Goal: Task Accomplishment & Management: Use online tool/utility

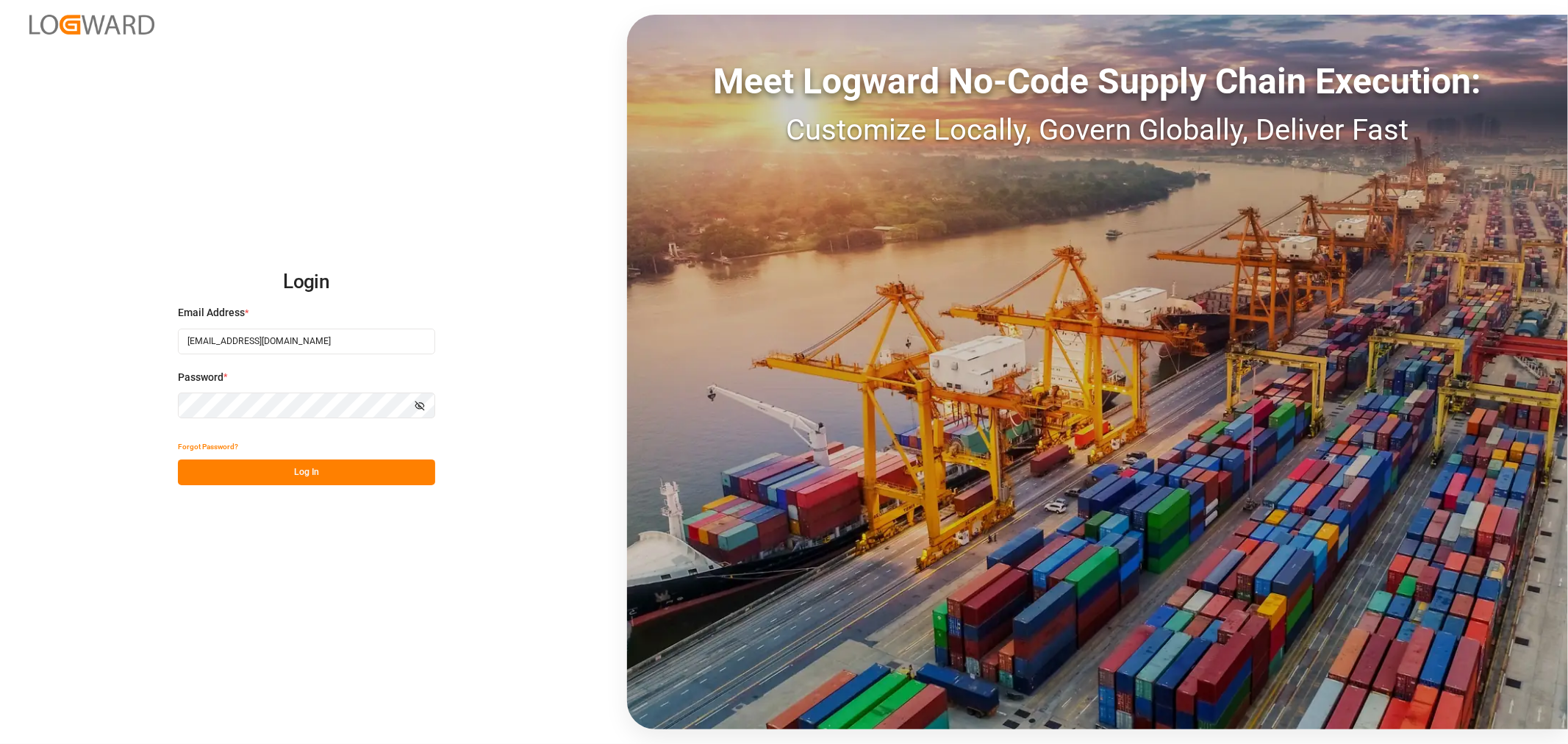
click at [331, 466] on button "Log In" at bounding box center [307, 473] width 257 height 26
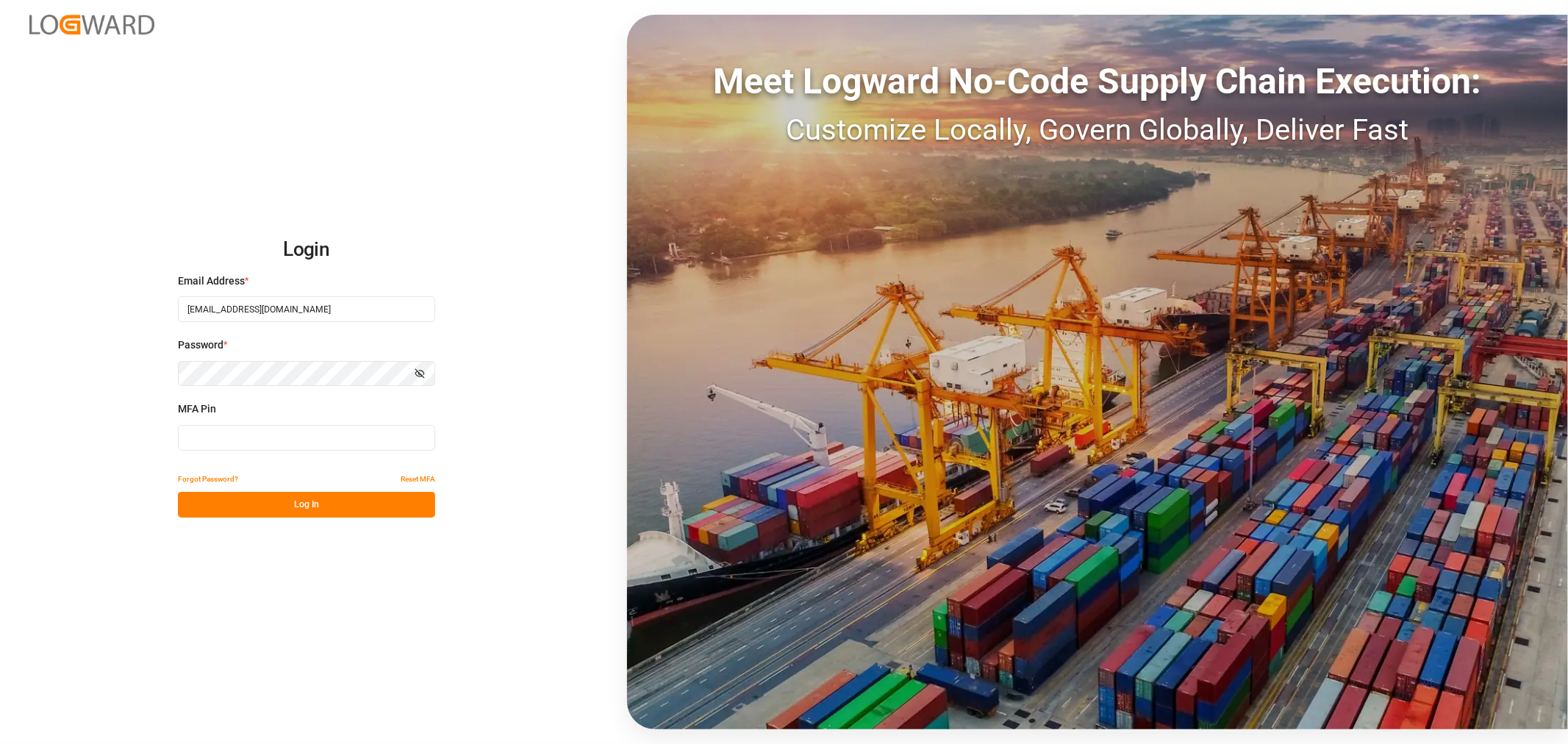
click at [192, 438] on input at bounding box center [307, 437] width 257 height 26
type input "663829"
click at [320, 512] on button "Log In" at bounding box center [307, 505] width 257 height 26
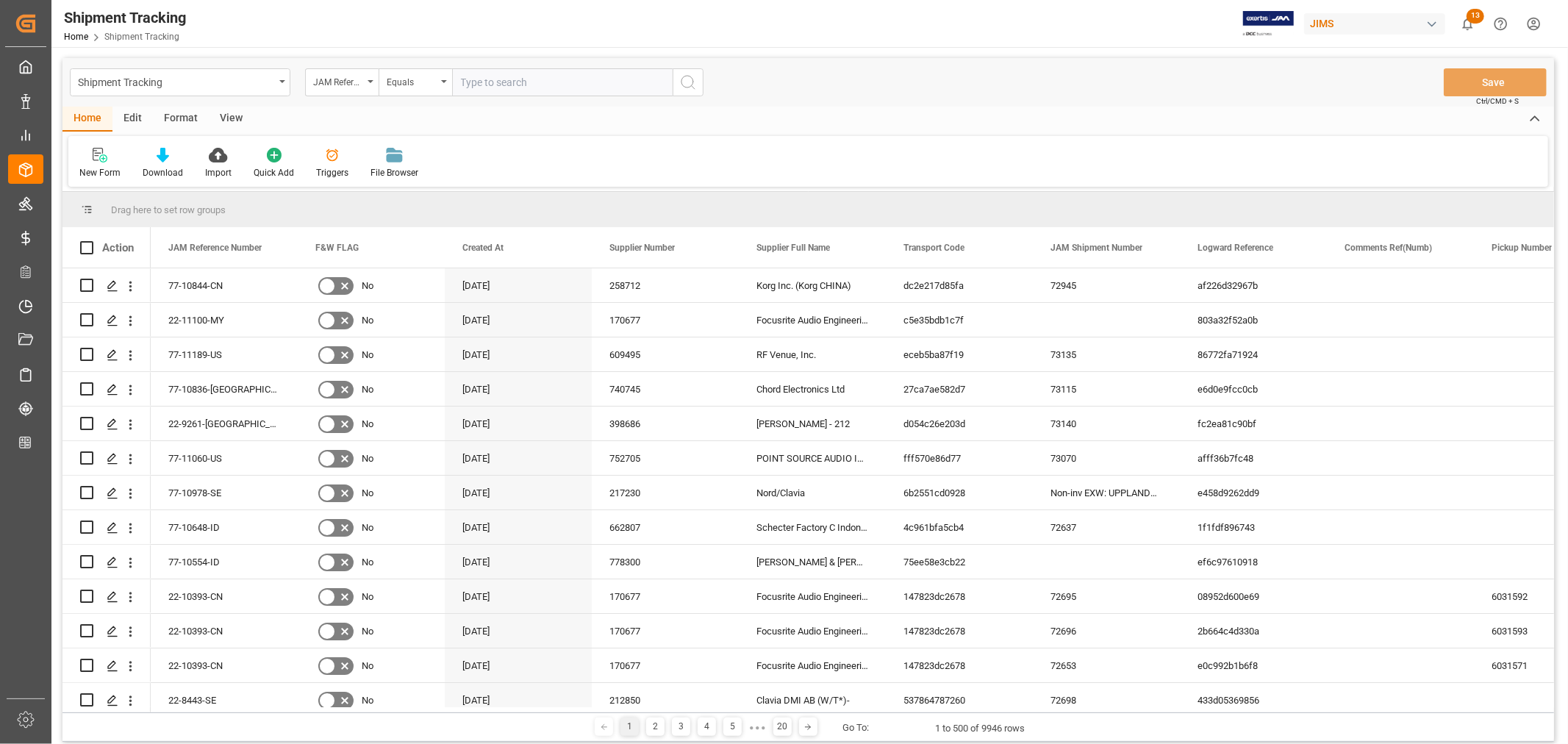
drag, startPoint x: 233, startPoint y: 113, endPoint x: 178, endPoint y: 134, distance: 58.9
click at [233, 113] on div "View" at bounding box center [231, 119] width 45 height 25
click at [94, 157] on icon at bounding box center [93, 154] width 15 height 15
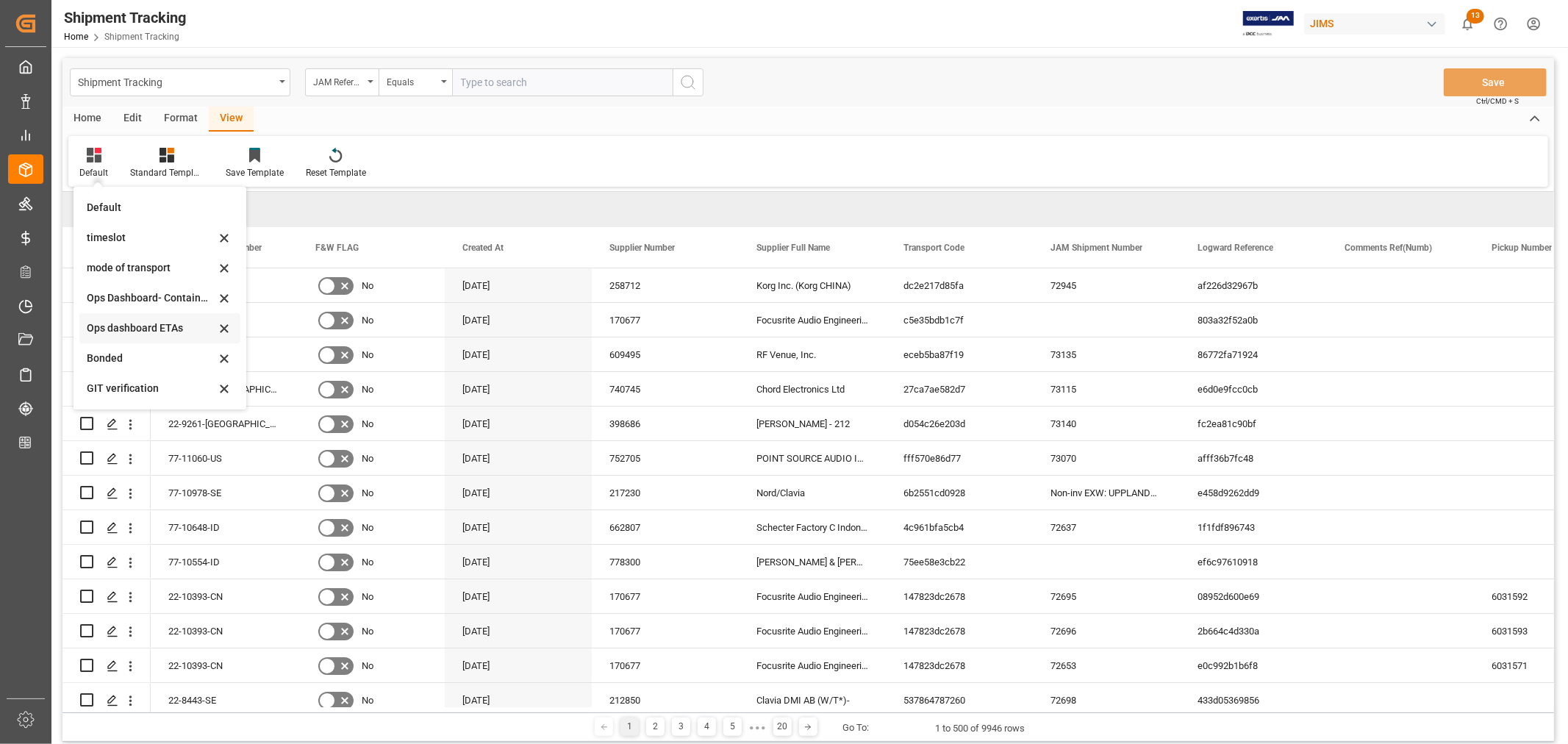
scroll to position [82, 0]
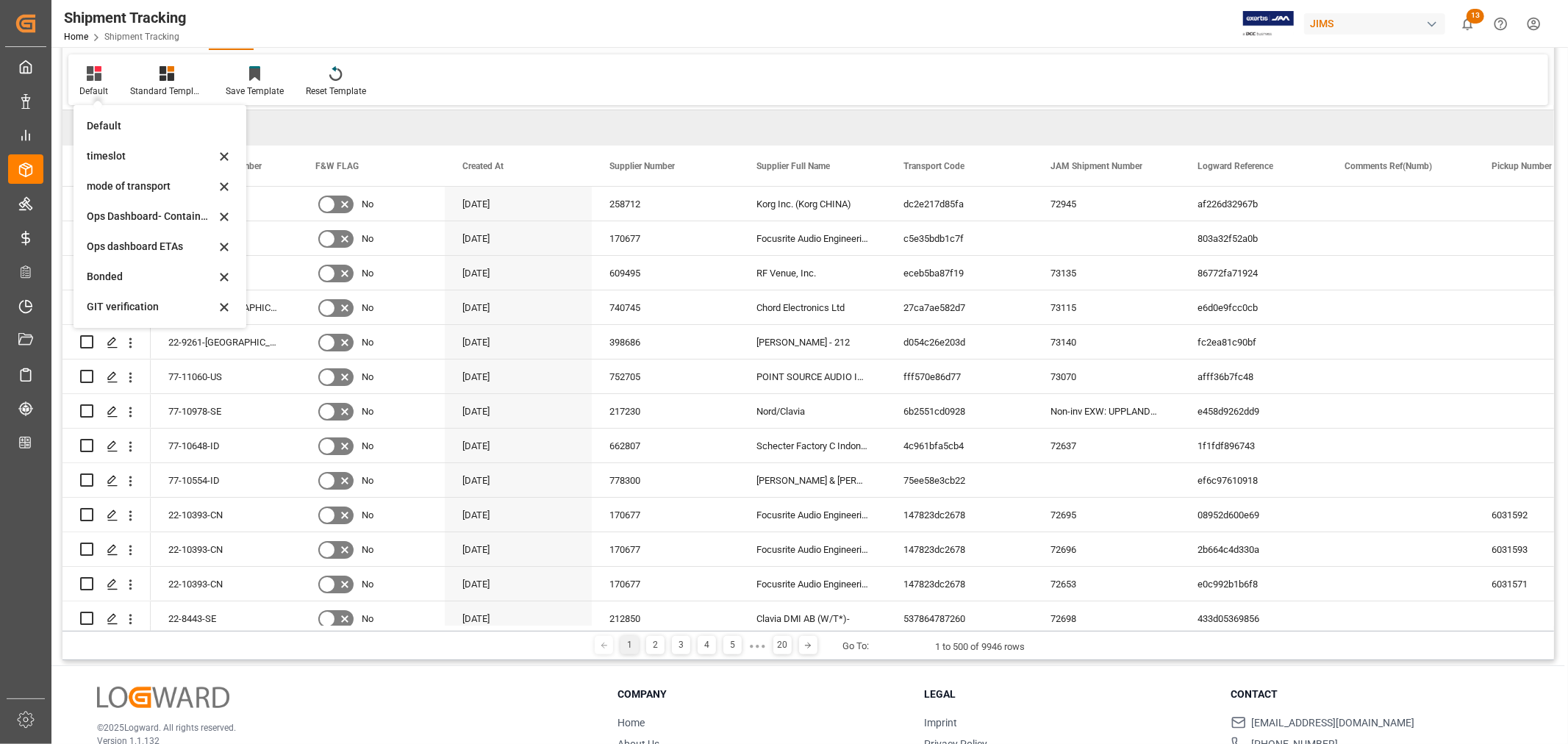
click at [633, 39] on div "Shipment Tracking Home Shipment Tracking JIMS 13 Notifications Only show unread…" at bounding box center [805, 24] width 1527 height 47
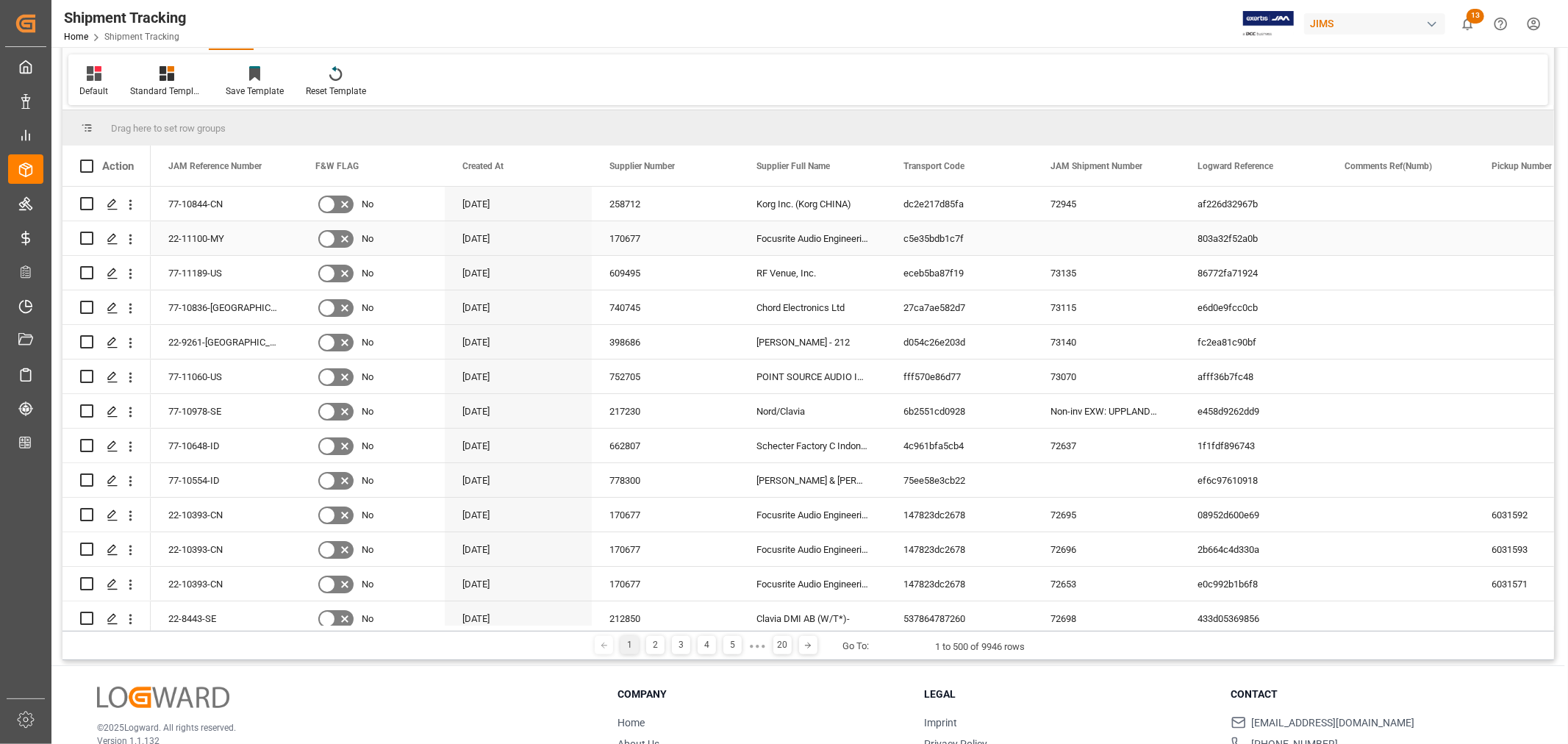
scroll to position [0, 0]
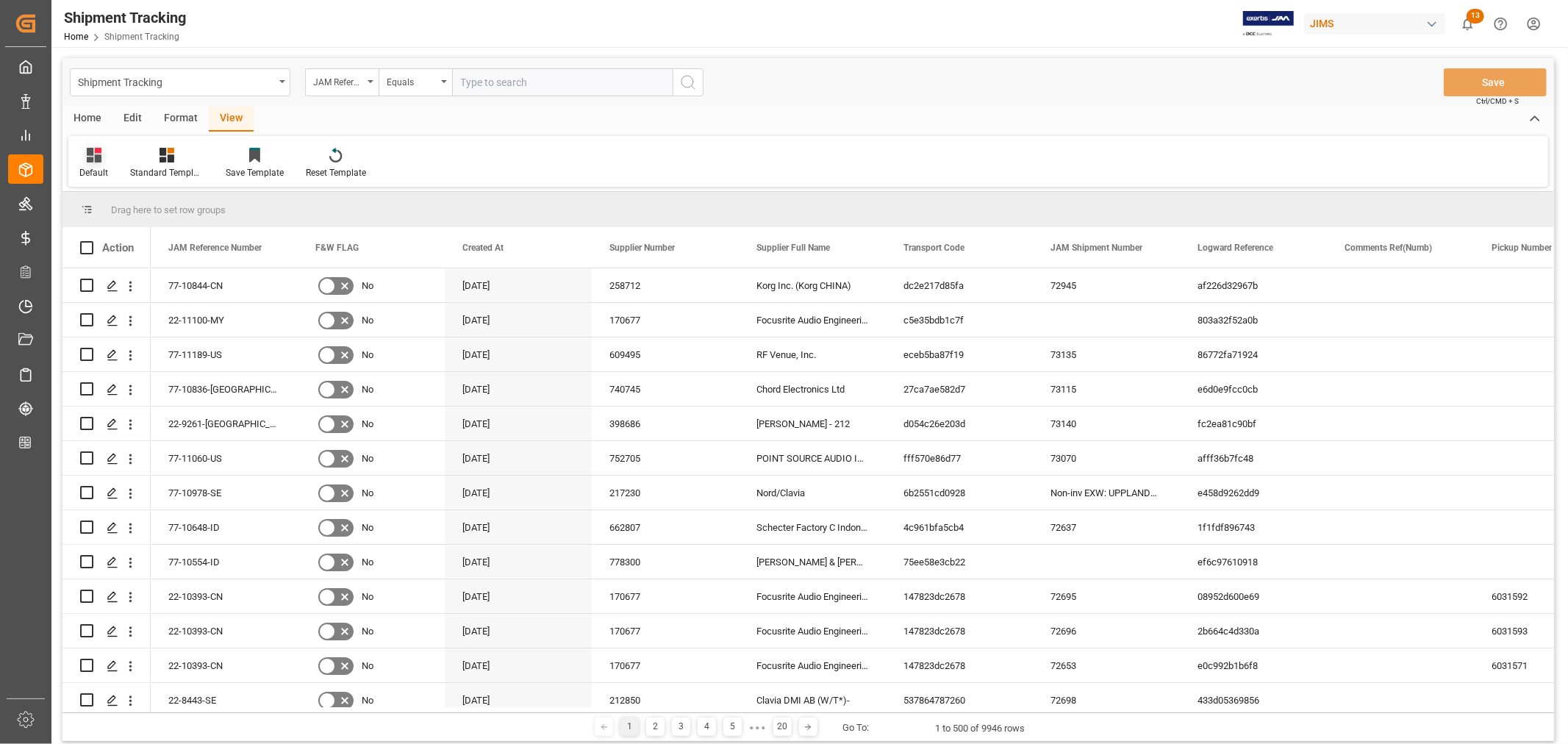
click at [93, 164] on div "Default" at bounding box center [93, 163] width 50 height 32
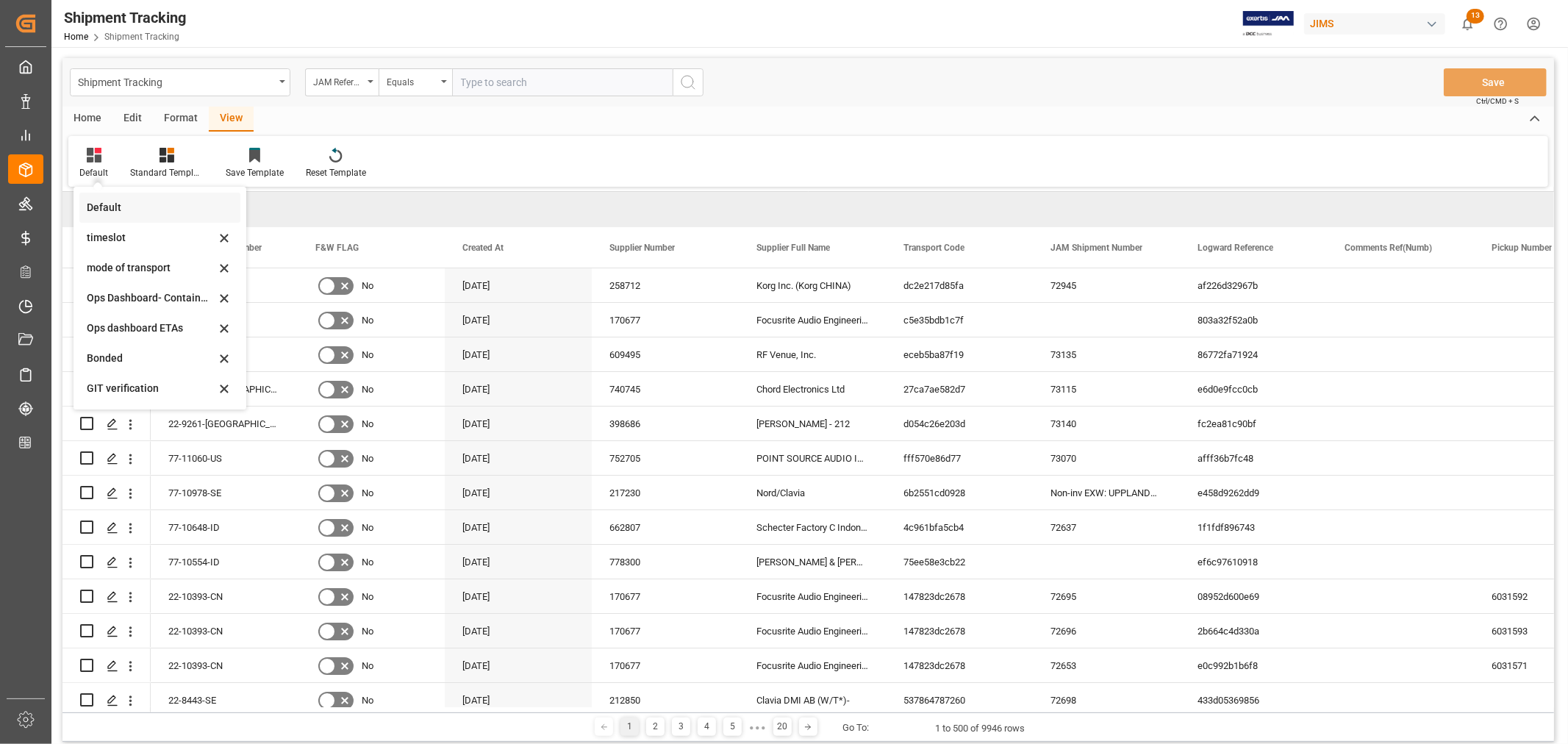
click at [112, 203] on div "Default" at bounding box center [151, 207] width 128 height 15
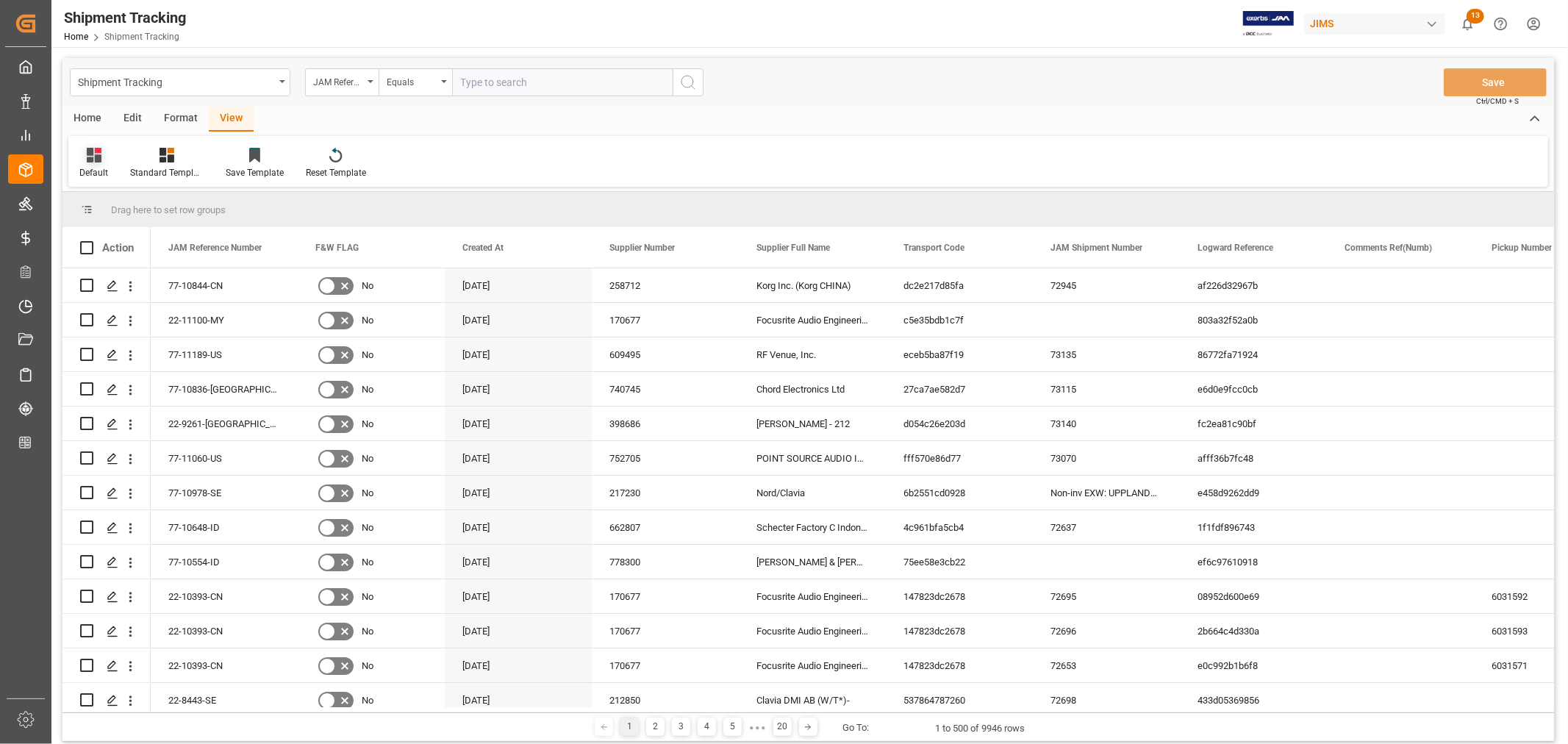
click at [93, 164] on div "Default" at bounding box center [93, 163] width 50 height 32
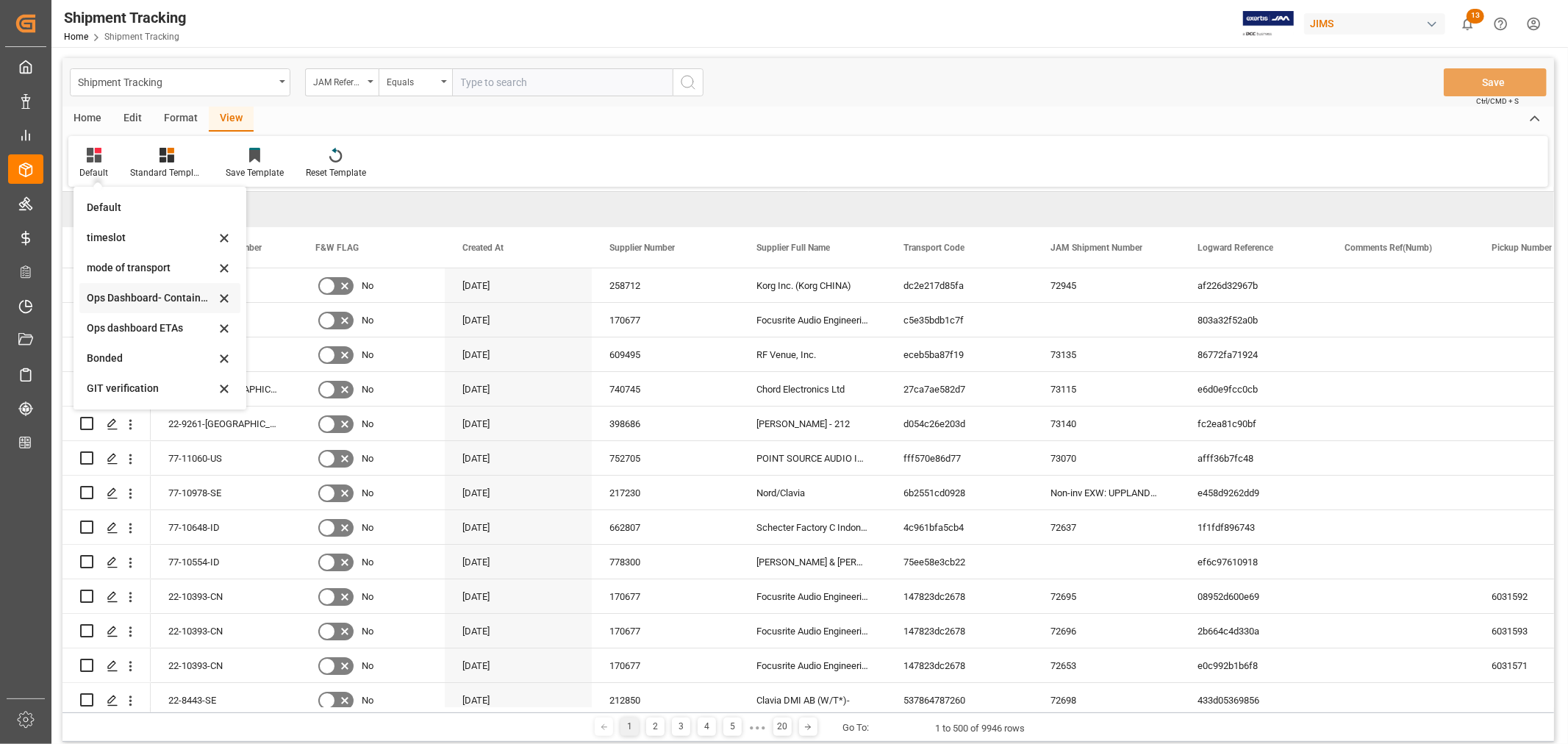
click at [136, 298] on div "Ops Dashboard- Container type" at bounding box center [151, 298] width 128 height 15
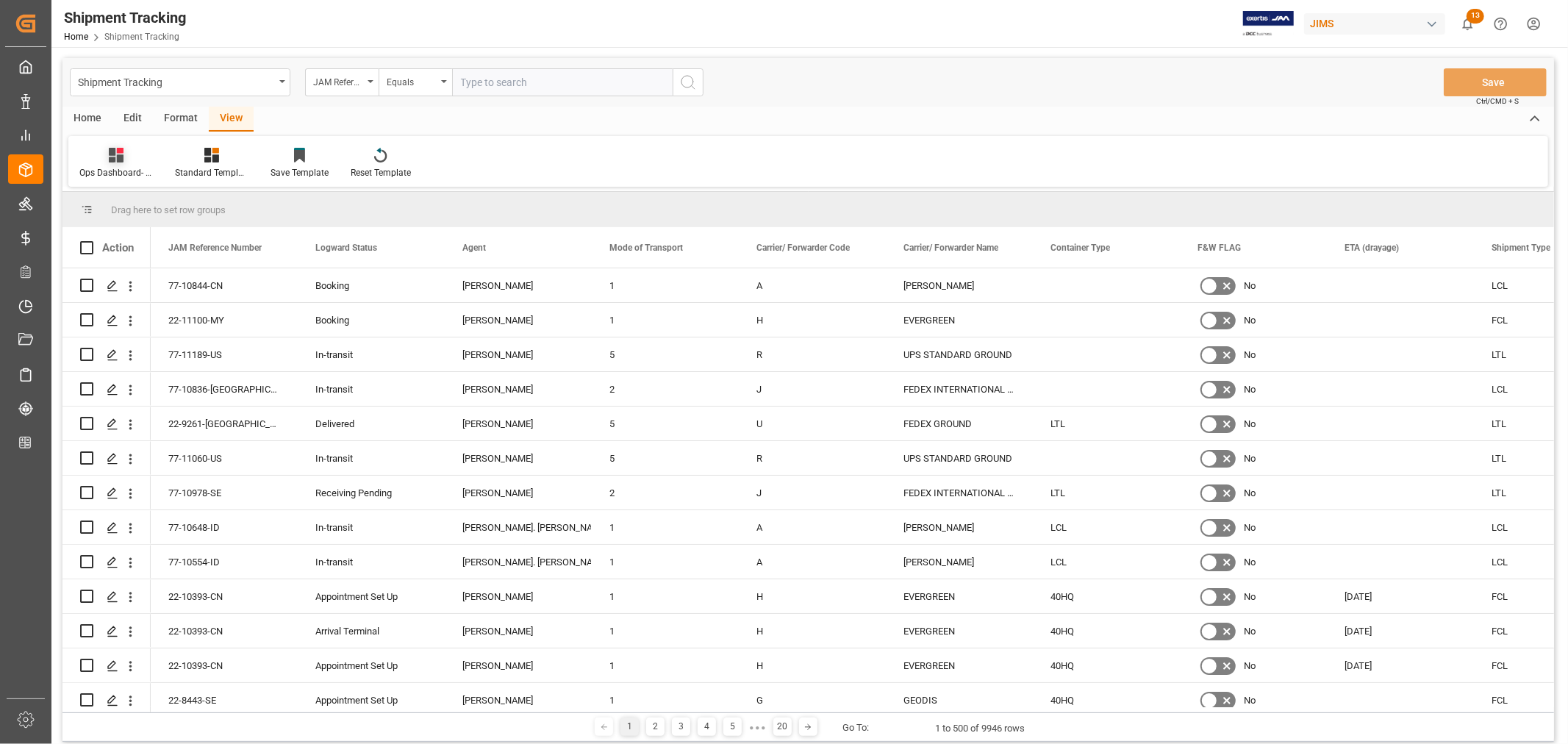
click at [122, 163] on div "Ops Dashboard- Container type" at bounding box center [115, 163] width 96 height 32
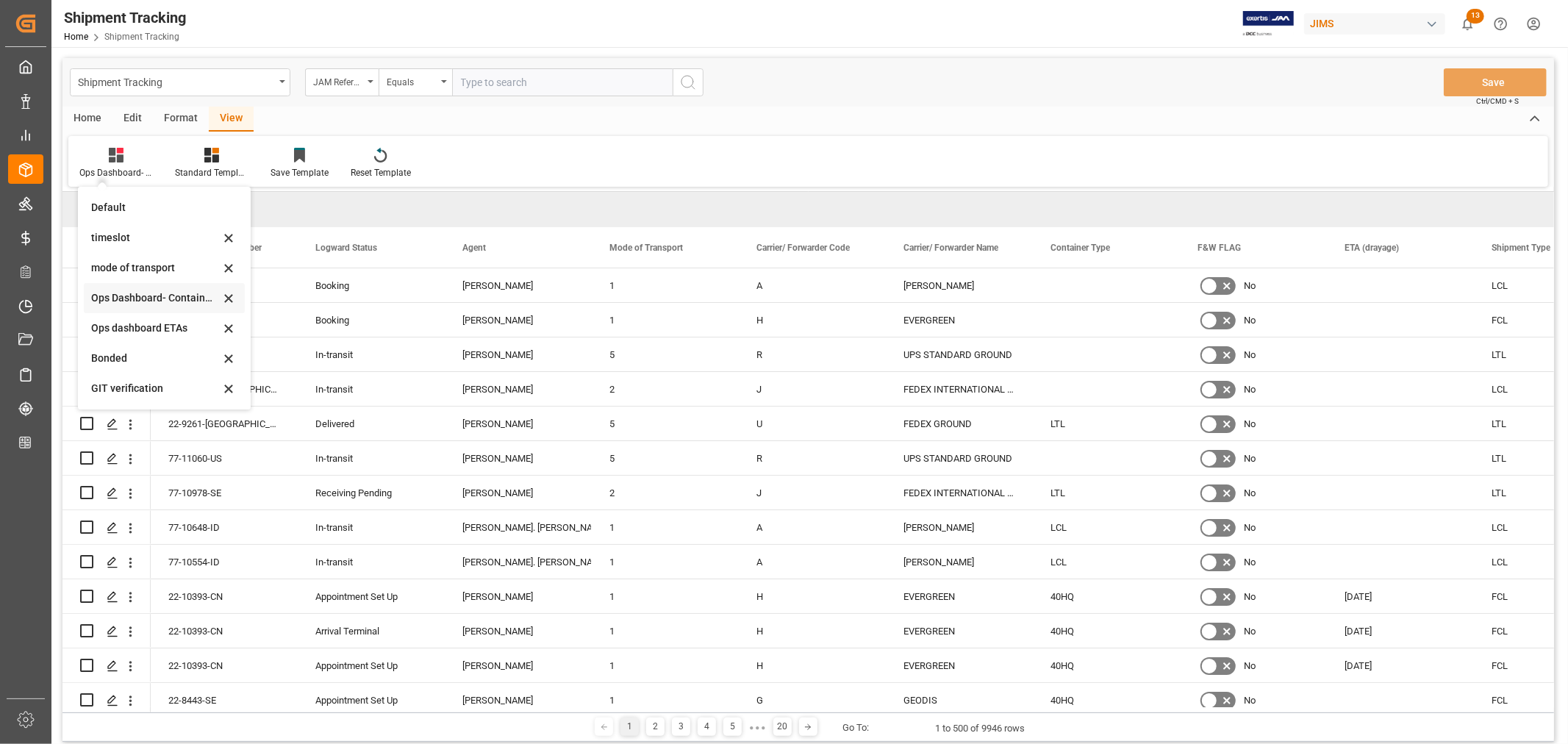
click at [166, 296] on div "Ops Dashboard- Container type" at bounding box center [155, 298] width 128 height 15
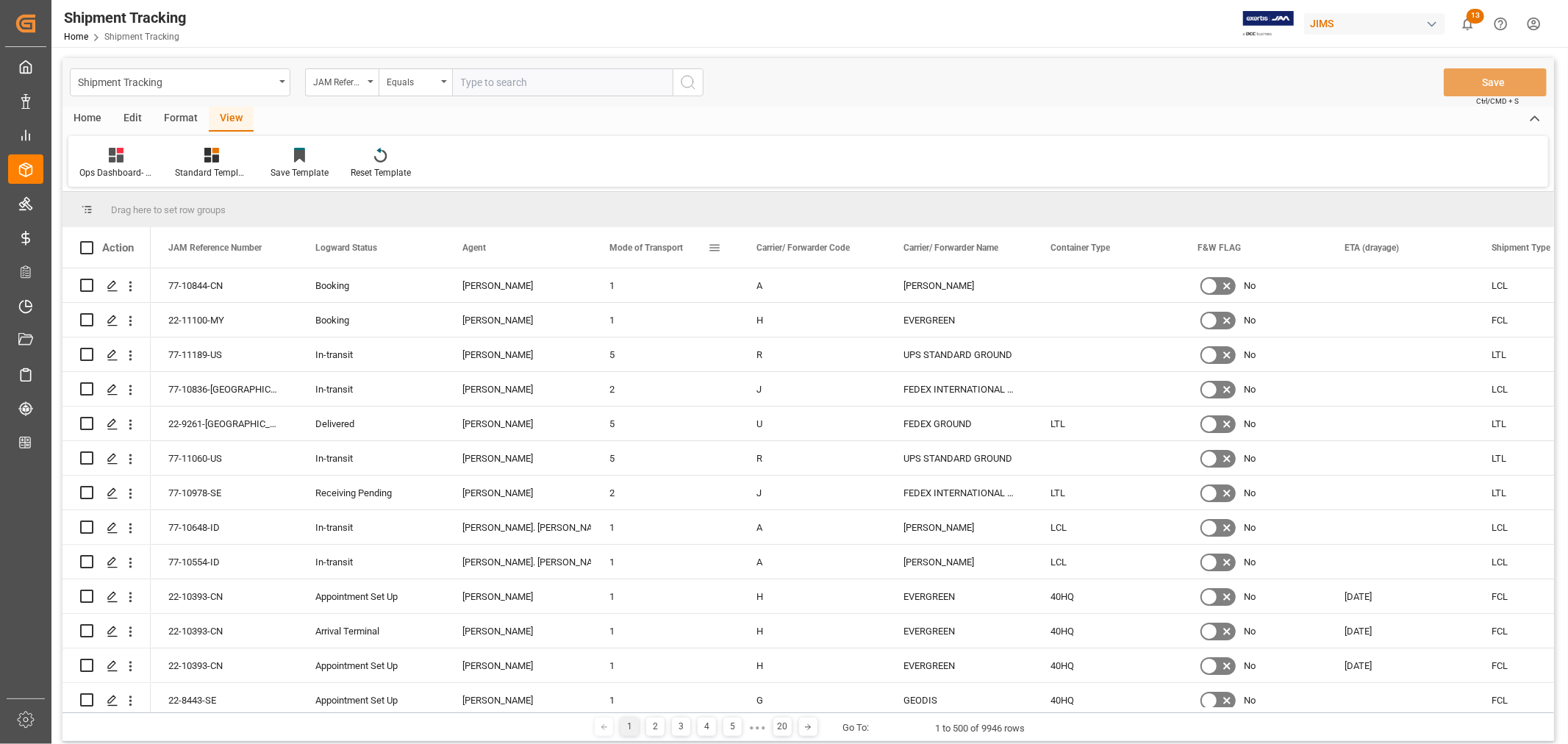
click at [715, 247] on span at bounding box center [714, 247] width 13 height 13
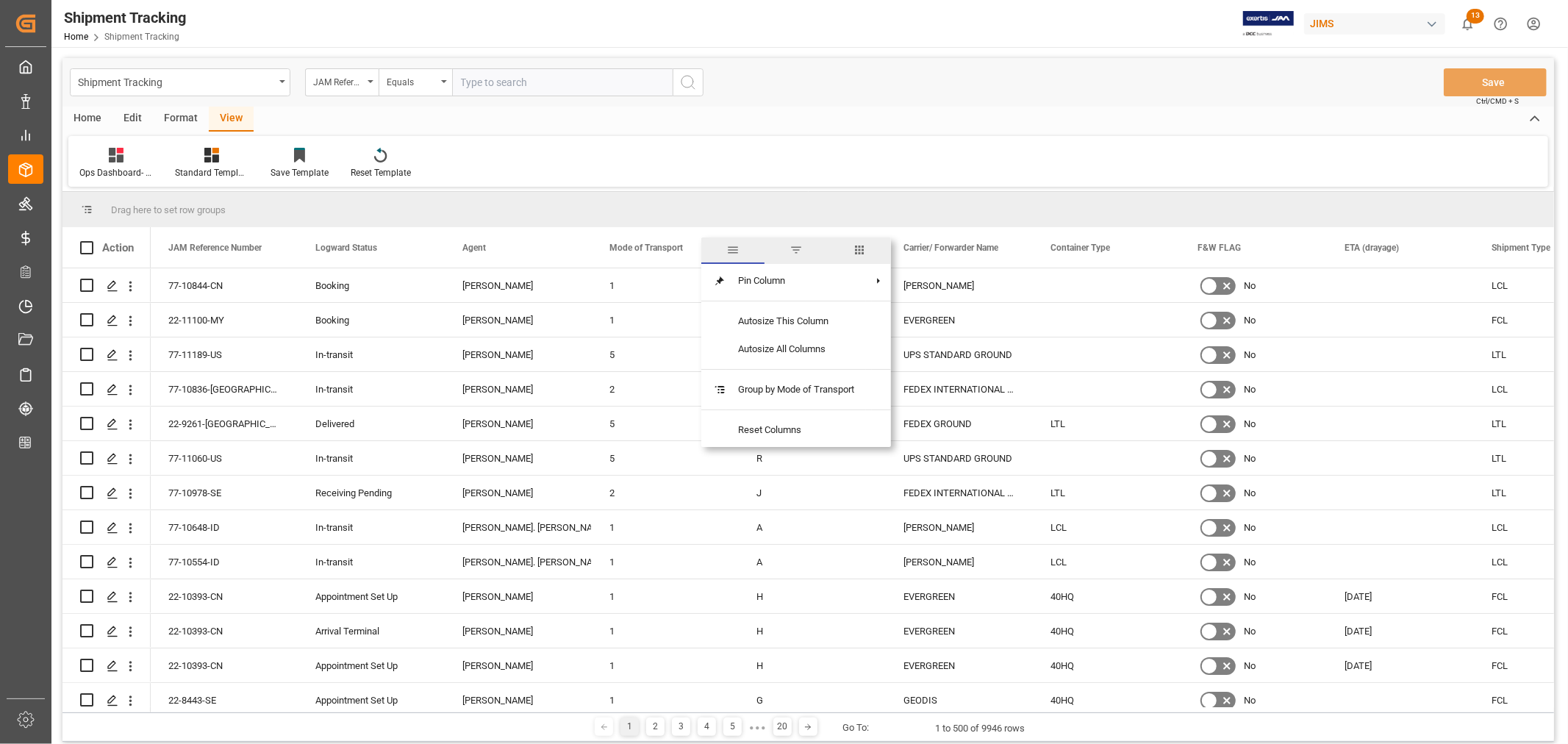
click at [795, 247] on span "filter" at bounding box center [795, 249] width 13 height 13
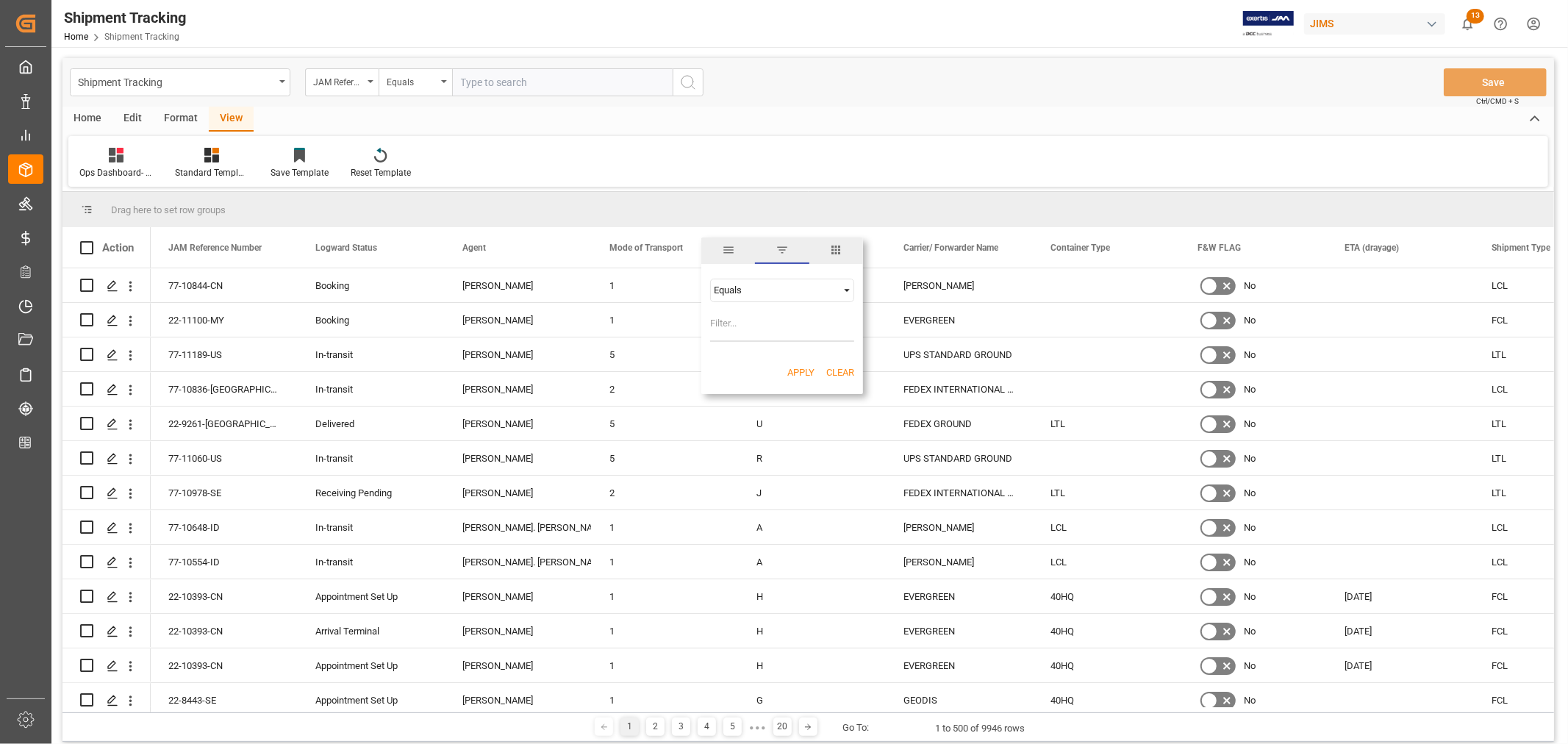
type input "5"
click at [800, 370] on button "Apply" at bounding box center [801, 372] width 28 height 15
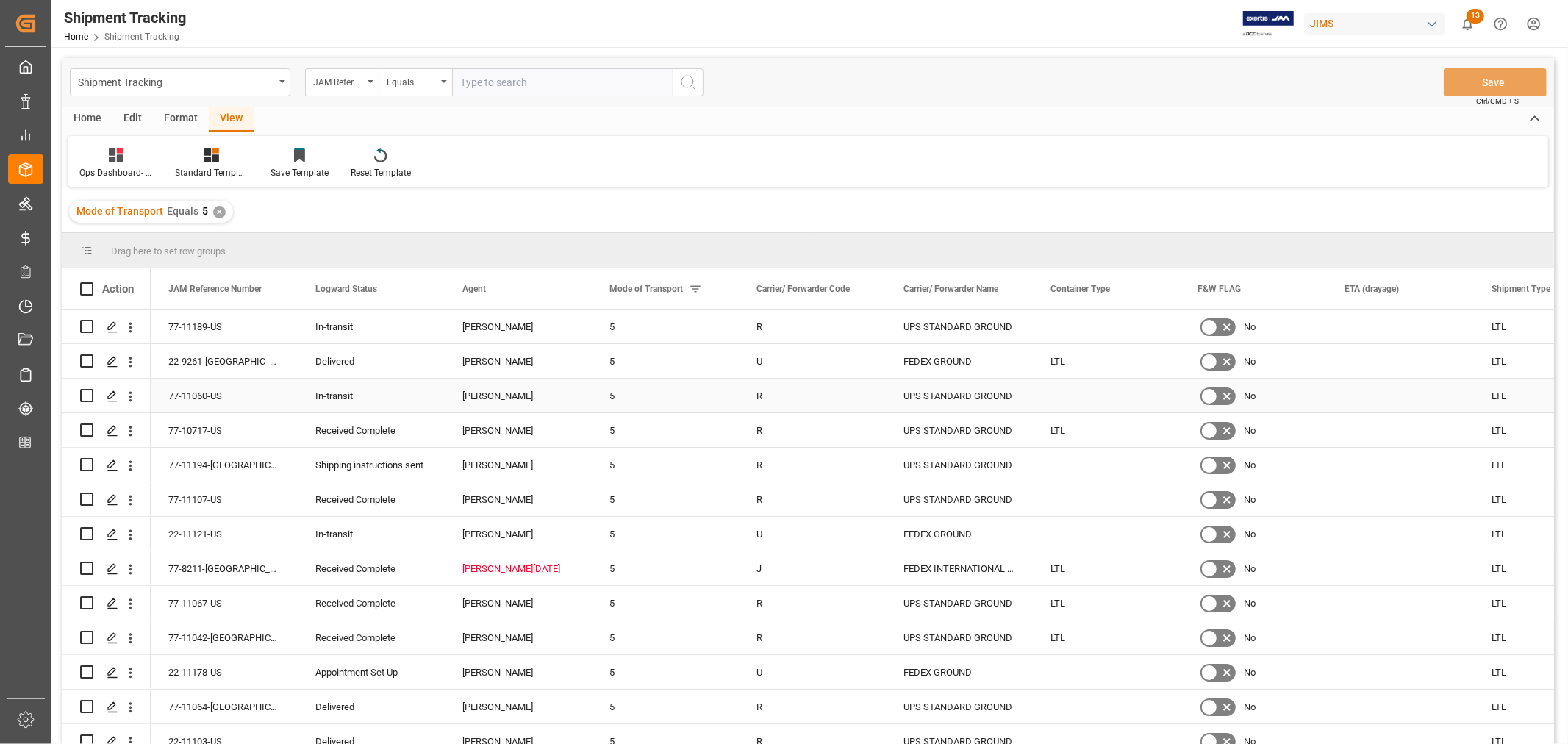
click at [1056, 369] on div "LTL" at bounding box center [1106, 361] width 147 height 34
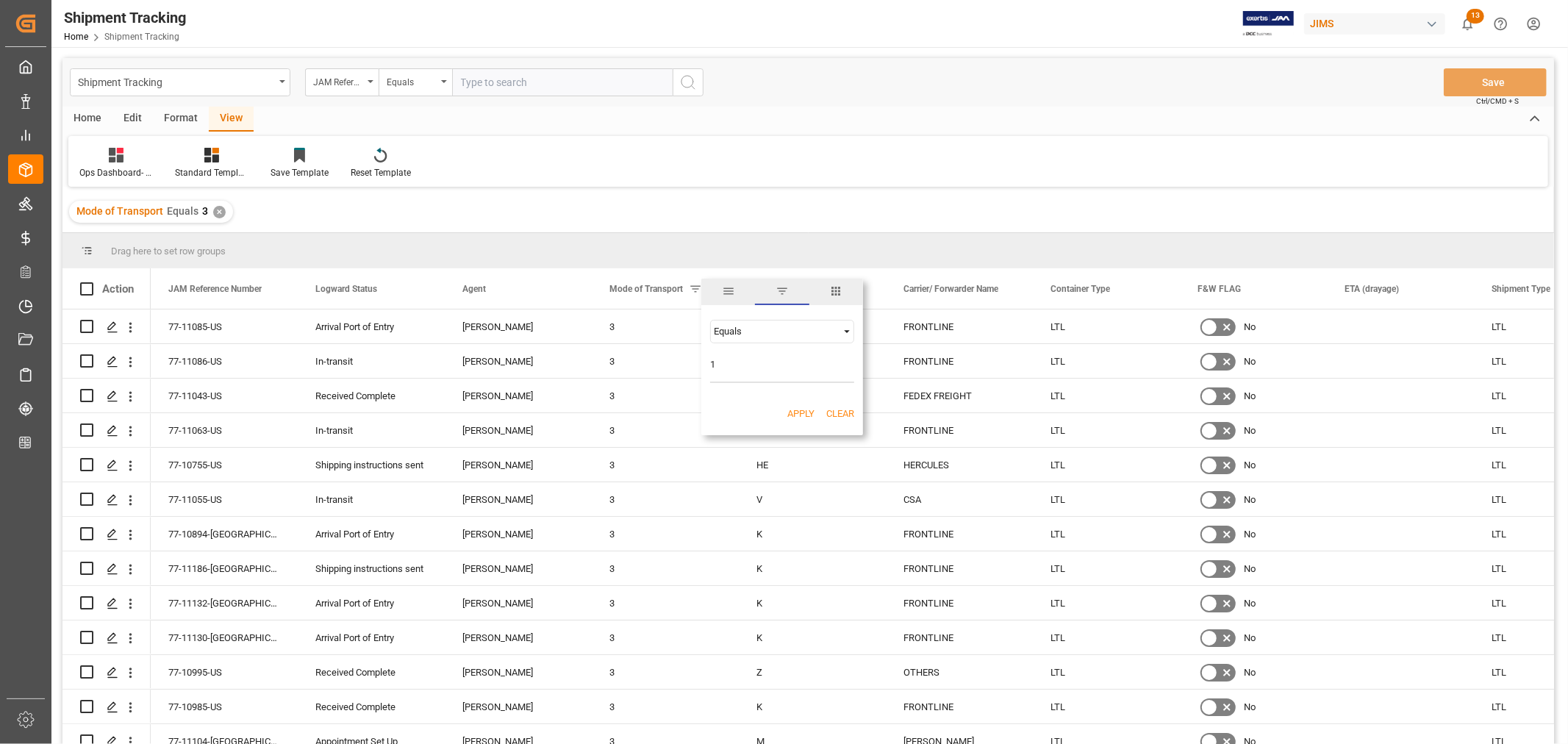
scroll to position [4573, 0]
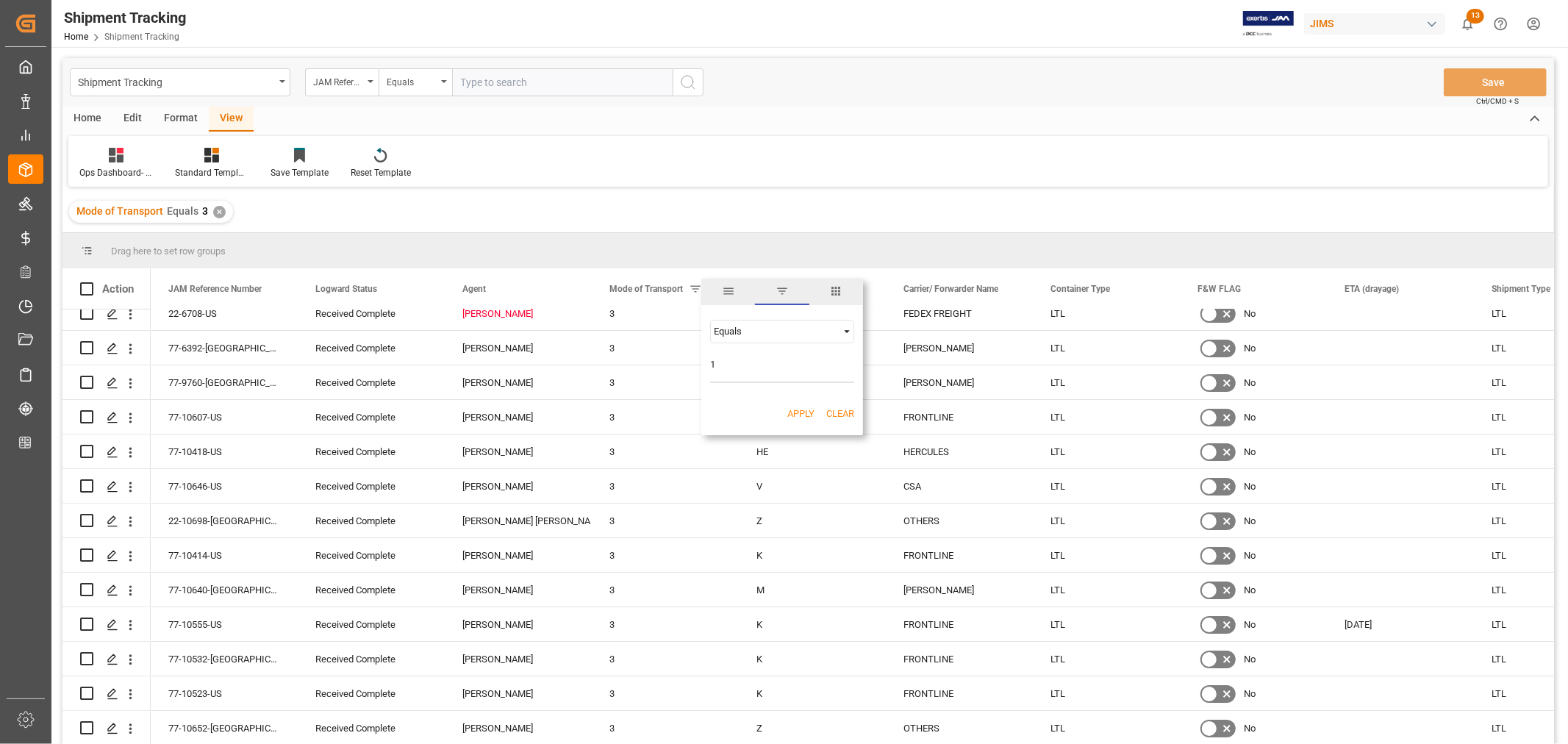
click at [802, 407] on button "Apply" at bounding box center [801, 413] width 28 height 15
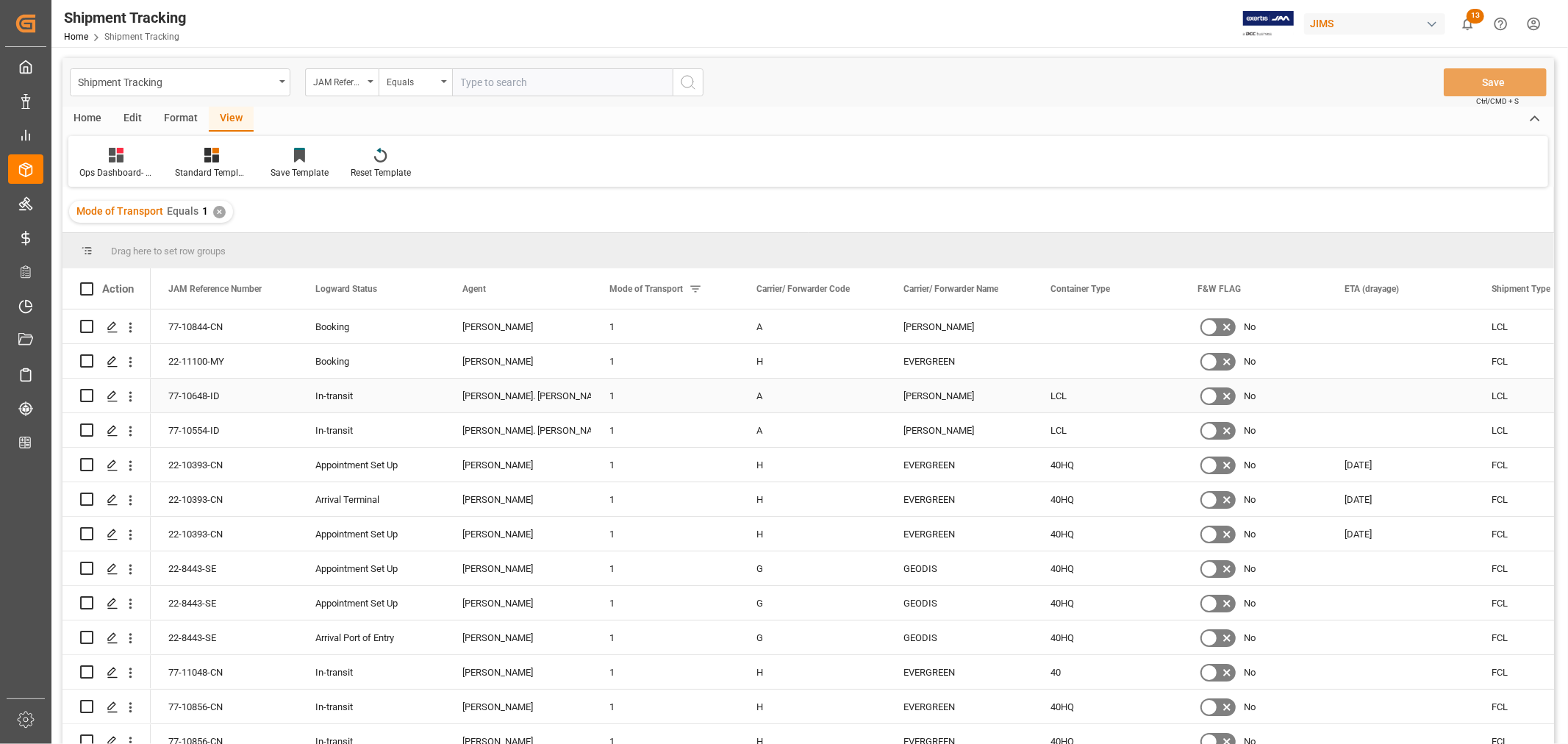
click at [1068, 401] on div "LCL" at bounding box center [1106, 395] width 147 height 34
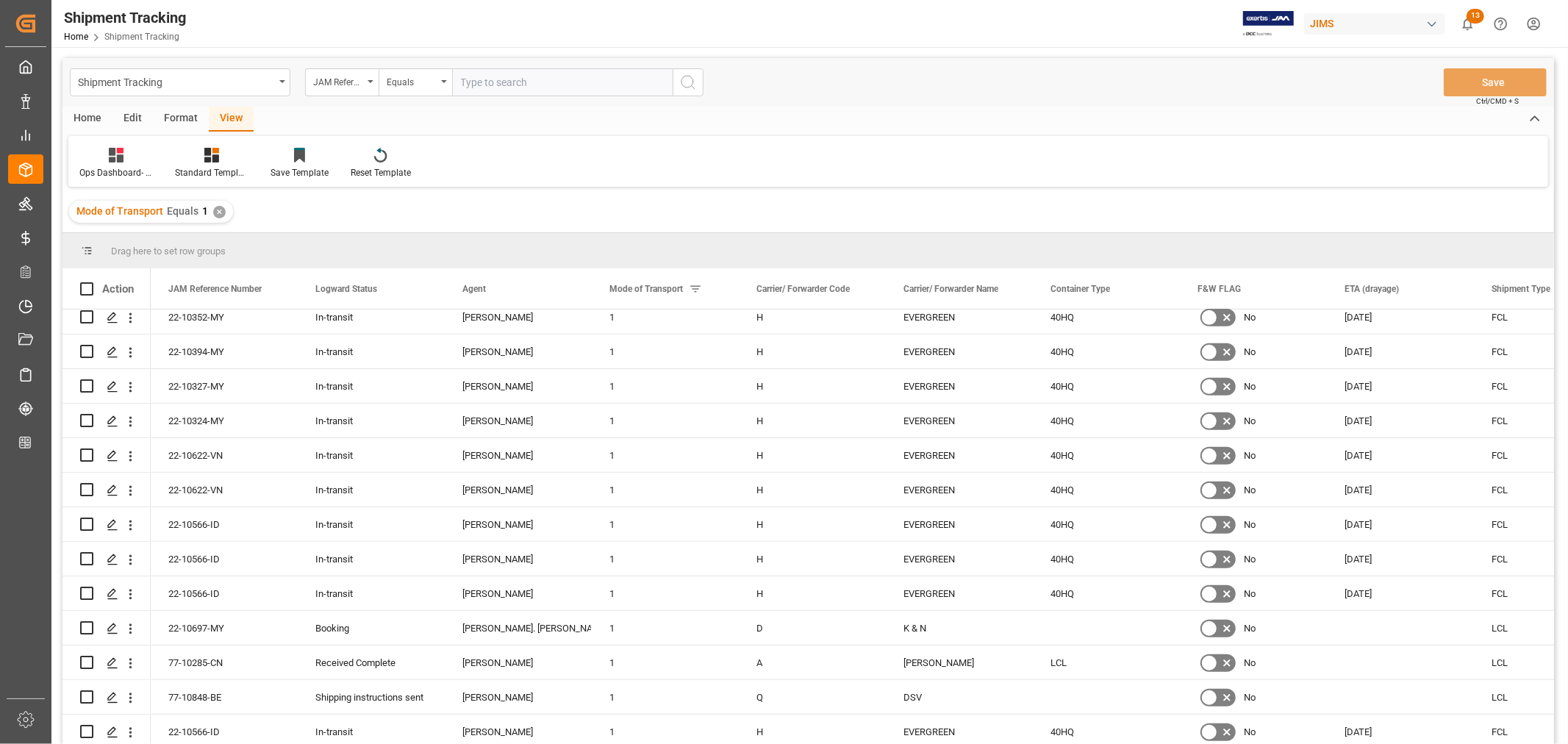
scroll to position [817, 0]
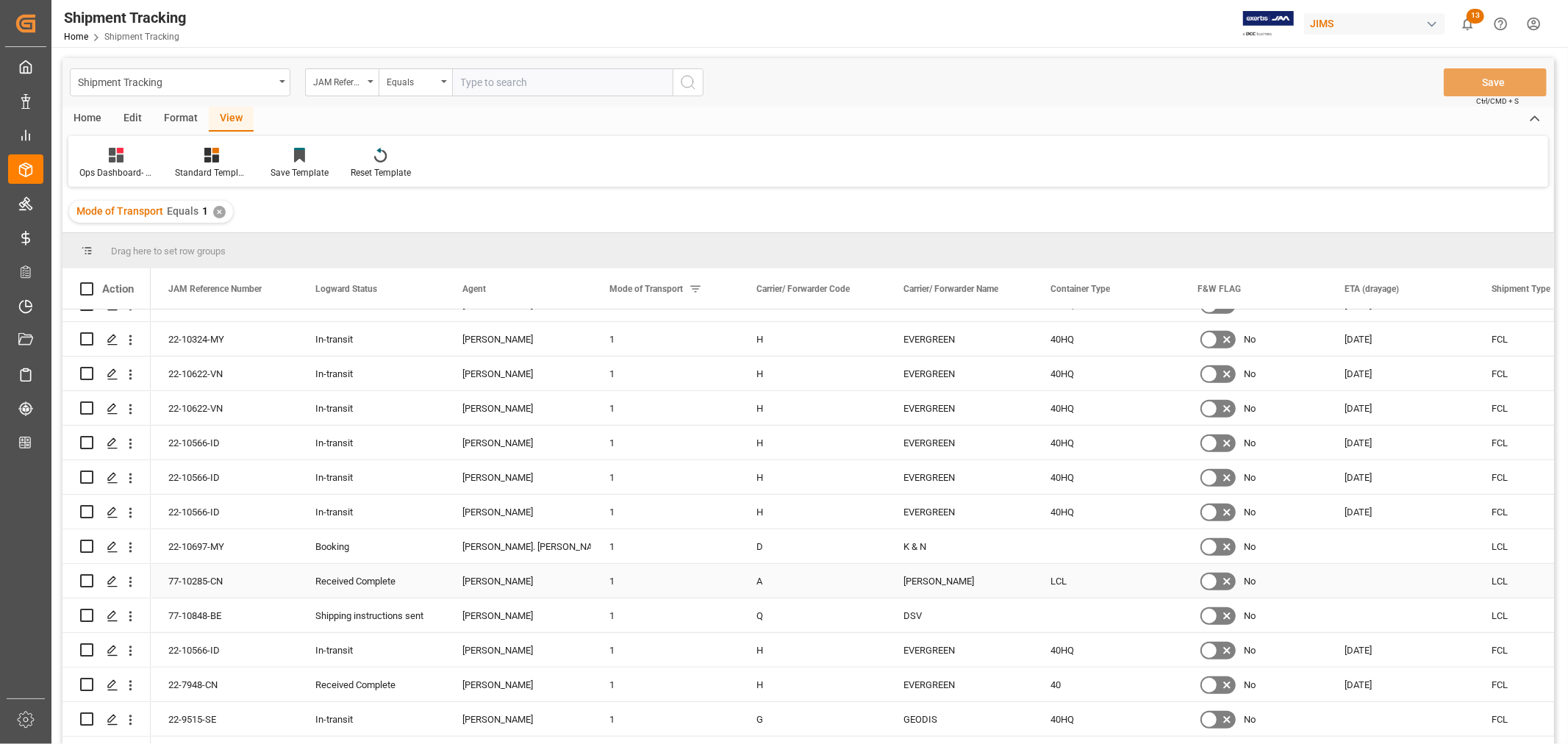
click at [1063, 581] on div "LCL" at bounding box center [1106, 580] width 147 height 34
click at [1069, 546] on div "Press SPACE to select this row." at bounding box center [1106, 546] width 147 height 34
click at [1066, 612] on div "Press SPACE to select this row." at bounding box center [1106, 615] width 147 height 34
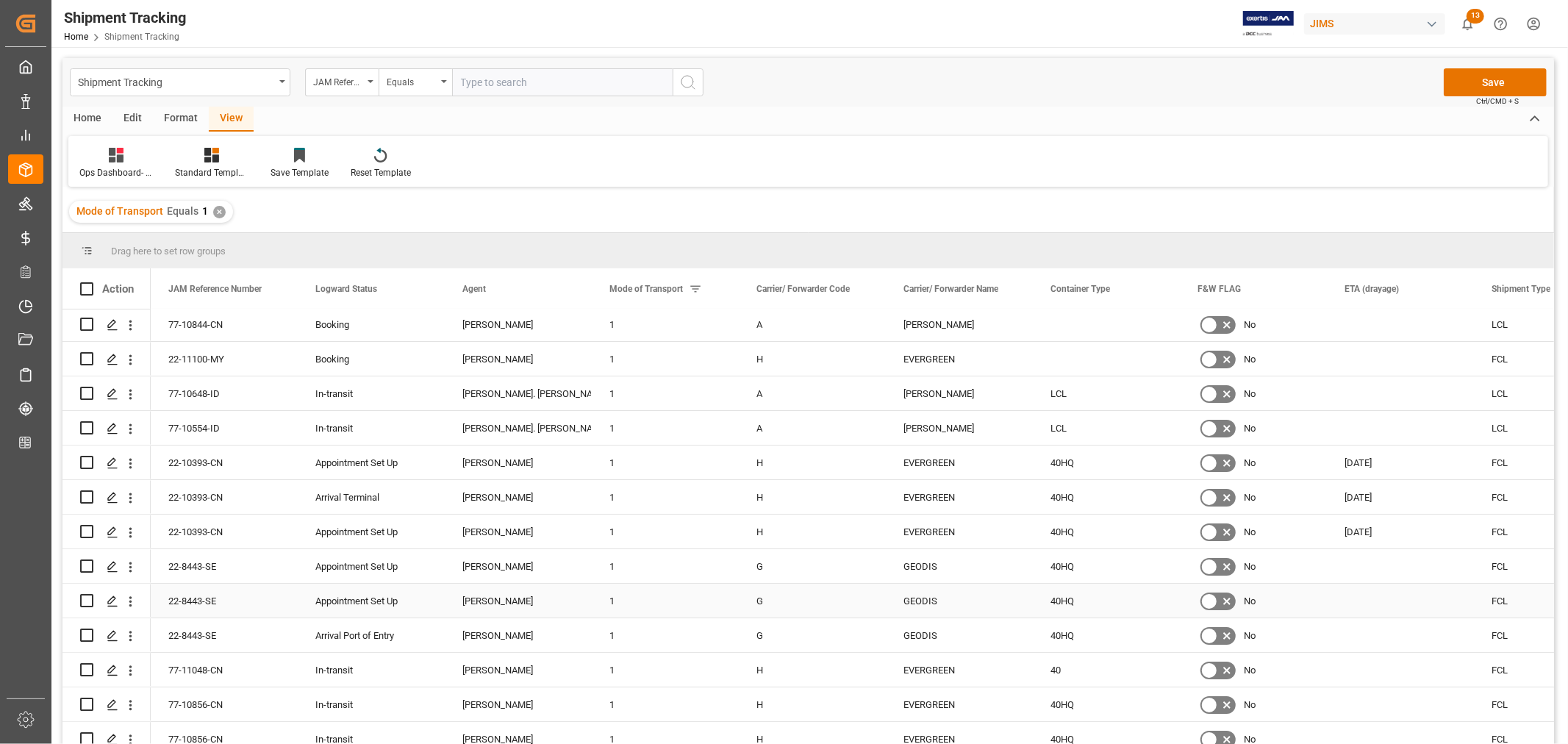
scroll to position [0, 0]
click at [1071, 330] on div "Press SPACE to select this row." at bounding box center [1106, 327] width 147 height 34
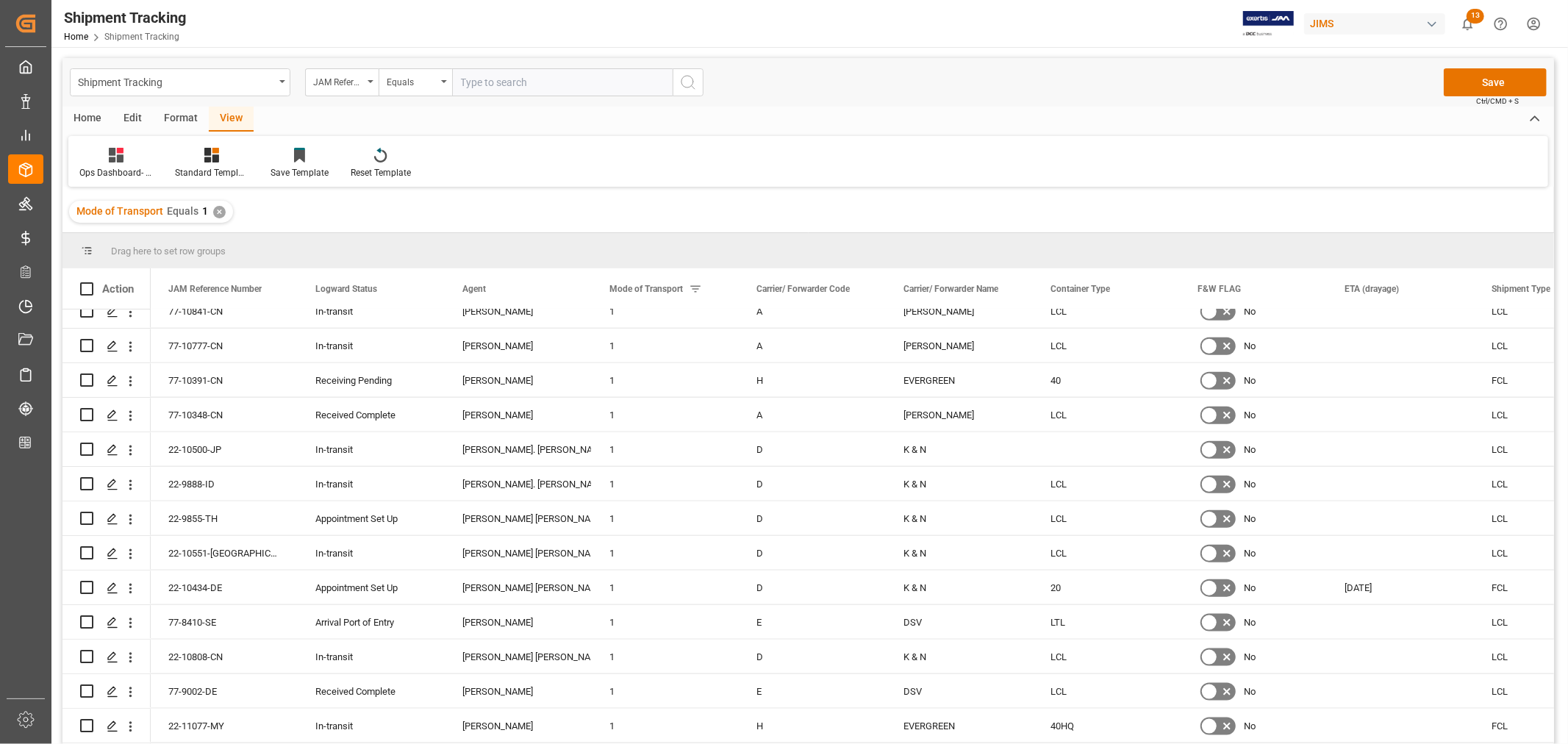
scroll to position [1470, 0]
click at [1067, 456] on div "Press SPACE to select this row." at bounding box center [1106, 445] width 147 height 34
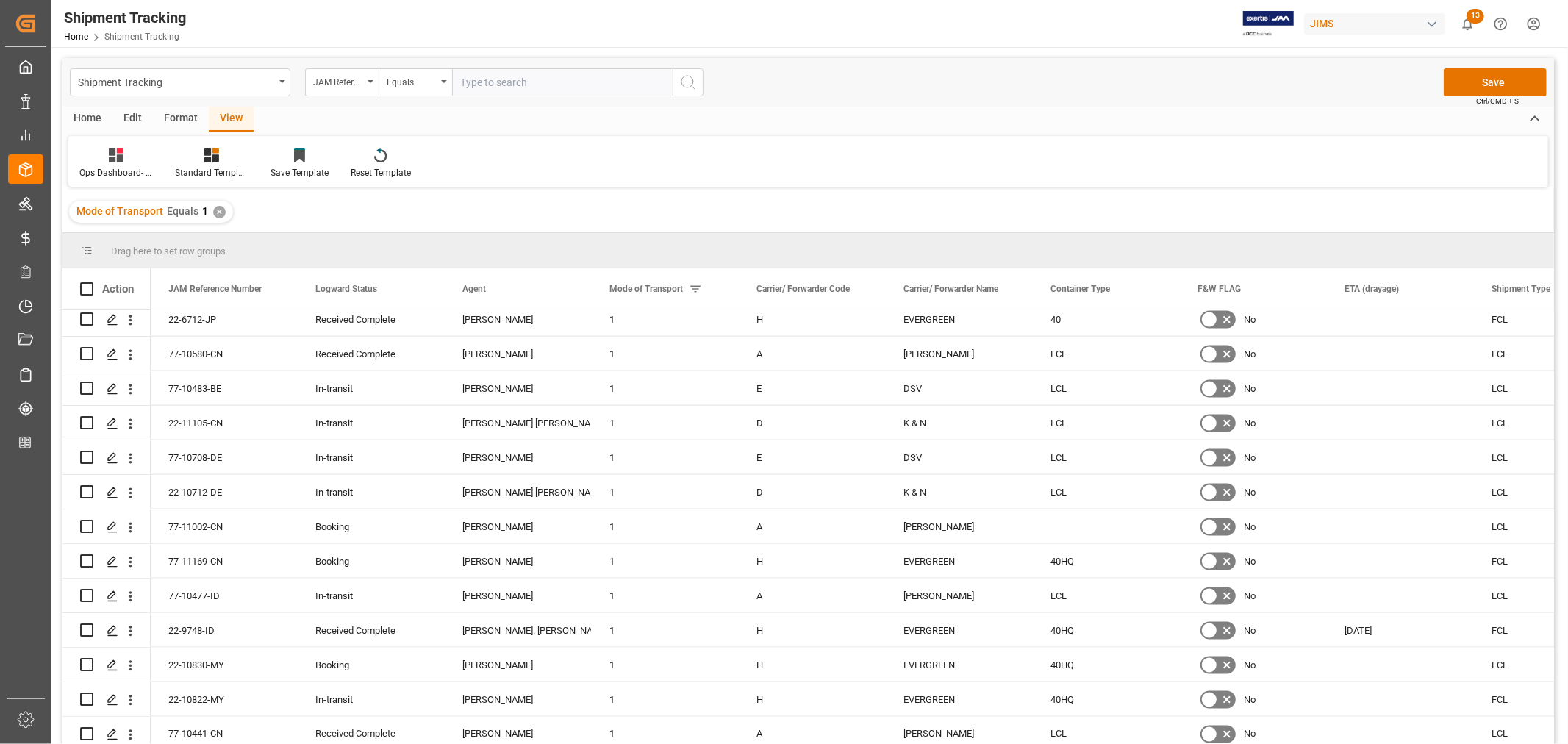
scroll to position [1959, 0]
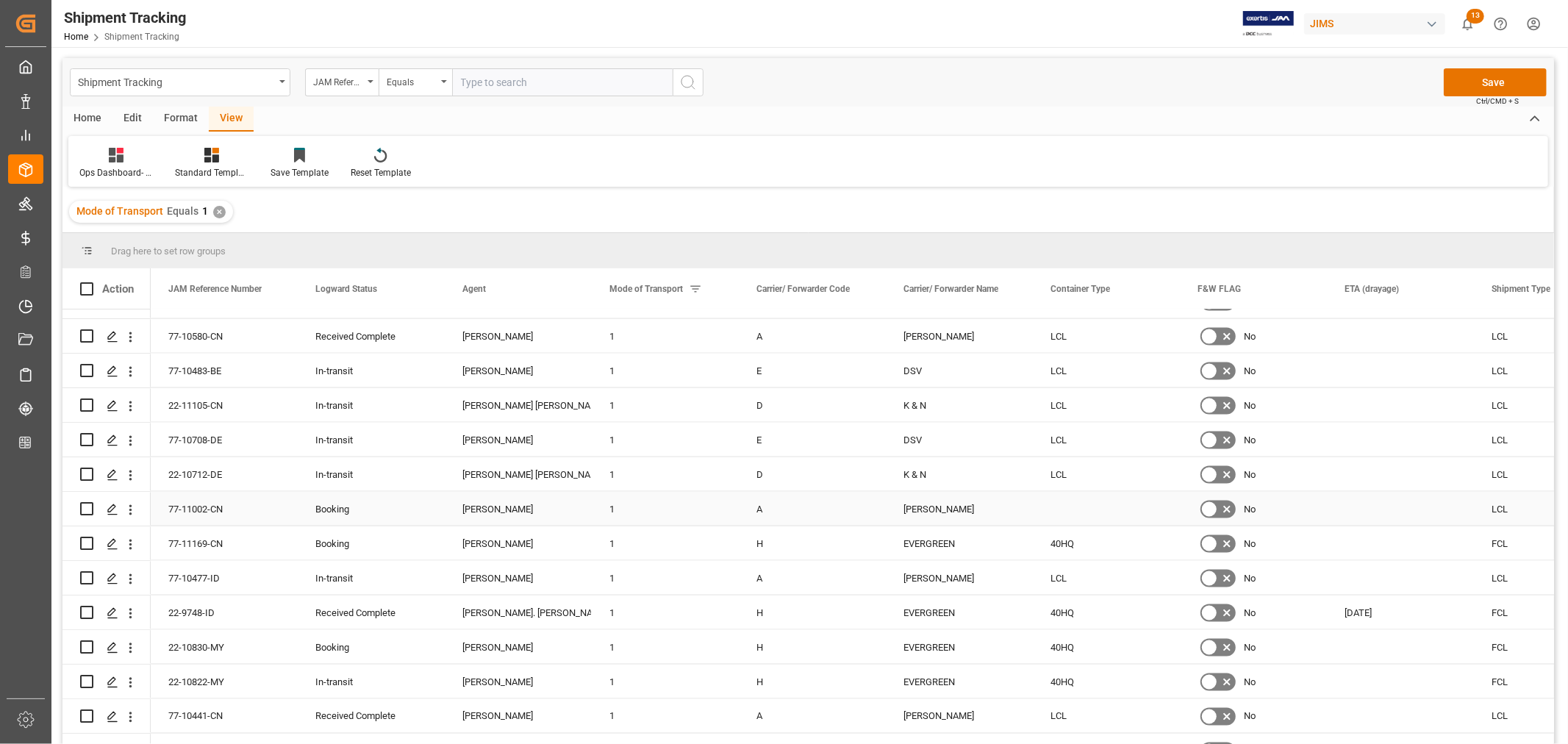
click at [1078, 505] on div "Press SPACE to select this row." at bounding box center [1106, 508] width 147 height 34
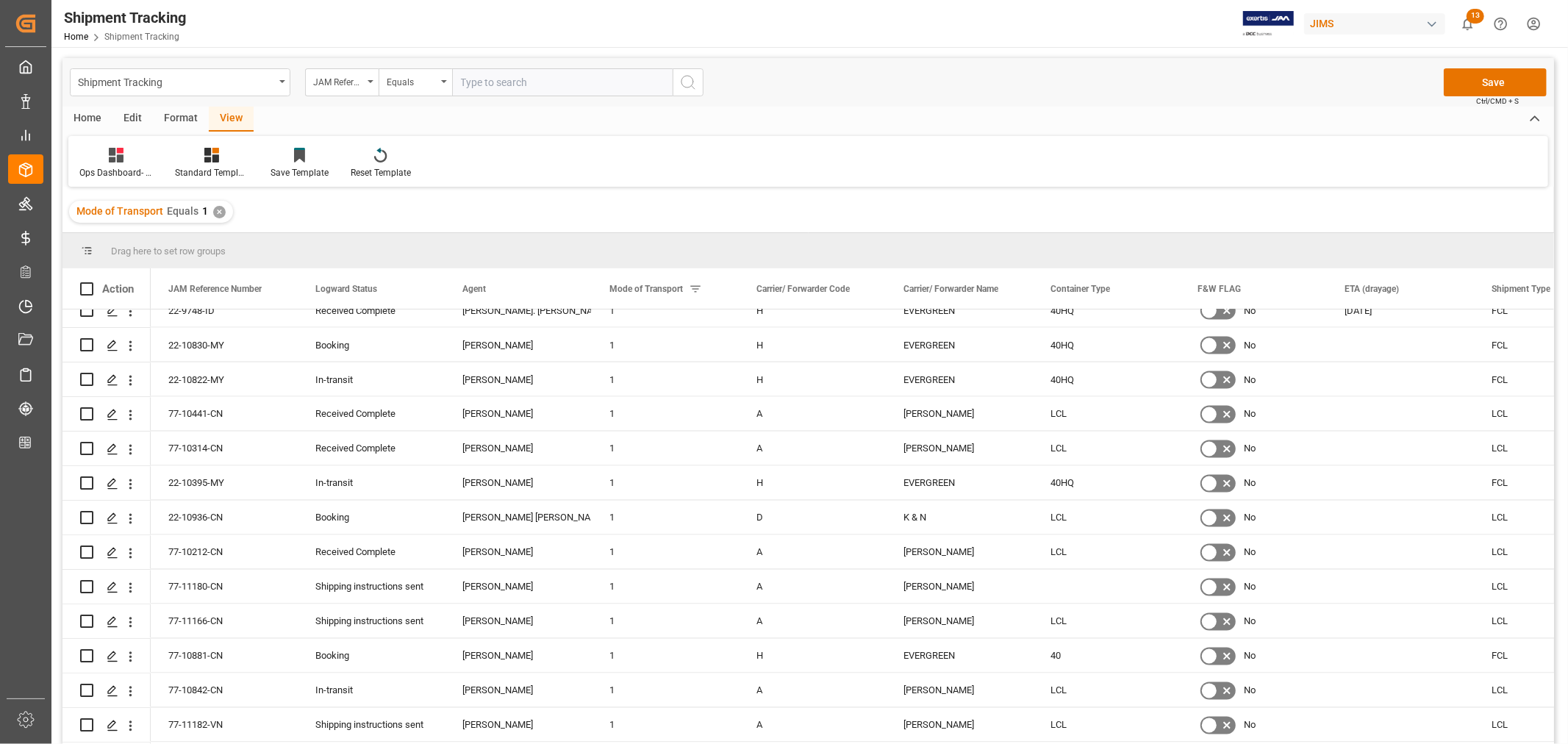
scroll to position [2286, 0]
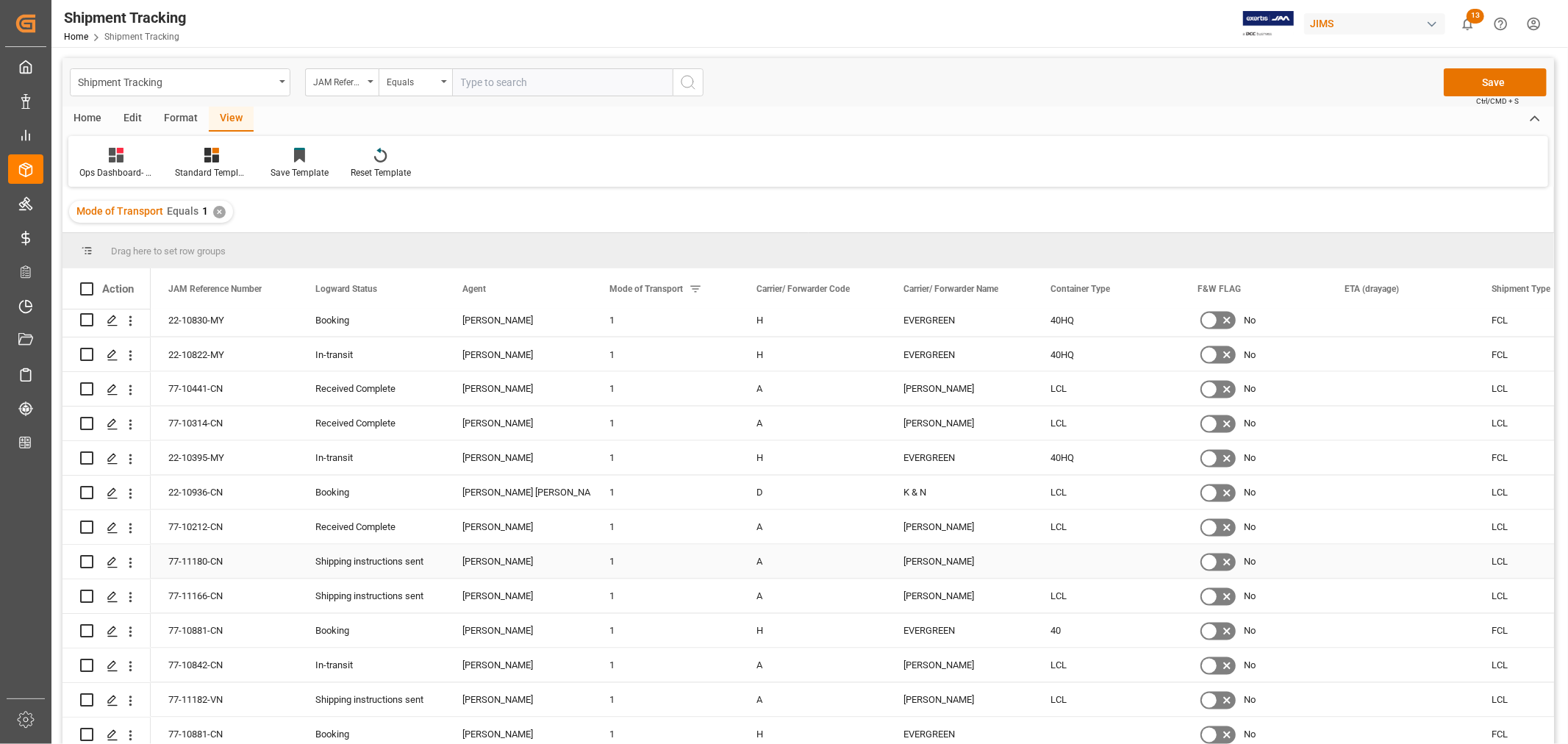
click at [1079, 557] on div "Press SPACE to select this row." at bounding box center [1106, 561] width 147 height 34
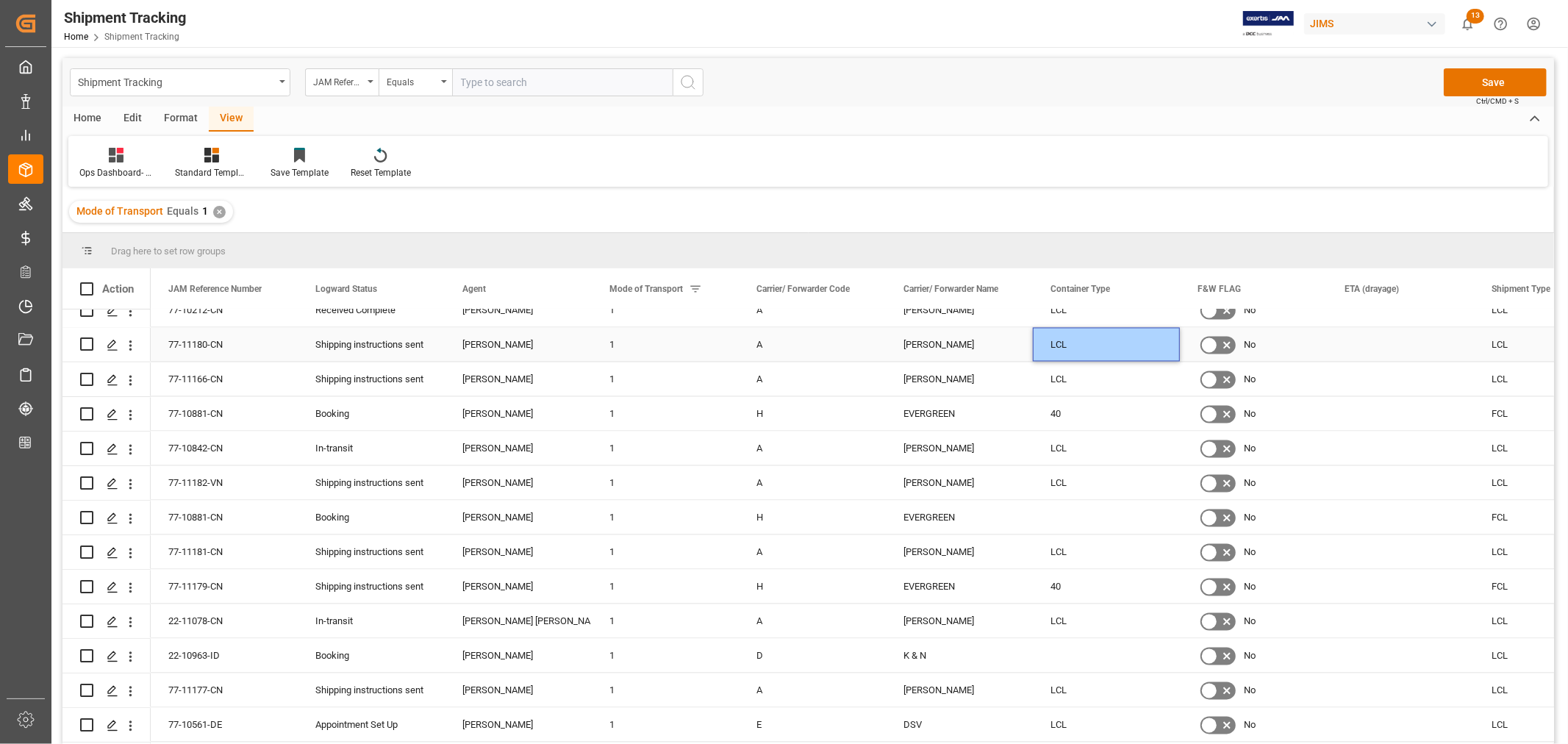
scroll to position [2531, 0]
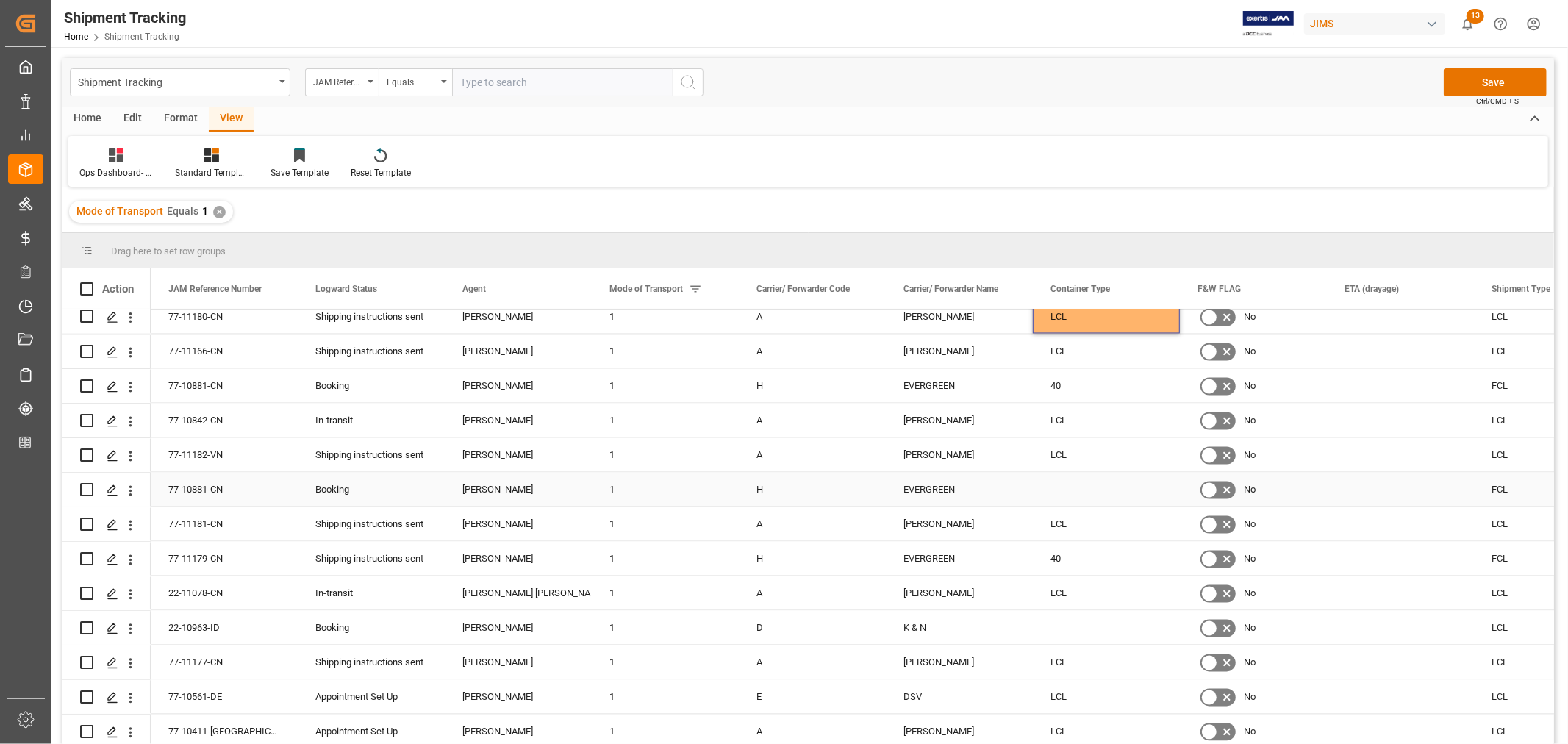
click at [1063, 488] on div "Press SPACE to select this row." at bounding box center [1106, 489] width 147 height 34
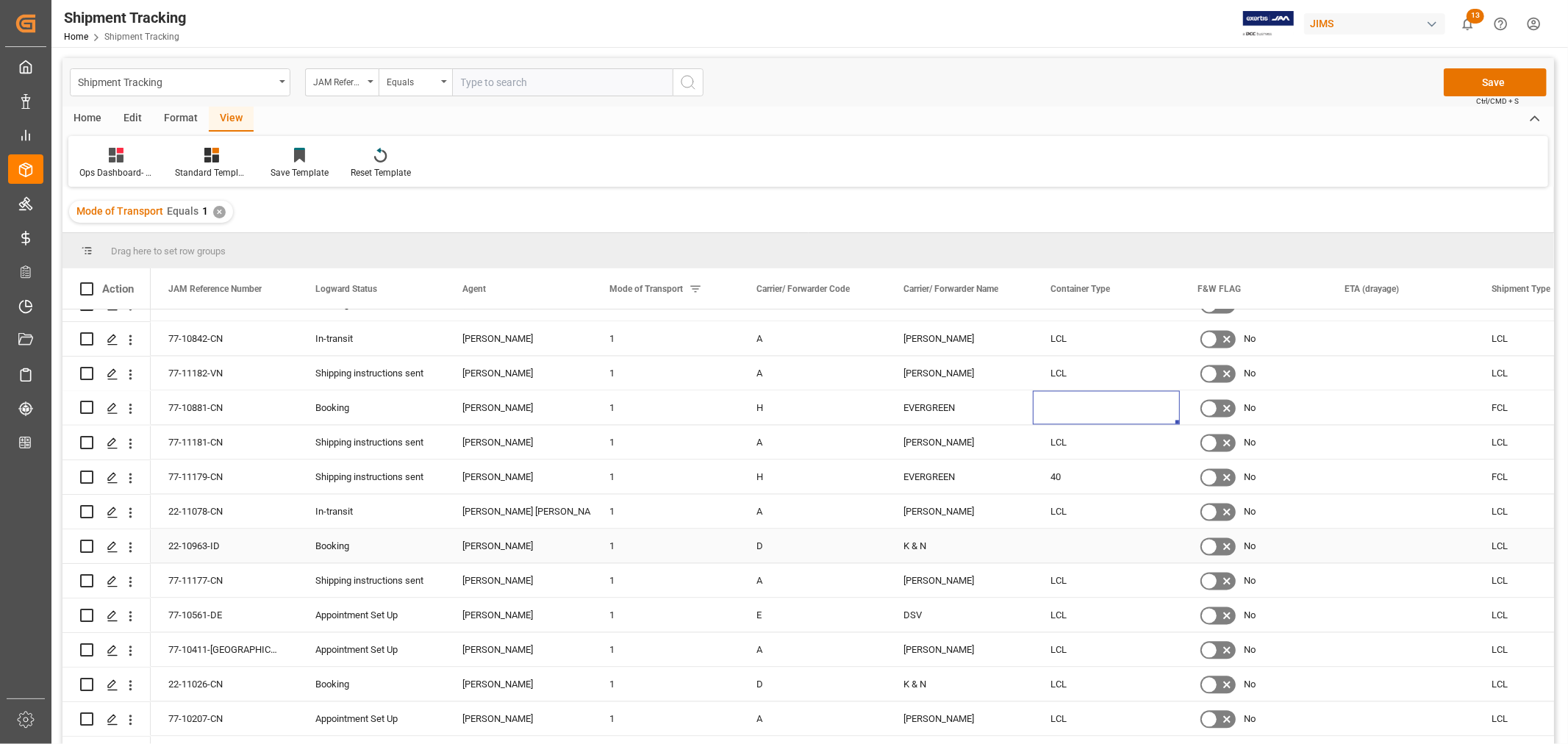
click at [1059, 538] on div "Press SPACE to select this row." at bounding box center [1106, 546] width 147 height 34
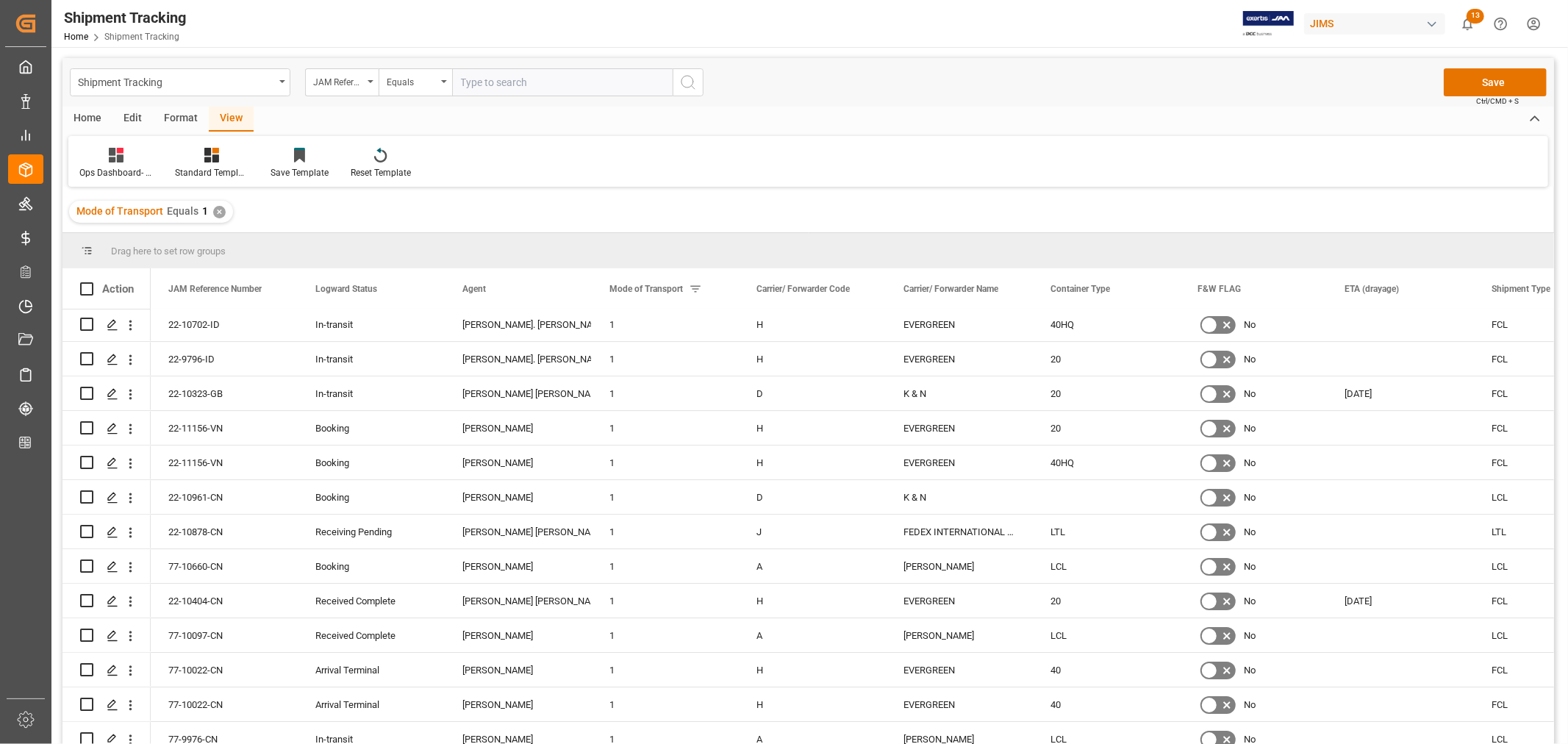
scroll to position [4163, 0]
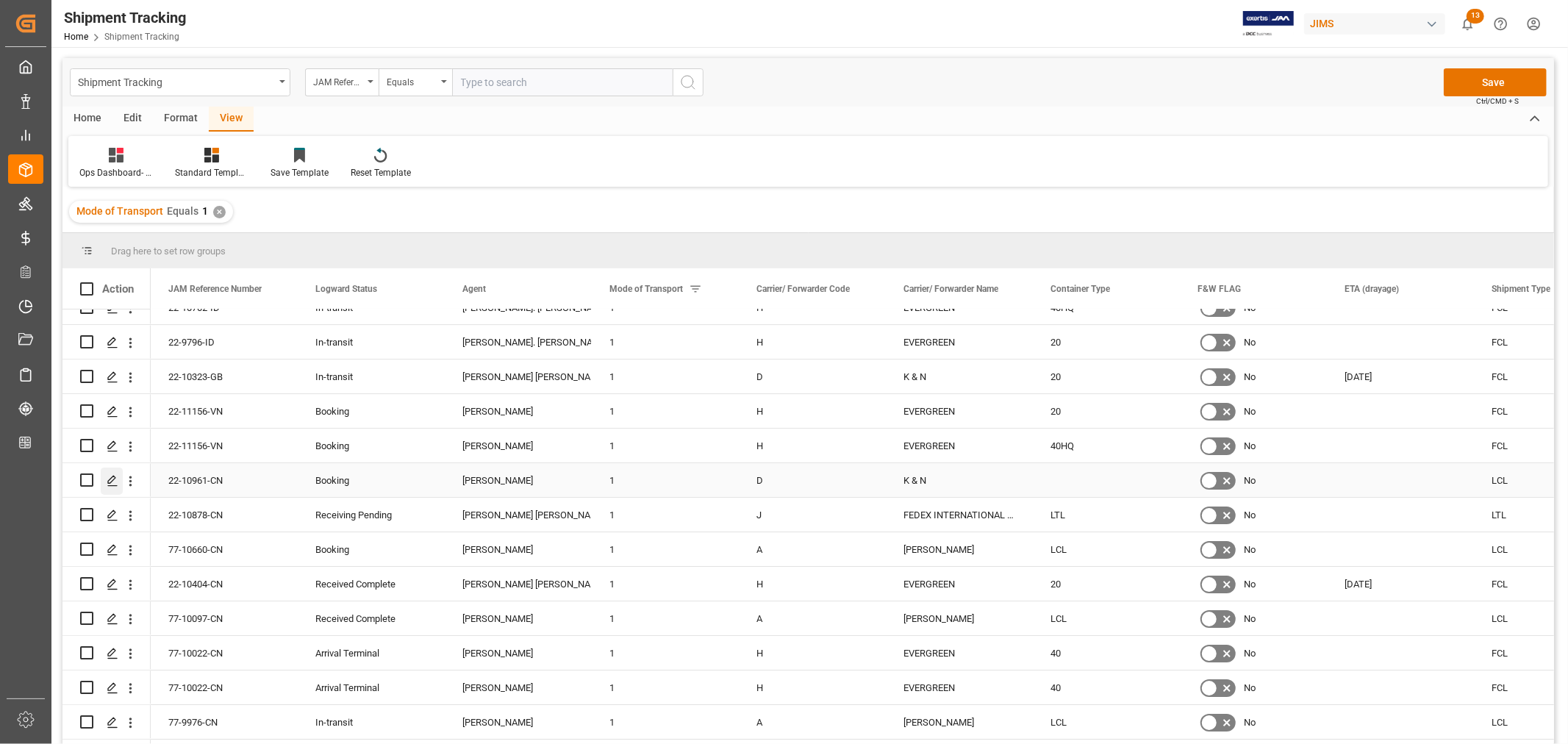
click at [113, 478] on icon "Press SPACE to select this row." at bounding box center [112, 480] width 11 height 11
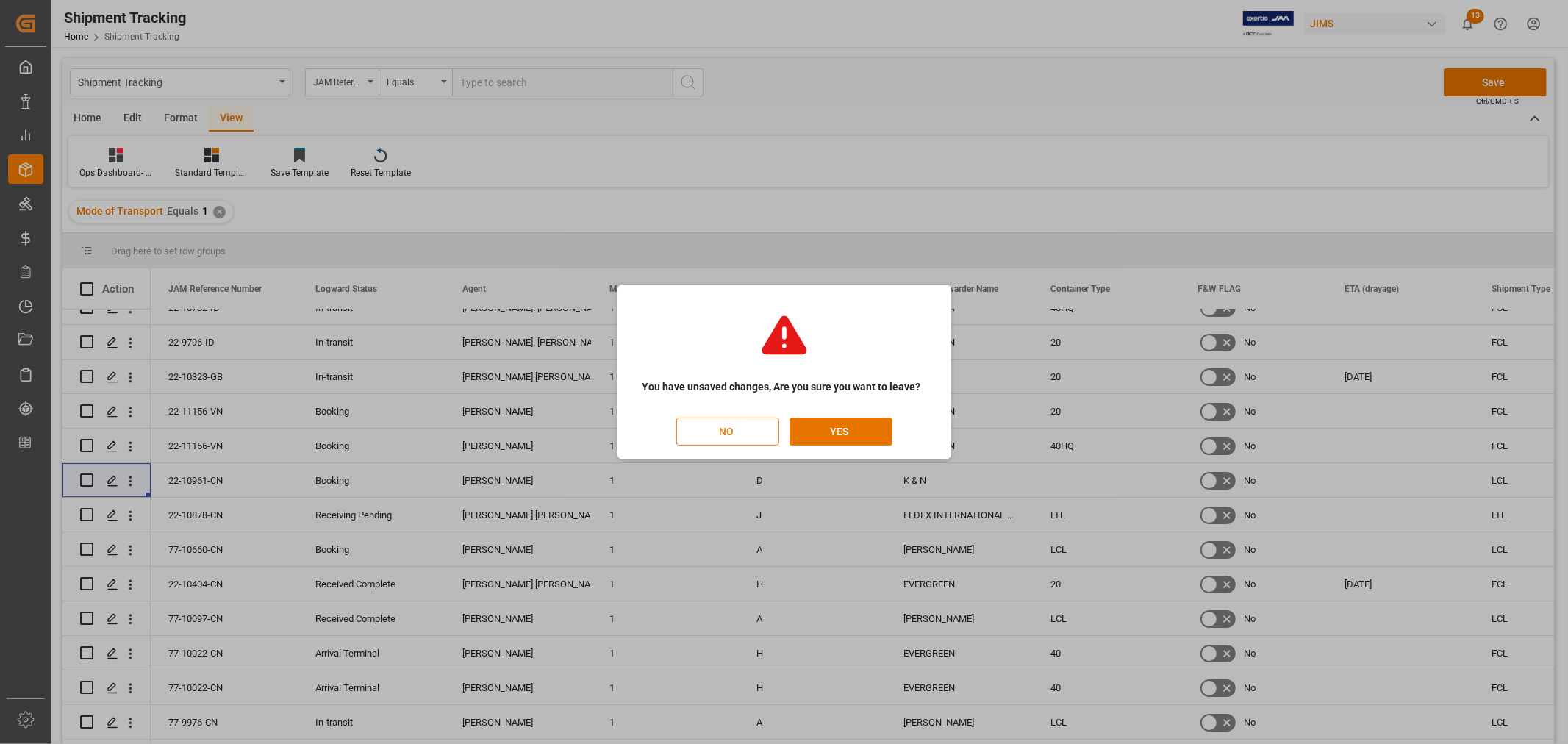
click at [743, 438] on button "NO" at bounding box center [727, 431] width 103 height 28
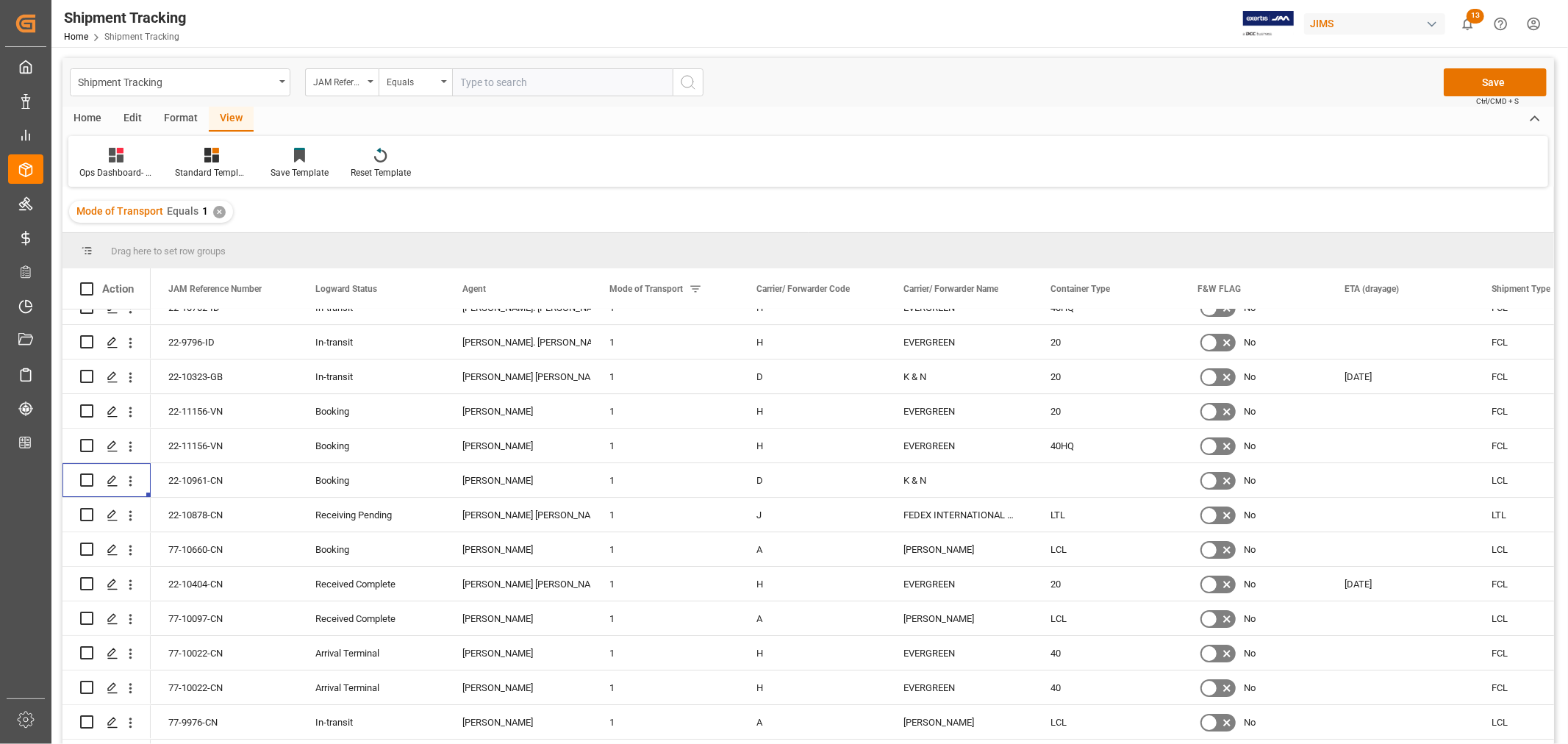
scroll to position [4082, 0]
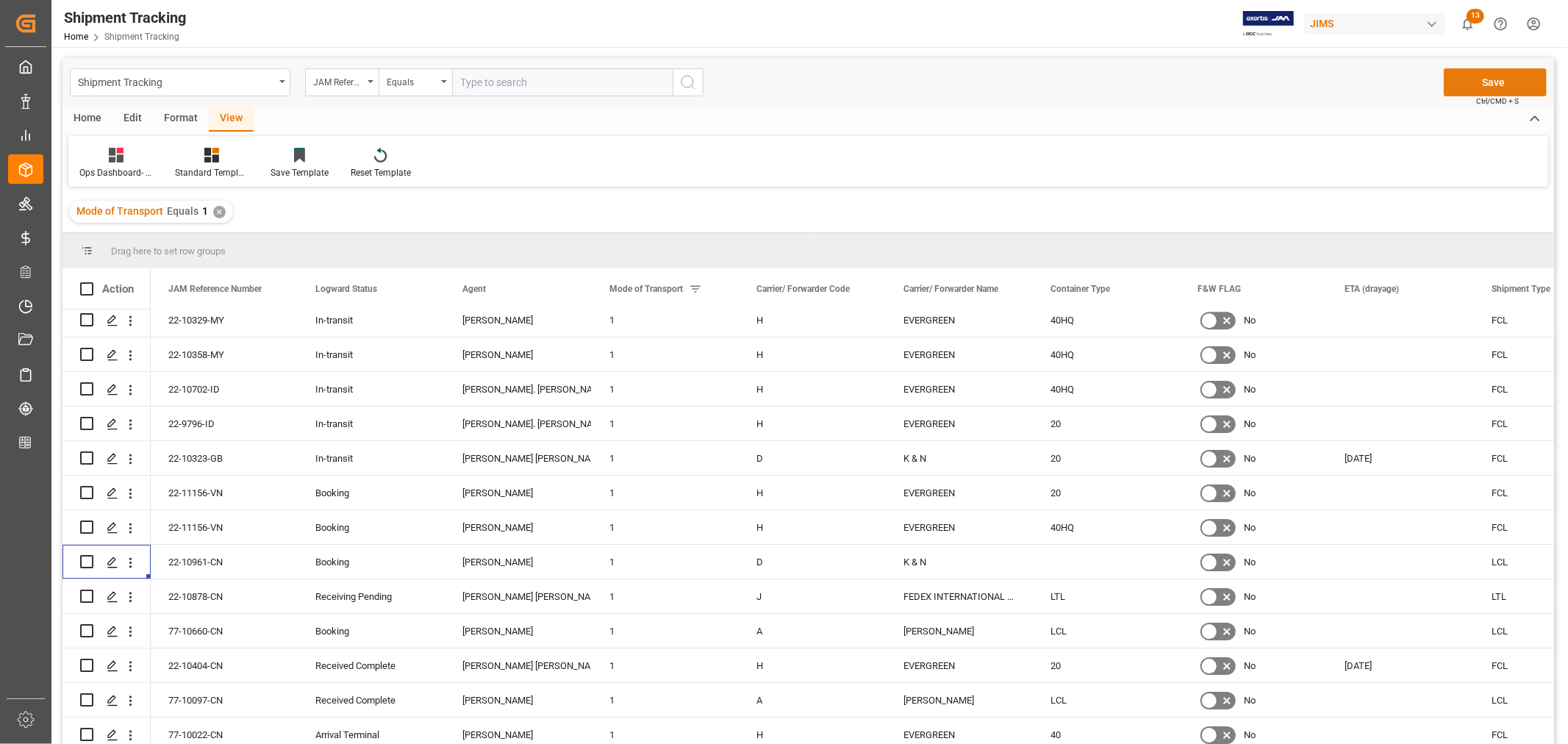
click at [1486, 86] on button "Save" at bounding box center [1495, 82] width 103 height 28
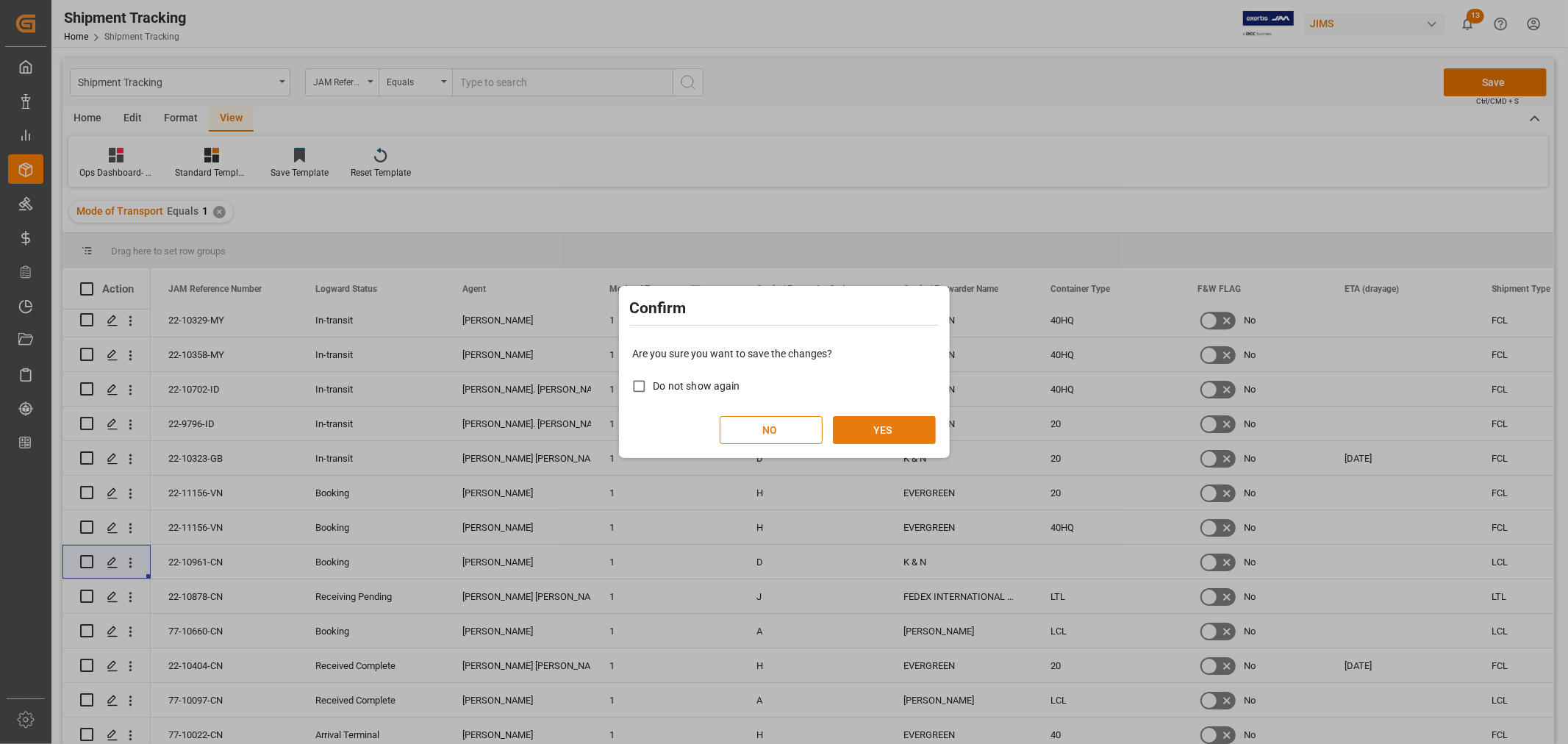
click at [900, 430] on button "YES" at bounding box center [884, 430] width 103 height 28
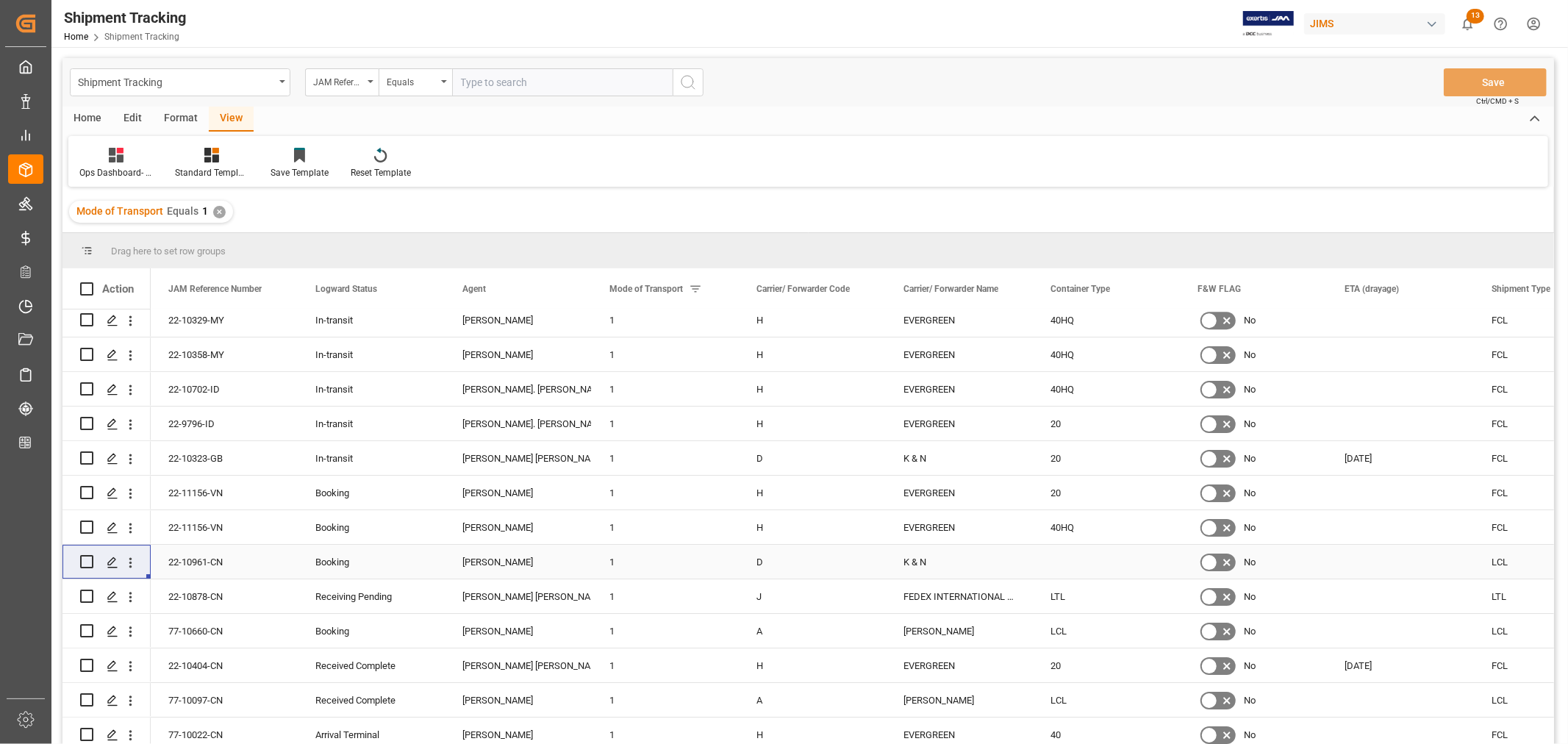
click at [474, 557] on div "[PERSON_NAME]" at bounding box center [519, 562] width 112 height 34
click at [568, 291] on span at bounding box center [567, 288] width 13 height 13
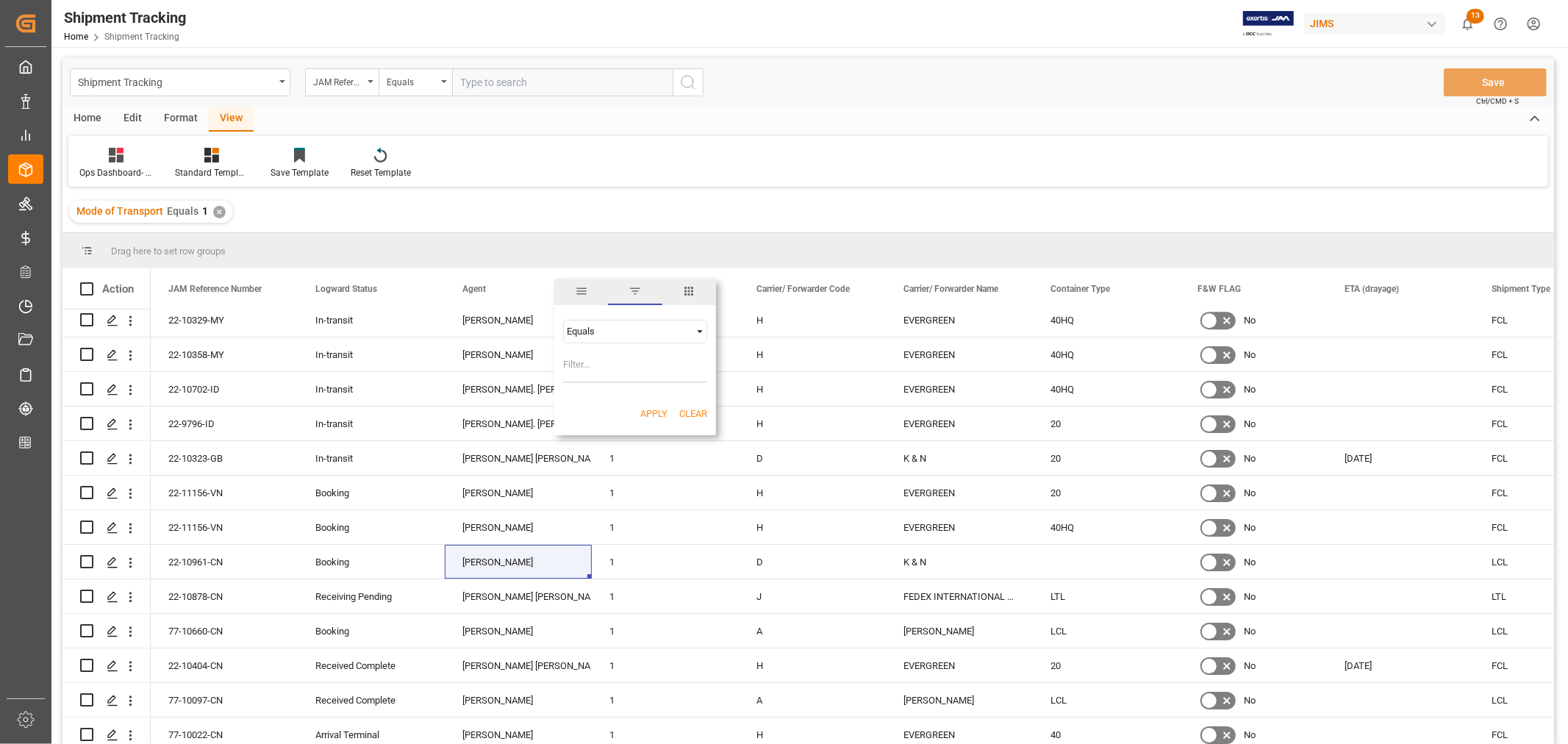
type input "[PERSON_NAME]"
click at [655, 412] on button "Apply" at bounding box center [654, 413] width 28 height 15
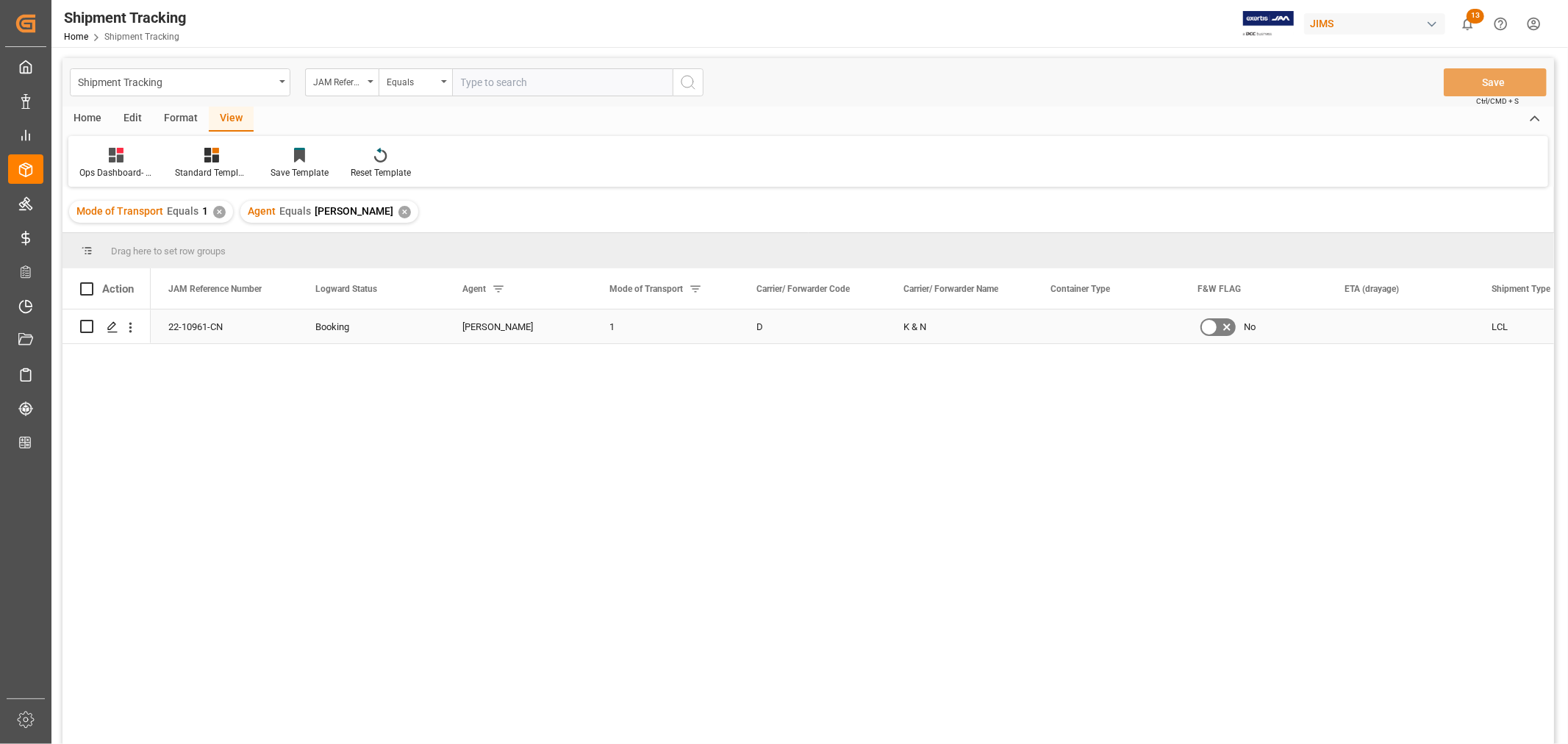
click at [330, 327] on div "Booking" at bounding box center [371, 327] width 112 height 34
click at [414, 338] on icon "open menu" at bounding box center [417, 336] width 18 height 18
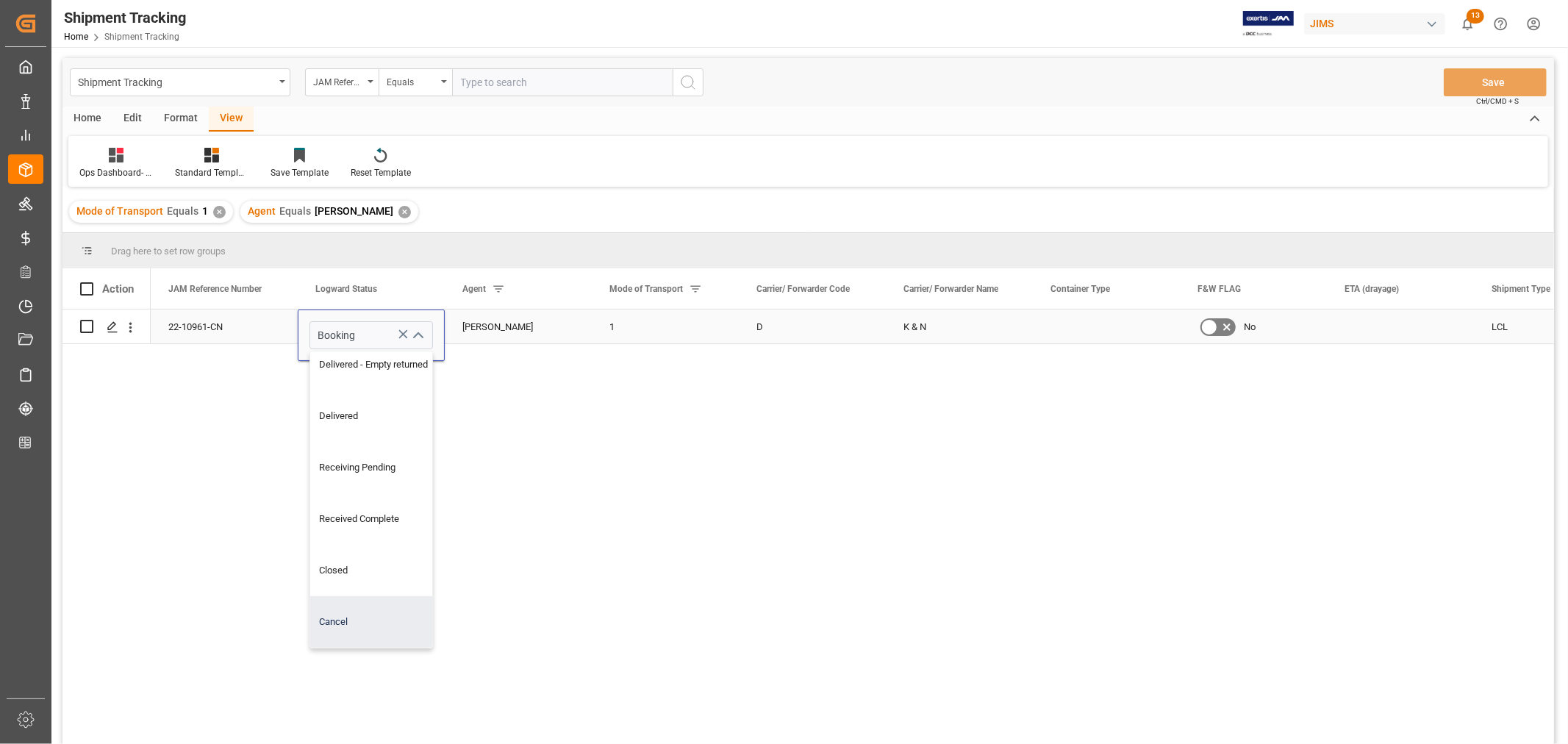
click at [334, 607] on div "Cancel" at bounding box center [384, 621] width 148 height 51
type input "Cancel"
click at [525, 321] on div "[PERSON_NAME]" at bounding box center [519, 327] width 112 height 34
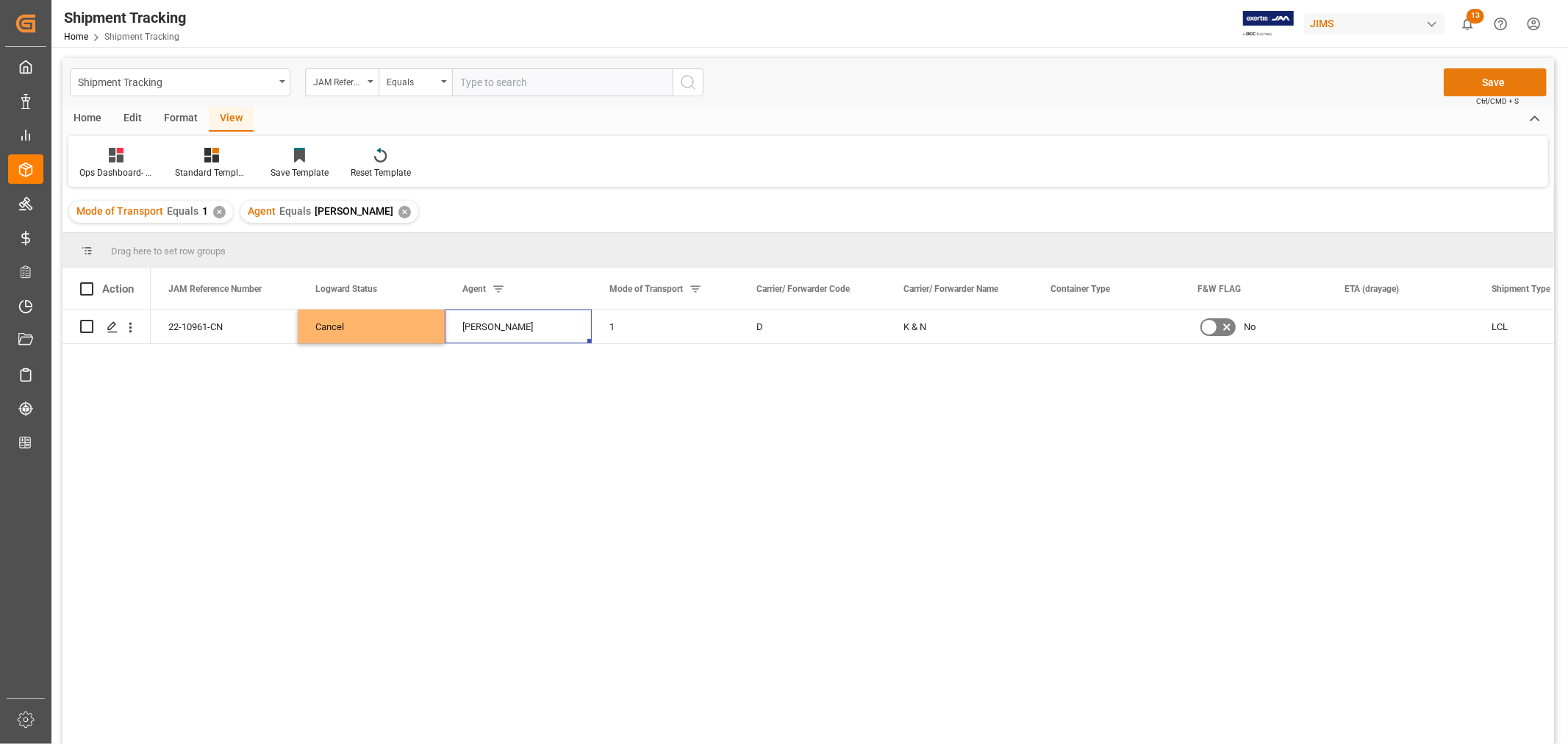
click at [1501, 85] on button "Save" at bounding box center [1495, 82] width 103 height 28
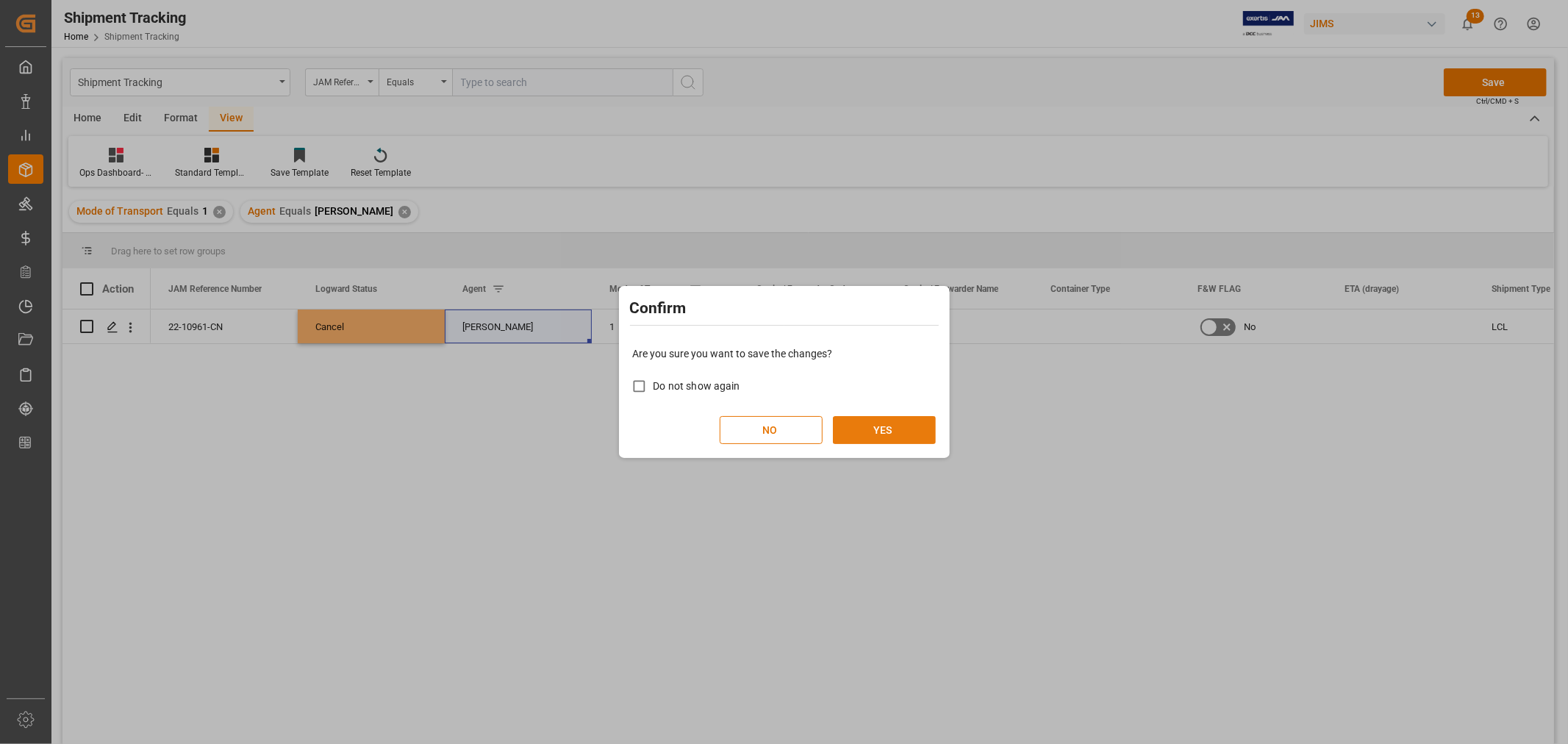
click at [888, 429] on button "YES" at bounding box center [884, 430] width 103 height 28
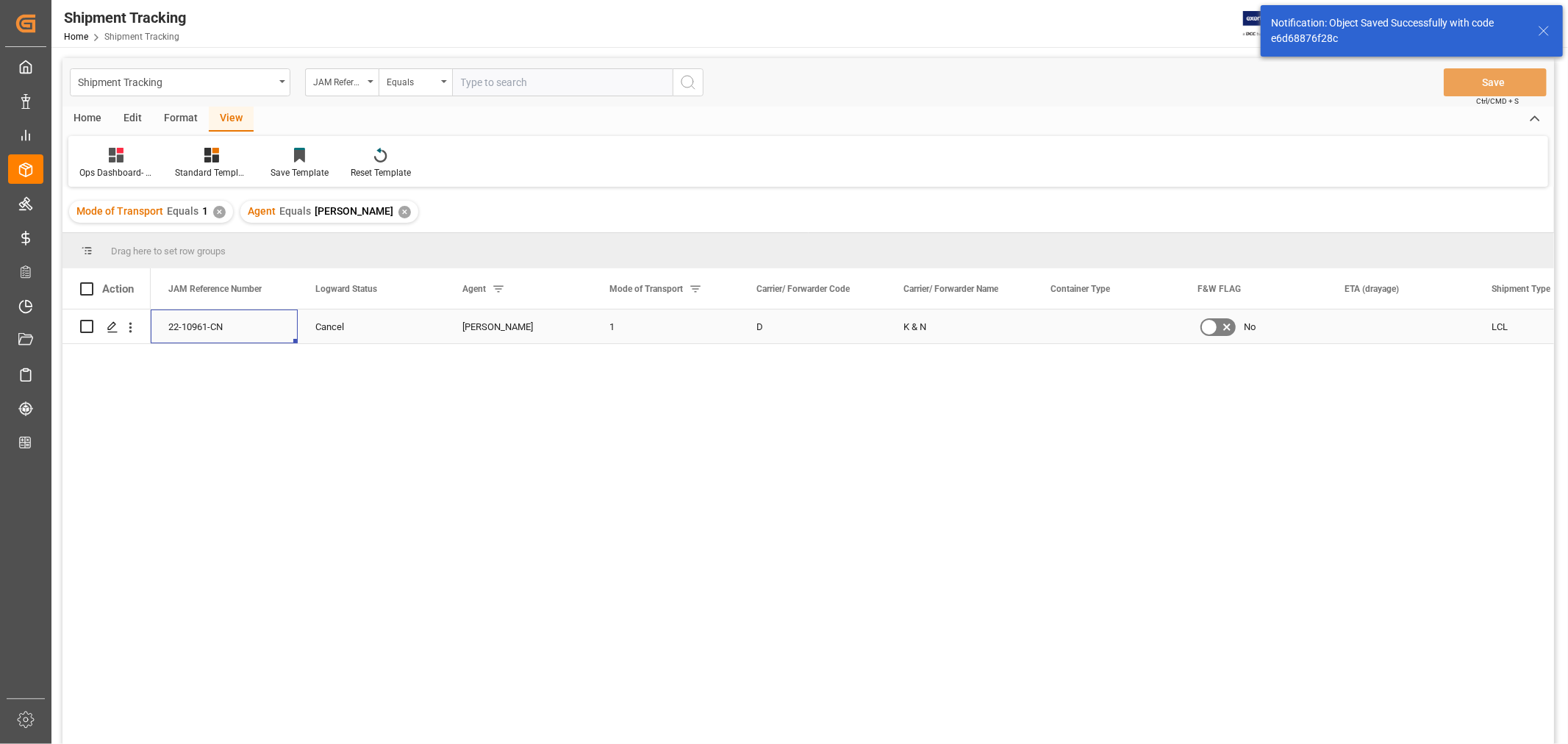
click at [186, 328] on div "22-10961-CN" at bounding box center [224, 327] width 147 height 34
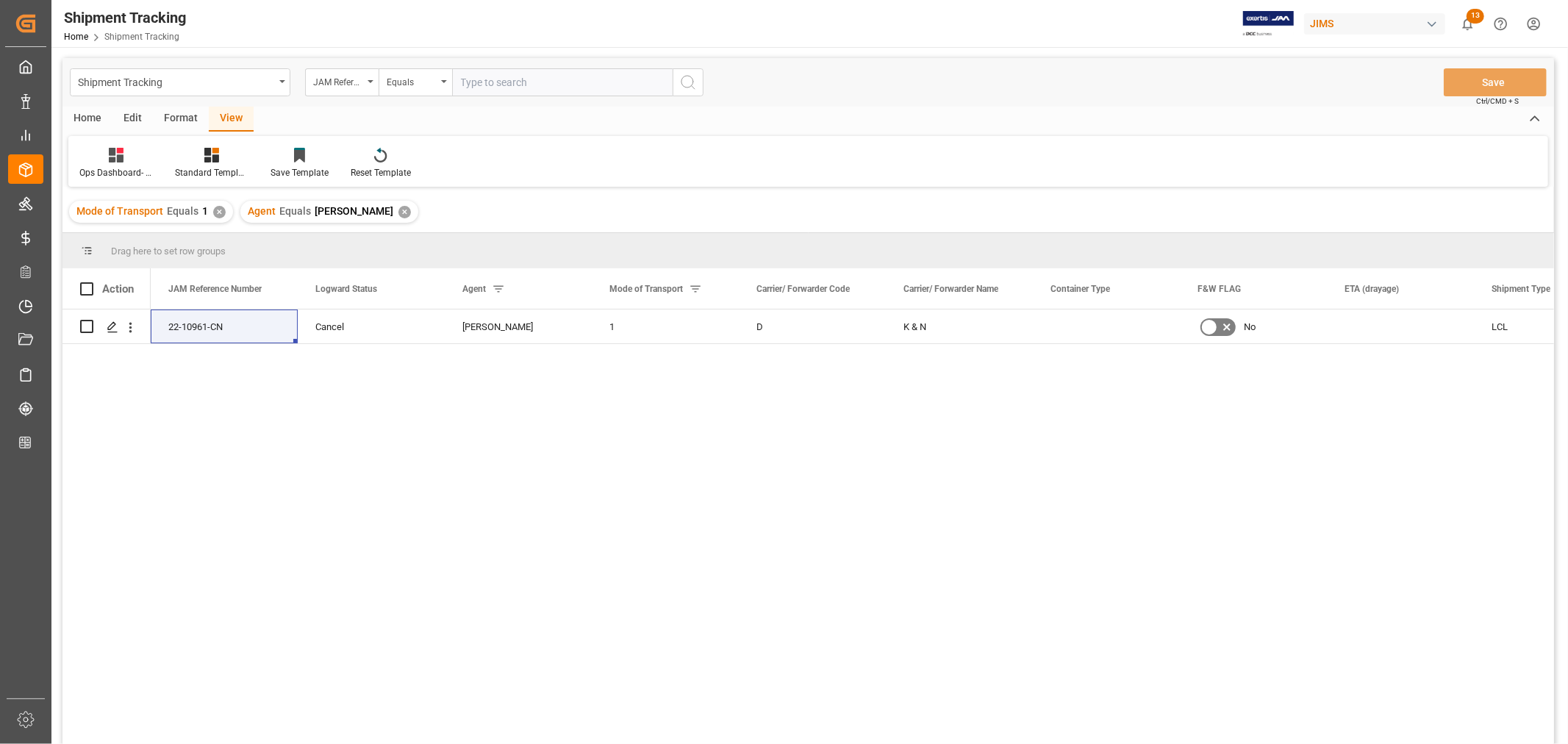
click at [399, 210] on div "✕" at bounding box center [405, 212] width 12 height 12
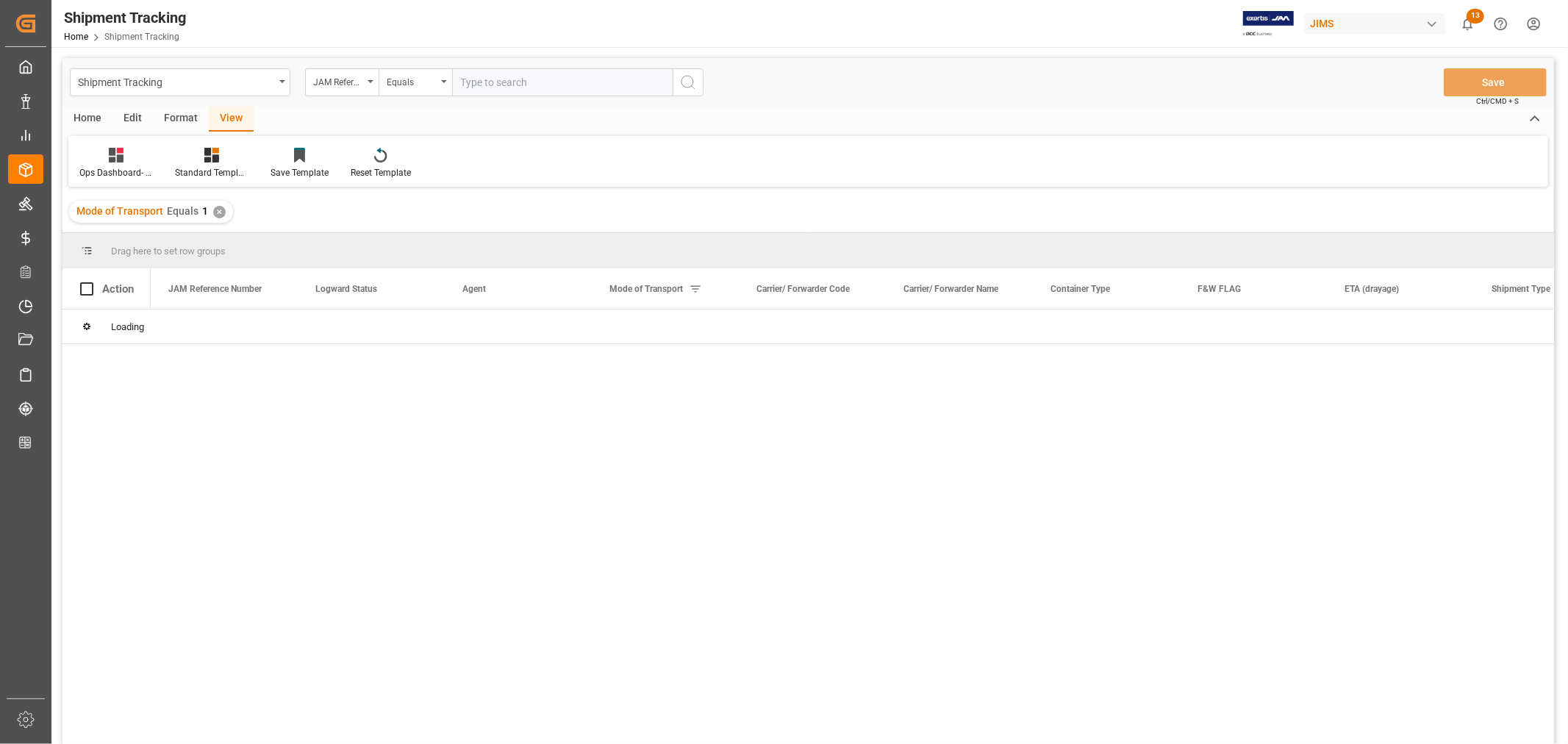
click at [217, 216] on div "✕" at bounding box center [220, 212] width 12 height 12
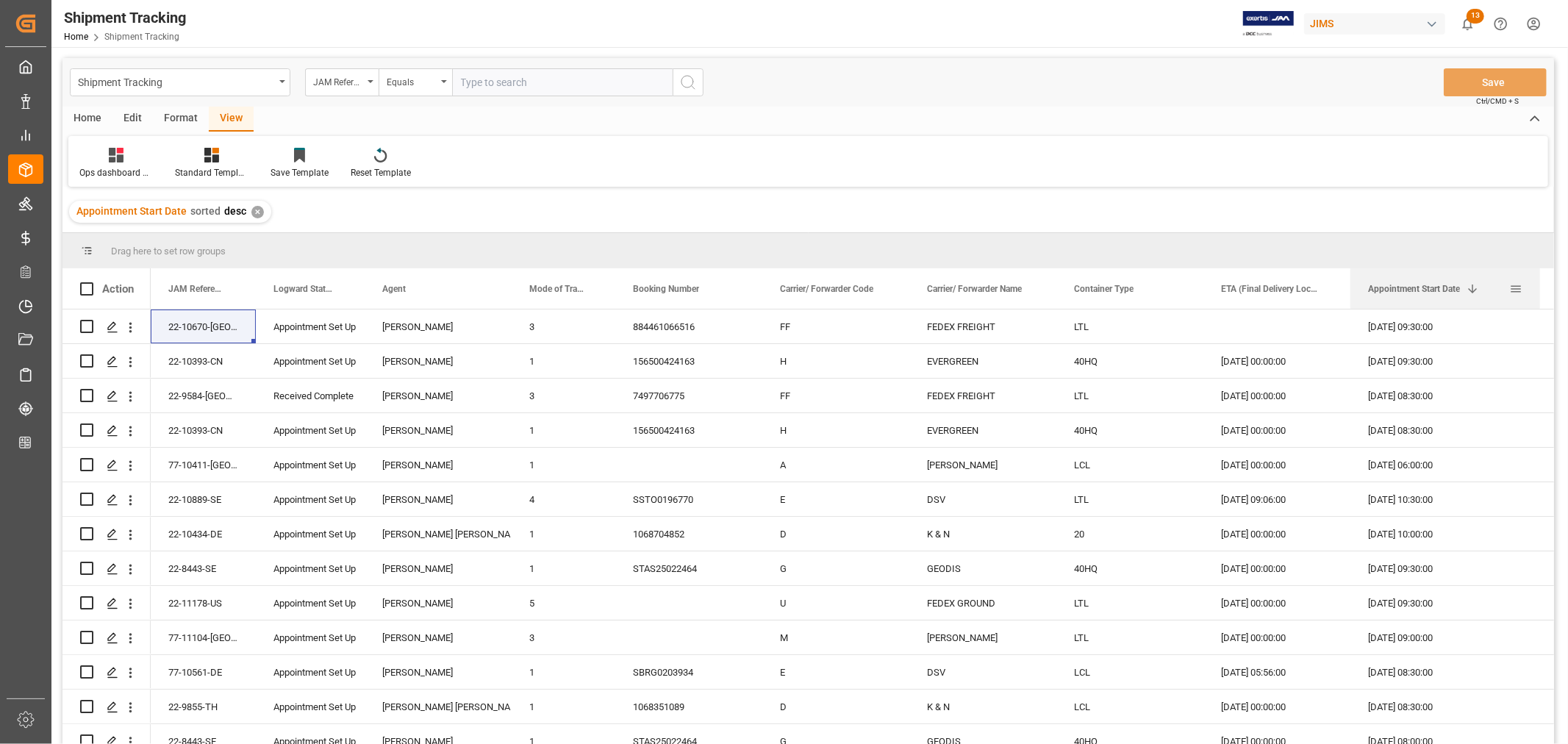
drag, startPoint x: 1496, startPoint y: 284, endPoint x: 1539, endPoint y: 283, distance: 43.0
click at [1539, 283] on div at bounding box center [1540, 288] width 6 height 41
click at [1261, 320] on div "Press SPACE to select this row." at bounding box center [1277, 327] width 147 height 34
click at [1243, 322] on div "Press SPACE to select this row." at bounding box center [1277, 327] width 147 height 34
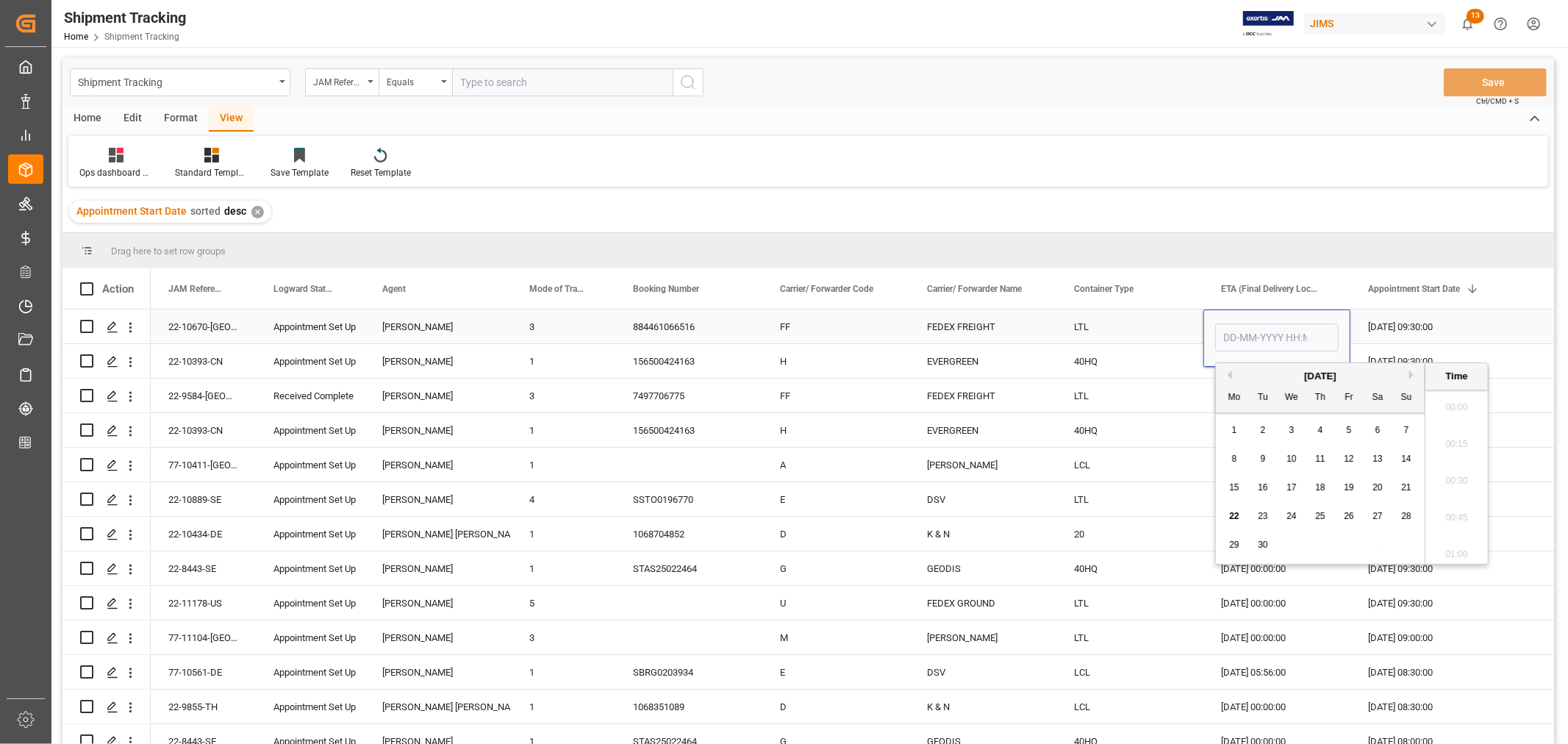
scroll to position [3091, 0]
click at [1349, 518] on span "26" at bounding box center [1348, 515] width 9 height 10
type input "26-09-2025 00:00"
click at [1119, 365] on div "40HQ" at bounding box center [1130, 361] width 147 height 34
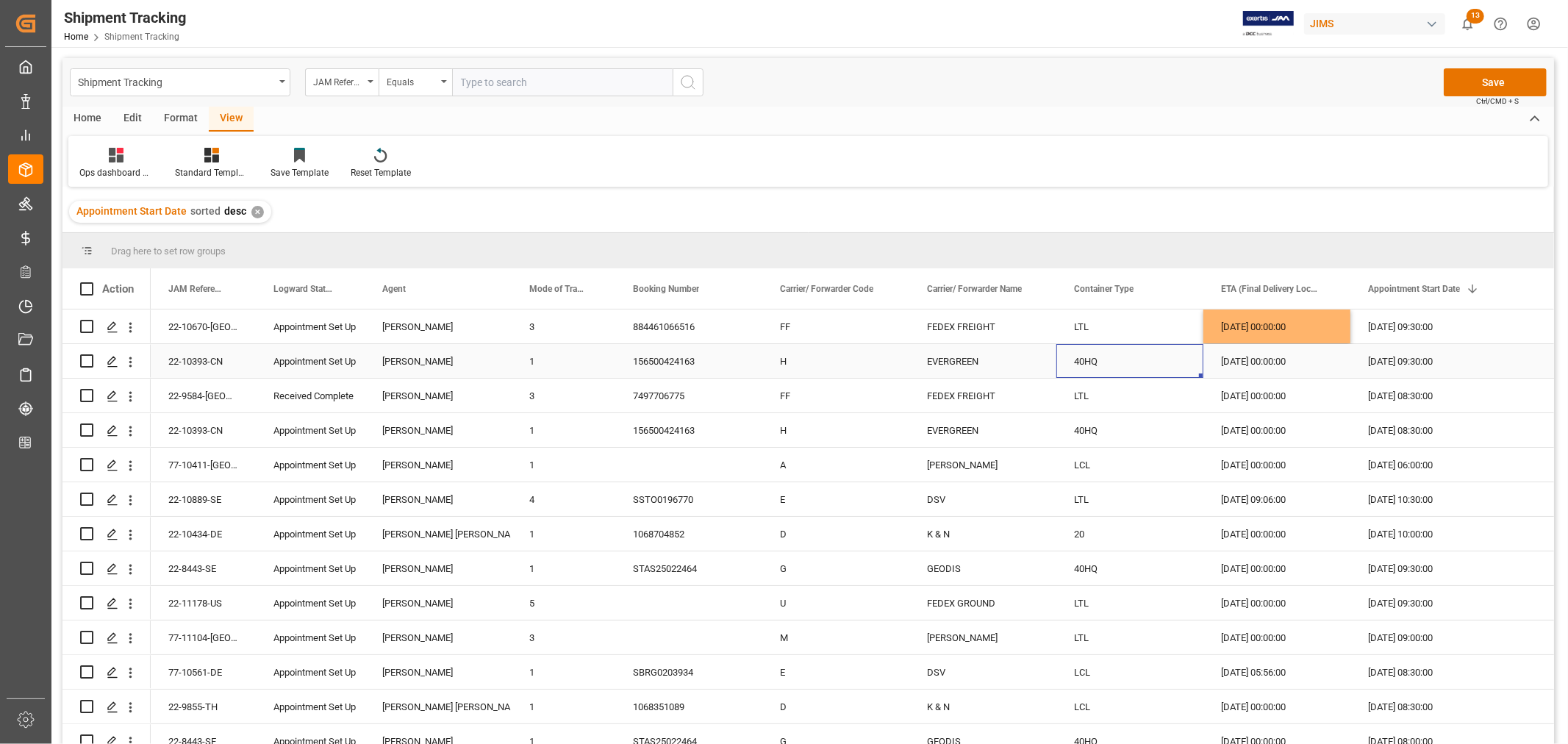
click at [1266, 364] on div "24-09-2025 00:00:00" at bounding box center [1277, 361] width 147 height 34
click at [1265, 401] on div "25-06-2025 00:00:00" at bounding box center [1277, 395] width 147 height 34
click at [1262, 369] on div "24-09-2025 00:00:00" at bounding box center [1277, 361] width 147 height 34
click at [1254, 391] on div "25-06-2025 00:00:00" at bounding box center [1277, 395] width 147 height 34
click at [1251, 466] on div "[DATE] 00:00:00" at bounding box center [1277, 464] width 147 height 34
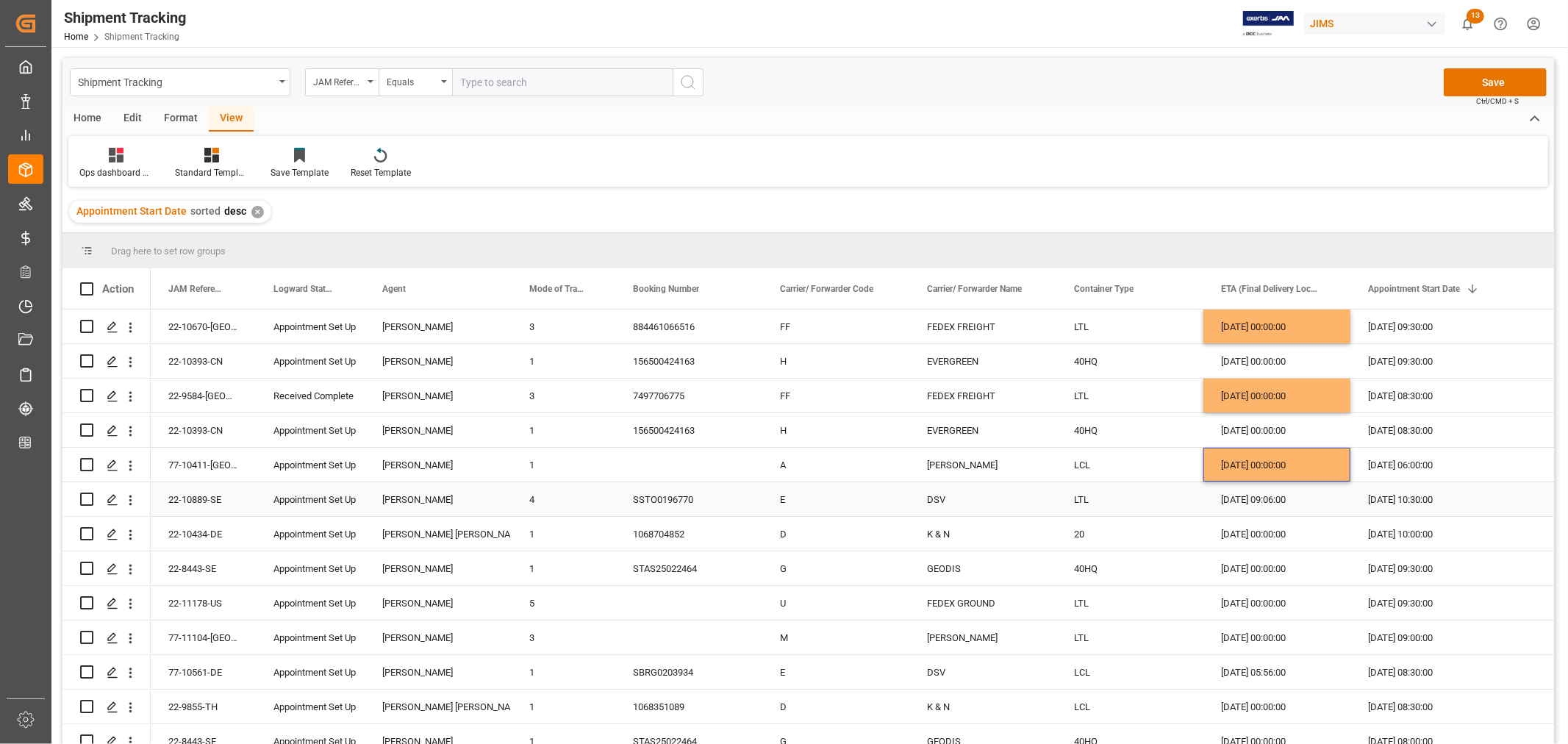
click at [1253, 499] on div "24-09-2025 09:06:00" at bounding box center [1277, 499] width 147 height 34
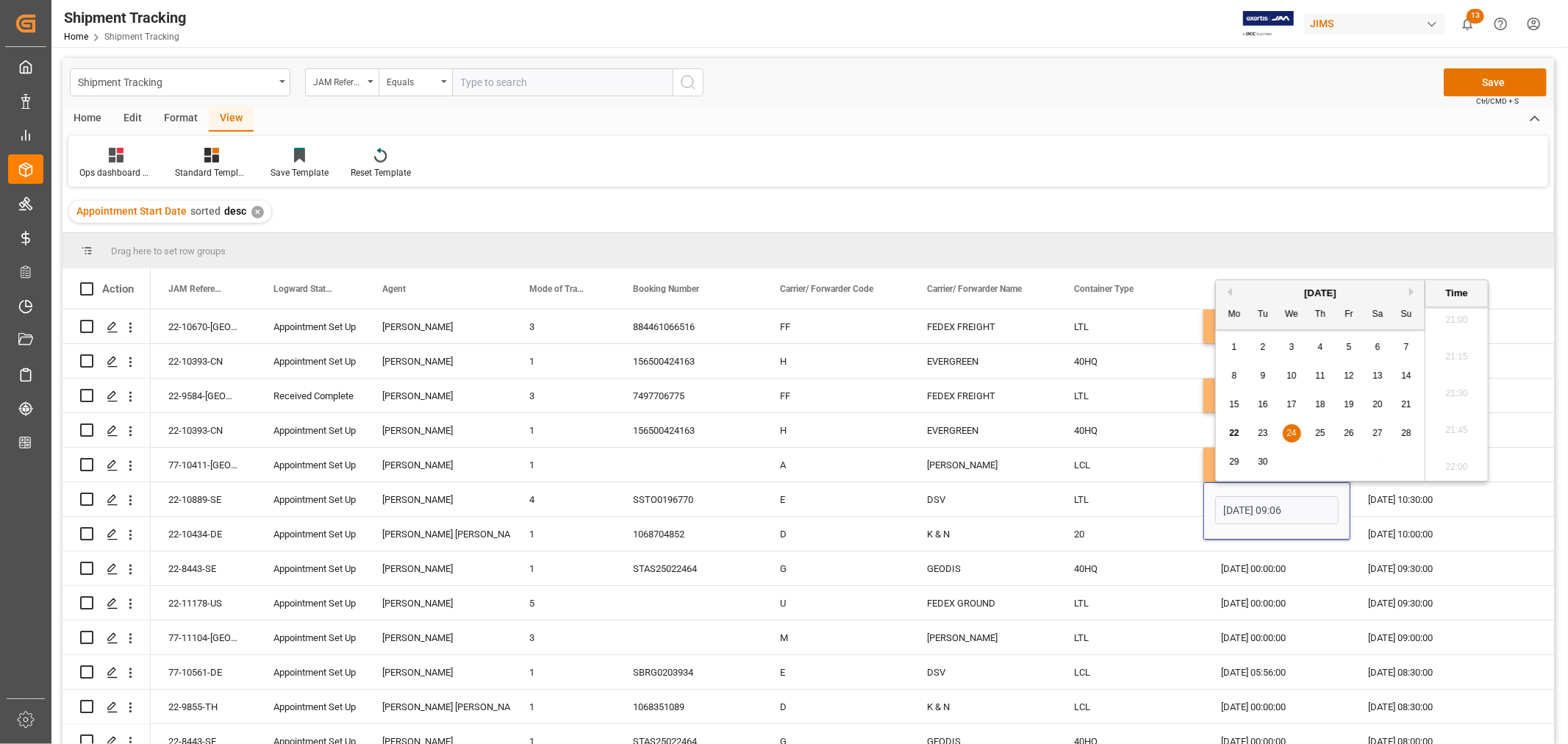
click at [1262, 435] on span "23" at bounding box center [1262, 432] width 9 height 10
type input "23-09-2025 09:06"
click at [1250, 560] on div "[DATE] 00:00:00" at bounding box center [1277, 568] width 147 height 34
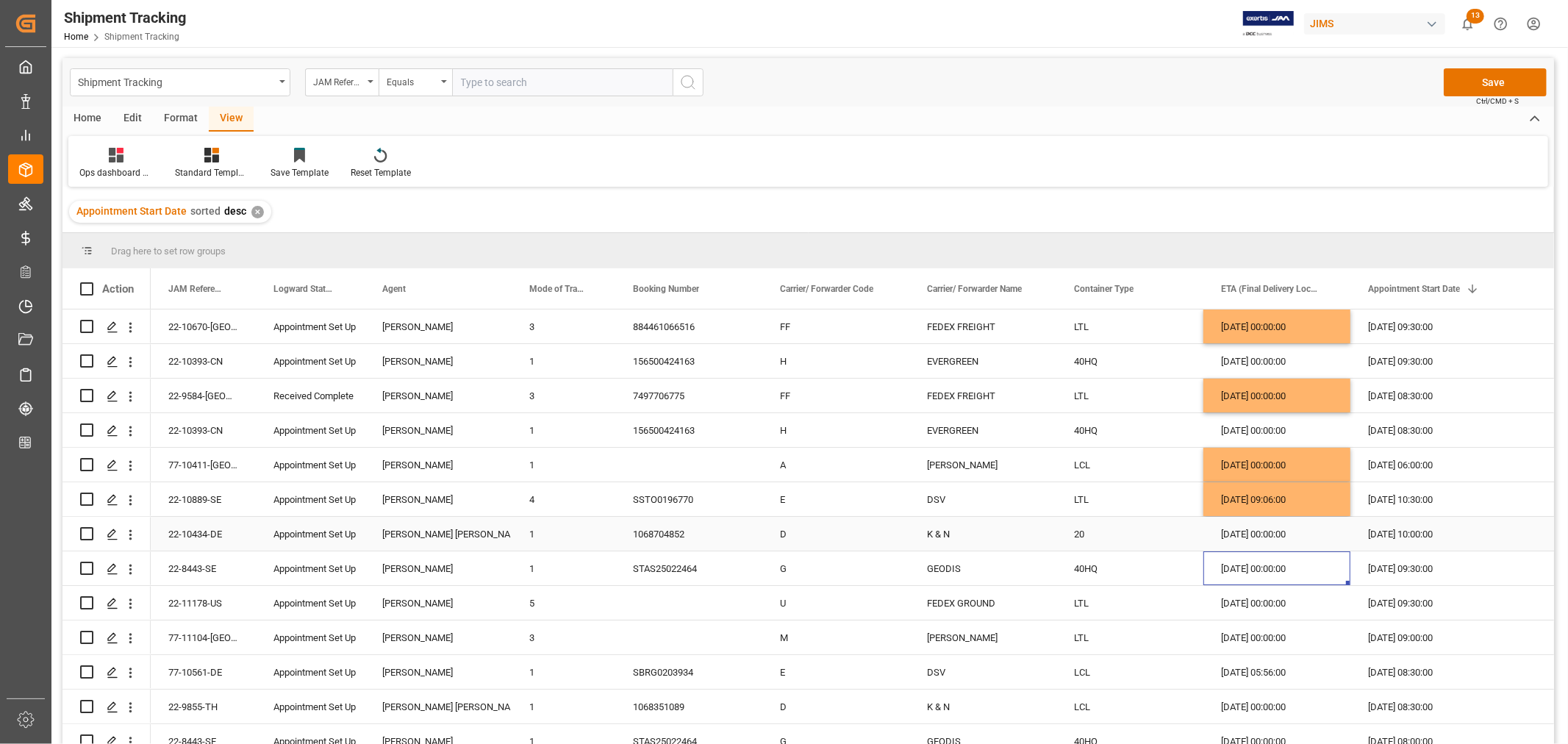
click at [1248, 528] on div "[DATE] 00:00:00" at bounding box center [1277, 534] width 147 height 34
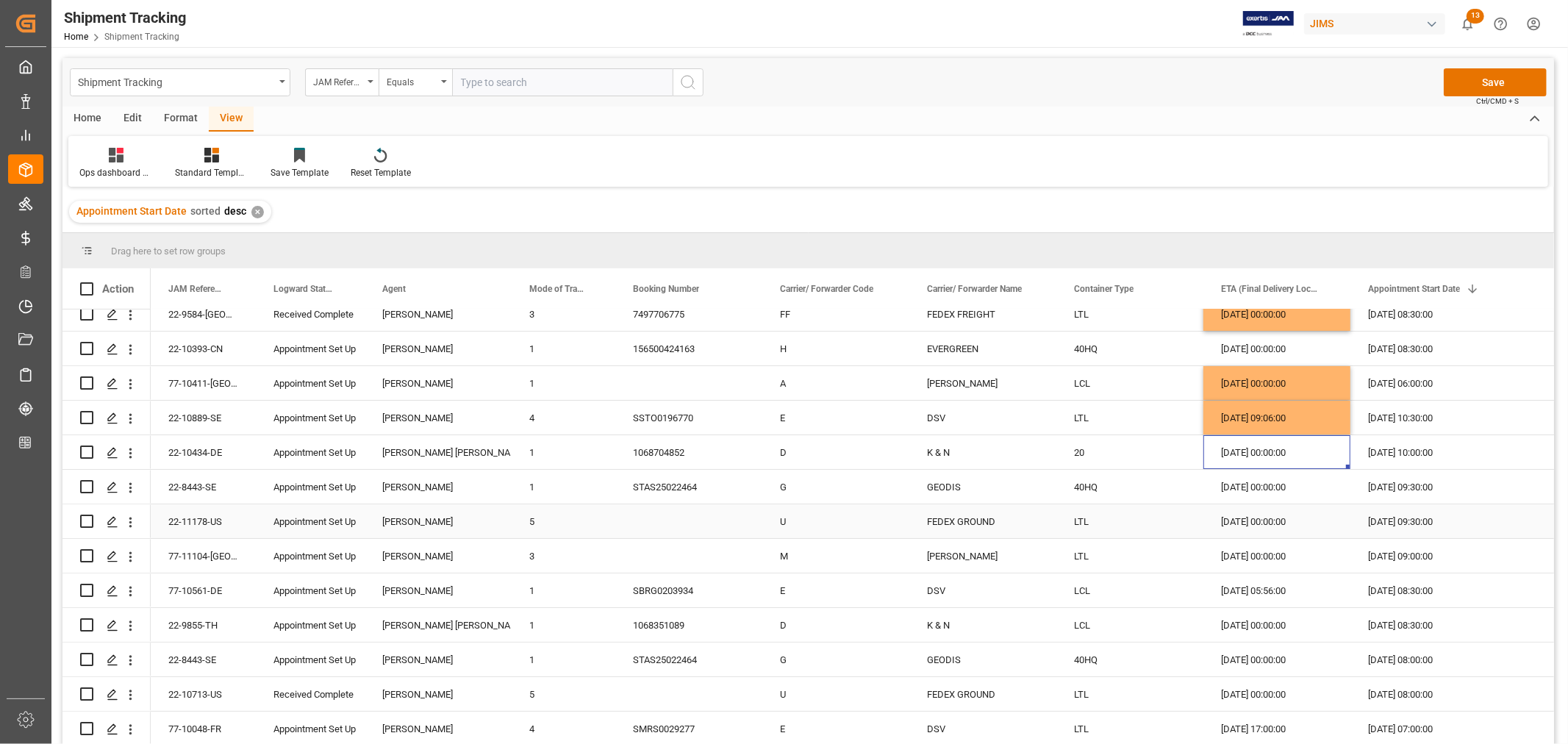
scroll to position [163, 0]
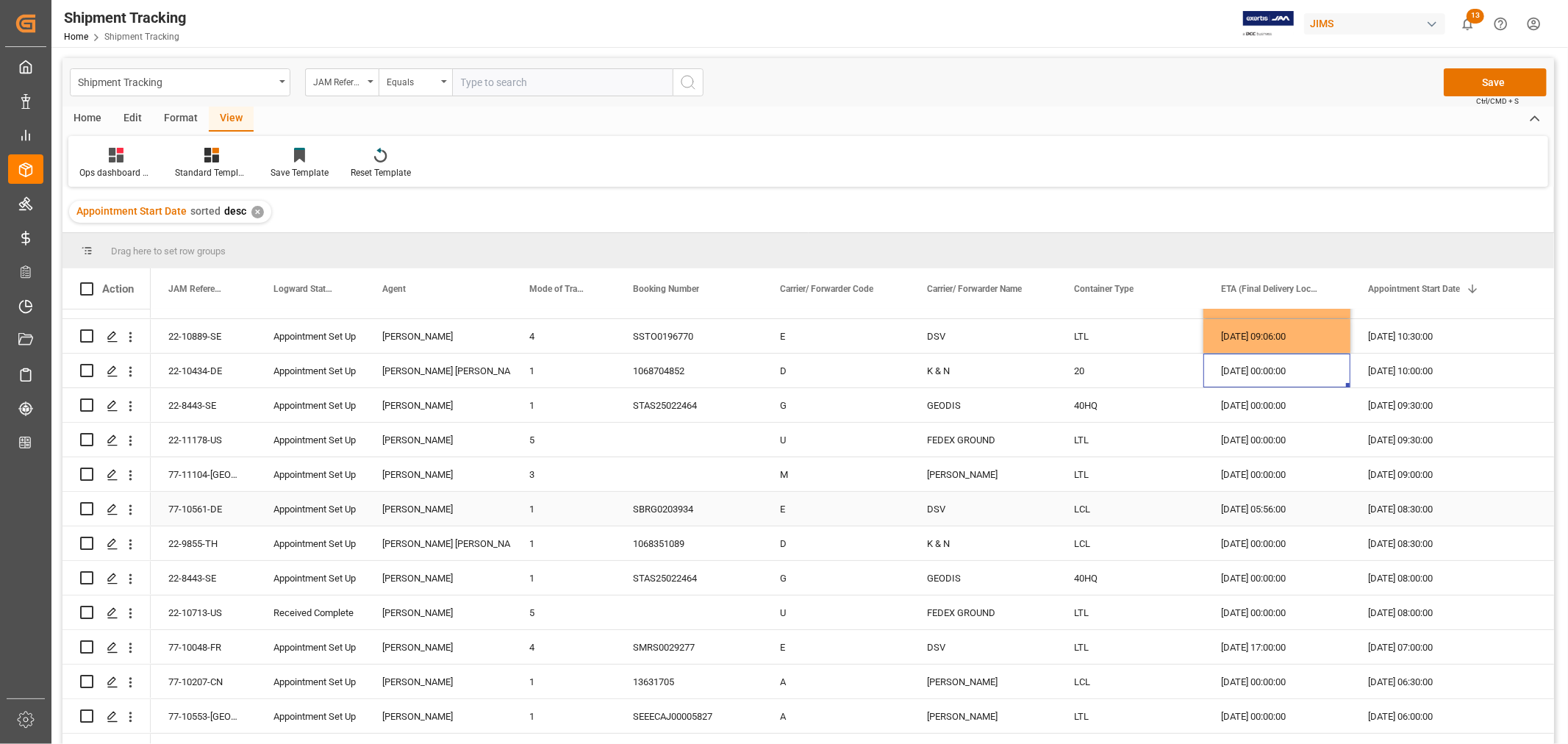
click at [1250, 474] on div "[DATE] 00:00:00" at bounding box center [1277, 474] width 147 height 34
click at [1250, 507] on div "26-09-2025 05:56:00" at bounding box center [1277, 508] width 147 height 34
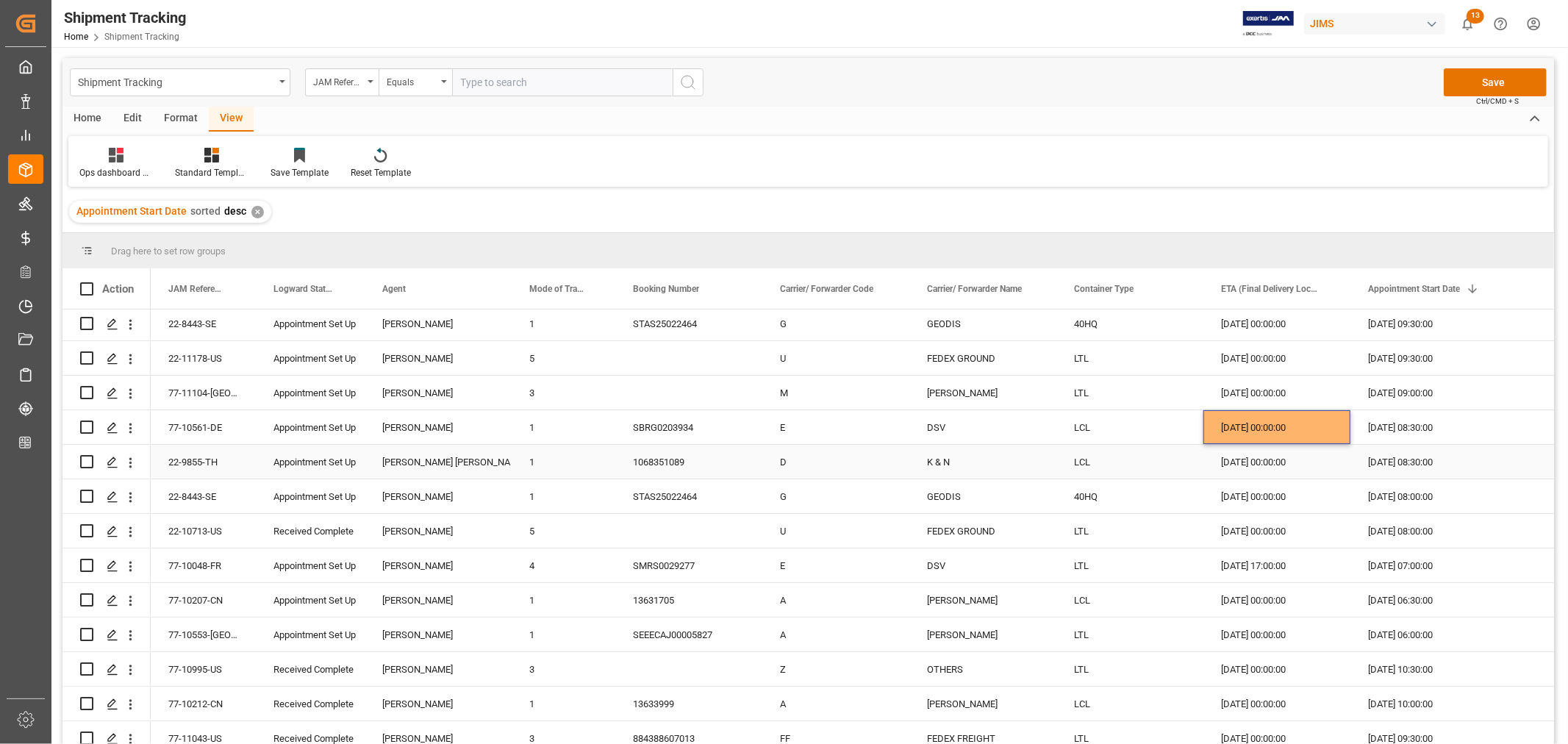
click at [1253, 459] on div "[DATE] 00:00:00" at bounding box center [1277, 461] width 147 height 34
click at [1238, 534] on div "04-09-2025 00:00:00" at bounding box center [1277, 531] width 147 height 34
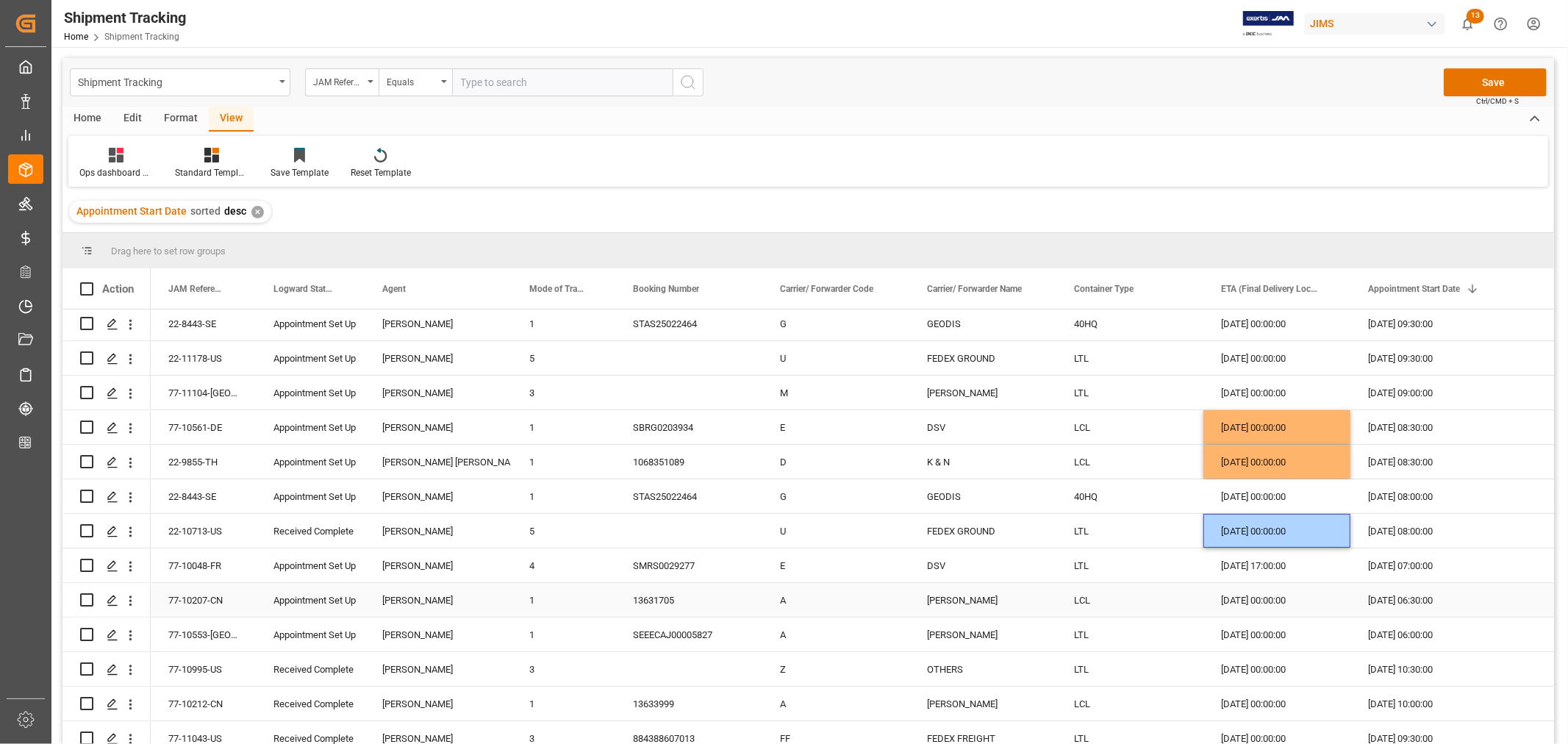
click at [1253, 599] on div "26-09-2025 00:00:00" at bounding box center [1277, 599] width 147 height 34
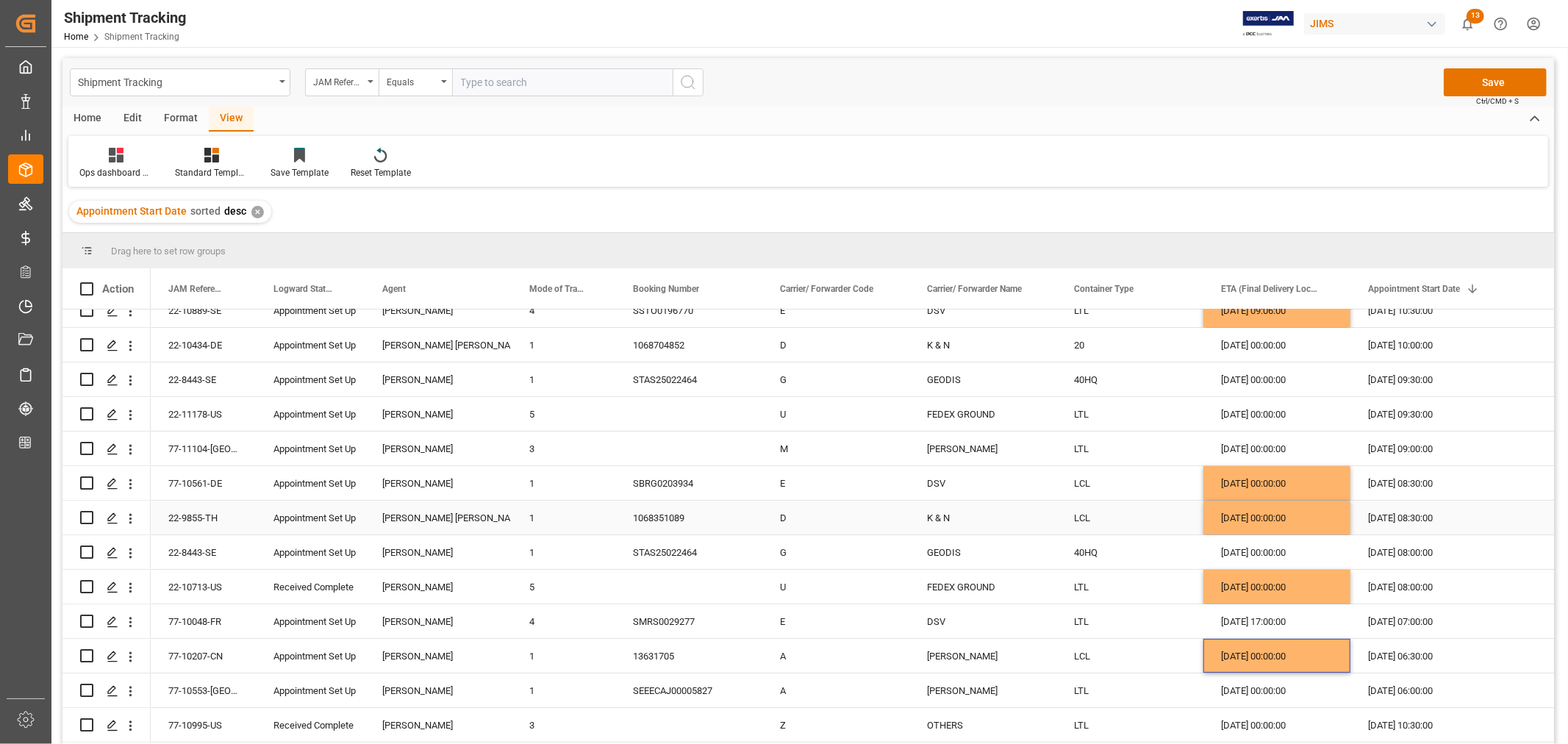
scroll to position [163, 0]
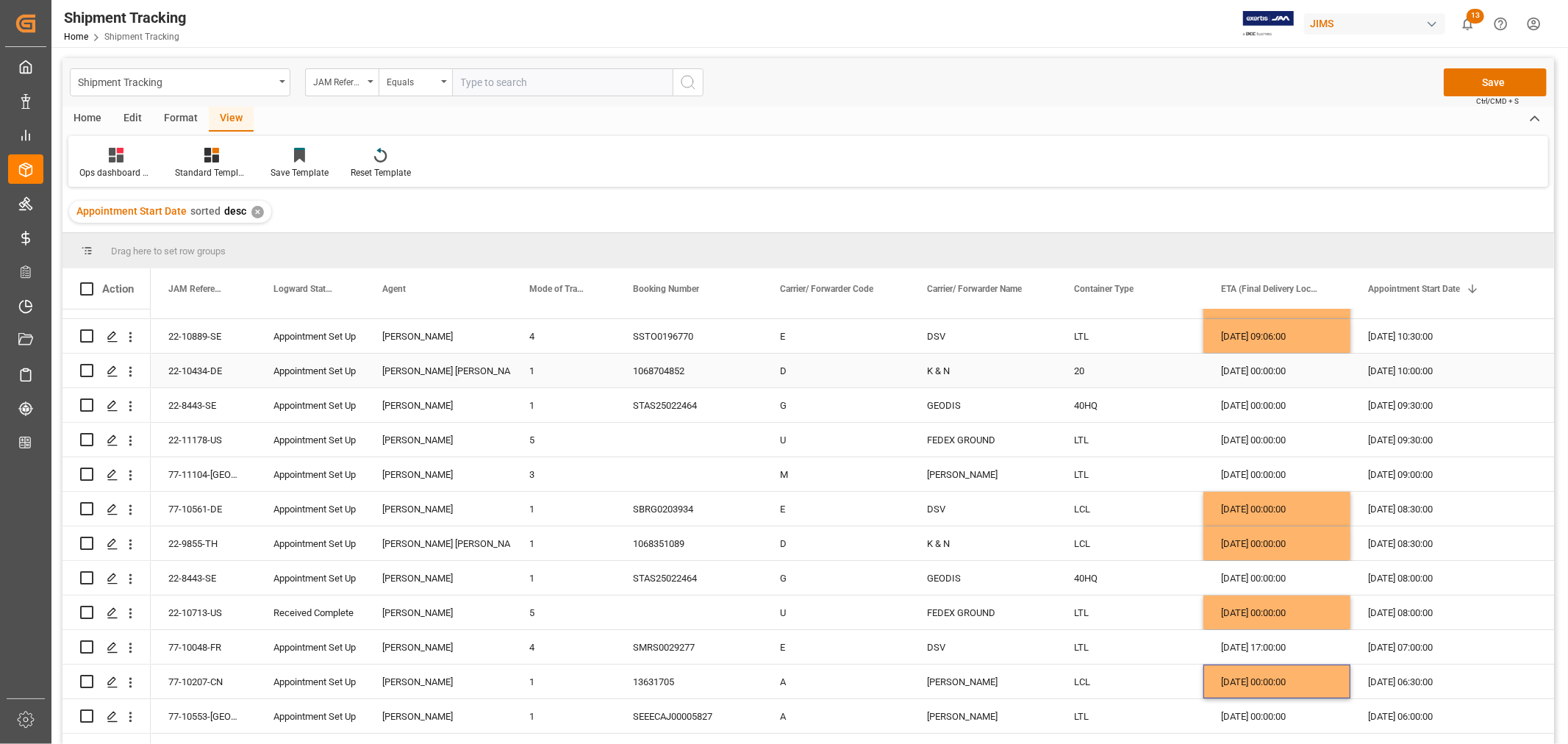
click at [1257, 375] on div "23-09-2025 00:00:00" at bounding box center [1277, 370] width 147 height 34
drag, startPoint x: 1258, startPoint y: 500, endPoint x: 1248, endPoint y: 545, distance: 46.1
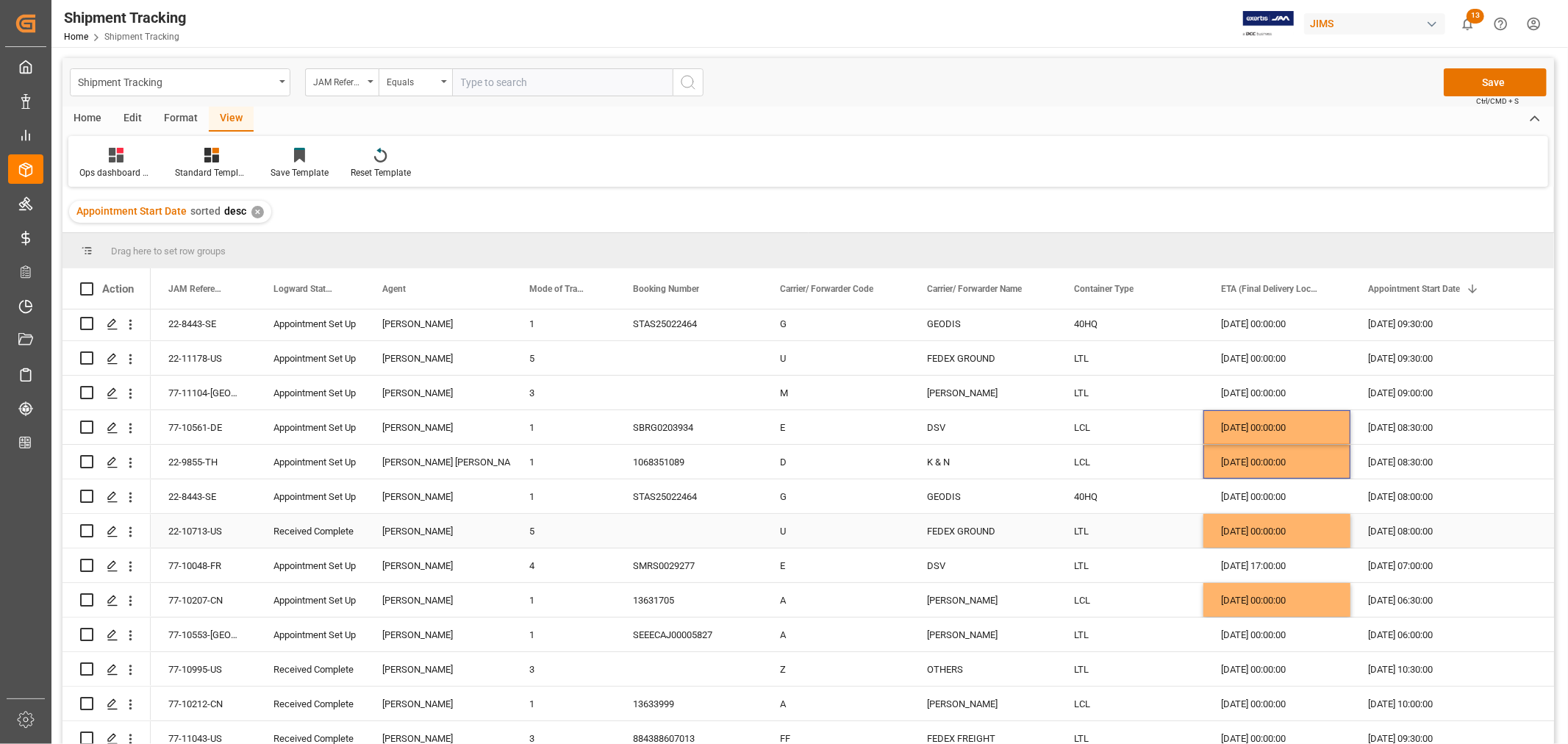
click at [1261, 523] on div "25-09-2025 00:00:00" at bounding box center [1277, 531] width 147 height 34
drag, startPoint x: 1257, startPoint y: 589, endPoint x: 1274, endPoint y: 494, distance: 96.5
click at [1257, 590] on div "25-09-2025 00:00:00" at bounding box center [1277, 599] width 147 height 34
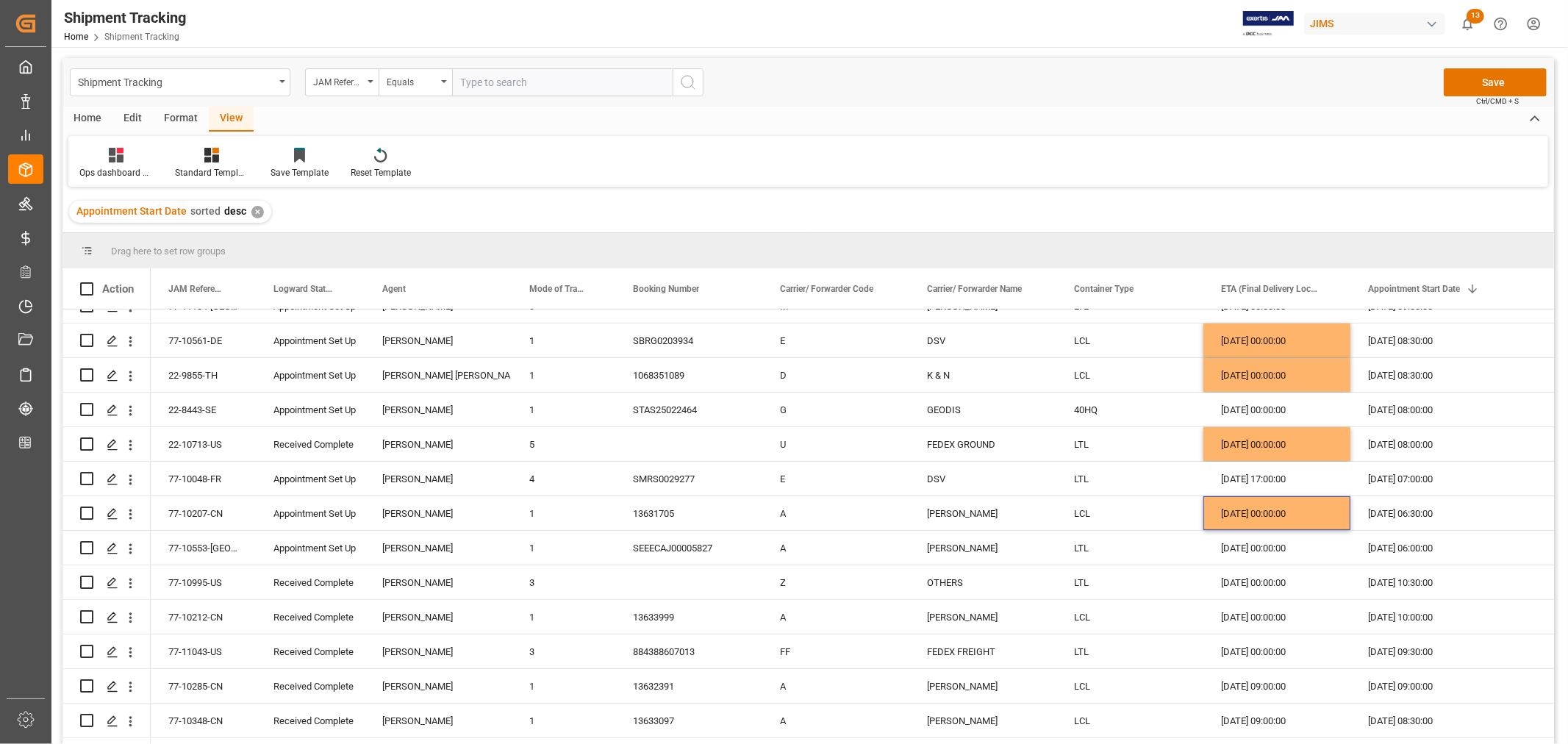
scroll to position [408, 0]
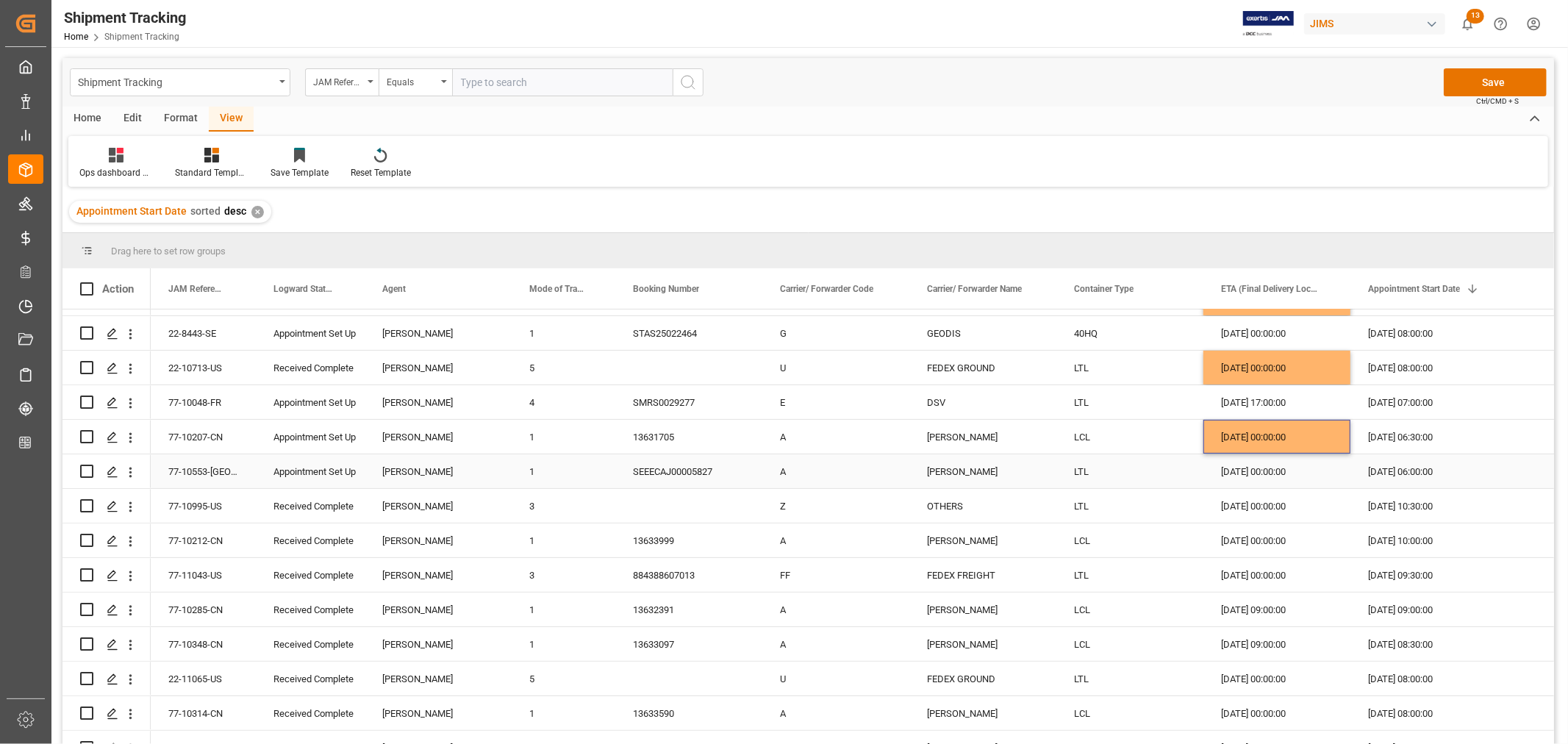
click at [1240, 476] on div "22-09-2025 00:00:00" at bounding box center [1277, 471] width 147 height 34
click at [1254, 509] on div "24-09-2025 00:00:00" at bounding box center [1277, 505] width 147 height 34
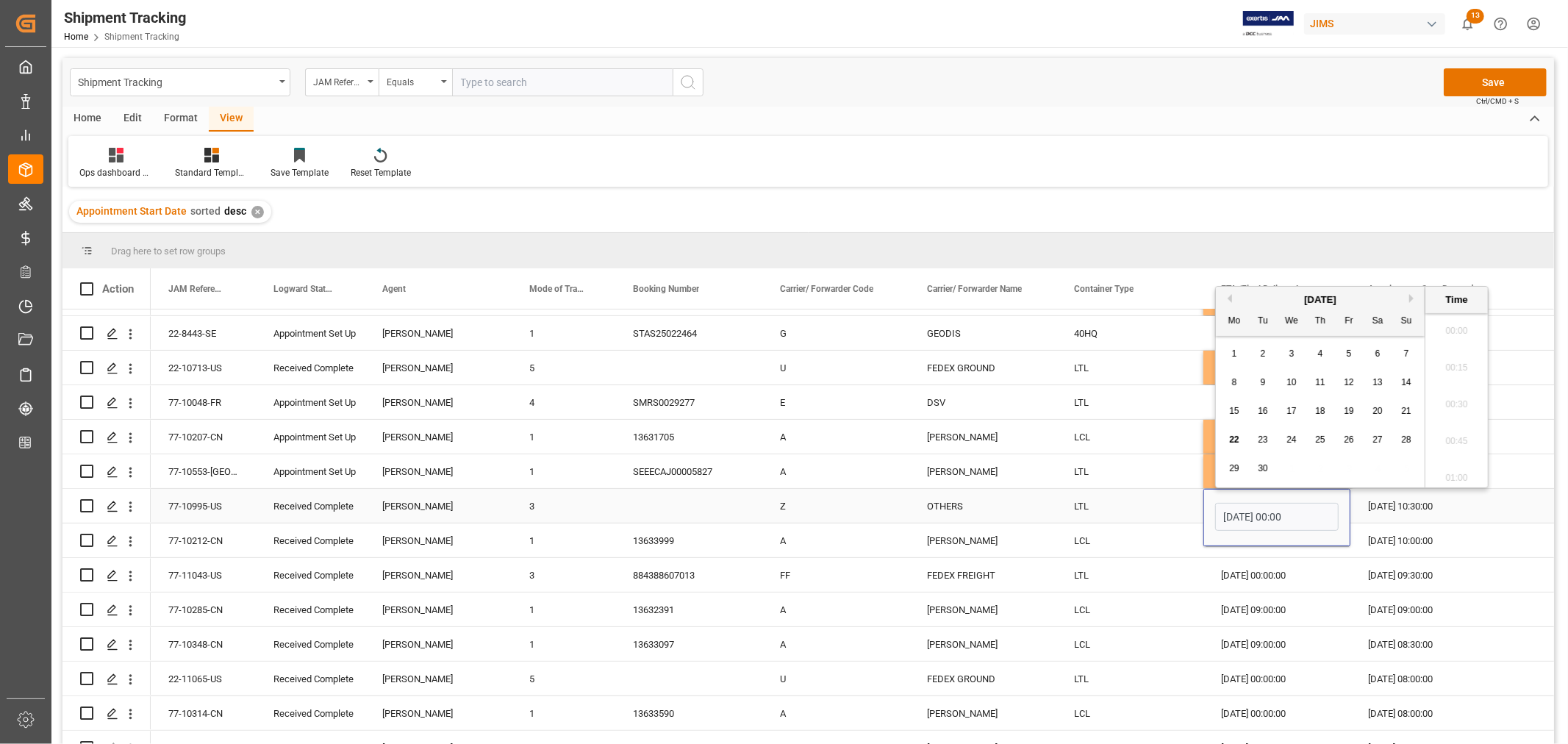
scroll to position [3091, 0]
click at [1231, 441] on span "22" at bounding box center [1234, 439] width 9 height 10
type input "22-09-2025 00:00"
click at [1169, 502] on div "LTL" at bounding box center [1130, 505] width 147 height 34
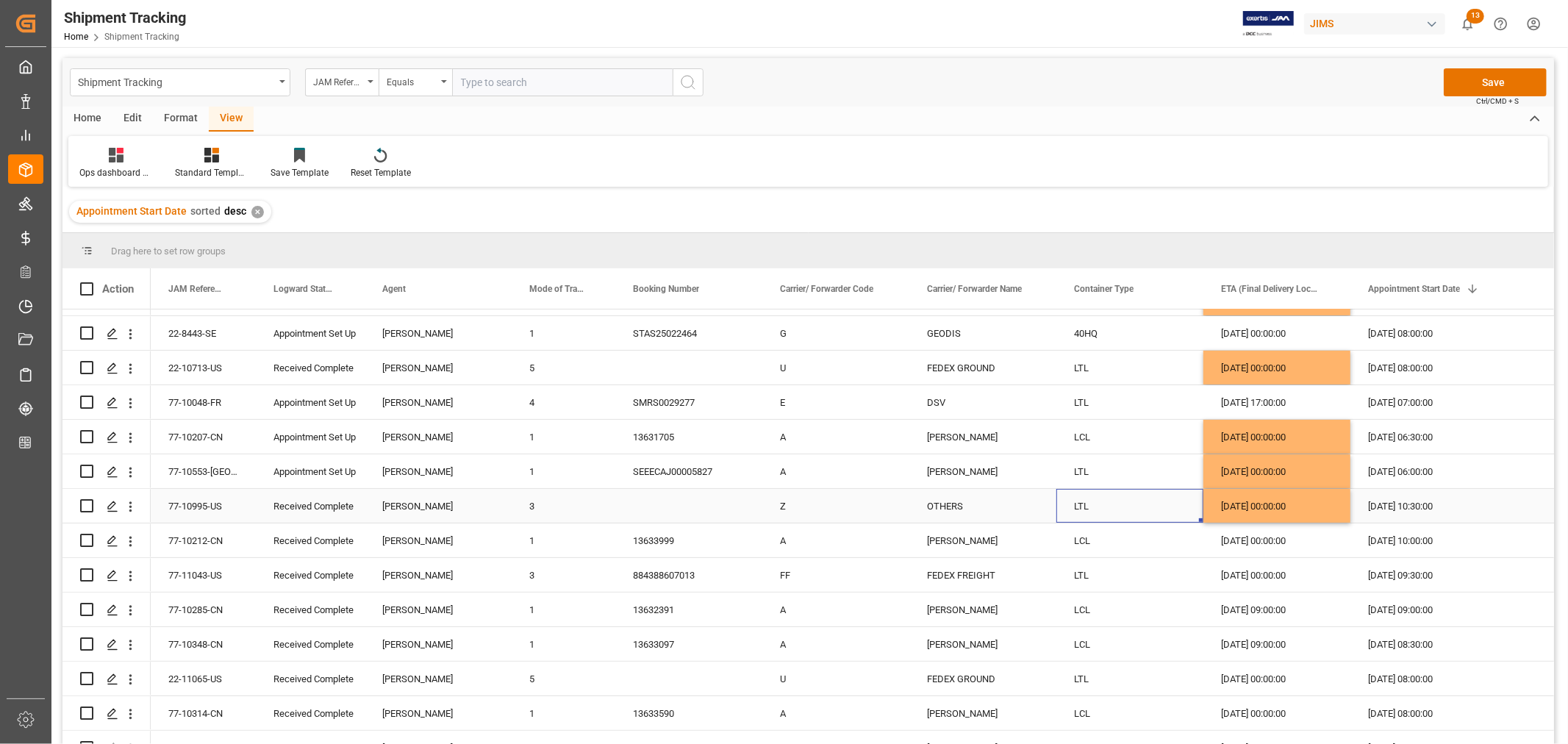
click at [1261, 510] on div "22-09-2025 00:00:00" at bounding box center [1277, 505] width 147 height 34
click at [1257, 537] on div "26-09-2025 00:00:00" at bounding box center [1277, 540] width 147 height 34
click at [1255, 574] on div "23-09-2025 00:00:00" at bounding box center [1277, 574] width 147 height 34
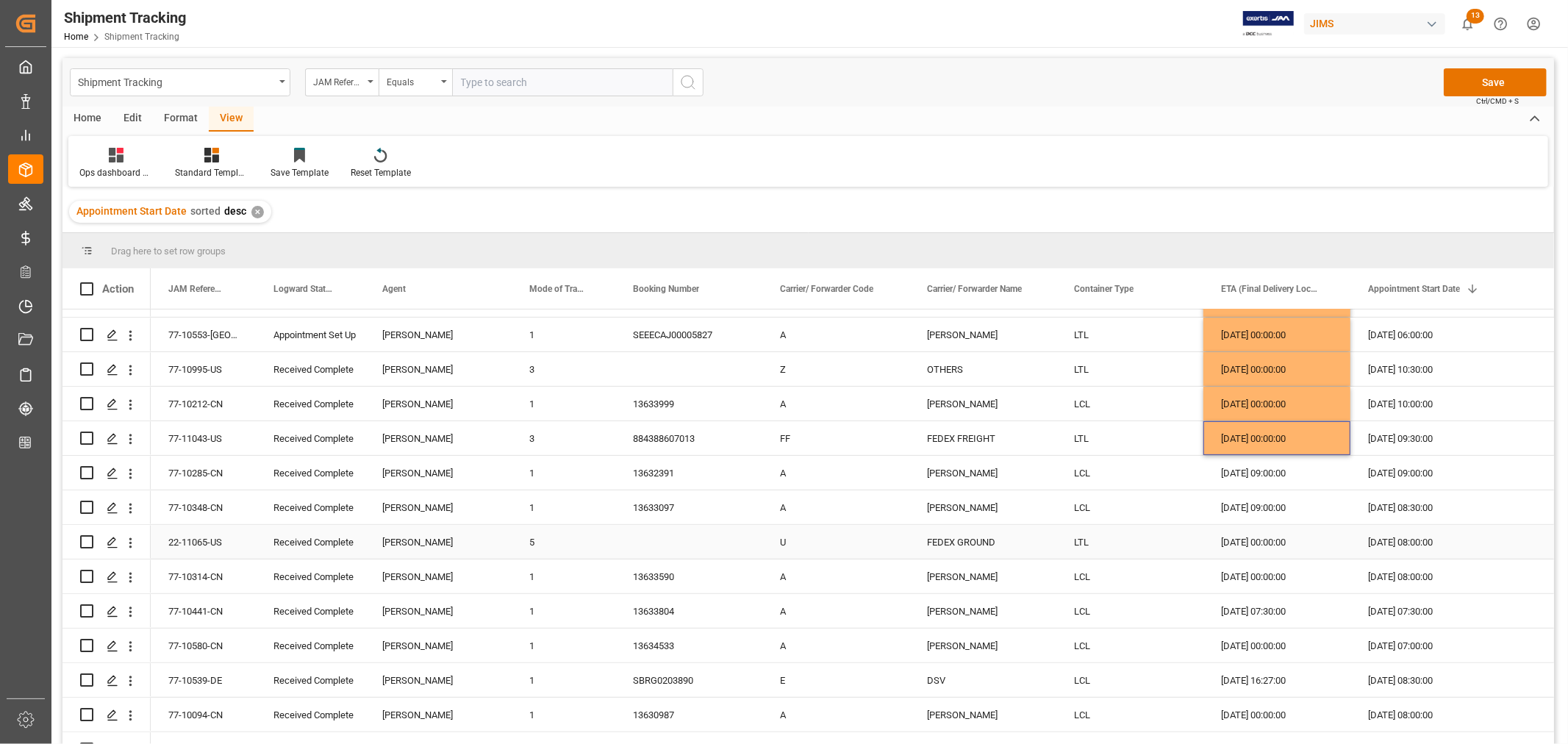
scroll to position [571, 0]
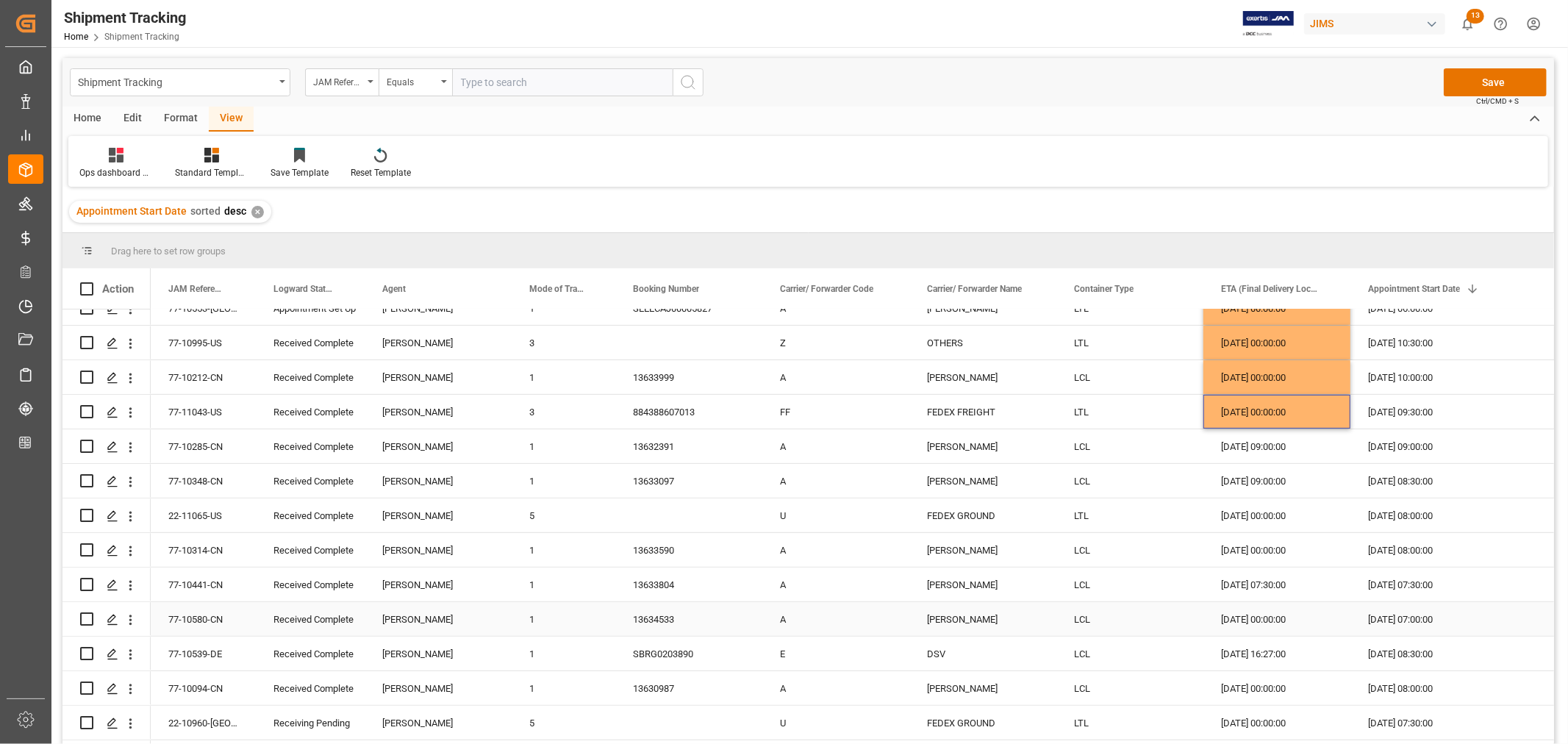
click at [1263, 617] on div "02-10-2025 00:00:00" at bounding box center [1277, 619] width 147 height 34
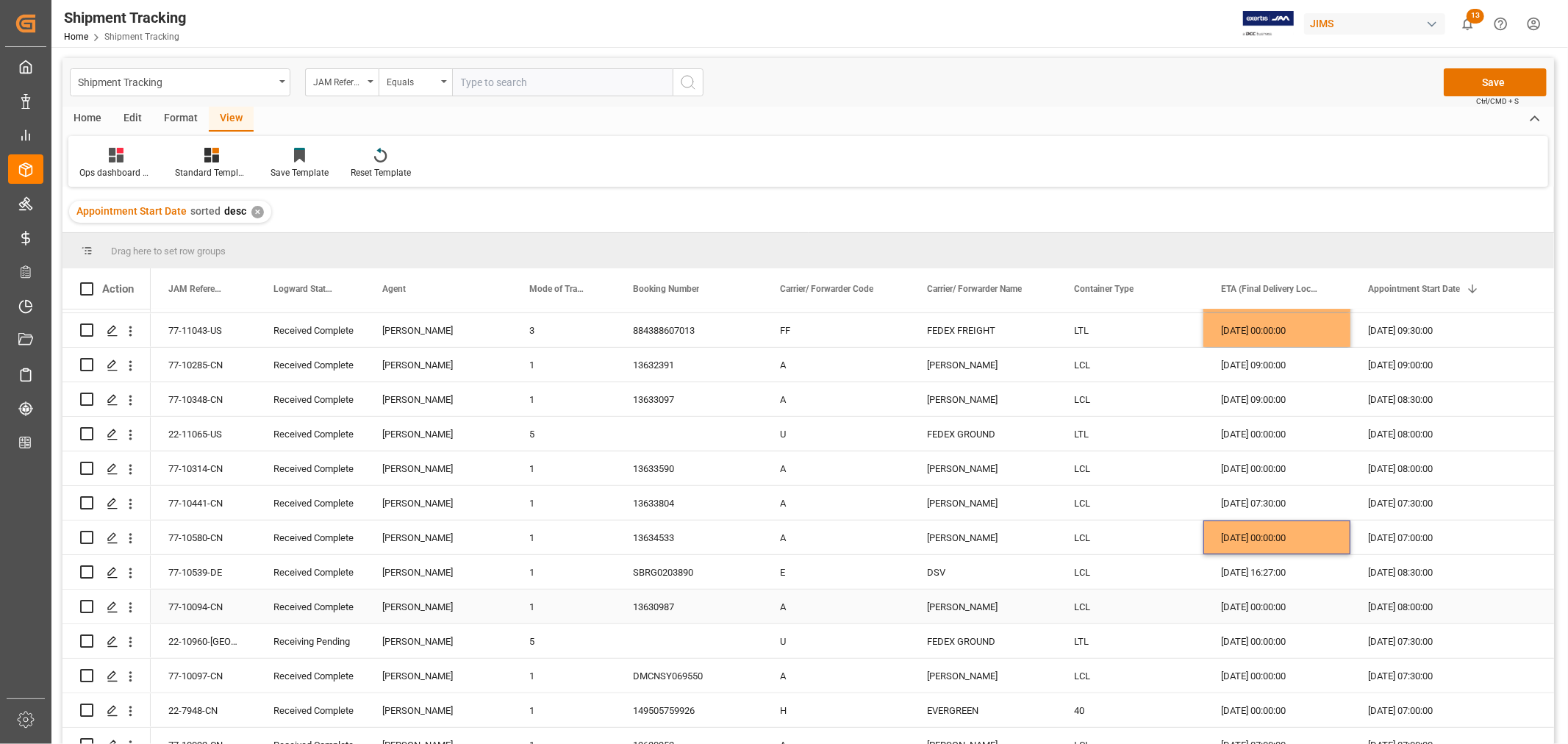
scroll to position [735, 0]
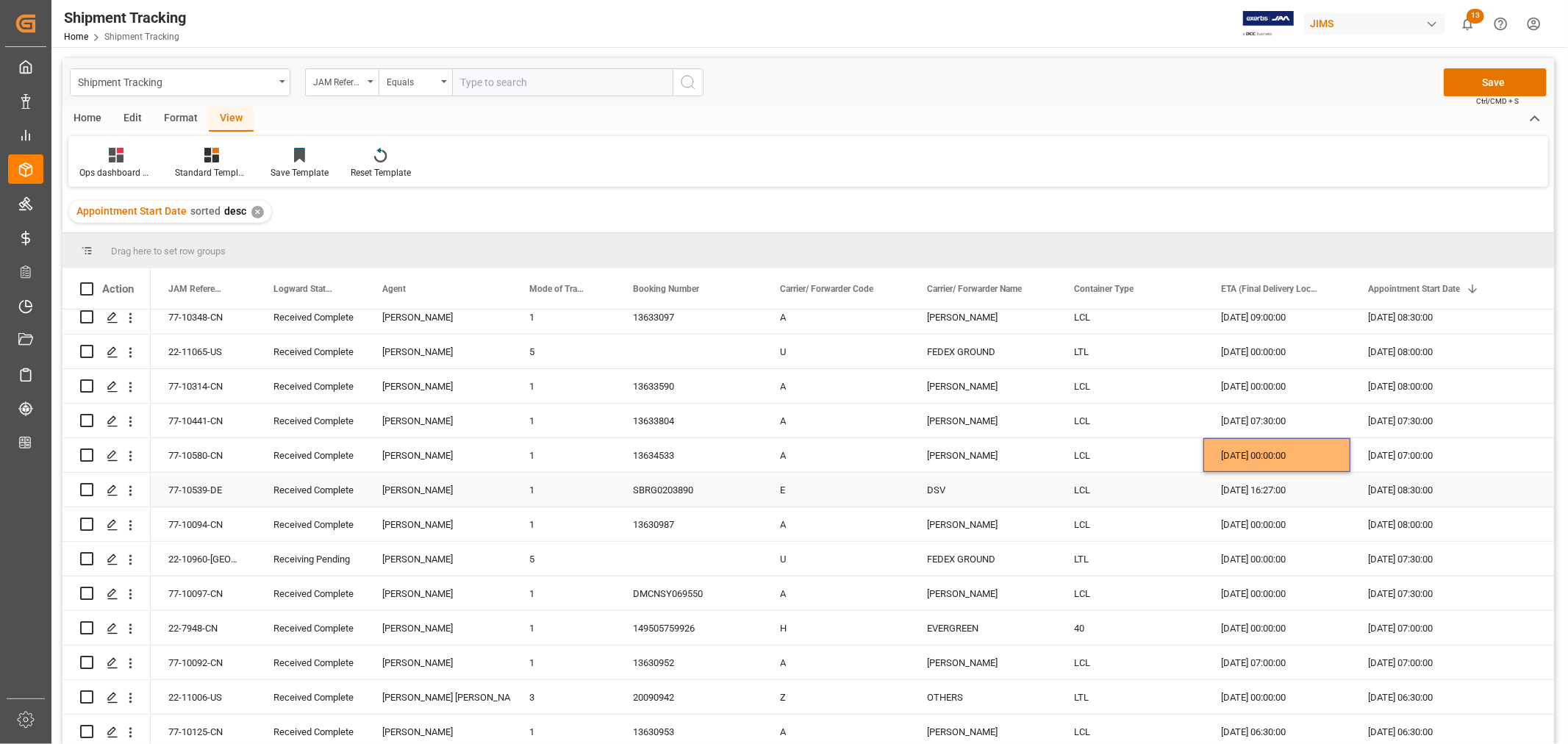
click at [1261, 487] on div "19-09-2025 16:27:00" at bounding box center [1277, 489] width 147 height 34
click at [1261, 566] on div "19-09-2025 00:00:00" at bounding box center [1277, 558] width 147 height 34
click at [1261, 597] on div "26-09-2025 00:00:00" at bounding box center [1277, 593] width 147 height 34
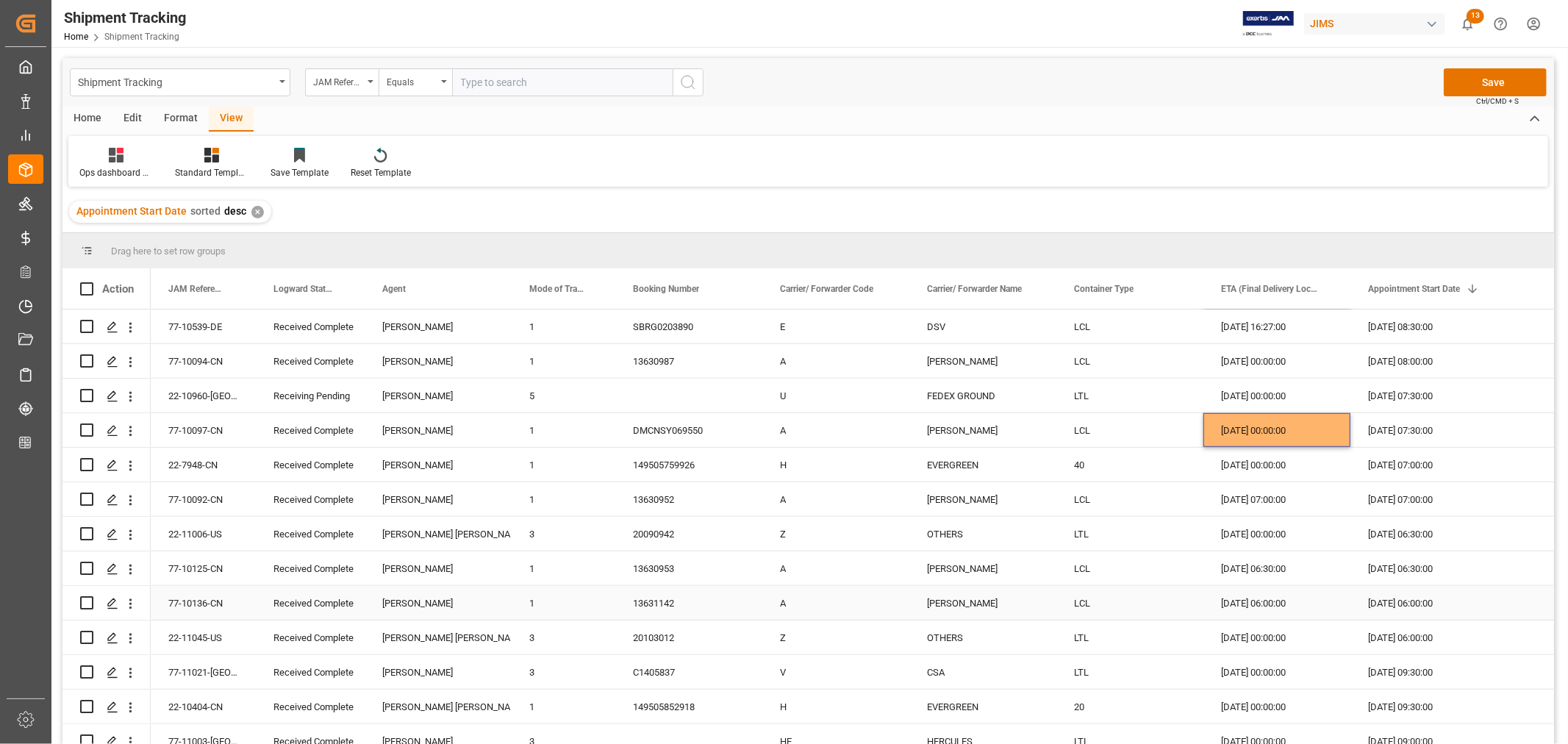
scroll to position [980, 0]
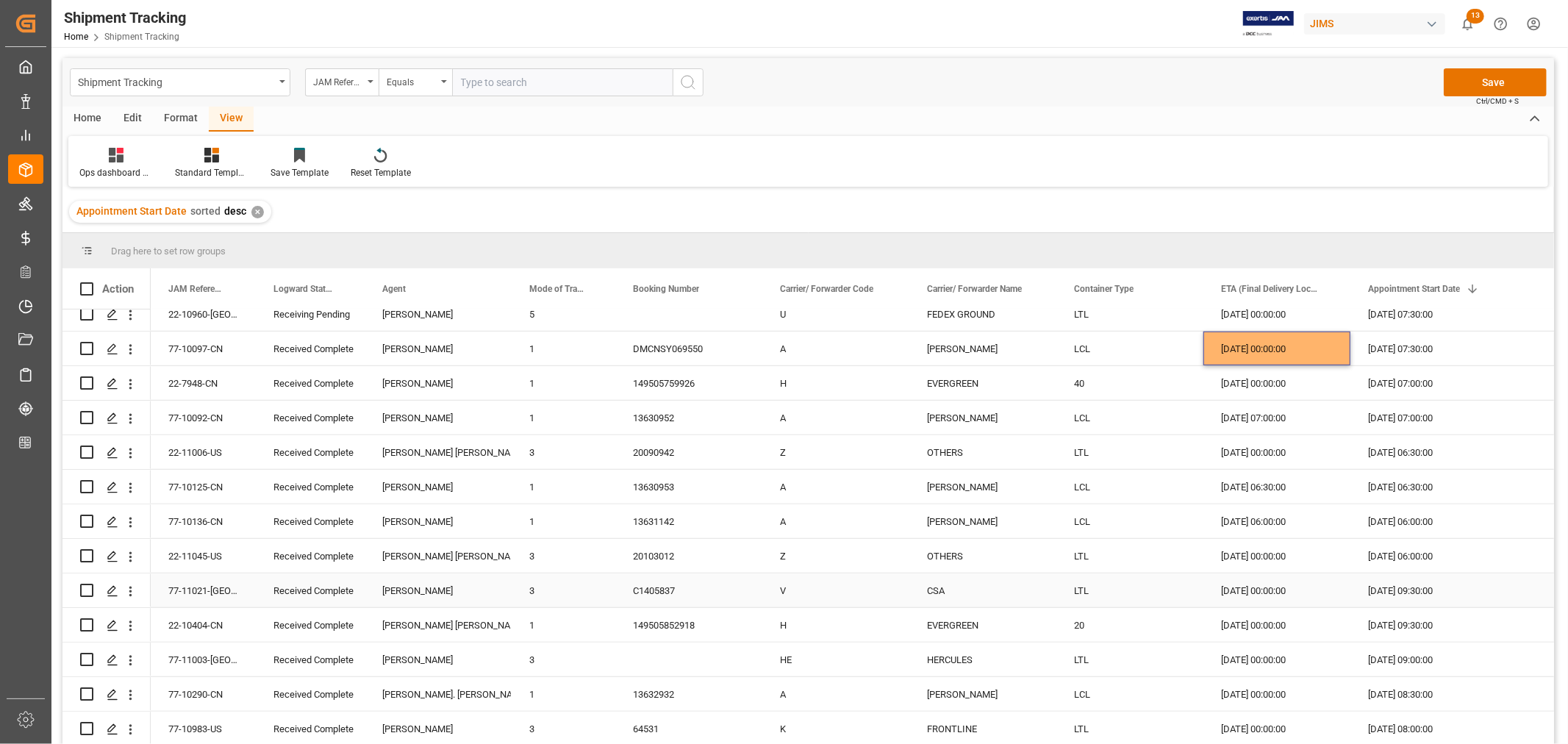
click at [1296, 591] on div "18-09-2025 00:00:00" at bounding box center [1277, 590] width 147 height 34
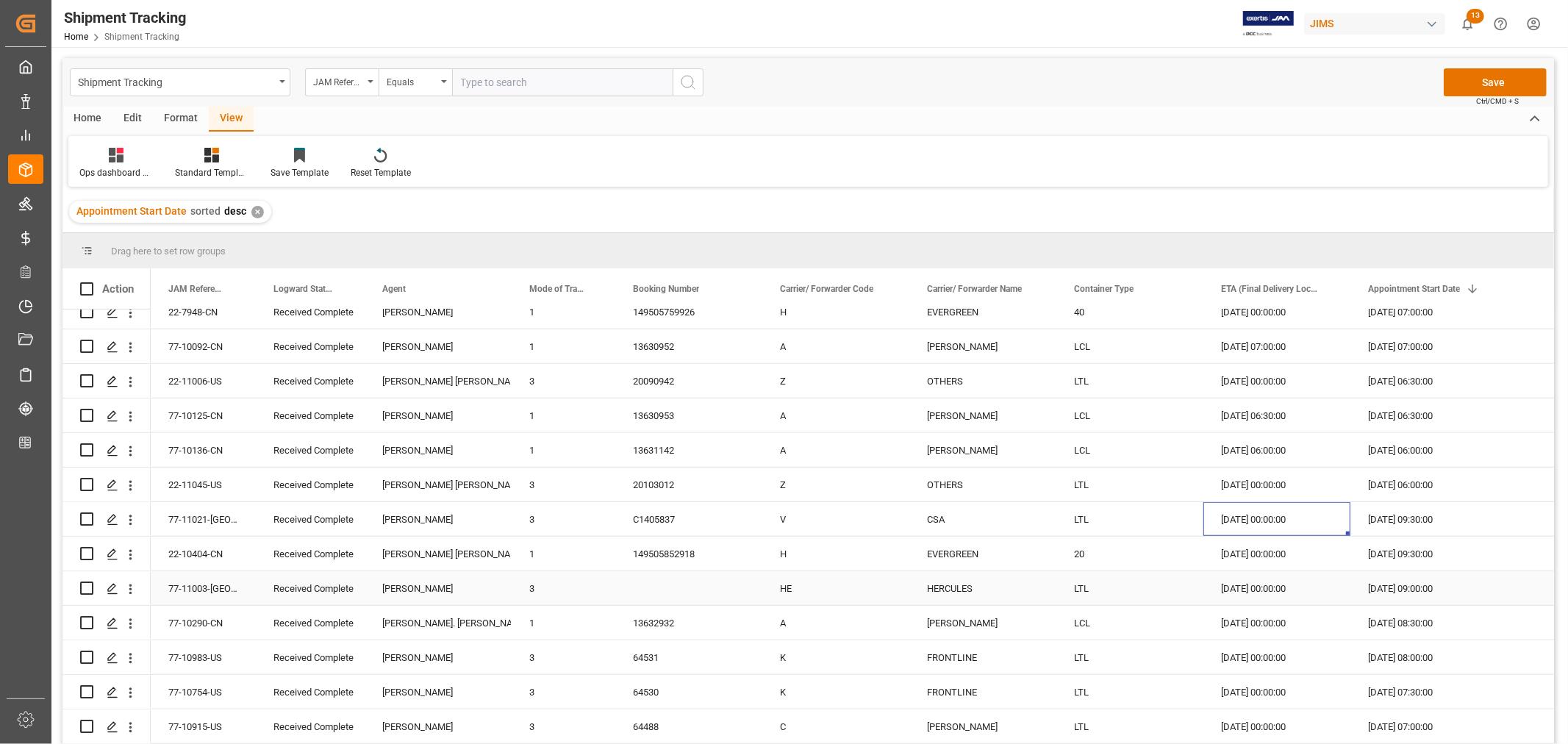
scroll to position [1061, 0]
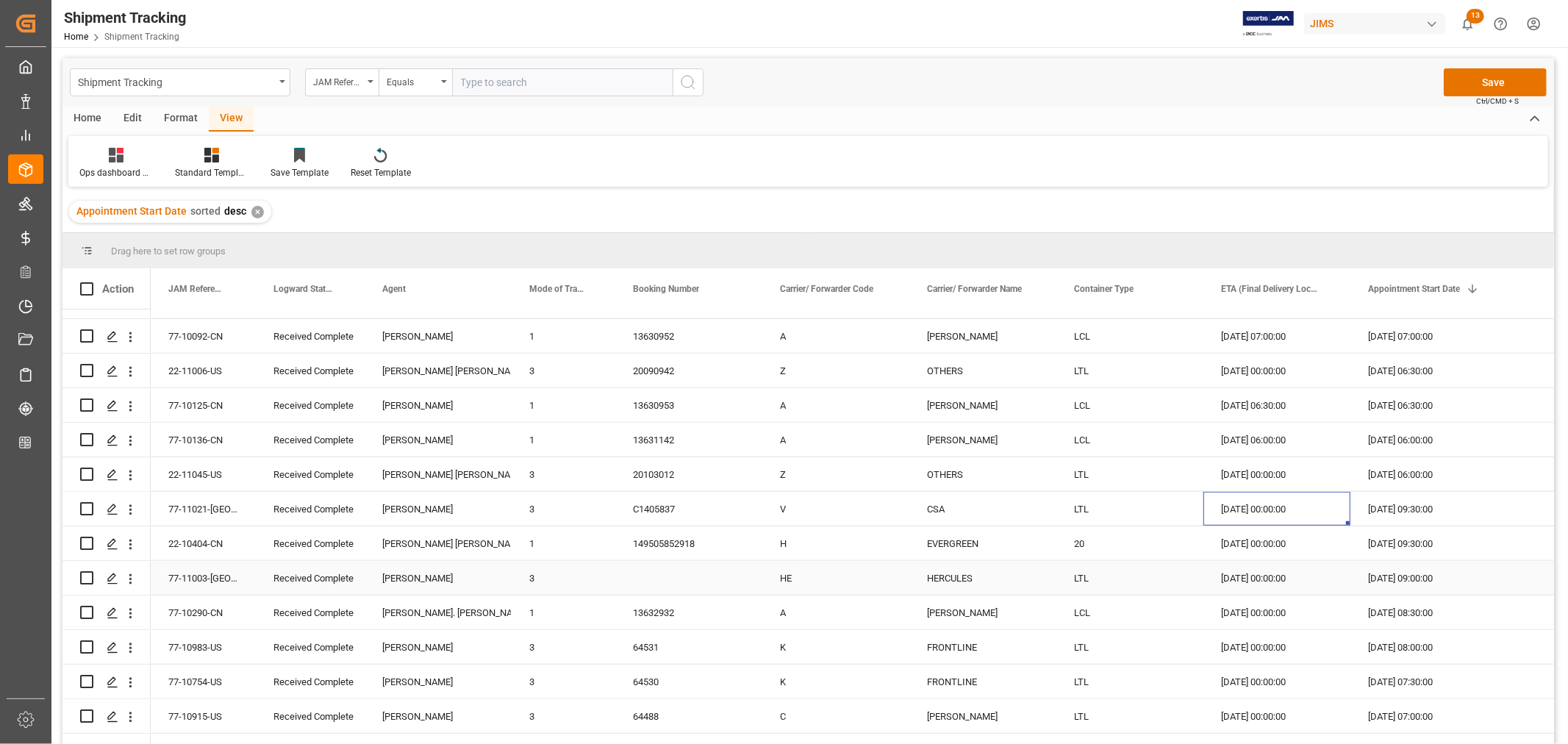
click at [1258, 577] on div "18-09-2025 00:00:00" at bounding box center [1277, 577] width 147 height 34
click at [1258, 614] on div "25-09-2025 00:00:00" at bounding box center [1277, 612] width 147 height 34
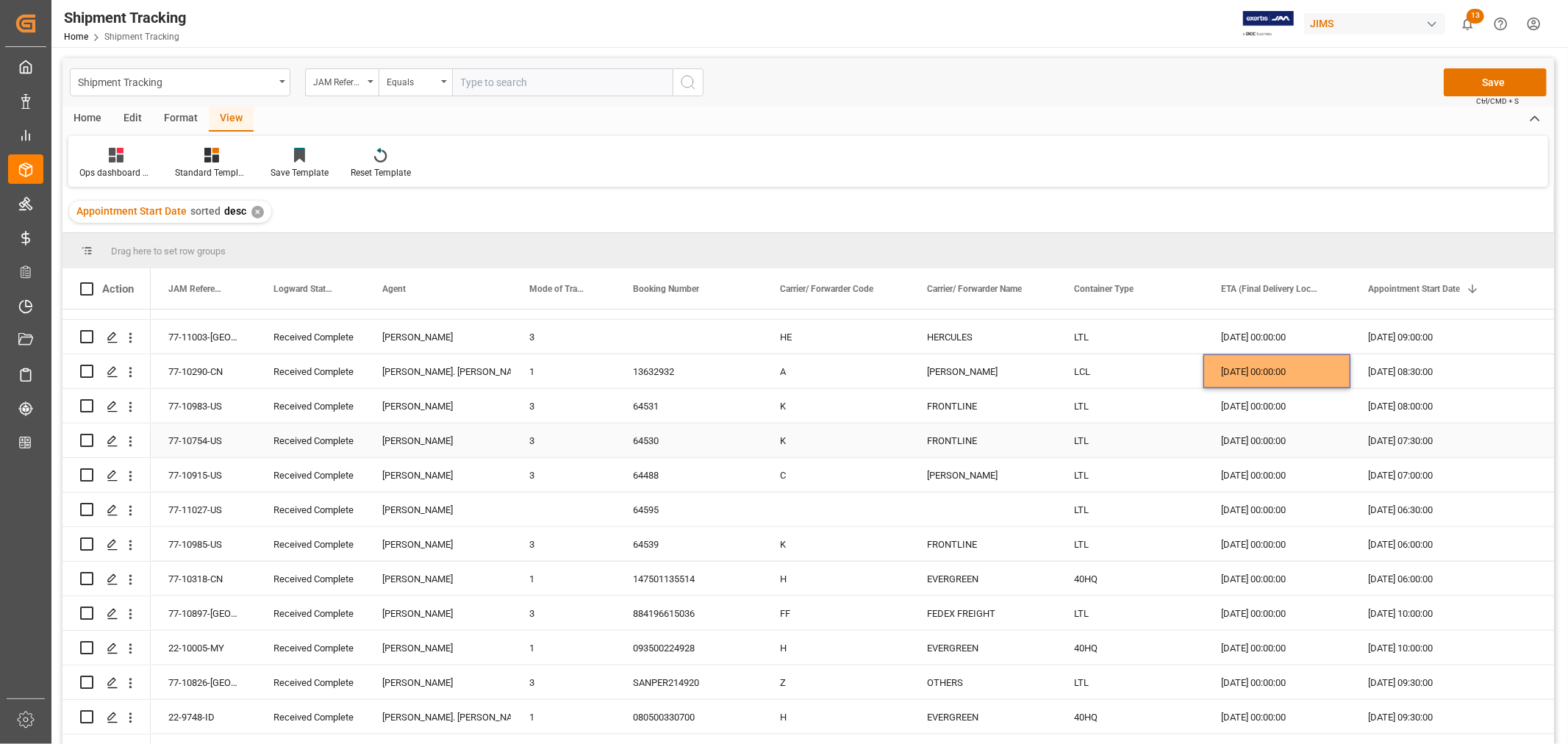
scroll to position [1306, 0]
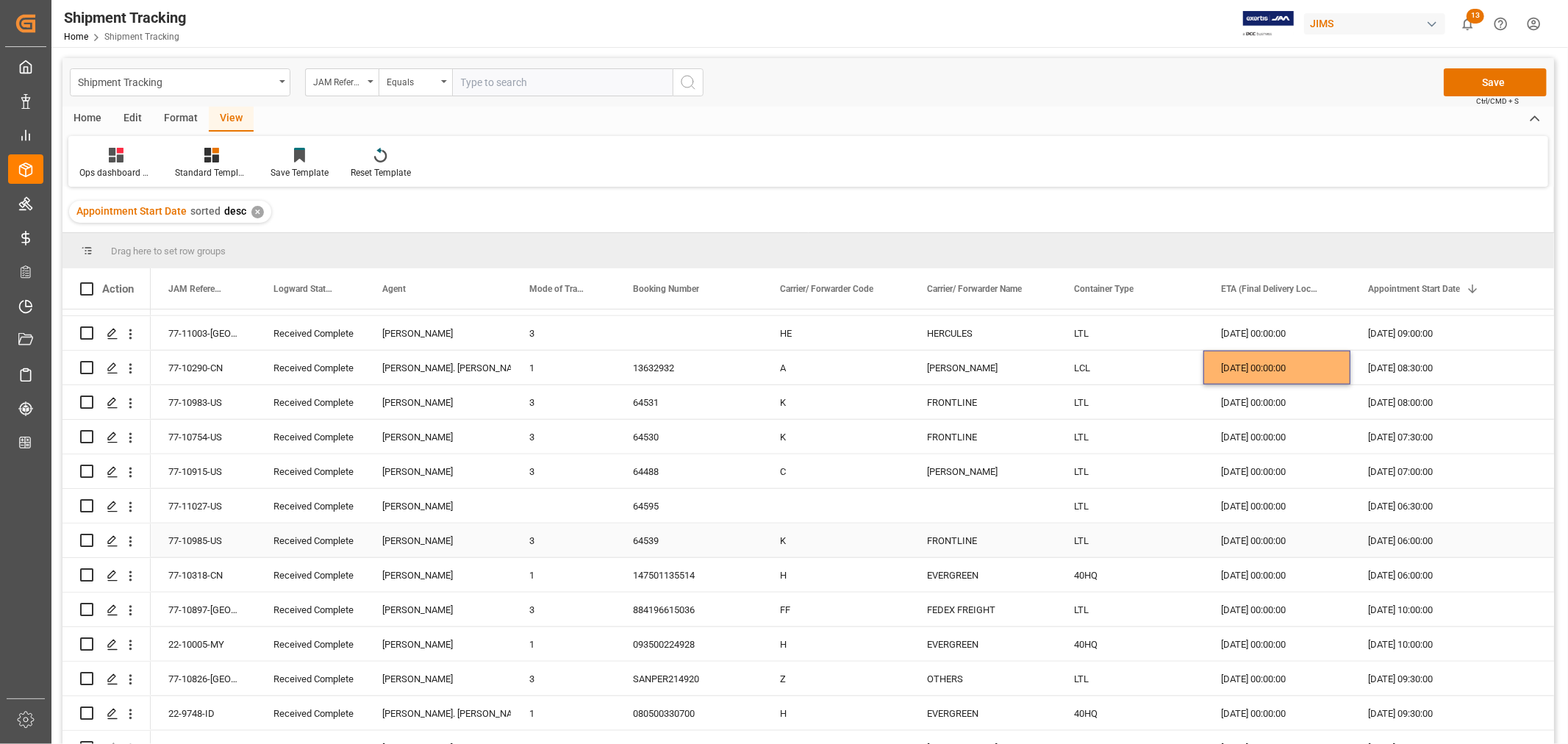
click at [1261, 548] on div "18-09-2025 00:00:00" at bounding box center [1277, 540] width 147 height 34
click at [1255, 575] on div "19-09-2025 00:00:00" at bounding box center [1277, 574] width 147 height 34
click at [1244, 642] on div "17-09-2025 00:00:00" at bounding box center [1277, 644] width 147 height 34
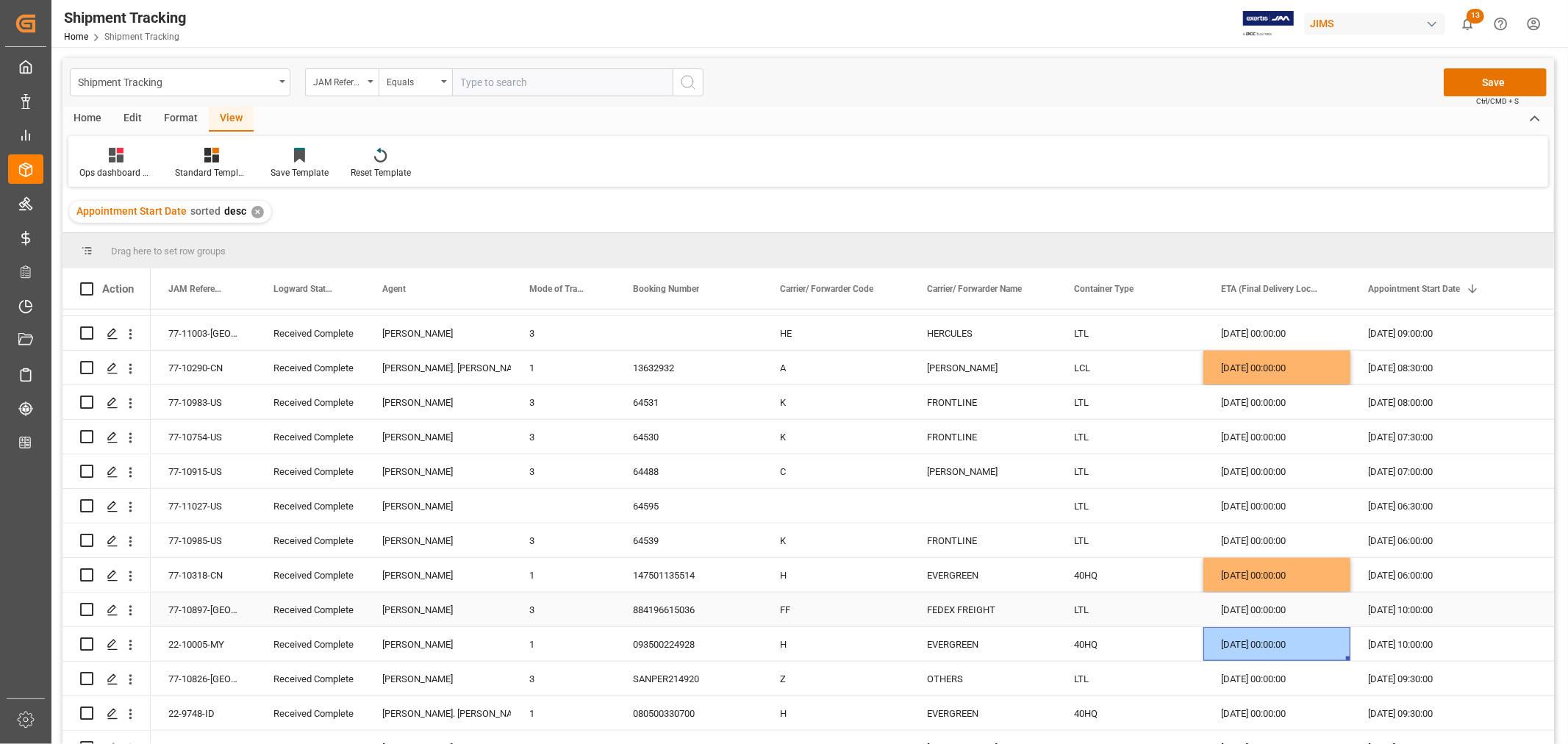
click at [1252, 608] on div "16-09-2025 00:00:00" at bounding box center [1277, 609] width 147 height 34
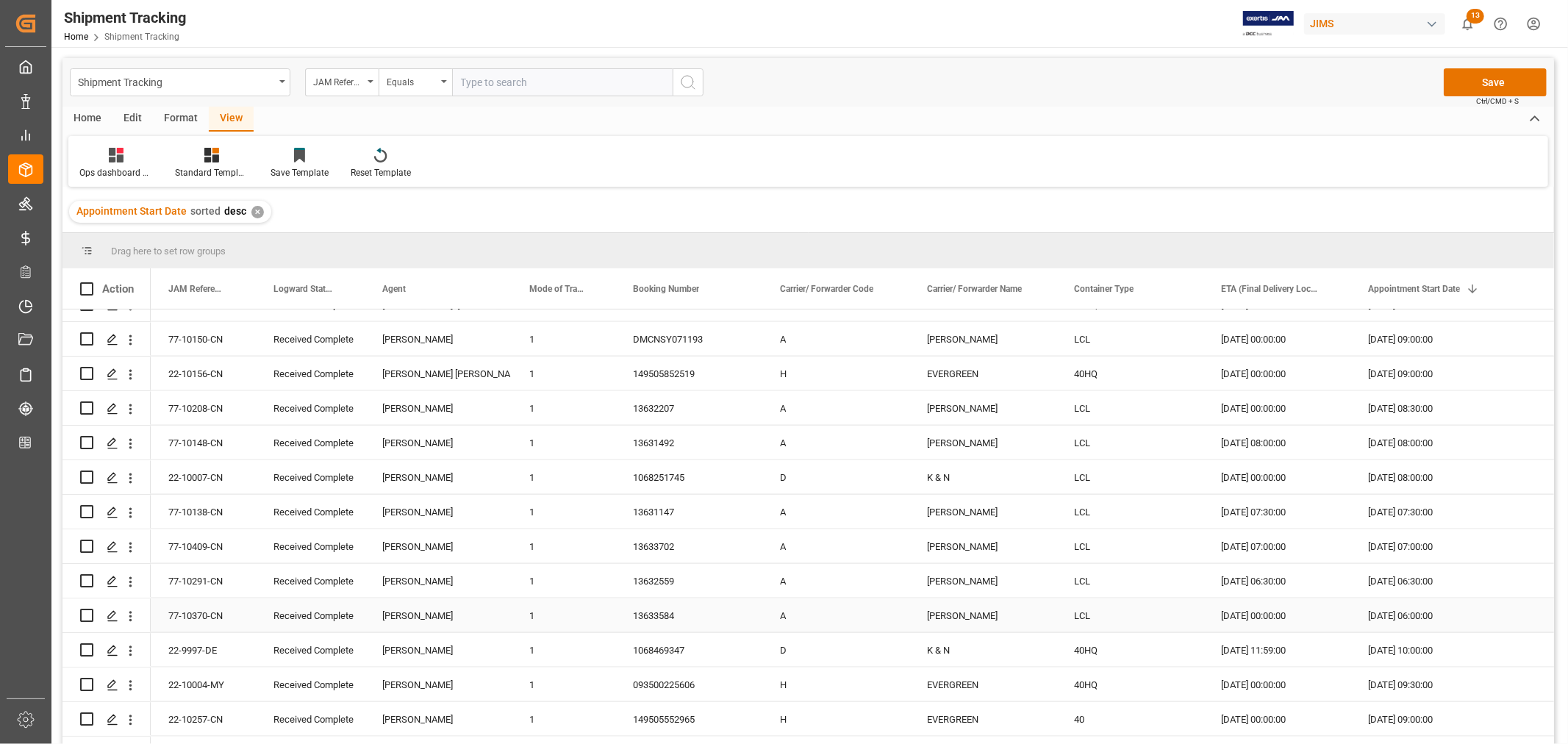
scroll to position [1796, 0]
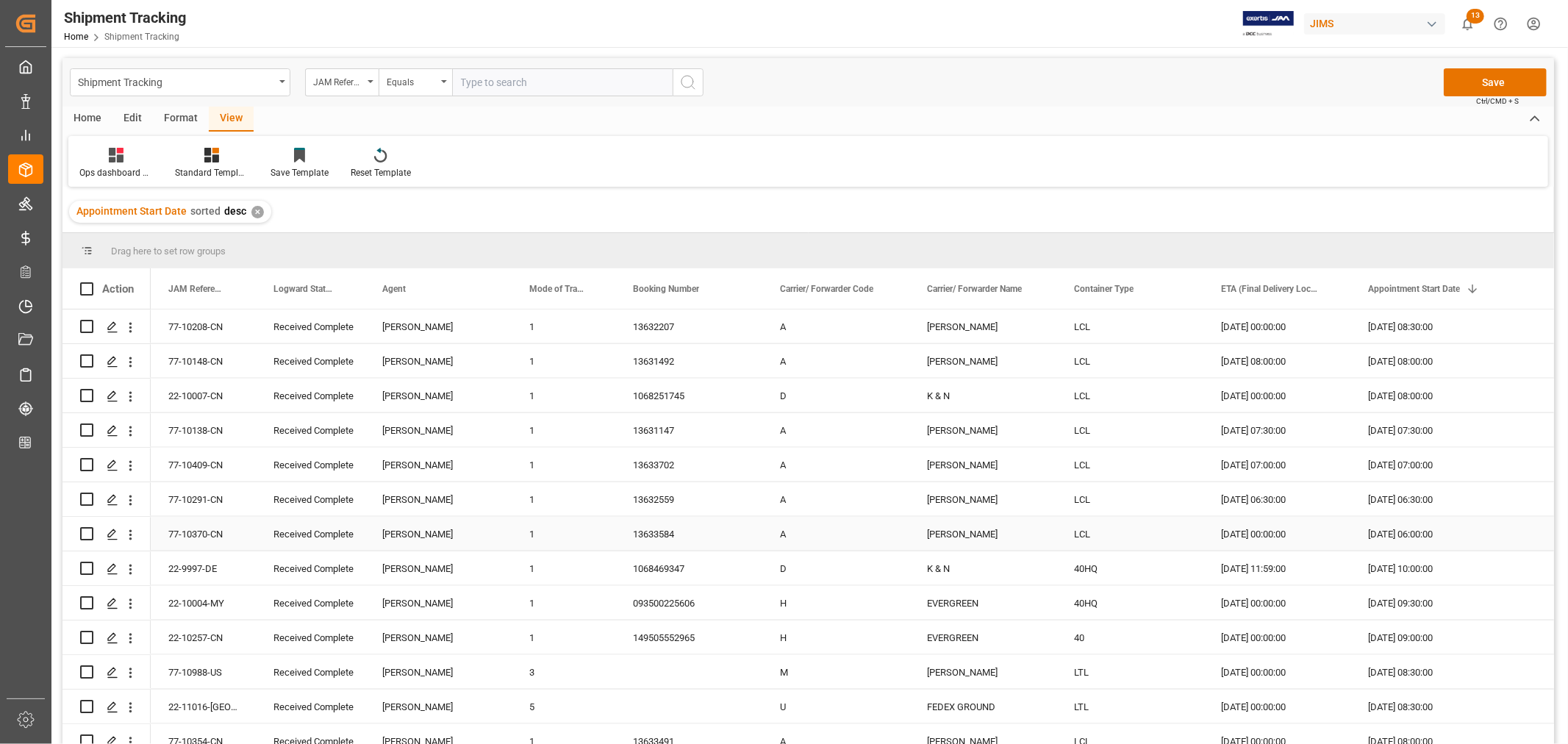
click at [1250, 538] on div "17-09-2025 00:00:00" at bounding box center [1277, 534] width 147 height 34
click at [1248, 571] on div "16-09-2025 11:59:00" at bounding box center [1277, 568] width 147 height 34
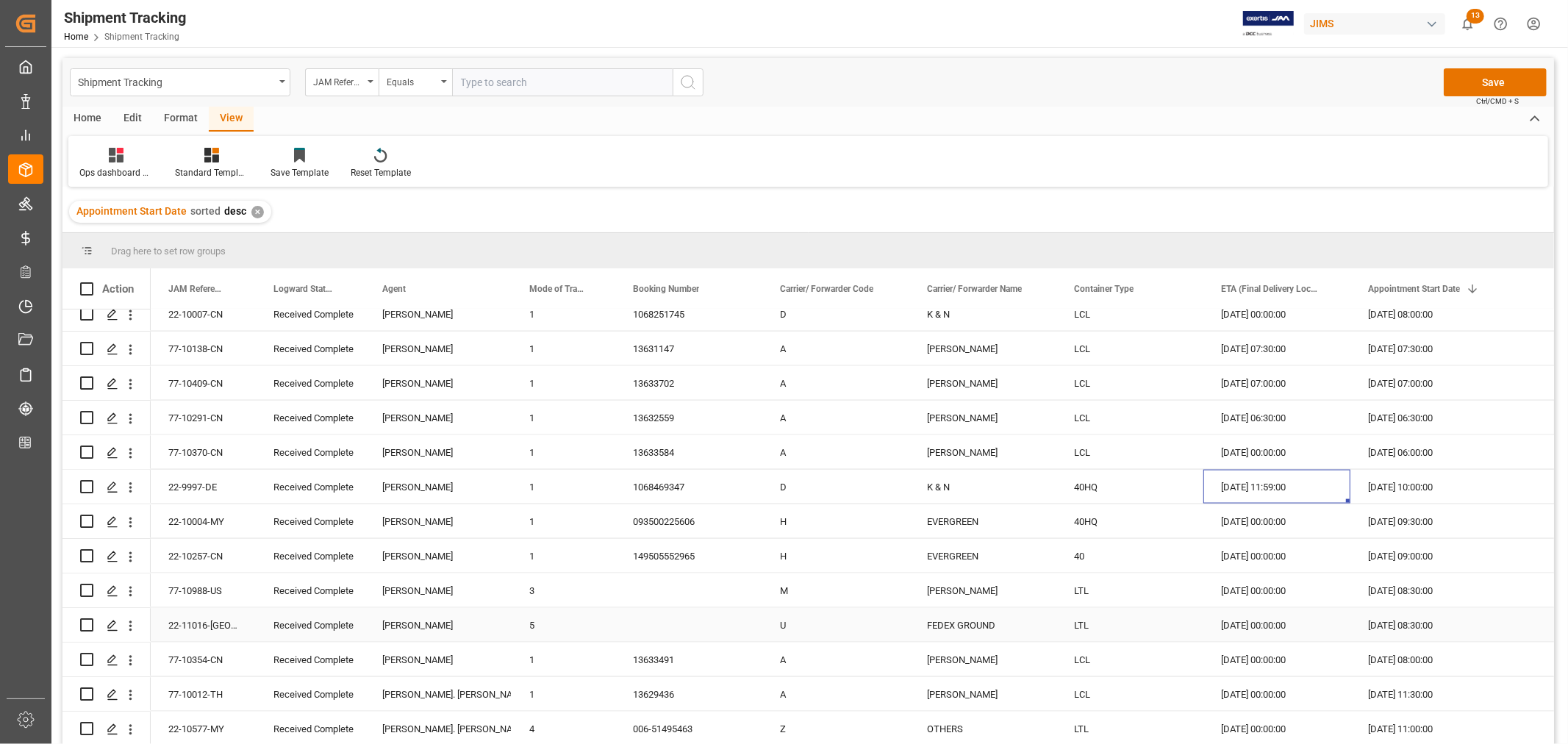
click at [1255, 630] on div "15-09-2025 00:00:00" at bounding box center [1277, 625] width 147 height 34
click at [1260, 596] on div "16-09-2025 00:00:00" at bounding box center [1277, 590] width 147 height 34
click at [1258, 619] on div "15-09-2025 00:00:00" at bounding box center [1277, 625] width 147 height 34
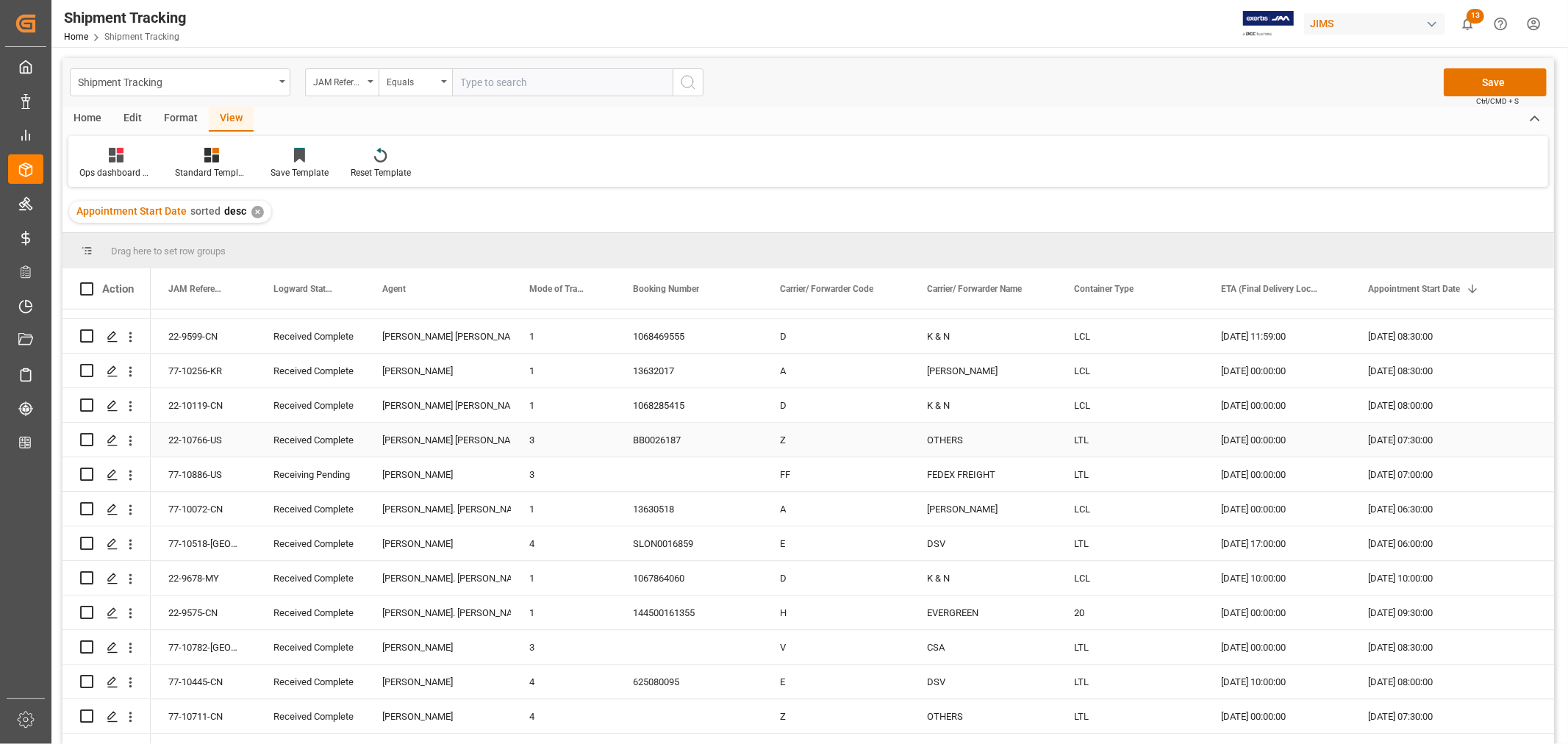
scroll to position [3103, 0]
click at [1483, 84] on button "Save" at bounding box center [1495, 82] width 103 height 28
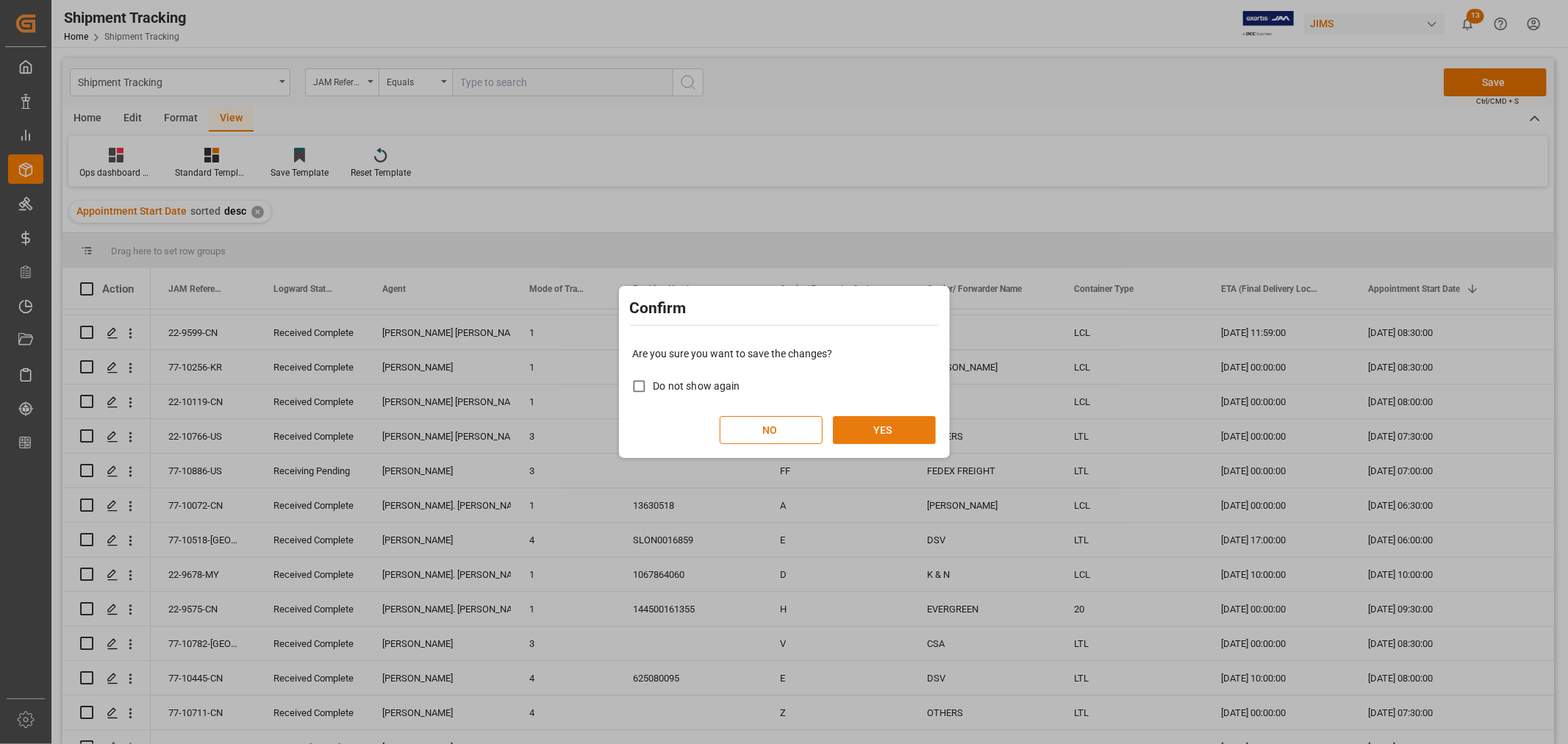
click at [900, 428] on button "YES" at bounding box center [884, 430] width 103 height 28
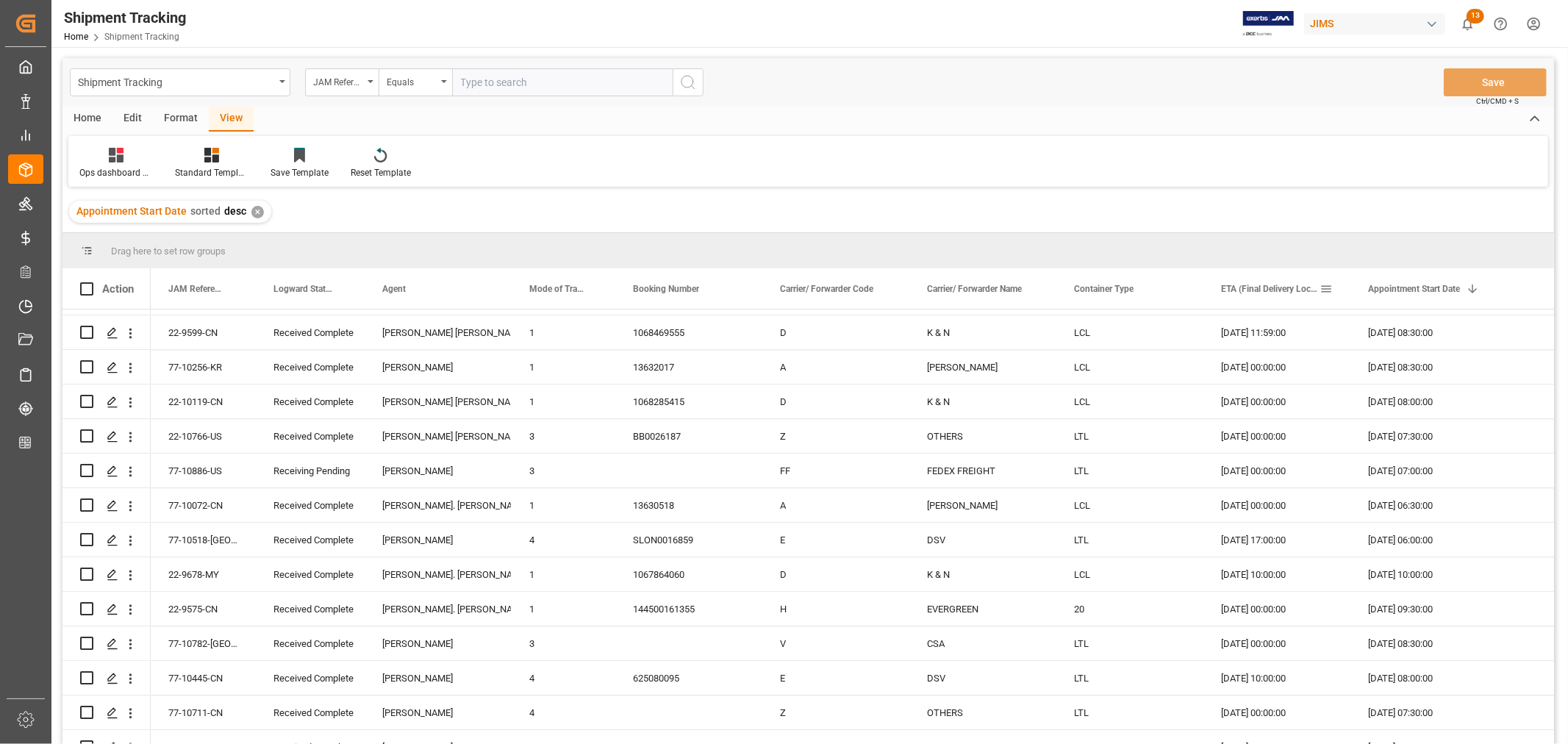
click at [1329, 285] on span at bounding box center [1326, 288] width 13 height 13
click at [1457, 362] on input "date" at bounding box center [1394, 368] width 144 height 29
type input "2025-09-22"
click at [1265, 369] on div "11-09-2025 00:00:00" at bounding box center [1277, 366] width 147 height 34
click at [1408, 410] on div "11-09-2025 08:00:00" at bounding box center [1445, 401] width 190 height 34
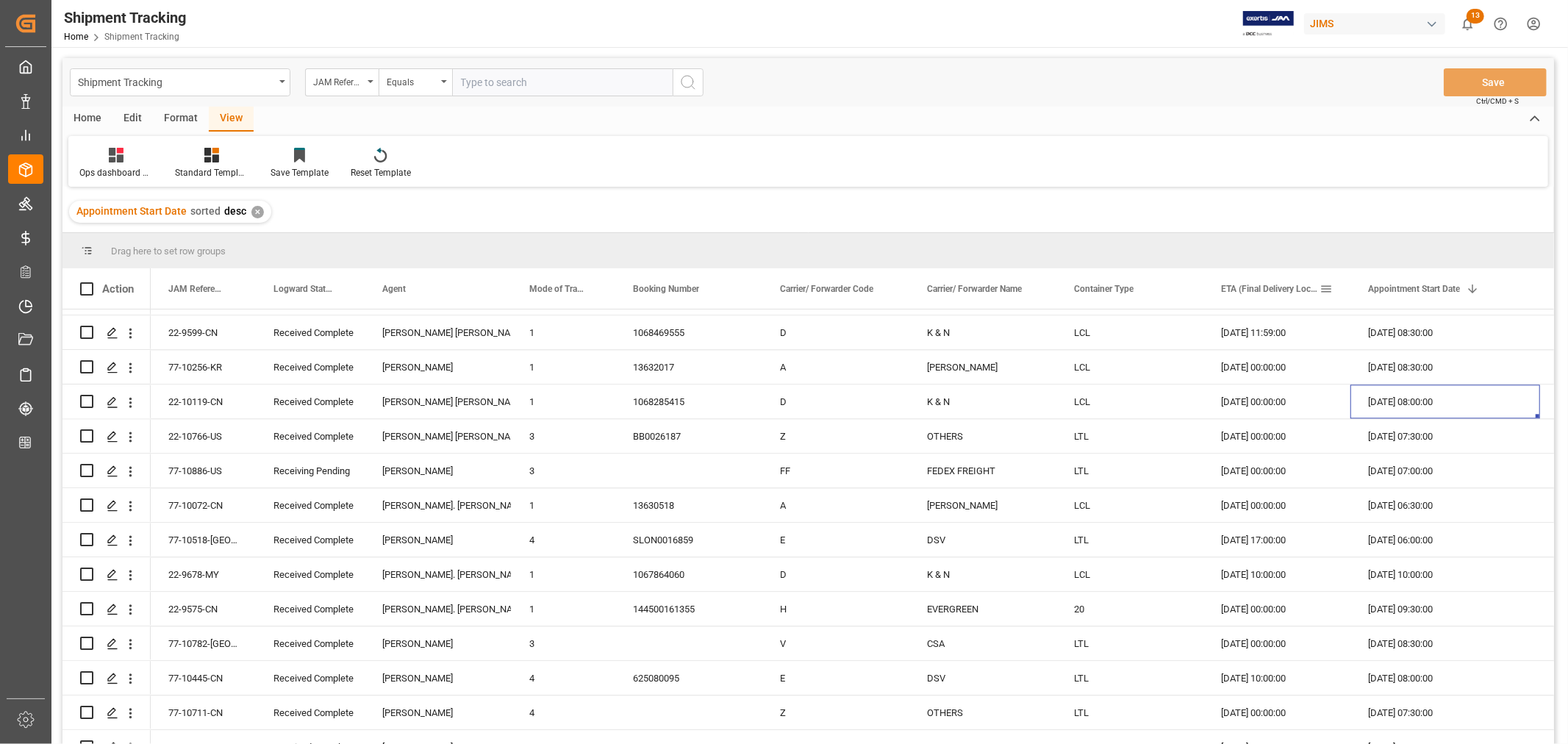
click at [1325, 287] on span at bounding box center [1326, 288] width 13 height 13
click at [1411, 407] on button "Apply" at bounding box center [1413, 413] width 28 height 15
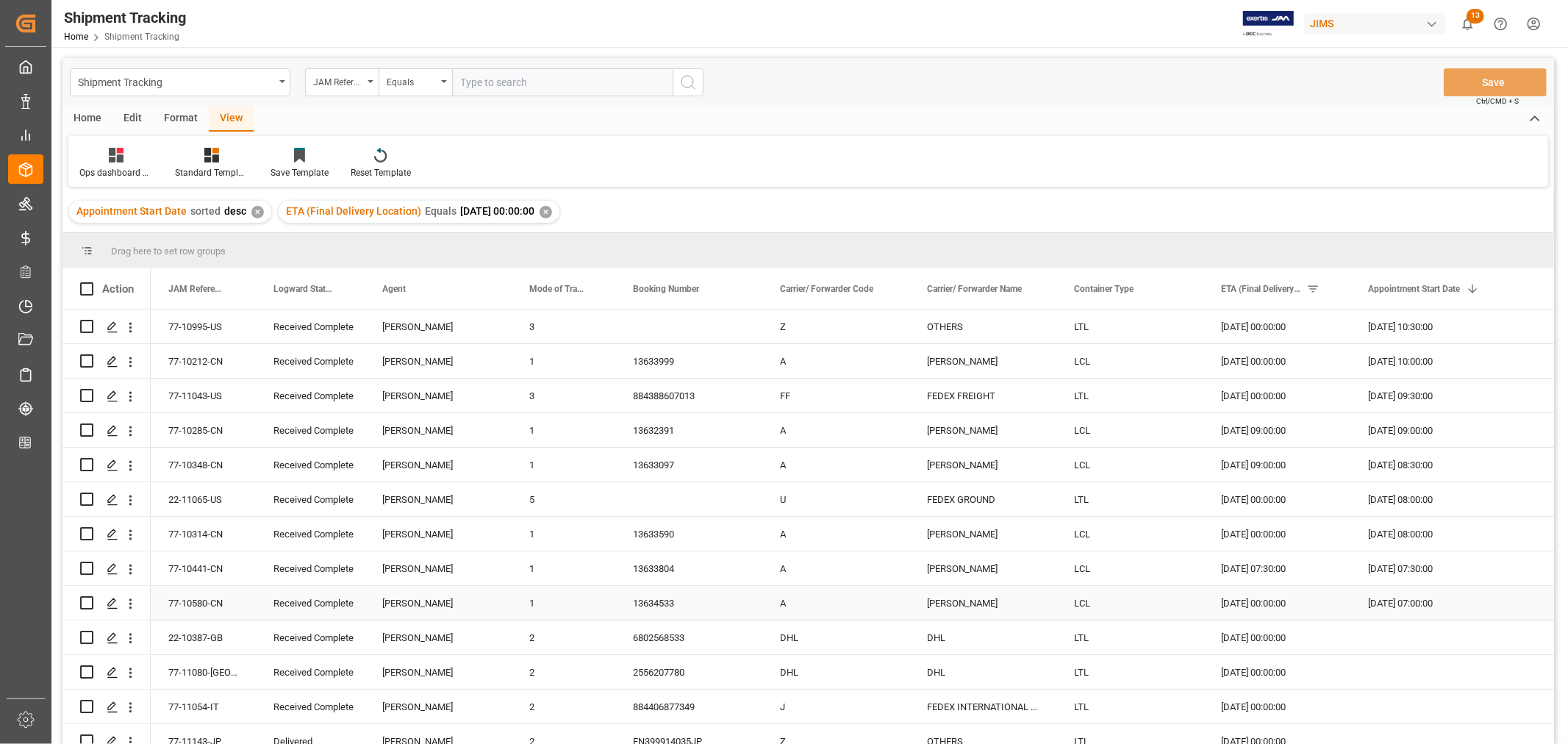
click at [320, 600] on div "Received Complete" at bounding box center [311, 603] width 73 height 34
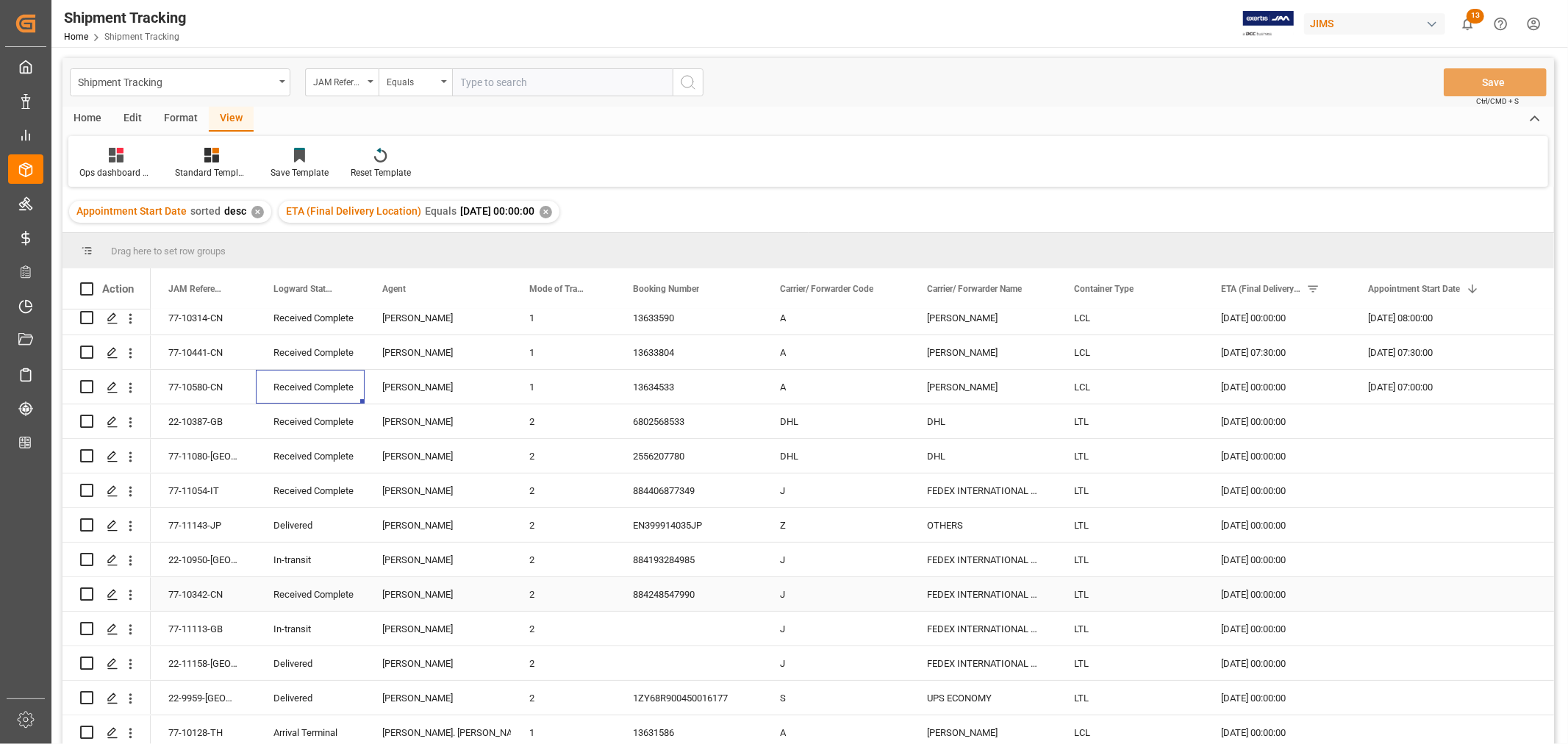
scroll to position [245, 0]
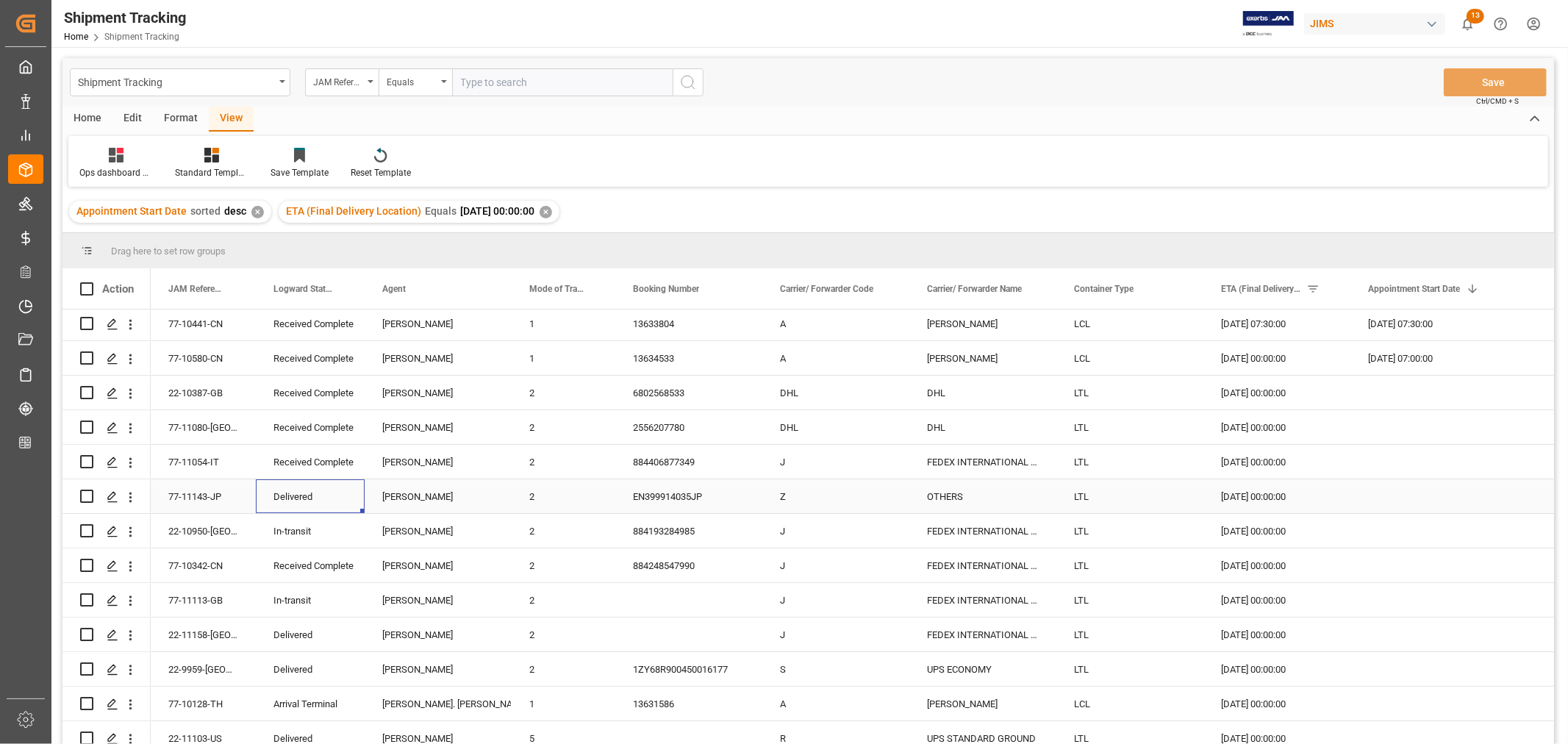
click at [309, 502] on div "Delivered" at bounding box center [311, 497] width 73 height 34
click at [298, 539] on div "In-transit" at bounding box center [311, 531] width 73 height 34
click at [662, 532] on div "884193284985" at bounding box center [688, 531] width 147 height 34
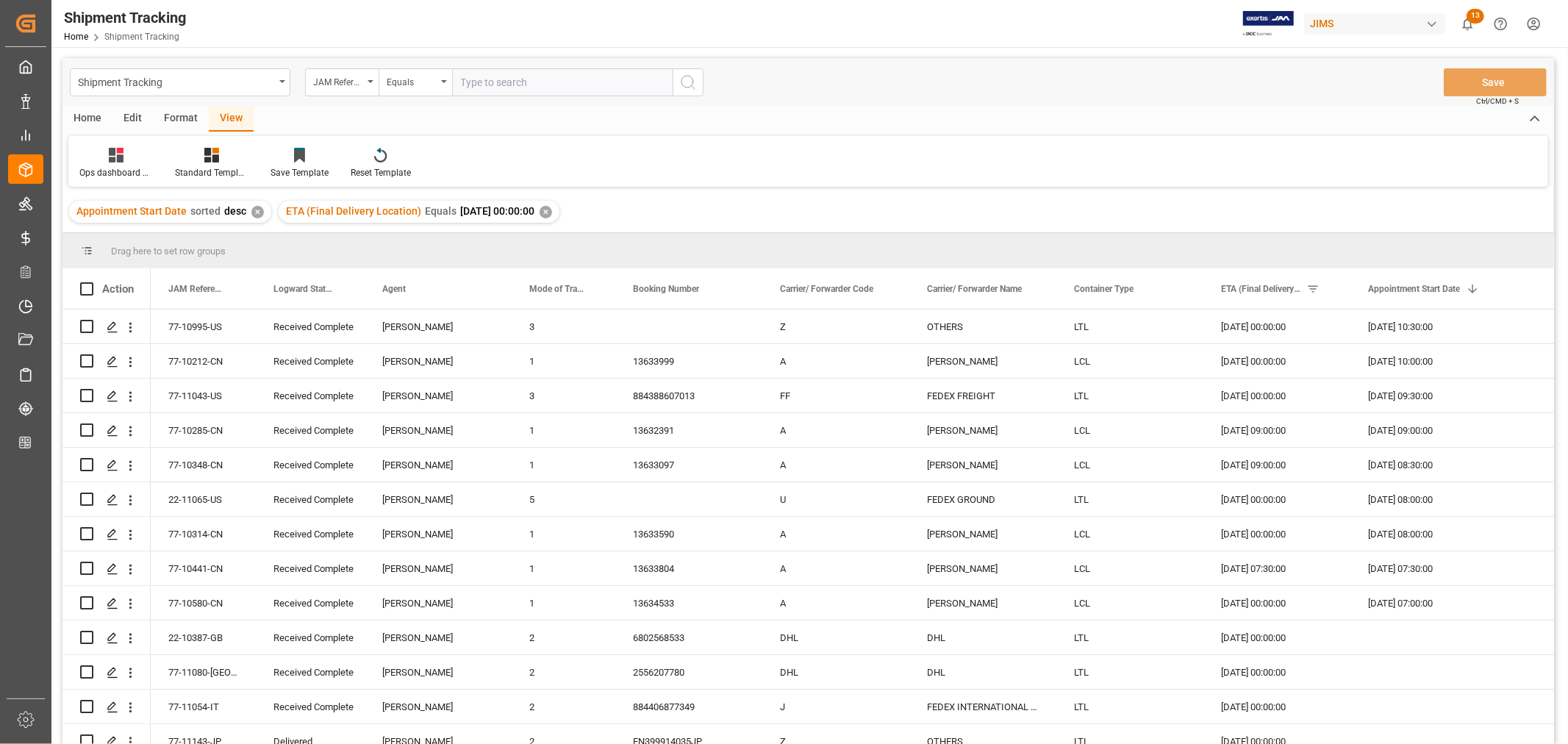
scroll to position [245, 0]
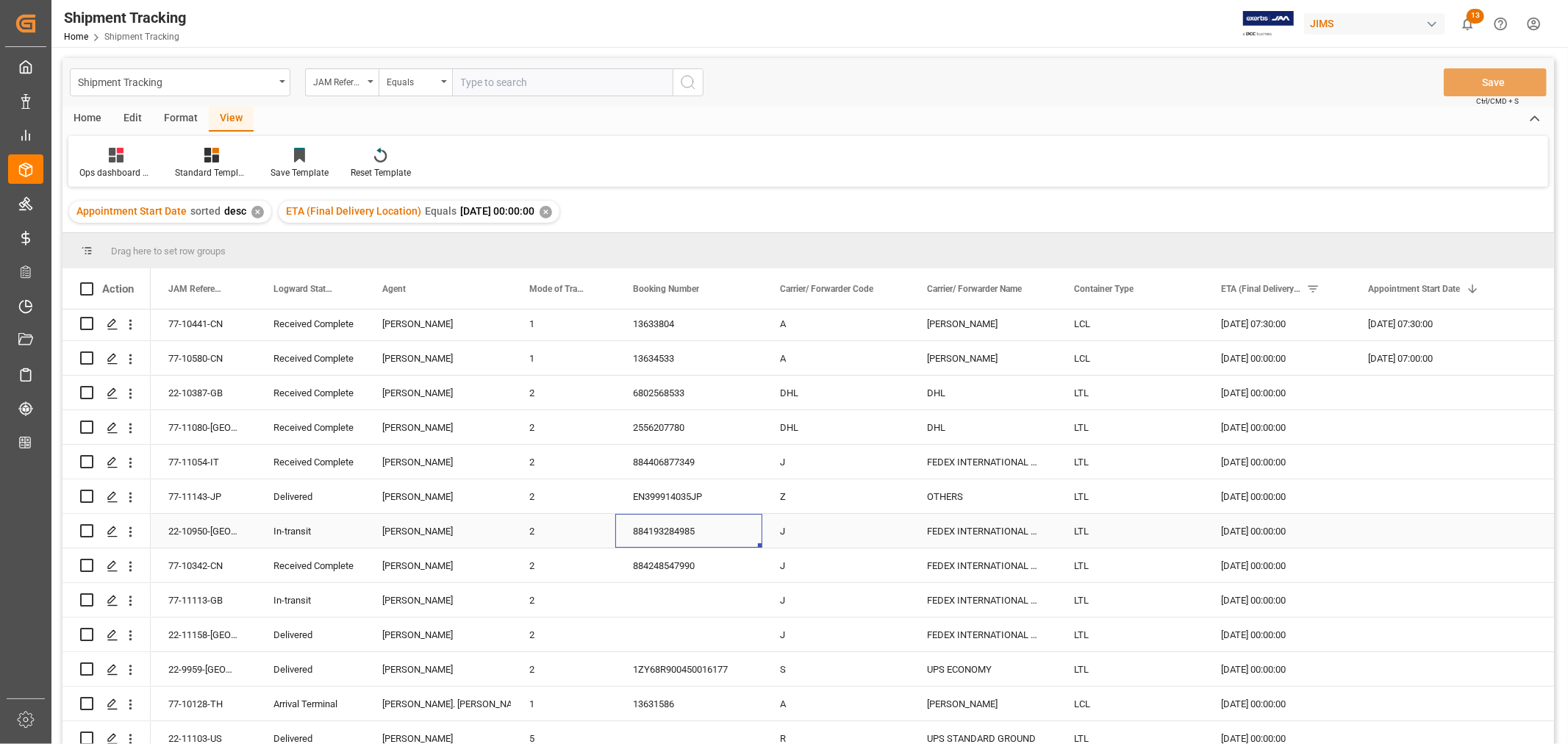
click at [1241, 525] on div "[DATE] 00:00:00" at bounding box center [1277, 531] width 147 height 34
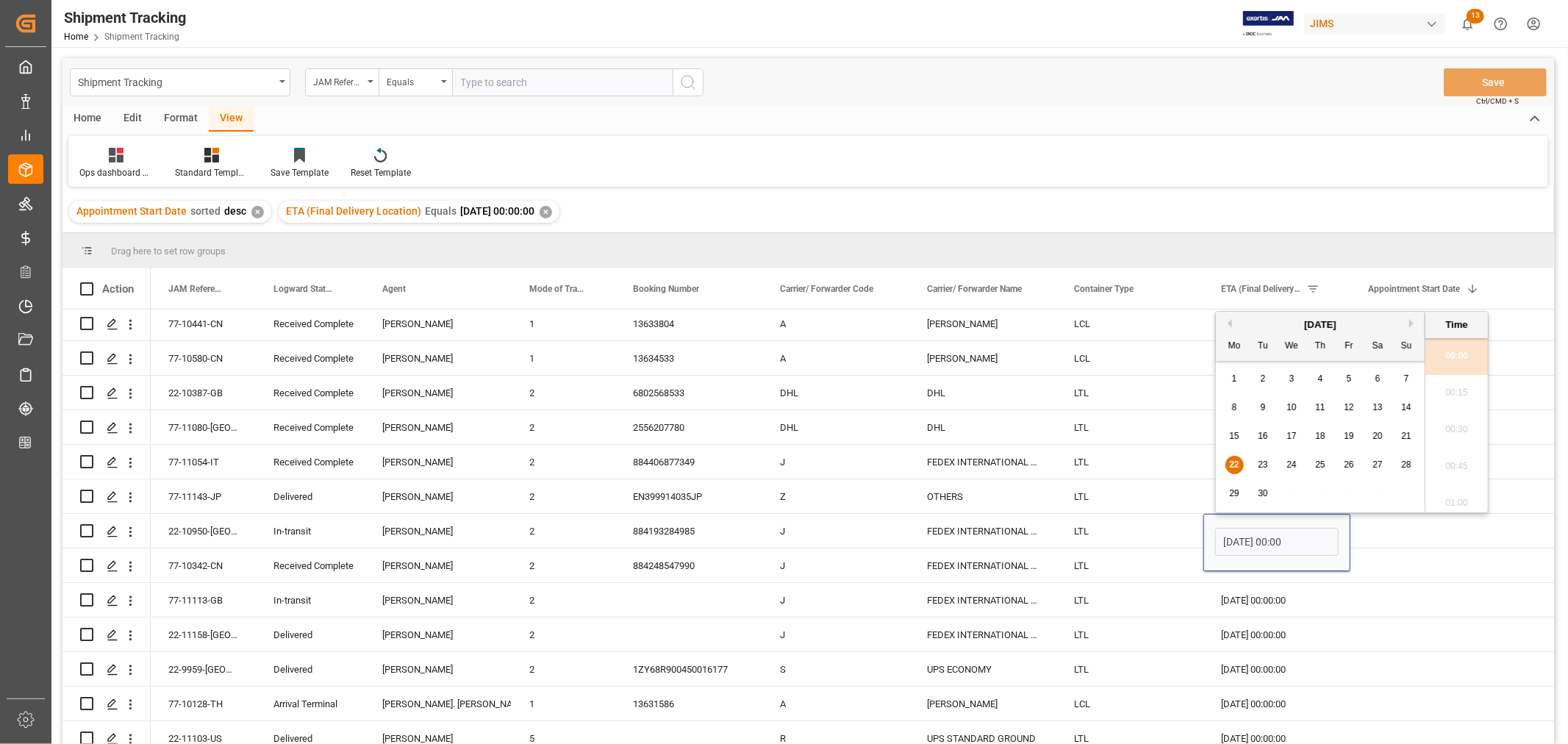
click at [1292, 465] on span "24" at bounding box center [1291, 464] width 9 height 10
type input "[DATE] 00:00"
click at [1000, 534] on div "FEDEX INTERNATIONAL ECONOMY" at bounding box center [983, 531] width 147 height 34
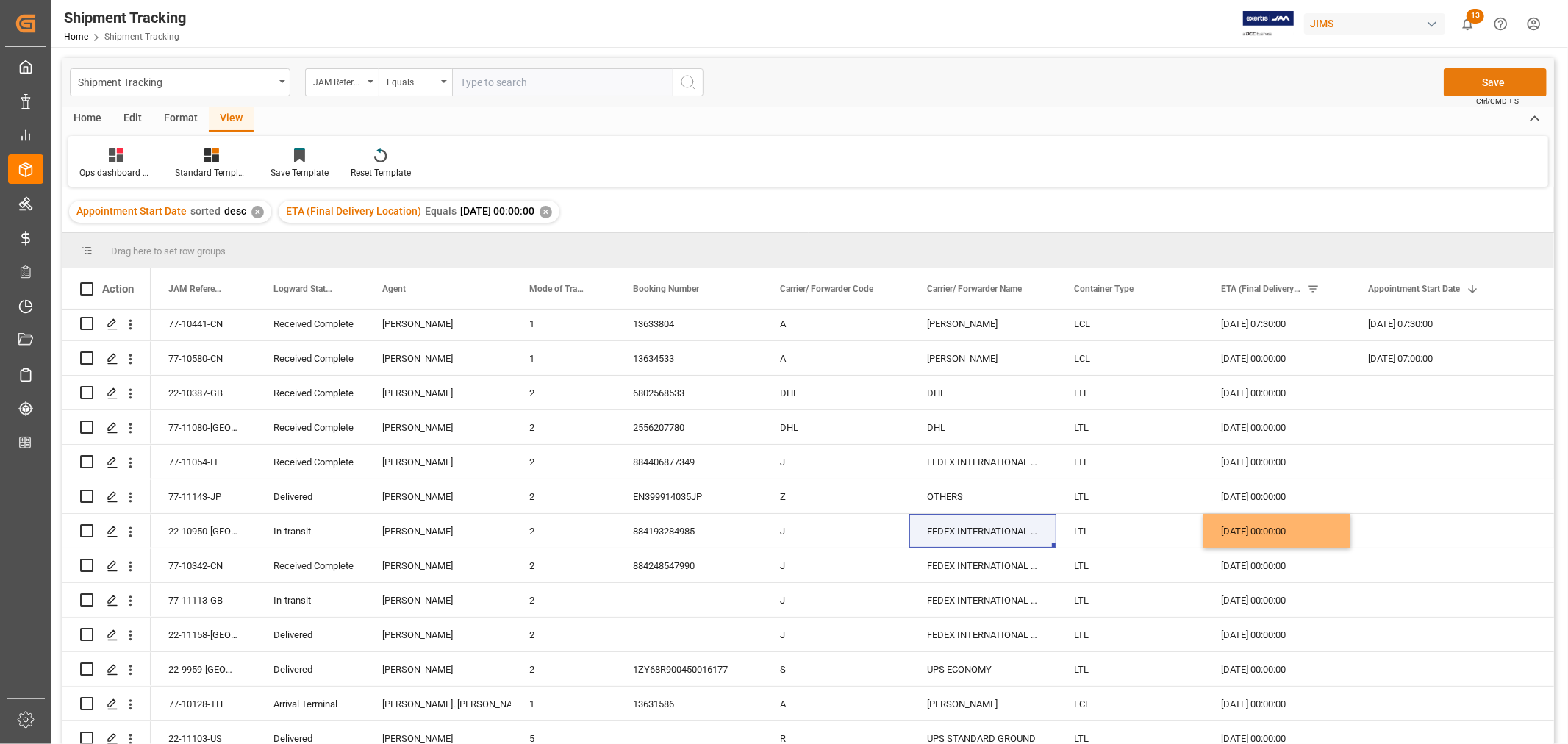
click at [1495, 80] on button "Save" at bounding box center [1495, 82] width 103 height 28
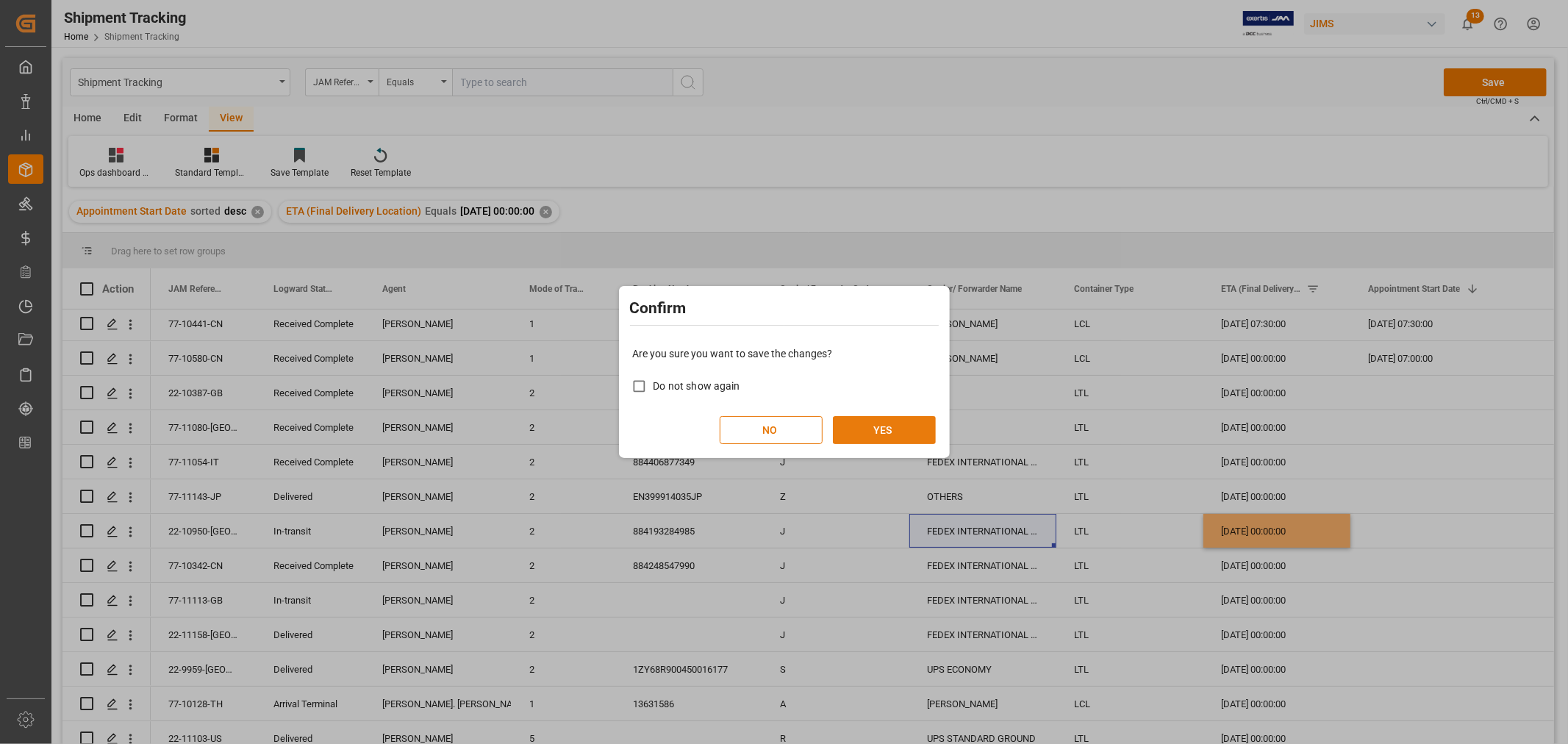
click at [898, 426] on button "YES" at bounding box center [884, 430] width 103 height 28
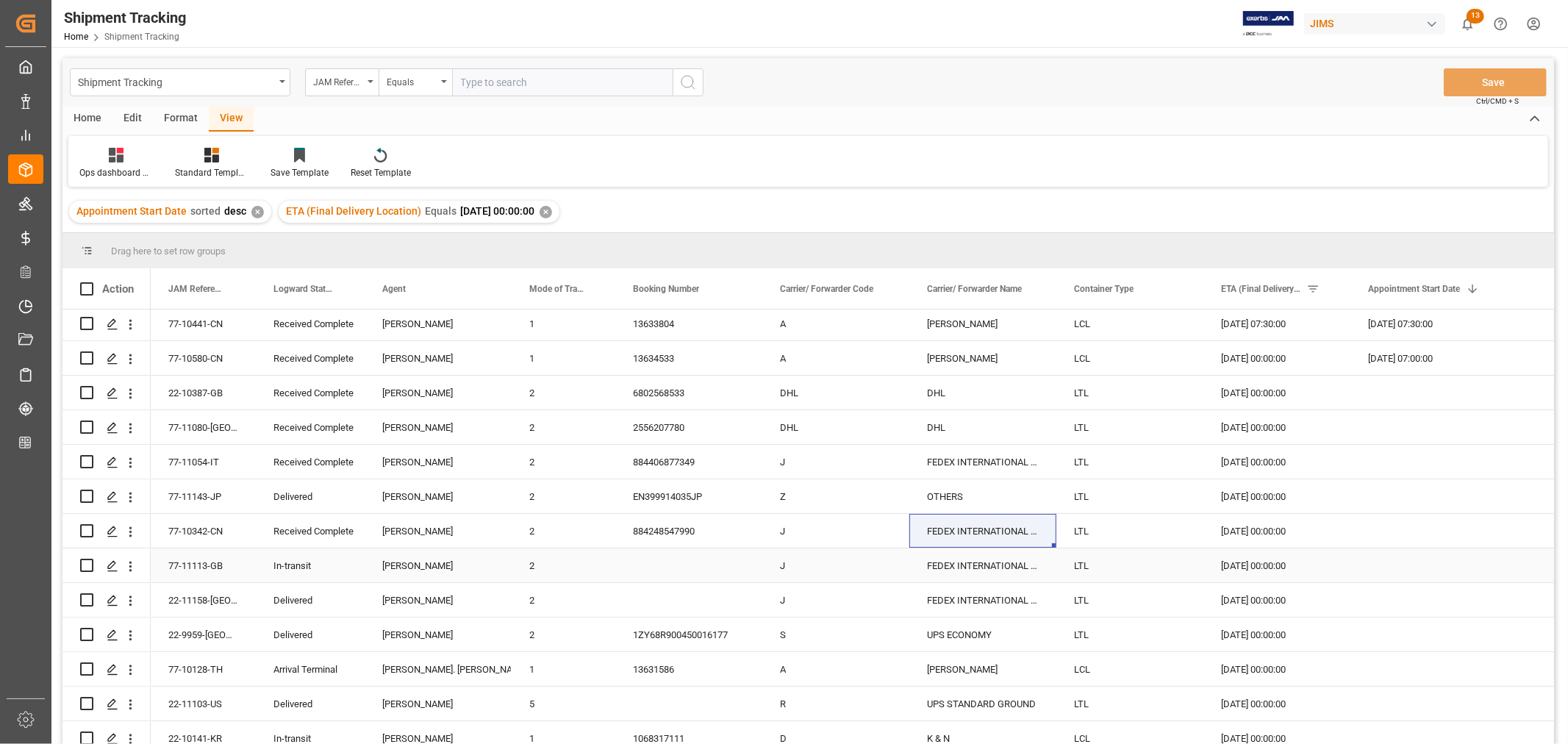
click at [317, 569] on div "In-transit" at bounding box center [311, 566] width 73 height 34
click at [968, 566] on div "FEDEX INTERNATIONAL ECONOMY" at bounding box center [983, 565] width 147 height 34
click at [1255, 560] on div "[DATE] 00:00:00" at bounding box center [1277, 565] width 147 height 34
click at [963, 563] on div "FEDEX INTERNATIONAL ECONOMY" at bounding box center [983, 565] width 147 height 34
click at [130, 571] on icon "open menu" at bounding box center [130, 566] width 15 height 15
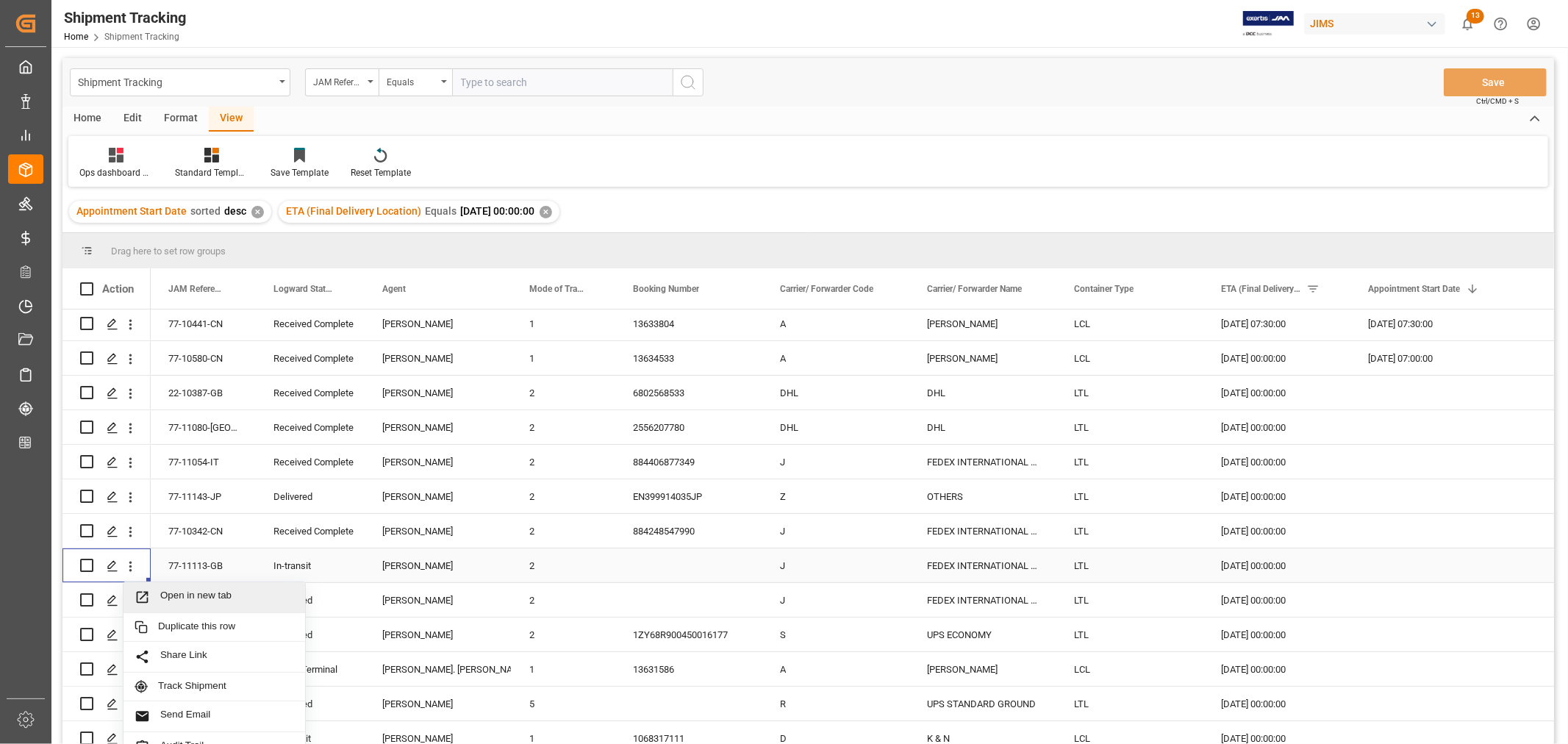
click at [181, 597] on span "Open in new tab" at bounding box center [227, 597] width 134 height 15
click at [997, 566] on div "FEDEX INTERNATIONAL ECONOMY" at bounding box center [983, 565] width 147 height 34
click at [1244, 564] on div "[DATE] 00:00:00" at bounding box center [1277, 565] width 147 height 34
click at [1245, 566] on div "[DATE] 00:00:00" at bounding box center [1277, 565] width 147 height 34
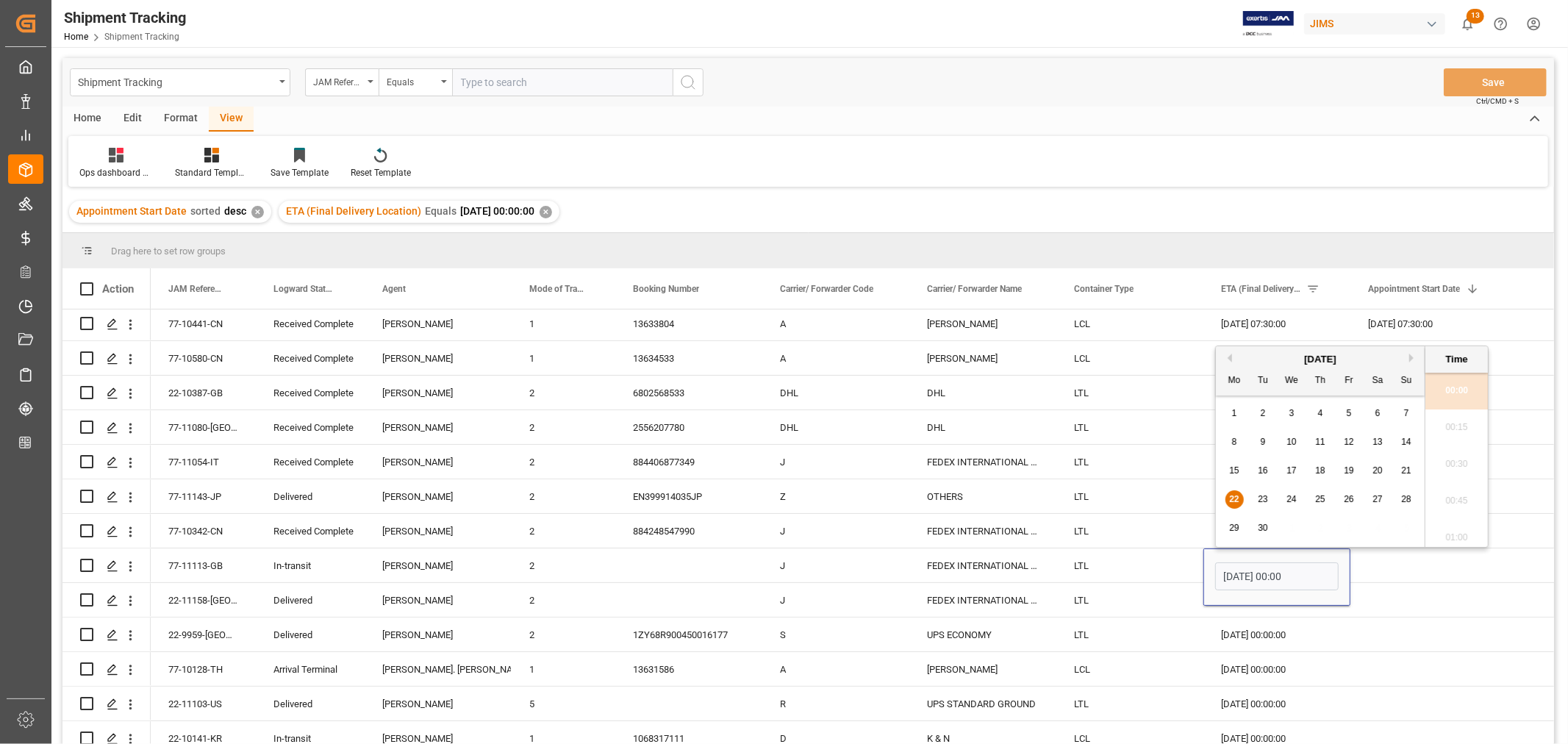
click at [1296, 500] on div "24" at bounding box center [1292, 499] width 18 height 18
type input "[DATE] 00:00"
click at [997, 577] on div "FEDEX INTERNATIONAL ECONOMY" at bounding box center [983, 565] width 147 height 34
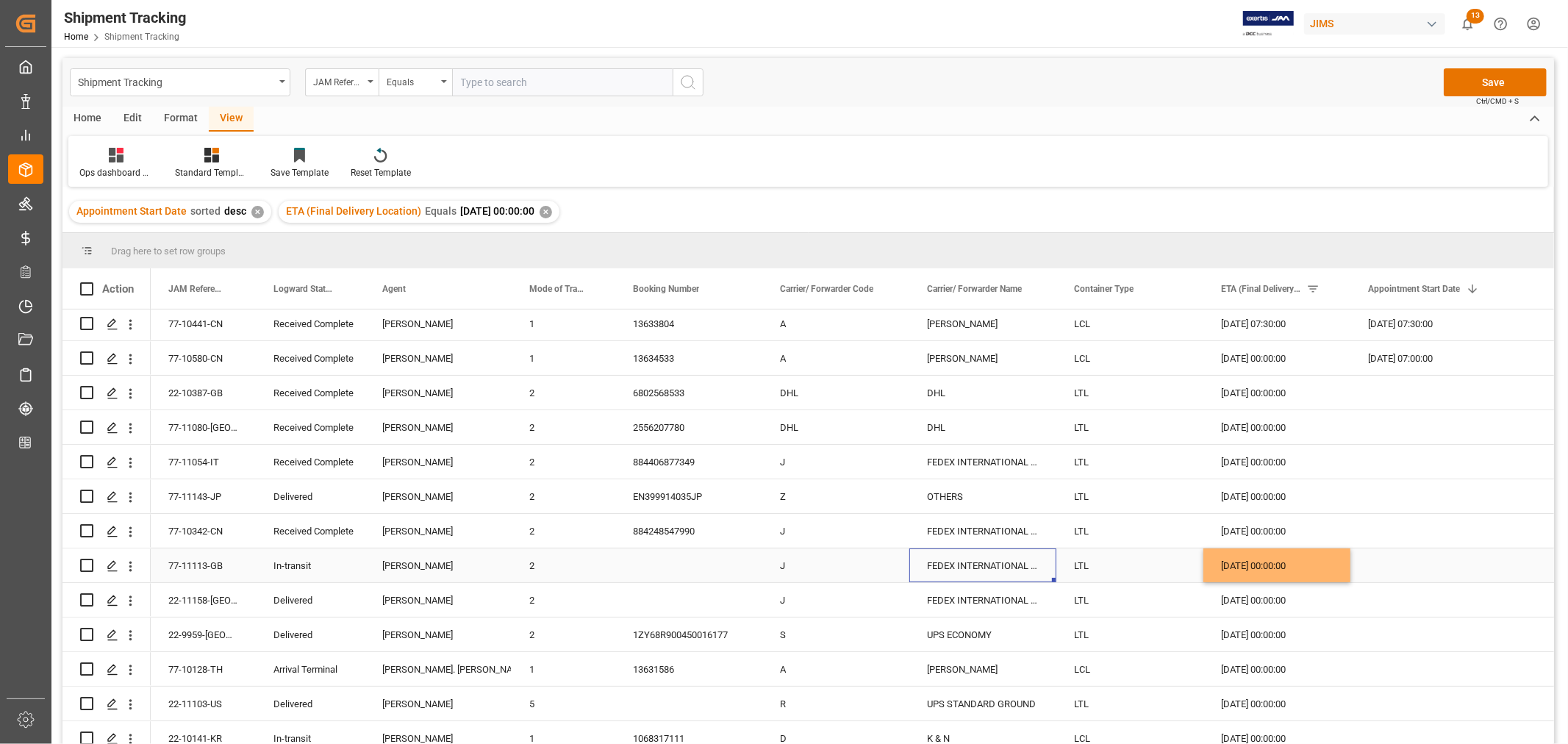
click at [177, 570] on div "77-11113-GB" at bounding box center [203, 565] width 105 height 34
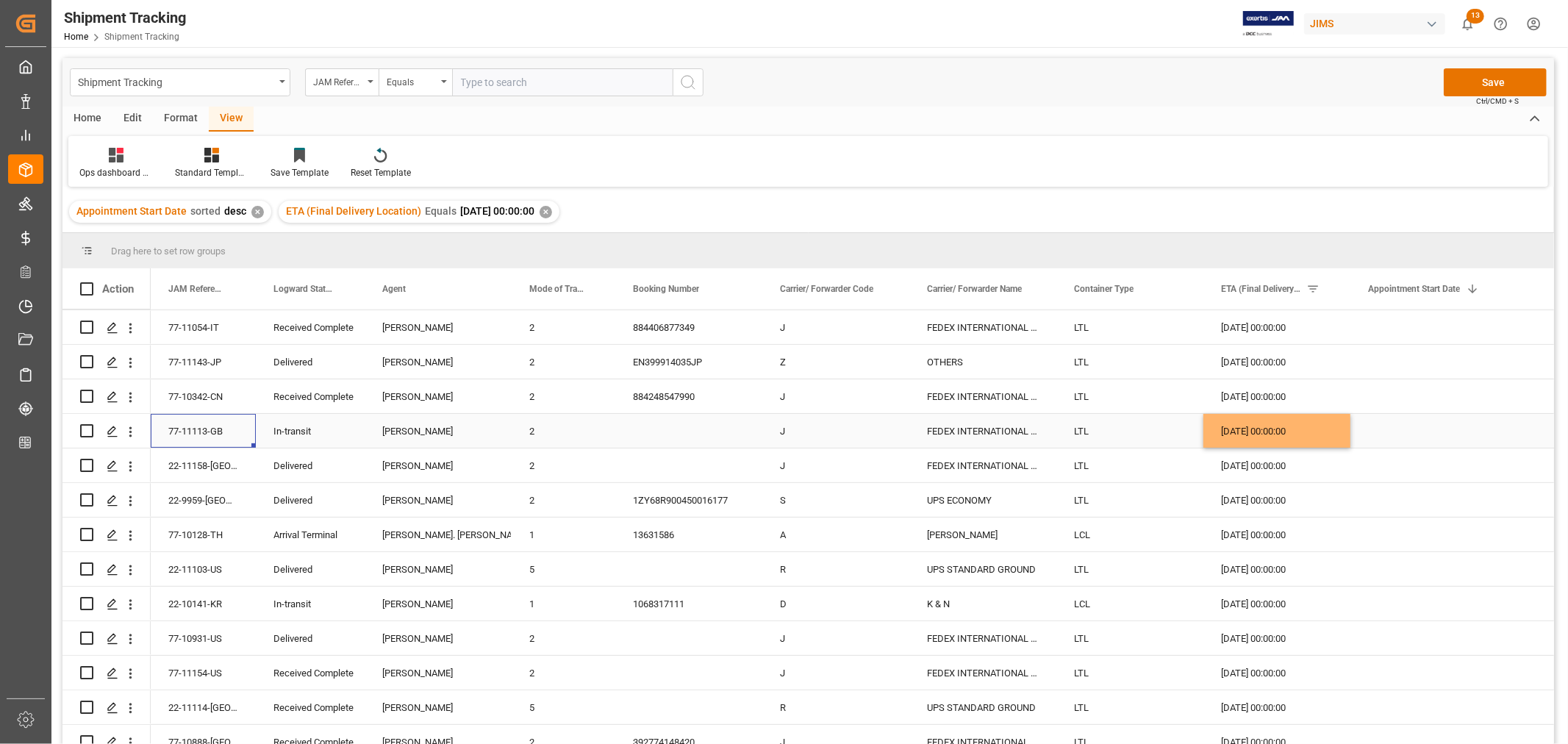
scroll to position [408, 0]
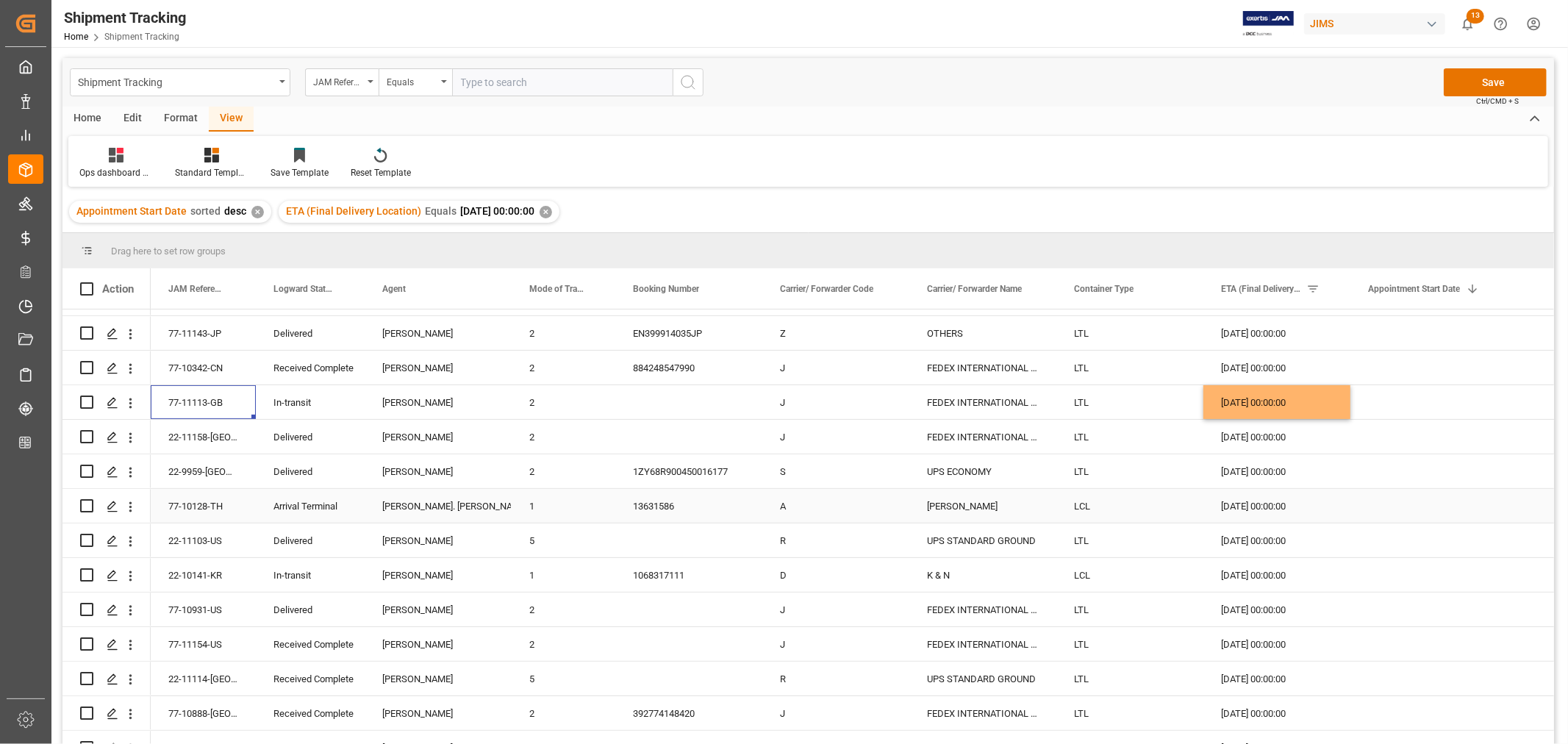
click at [1273, 502] on div "[DATE] 00:00:00" at bounding box center [1277, 505] width 147 height 34
click at [197, 508] on div "77-10128-TH" at bounding box center [203, 505] width 105 height 34
click at [132, 508] on icon "open menu" at bounding box center [130, 507] width 15 height 15
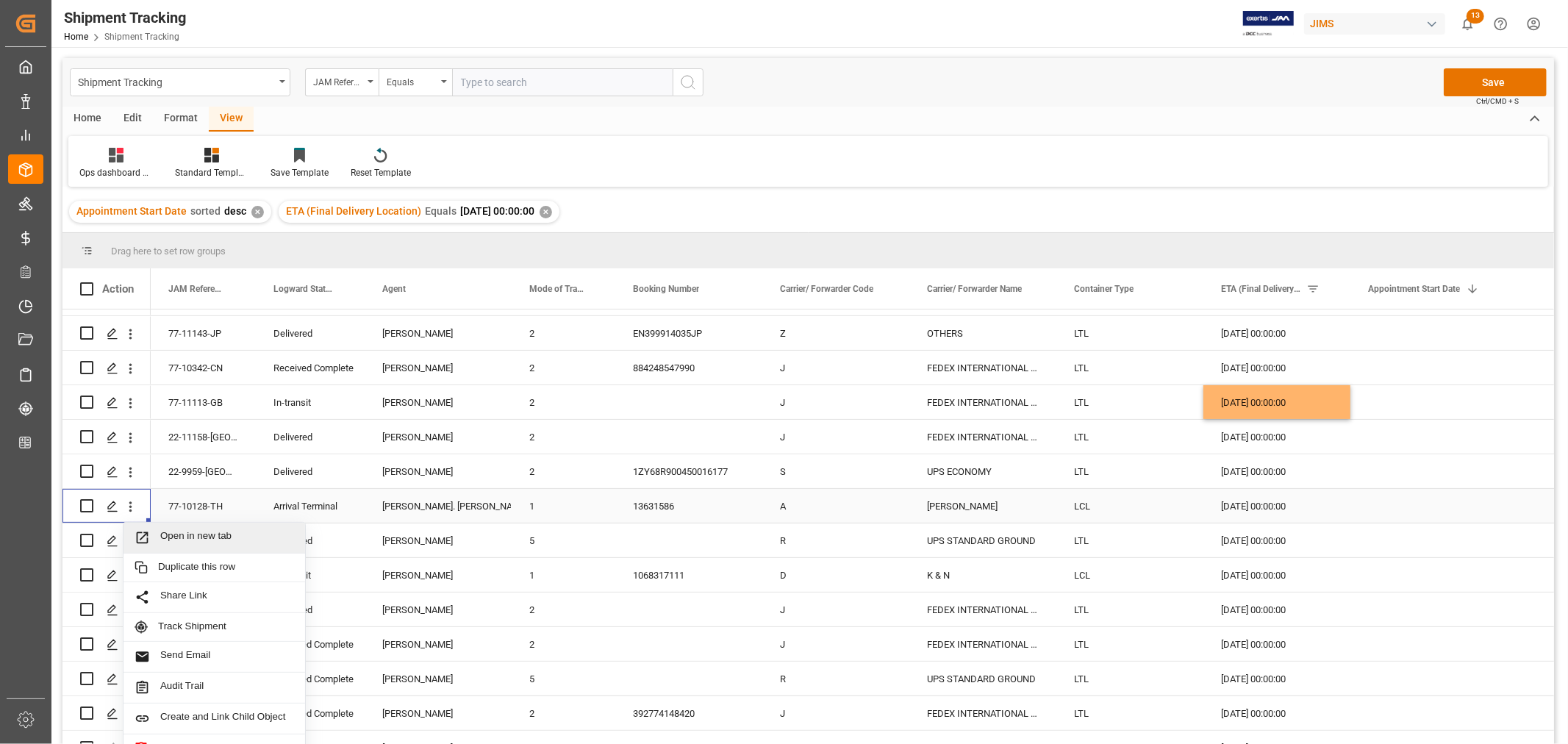
click at [178, 532] on span "Open in new tab" at bounding box center [227, 538] width 134 height 15
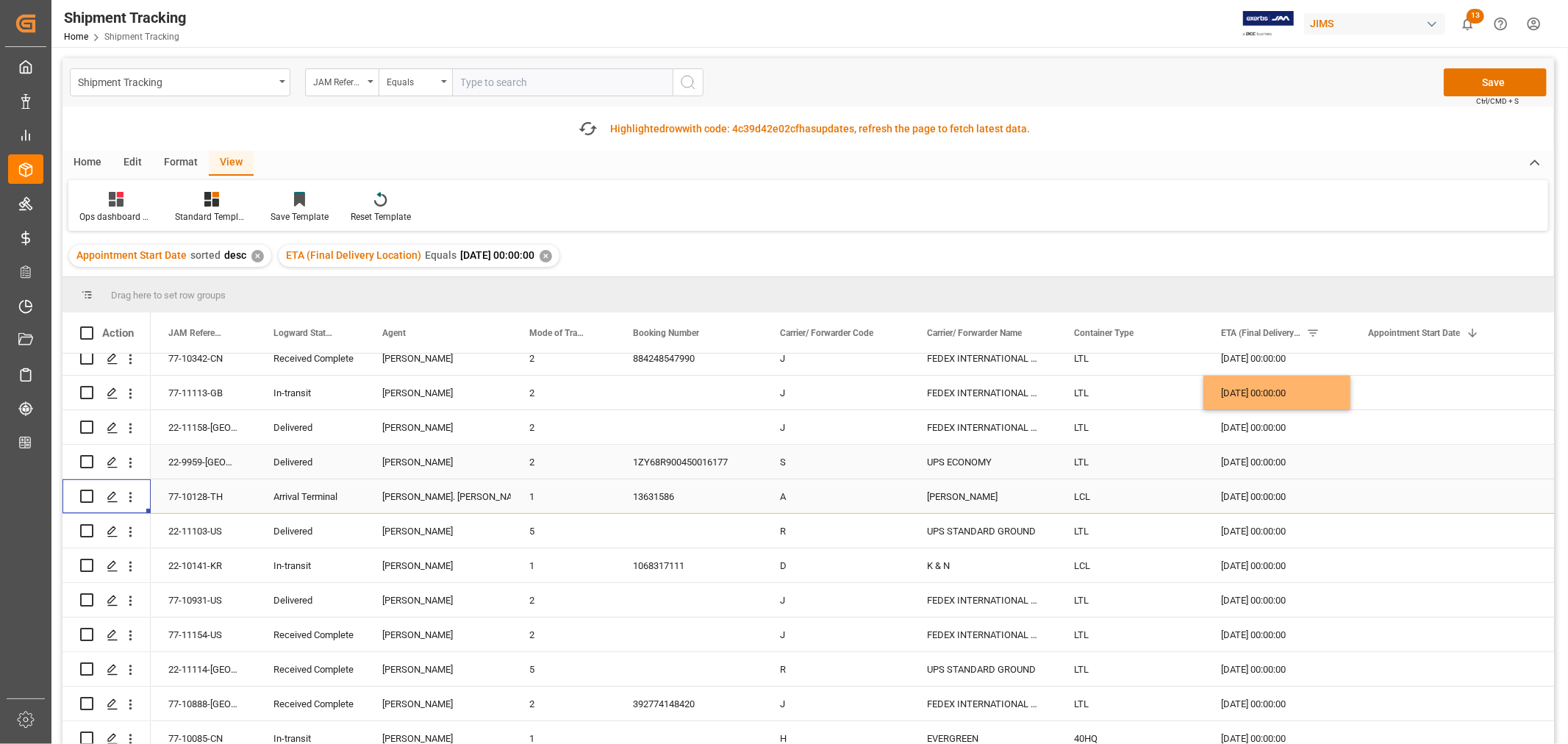
scroll to position [489, 0]
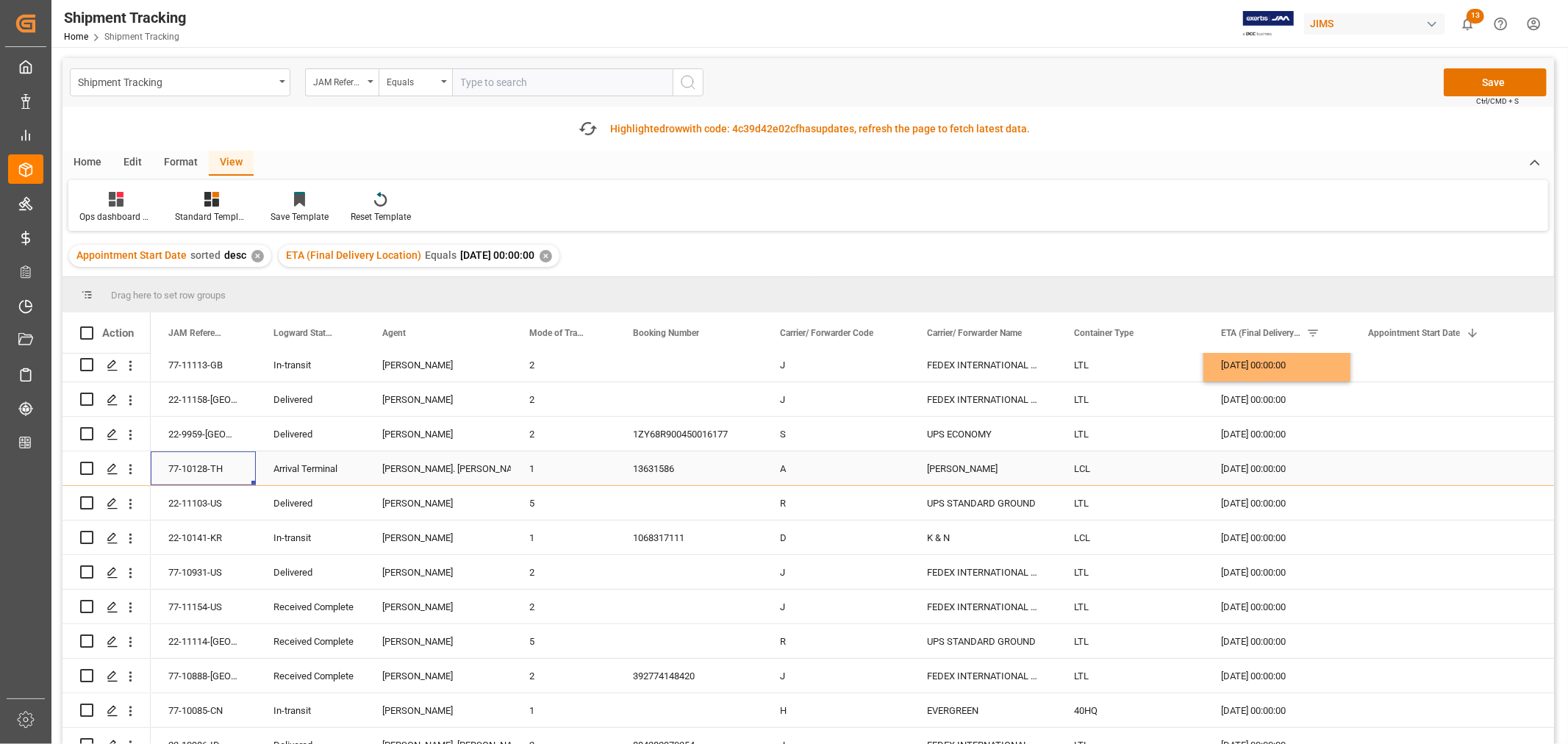
click at [189, 471] on div "77-10128-TH" at bounding box center [203, 468] width 105 height 34
click at [1481, 86] on button "Save" at bounding box center [1495, 82] width 103 height 28
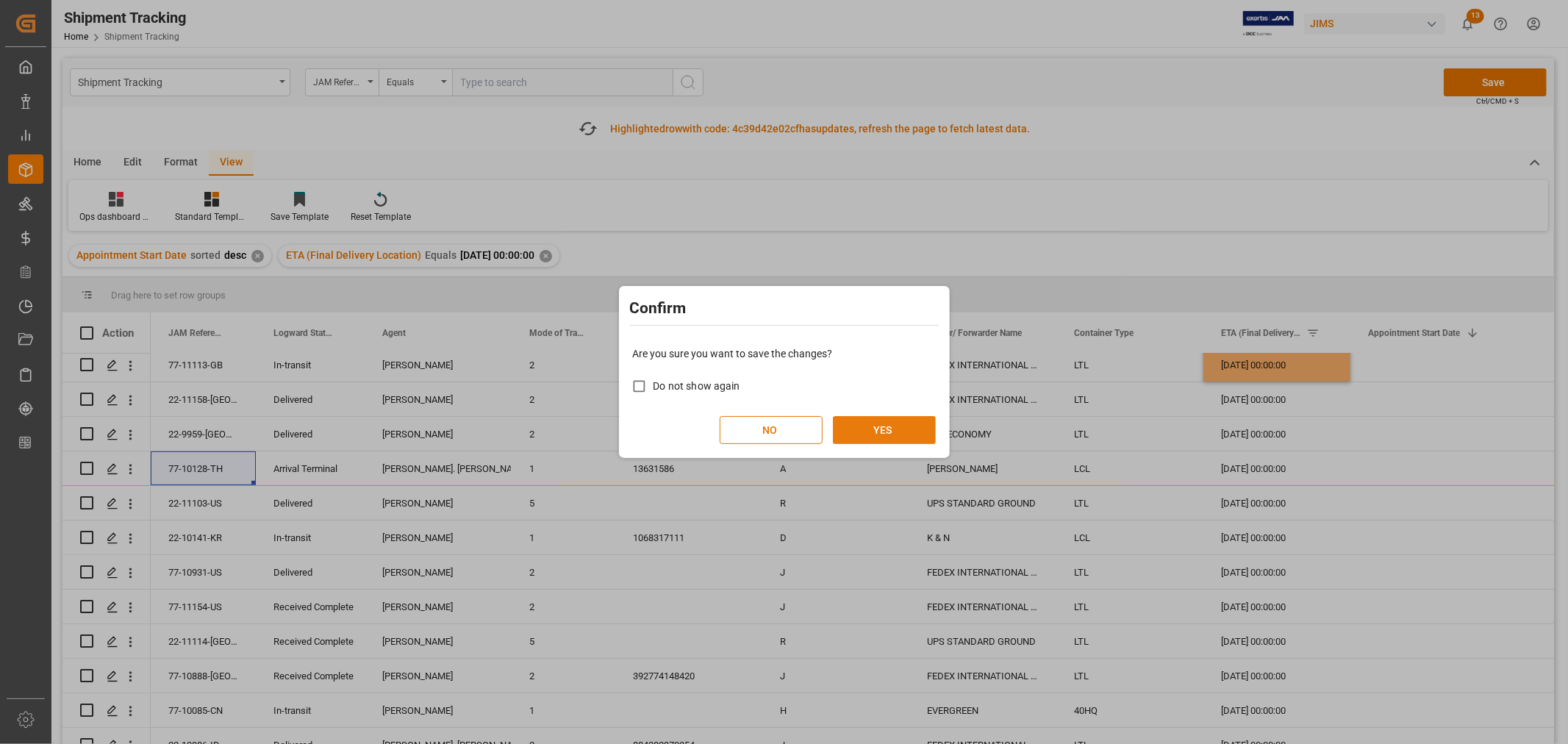
click at [880, 421] on button "YES" at bounding box center [884, 430] width 103 height 28
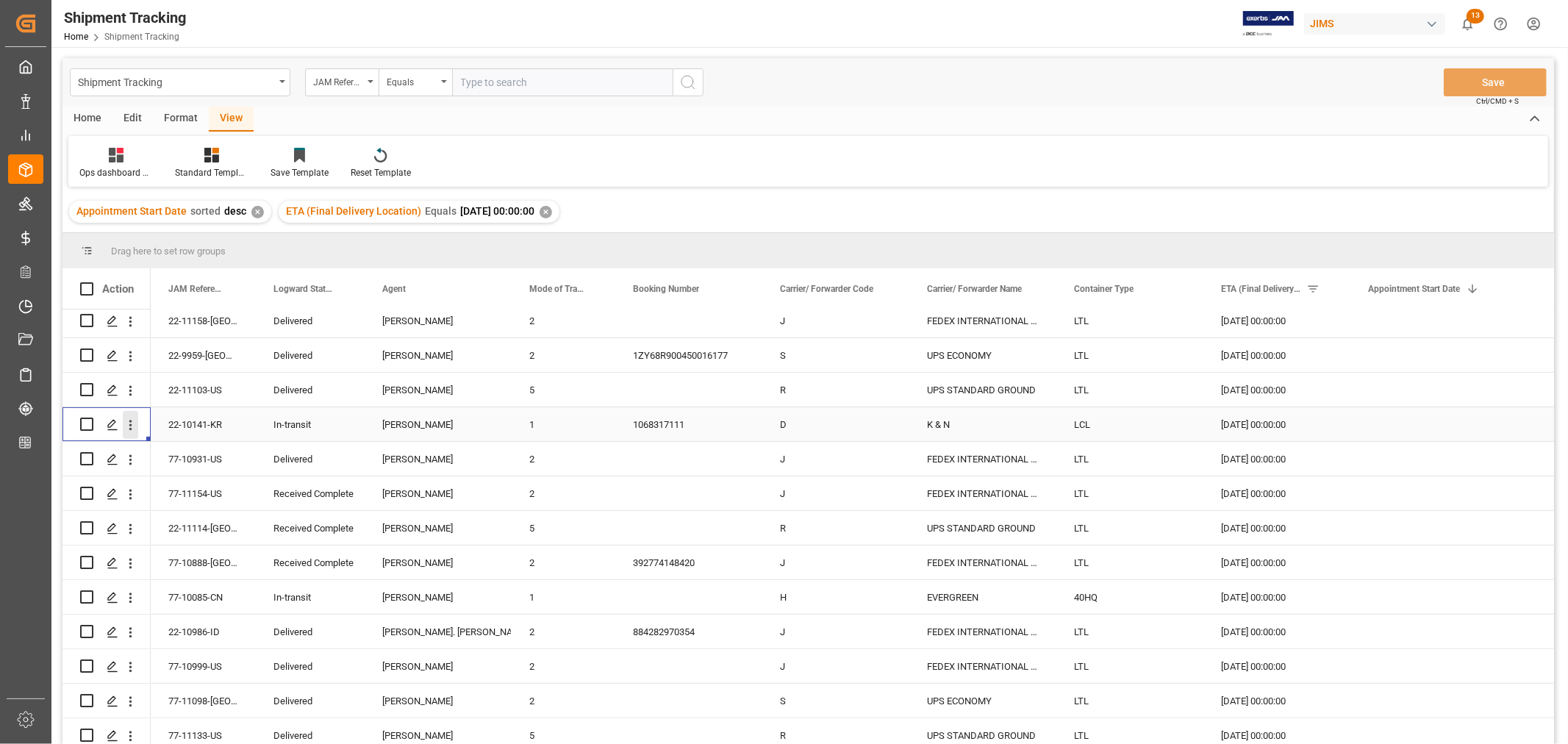
click at [129, 424] on icon "open menu" at bounding box center [131, 424] width 3 height 10
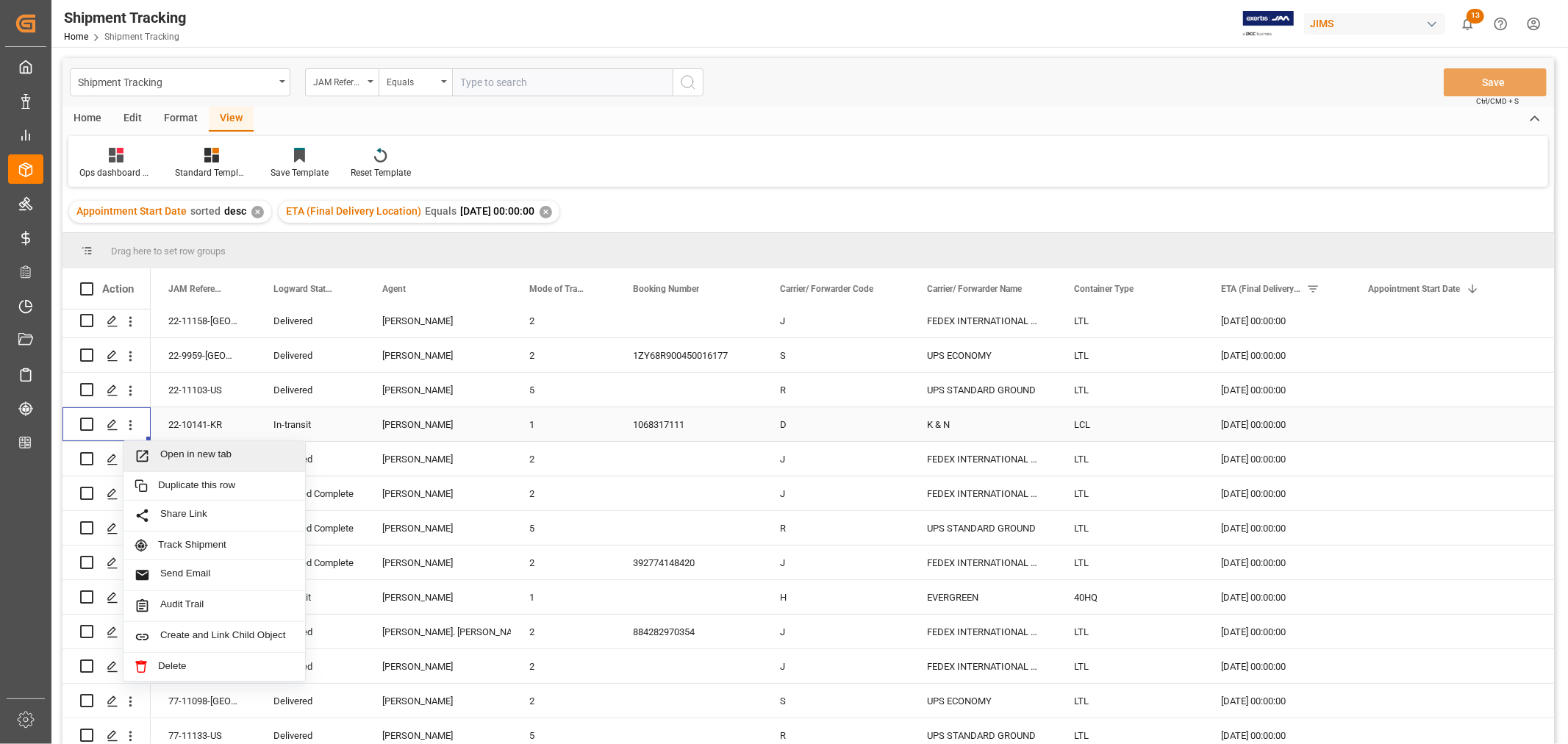
click at [184, 453] on span "Open in new tab" at bounding box center [227, 456] width 134 height 15
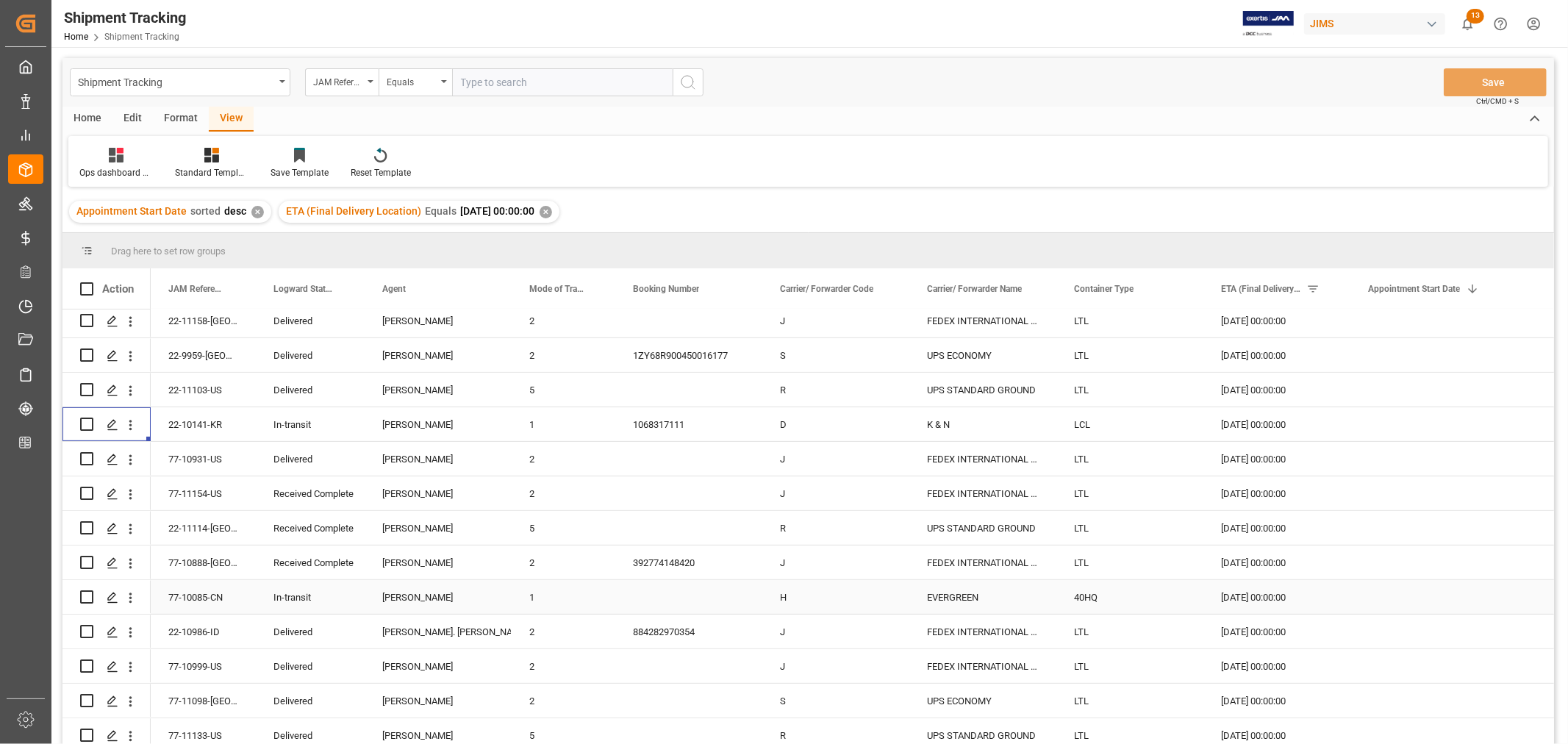
click at [304, 596] on div "In-transit" at bounding box center [311, 597] width 73 height 34
click at [454, 599] on div "[PERSON_NAME]" at bounding box center [438, 597] width 112 height 34
click at [132, 599] on icon "open menu" at bounding box center [130, 598] width 15 height 15
click at [180, 626] on span "Open in new tab" at bounding box center [227, 629] width 134 height 15
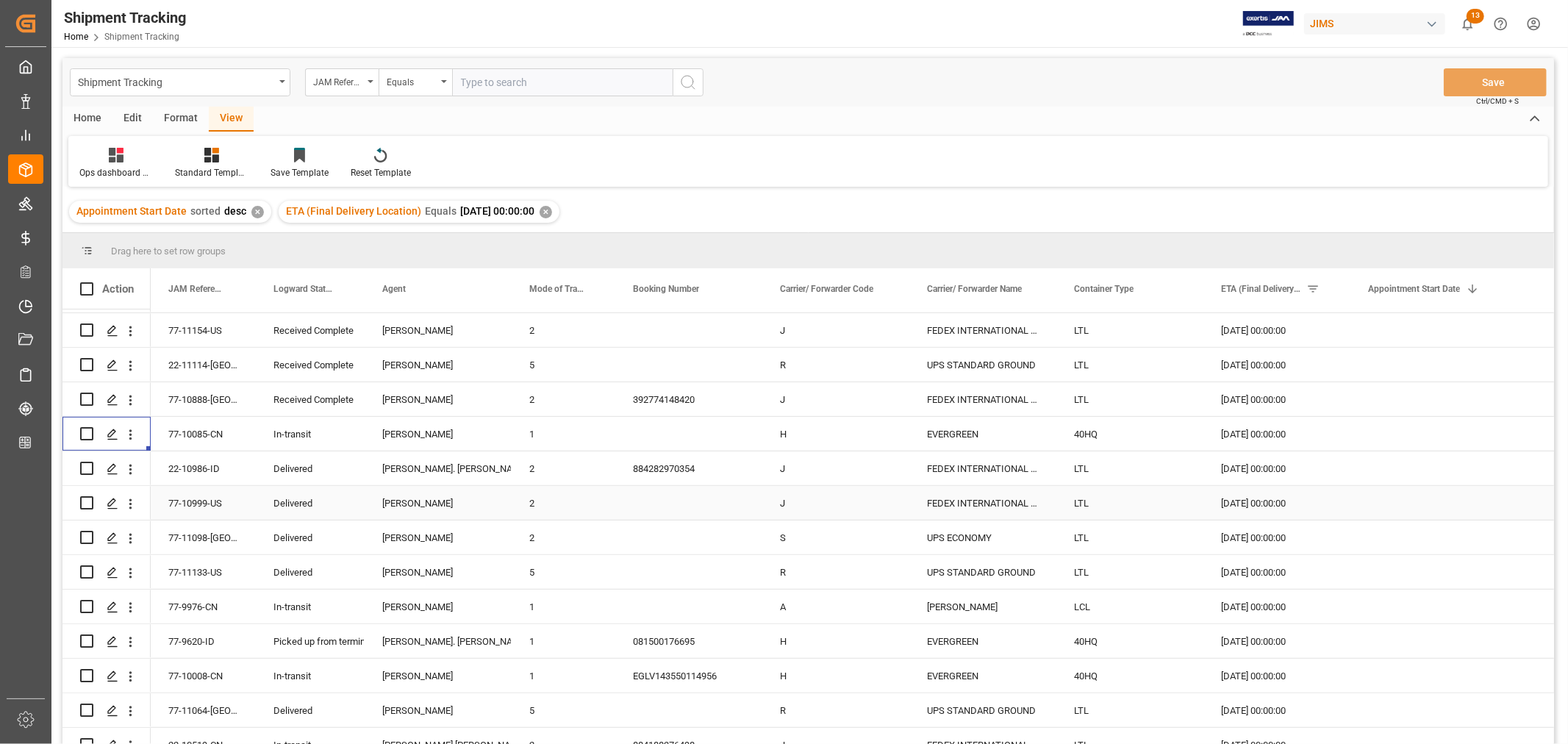
scroll to position [671, 0]
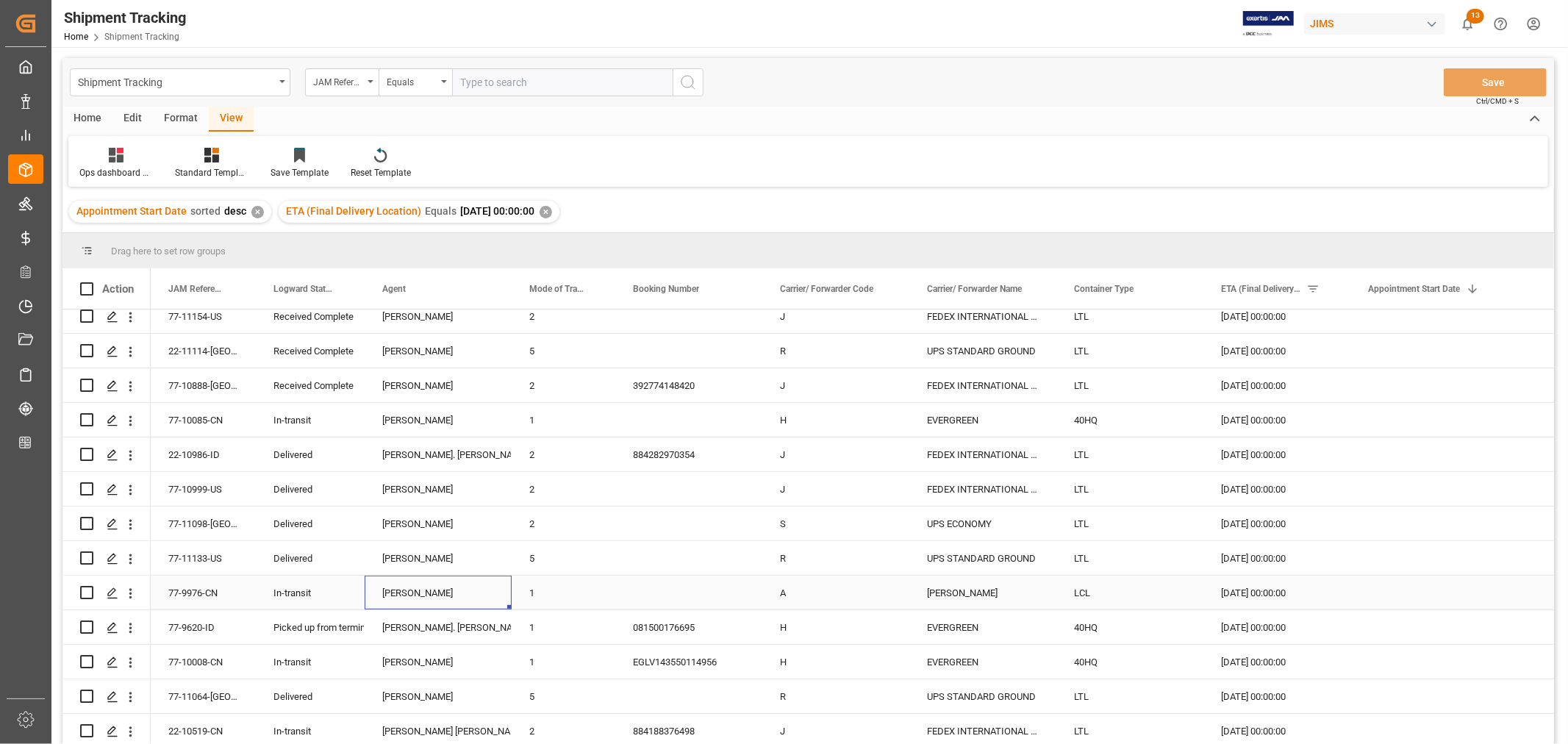
click at [422, 590] on div "[PERSON_NAME]" at bounding box center [438, 593] width 112 height 34
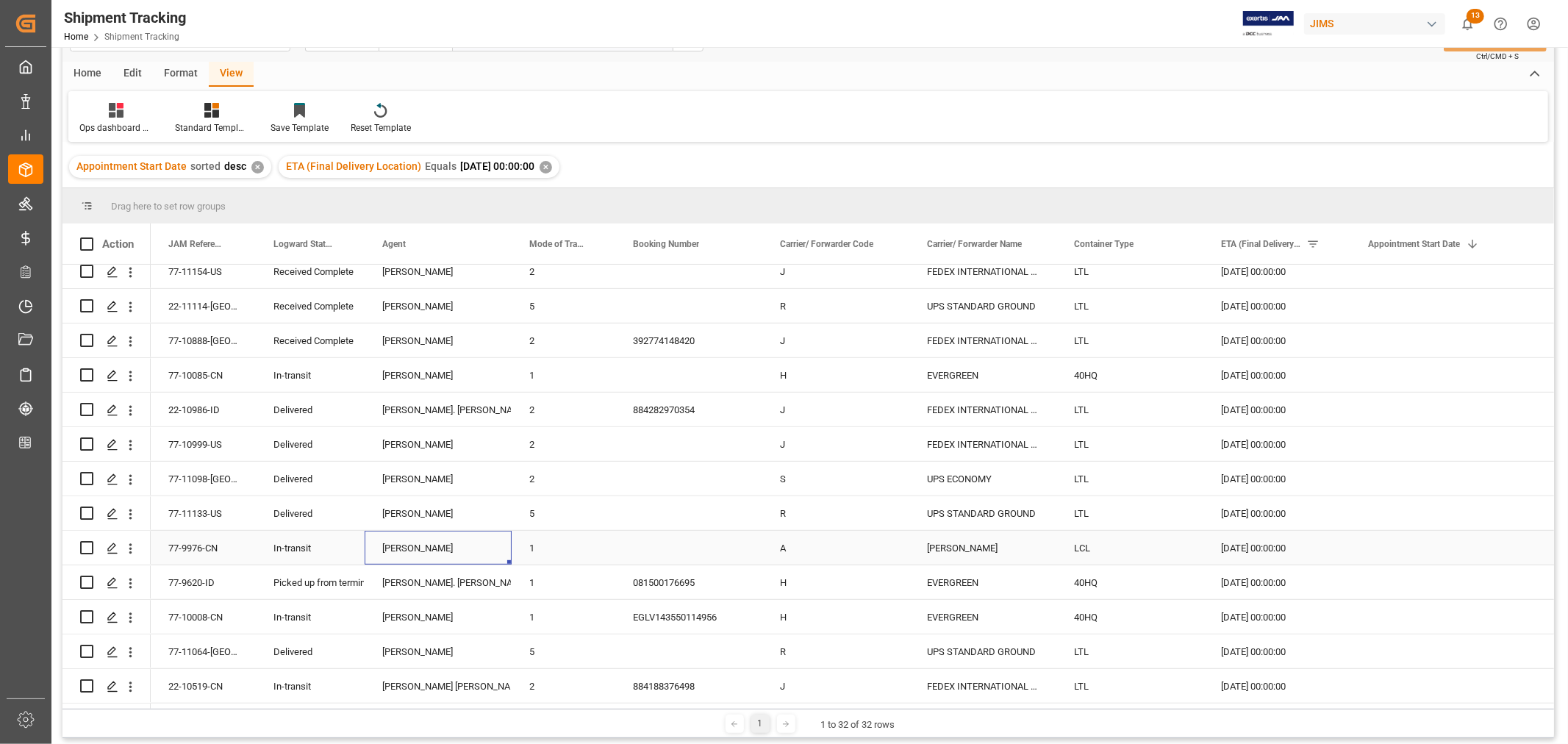
scroll to position [82, 0]
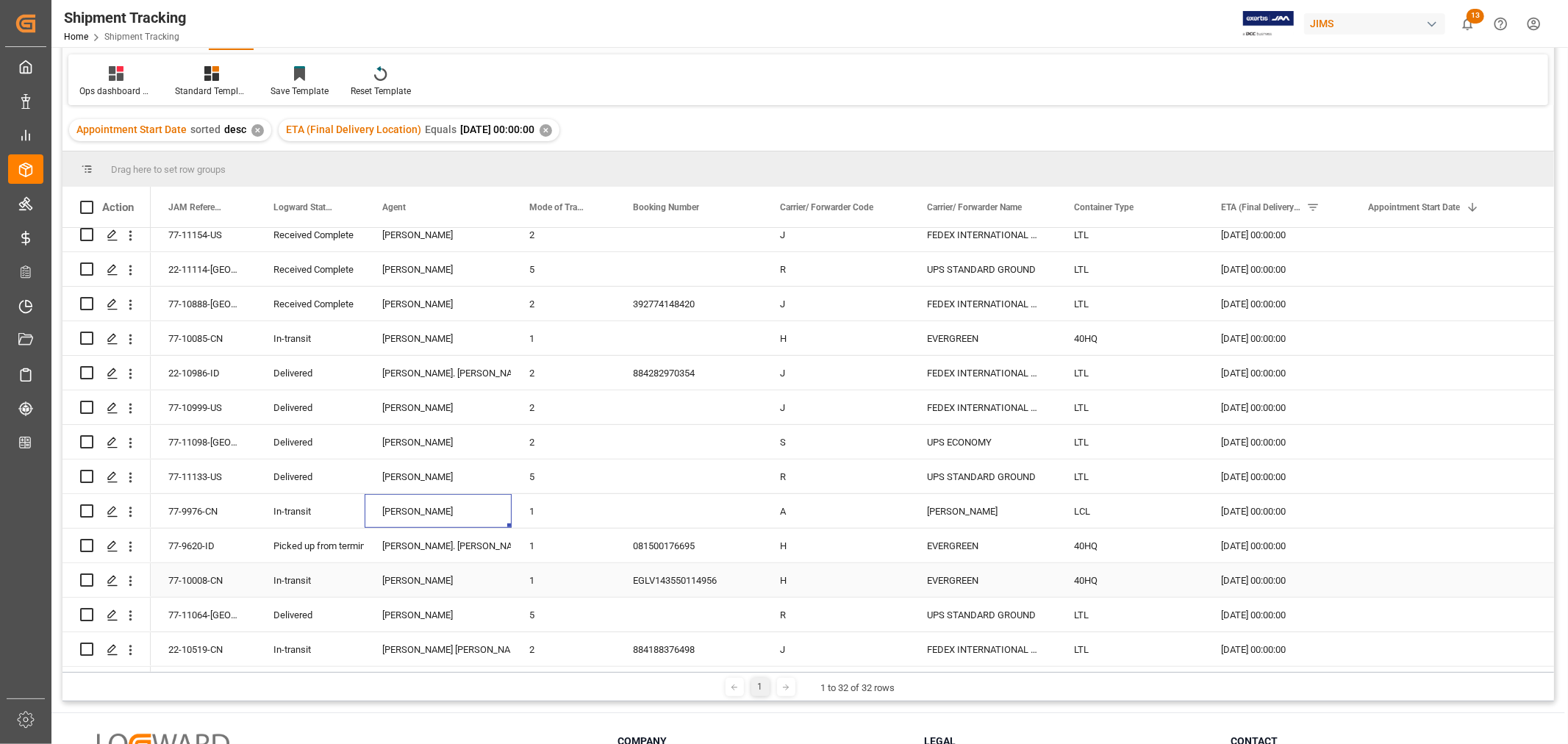
click at [422, 586] on div "[PERSON_NAME]" at bounding box center [438, 580] width 112 height 34
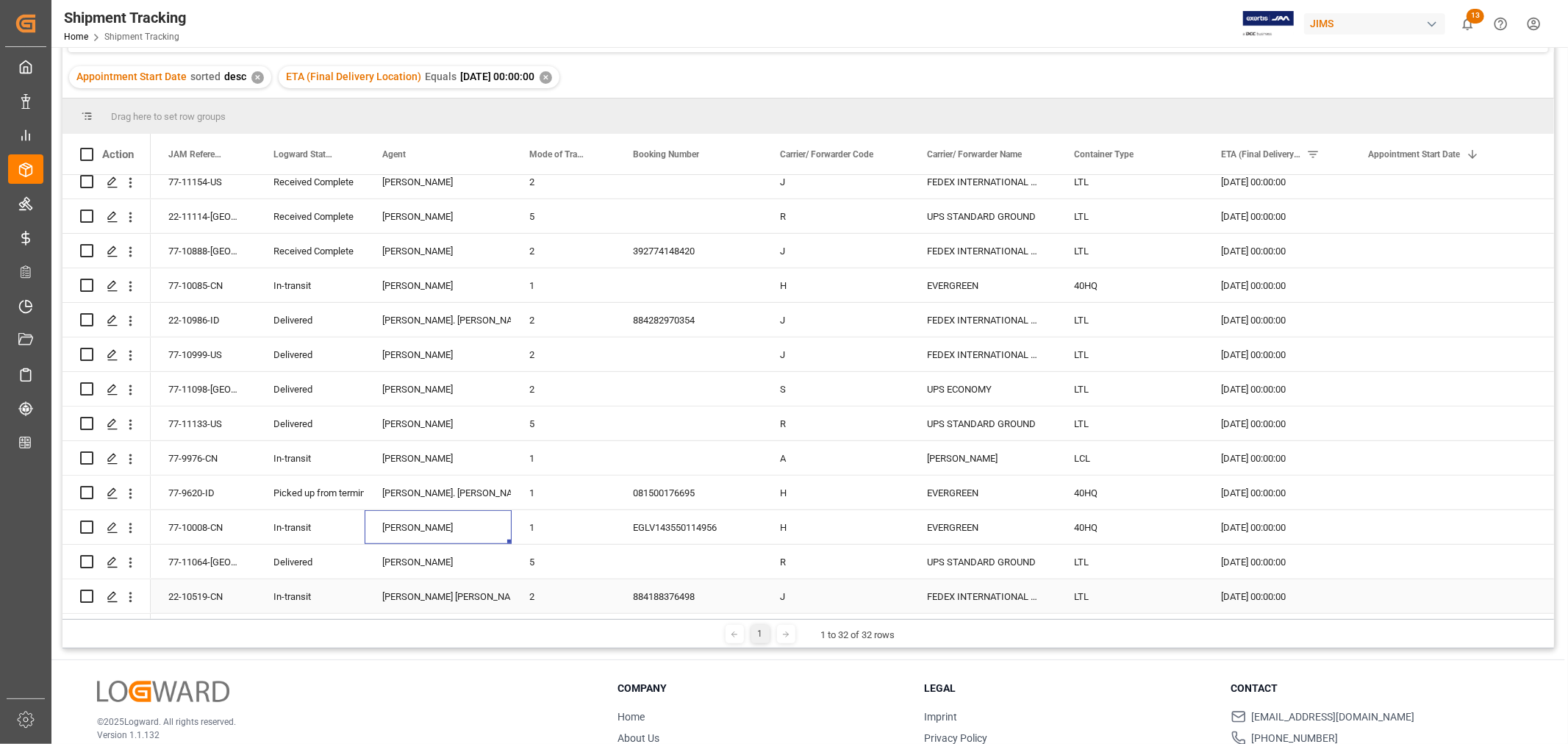
scroll to position [163, 0]
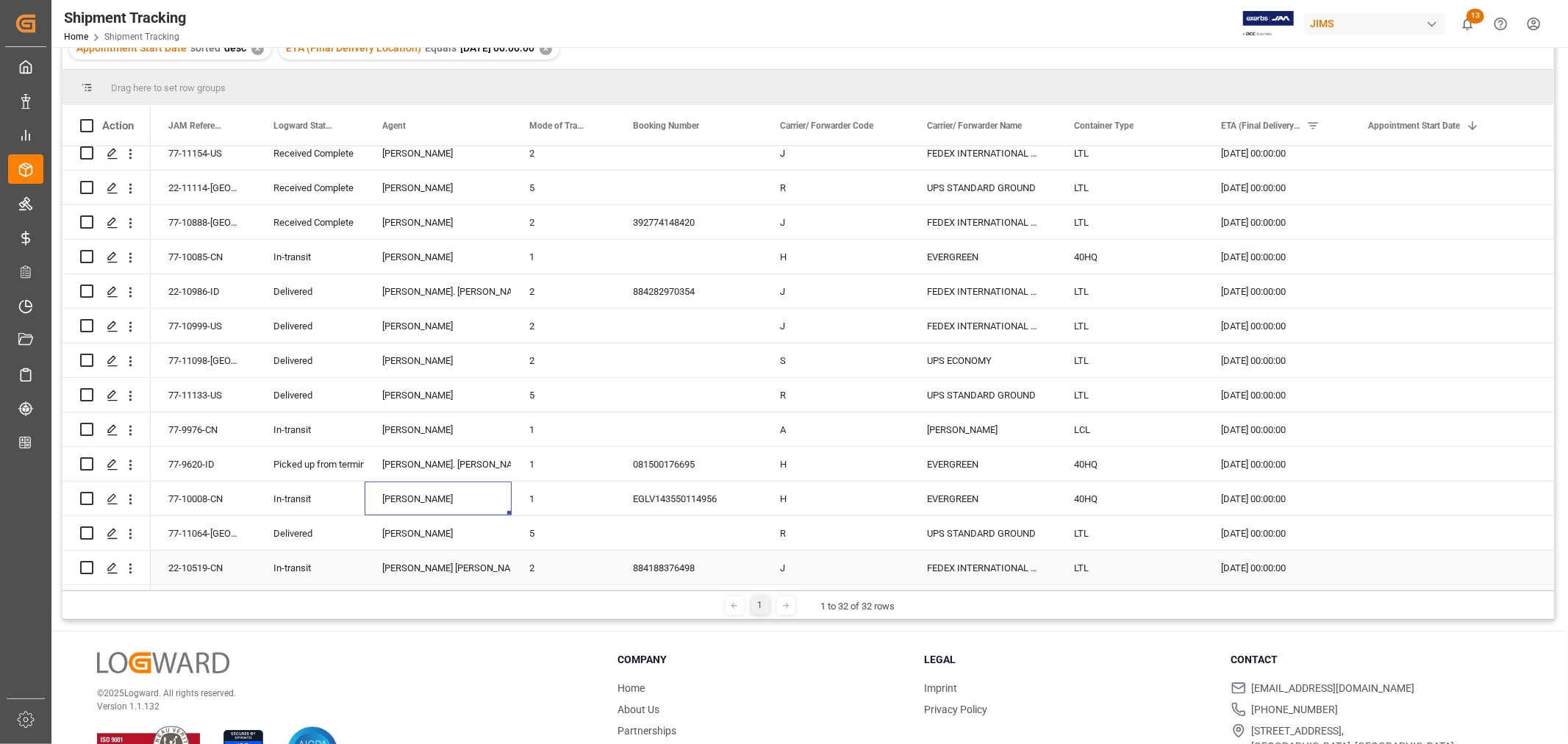
click at [678, 560] on div "884188376498" at bounding box center [688, 567] width 147 height 34
click at [1246, 567] on div "[DATE] 00:00:00" at bounding box center [1277, 567] width 147 height 34
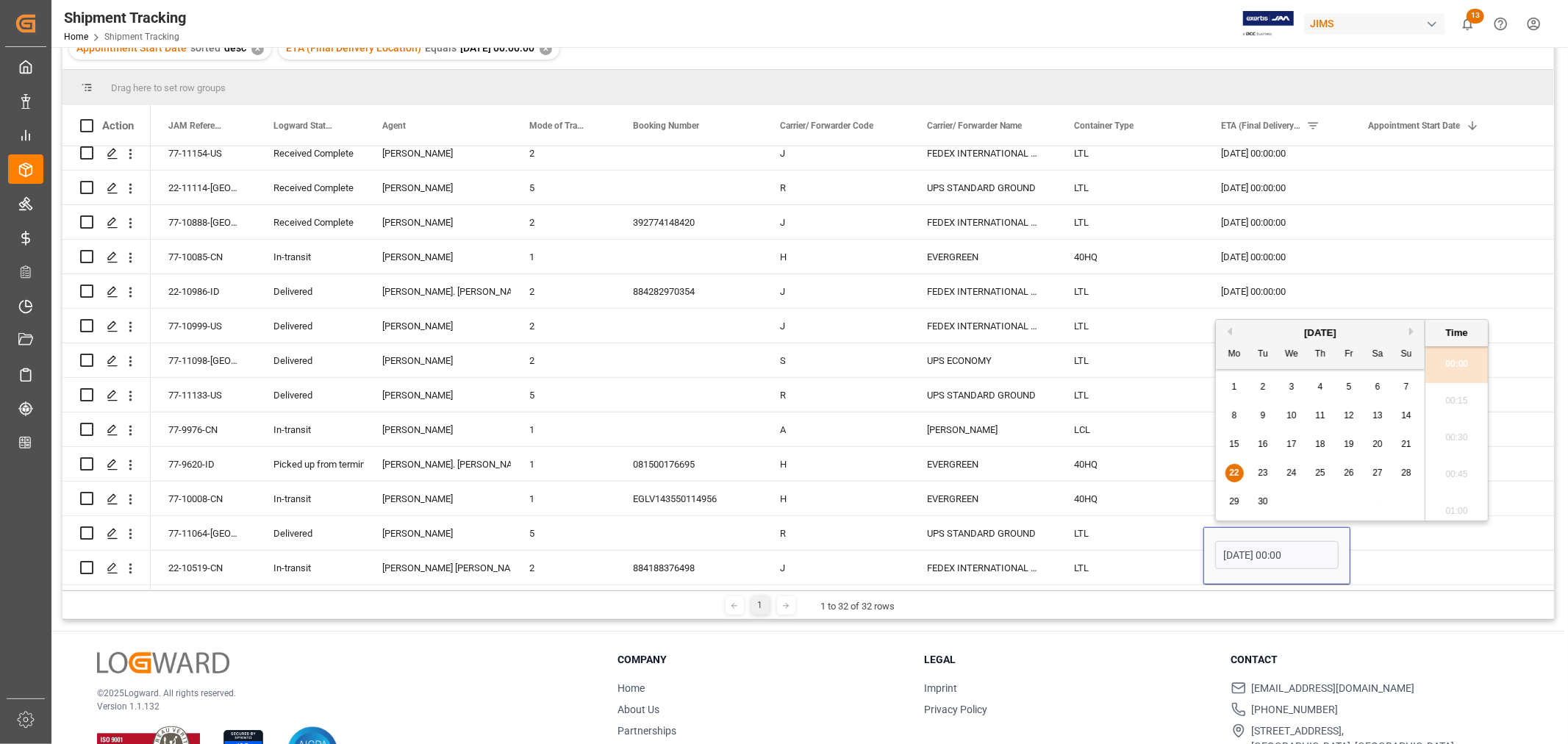
click at [1257, 471] on span "23" at bounding box center [1262, 472] width 9 height 10
type input "23-09-2025 00:00"
click at [1012, 556] on div "FEDEX INTERNATIONAL ECONOMY" at bounding box center [983, 567] width 147 height 34
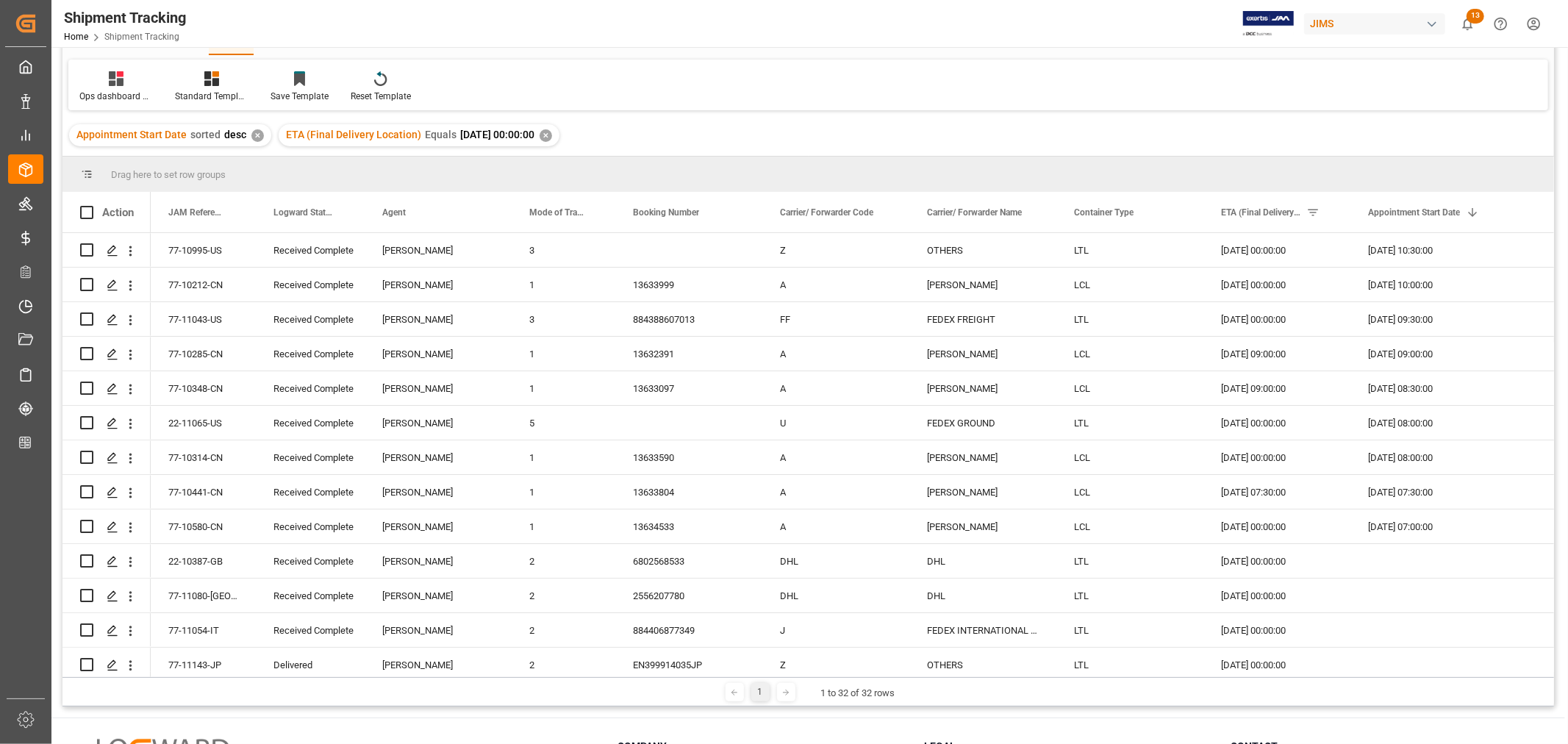
scroll to position [0, 0]
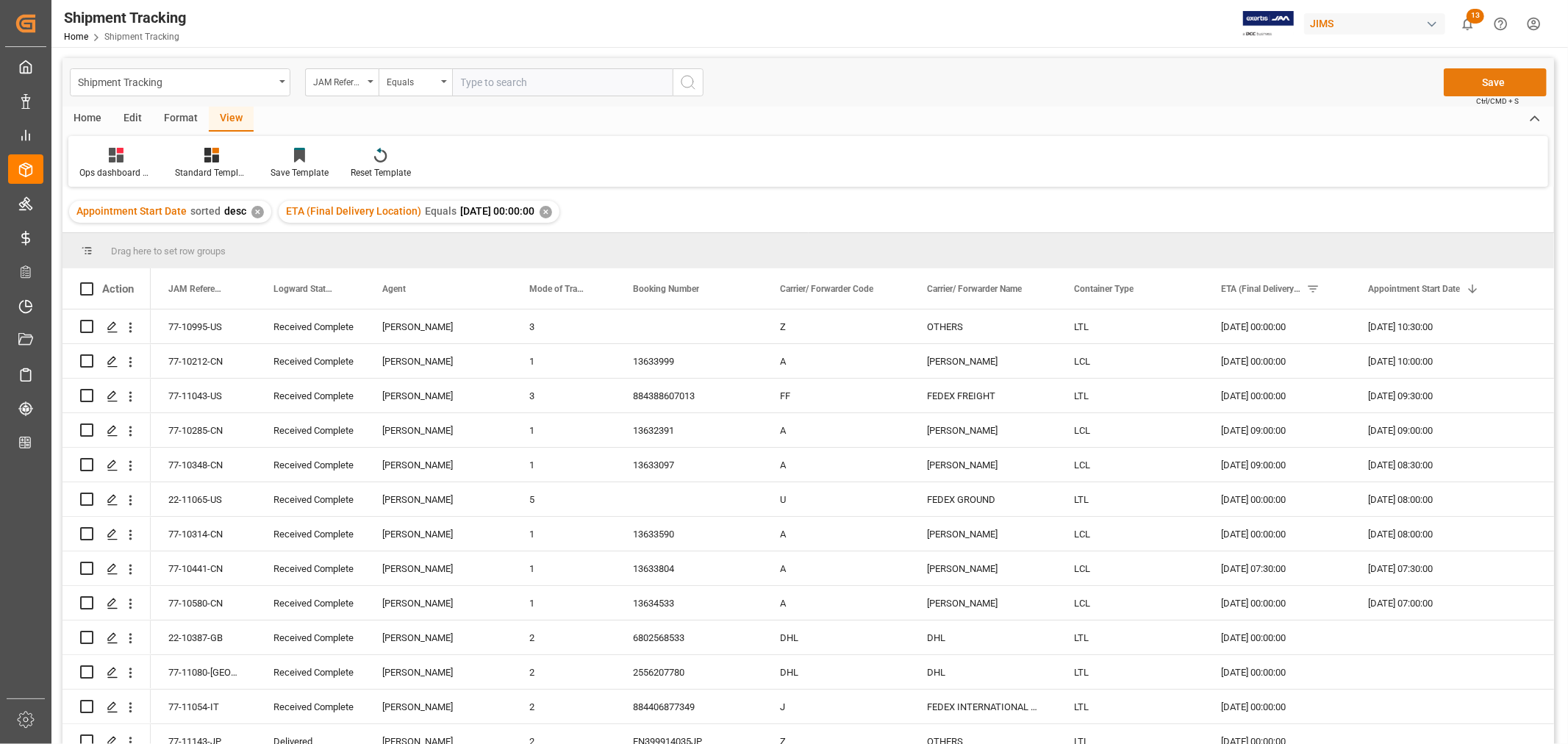
click at [1508, 78] on button "Save" at bounding box center [1495, 82] width 103 height 28
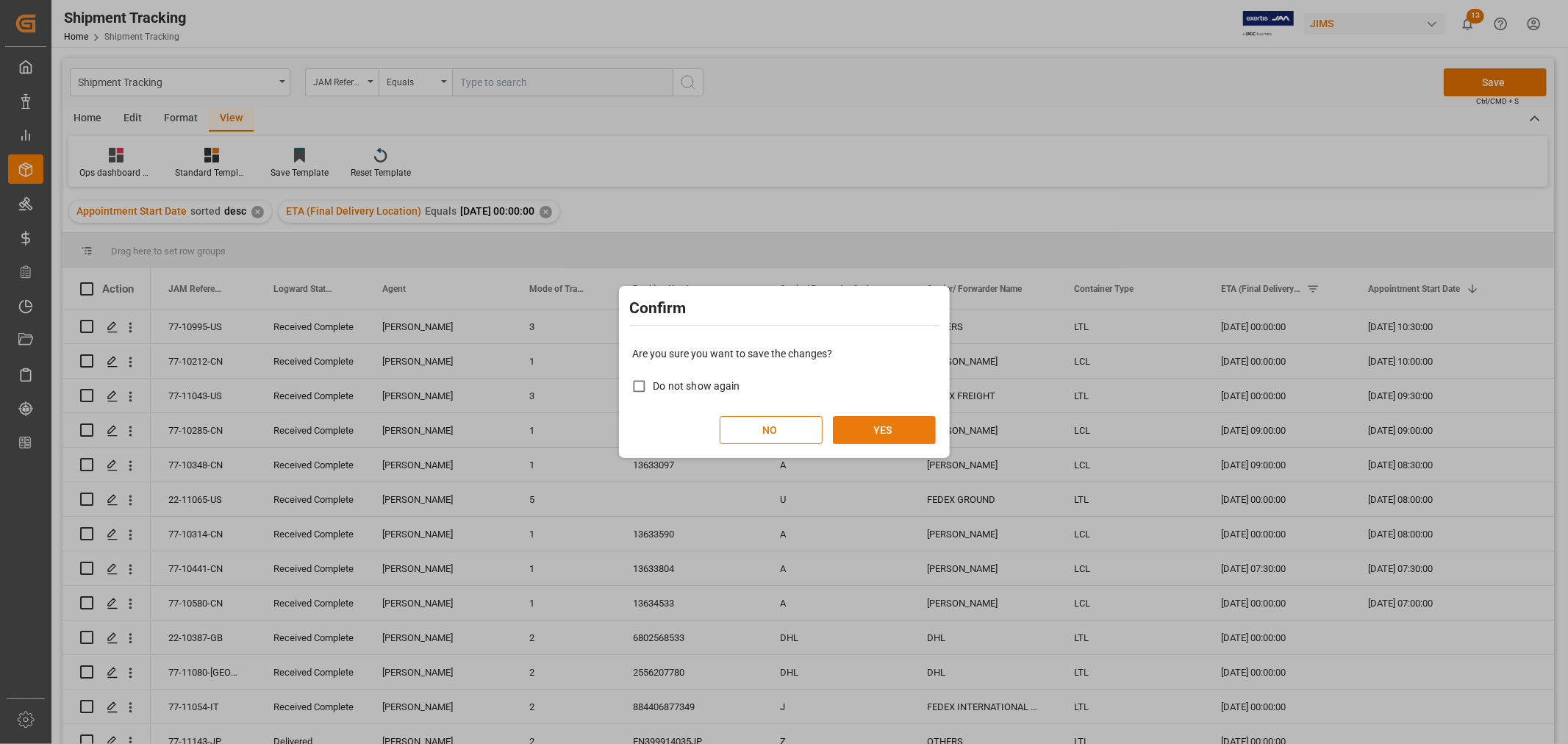
click at [877, 424] on button "YES" at bounding box center [884, 430] width 103 height 28
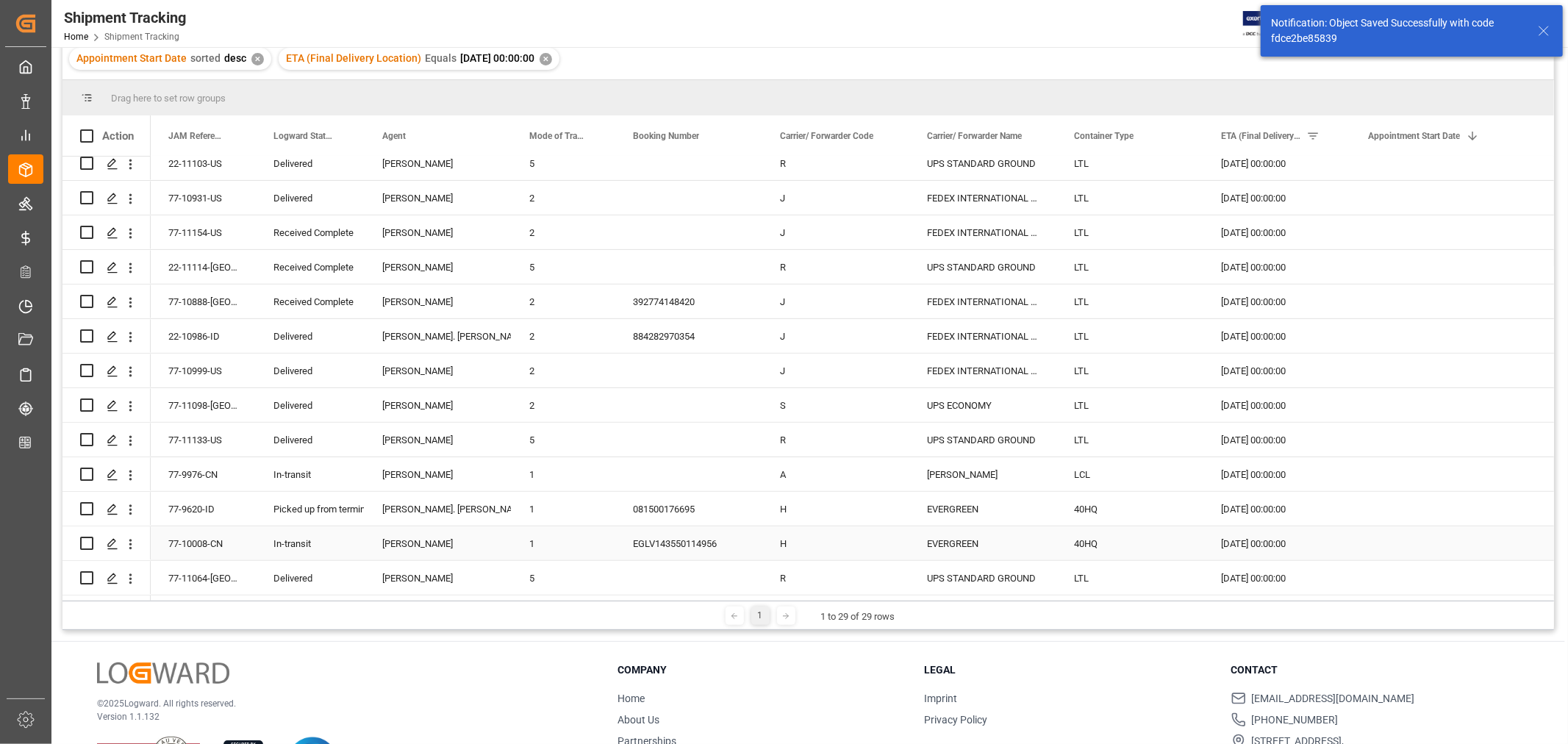
scroll to position [217, 0]
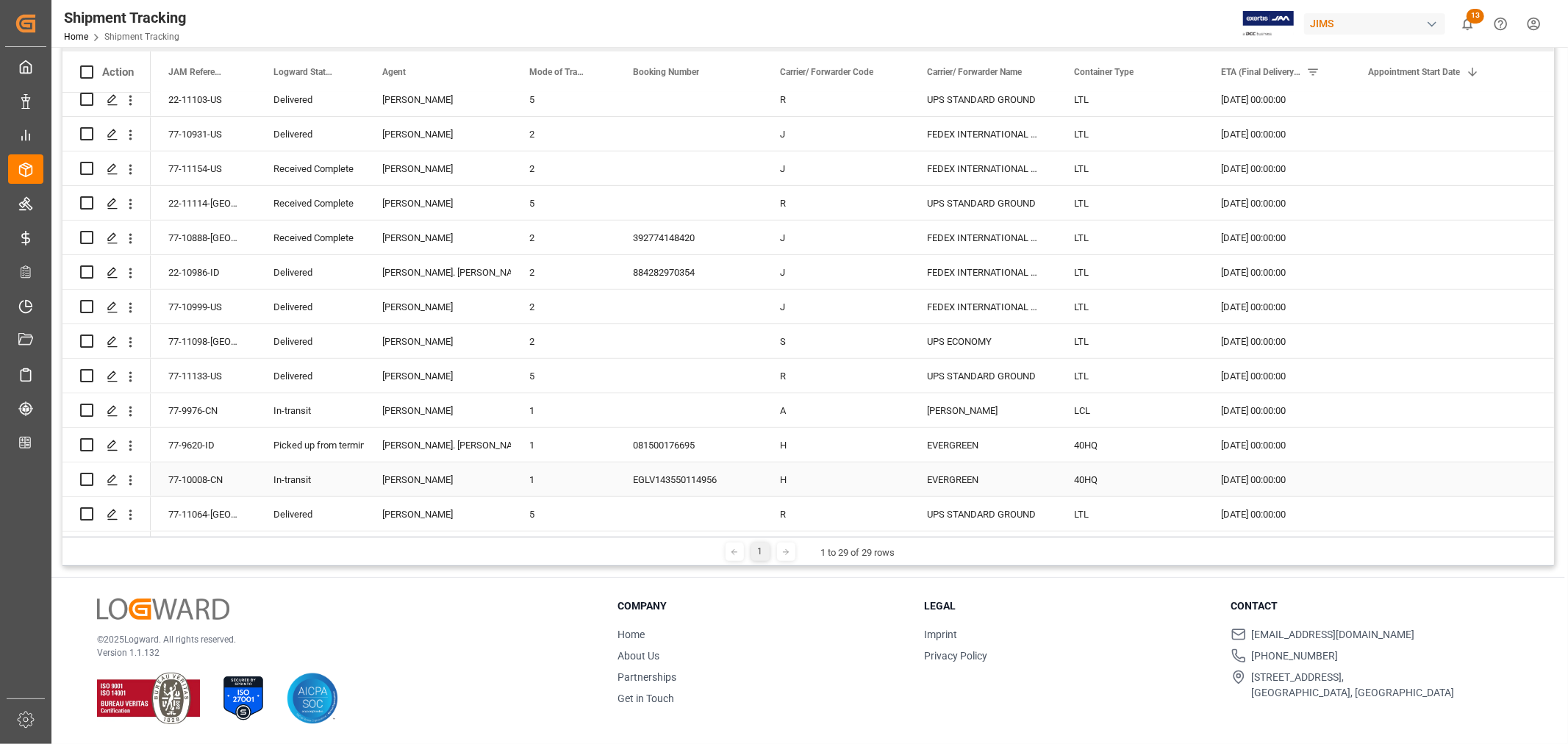
click at [647, 470] on div "EGLV143550114956" at bounding box center [688, 479] width 147 height 34
click at [128, 475] on icon "open menu" at bounding box center [130, 480] width 15 height 15
click at [168, 502] on span "Open in new tab" at bounding box center [227, 507] width 134 height 15
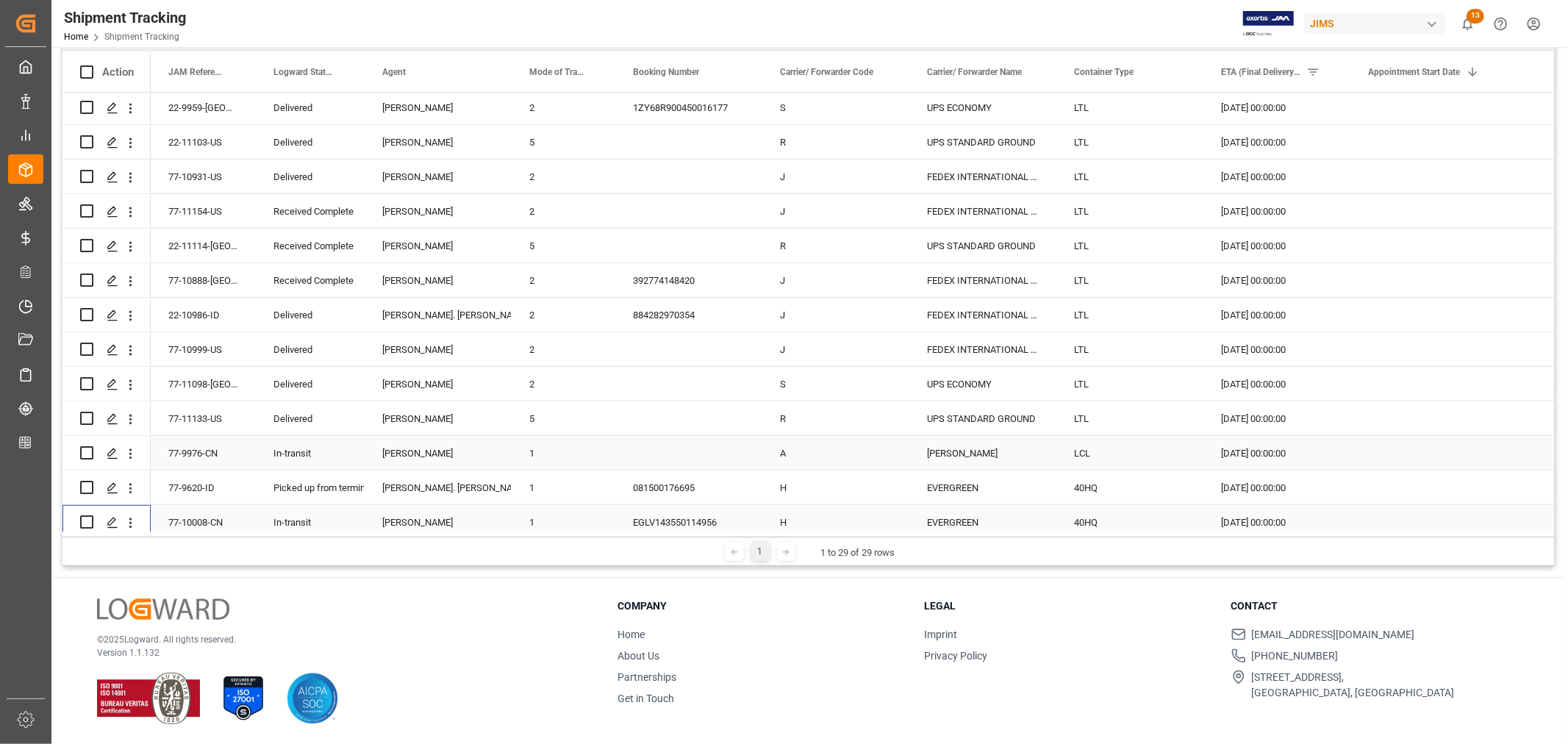
scroll to position [567, 0]
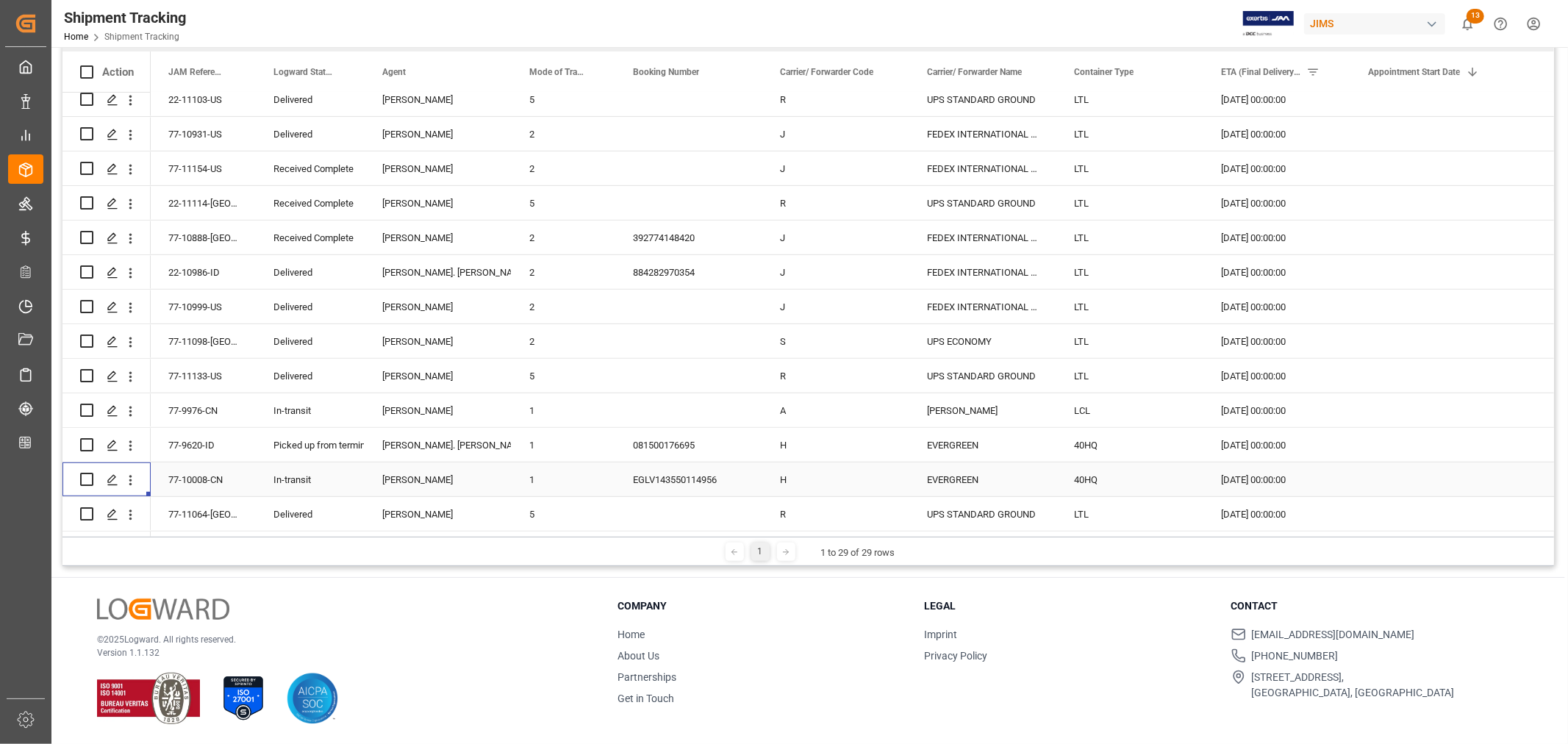
click at [203, 474] on div "77-10008-CN" at bounding box center [203, 479] width 105 height 34
click at [671, 473] on div "EGLV143550114956" at bounding box center [688, 479] width 147 height 34
click at [210, 515] on div "77-11064-[GEOGRAPHIC_DATA]" at bounding box center [203, 514] width 105 height 34
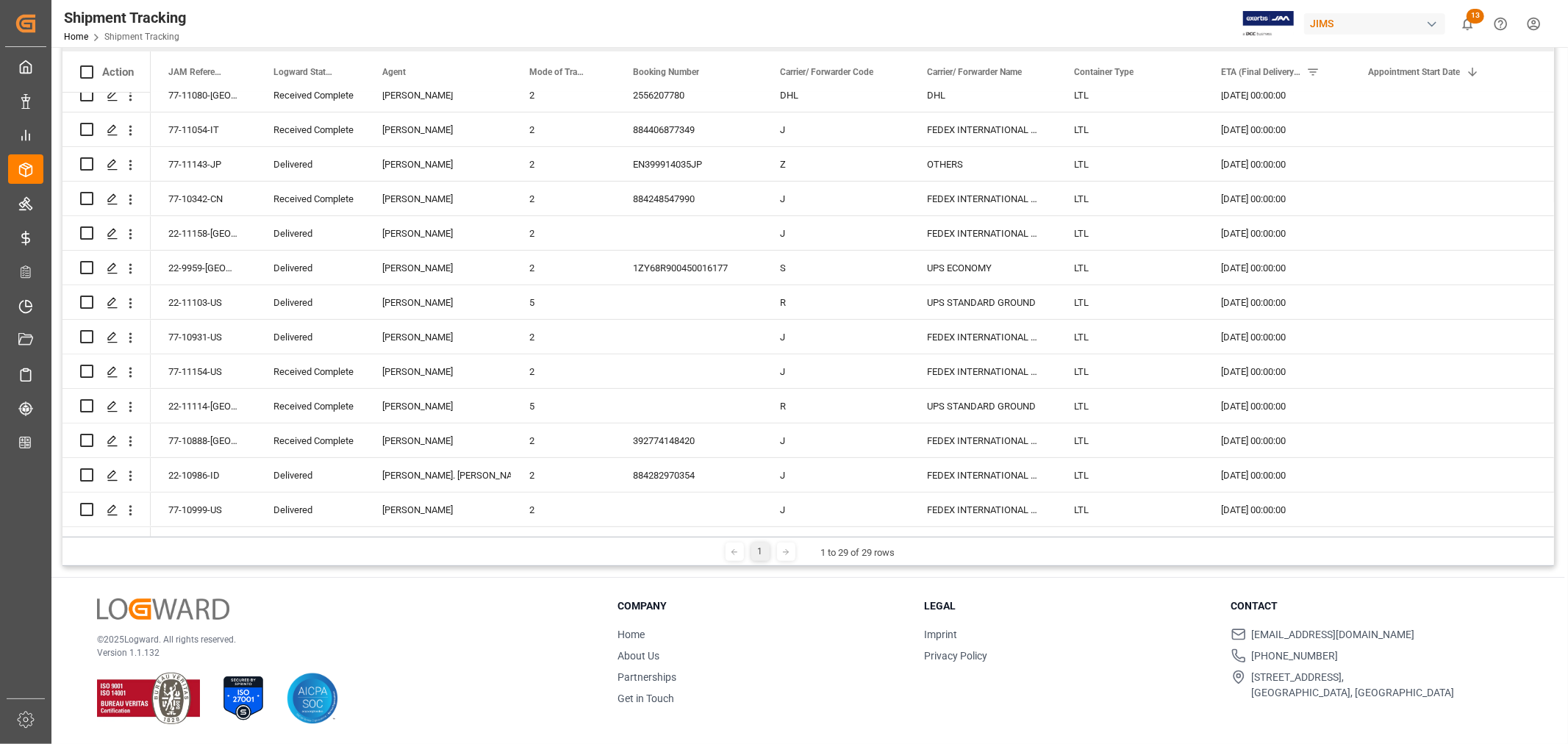
scroll to position [159, 0]
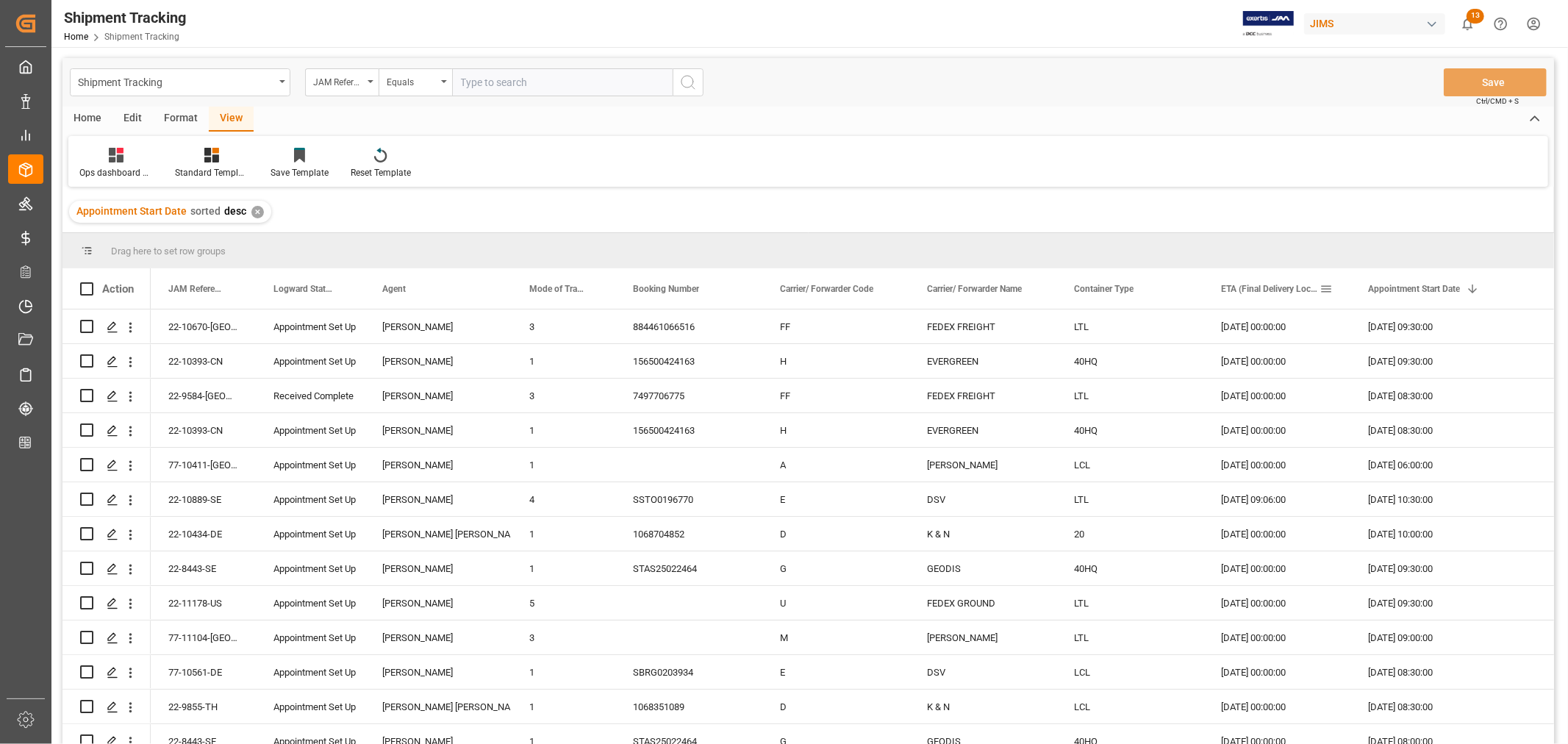
click at [1331, 291] on span at bounding box center [1326, 288] width 13 height 13
click at [1355, 364] on input "date" at bounding box center [1394, 368] width 144 height 29
click at [1459, 362] on input "date" at bounding box center [1394, 368] width 144 height 29
type input "[DATE]"
click at [1413, 411] on button "Apply" at bounding box center [1413, 413] width 28 height 15
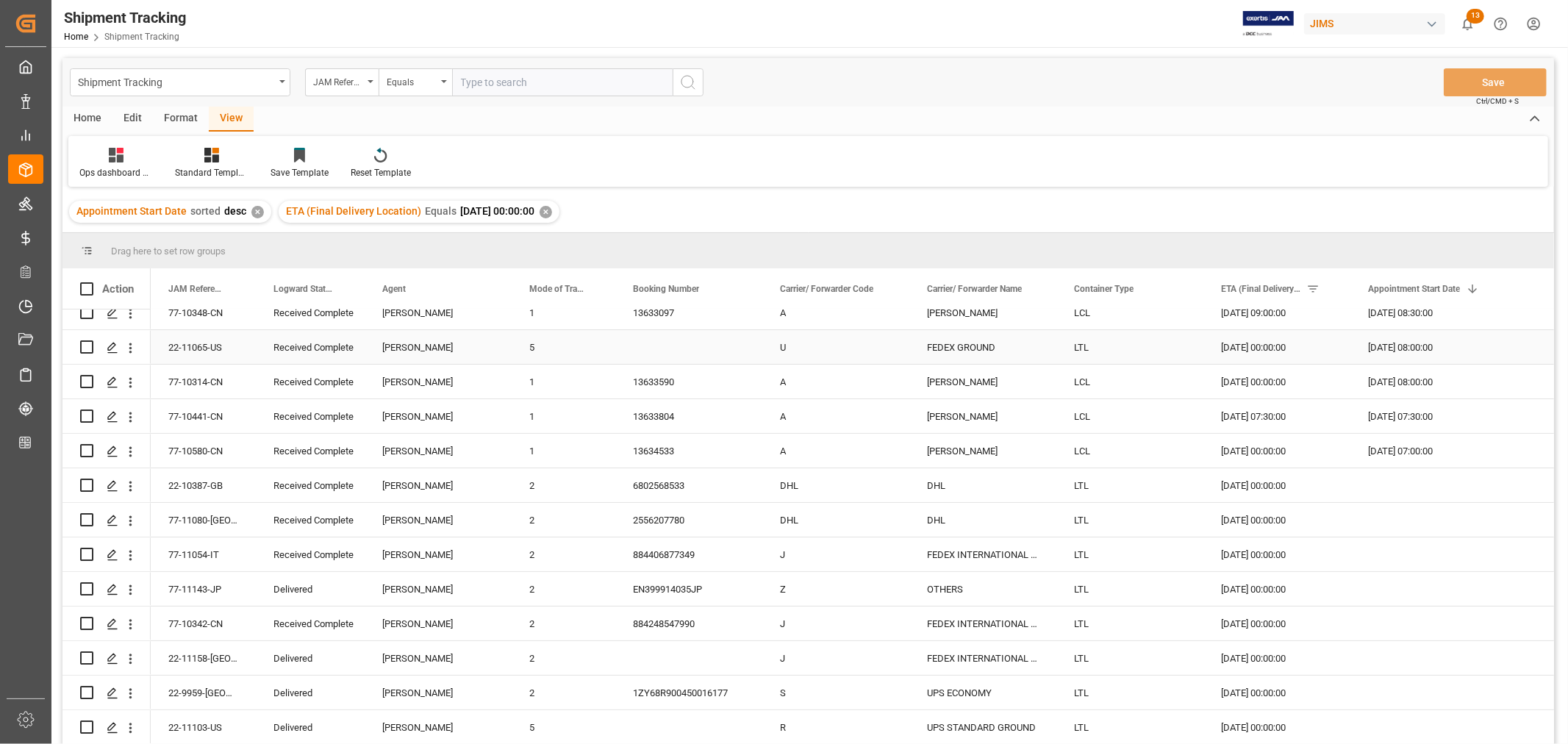
scroll to position [163, 0]
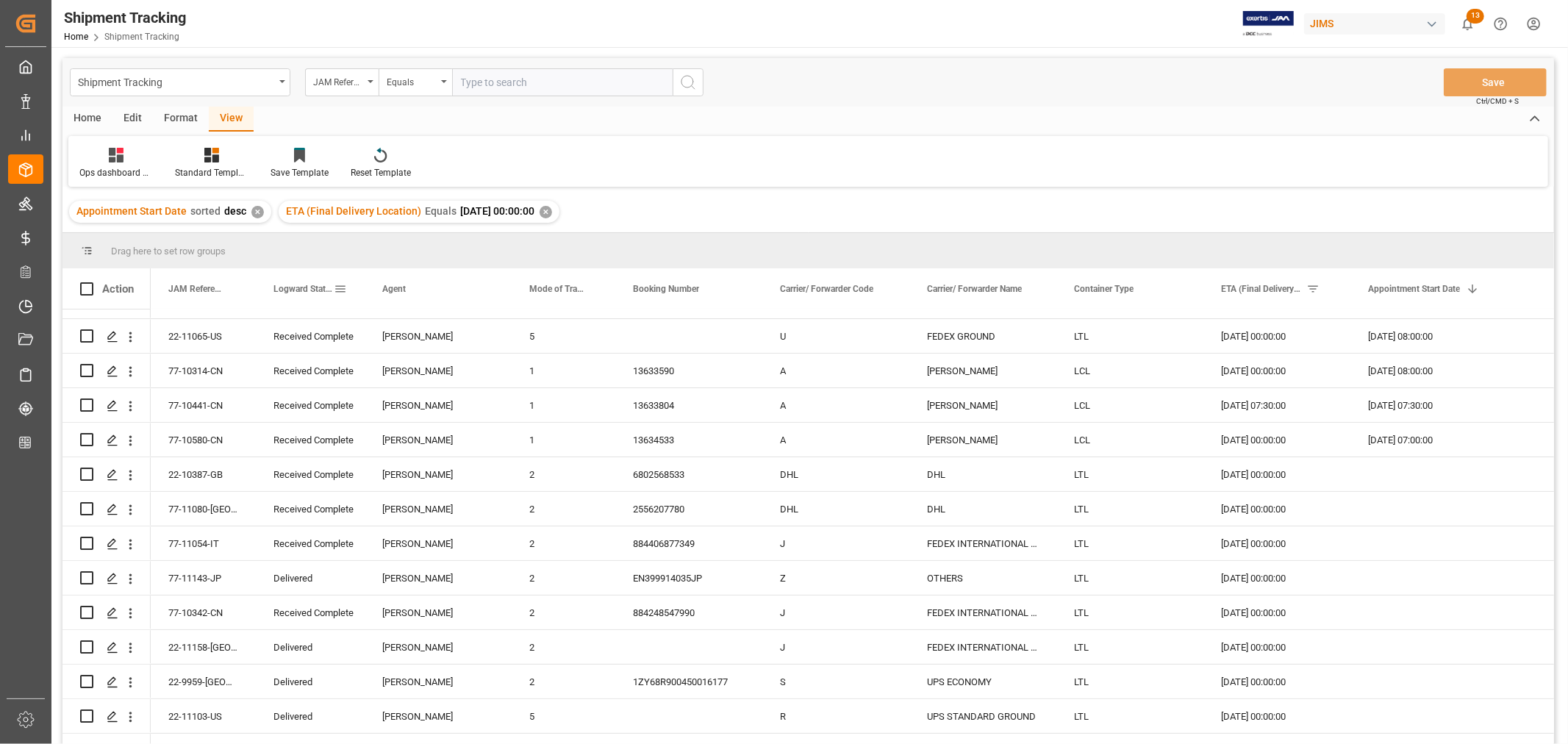
click at [310, 284] on span "Logward Status" at bounding box center [304, 288] width 60 height 10
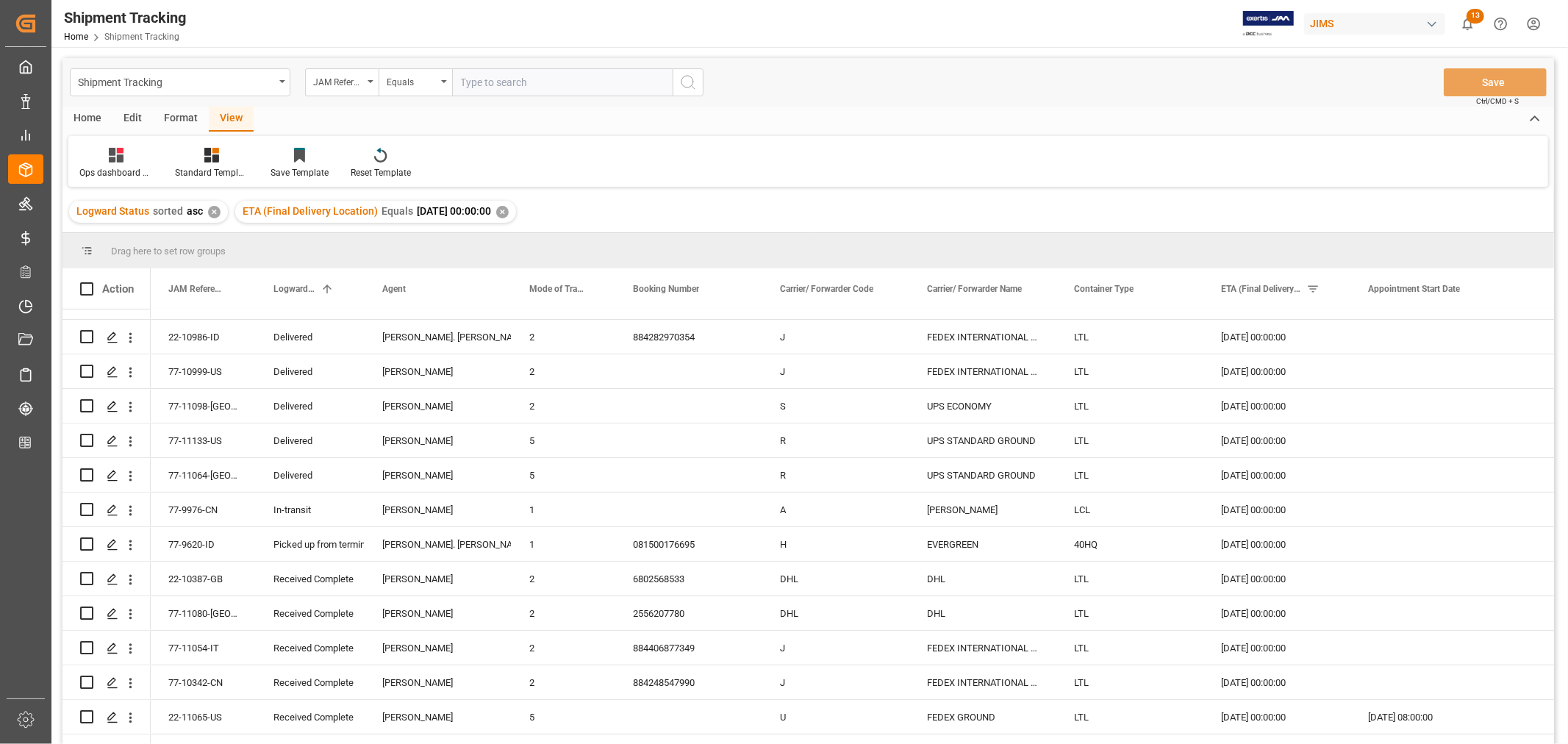
scroll to position [163, 0]
click at [302, 509] on div "In-transit" at bounding box center [311, 509] width 73 height 34
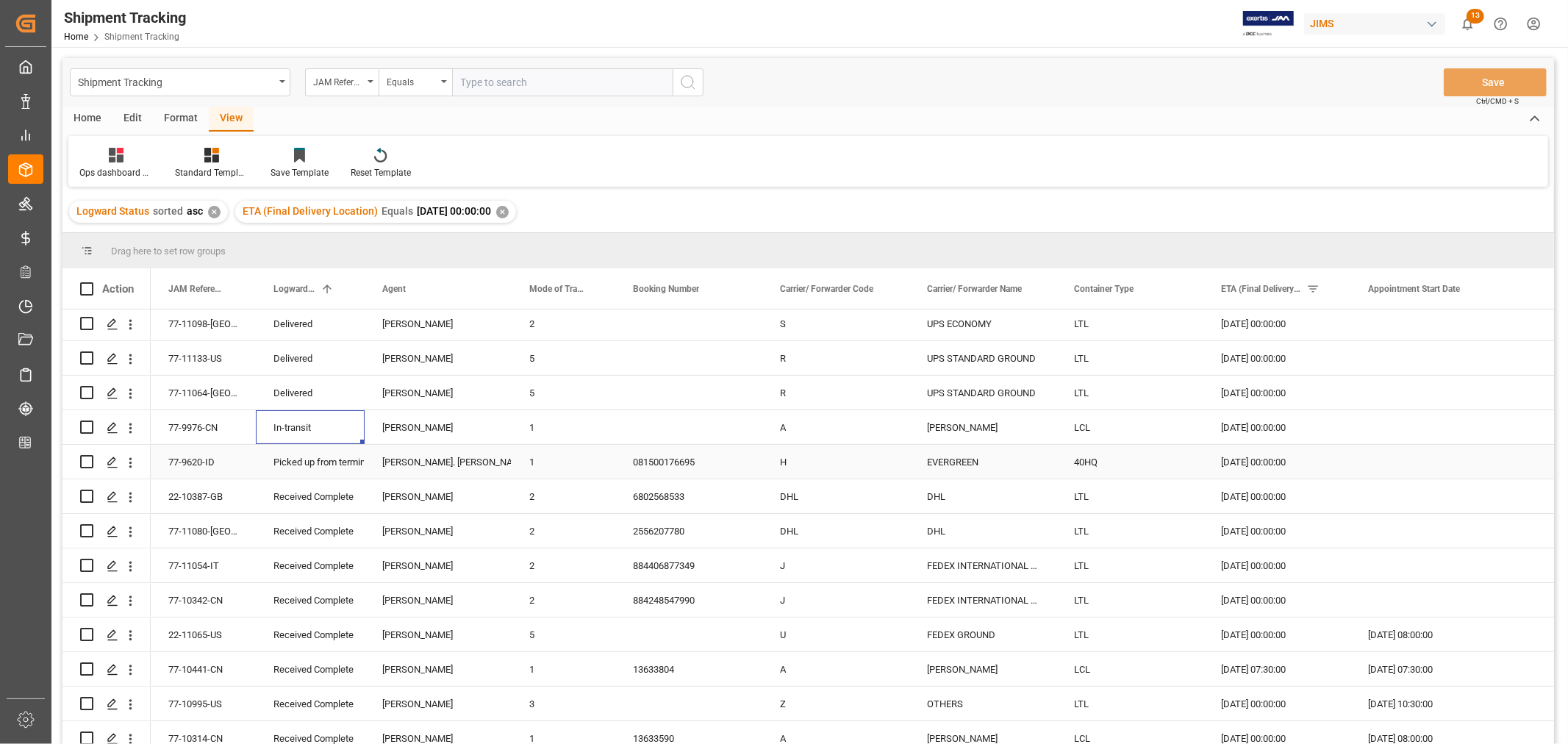
click at [324, 469] on div "Picked up from terminal" at bounding box center [311, 462] width 73 height 34
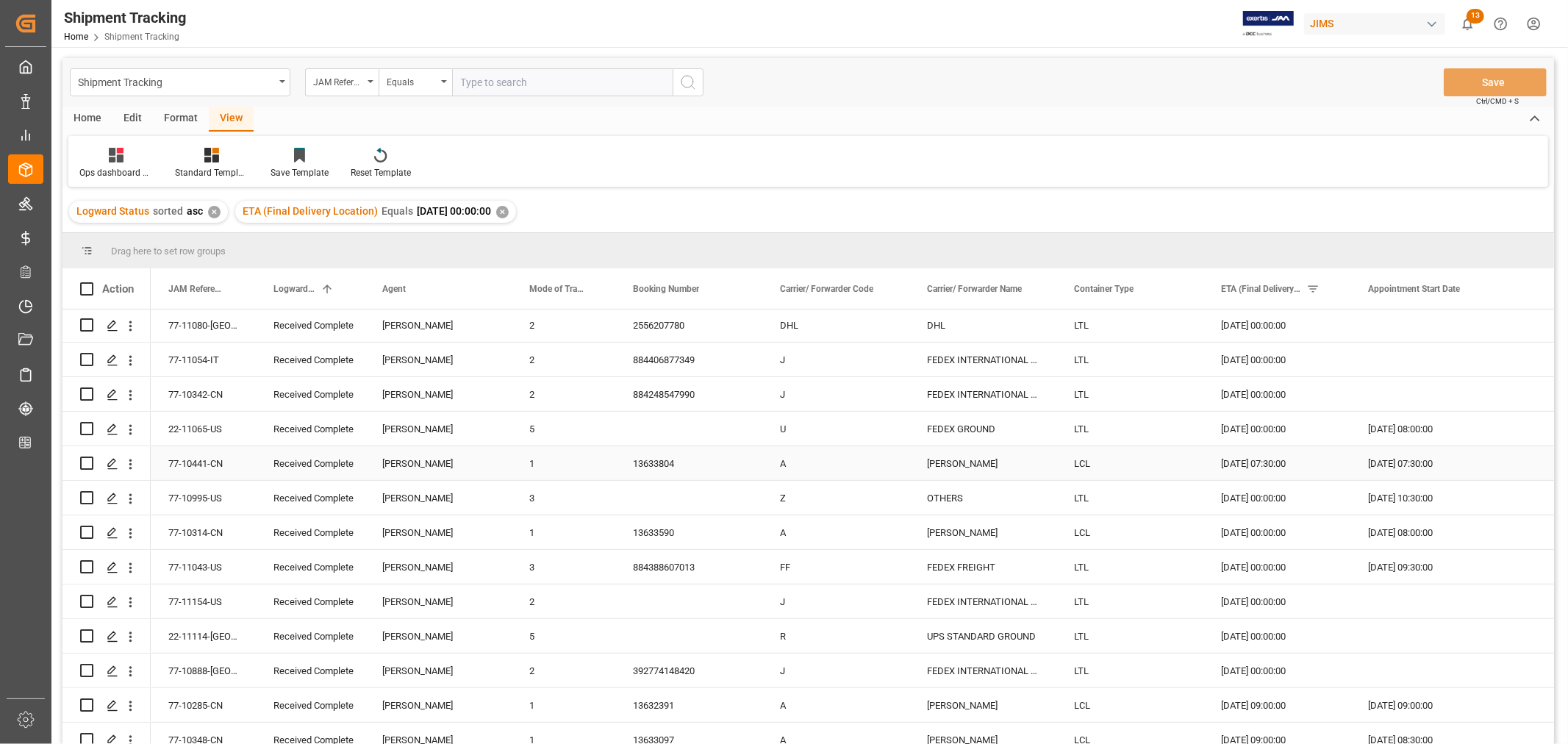
scroll to position [288, 0]
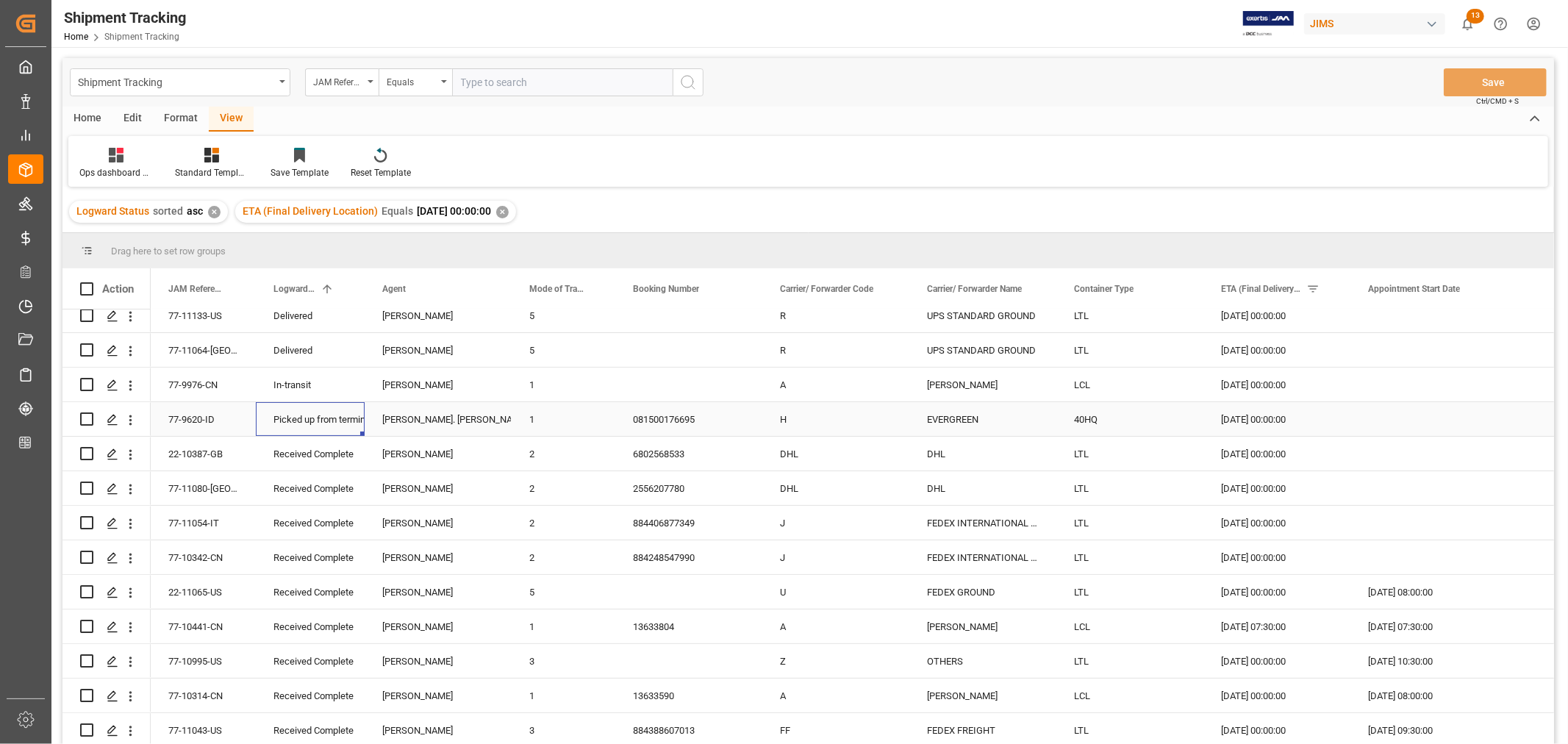
click at [641, 424] on div "081500176695" at bounding box center [688, 419] width 147 height 34
click at [130, 421] on icon "open menu" at bounding box center [130, 420] width 15 height 15
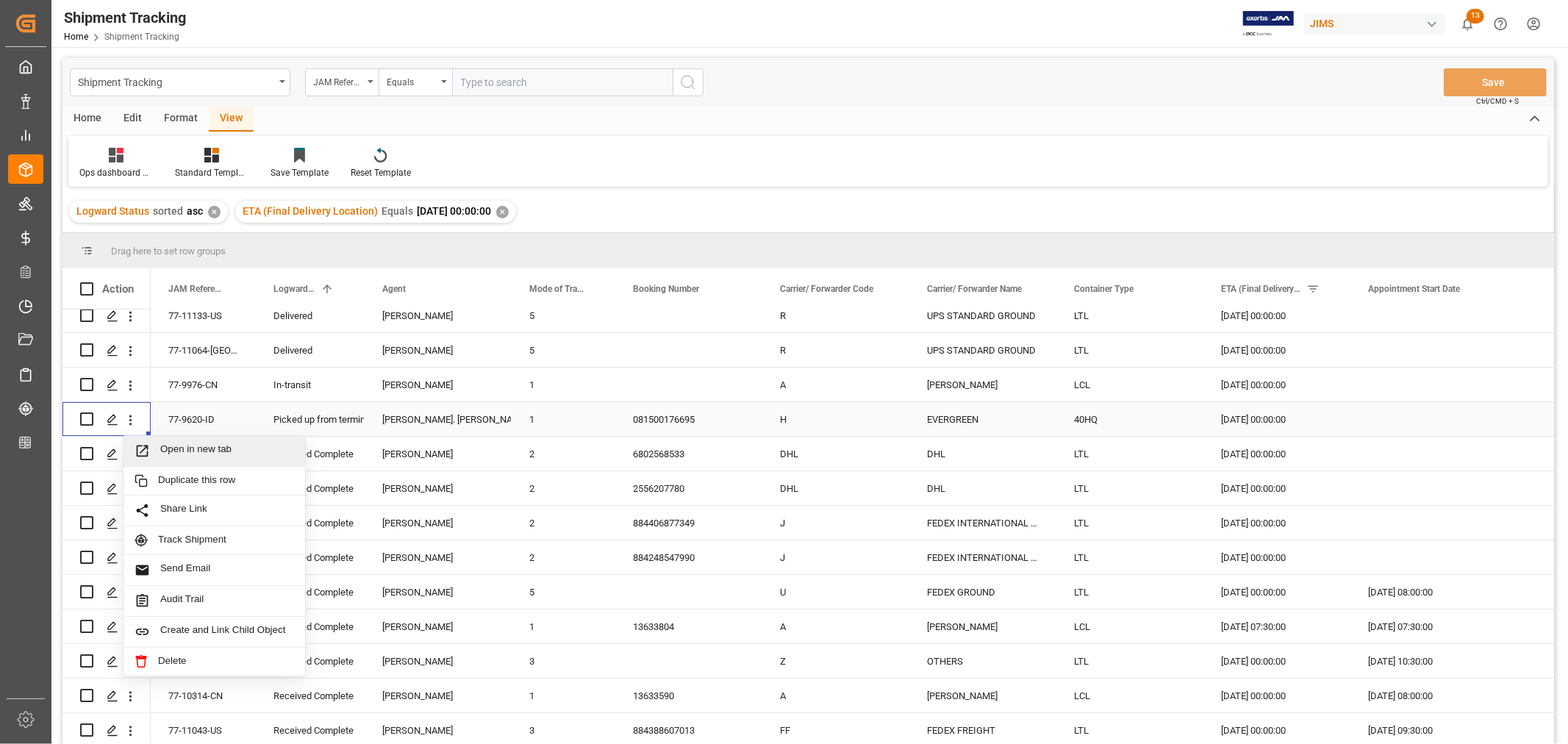
click at [174, 448] on span "Open in new tab" at bounding box center [227, 451] width 134 height 15
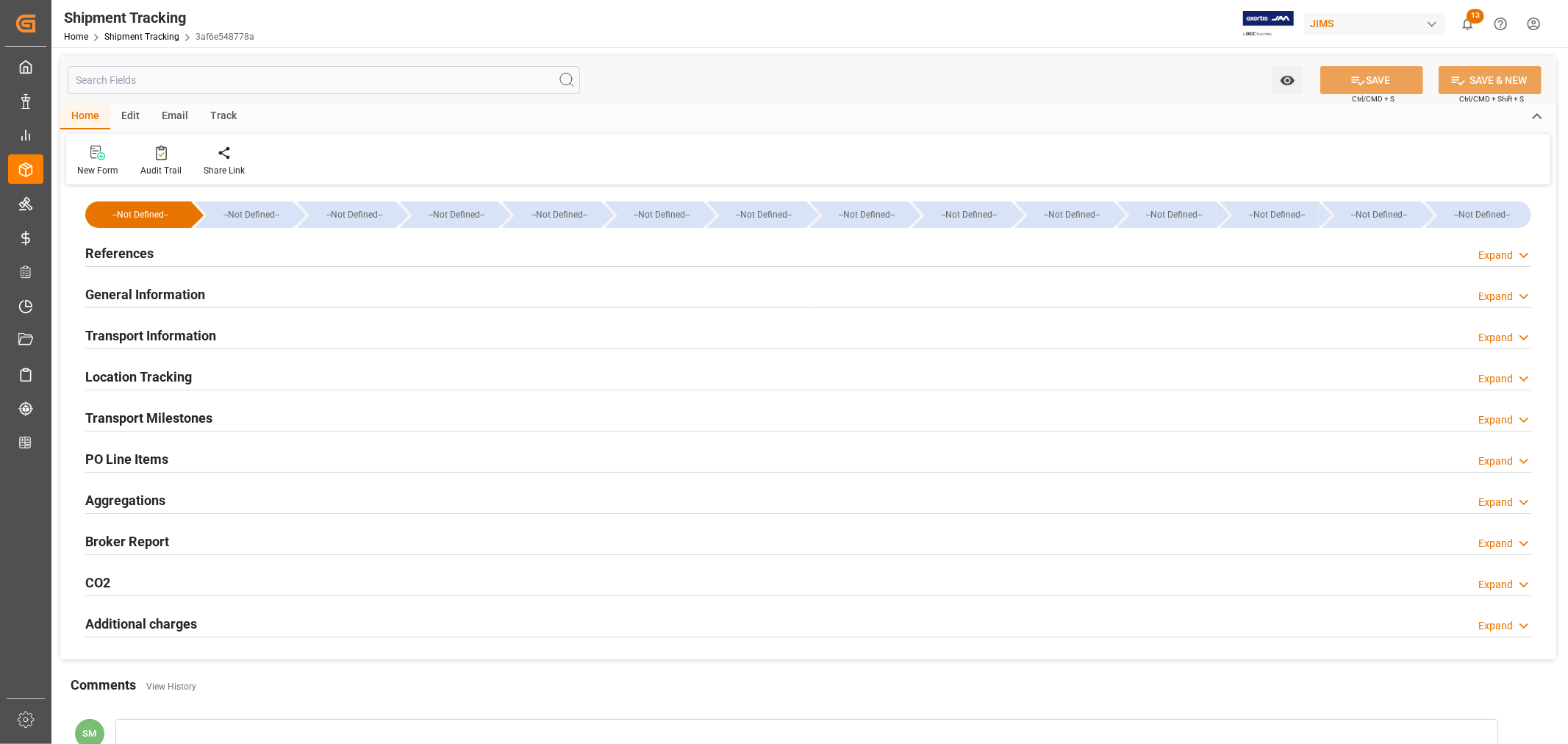
type input "3021.55"
click at [125, 333] on h2 "Transport Information" at bounding box center [150, 336] width 131 height 20
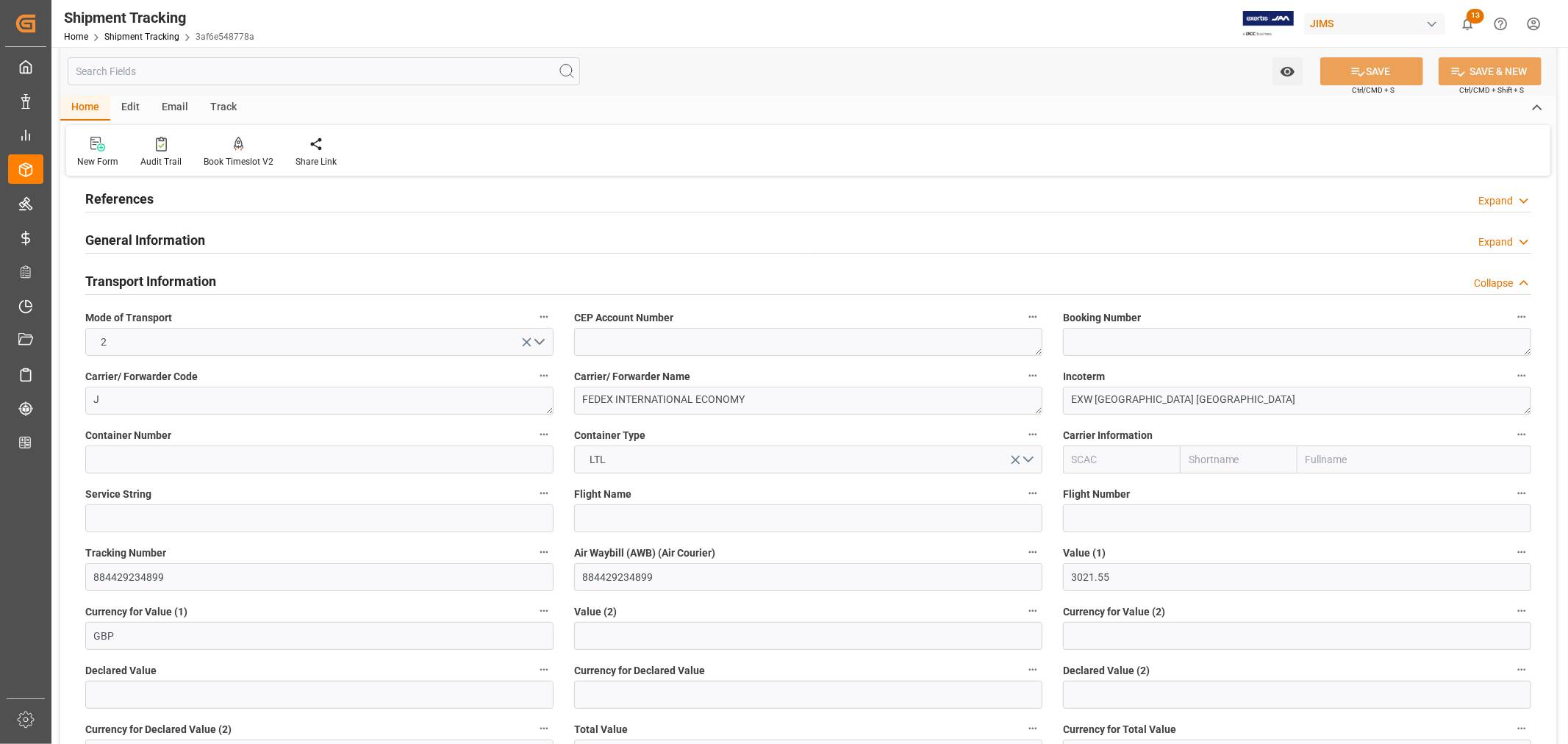
scroll to position [82, 0]
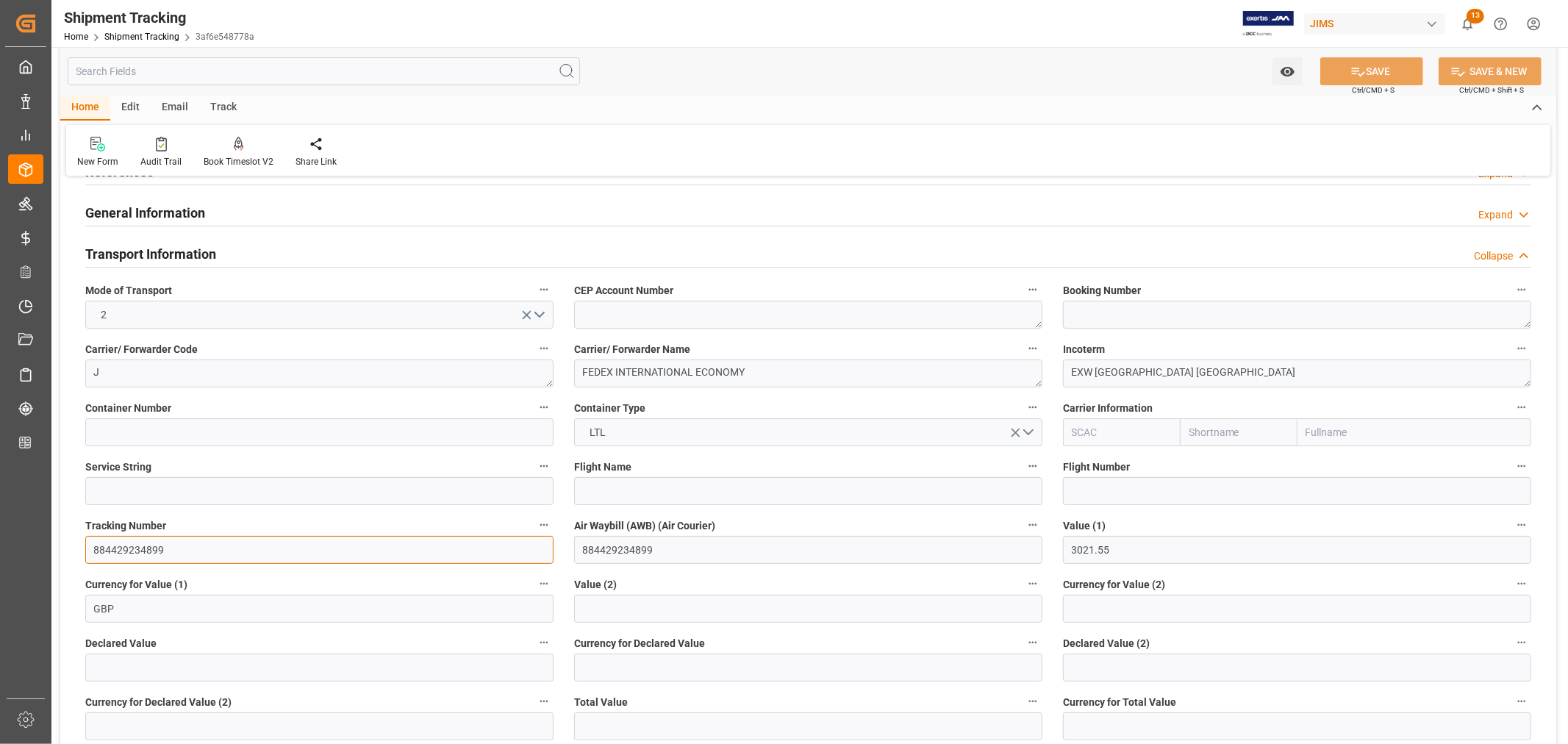
click at [138, 554] on input "884429234899" at bounding box center [319, 550] width 468 height 28
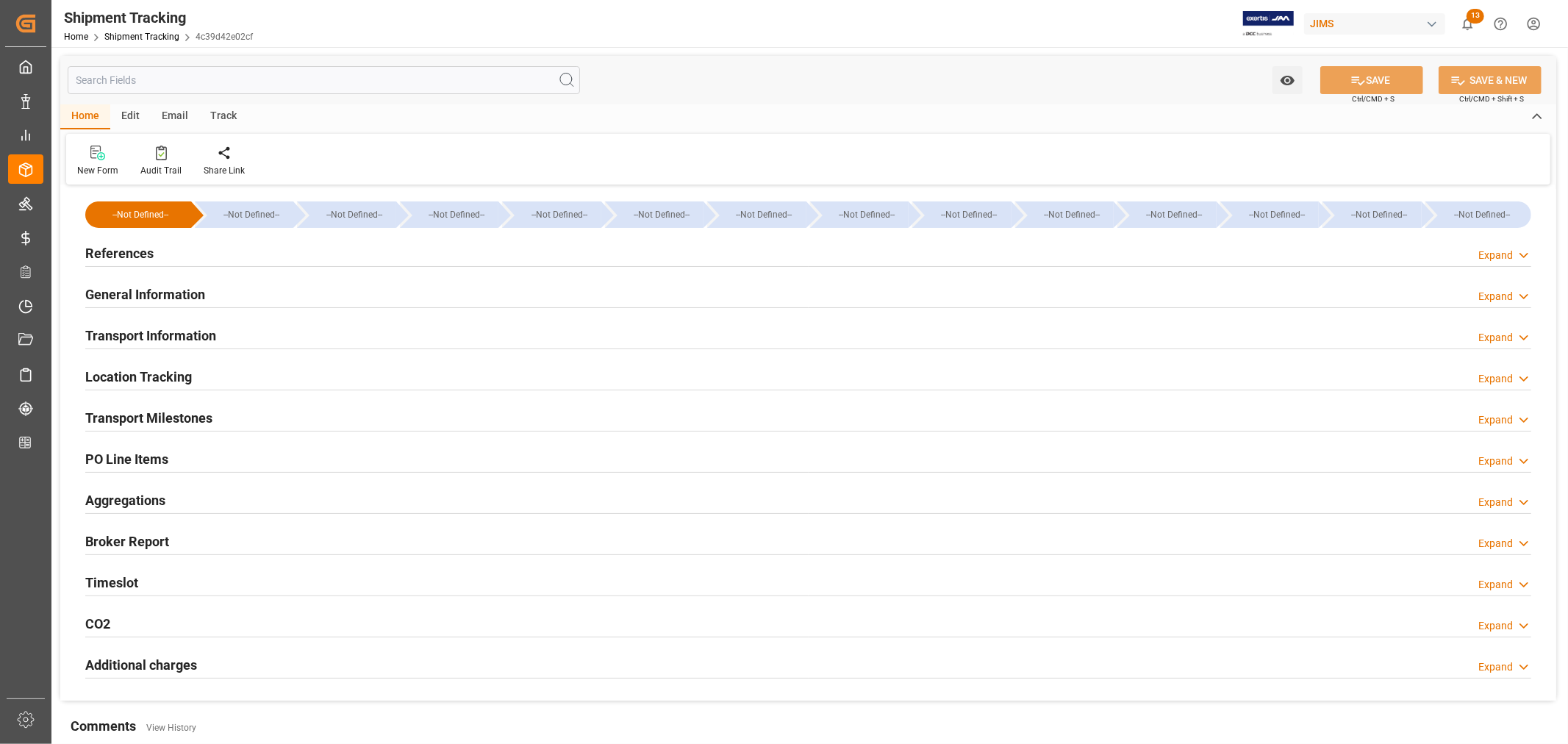
type input "[DATE] 00:00"
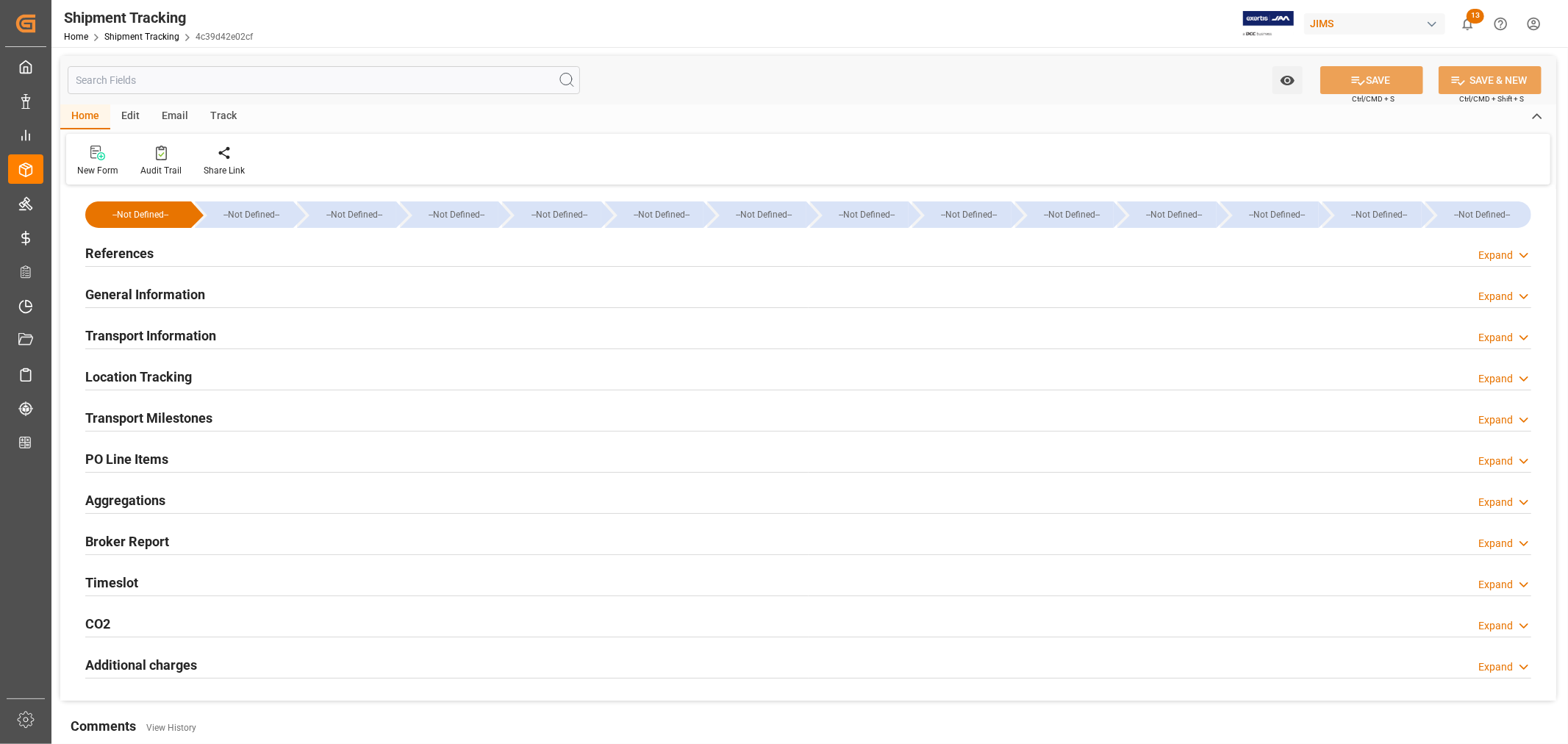
type input "[DATE]"
click at [161, 422] on h2 "Transport Milestones" at bounding box center [148, 417] width 127 height 20
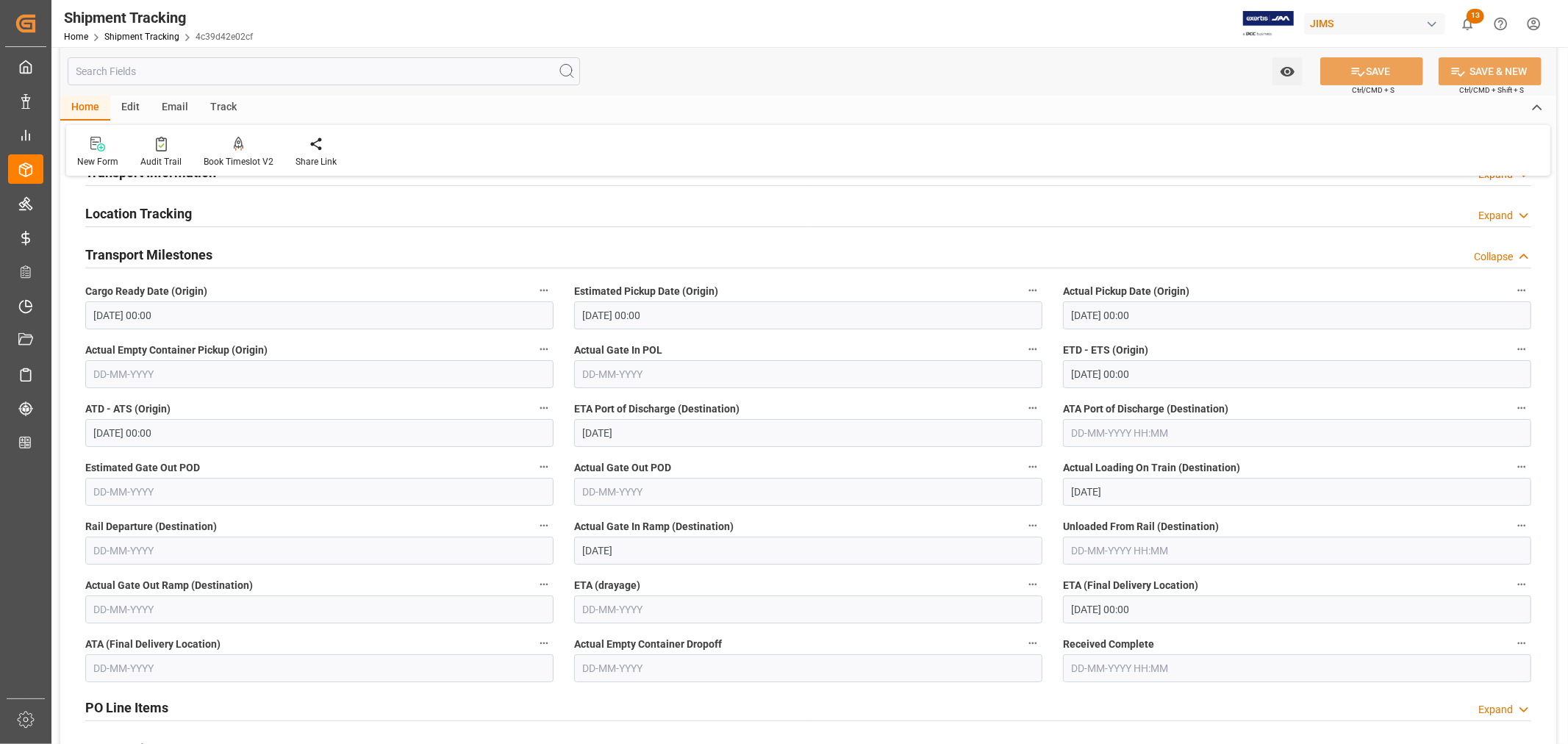
scroll to position [245, 0]
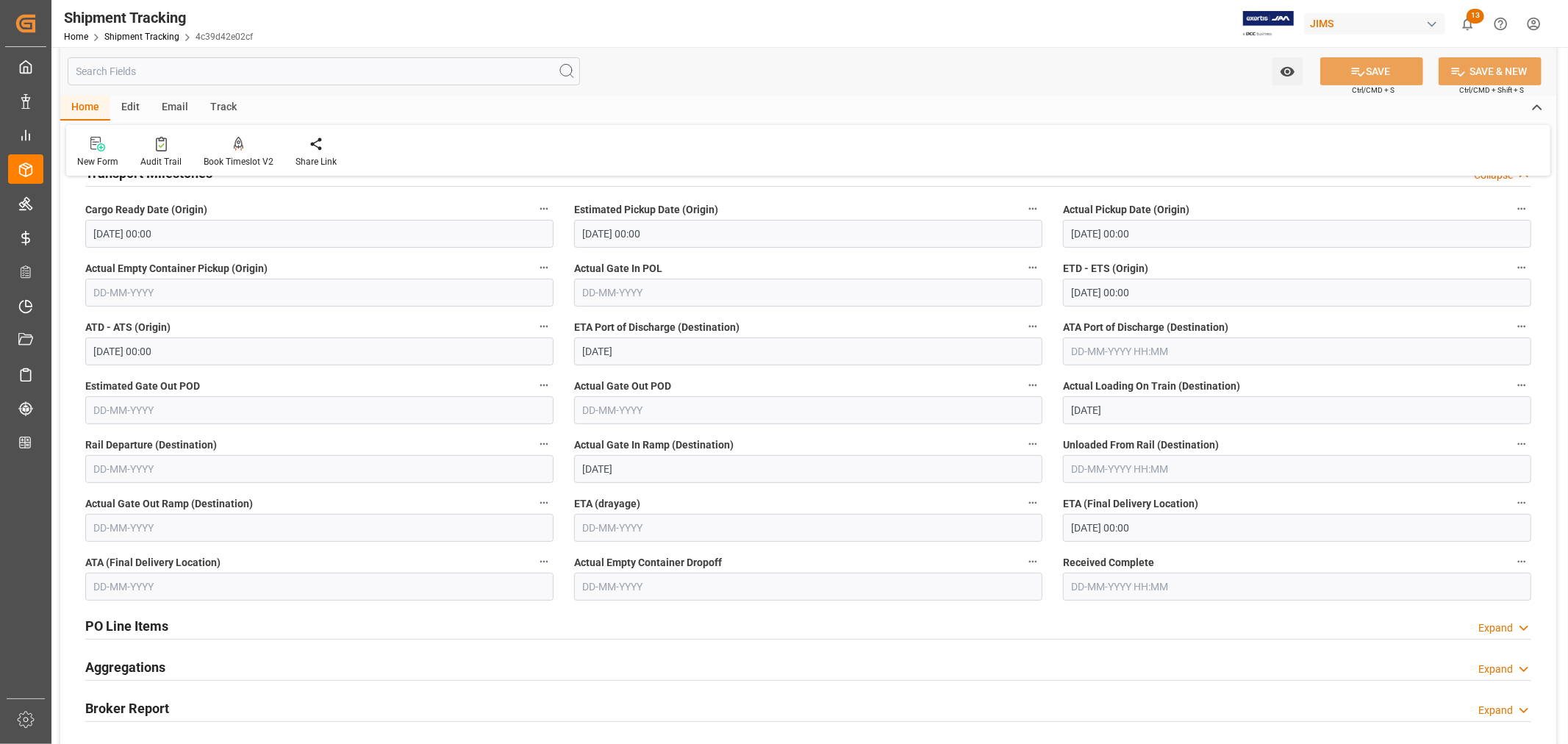
click at [1037, 443] on icon "button" at bounding box center [1033, 443] width 11 height 11
click at [1056, 439] on li "Audits" at bounding box center [1061, 443] width 75 height 24
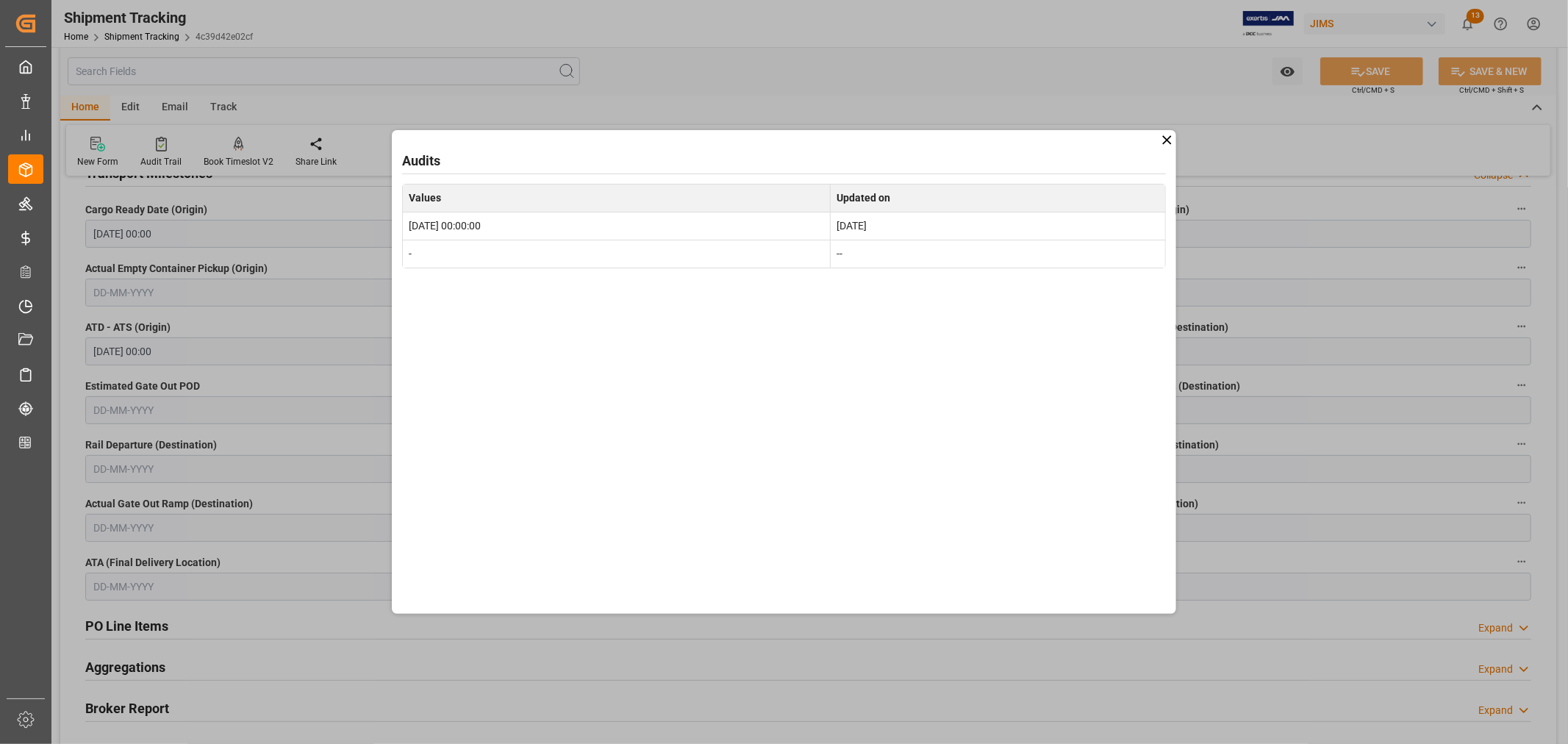
click at [1163, 141] on icon at bounding box center [1167, 140] width 15 height 15
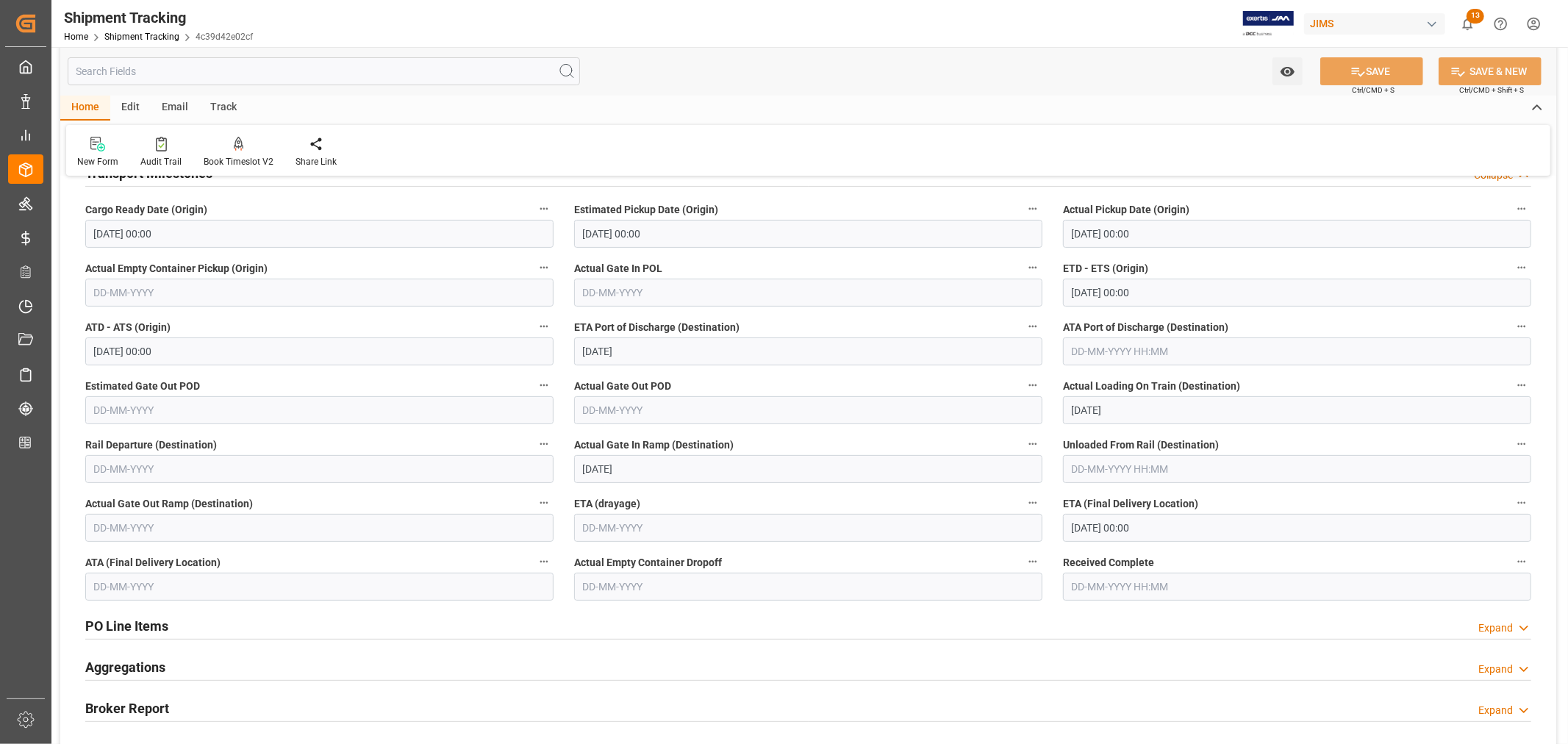
click at [1107, 526] on input "[DATE] 00:00" at bounding box center [1297, 528] width 468 height 28
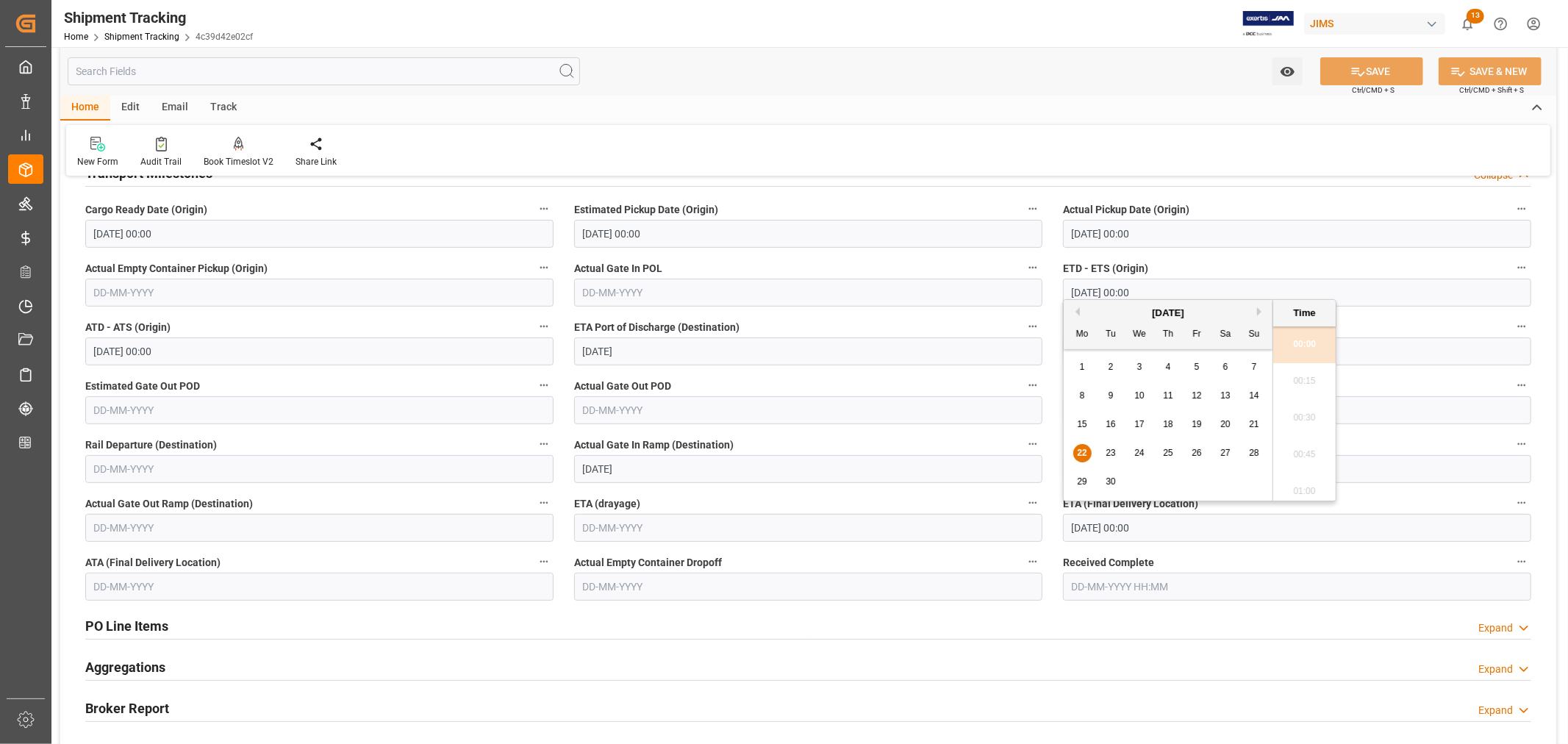
click at [1199, 453] on span "26" at bounding box center [1196, 452] width 9 height 10
type input "[DATE] 00:00"
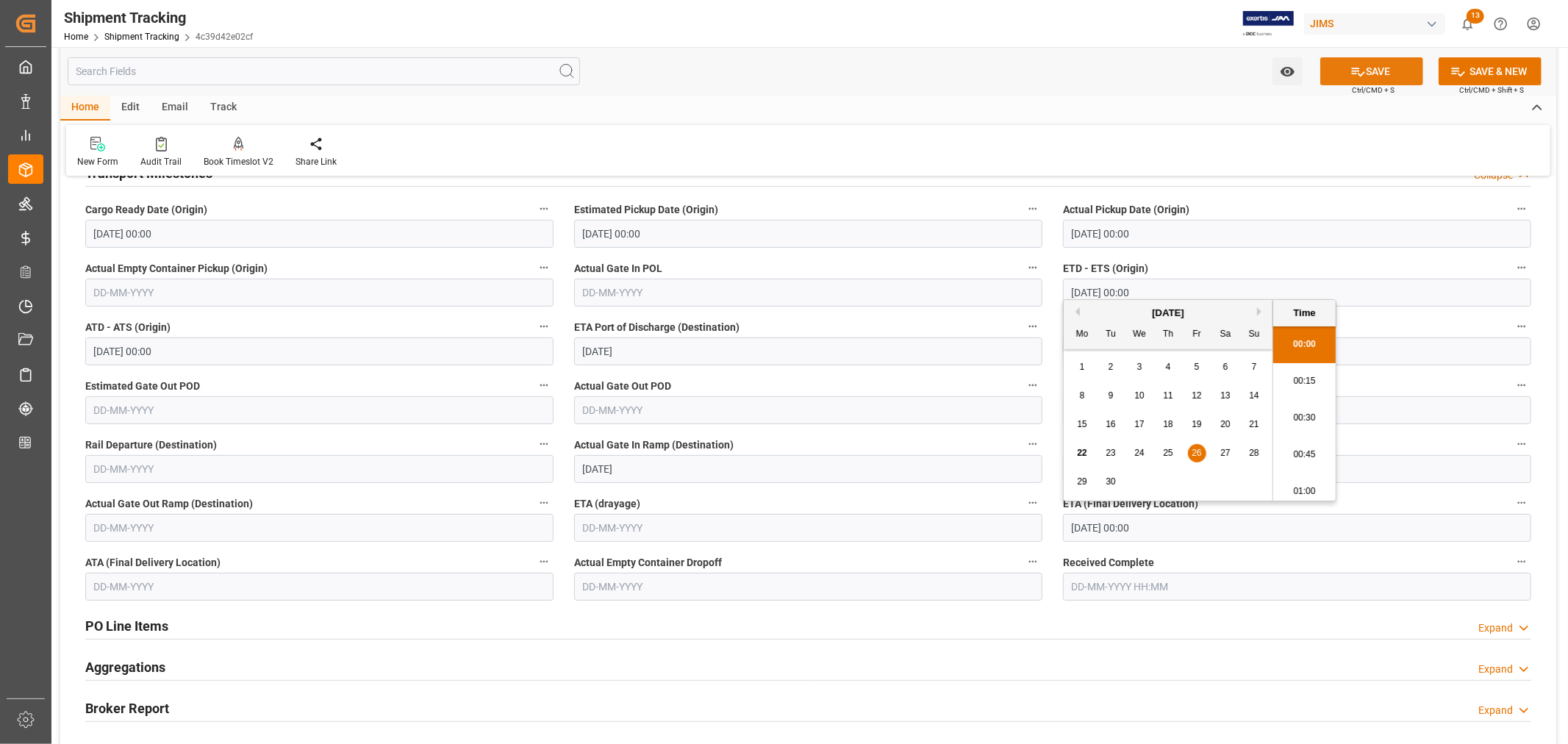
click at [1362, 73] on icon at bounding box center [1358, 72] width 15 height 15
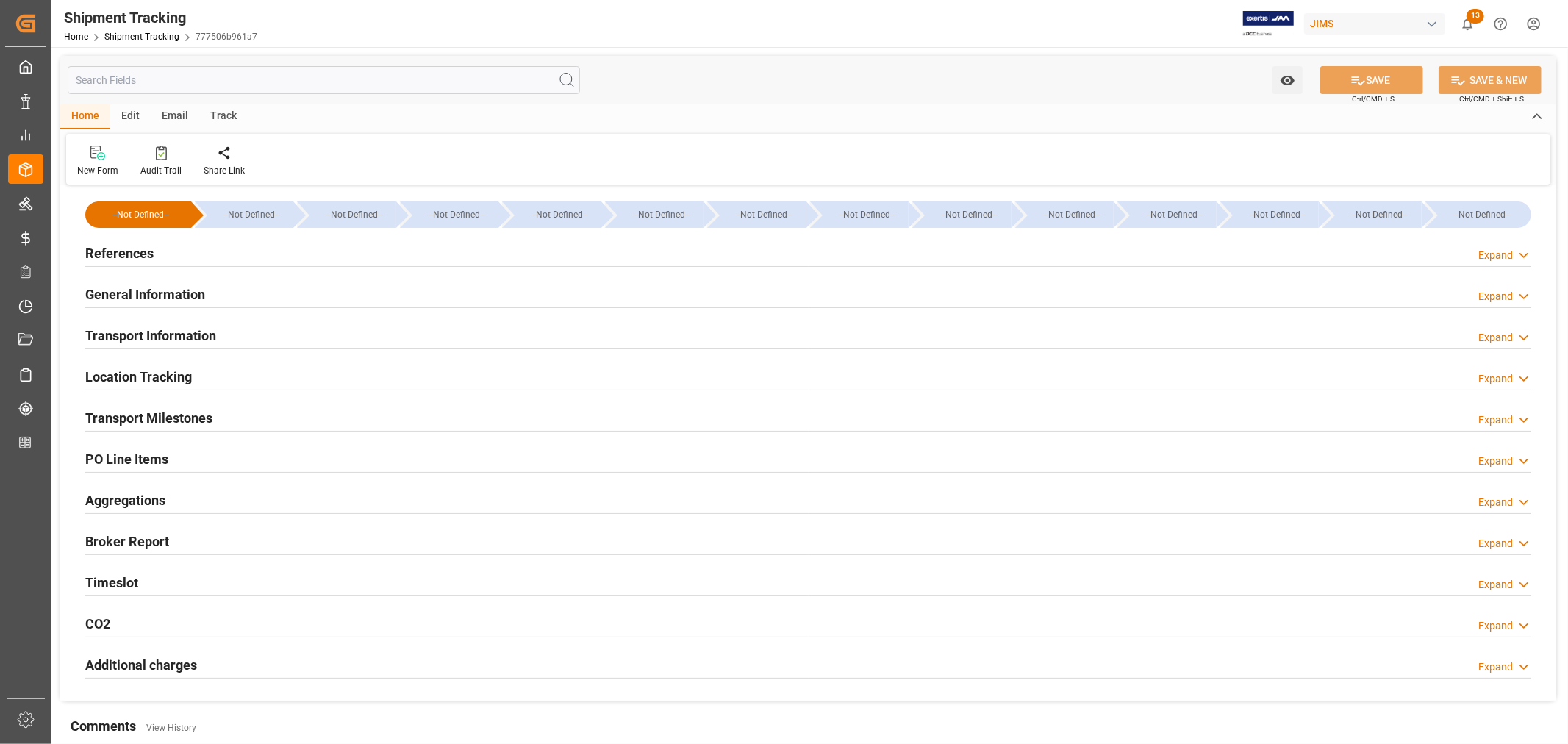
type input "28-07-2025 11:59"
type input "13-08-2025 00:00"
type input "28-07-2025 00:00"
type input "[DATE] 00:00"
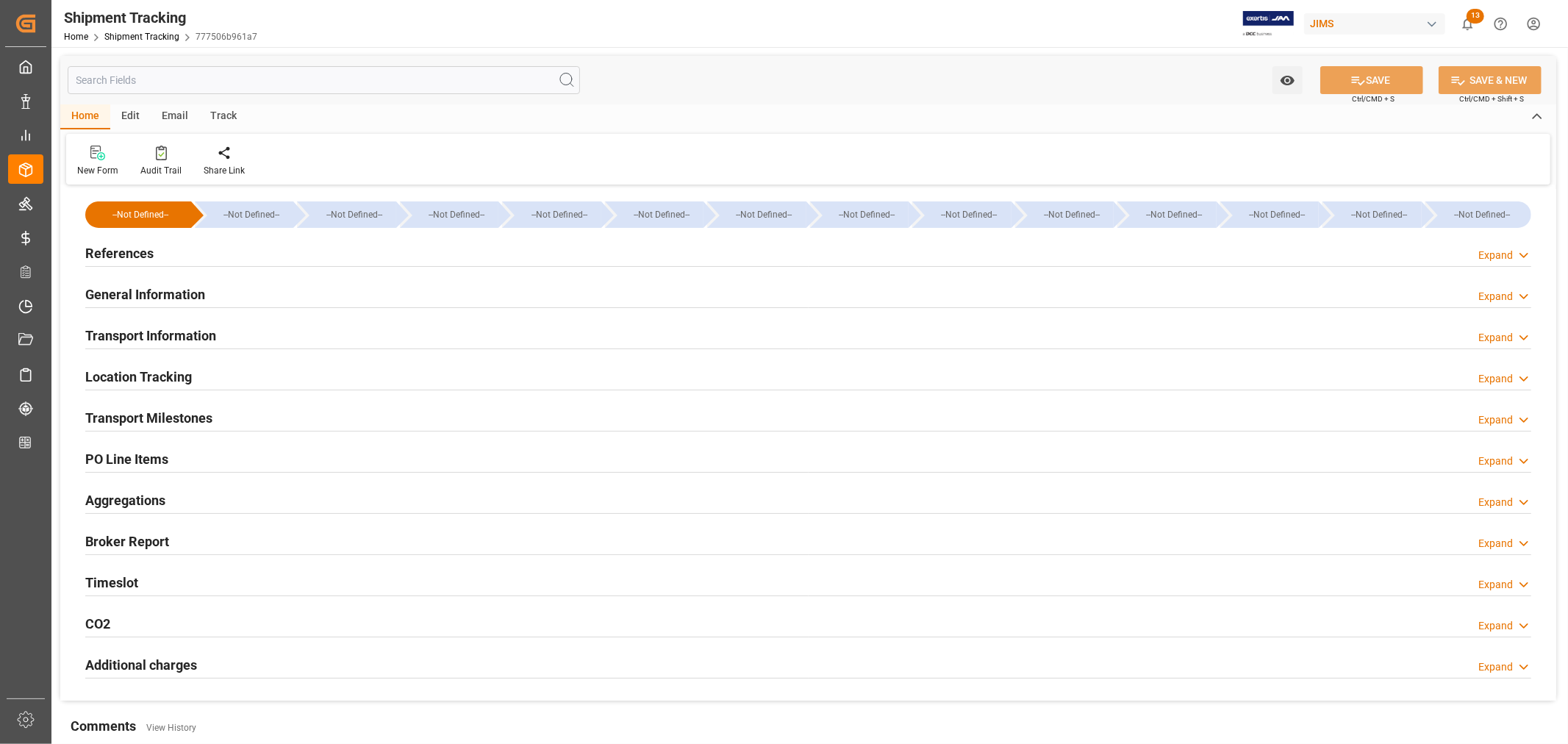
type input "[DATE] 00:00"
click at [162, 414] on h2 "Transport Milestones" at bounding box center [148, 417] width 127 height 20
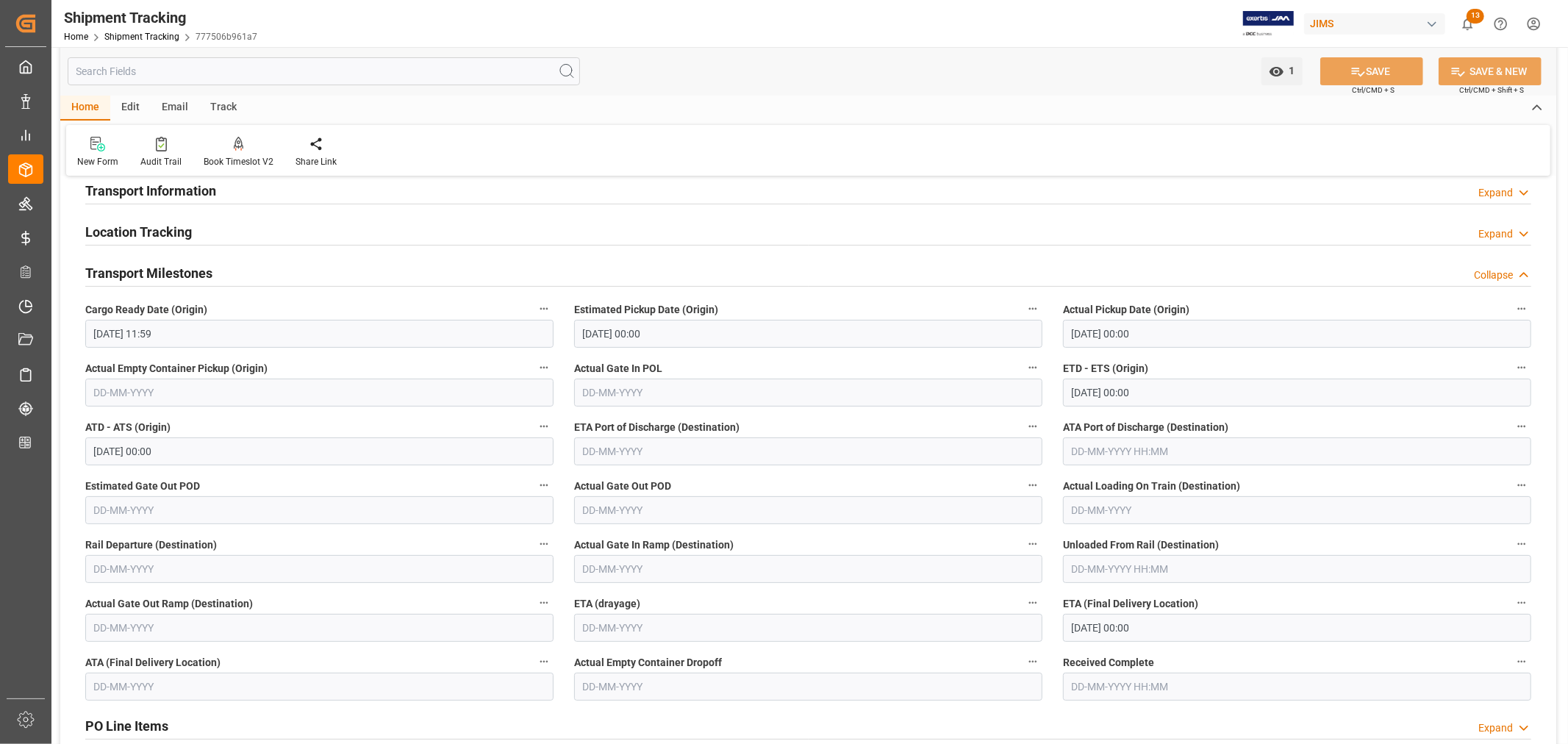
scroll to position [245, 0]
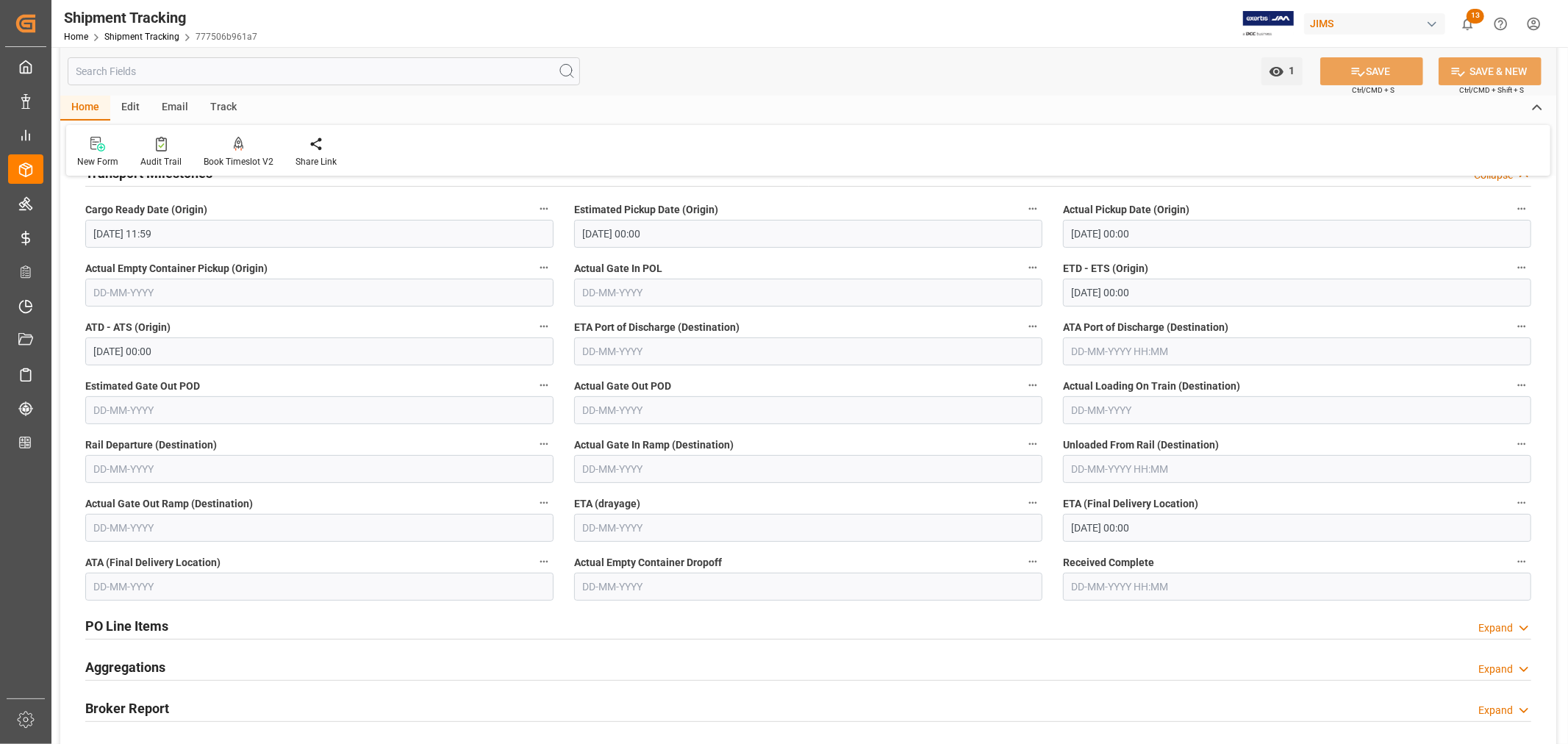
click at [1522, 503] on icon "button" at bounding box center [1521, 502] width 11 height 11
click at [1522, 502] on li "Audits" at bounding box center [1519, 502] width 75 height 24
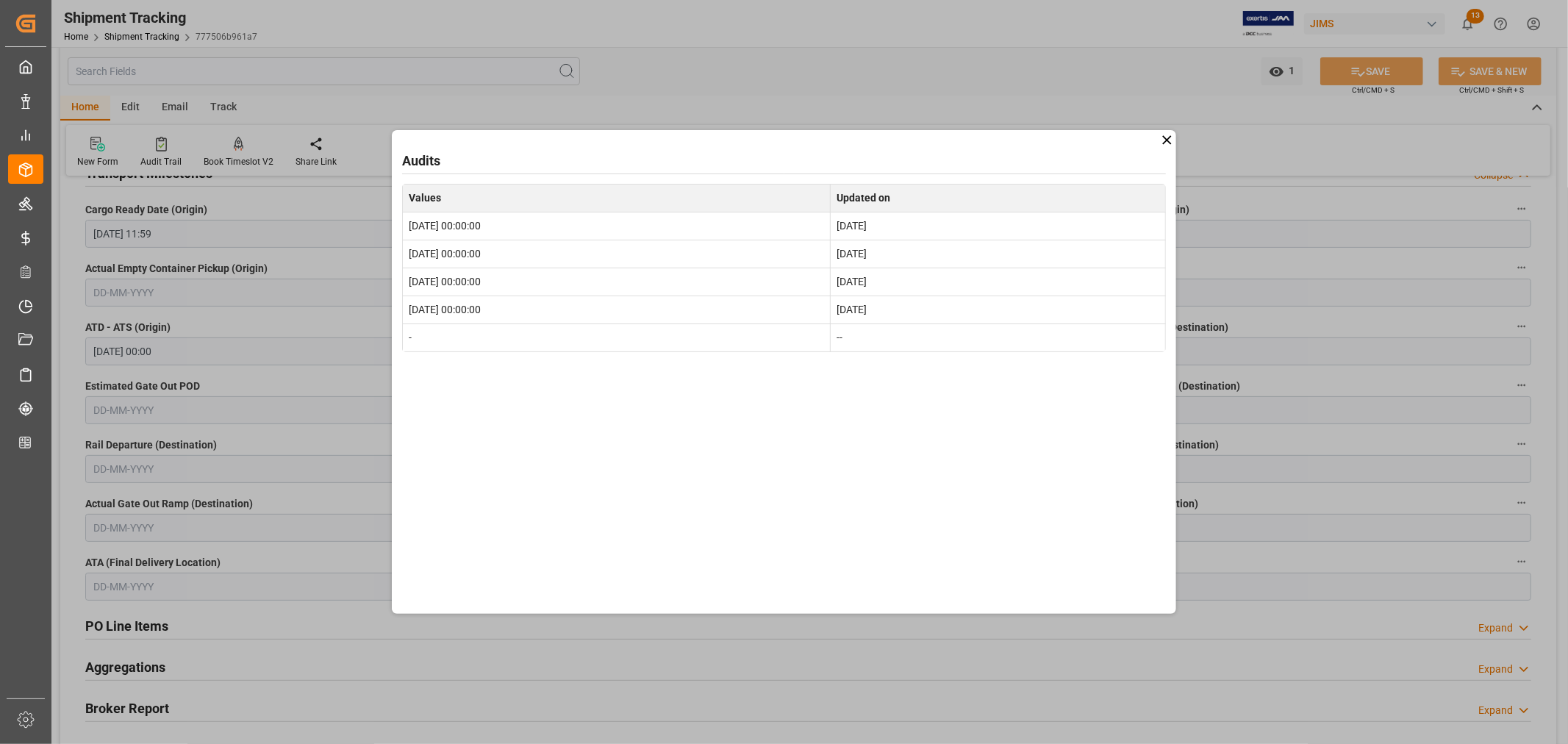
click at [1163, 138] on icon at bounding box center [1167, 140] width 15 height 15
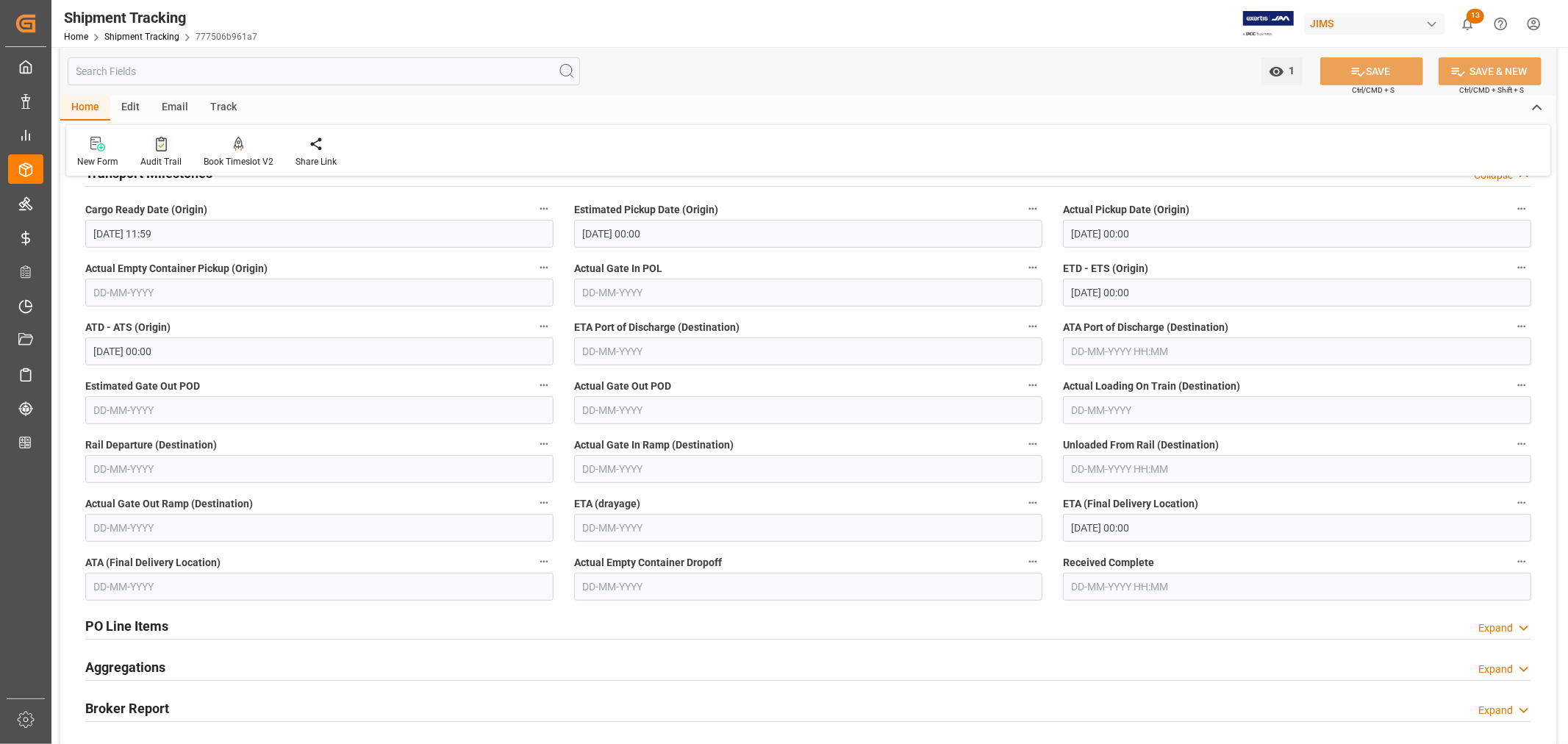
click at [167, 148] on div at bounding box center [161, 144] width 41 height 15
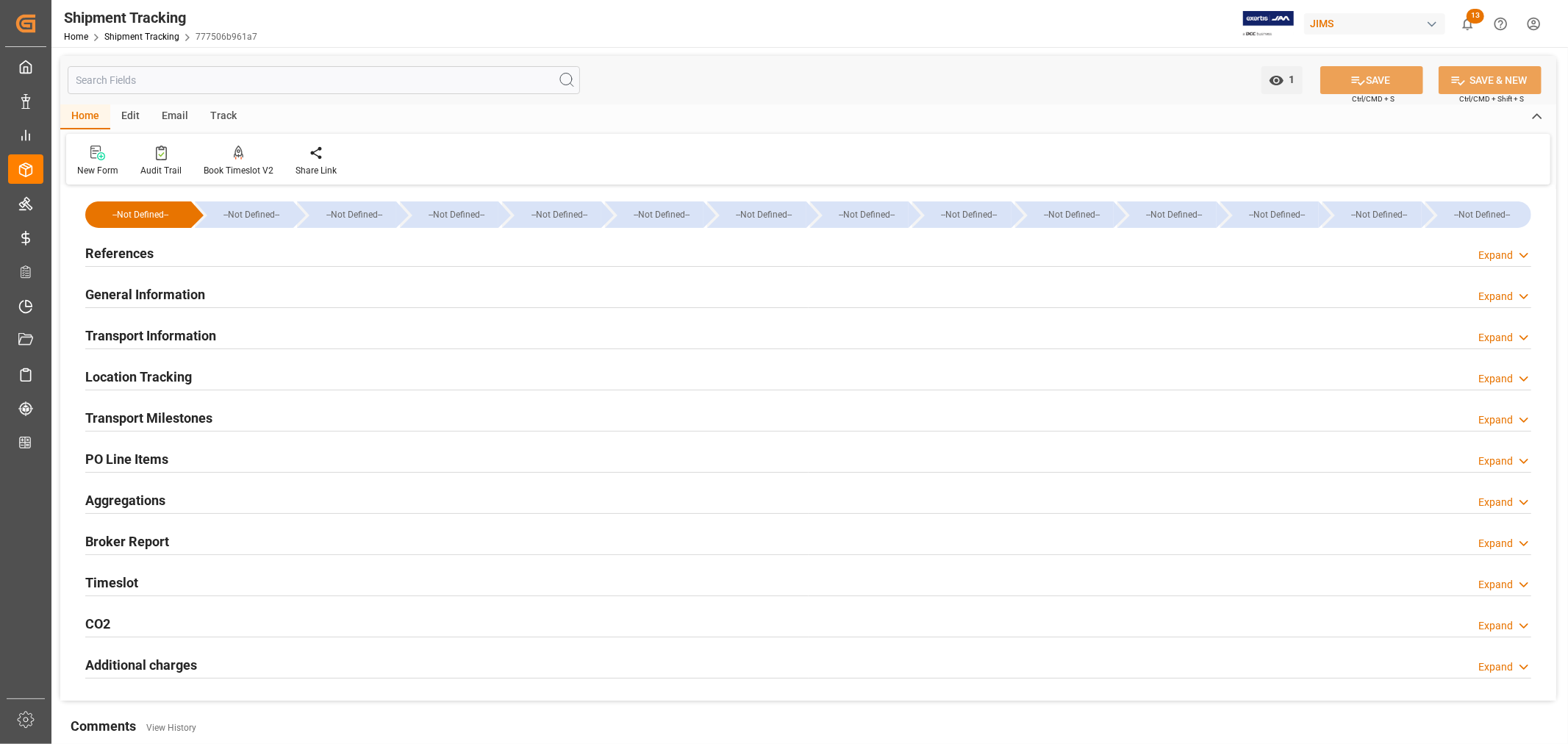
type input "Hyundai"
type input "Hyundai Merchant Marine Co.Ltd."
type input "77010.04"
type input "28-07-2025 11:59"
type input "13-08-2025 00:00"
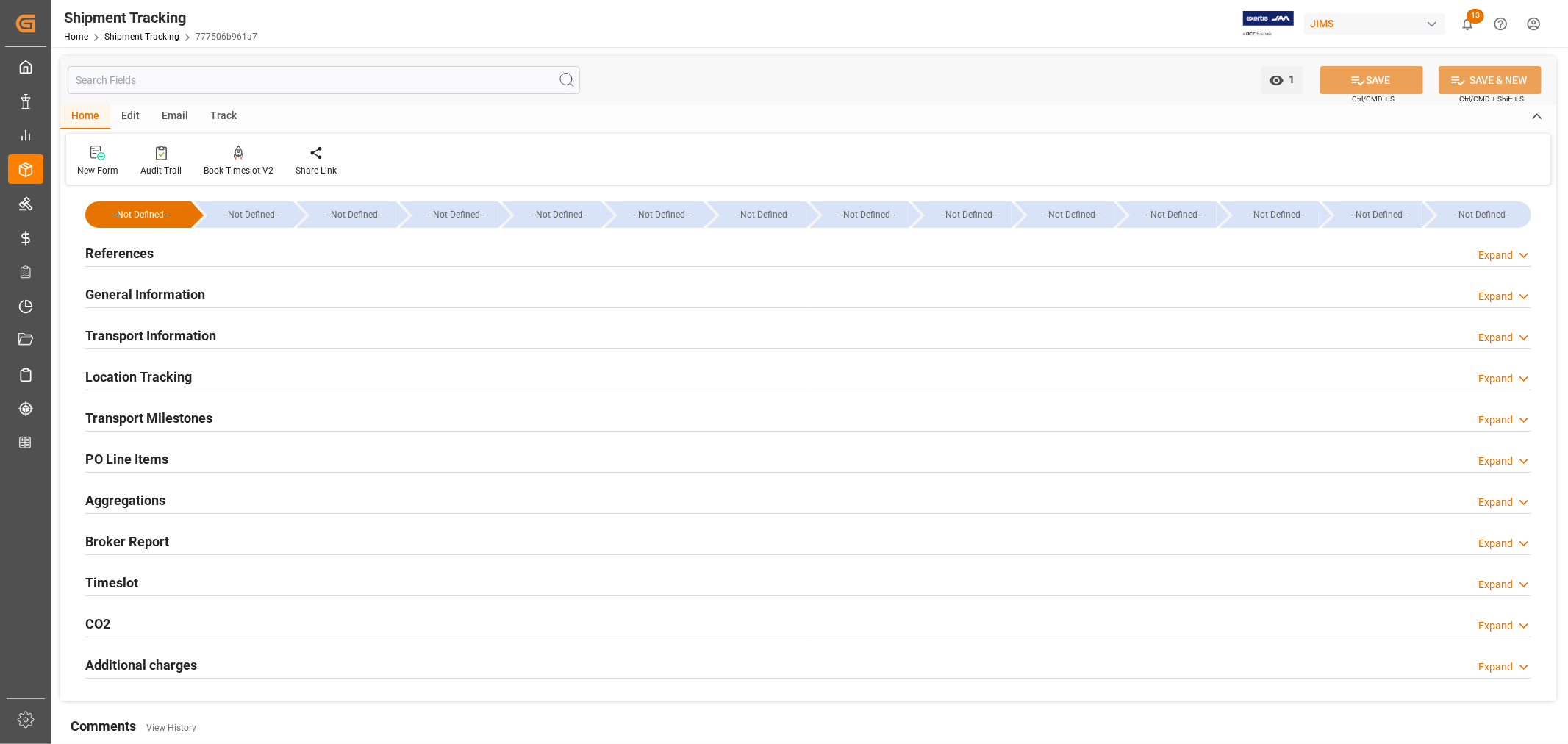
type input "28-07-2025 00:00"
type input "18-08-2025 00:00"
click at [142, 414] on h2 "Transport Milestones" at bounding box center [148, 417] width 127 height 20
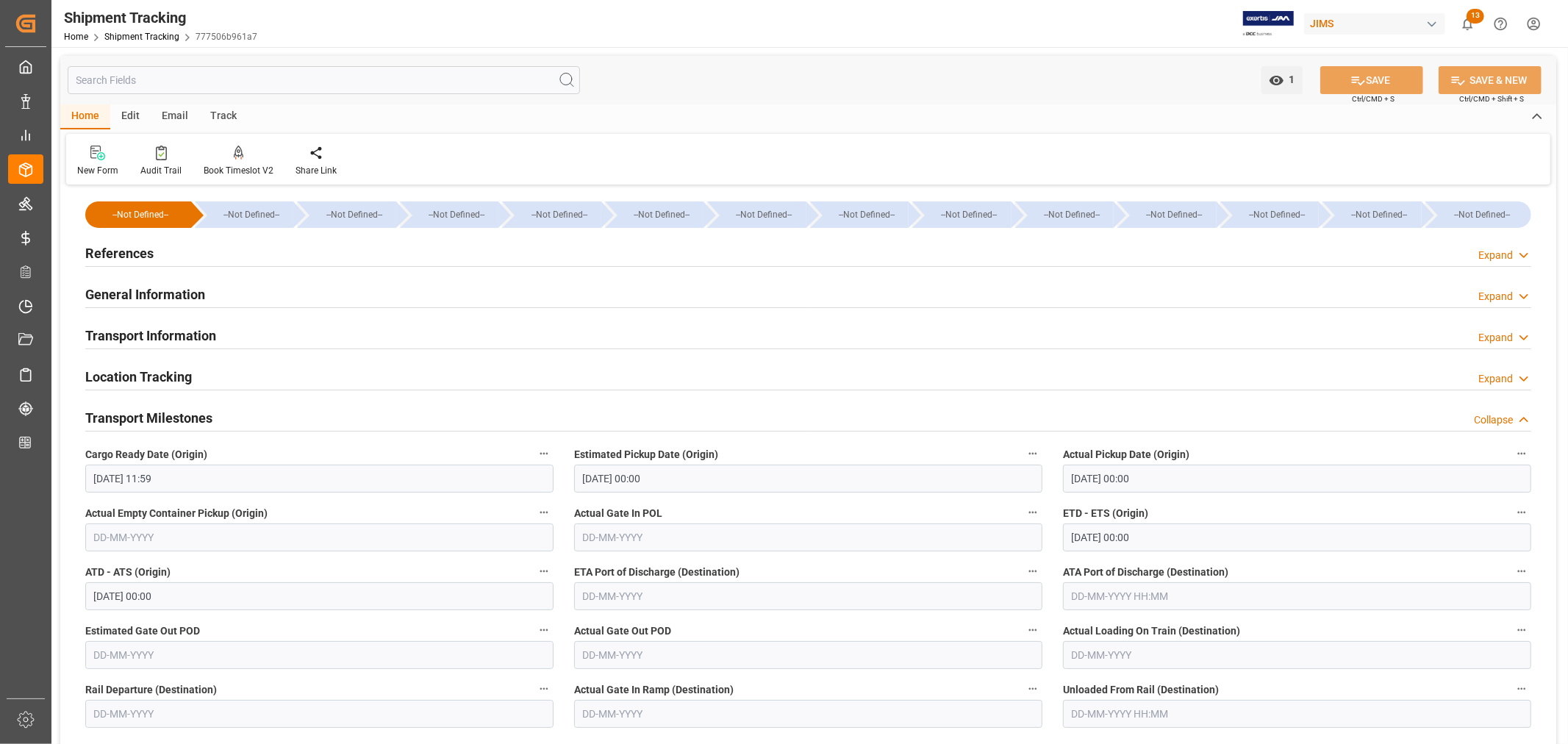
click at [144, 255] on h2 "References" at bounding box center [119, 253] width 68 height 20
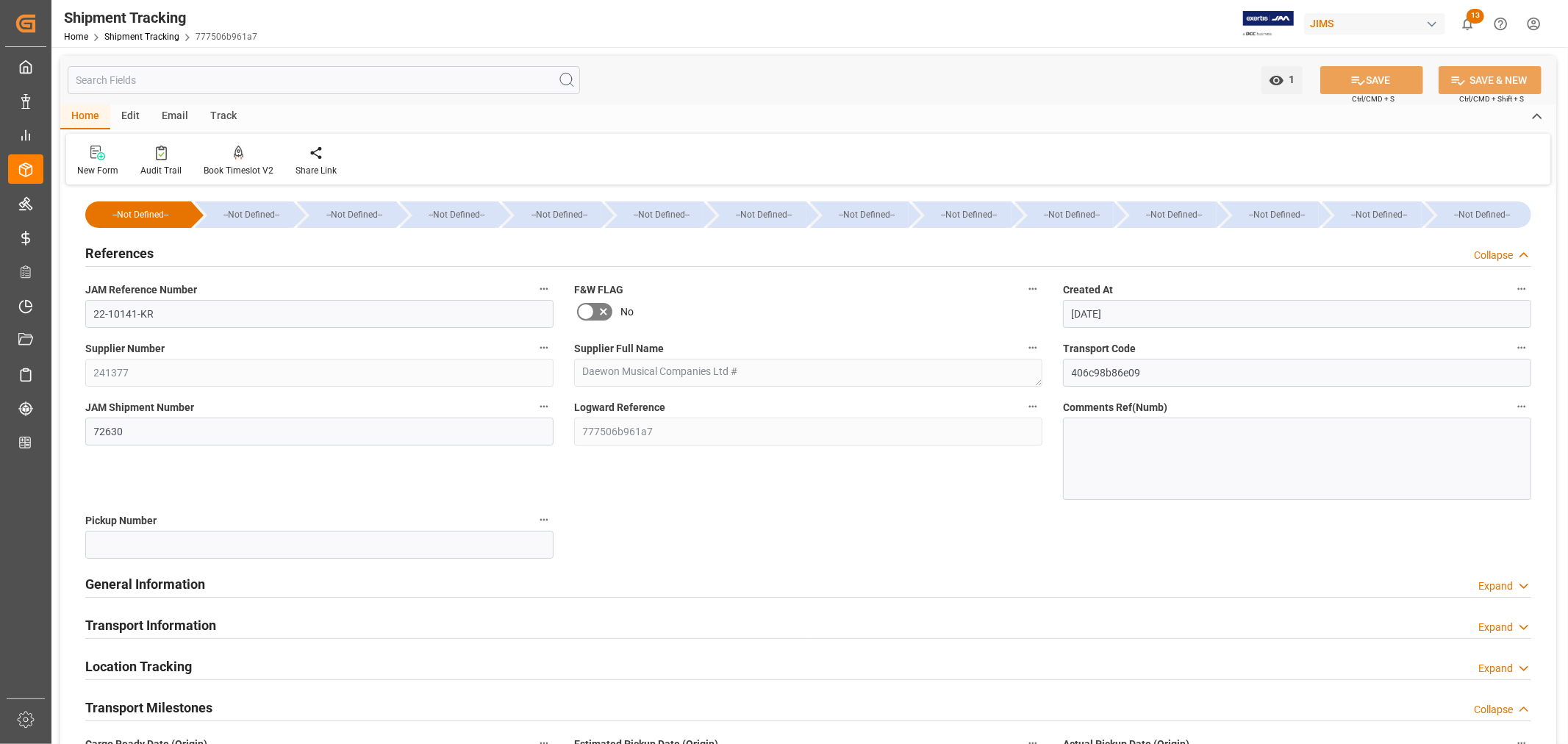
click at [106, 248] on h2 "References" at bounding box center [119, 253] width 68 height 20
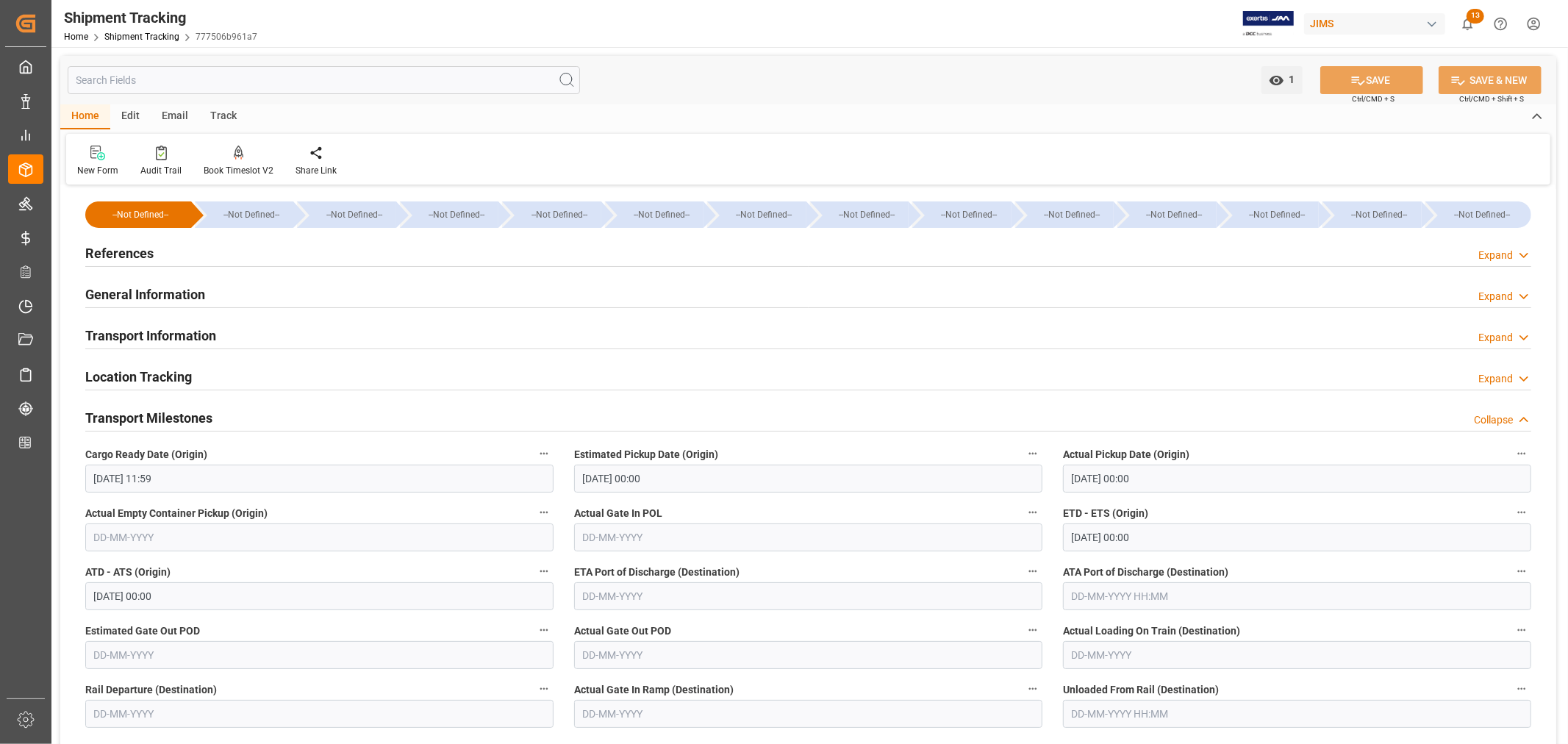
click at [151, 341] on h2 "Transport Information" at bounding box center [150, 336] width 131 height 20
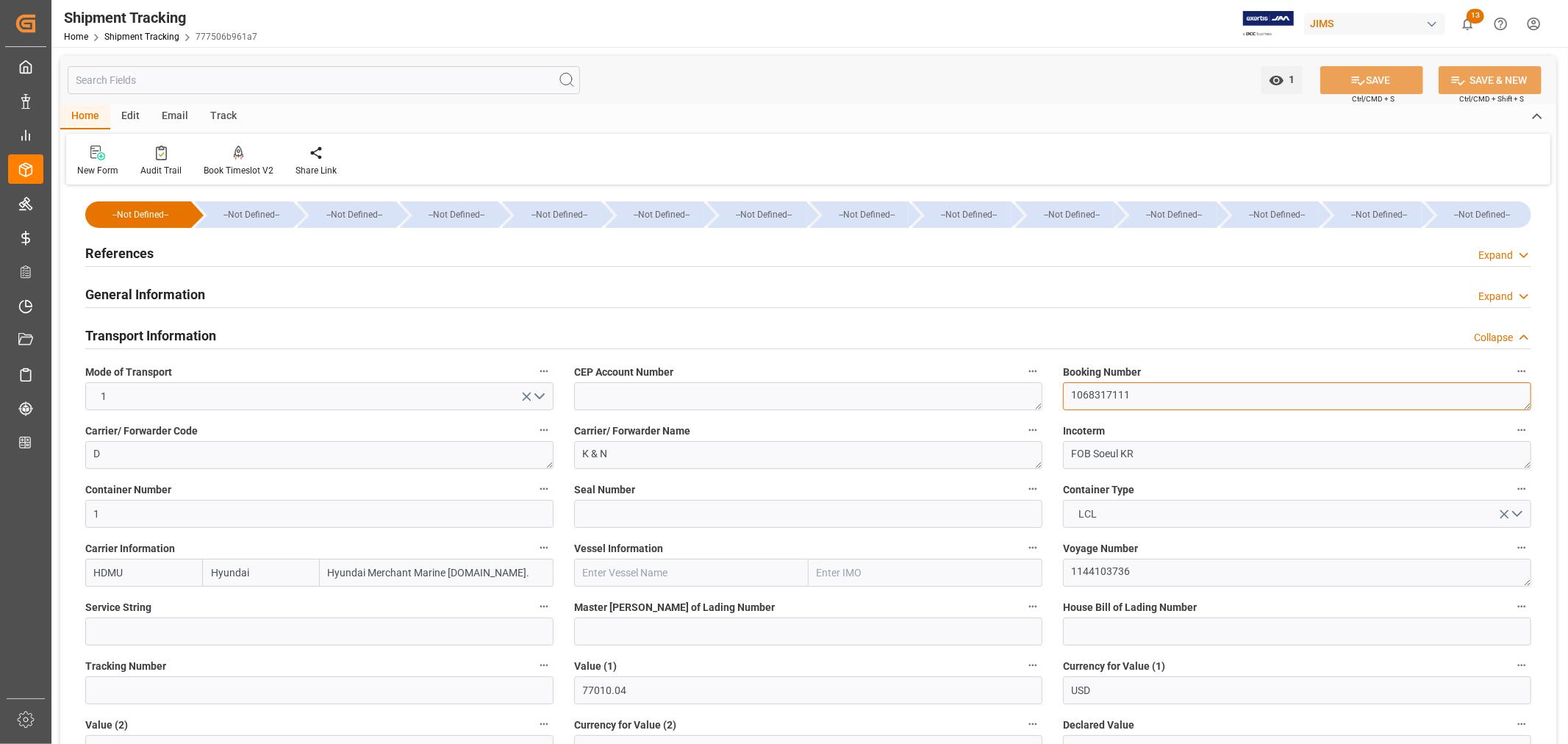
click at [1071, 398] on textarea "1068317111" at bounding box center [1297, 396] width 468 height 28
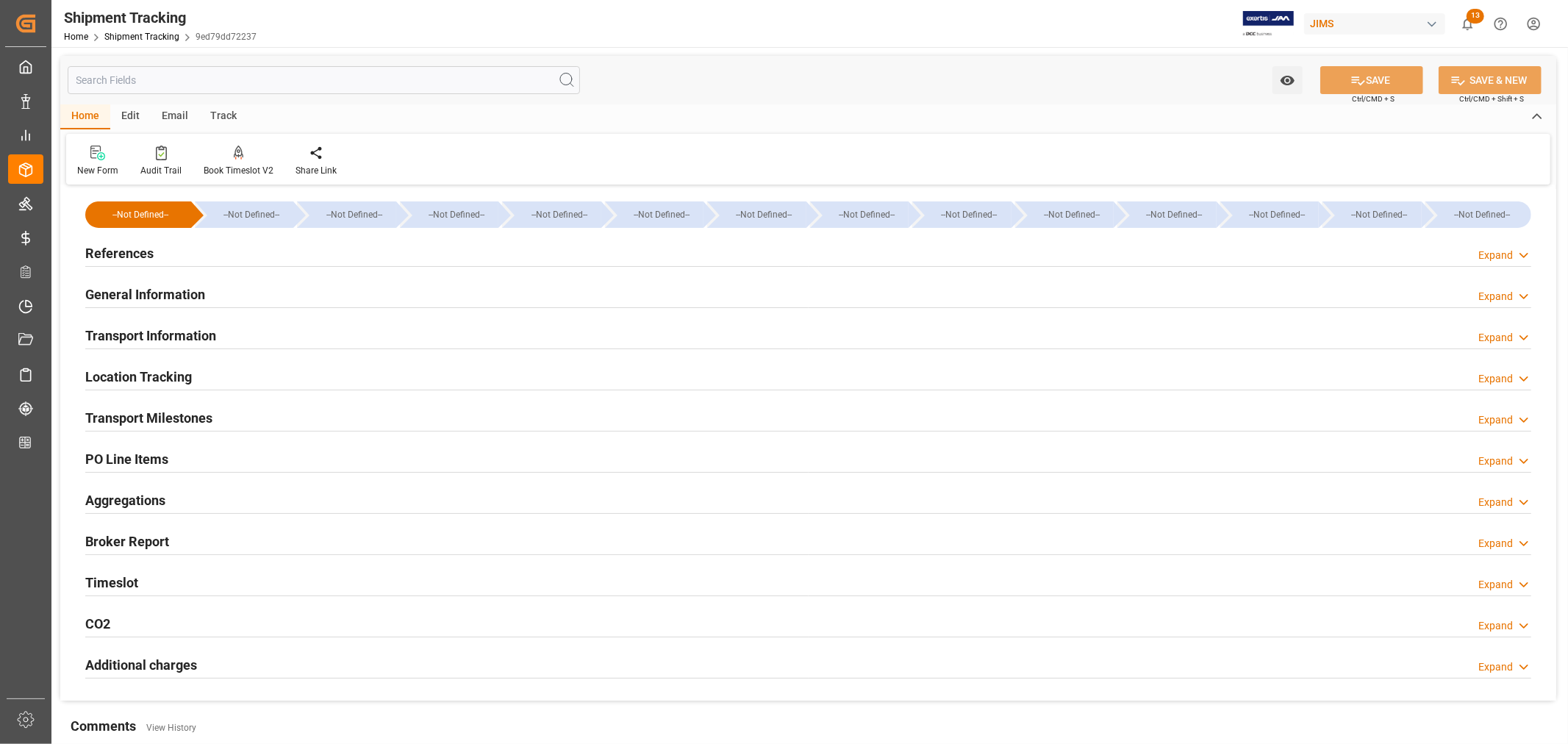
type input "[DATE] 00:00"
click at [150, 411] on h2 "Transport Milestones" at bounding box center [148, 417] width 127 height 20
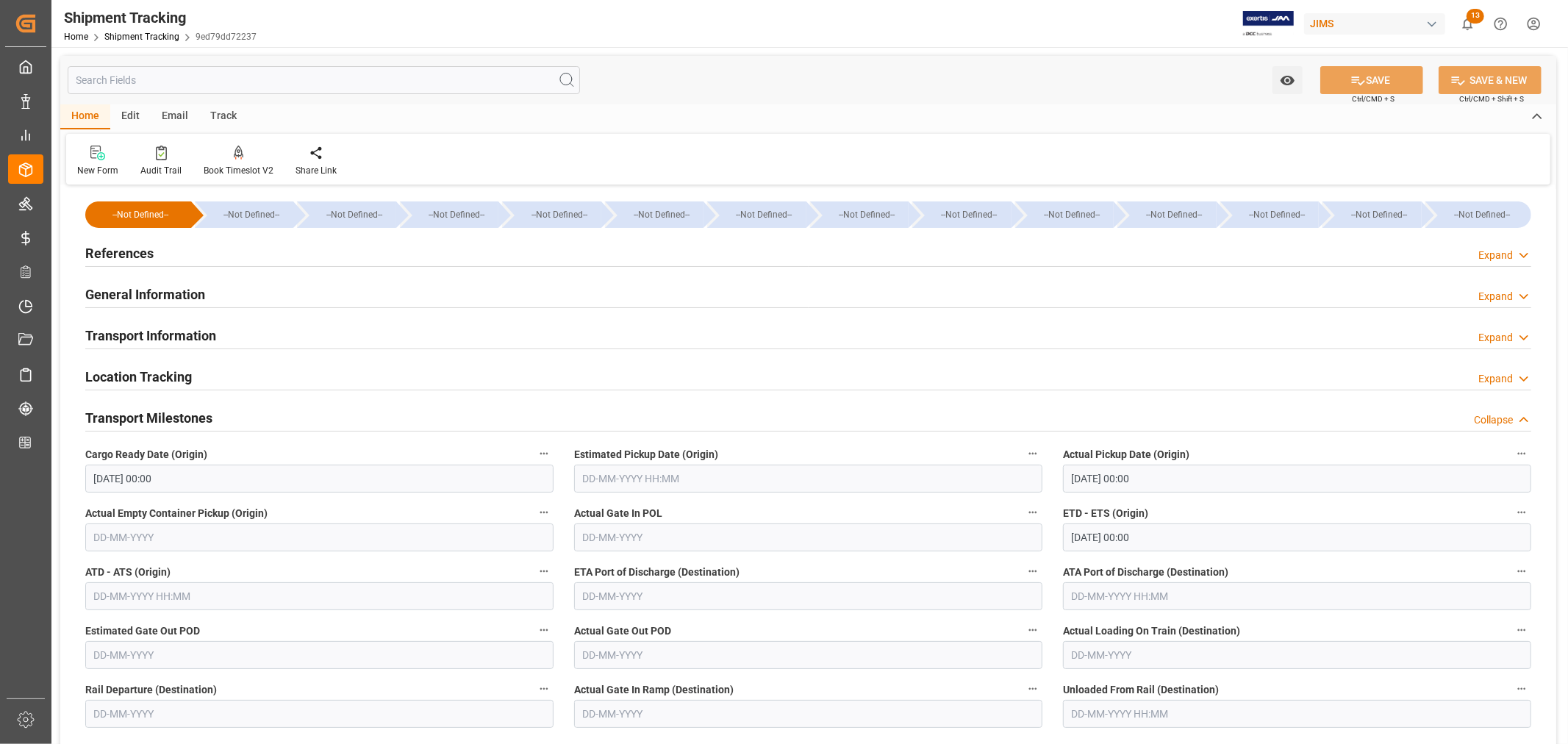
click at [133, 329] on h2 "Transport Information" at bounding box center [150, 336] width 131 height 20
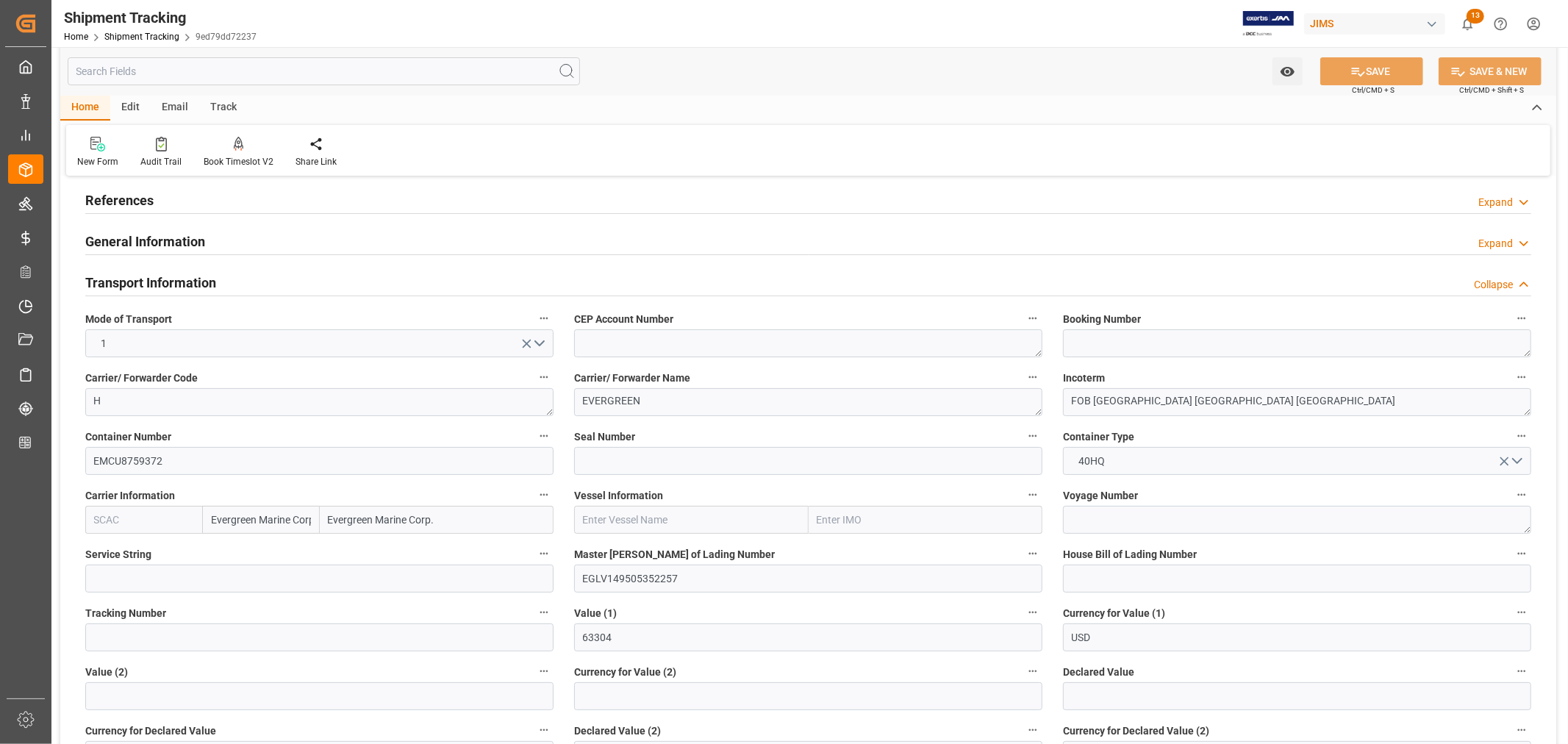
scroll to position [82, 0]
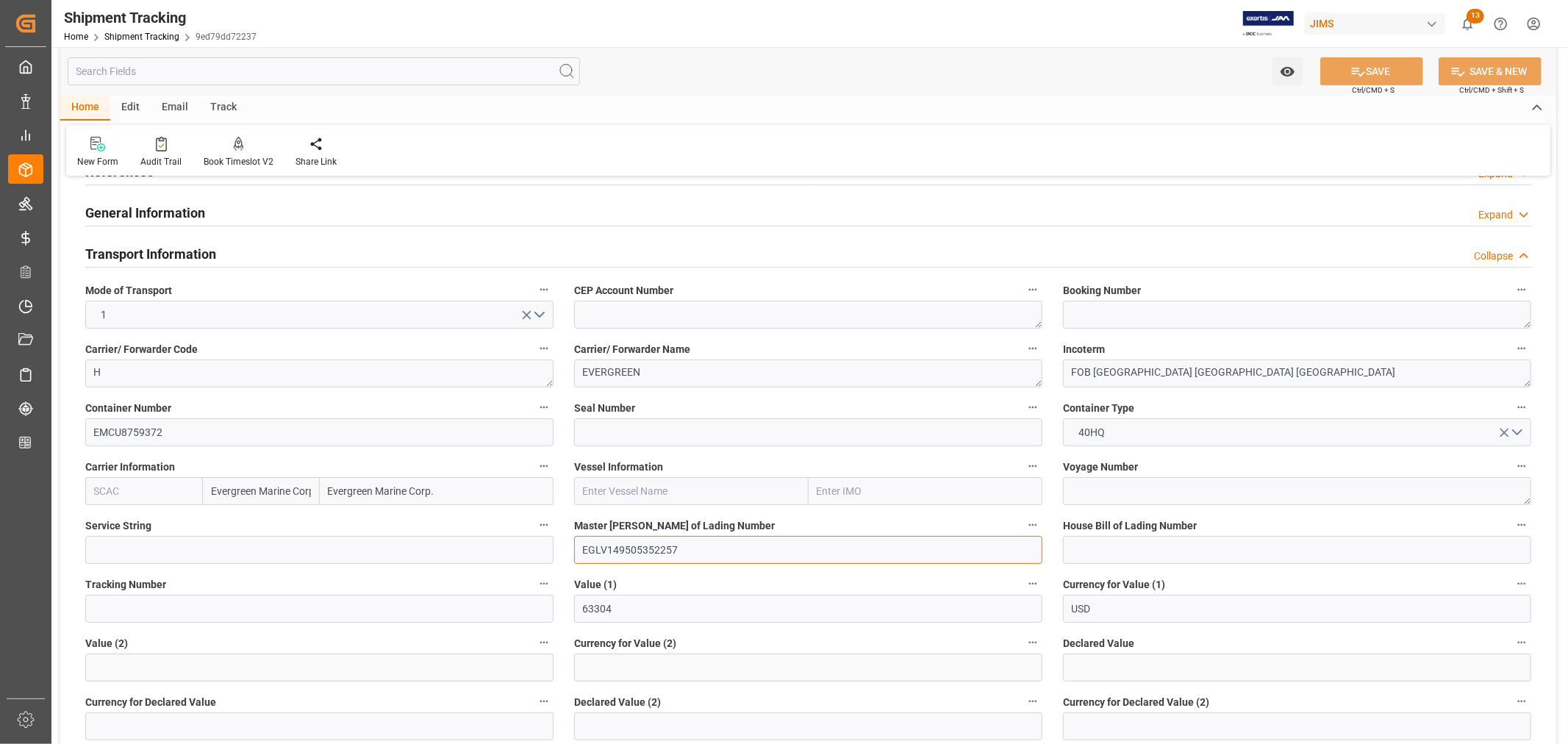
drag, startPoint x: 607, startPoint y: 551, endPoint x: 691, endPoint y: 551, distance: 84.0
click at [691, 551] on input "EGLV149505352257" at bounding box center [808, 550] width 468 height 28
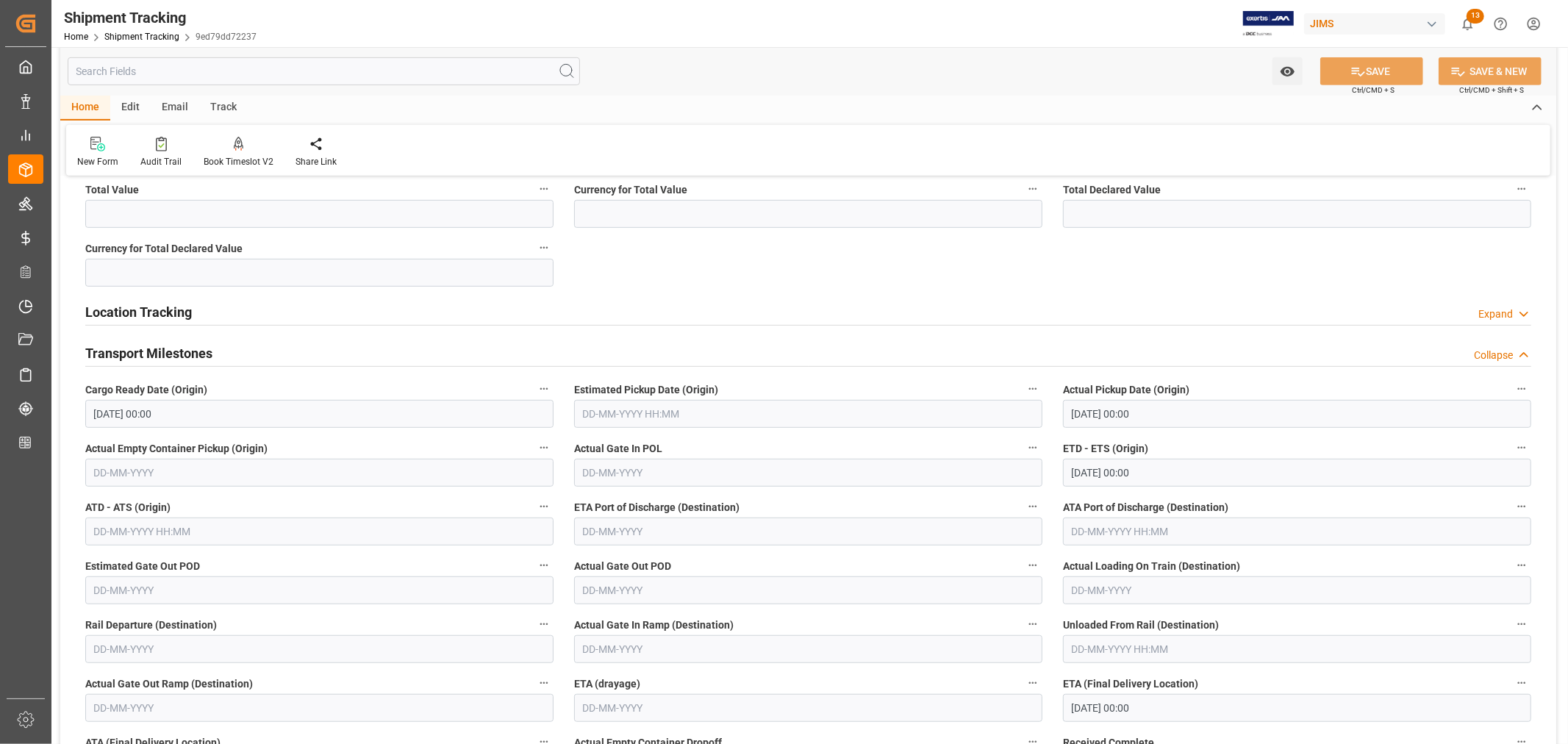
scroll to position [735, 0]
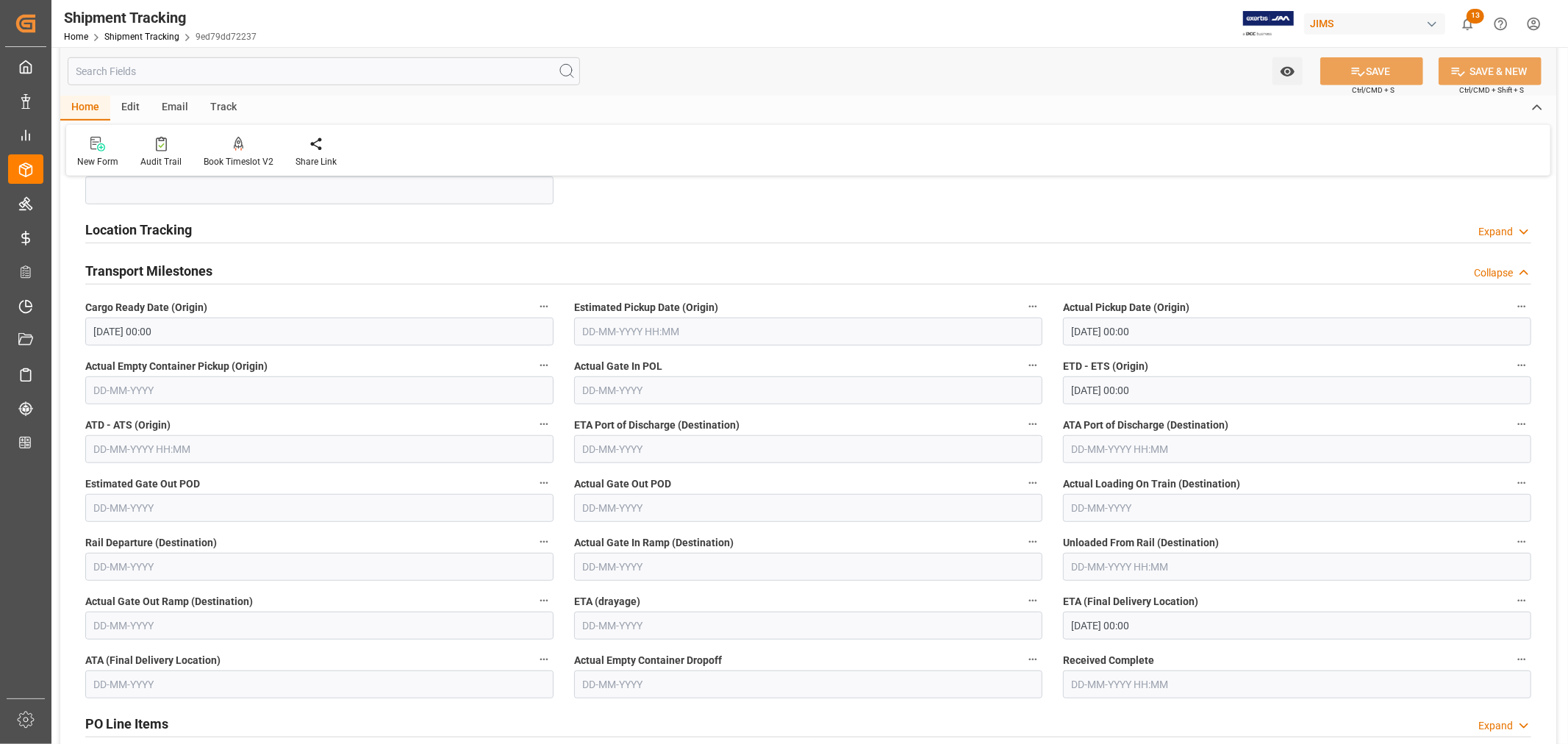
click at [114, 444] on input "text" at bounding box center [319, 449] width 468 height 28
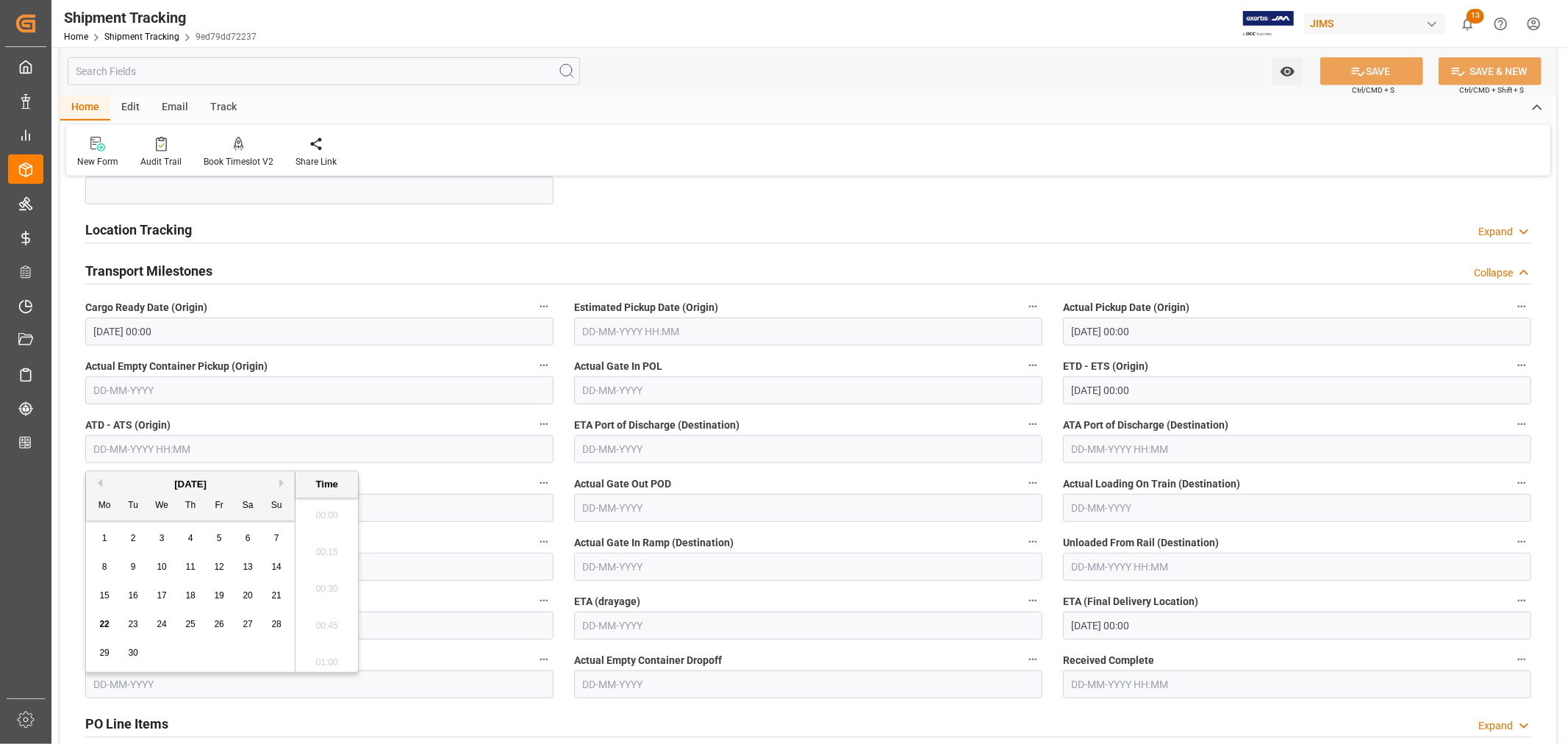
scroll to position [3127, 0]
click at [158, 597] on span "17" at bounding box center [161, 595] width 9 height 10
click at [93, 478] on div "[DATE]" at bounding box center [190, 484] width 209 height 15
click at [99, 480] on button "Previous Month" at bounding box center [98, 483] width 9 height 9
click at [109, 625] on span "18" at bounding box center [104, 623] width 9 height 10
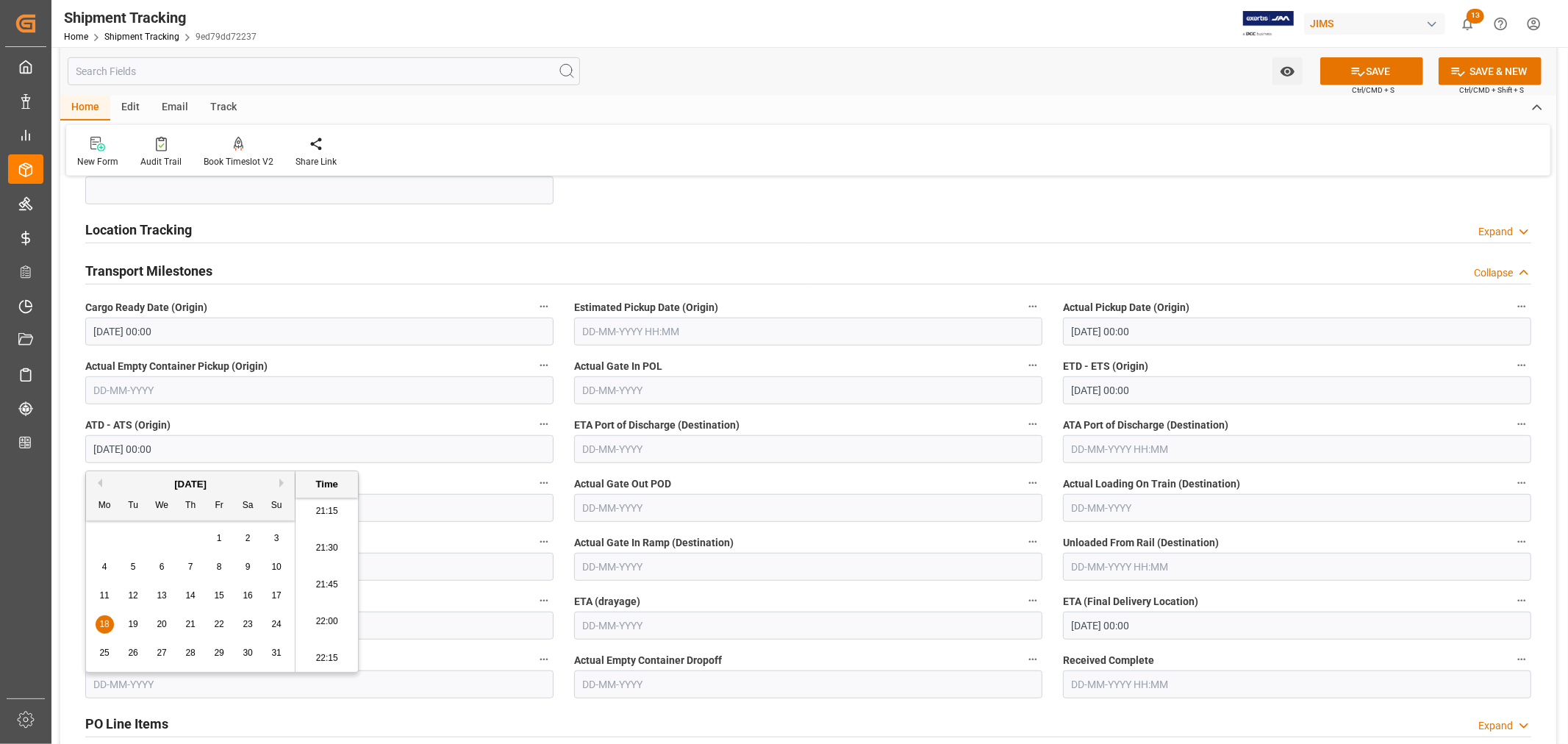
type input "[DATE] 00:00"
click at [1368, 70] on button "SAVE" at bounding box center [1371, 71] width 103 height 28
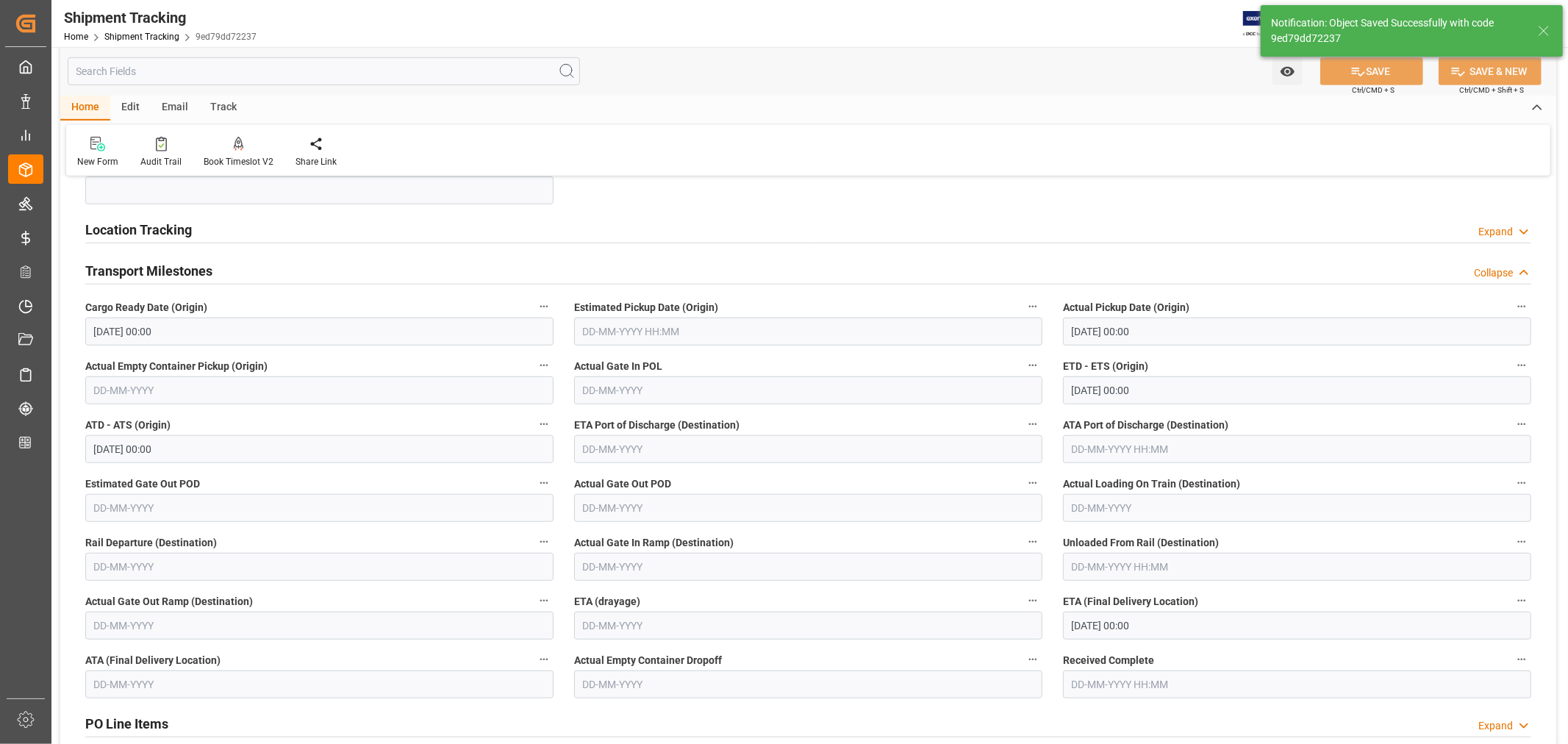
scroll to position [147, 0]
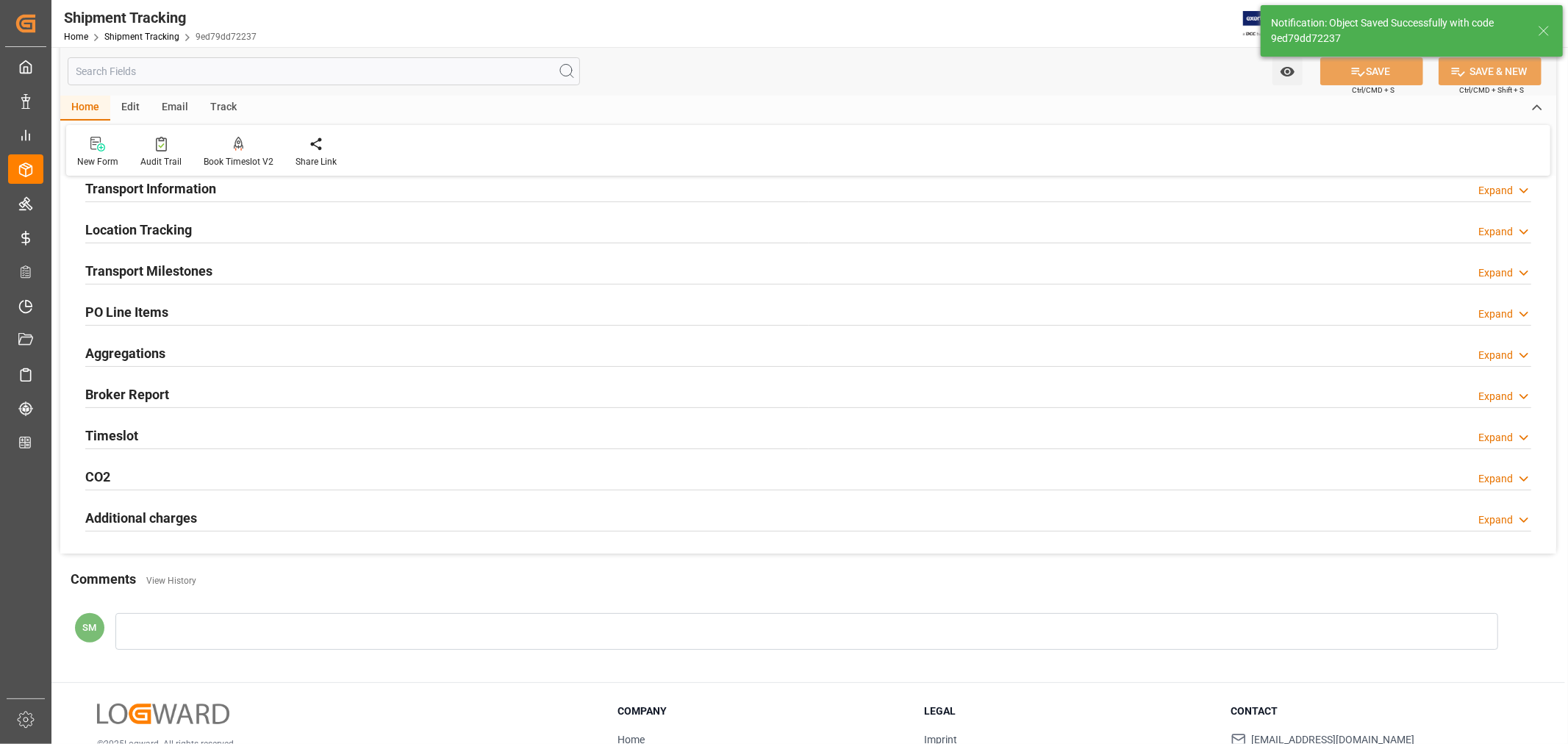
click at [169, 271] on h2 "Transport Milestones" at bounding box center [148, 271] width 127 height 20
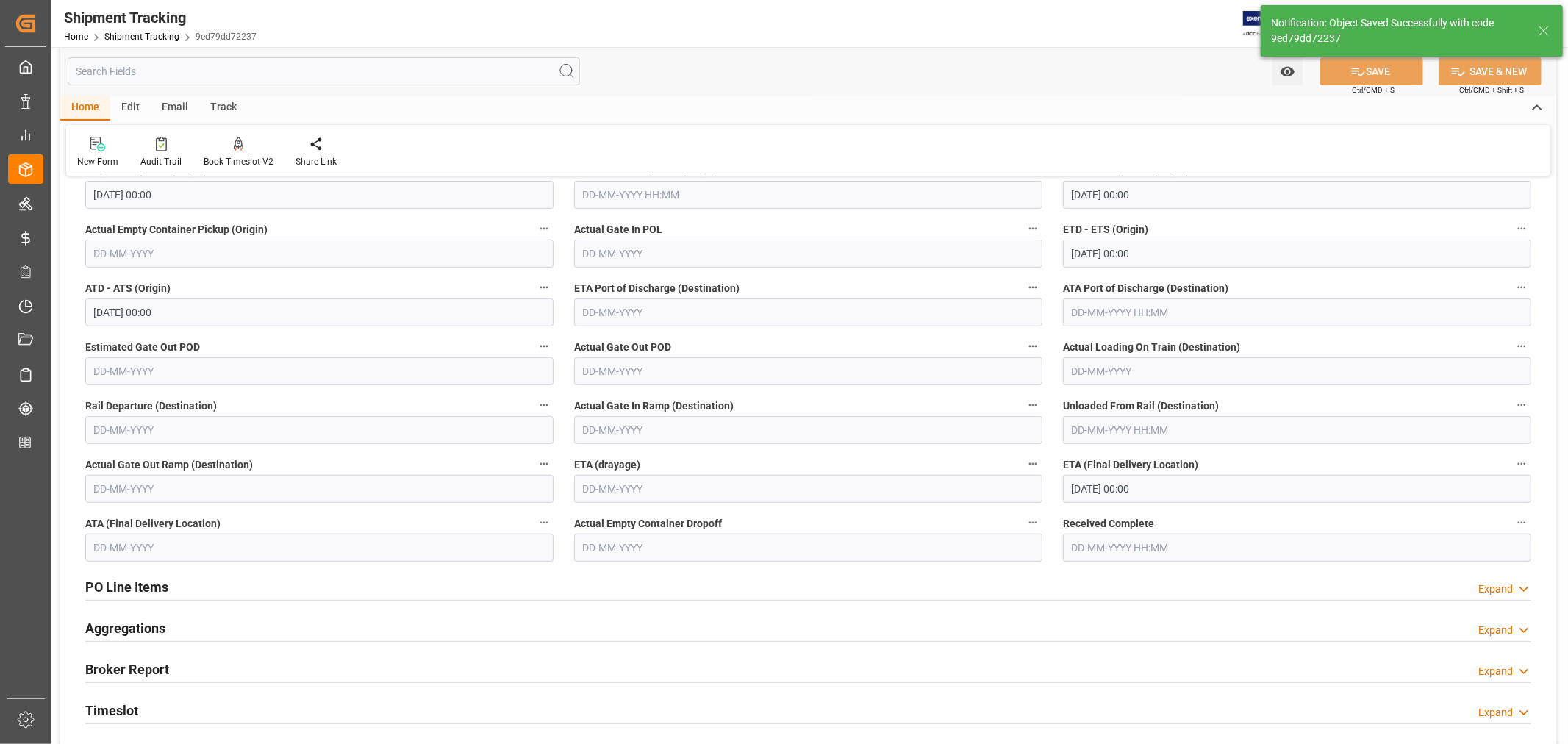
scroll to position [310, 0]
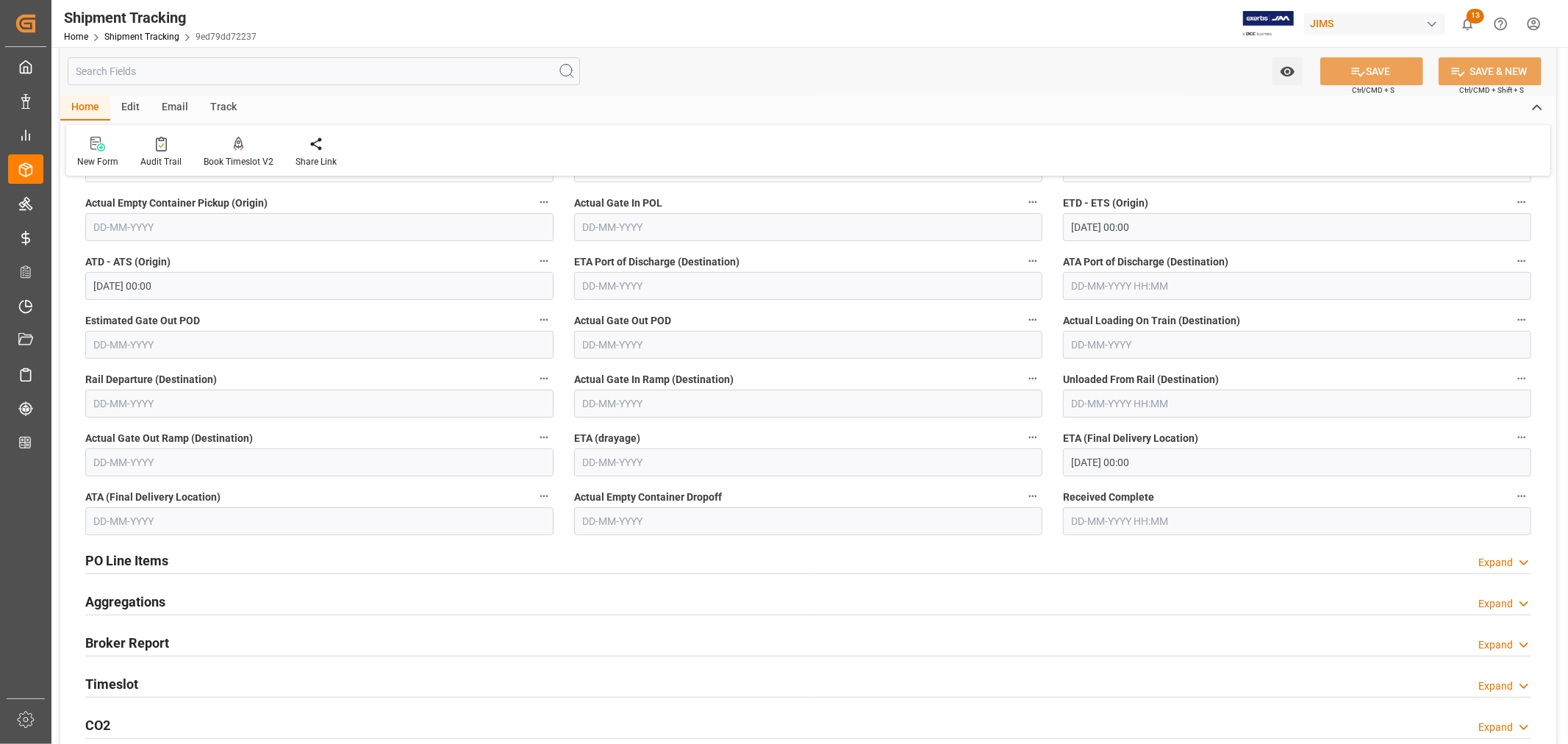
click at [617, 398] on input "text" at bounding box center [808, 403] width 468 height 28
click at [595, 583] on span "22" at bounding box center [593, 578] width 9 height 10
type input "[DATE]"
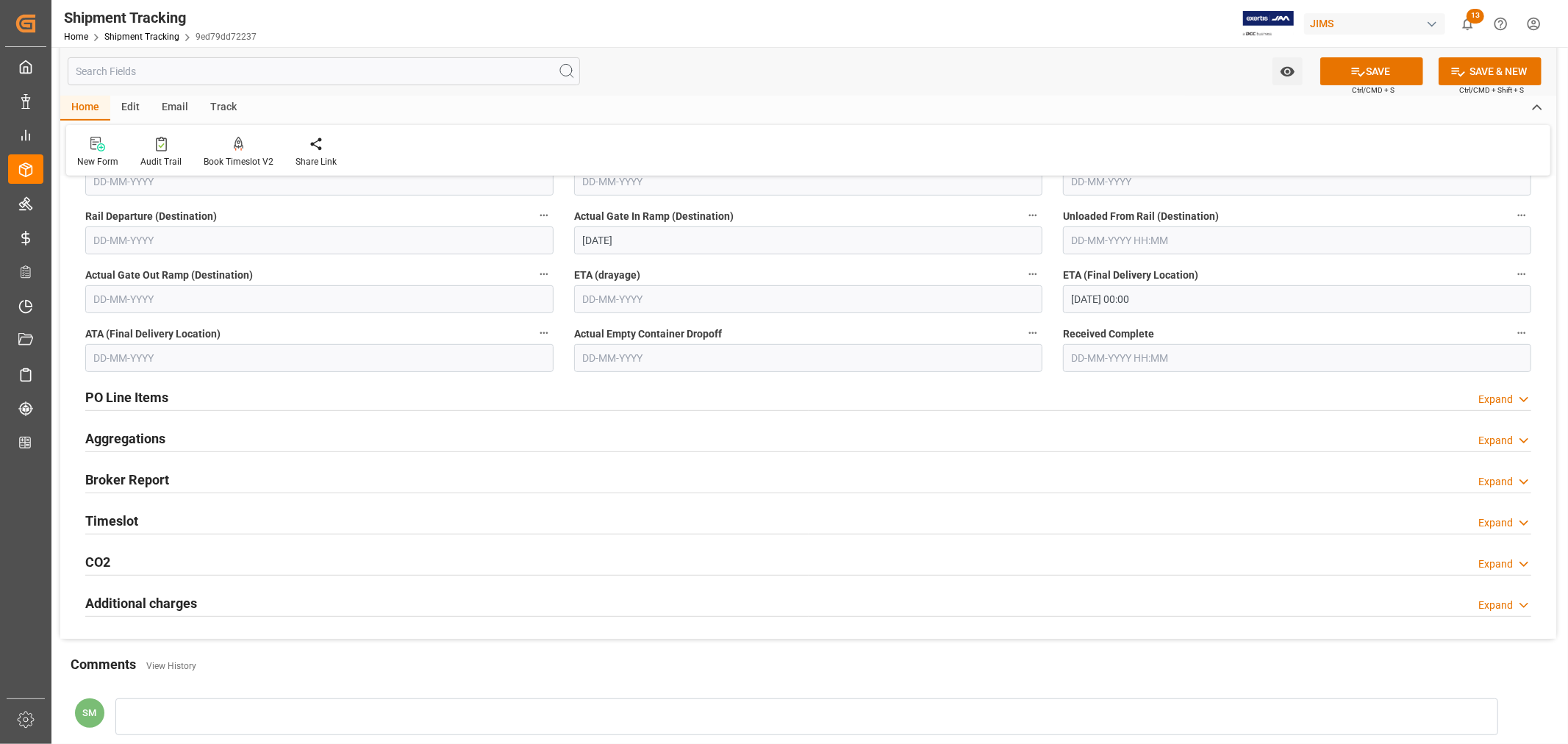
click at [125, 518] on h2 "Timeslot" at bounding box center [111, 521] width 53 height 20
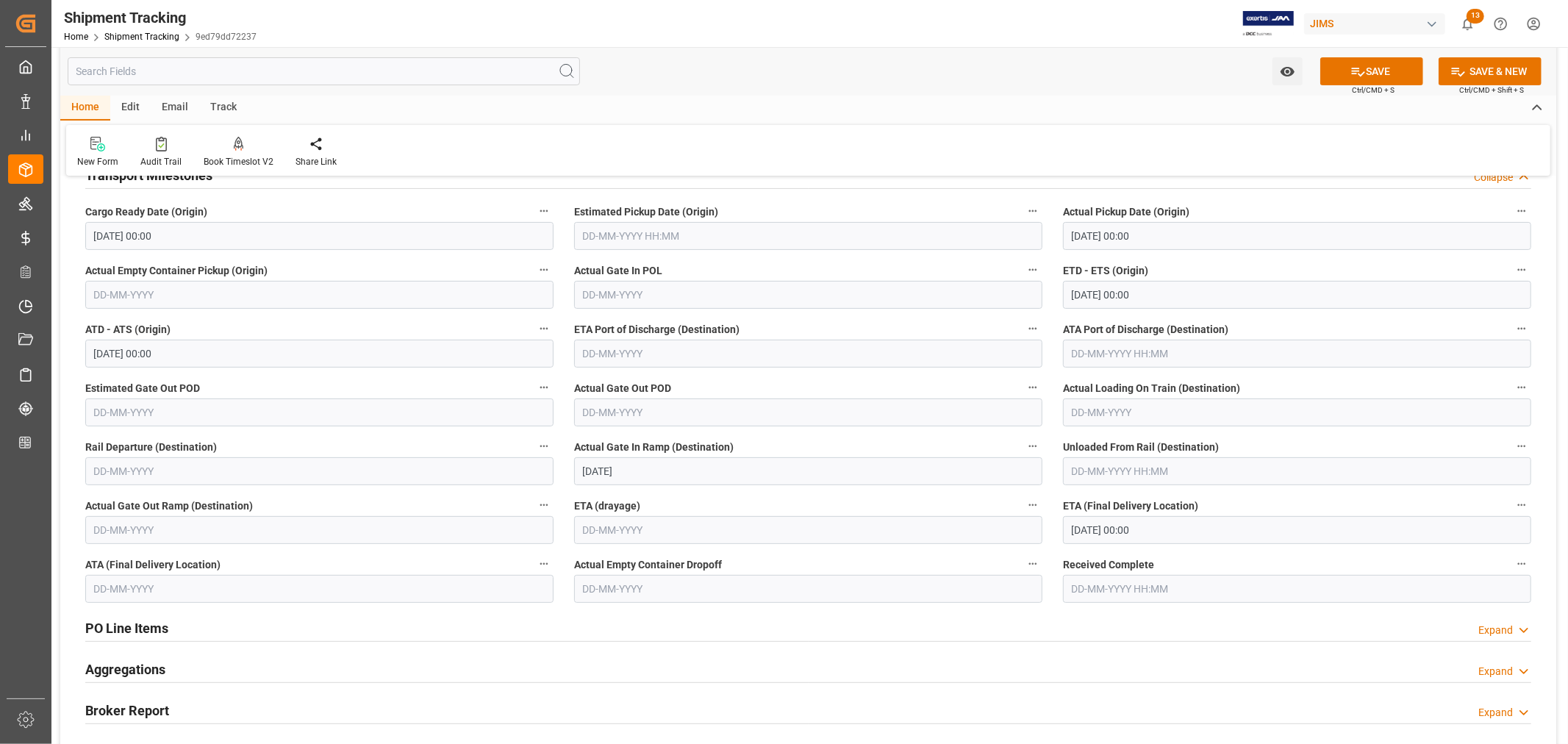
scroll to position [229, 0]
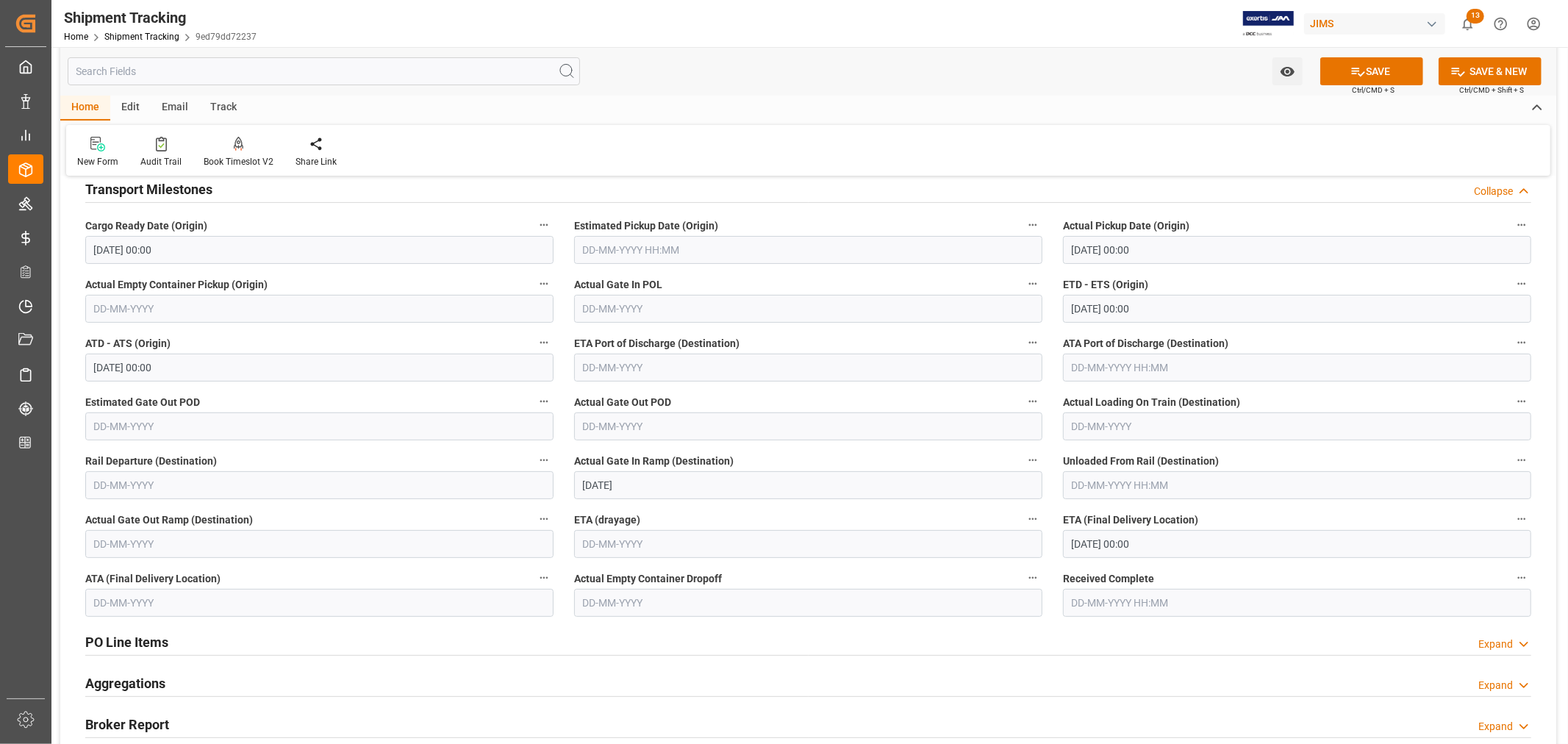
click at [1115, 546] on input "[DATE] 00:00" at bounding box center [1297, 544] width 468 height 28
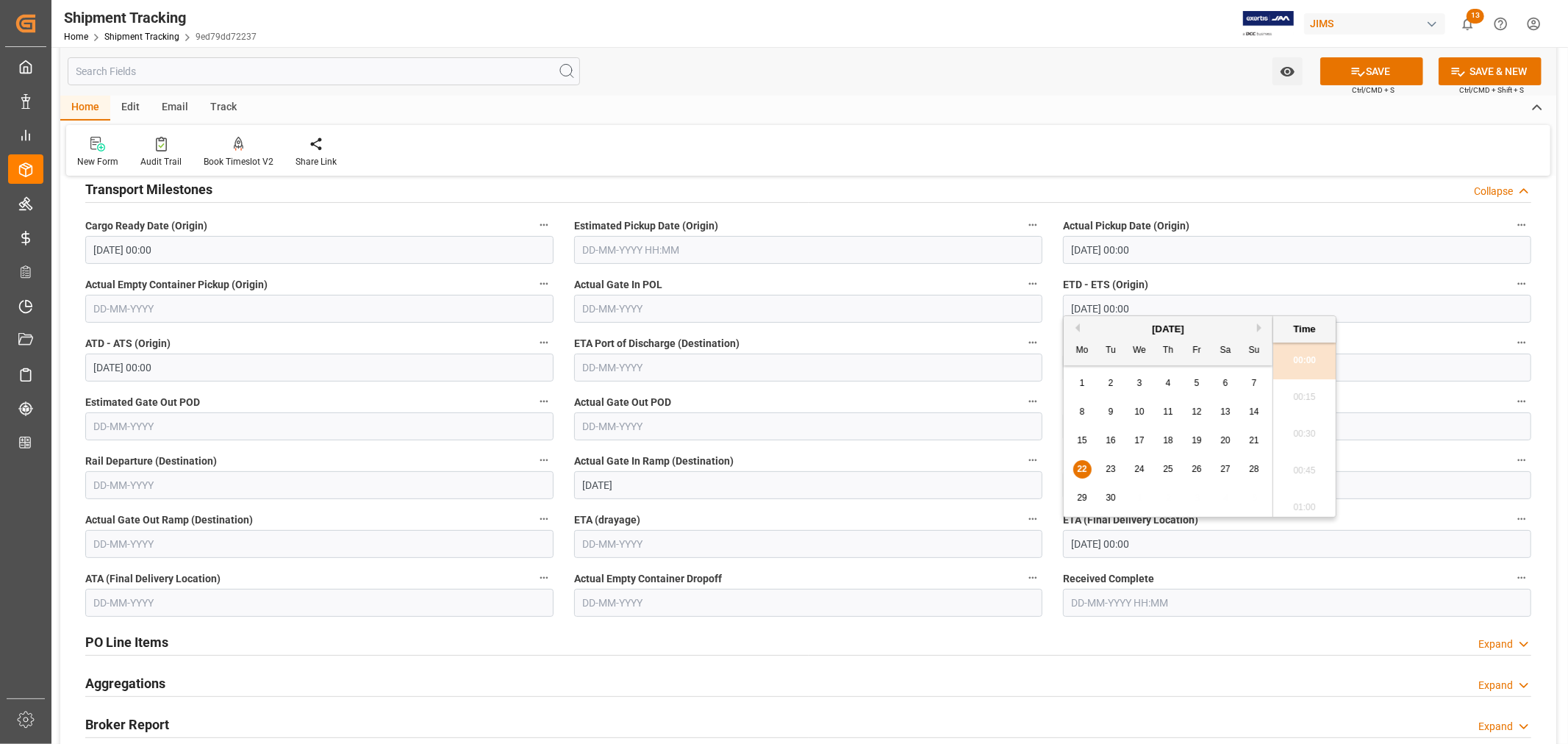
click at [1166, 466] on span "25" at bounding box center [1167, 468] width 9 height 10
type input "[DATE] 00:00"
click at [1387, 72] on button "SAVE" at bounding box center [1371, 71] width 103 height 28
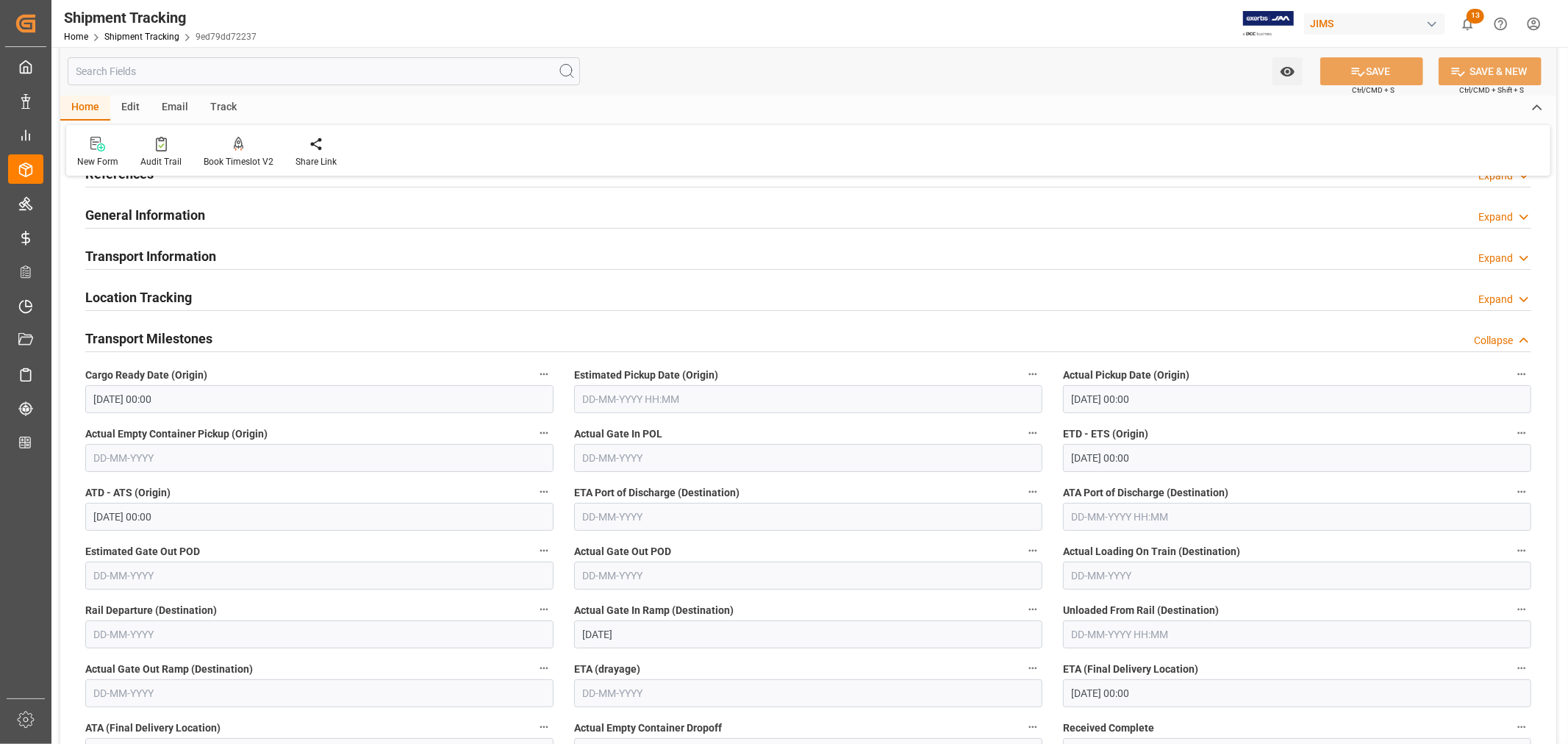
scroll to position [0, 0]
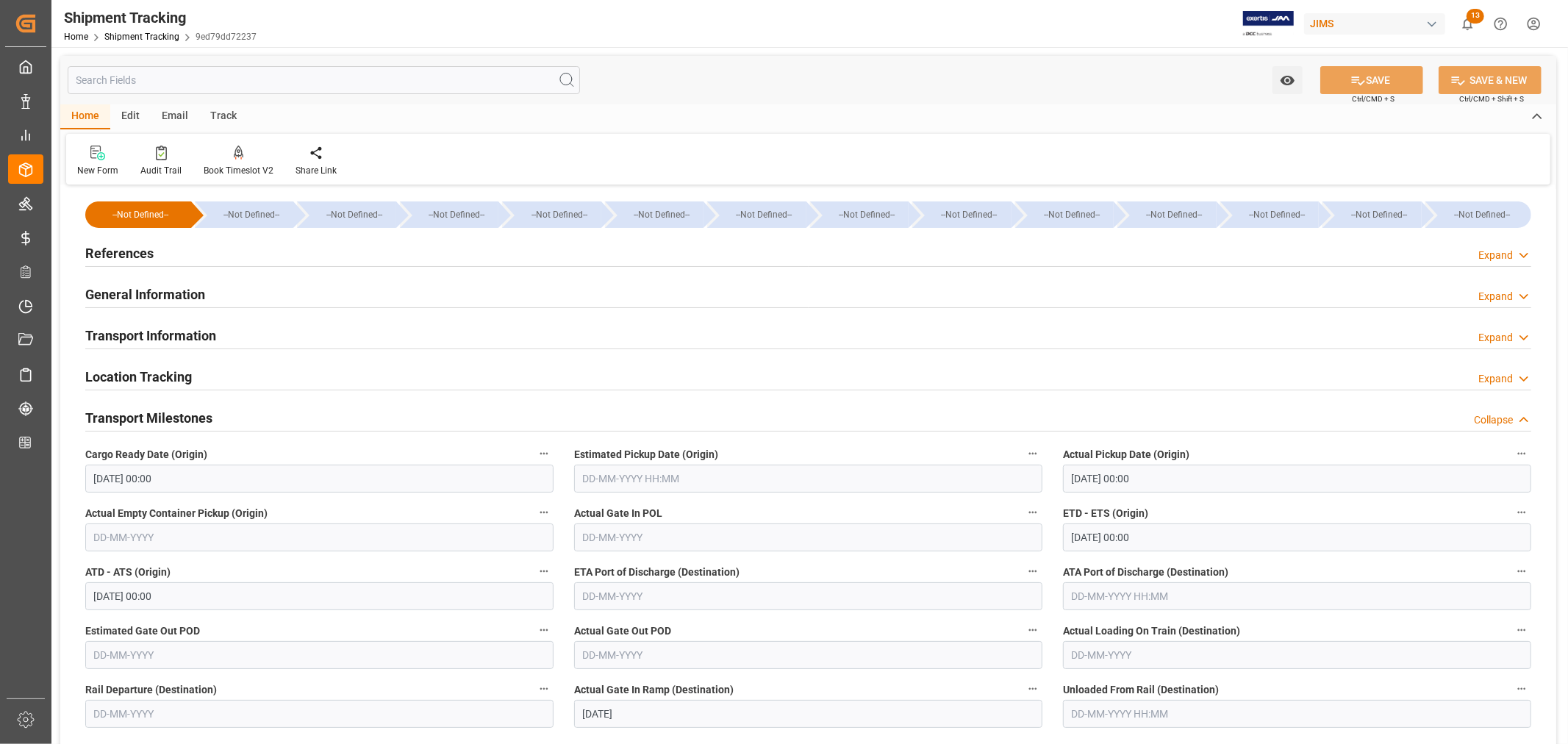
click at [148, 255] on h2 "References" at bounding box center [119, 253] width 68 height 20
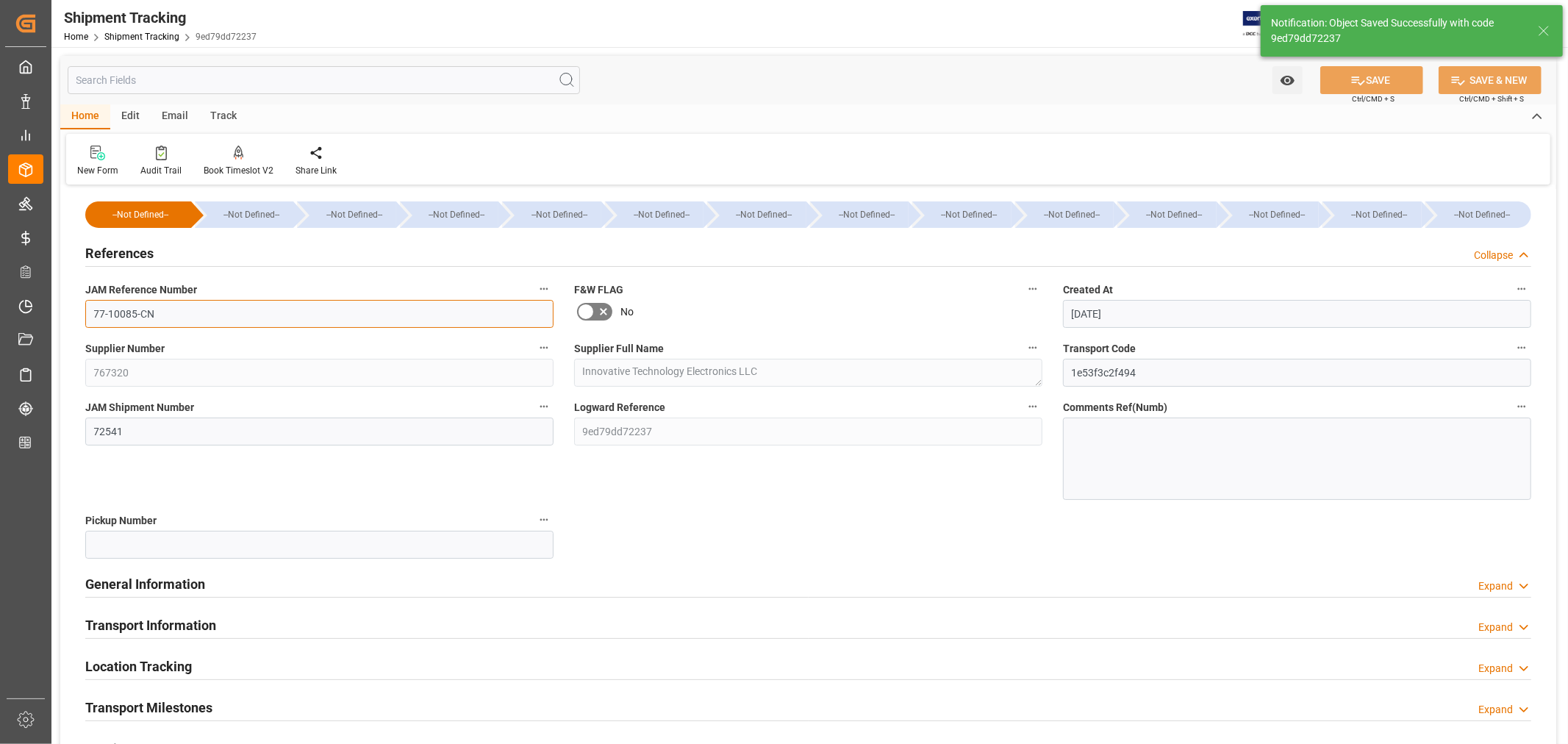
drag, startPoint x: 172, startPoint y: 314, endPoint x: 63, endPoint y: 310, distance: 109.1
click at [63, 310] on div "--Not Defined-- --Not Defined-- --Not Defined-- --Not Defined-- --Not Defined--…" at bounding box center [808, 590] width 1496 height 801
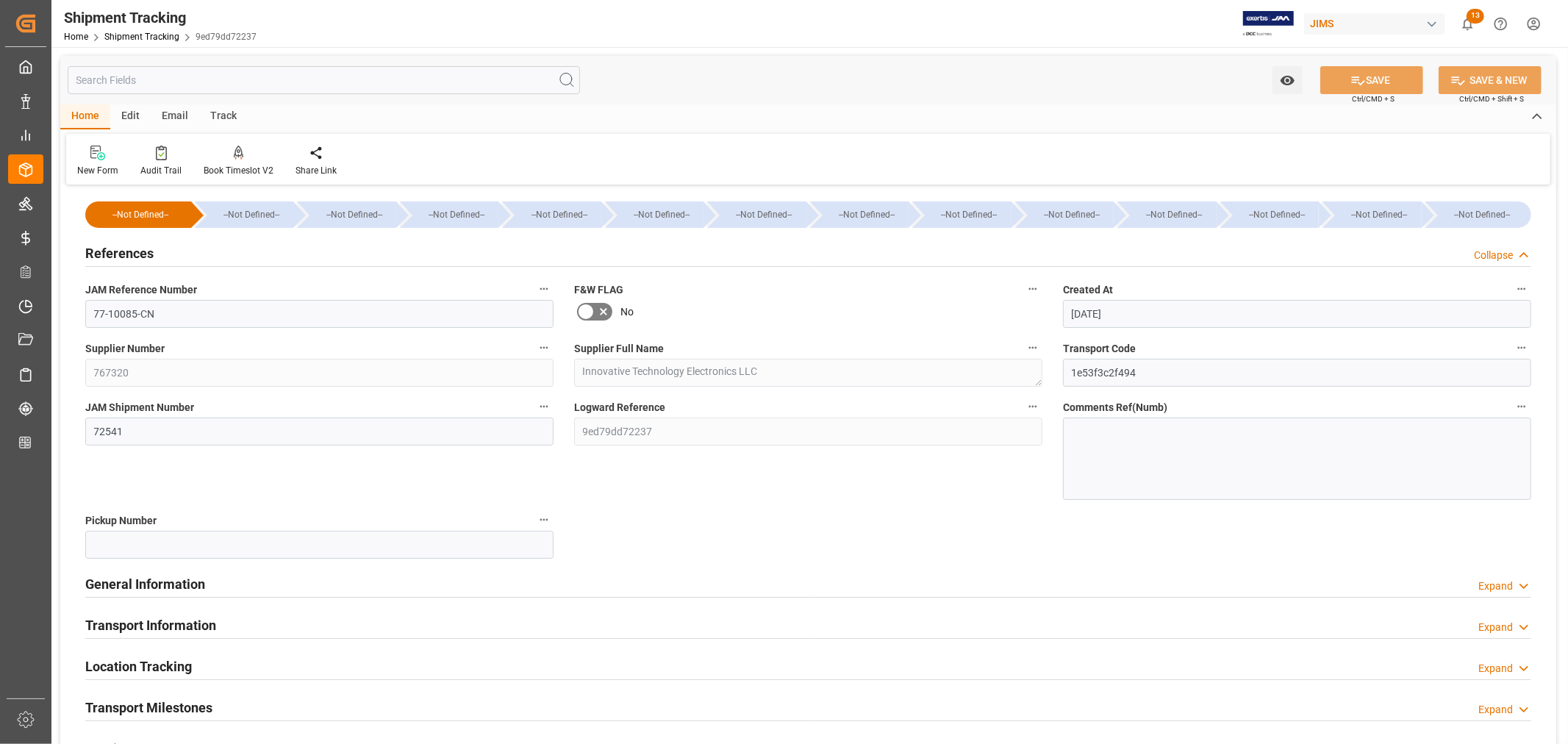
click at [130, 570] on div "General Information" at bounding box center [145, 583] width 120 height 28
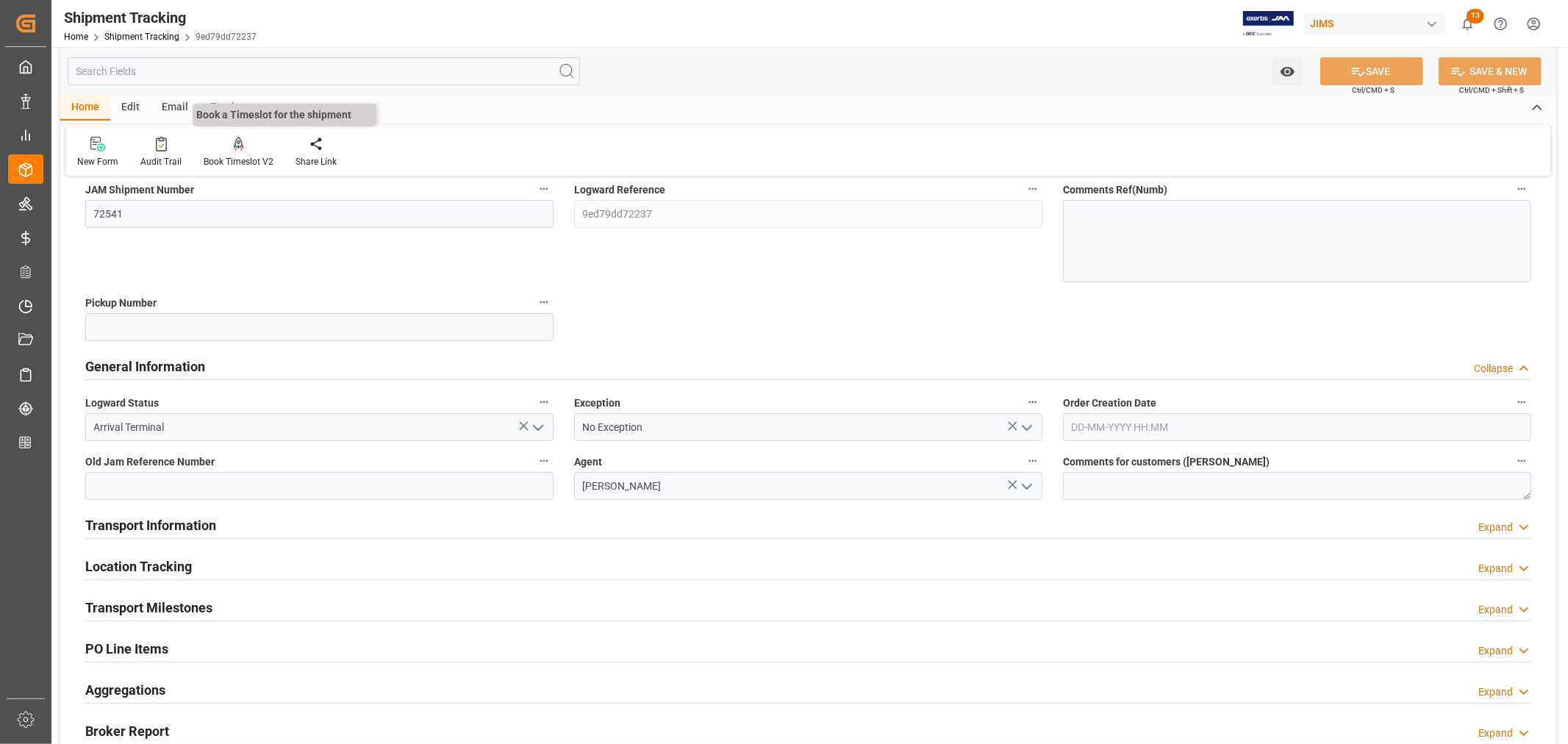
scroll to position [327, 0]
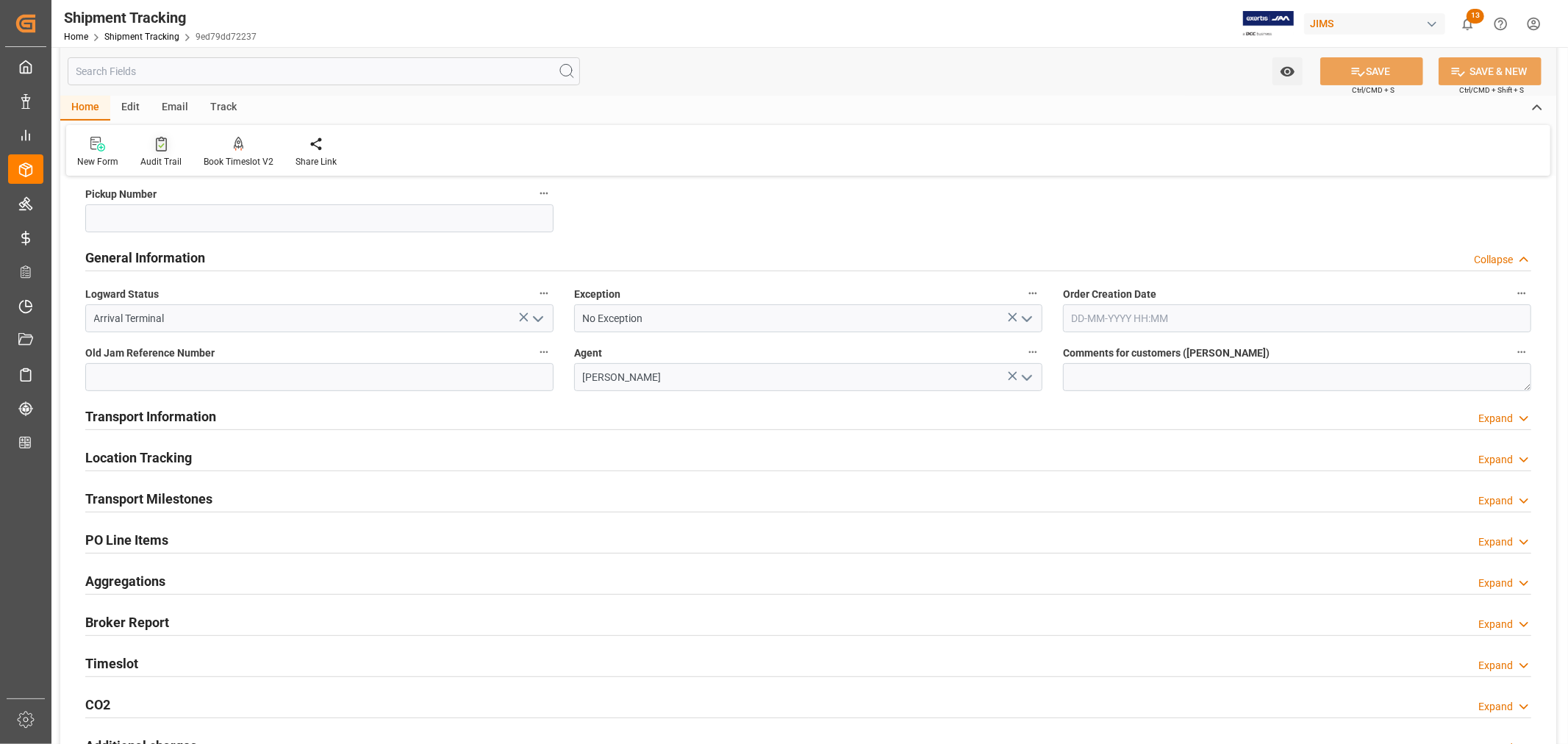
click at [156, 149] on icon at bounding box center [161, 144] width 11 height 15
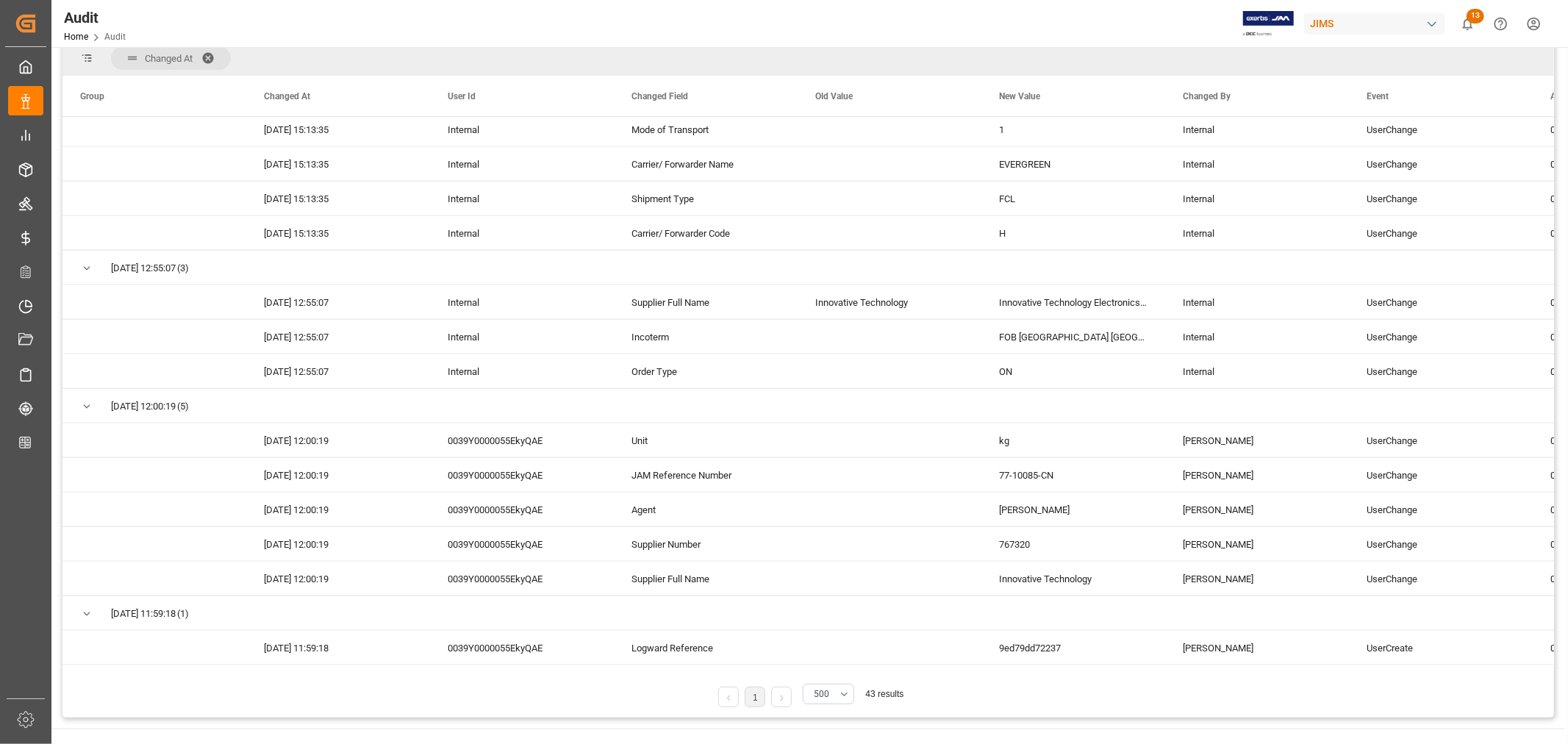
scroll to position [245, 0]
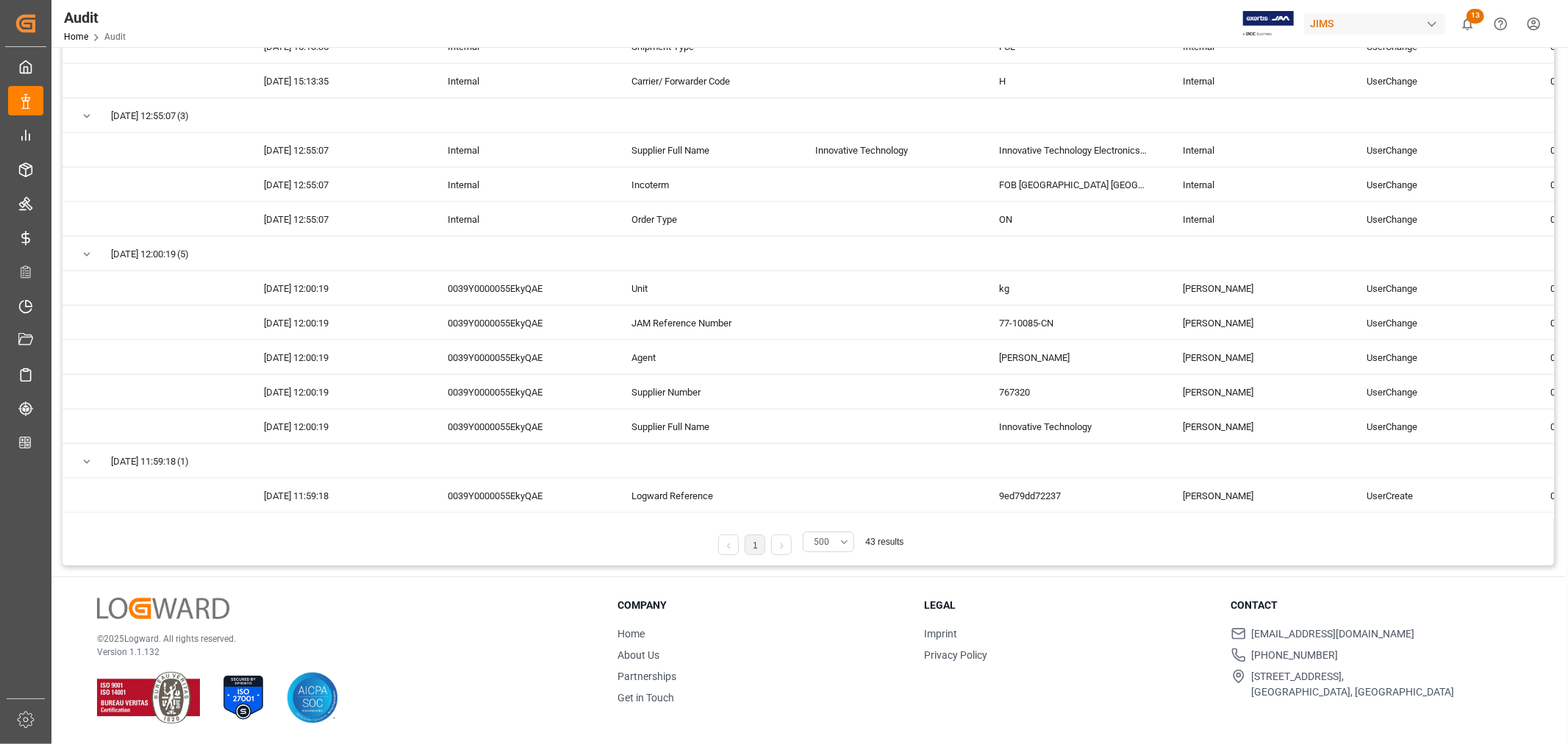
click at [846, 539] on button "500" at bounding box center [828, 541] width 51 height 21
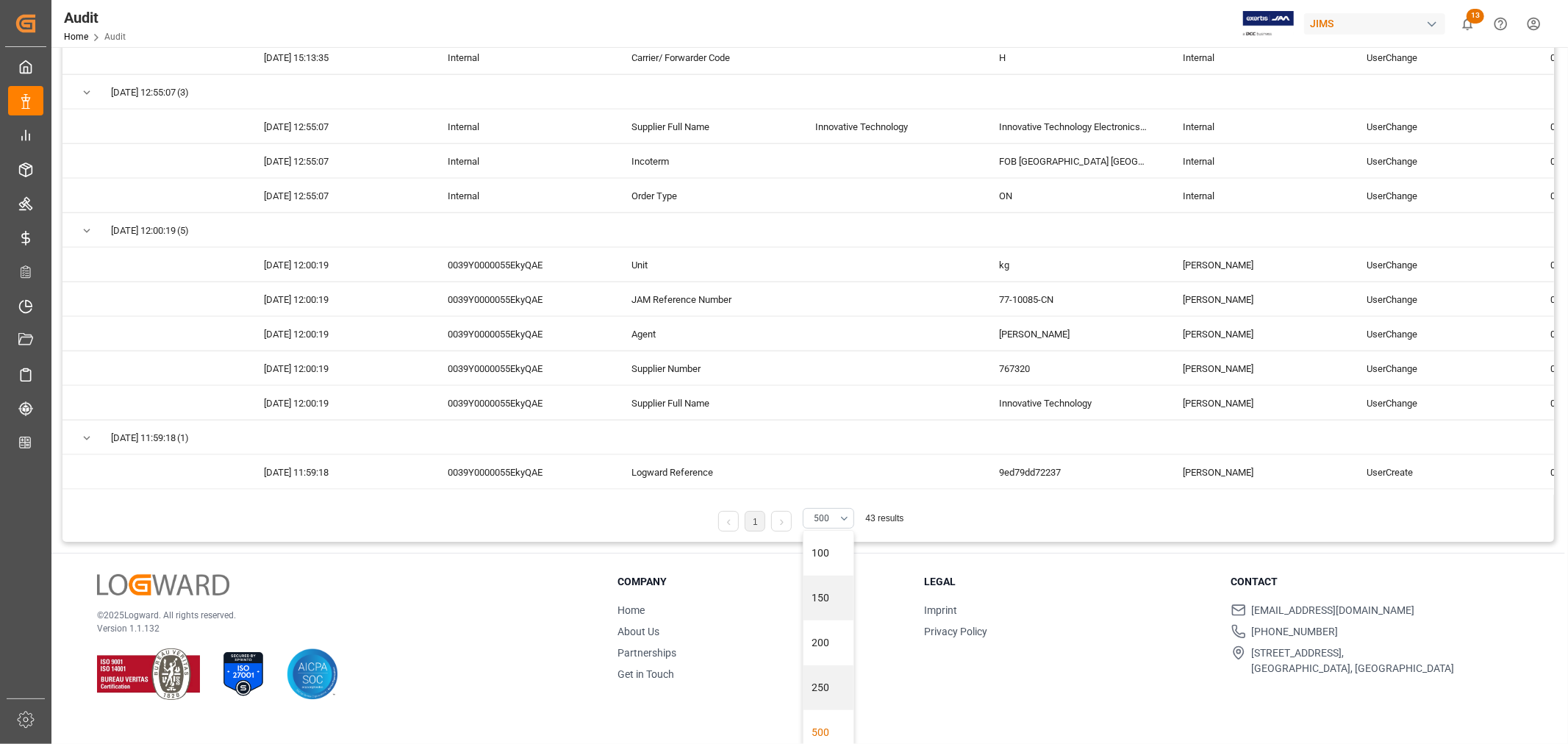
scroll to position [34, 0]
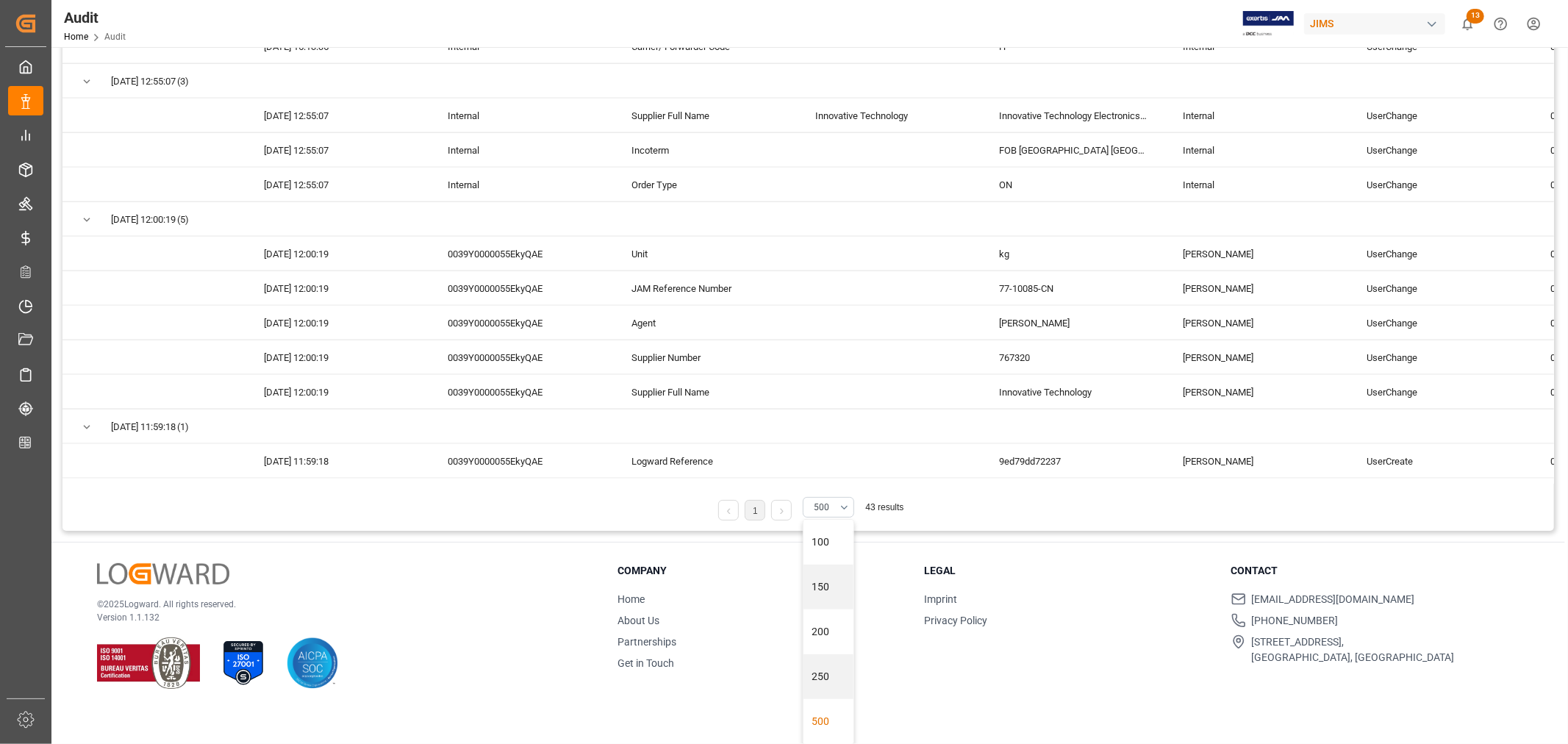
click at [818, 721] on div "500" at bounding box center [828, 721] width 50 height 45
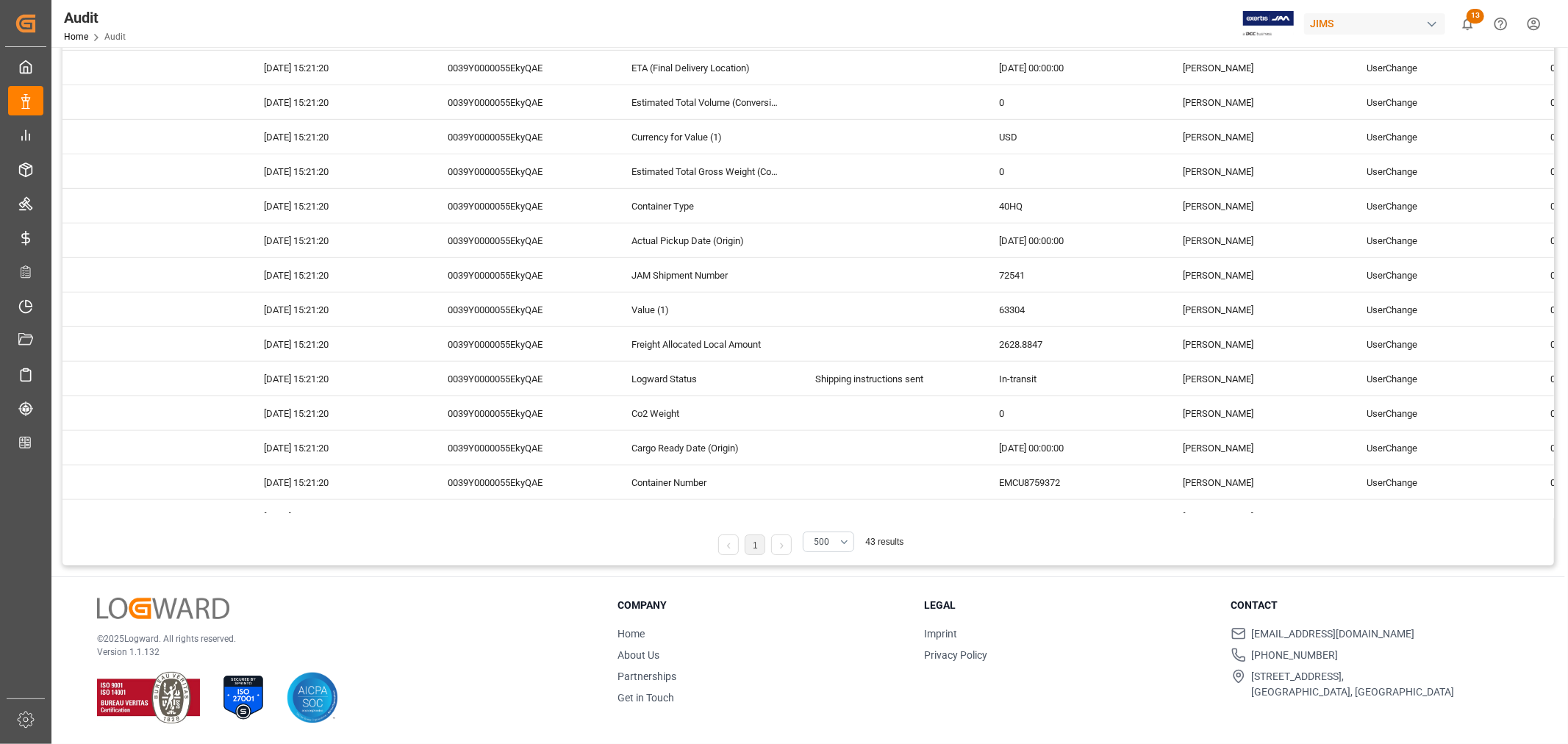
scroll to position [689, 0]
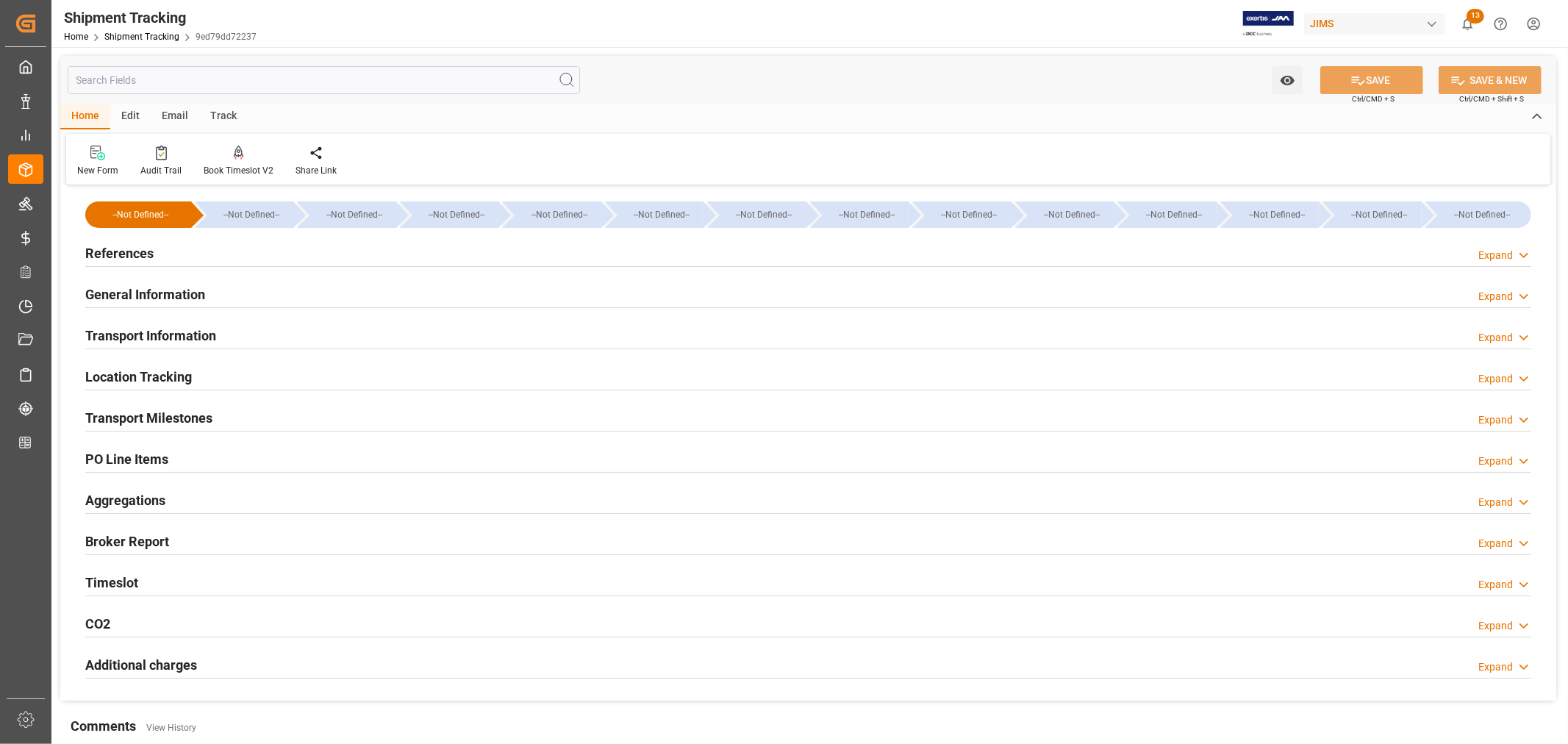
type input "[DATE] 00:00"
type input "[DATE]"
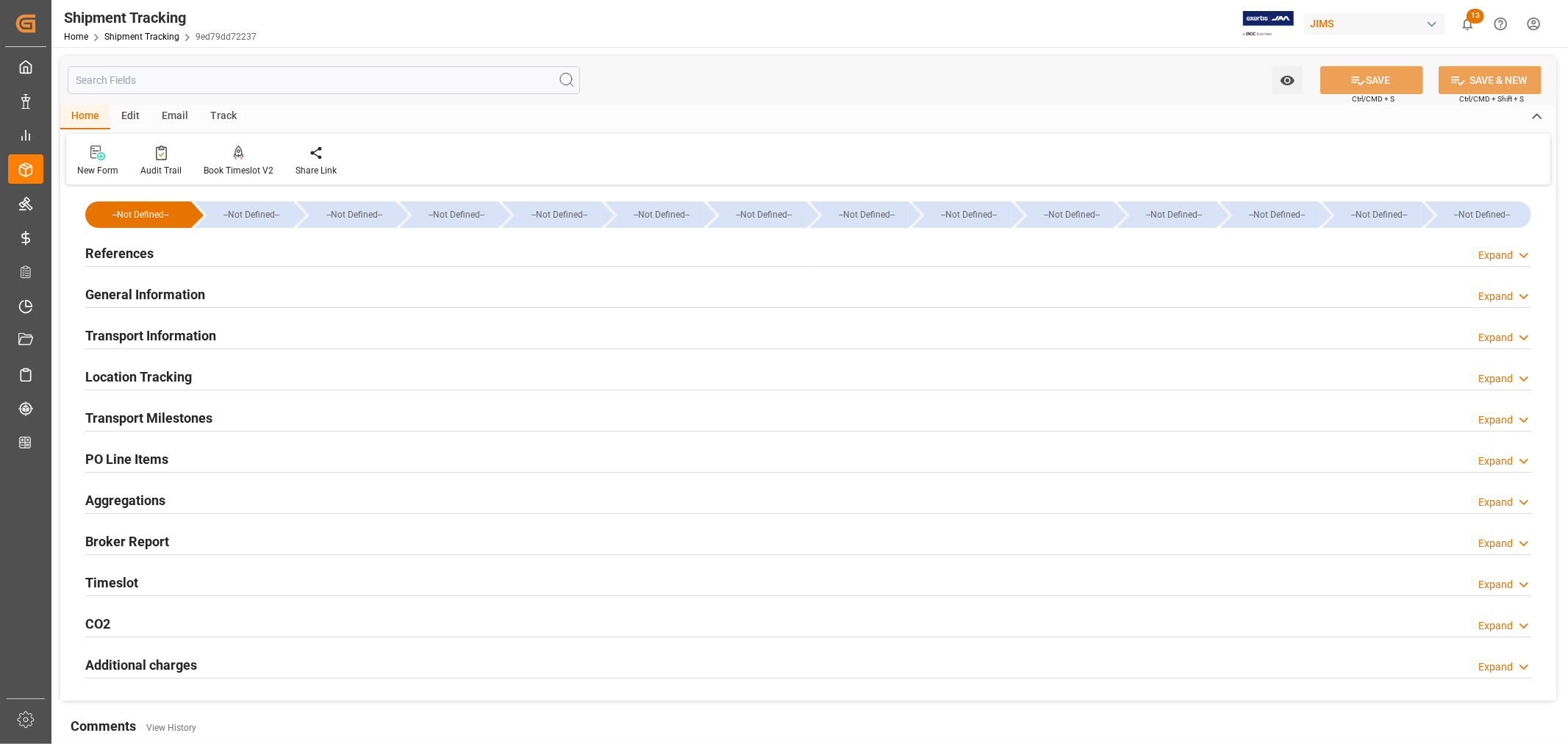
type input "[DATE] 00:00"
click at [153, 417] on h2 "Transport Milestones" at bounding box center [148, 417] width 127 height 20
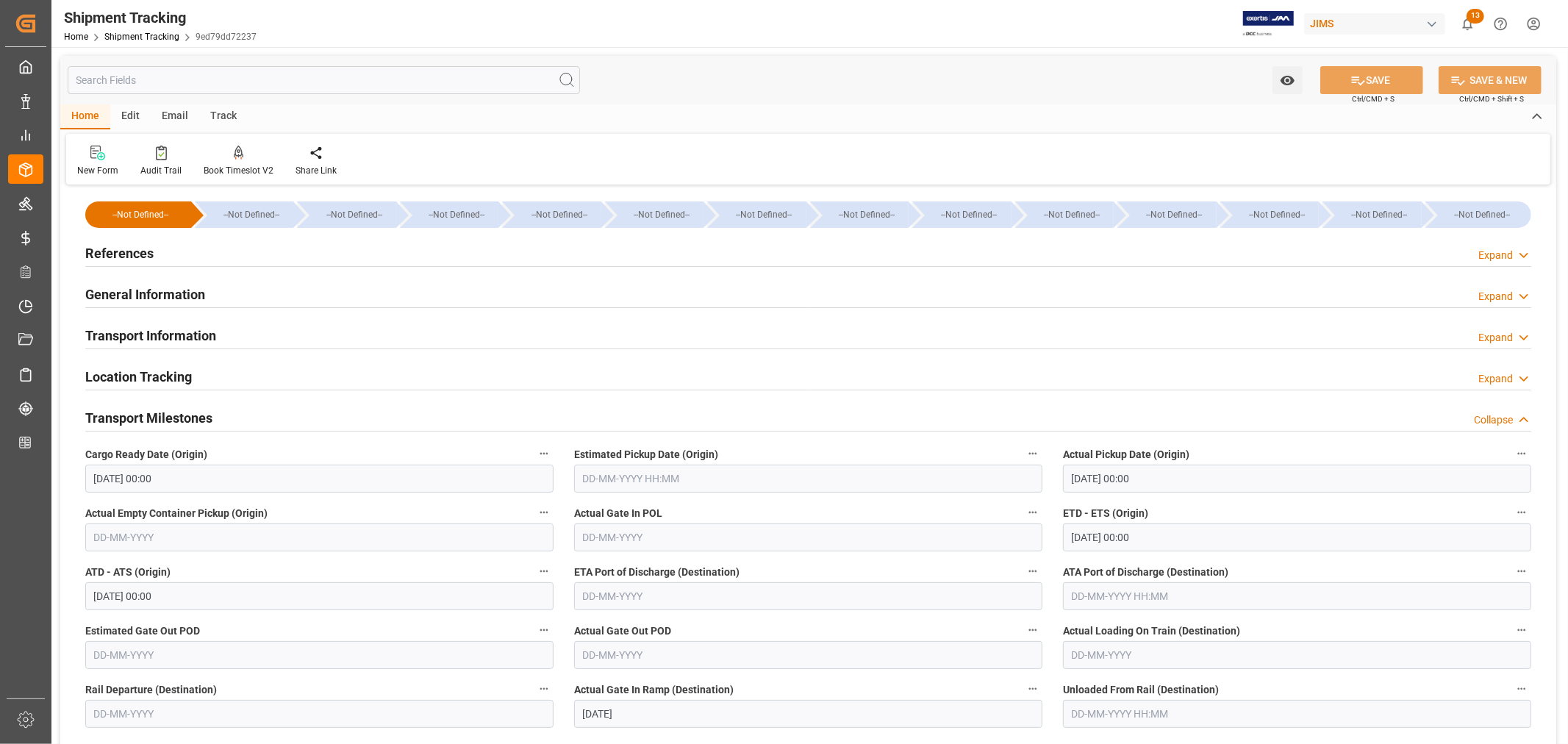
click at [171, 334] on h2 "Transport Information" at bounding box center [150, 336] width 131 height 20
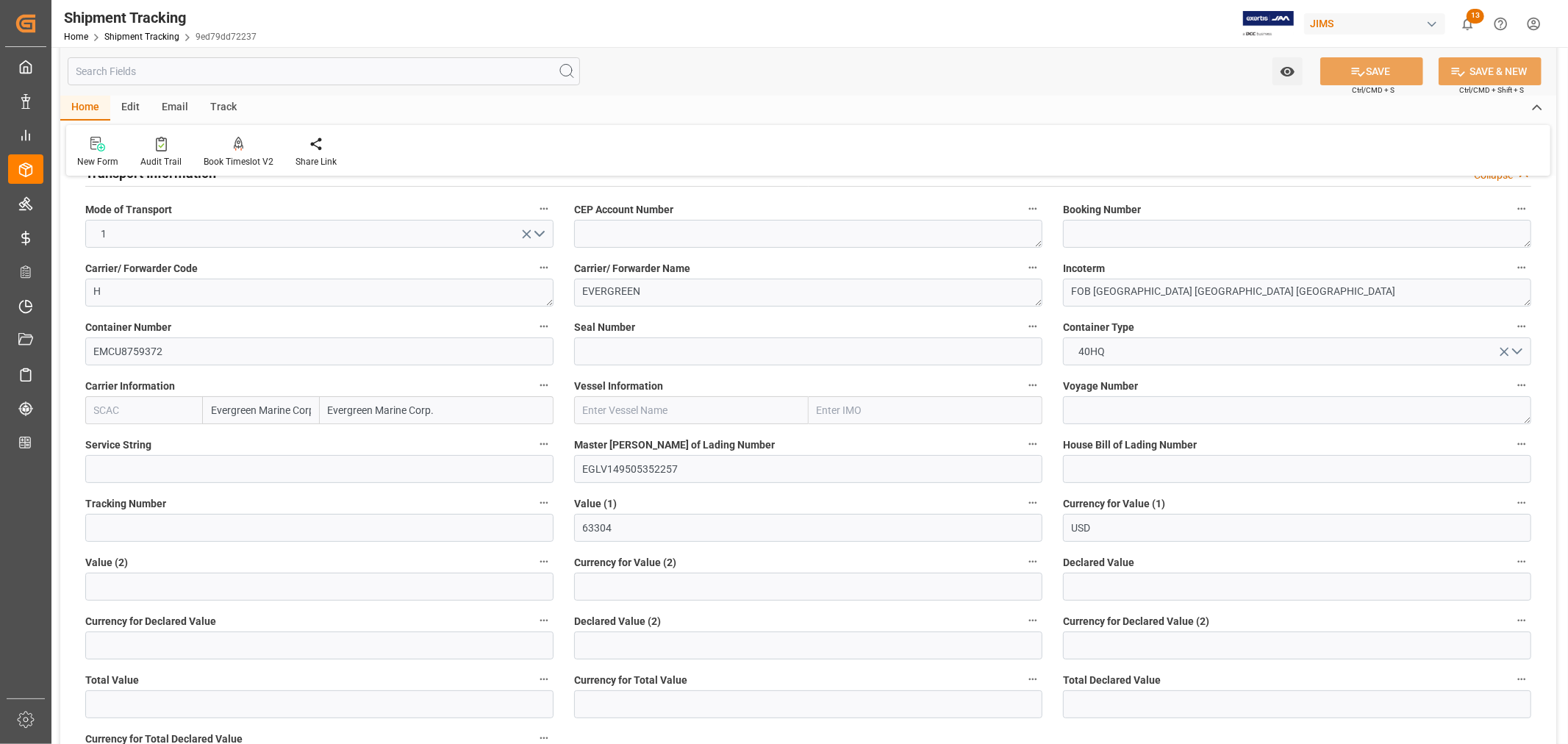
scroll to position [163, 0]
click at [612, 469] on input "EGLV149505352257" at bounding box center [808, 468] width 468 height 28
drag, startPoint x: 609, startPoint y: 467, endPoint x: 691, endPoint y: 467, distance: 82.0
click at [691, 467] on input "EGLV149505352257" at bounding box center [808, 468] width 468 height 28
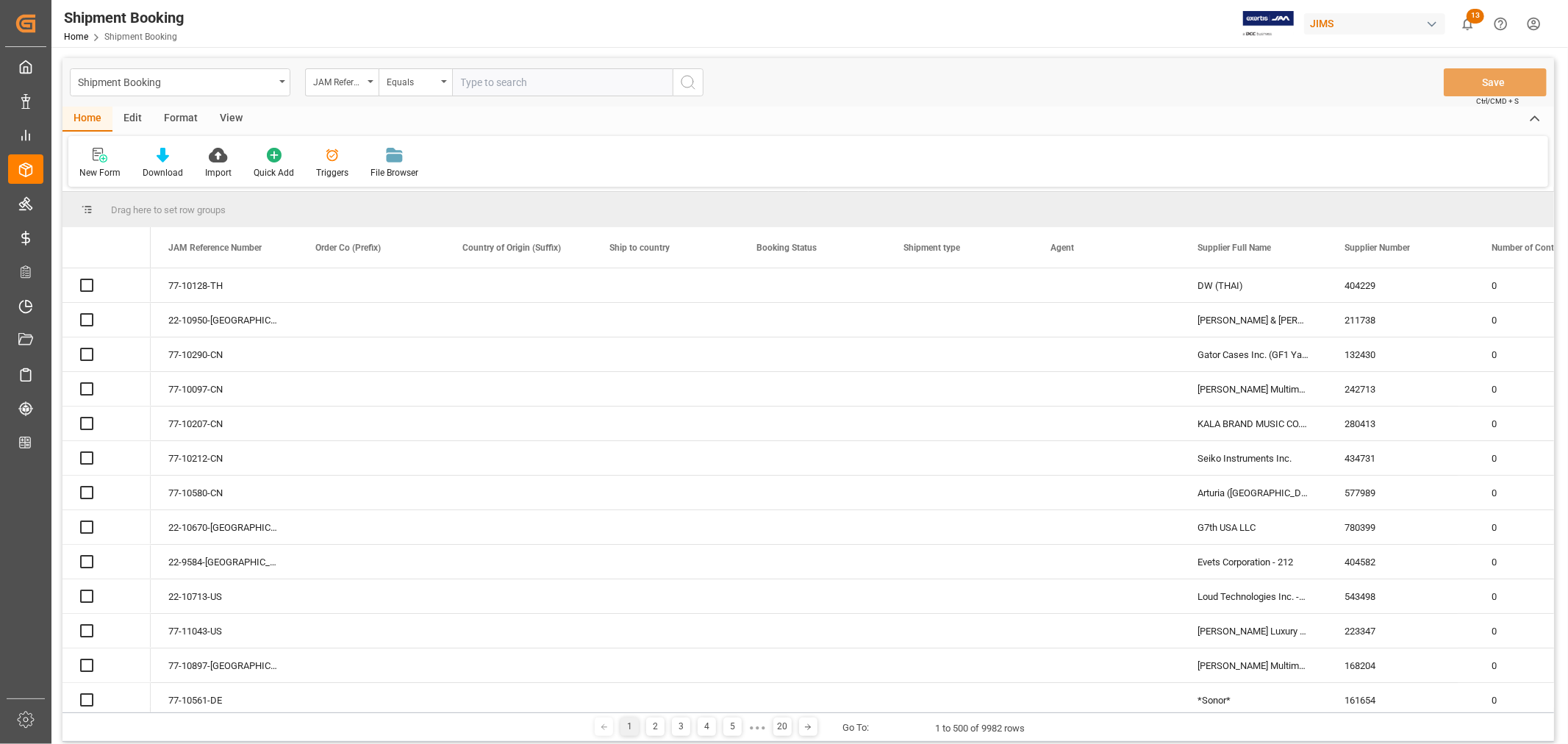
click at [486, 78] on input "text" at bounding box center [562, 82] width 220 height 28
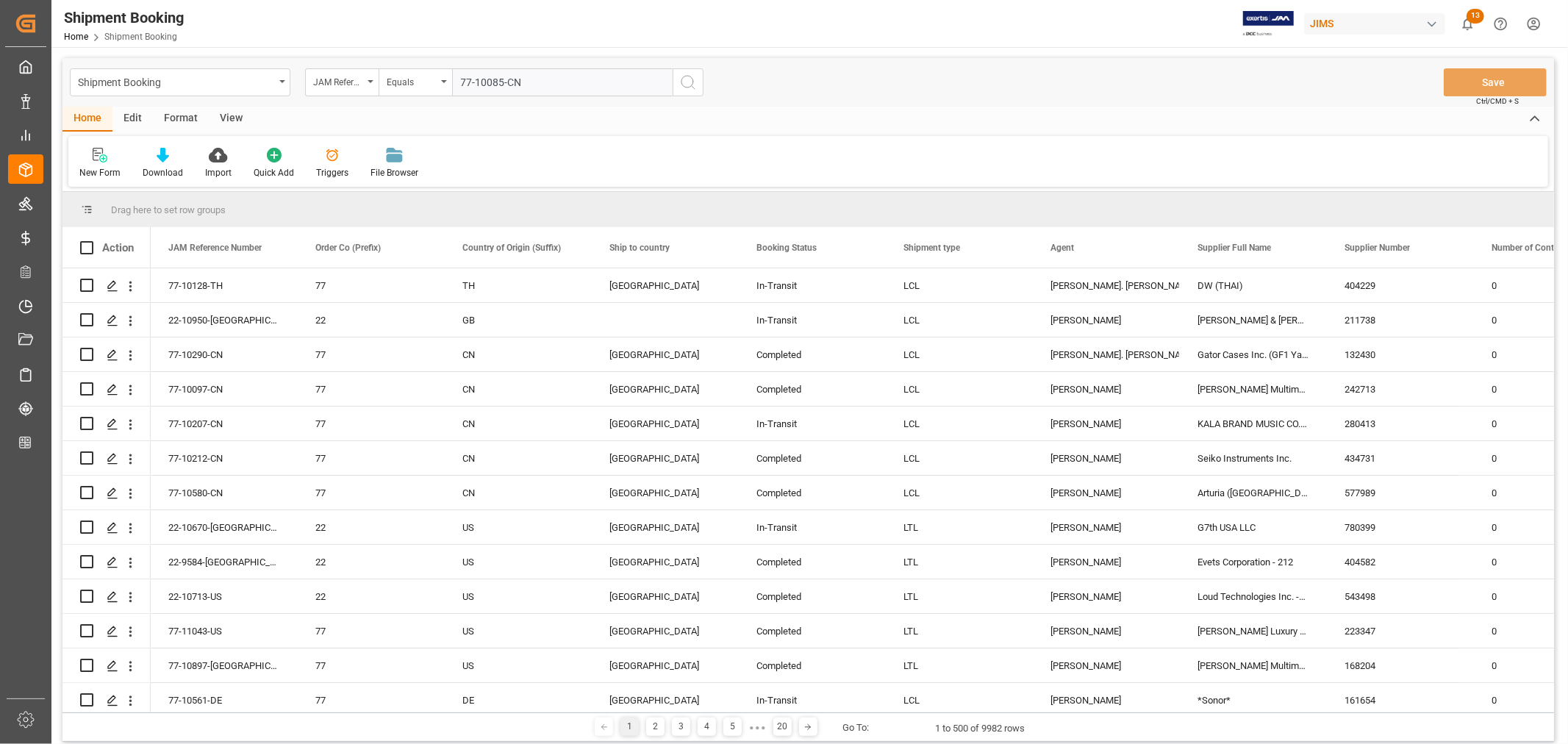
type input "77-10085-CN"
click at [694, 80] on icon "search button" at bounding box center [688, 82] width 18 height 18
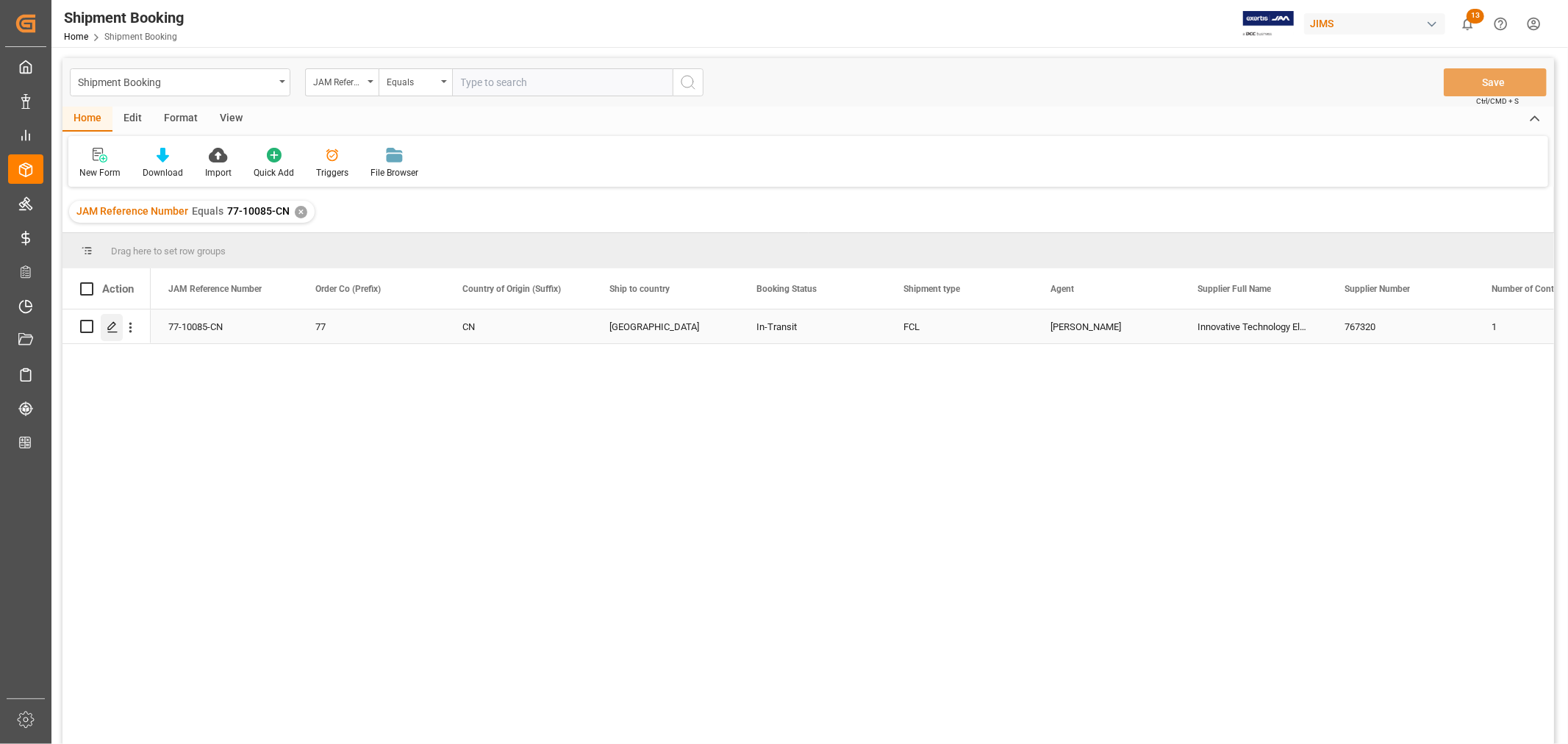
click at [112, 327] on polygon "Press SPACE to select this row." at bounding box center [112, 326] width 8 height 8
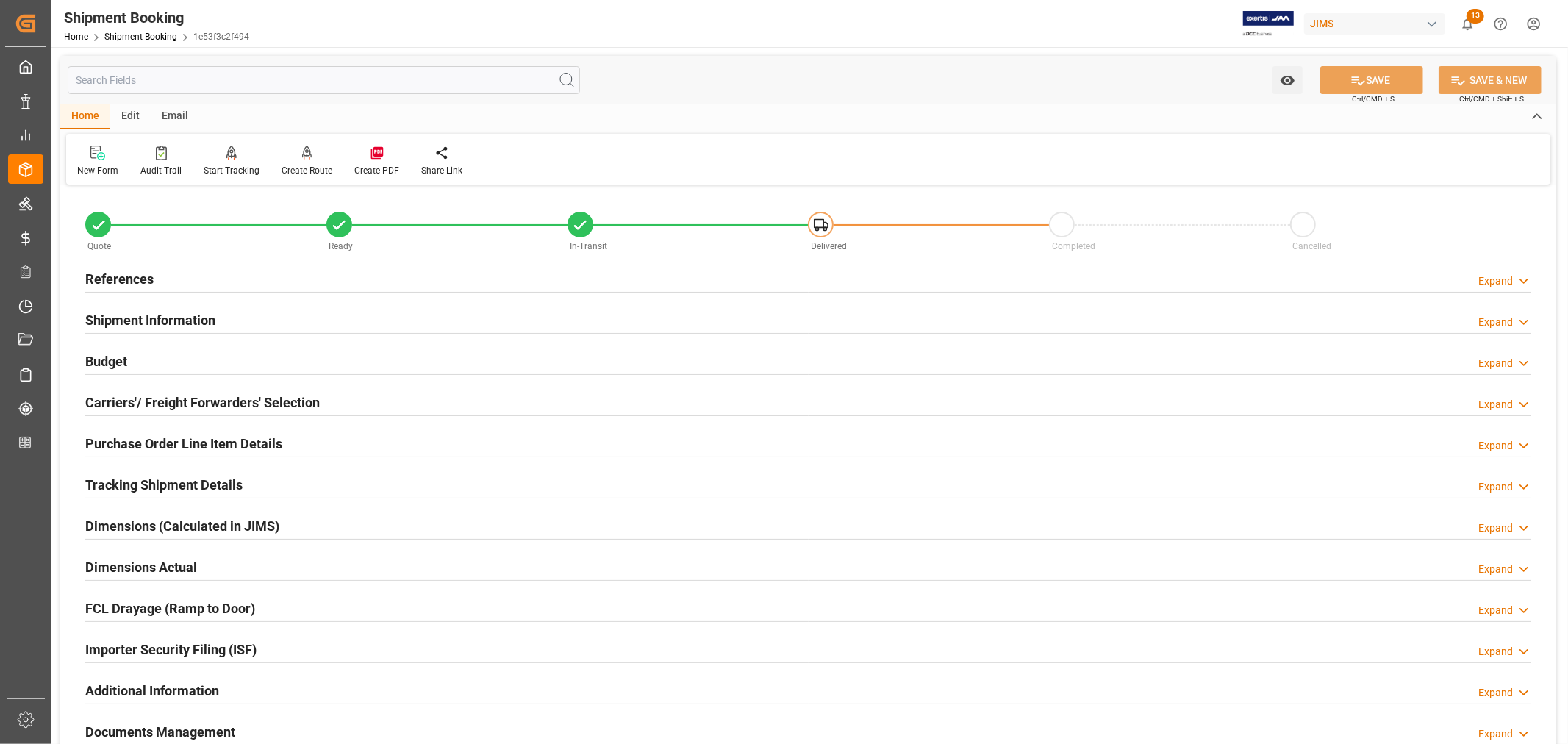
click at [122, 284] on h2 "References" at bounding box center [119, 279] width 68 height 20
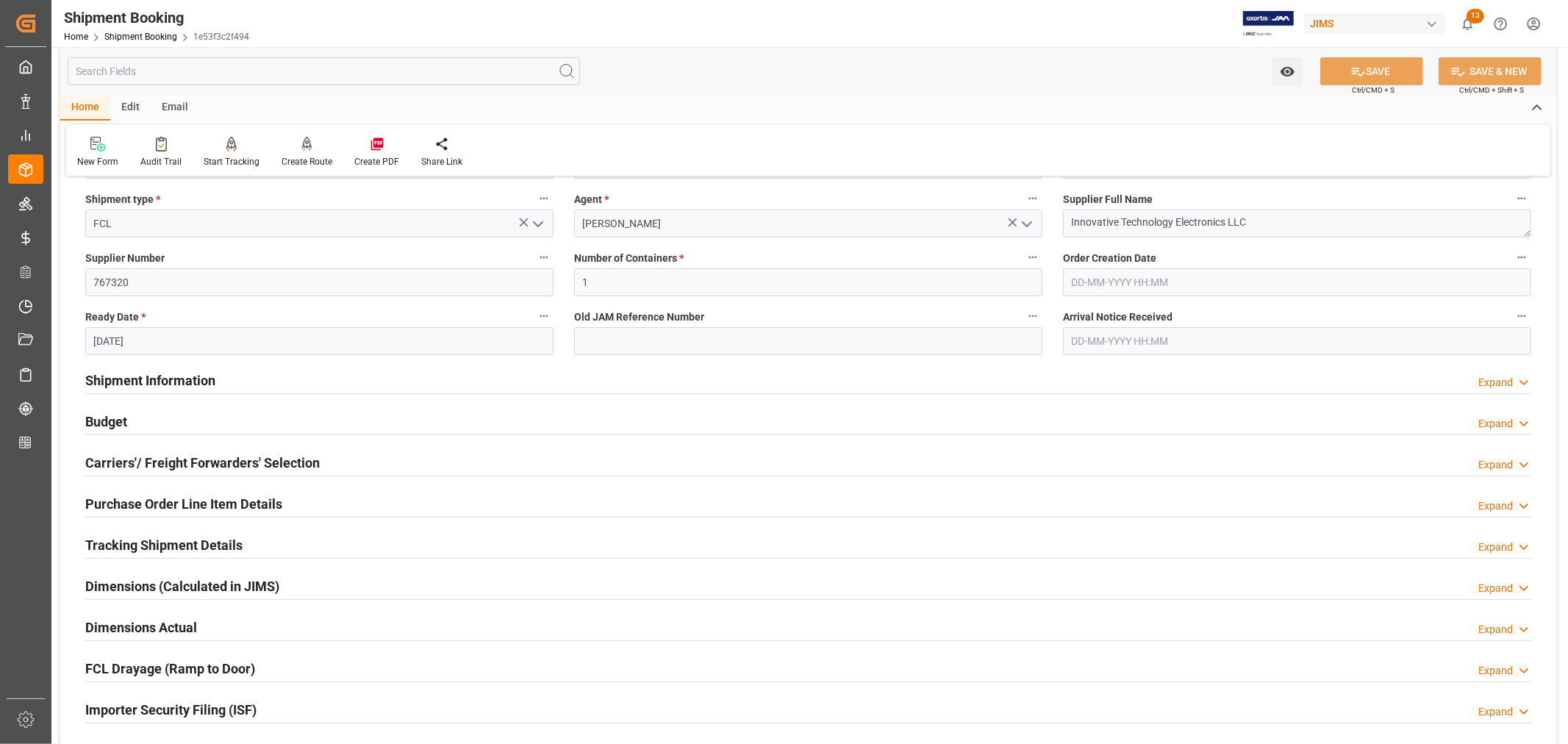
scroll to position [327, 0]
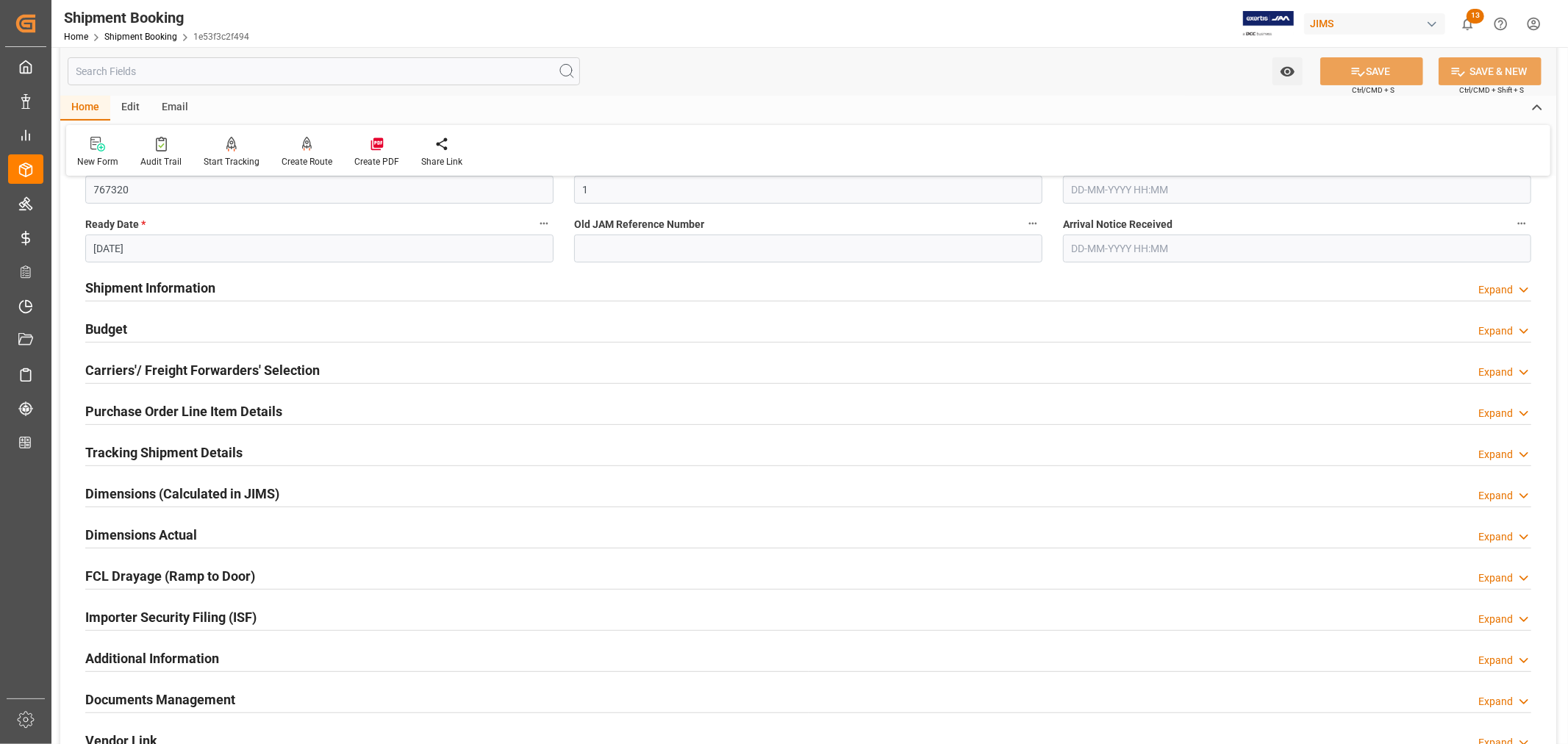
click at [182, 294] on h2 "Shipment Information" at bounding box center [150, 288] width 130 height 20
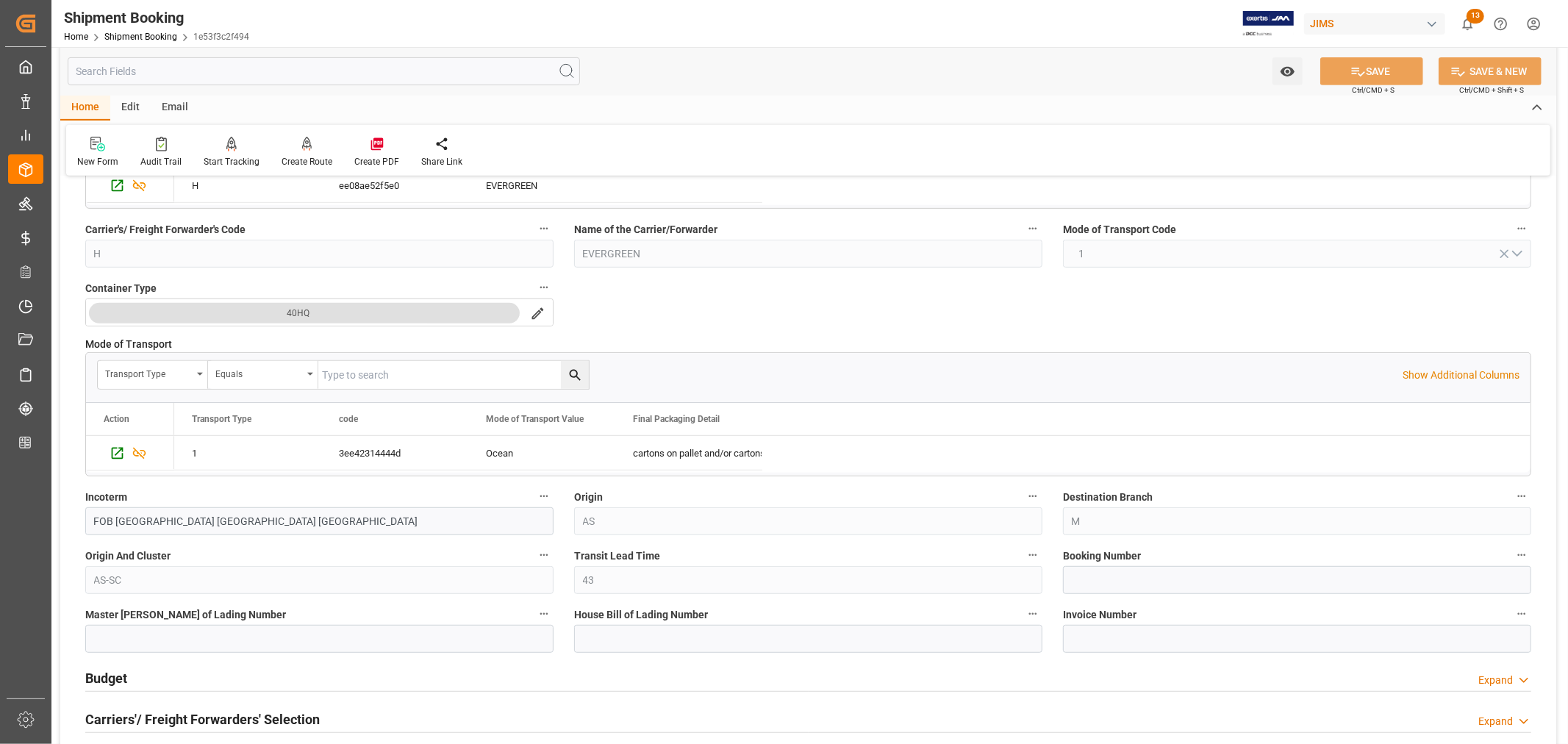
scroll to position [652, 0]
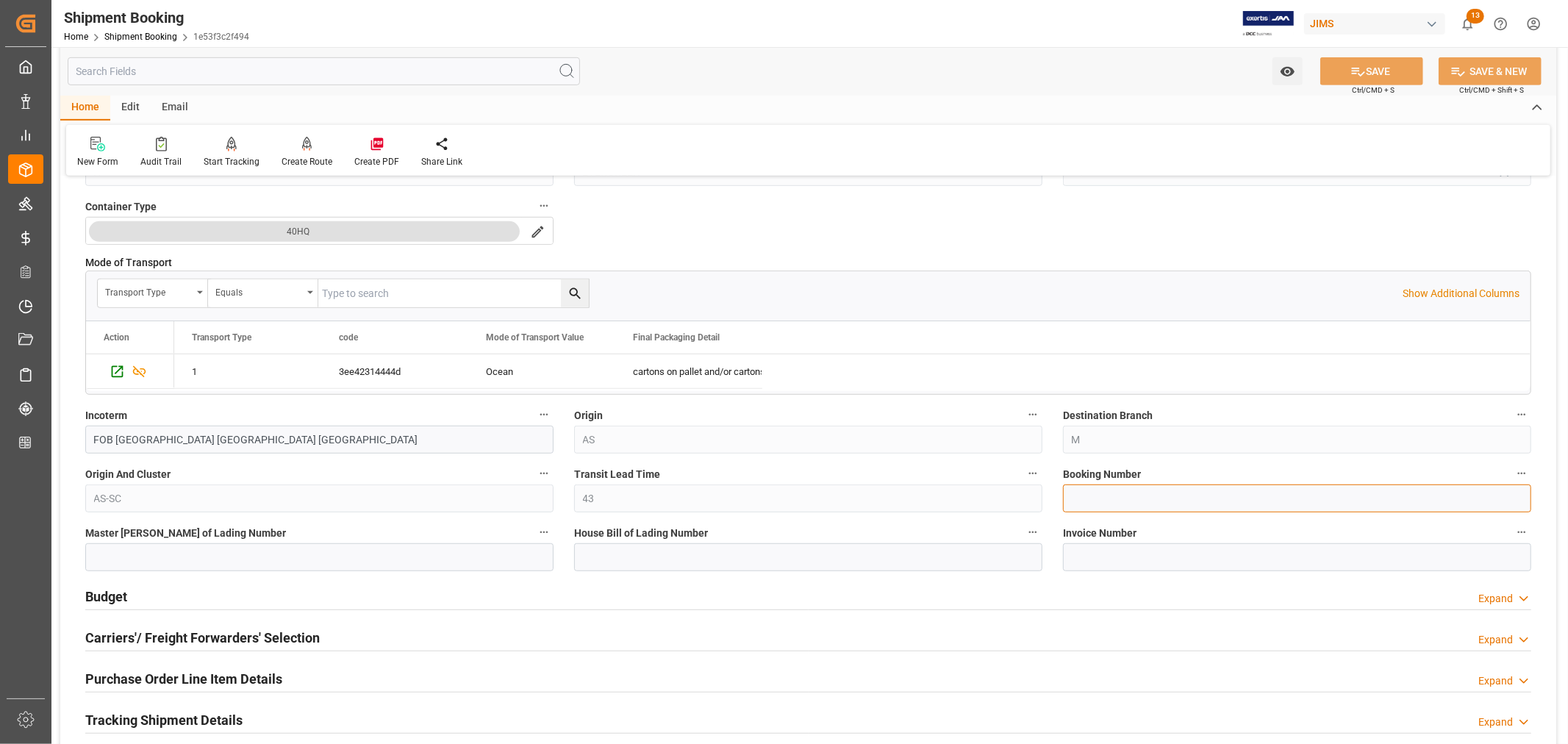
click at [1085, 496] on input at bounding box center [1297, 498] width 468 height 28
paste input "77-10085-CN"
type input "77-10085-CN"
click at [991, 500] on div "Quote Ready In-Transit Delivered Completed Cancelled References Collapse JAM Re…" at bounding box center [808, 290] width 1496 height 1507
paste input "149505352257"
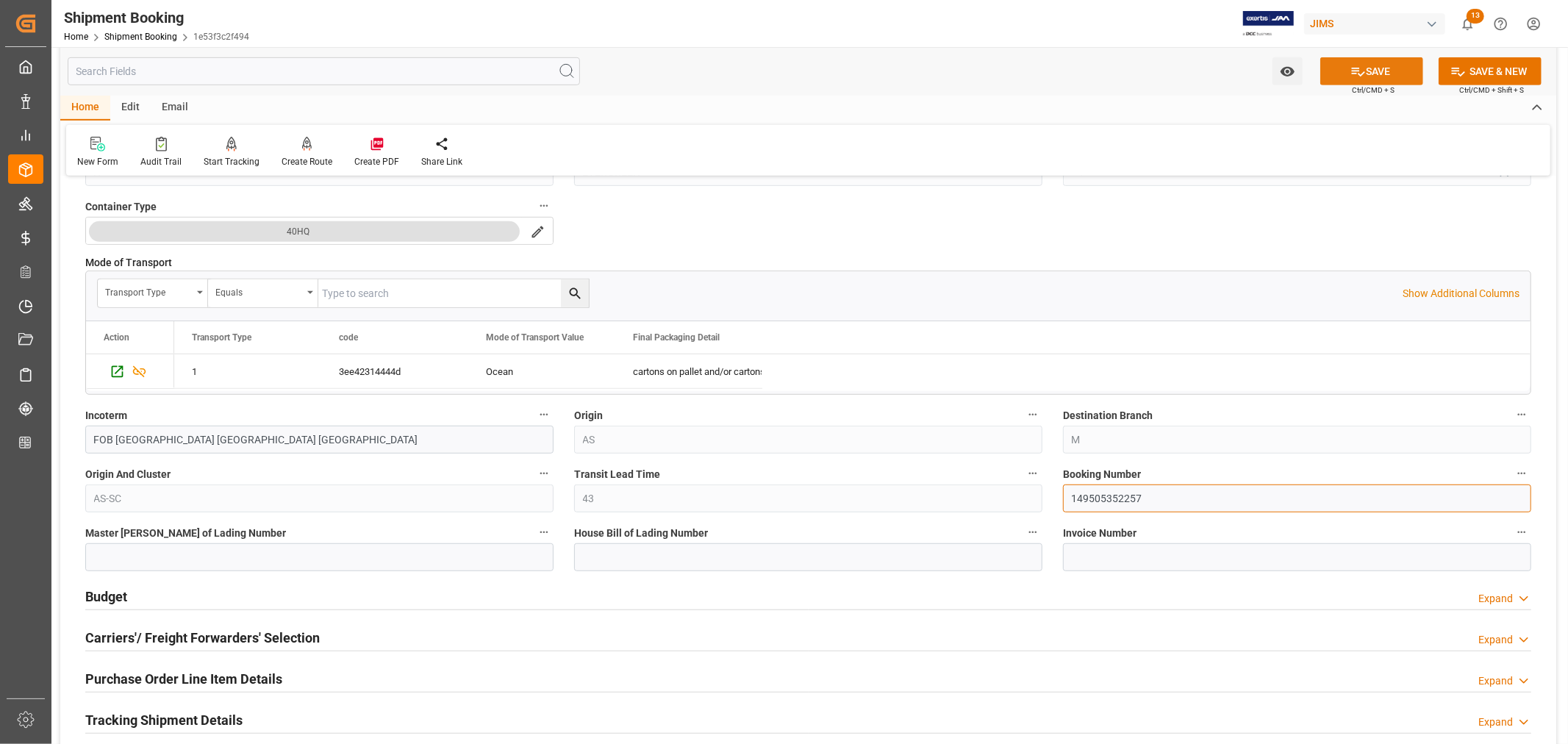
type input "149505352257"
click at [1364, 74] on button "SAVE" at bounding box center [1371, 71] width 103 height 28
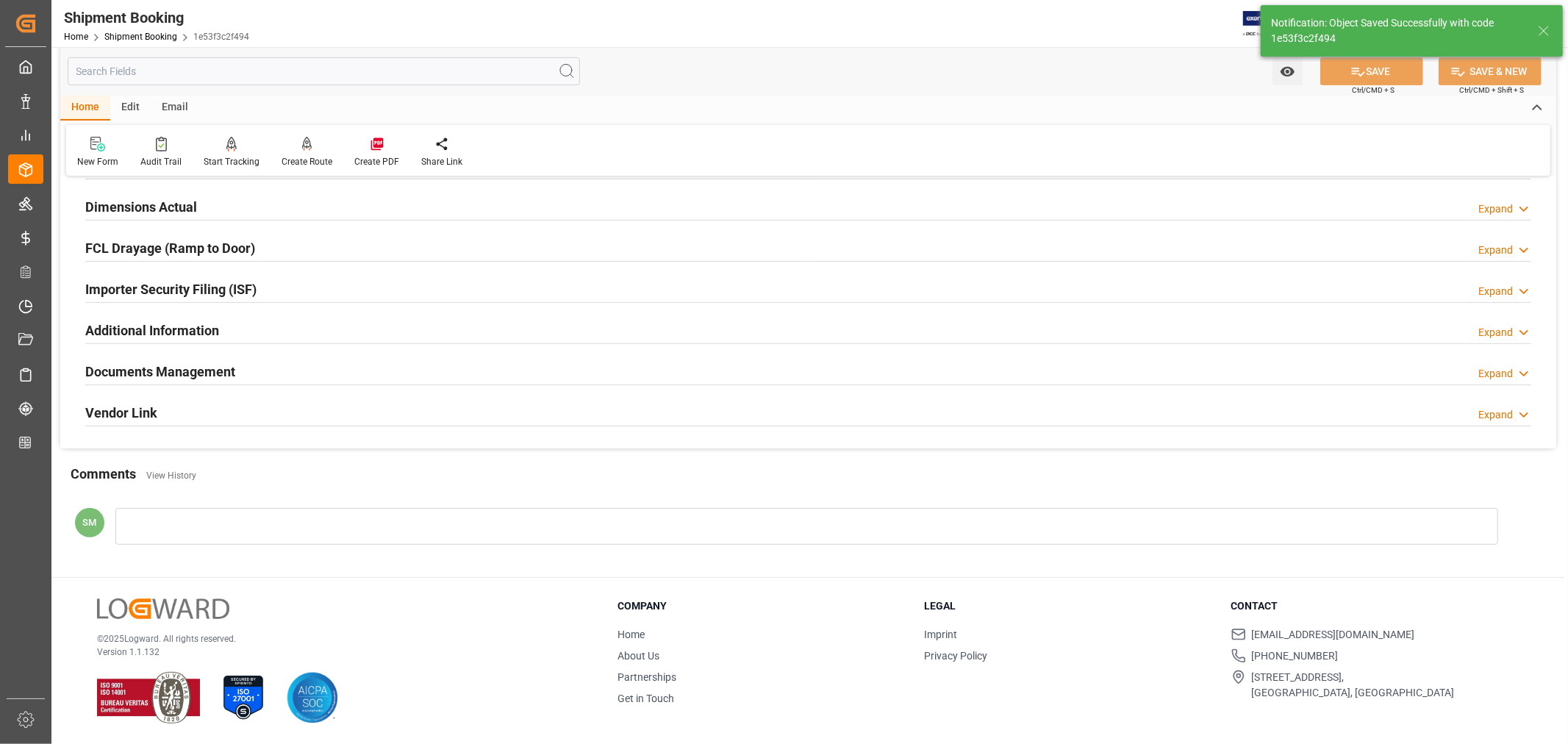
scroll to position [0, 0]
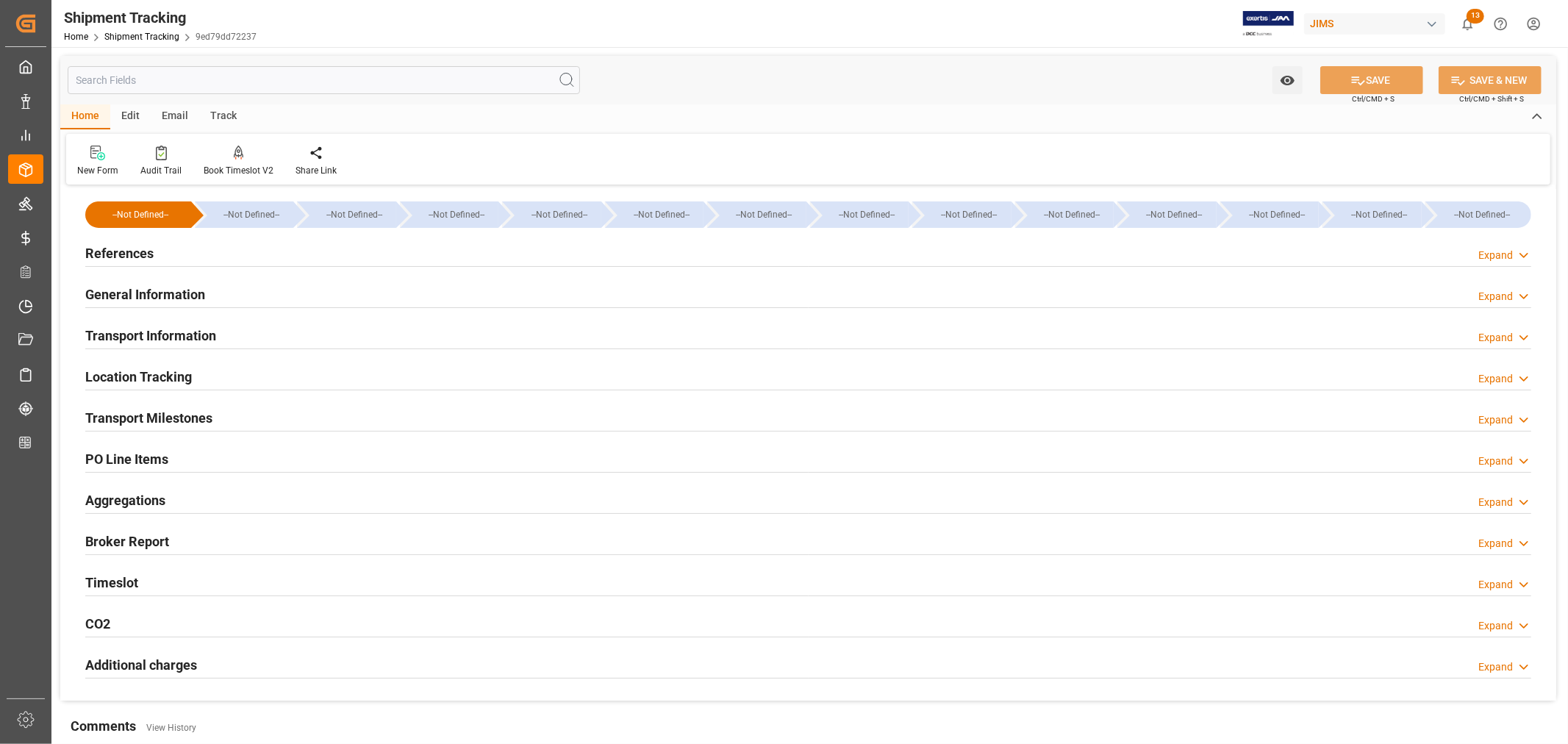
click at [164, 333] on h2 "Transport Information" at bounding box center [150, 336] width 131 height 20
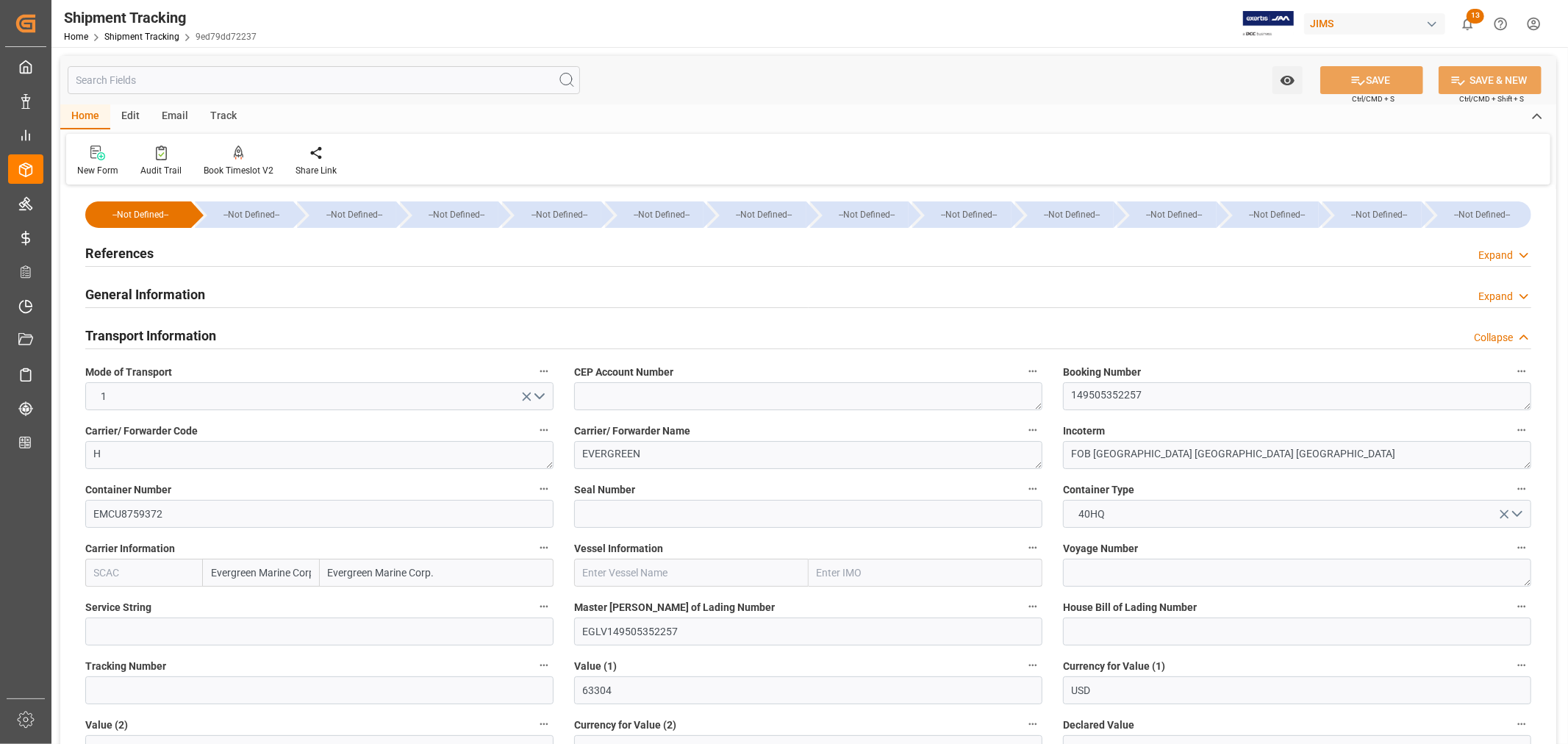
click at [164, 333] on h2 "Transport Information" at bounding box center [150, 336] width 131 height 20
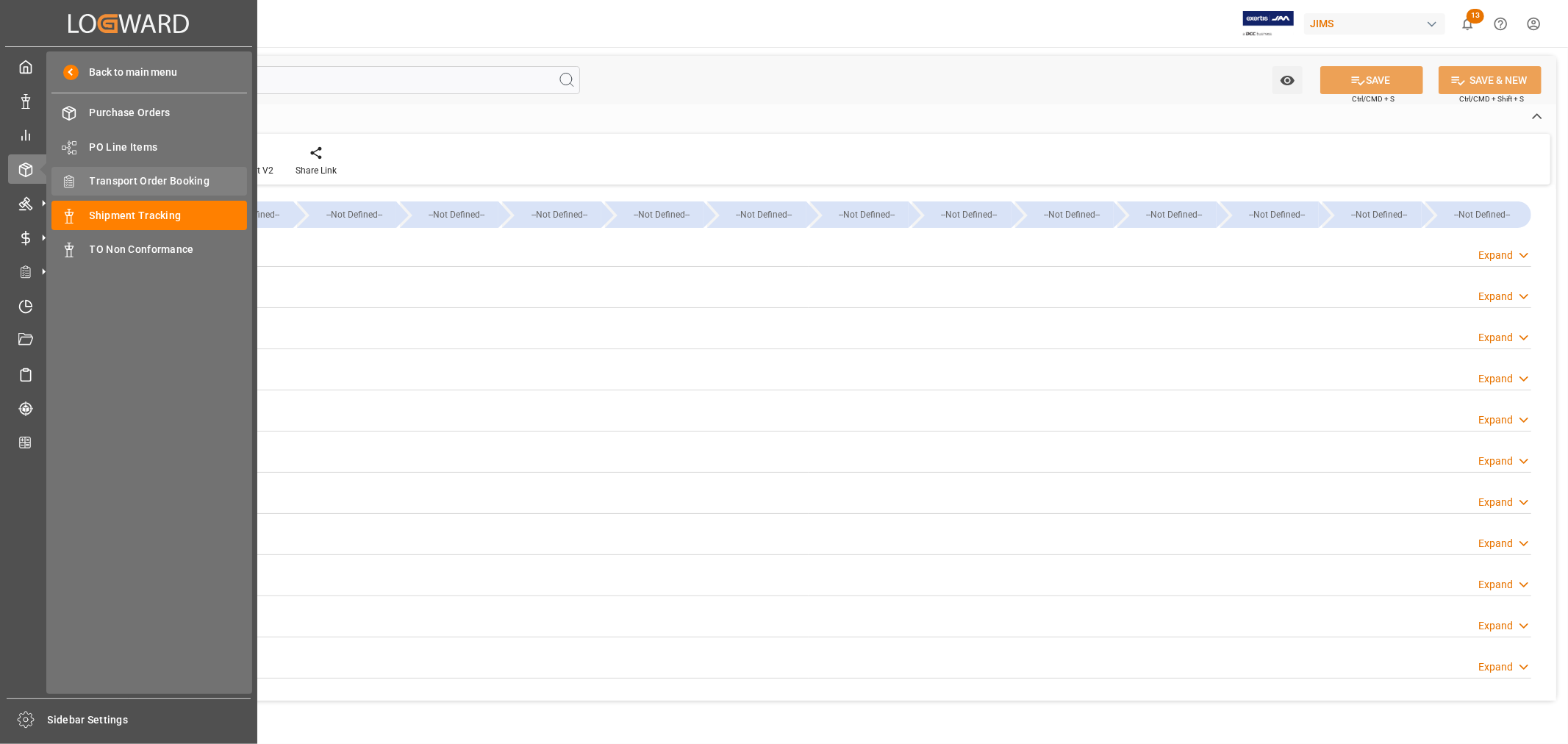
click at [150, 184] on span "Transport Order Booking" at bounding box center [168, 181] width 158 height 15
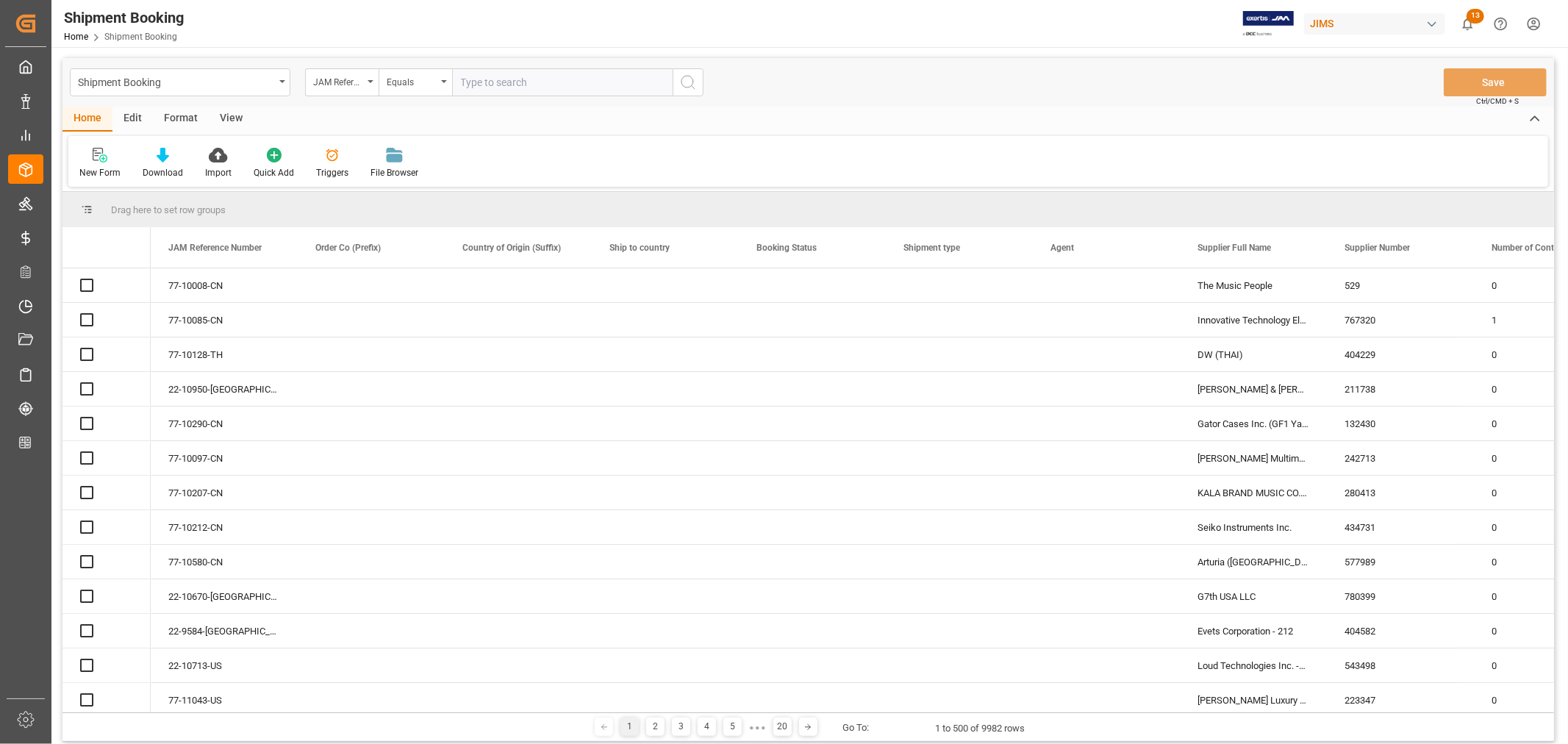
click at [490, 81] on input "text" at bounding box center [562, 82] width 220 height 28
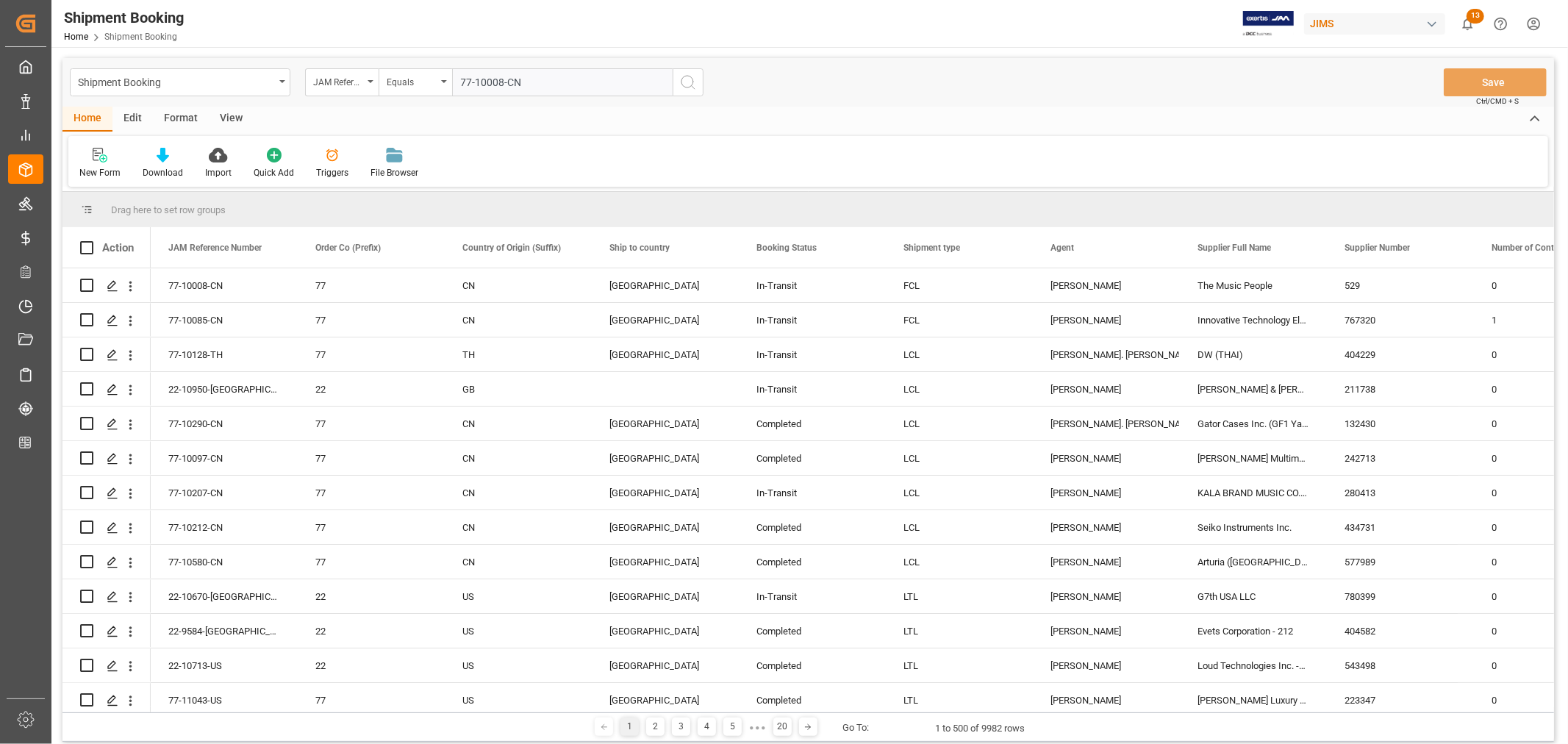
type input "77-10008-CN"
drag, startPoint x: 688, startPoint y: 83, endPoint x: 300, endPoint y: 379, distance: 488.0
click at [688, 85] on icon "search button" at bounding box center [688, 82] width 18 height 18
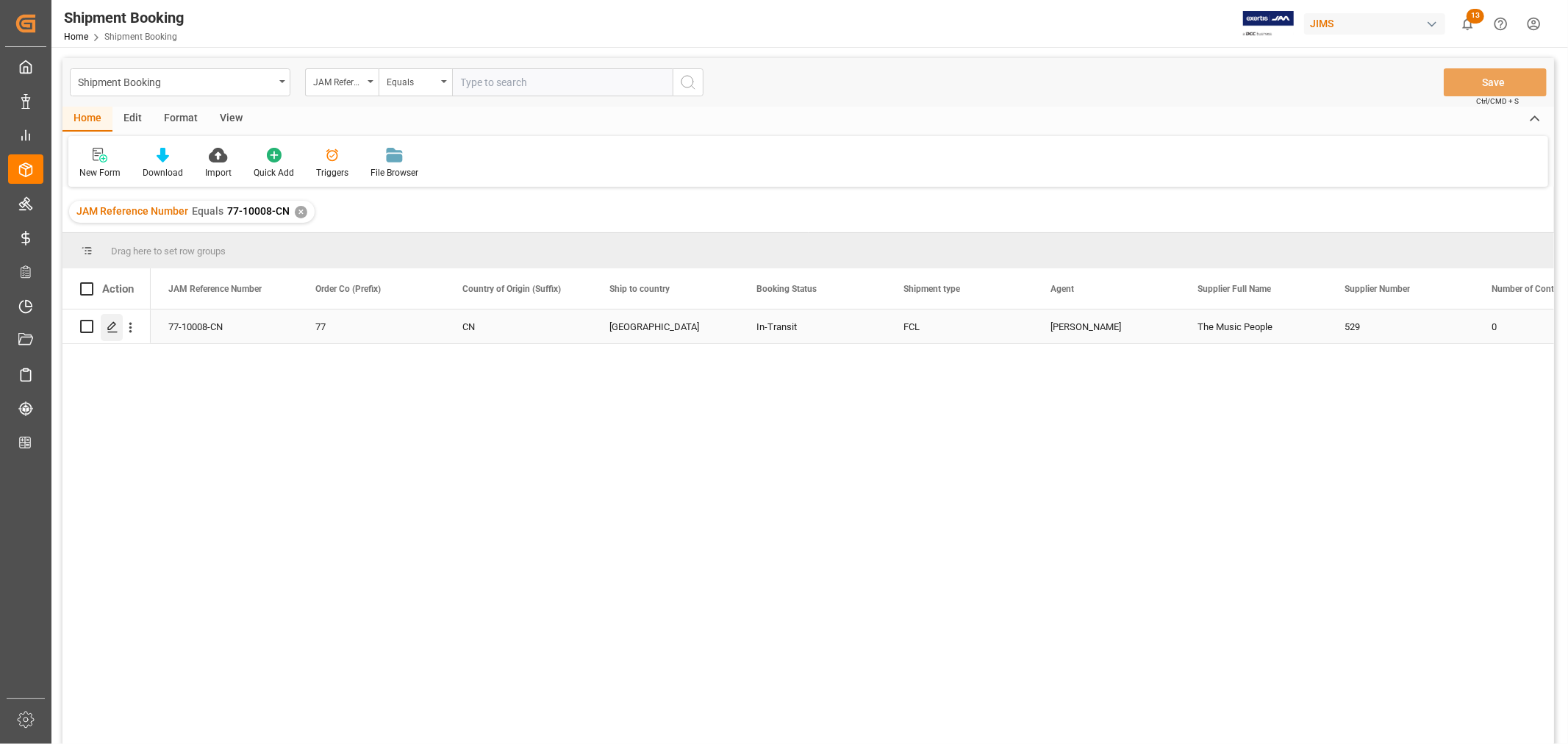
click at [115, 327] on icon "Press SPACE to select this row." at bounding box center [112, 327] width 11 height 11
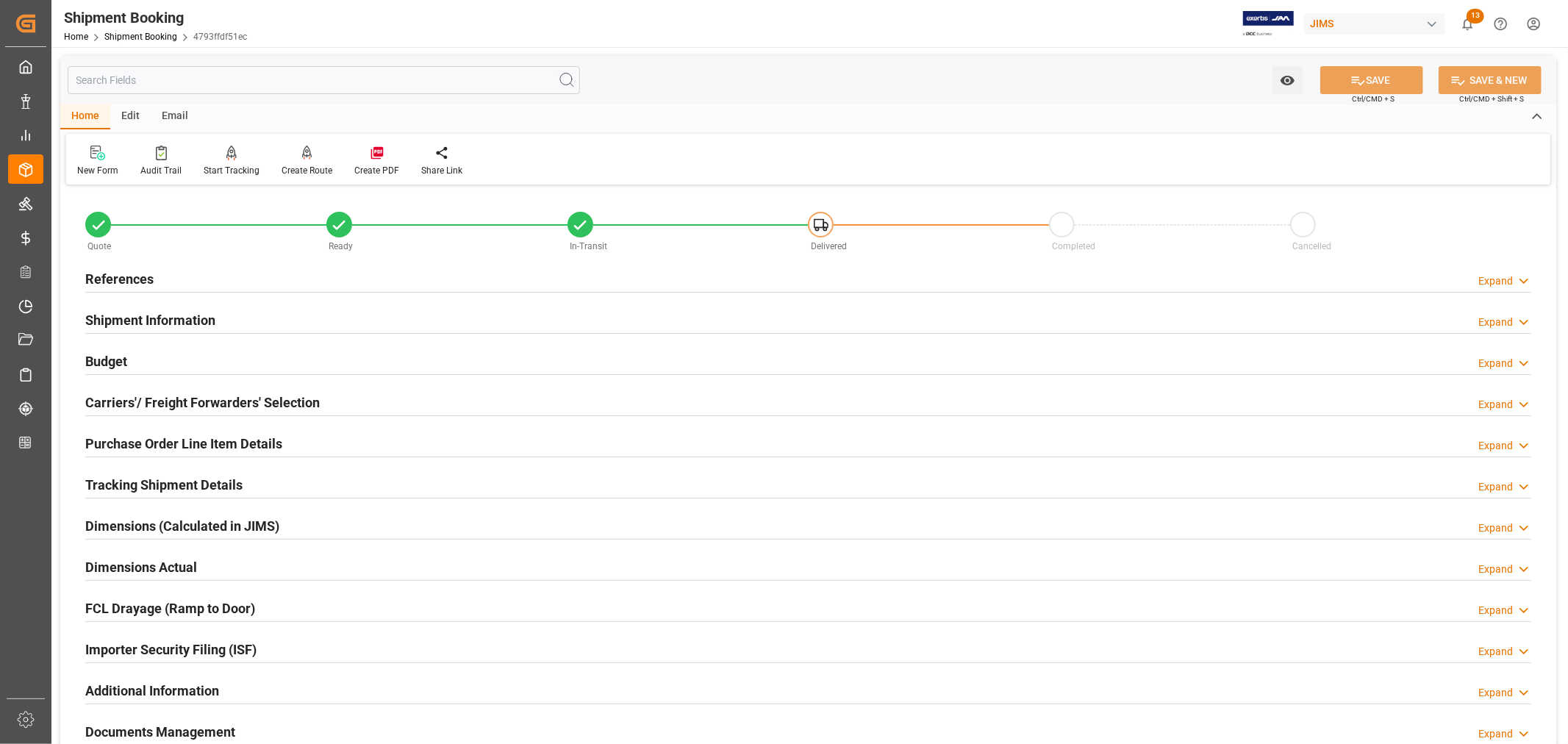
click at [160, 322] on h2 "Shipment Information" at bounding box center [150, 320] width 130 height 20
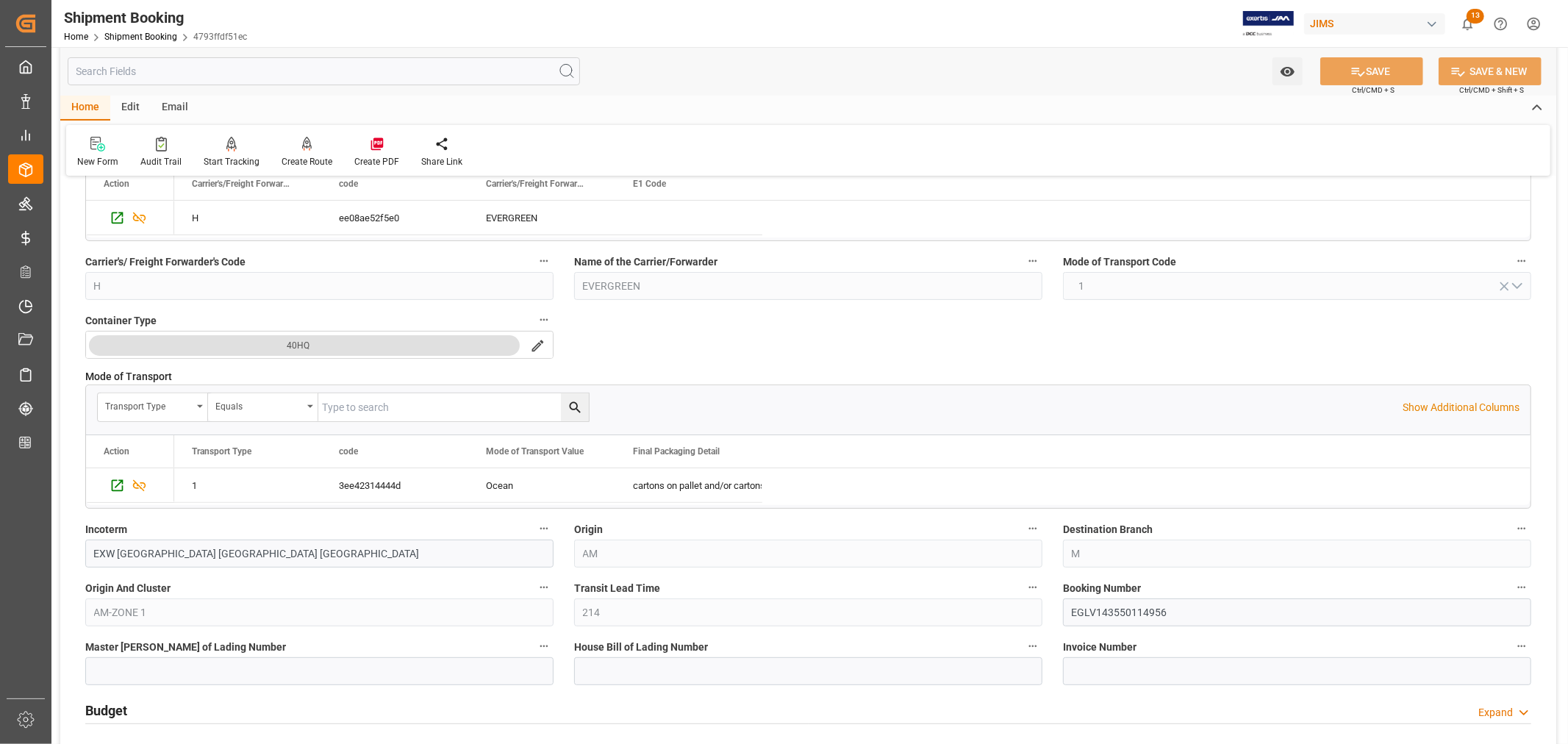
scroll to position [327, 0]
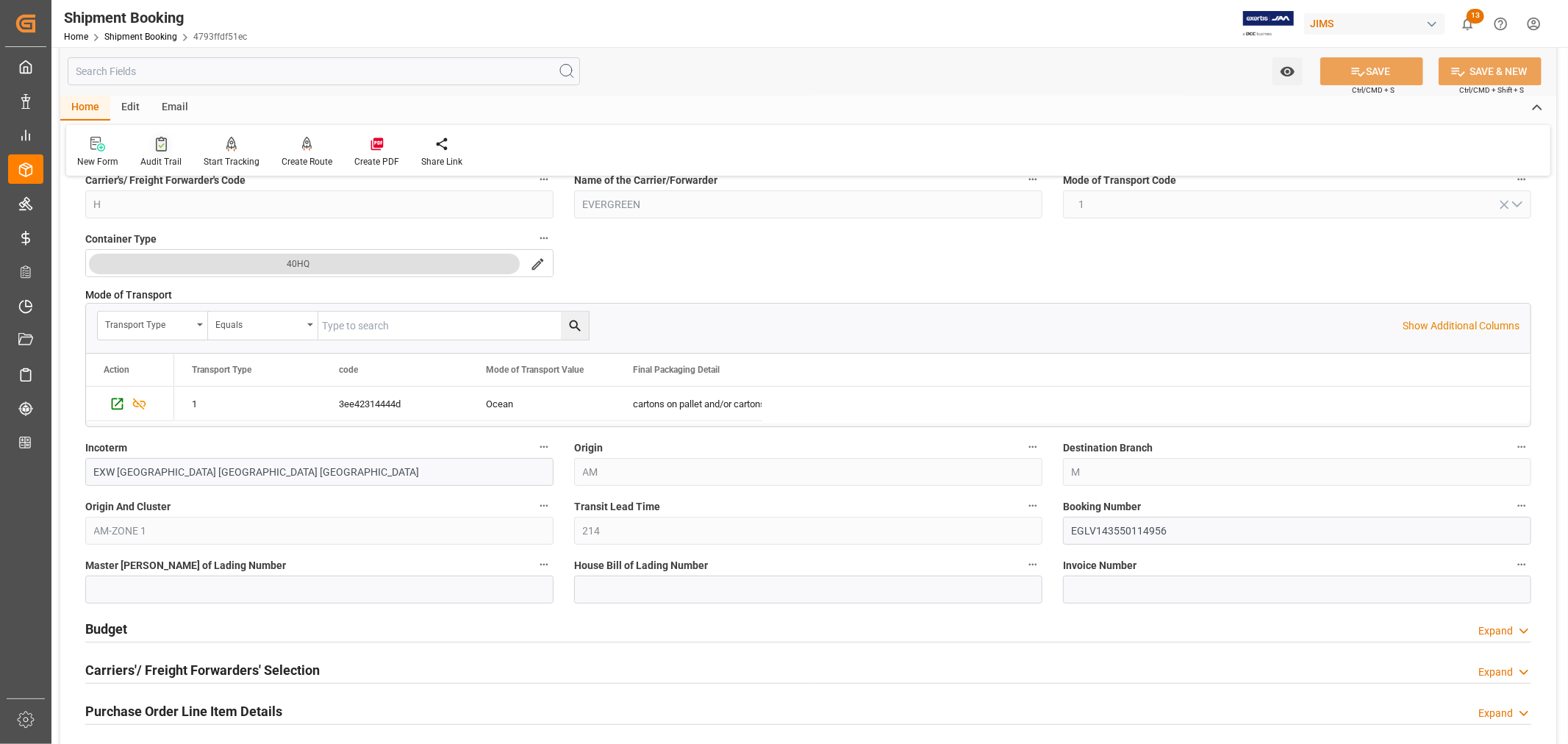
click at [160, 149] on icon at bounding box center [161, 144] width 11 height 15
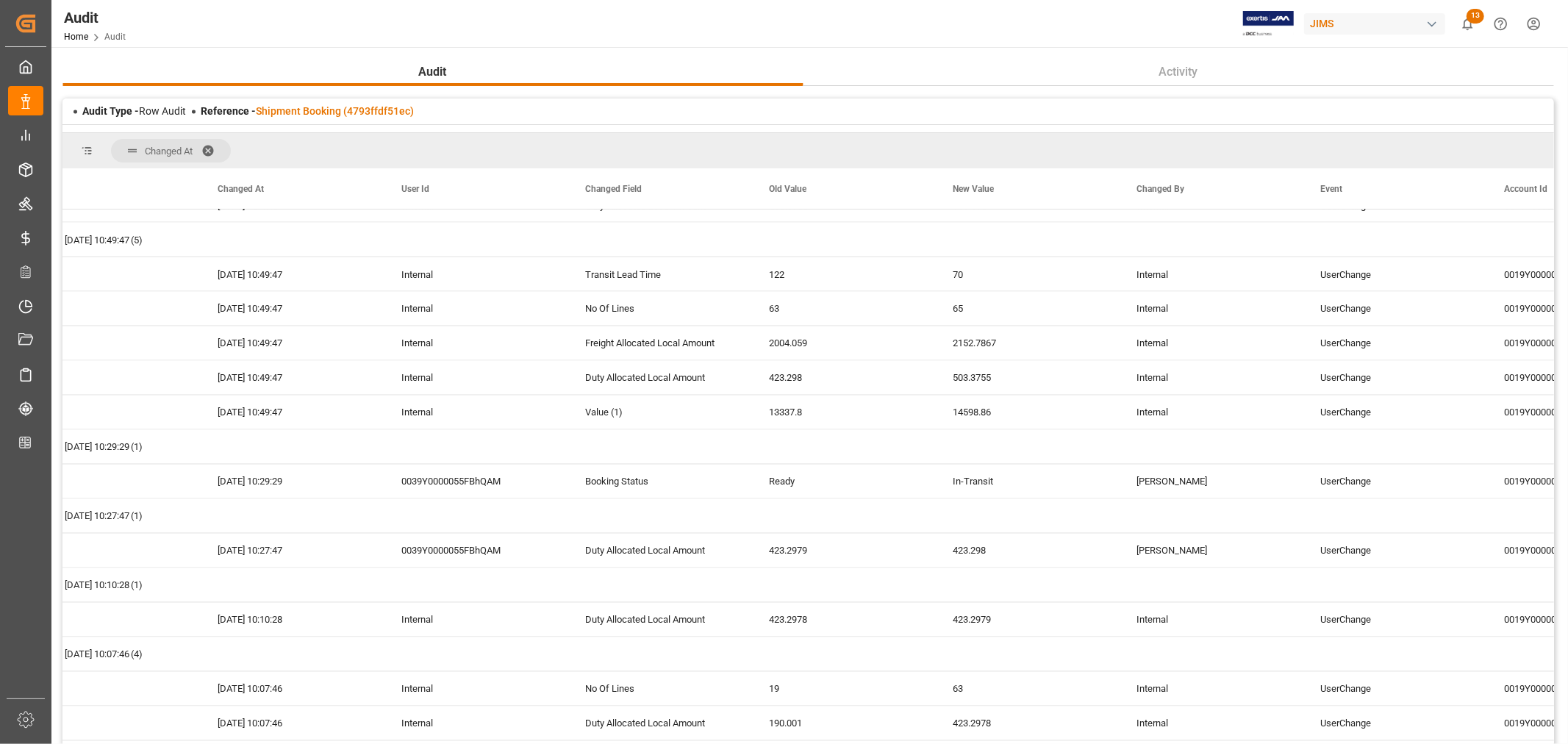
scroll to position [4719, 0]
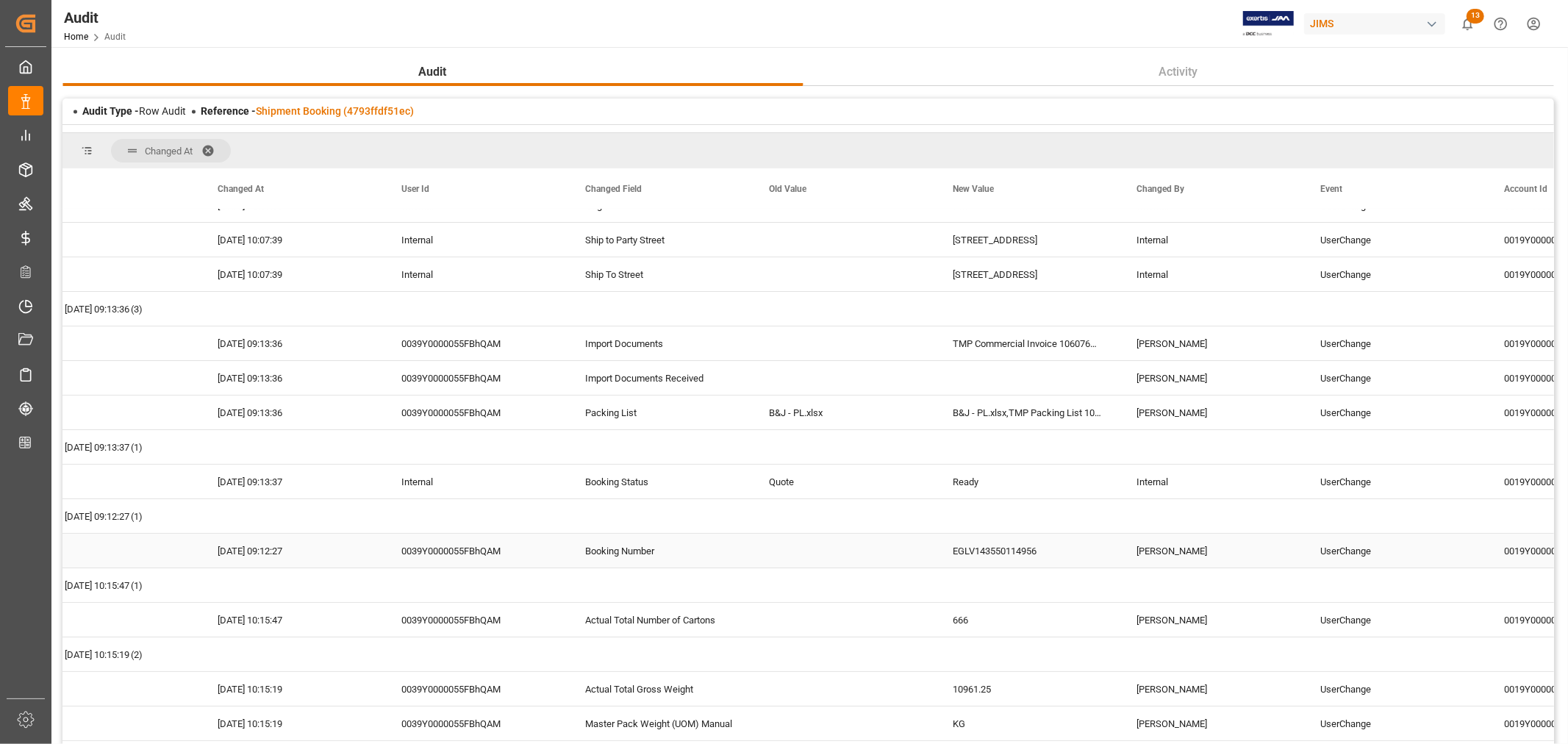
click at [980, 553] on div "EGLV143550114956" at bounding box center [1026, 551] width 184 height 34
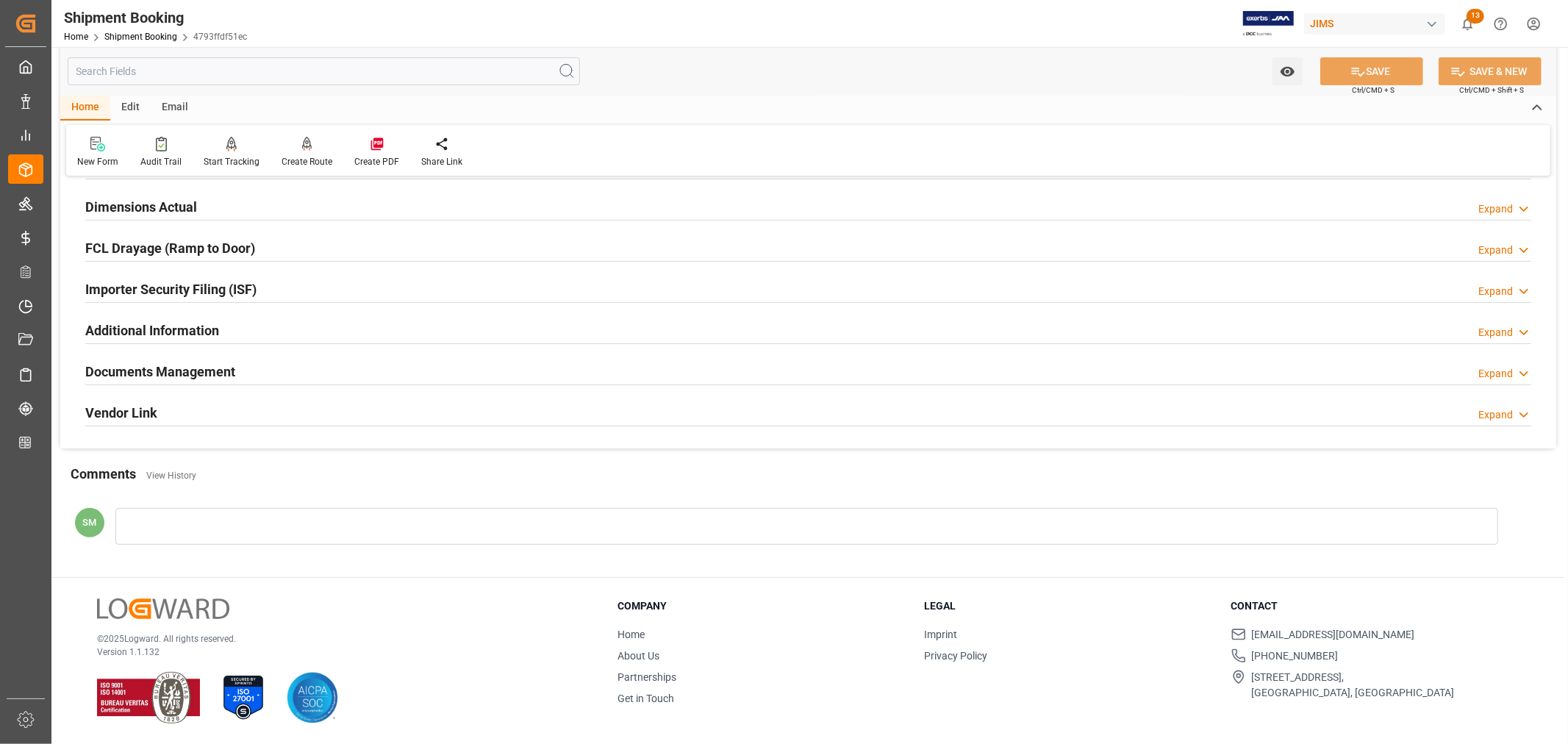
click at [210, 373] on h2 "Documents Management" at bounding box center [160, 372] width 150 height 20
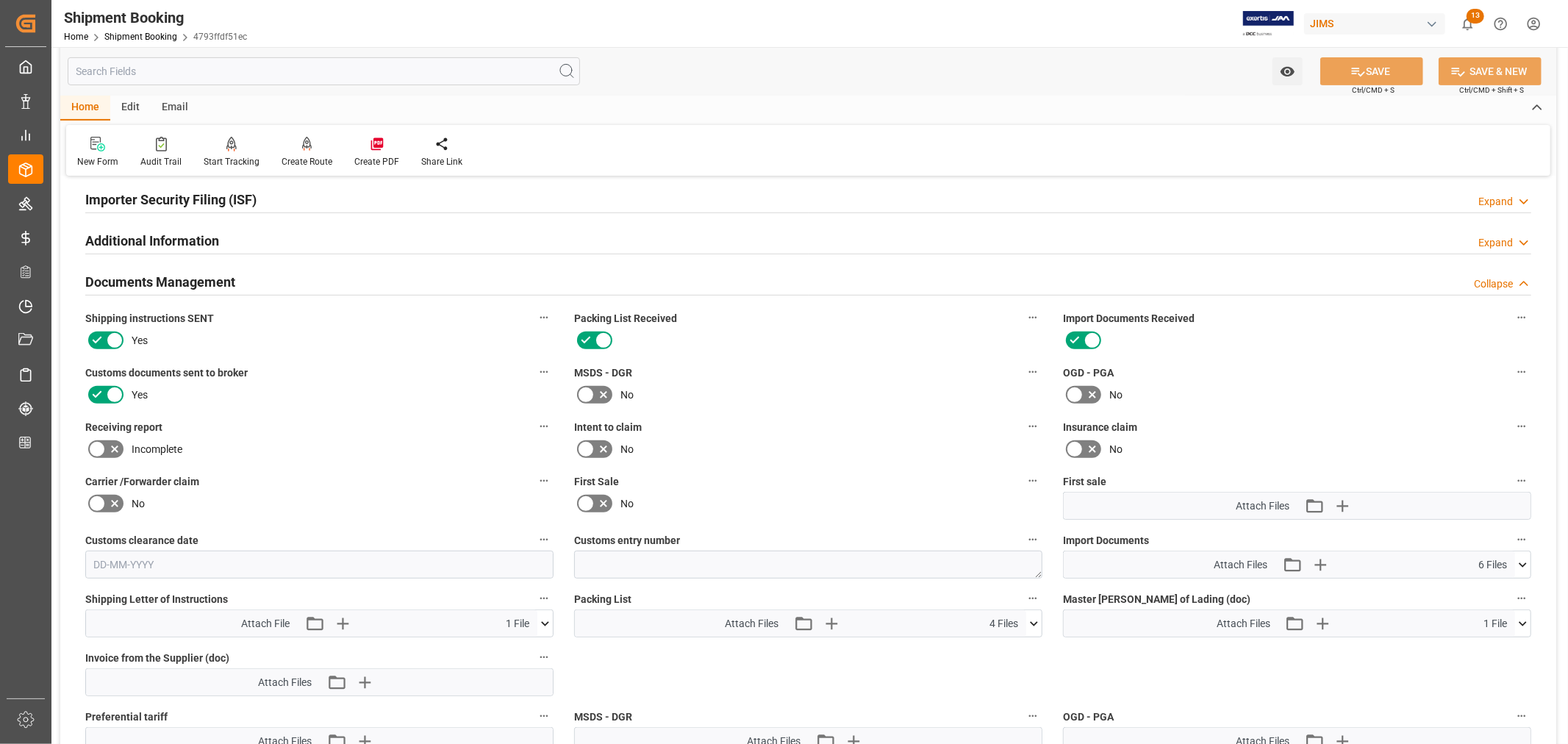
scroll to position [606, 0]
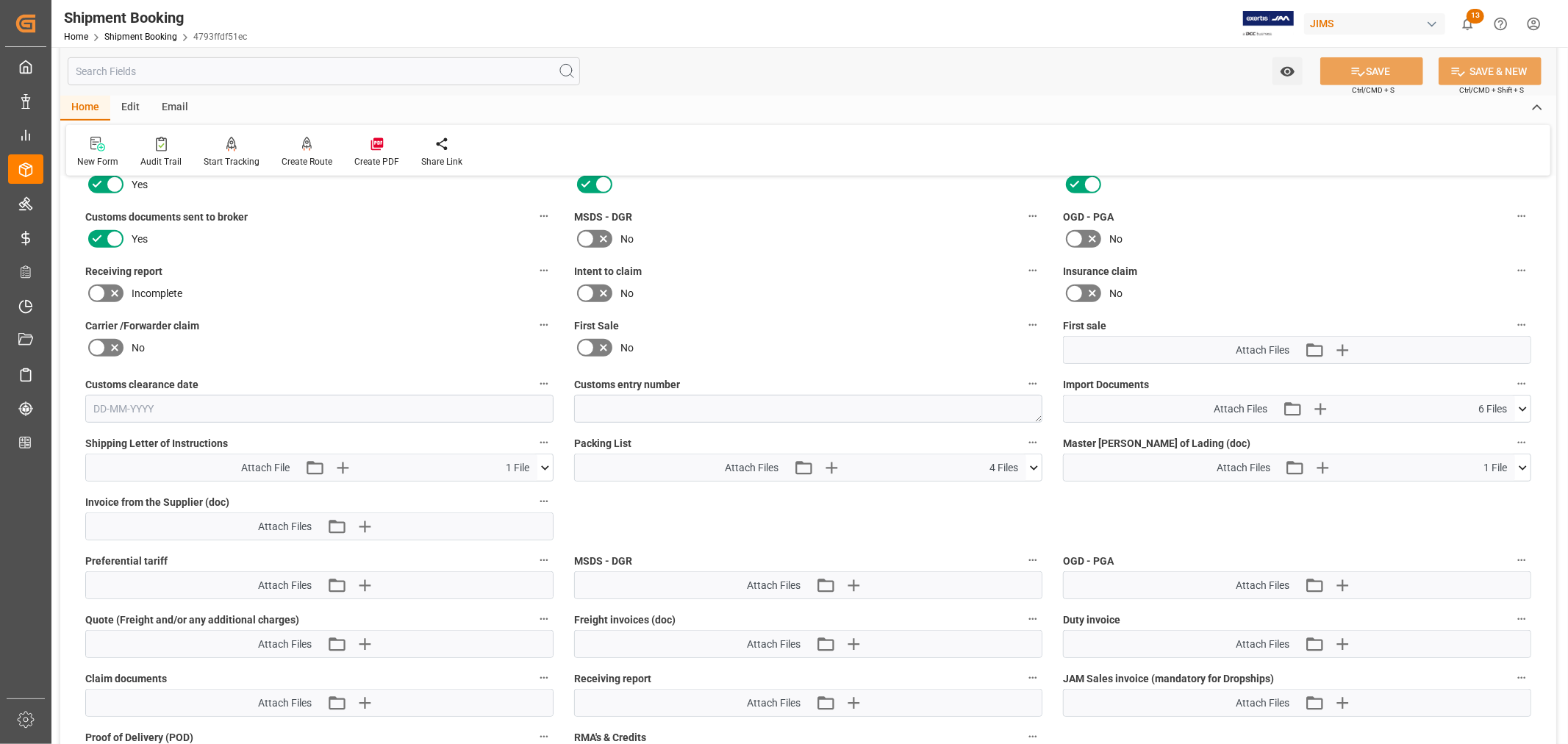
click at [1525, 406] on icon at bounding box center [1523, 408] width 8 height 5
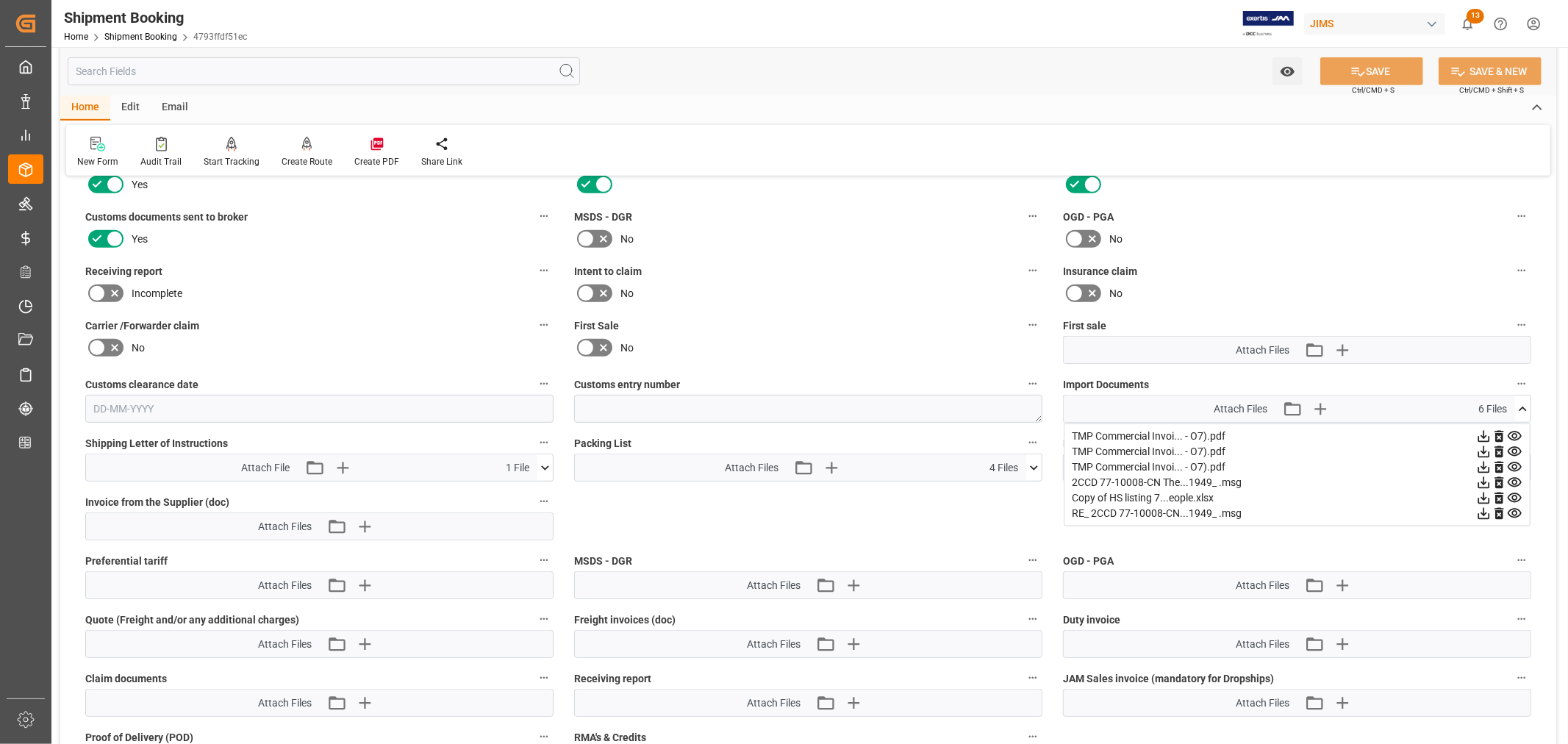
scroll to position [687, 0]
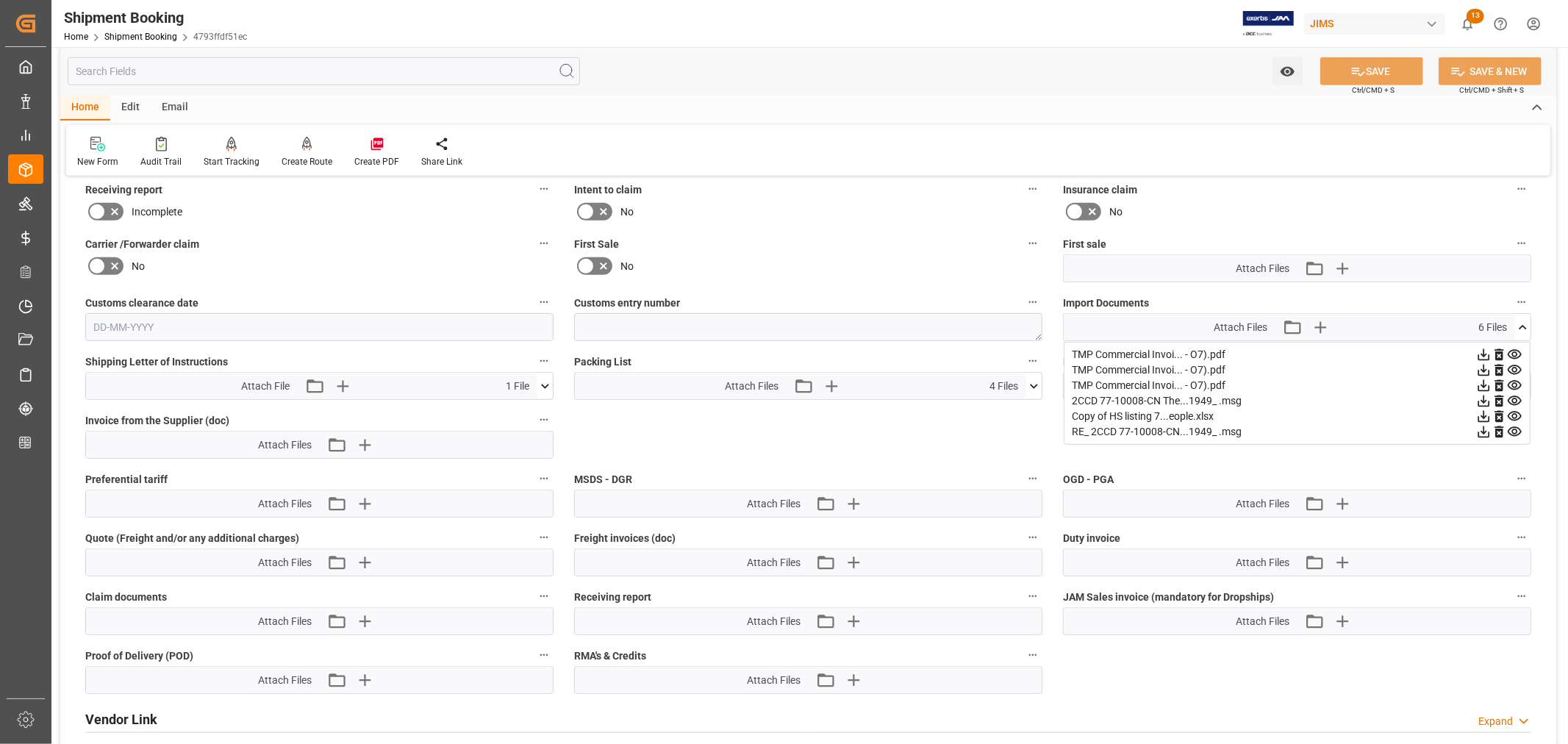
click at [1033, 380] on icon at bounding box center [1034, 386] width 15 height 15
click at [955, 34] on div "Shipment Booking Home Shipment Booking 4793ffdf51ec JIMS 13 Notifications Only …" at bounding box center [805, 24] width 1527 height 47
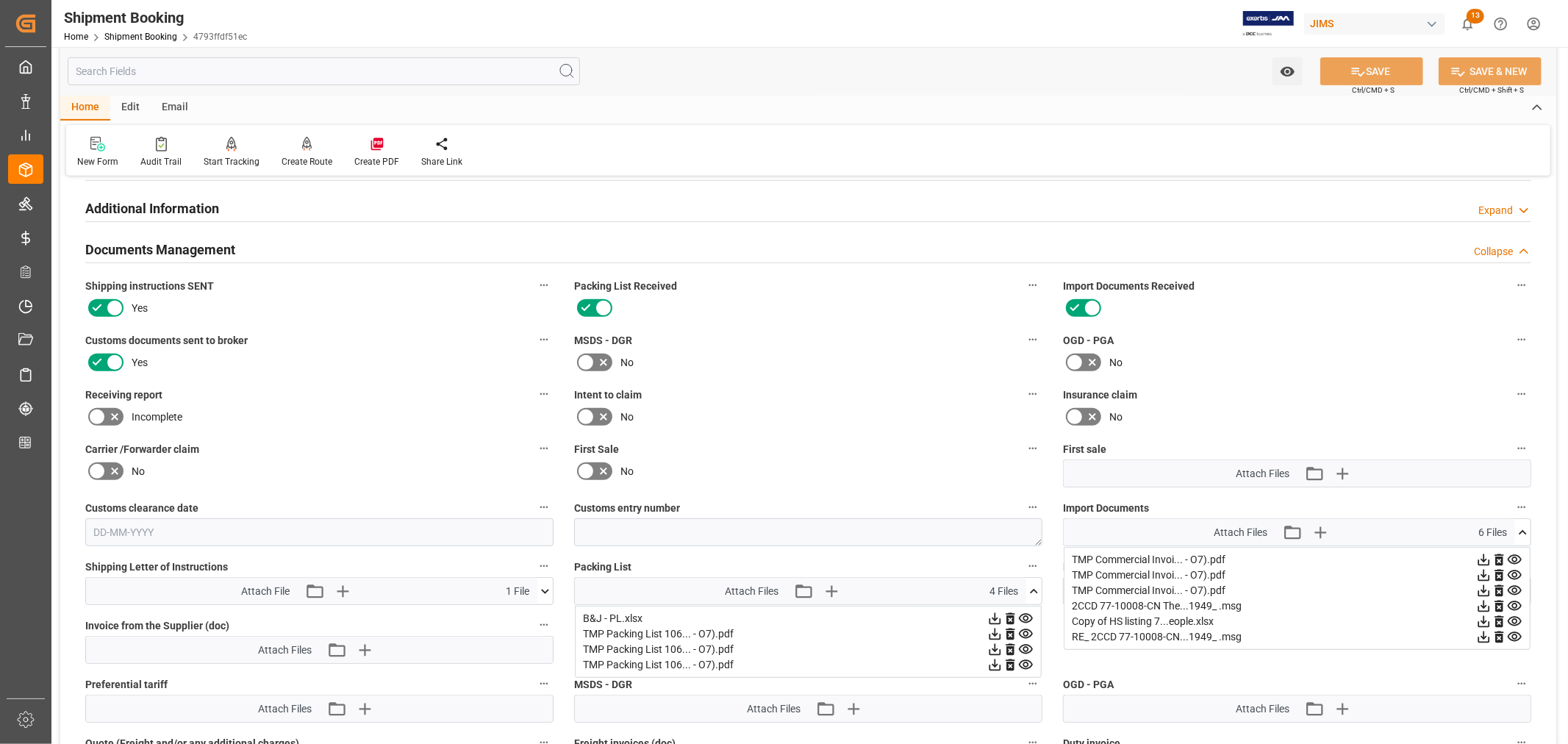
scroll to position [583, 0]
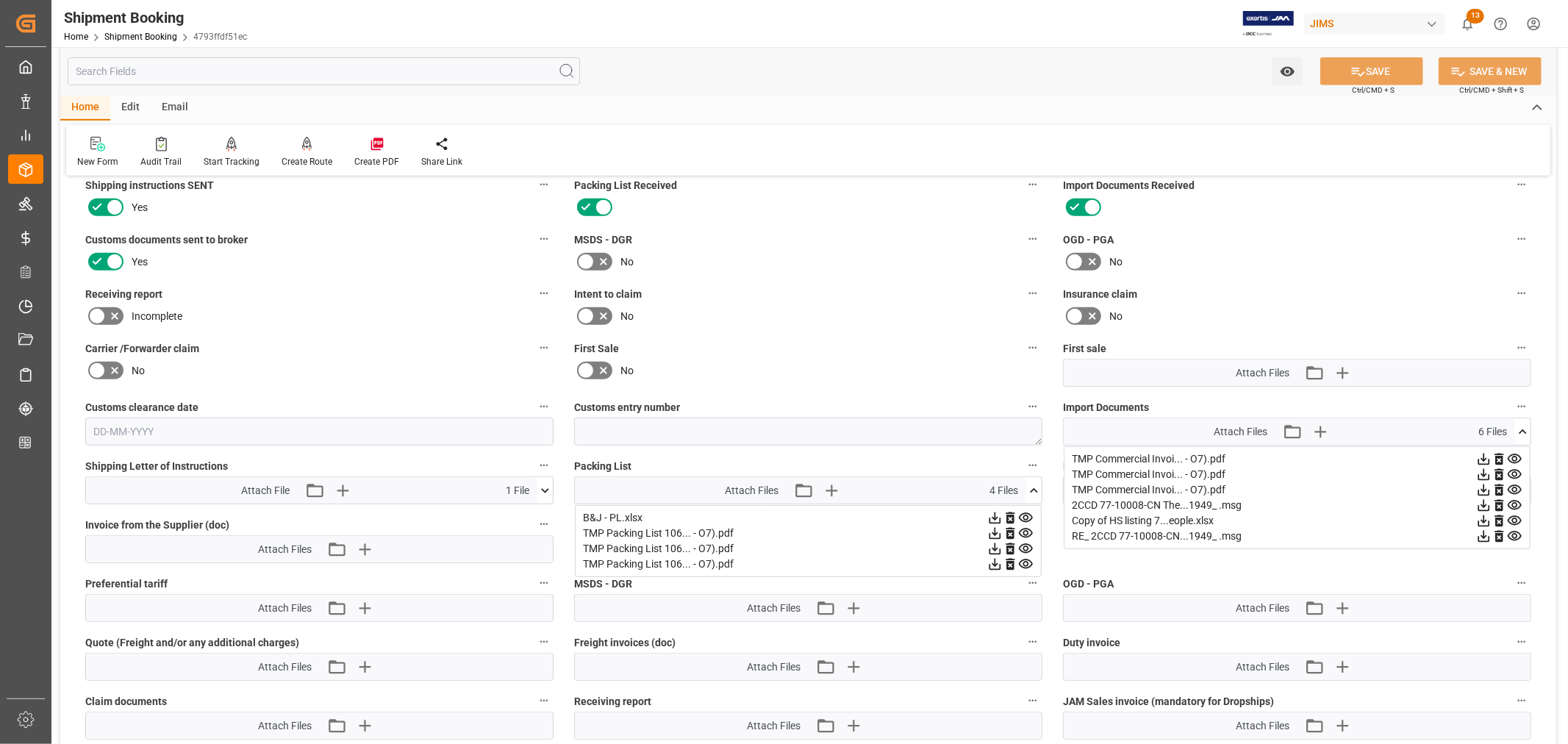
click at [1515, 501] on icon at bounding box center [1514, 505] width 15 height 15
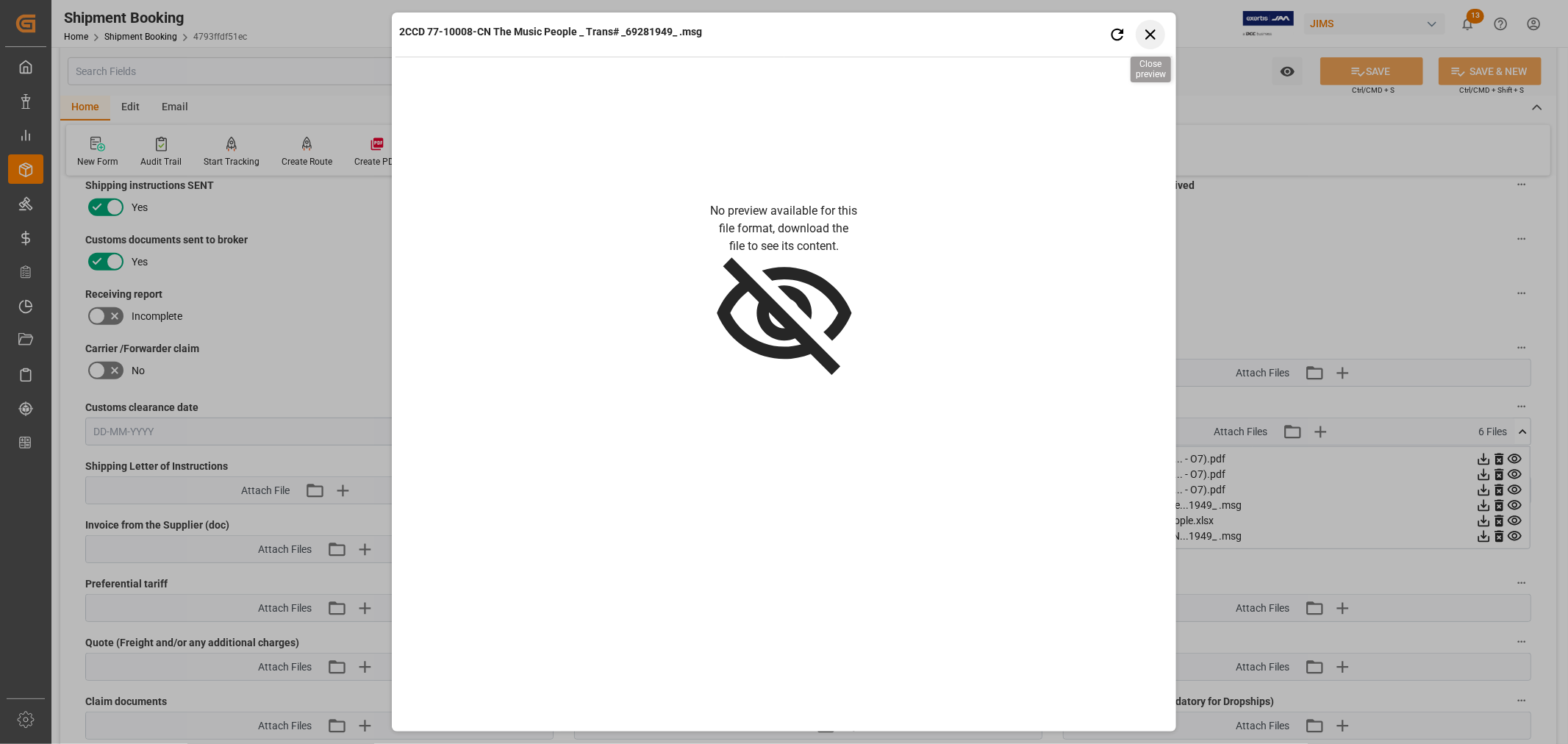
click at [1147, 40] on icon "button" at bounding box center [1150, 34] width 18 height 18
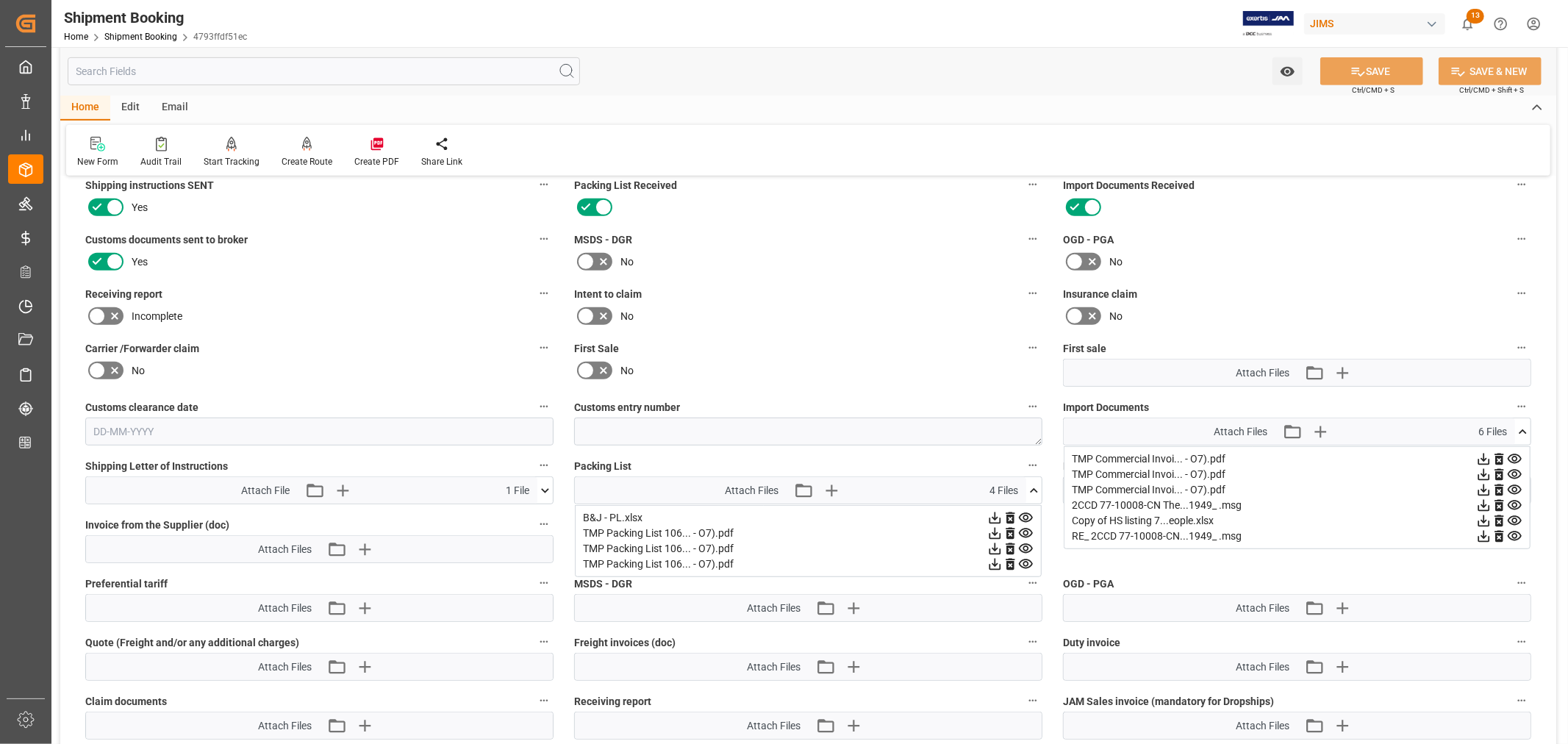
click at [1486, 502] on icon at bounding box center [1484, 505] width 15 height 15
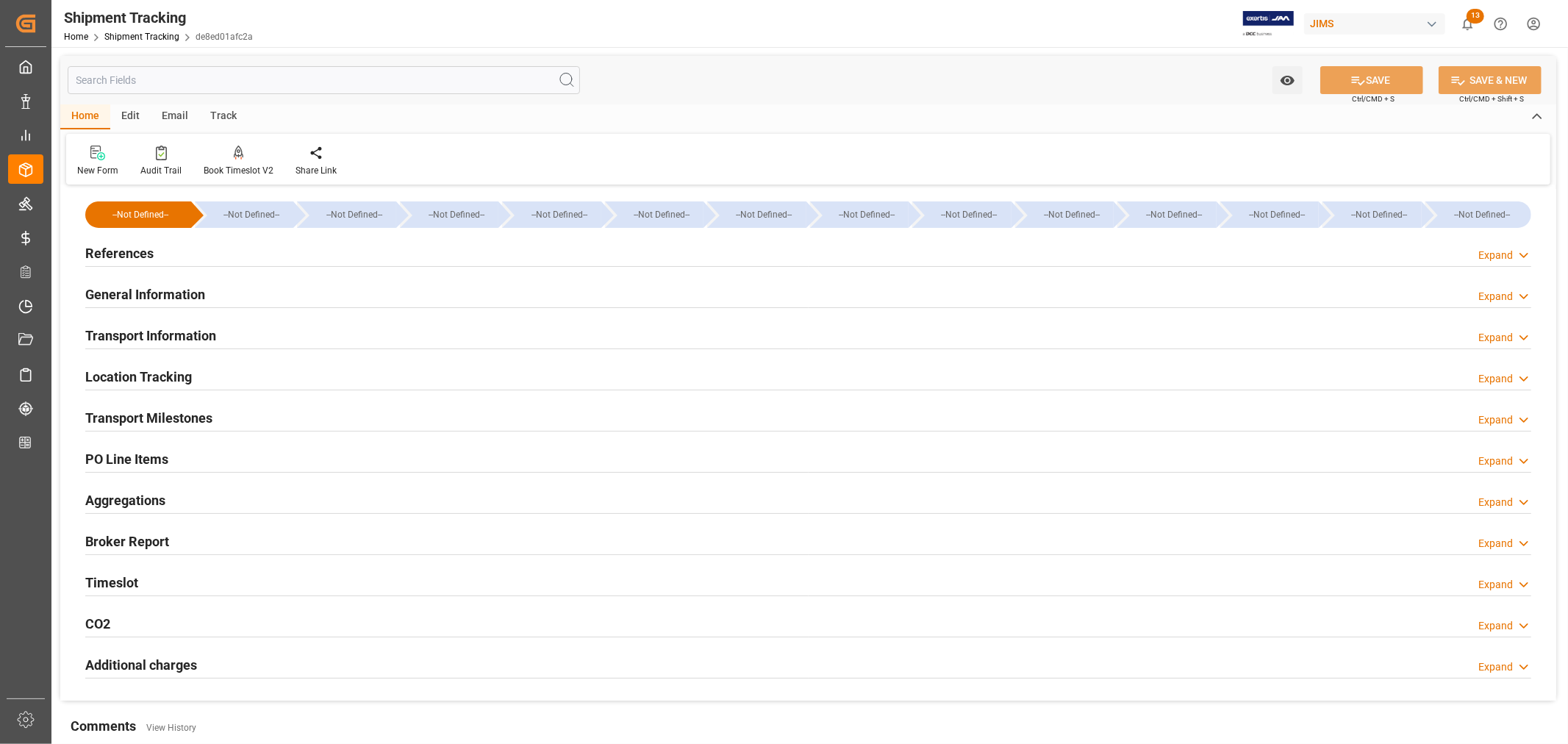
scroll to position [245, 0]
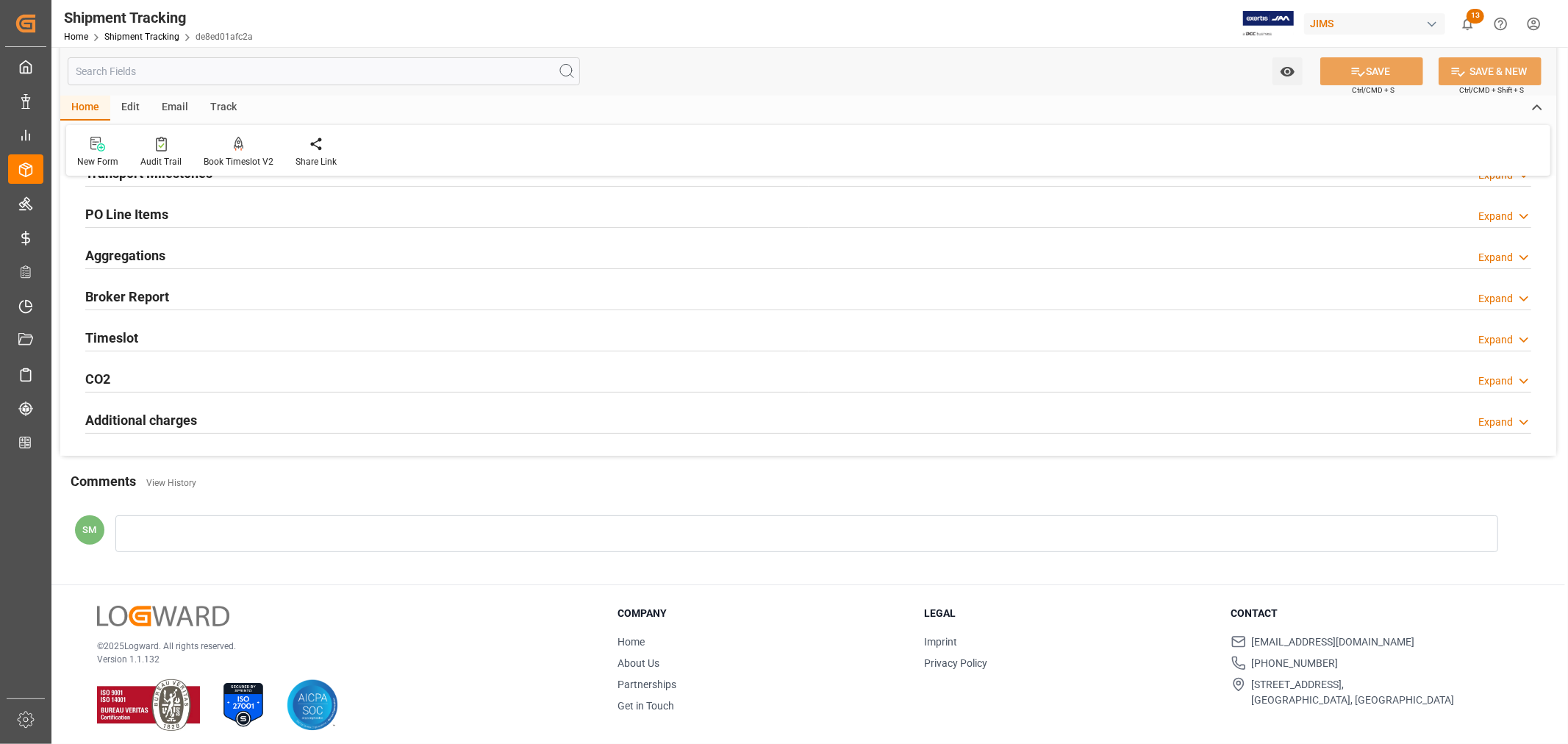
click at [99, 339] on h2 "Timeslot" at bounding box center [111, 338] width 53 height 20
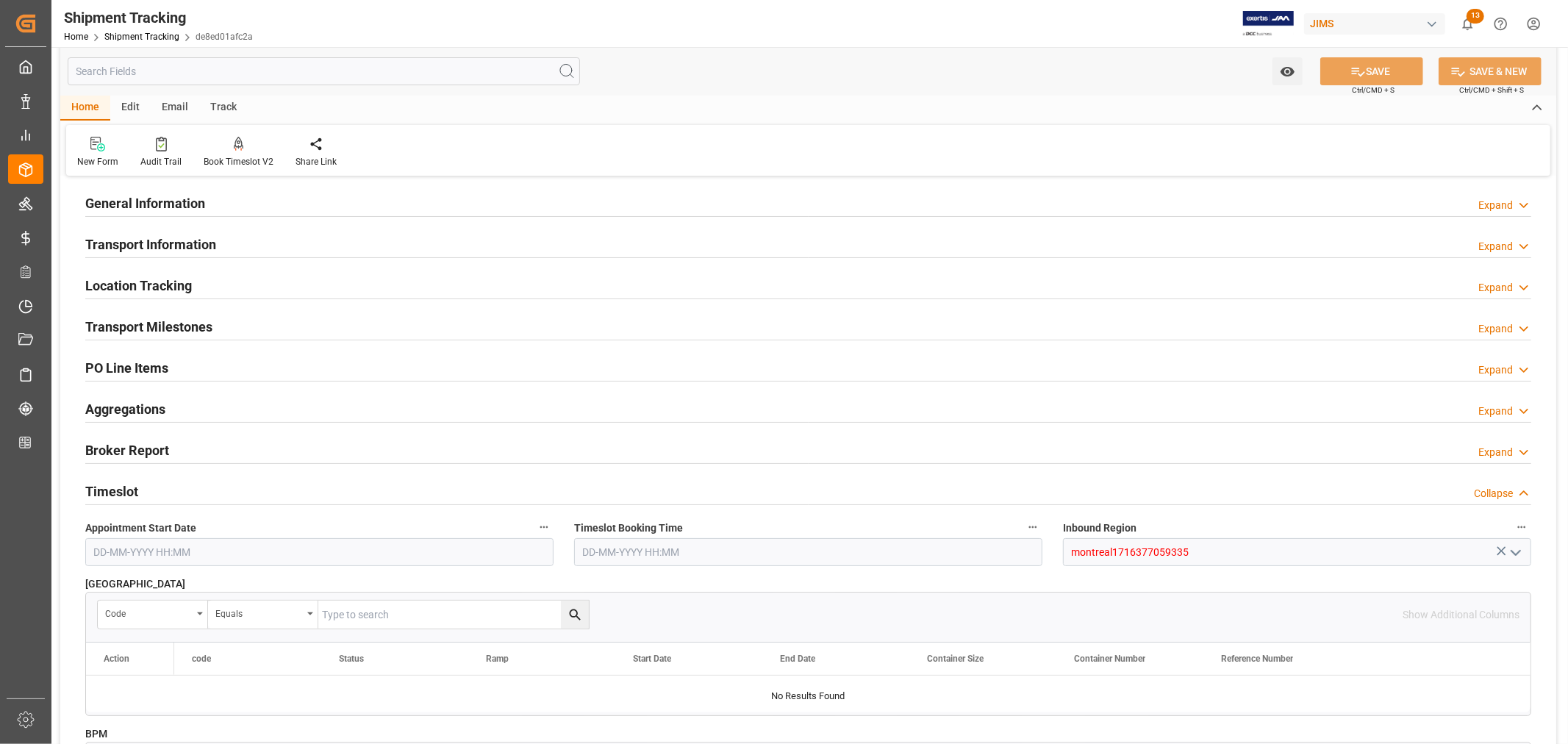
scroll to position [0, 0]
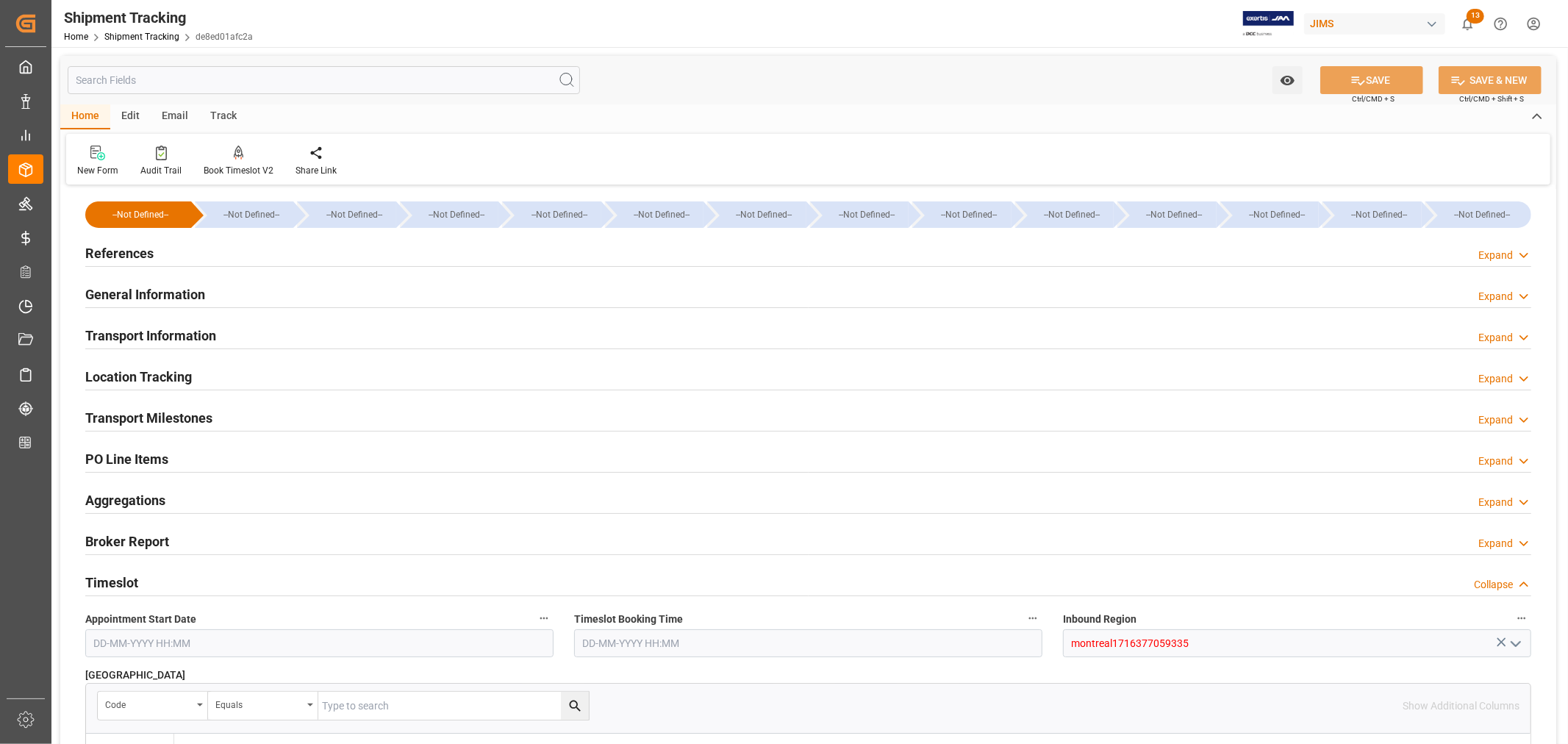
click at [169, 332] on h2 "Transport Information" at bounding box center [150, 336] width 131 height 20
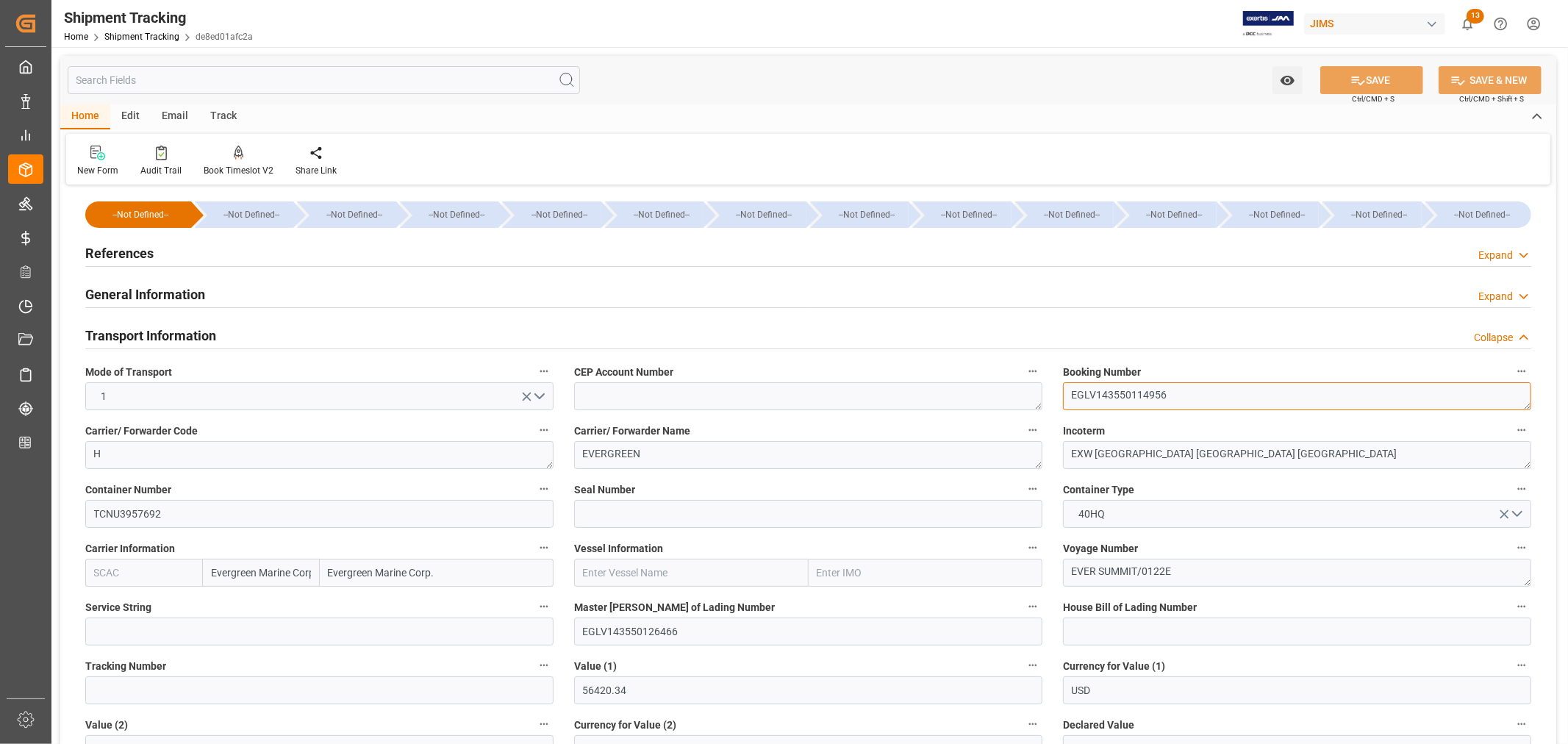
click at [1098, 391] on textarea "EGLV143550114956" at bounding box center [1297, 396] width 468 height 28
drag, startPoint x: 1098, startPoint y: 395, endPoint x: 1225, endPoint y: 392, distance: 127.0
click at [1224, 392] on textarea "EGLV143550114956" at bounding box center [1297, 396] width 468 height 28
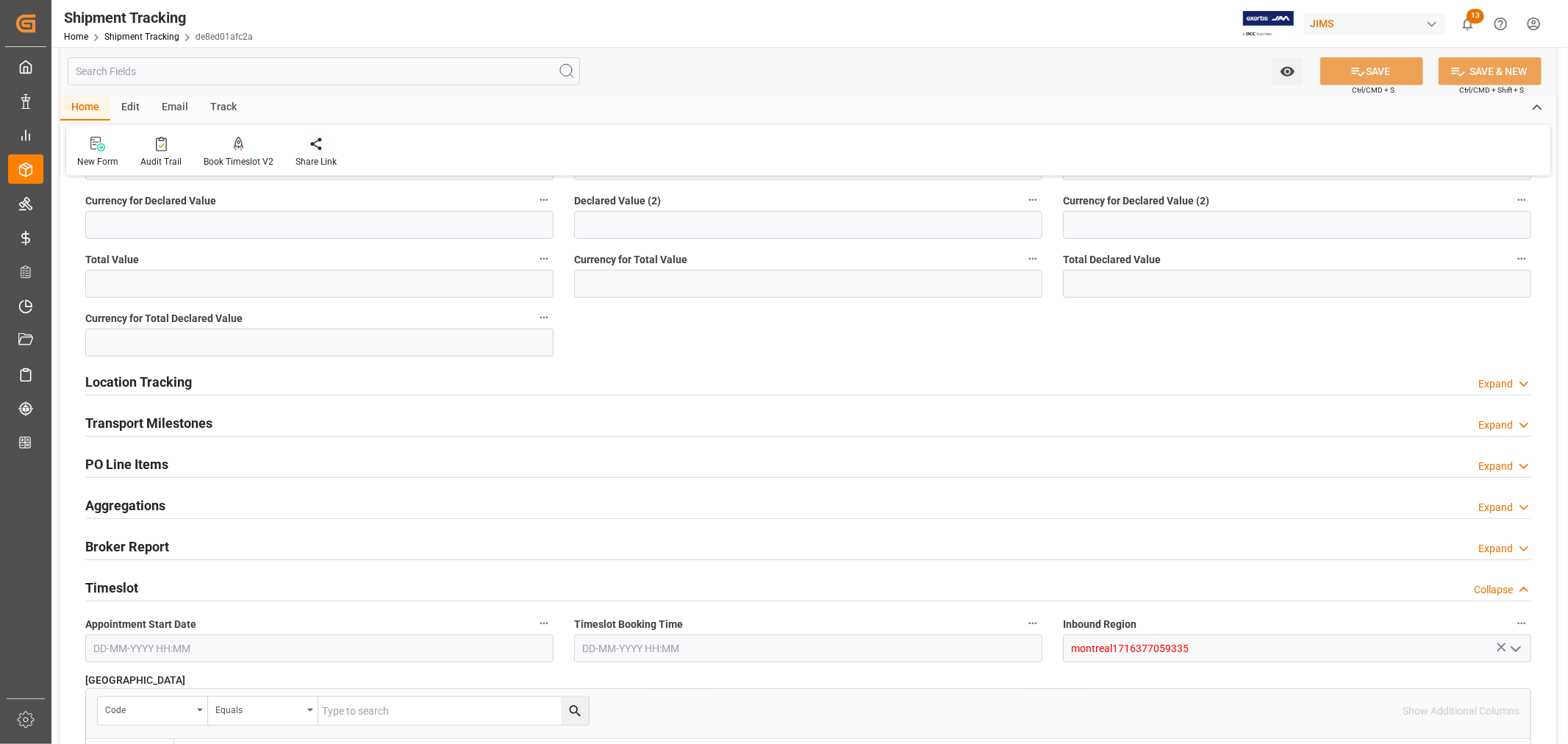
scroll to position [735, 0]
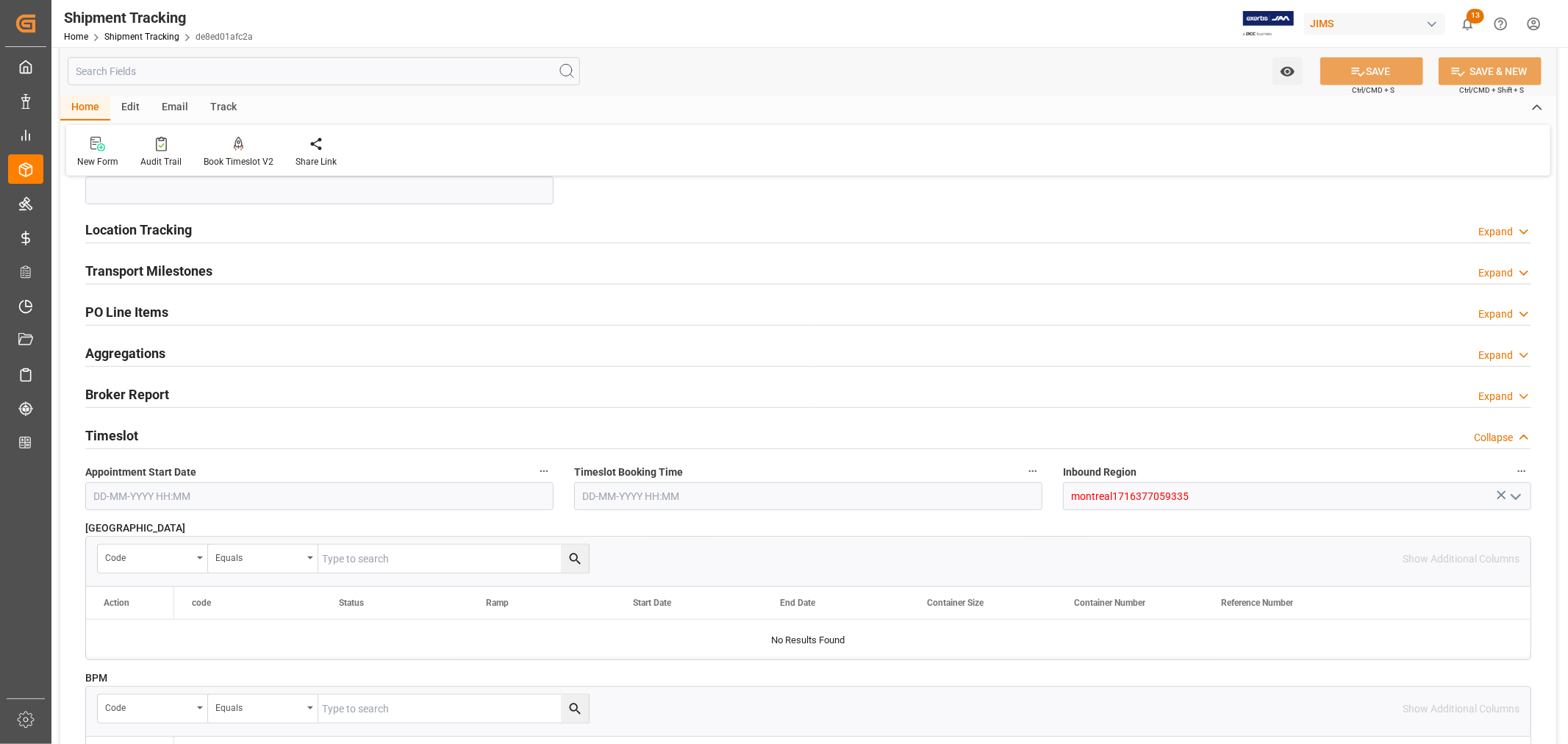
click at [165, 271] on h2 "Transport Milestones" at bounding box center [148, 271] width 127 height 20
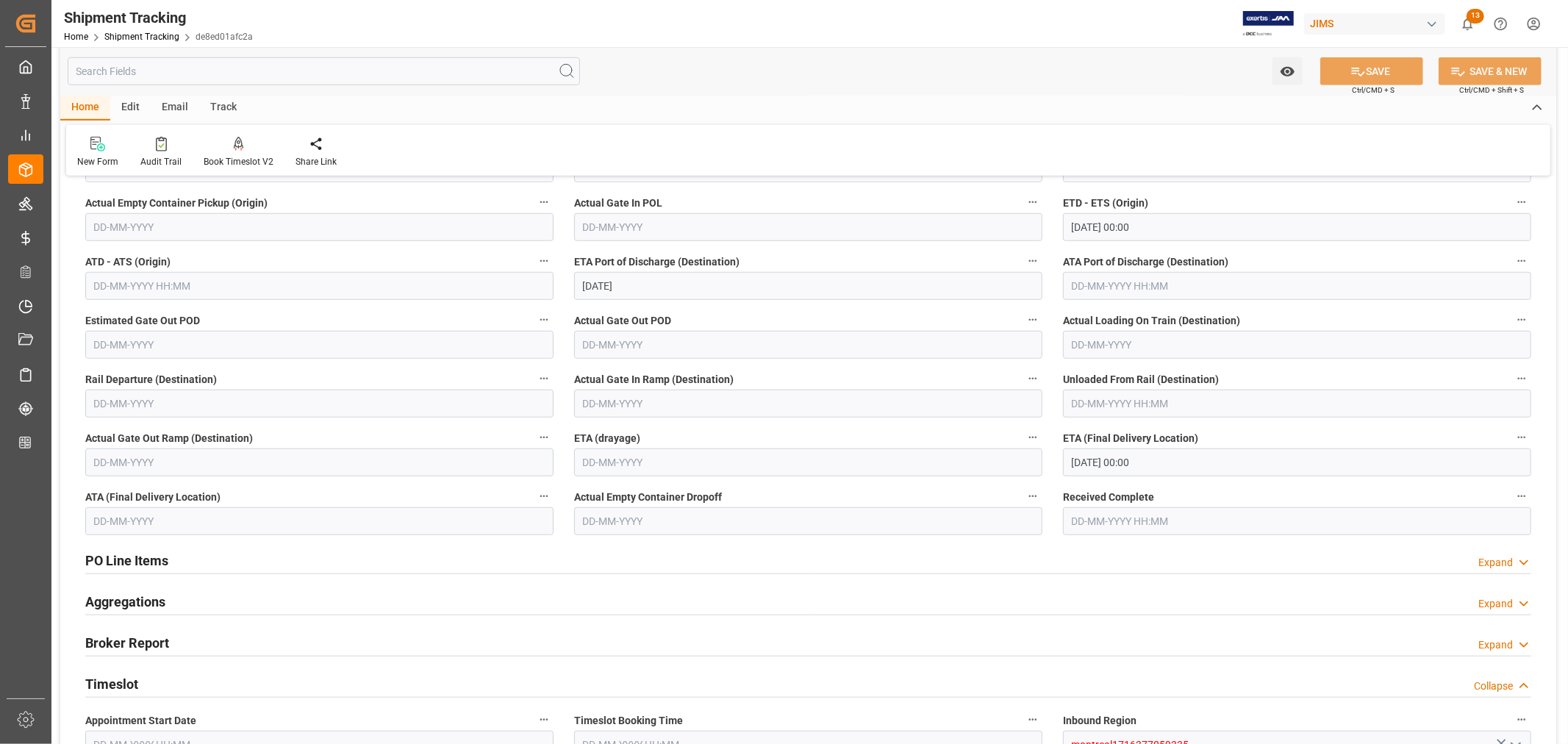
scroll to position [817, 0]
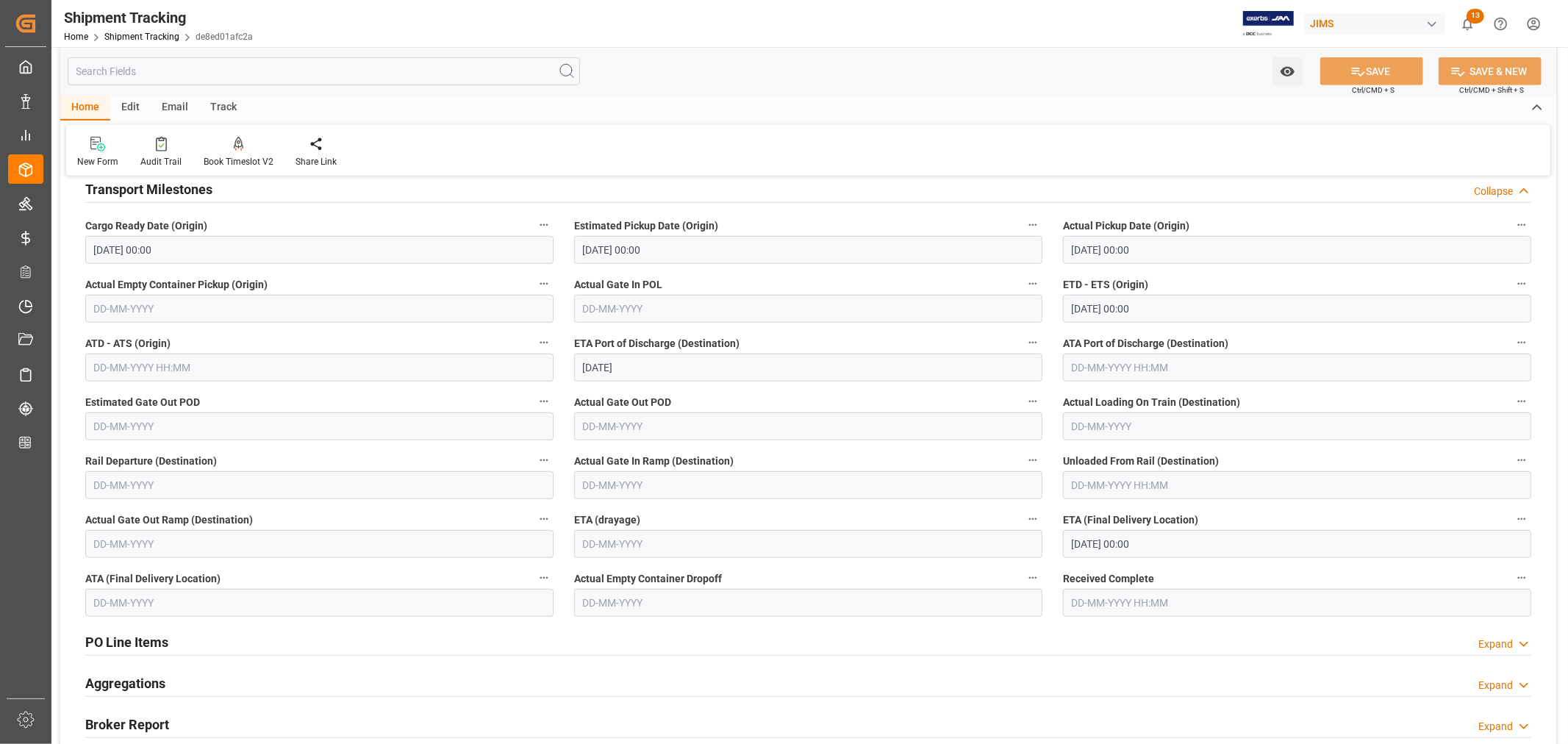
click at [119, 364] on input "text" at bounding box center [319, 367] width 468 height 28
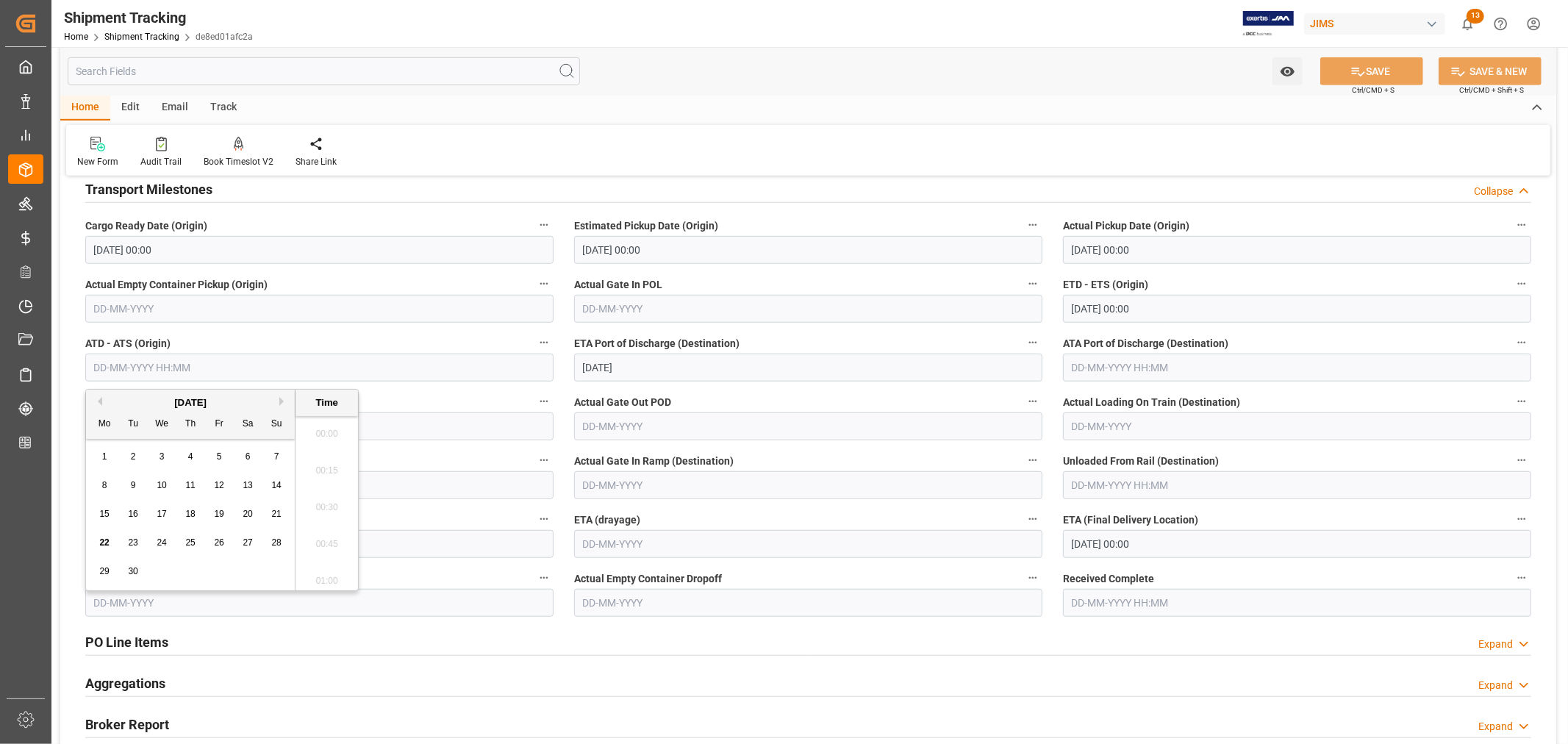
scroll to position [3127, 0]
click at [101, 403] on button "Previous Month" at bounding box center [98, 401] width 9 height 9
click at [192, 518] on span "14" at bounding box center [190, 513] width 9 height 10
type input "14-08-2025 00:00"
click at [1363, 70] on button "SAVE" at bounding box center [1371, 71] width 103 height 28
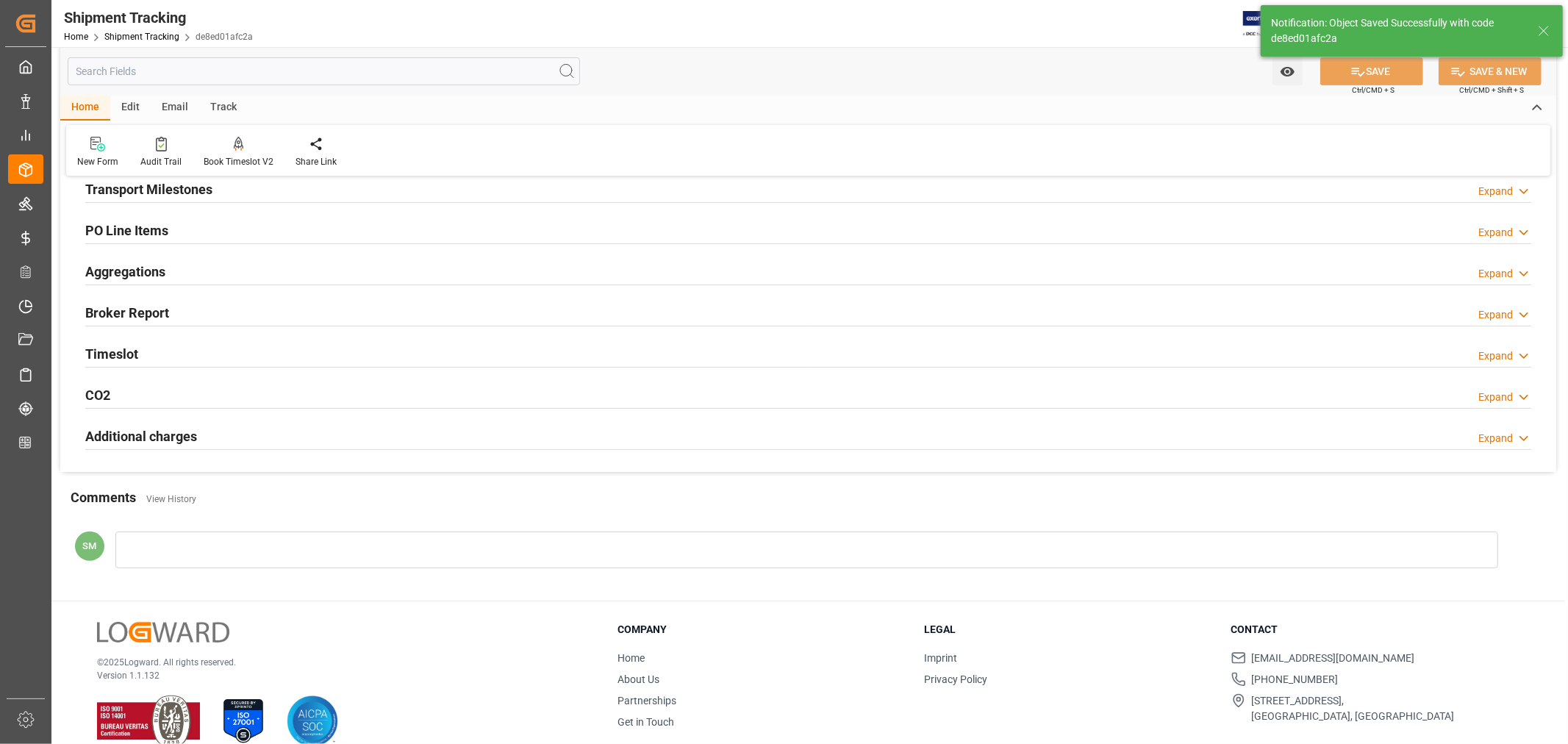
scroll to position [147, 0]
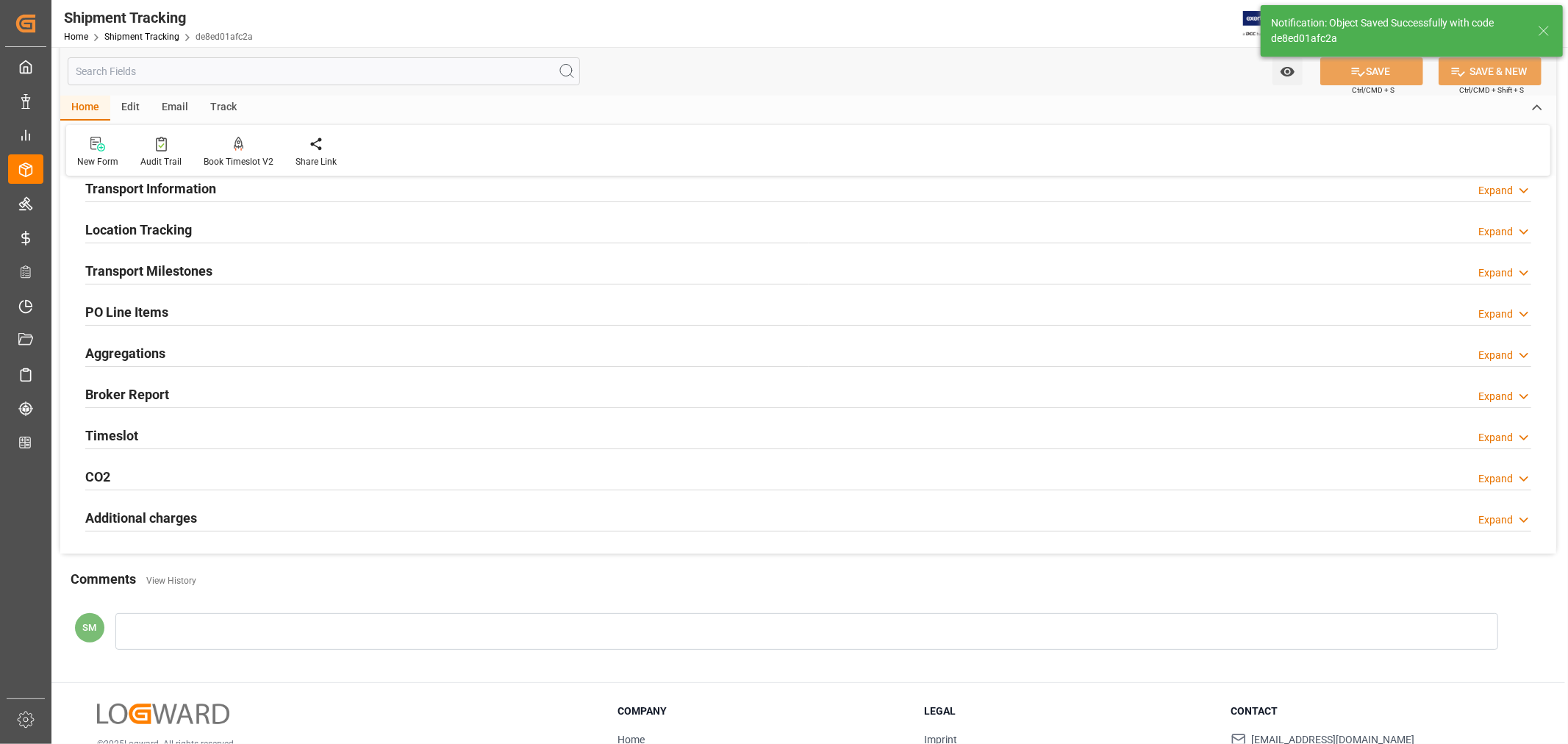
click at [156, 277] on h2 "Transport Milestones" at bounding box center [148, 271] width 127 height 20
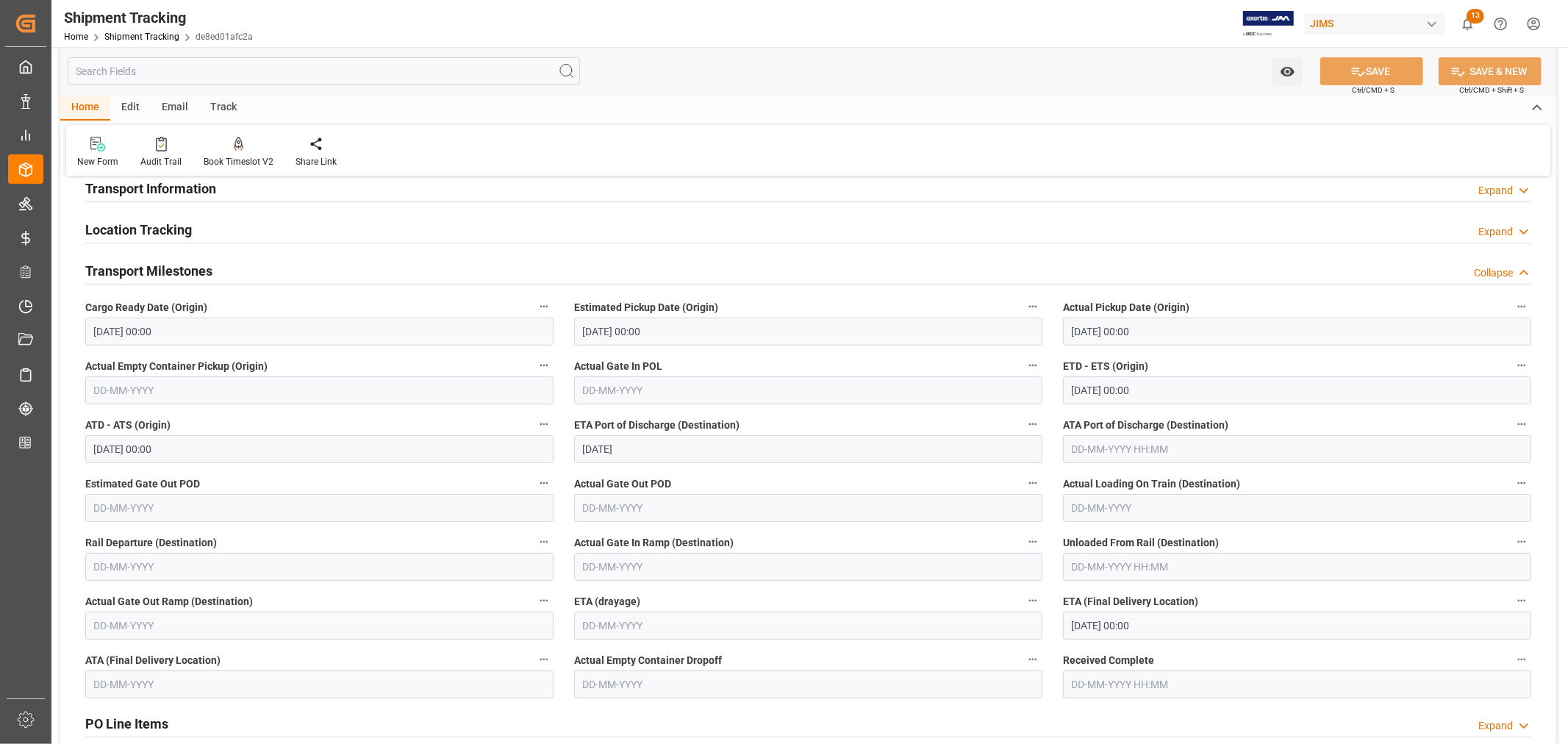
click at [1130, 444] on input "text" at bounding box center [1297, 449] width 468 height 28
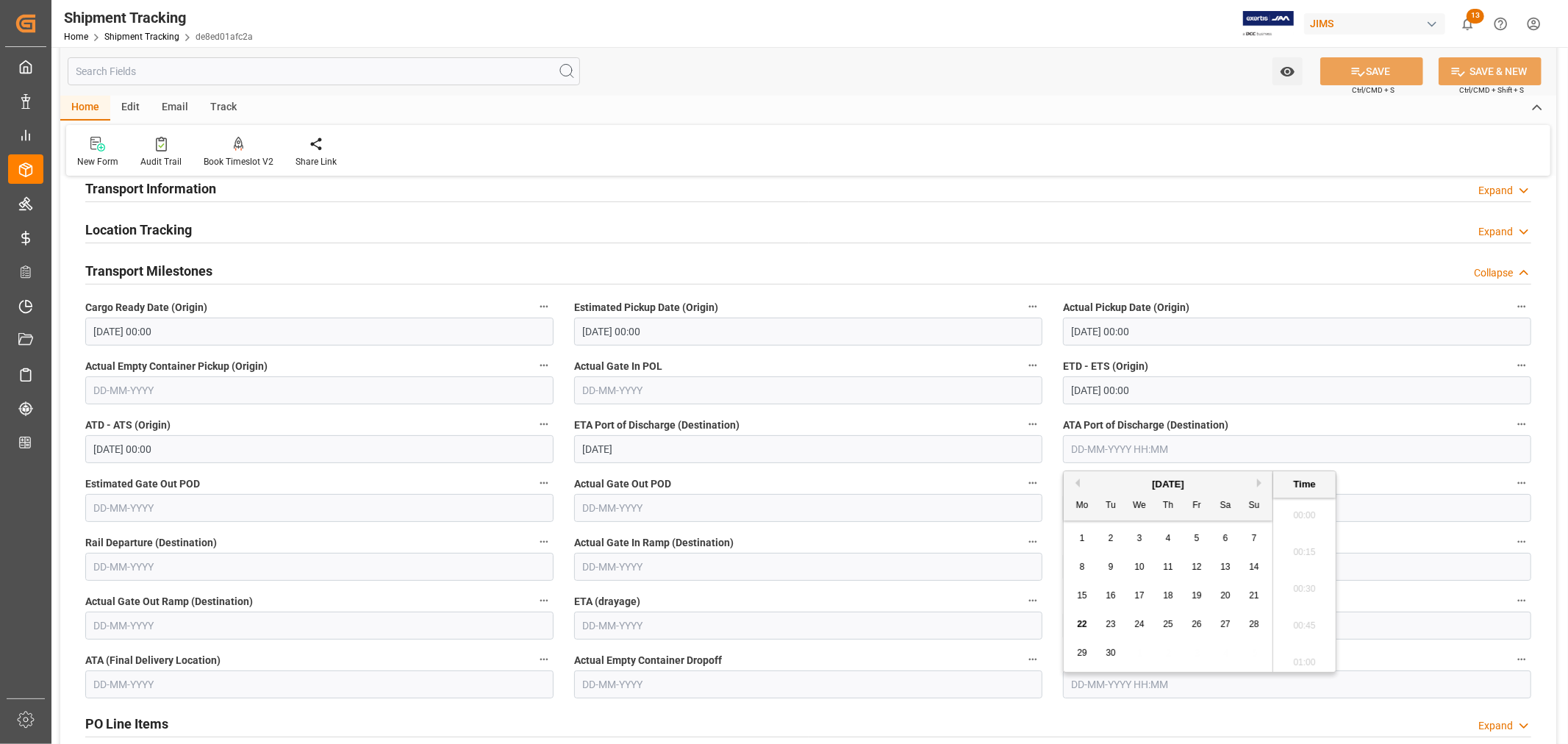
scroll to position [3127, 0]
click at [1075, 481] on button "Previous Month" at bounding box center [1075, 483] width 9 height 9
click at [1259, 479] on button "Next Month" at bounding box center [1261, 483] width 9 height 9
click at [1075, 482] on button "Previous Month" at bounding box center [1075, 483] width 9 height 9
click at [1250, 622] on span "24" at bounding box center [1254, 623] width 9 height 10
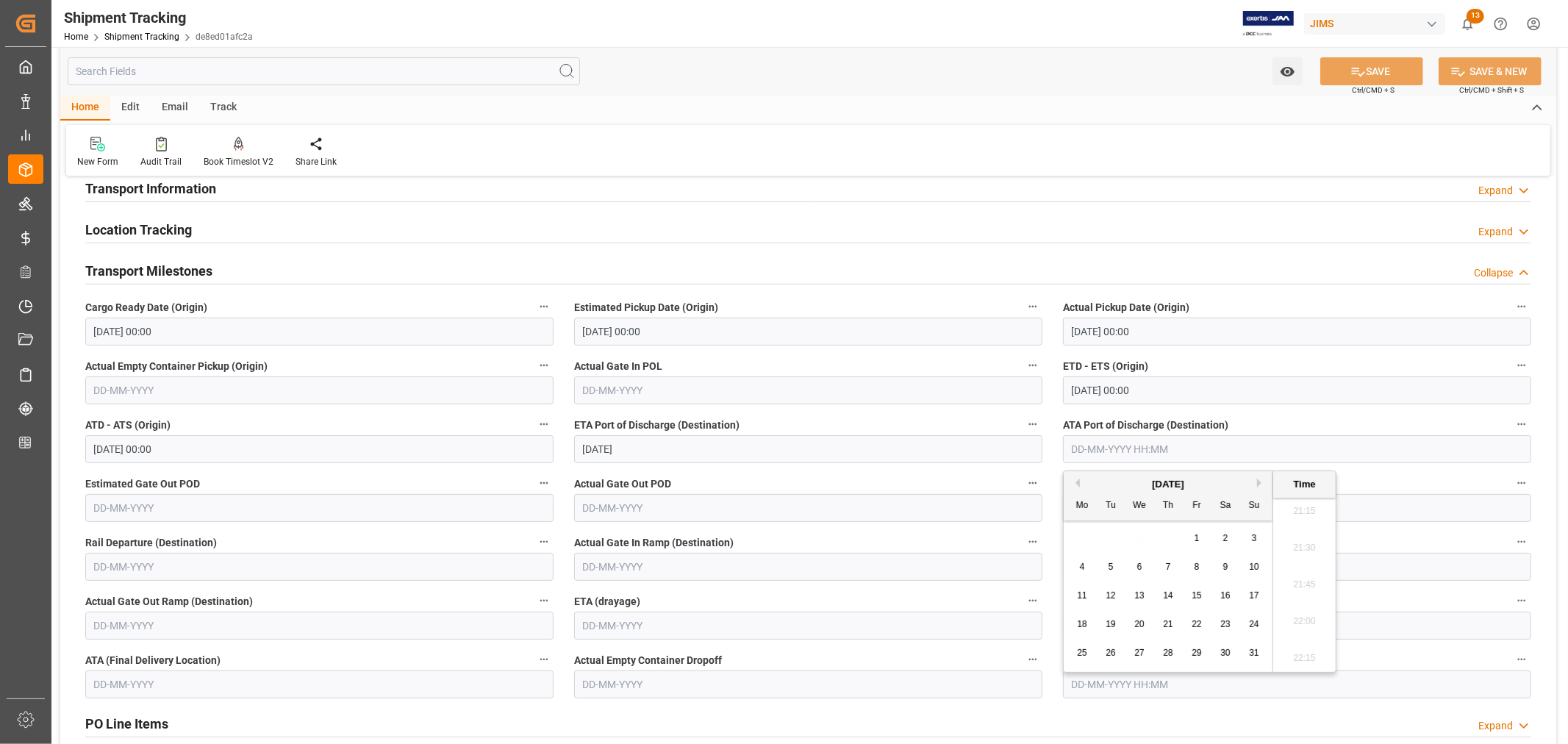
type input "24-08-2025 00:00"
click at [1150, 100] on div "Home Edit Email Track" at bounding box center [808, 108] width 1496 height 25
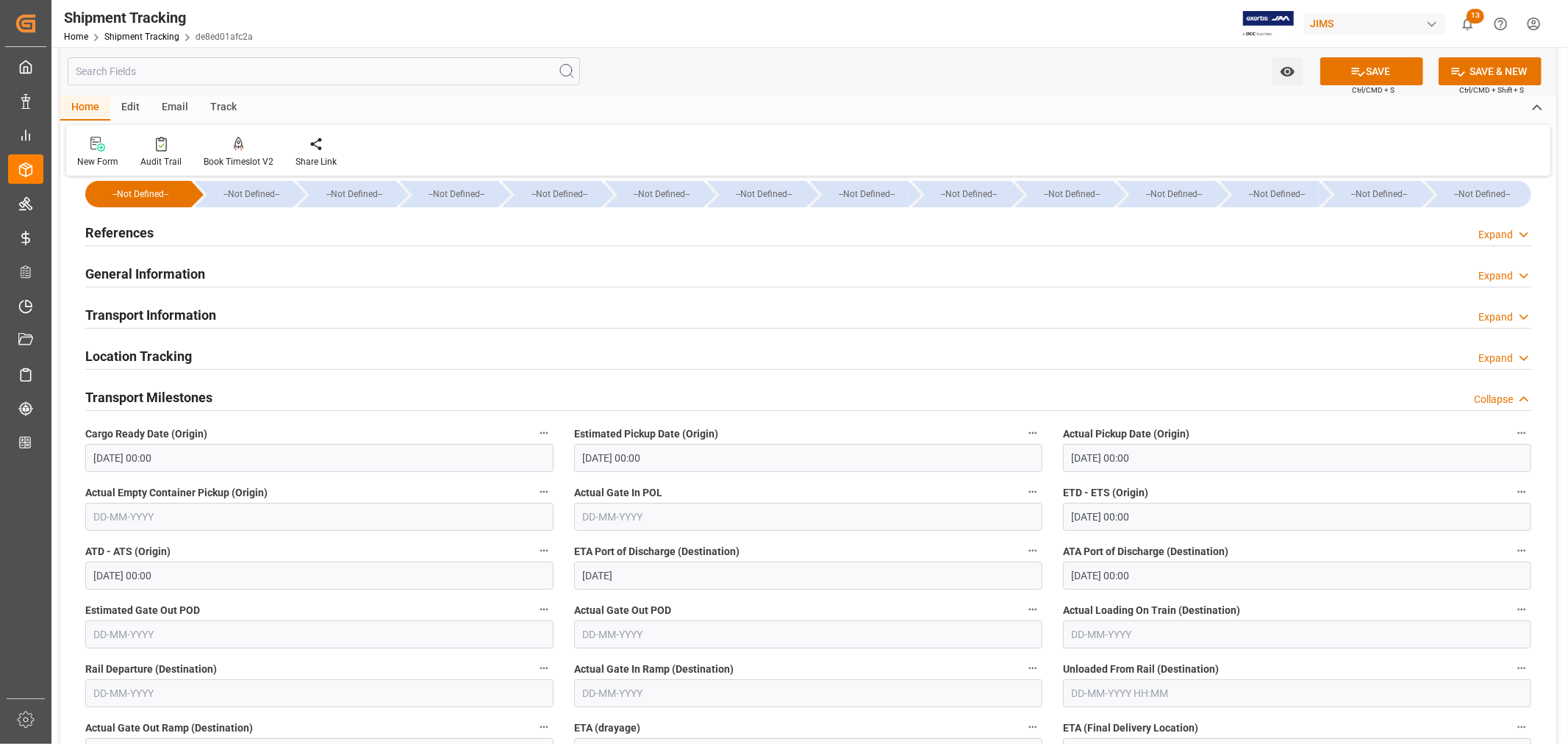
scroll to position [0, 0]
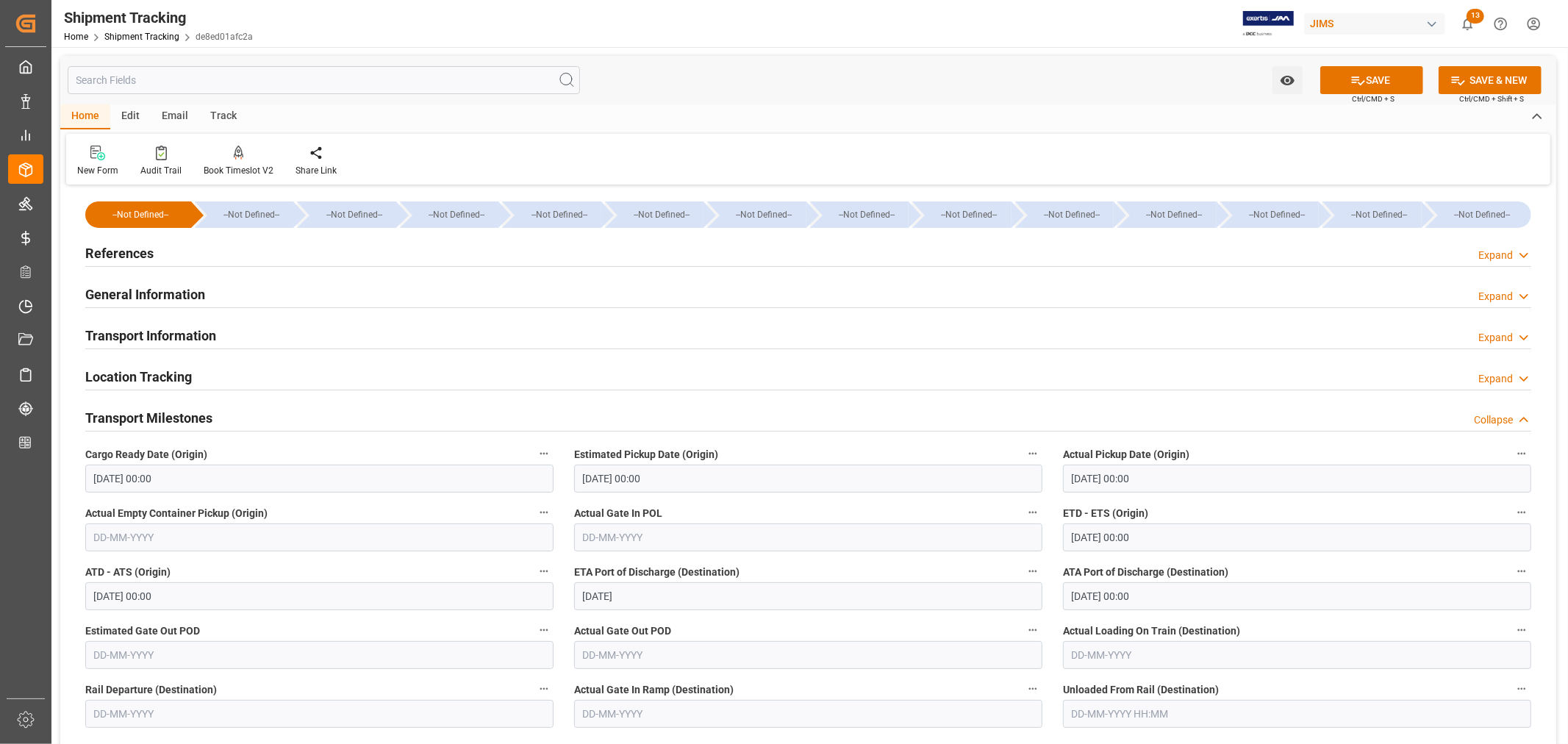
click at [127, 252] on h2 "References" at bounding box center [119, 253] width 68 height 20
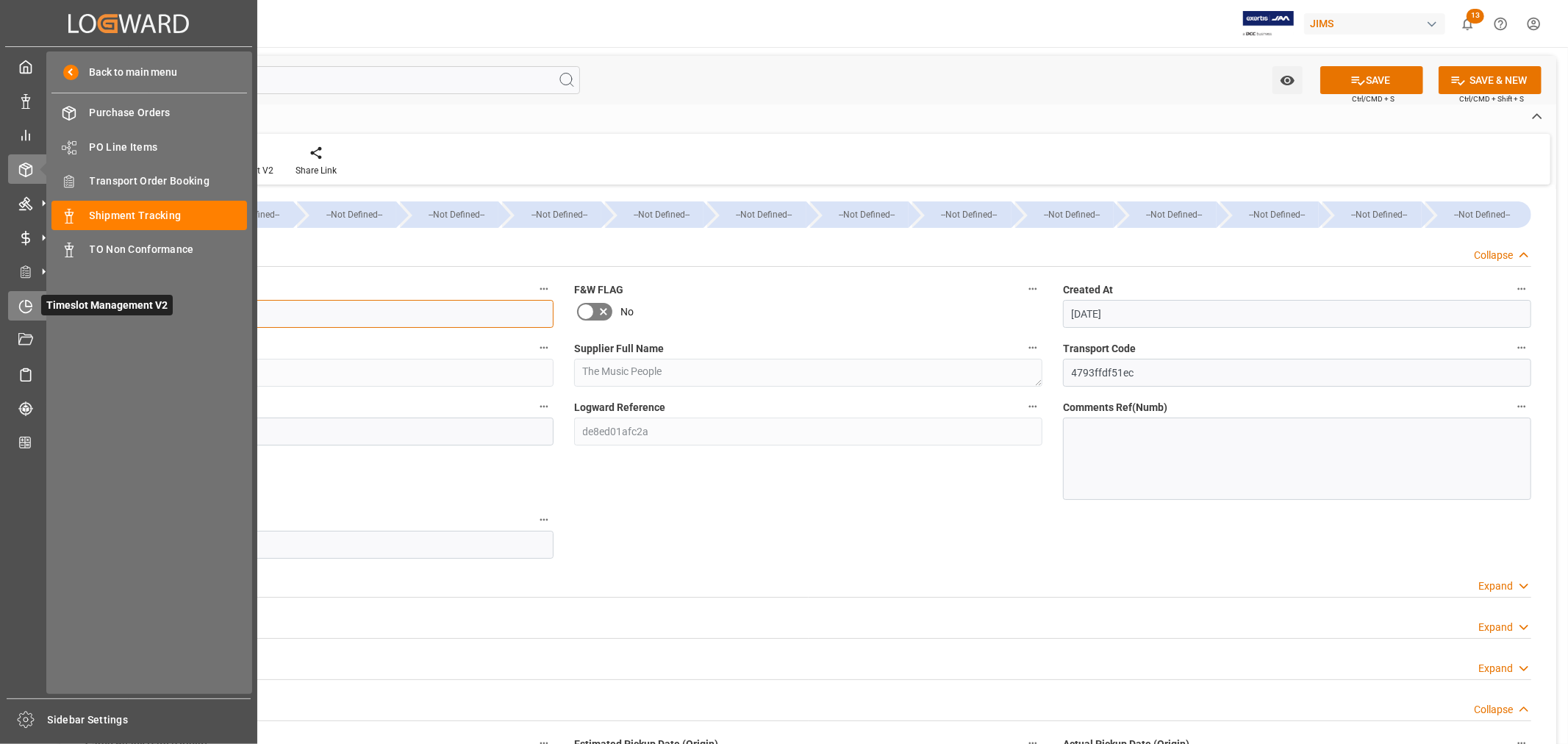
drag, startPoint x: 181, startPoint y: 317, endPoint x: 35, endPoint y: 316, distance: 146.0
click at [35, 316] on div "Created by potrace 1.15, written by Peter Selinger 2001-2017 Created by potrace…" at bounding box center [784, 372] width 1568 height 744
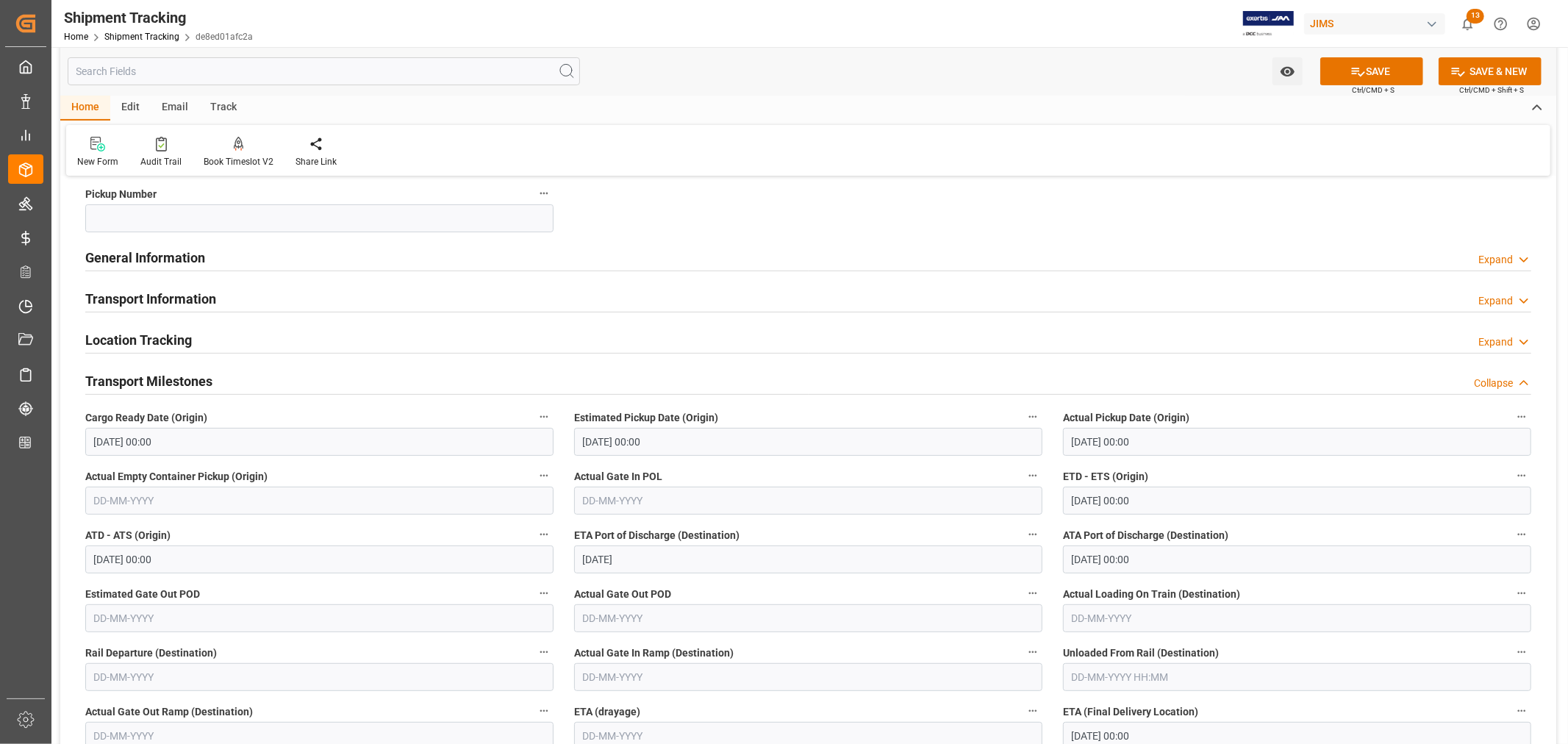
scroll to position [652, 0]
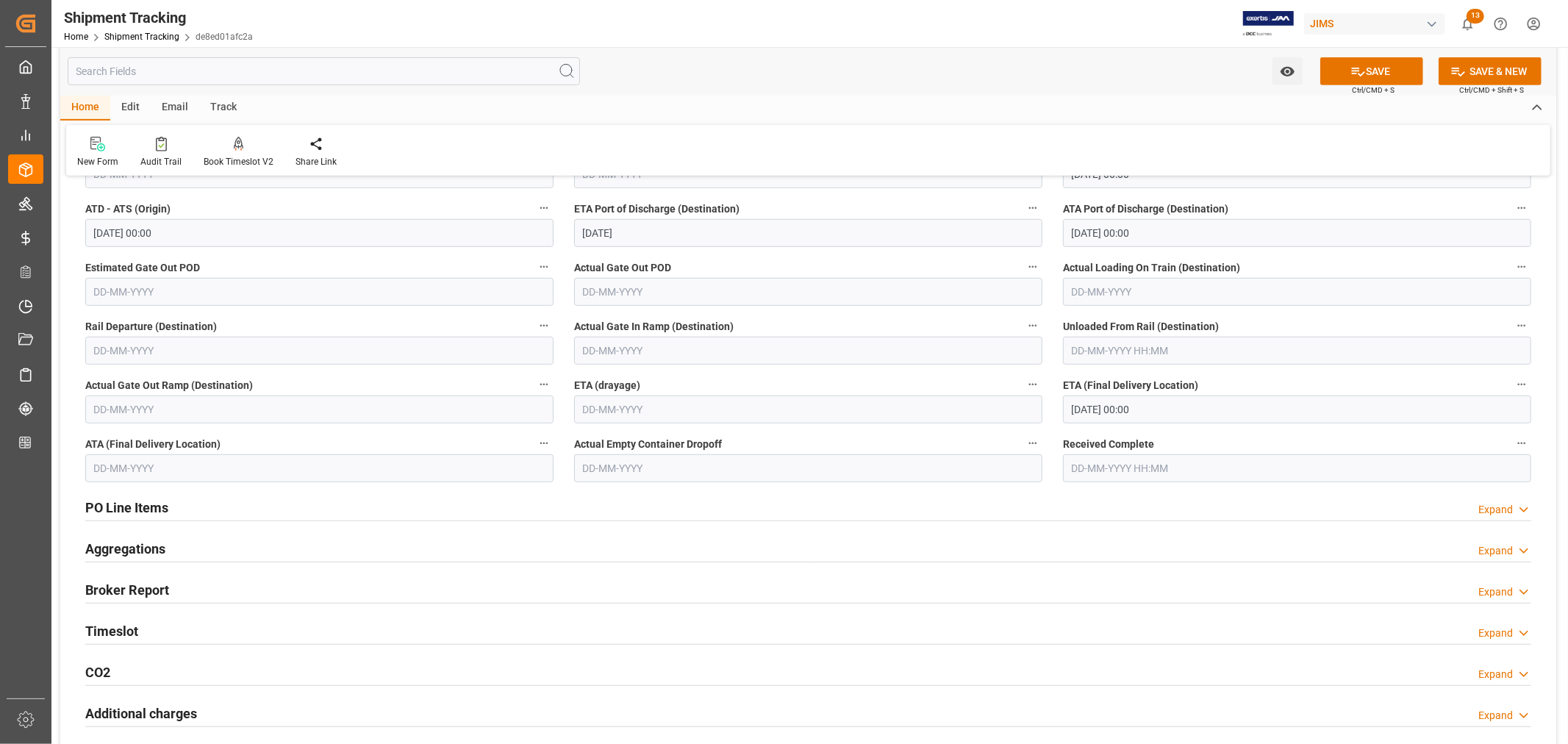
click at [1104, 401] on input "[DATE] 00:00" at bounding box center [1297, 409] width 468 height 28
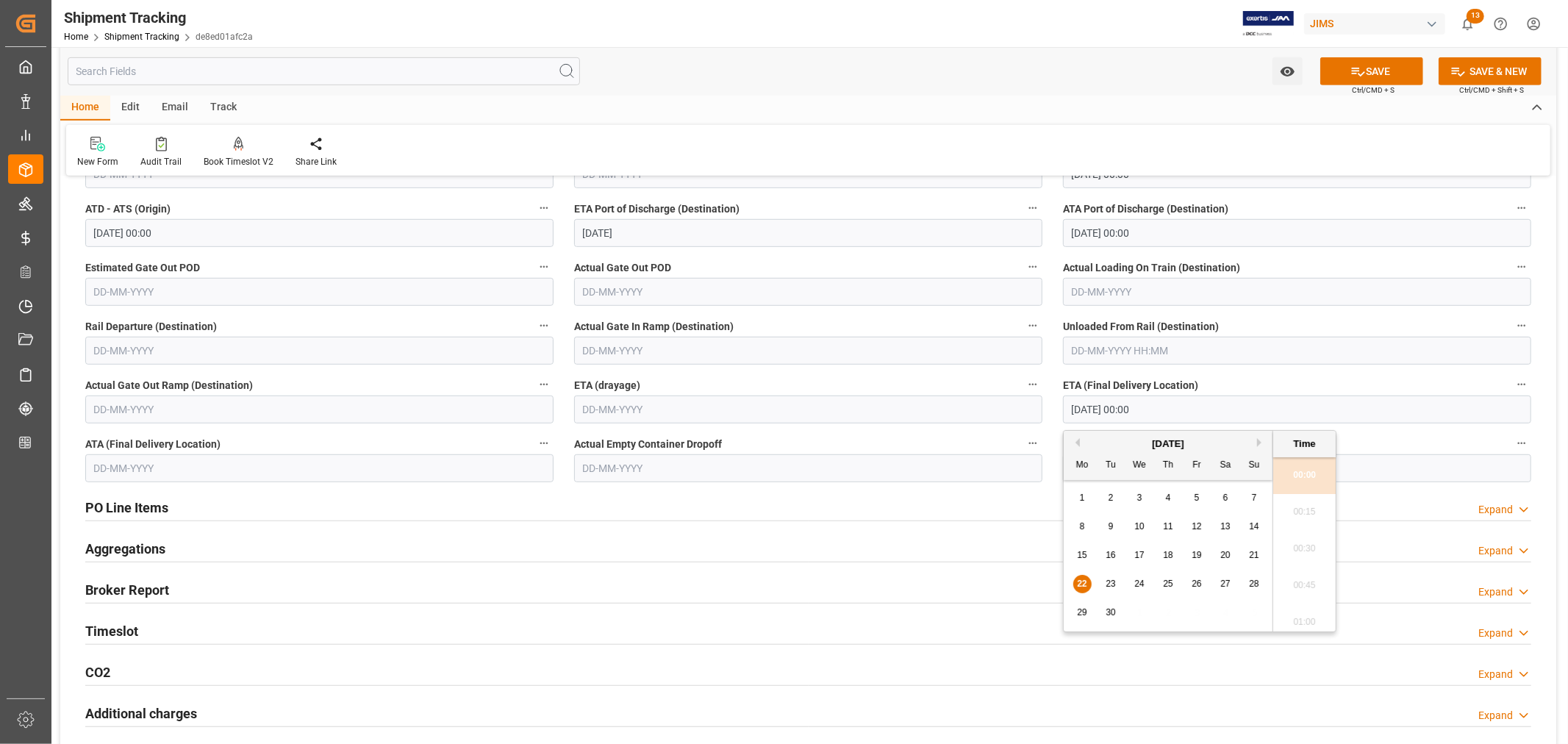
click at [1142, 584] on span "24" at bounding box center [1139, 583] width 9 height 10
type input "[DATE] 00:00"
click at [1365, 66] on button "SAVE" at bounding box center [1371, 71] width 103 height 28
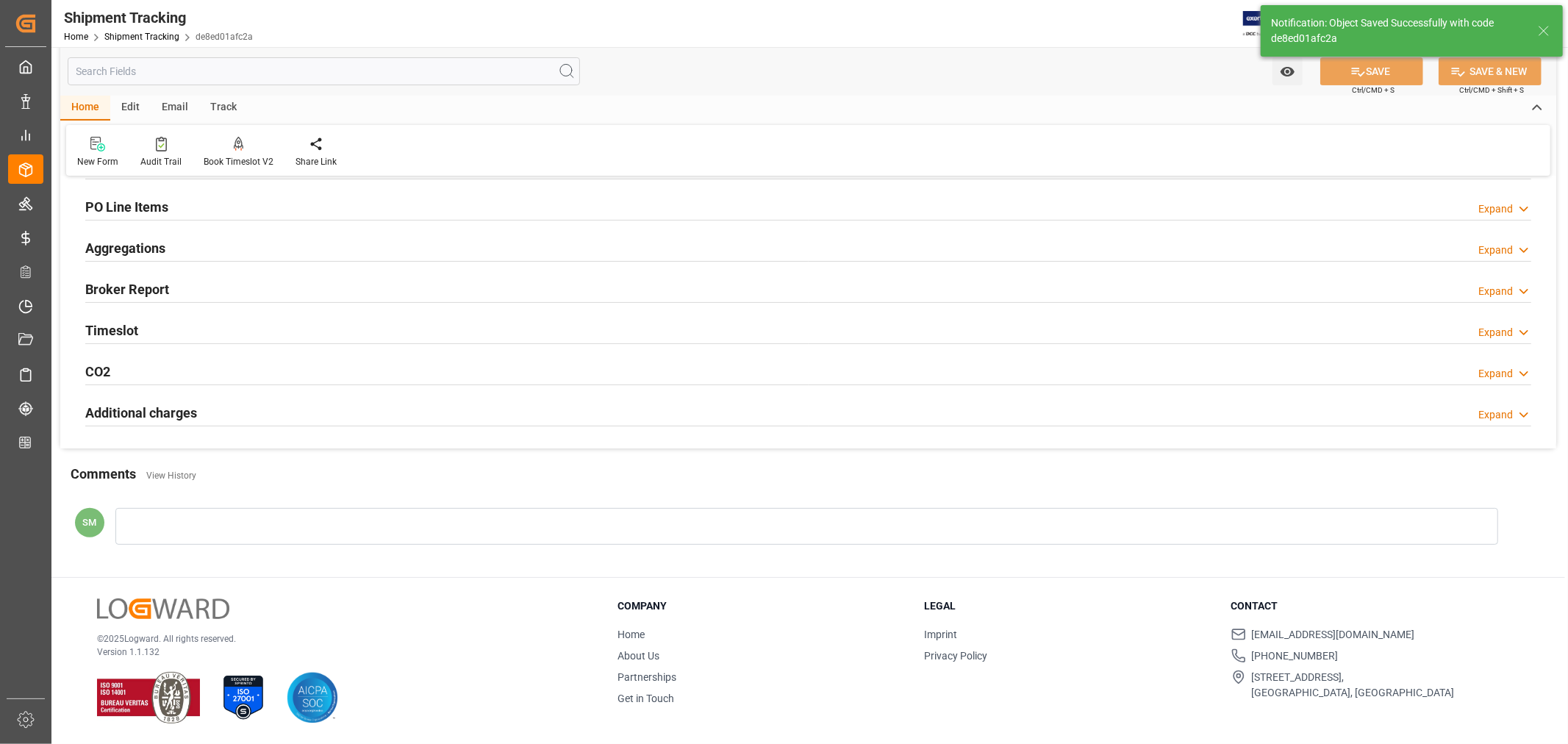
scroll to position [253, 0]
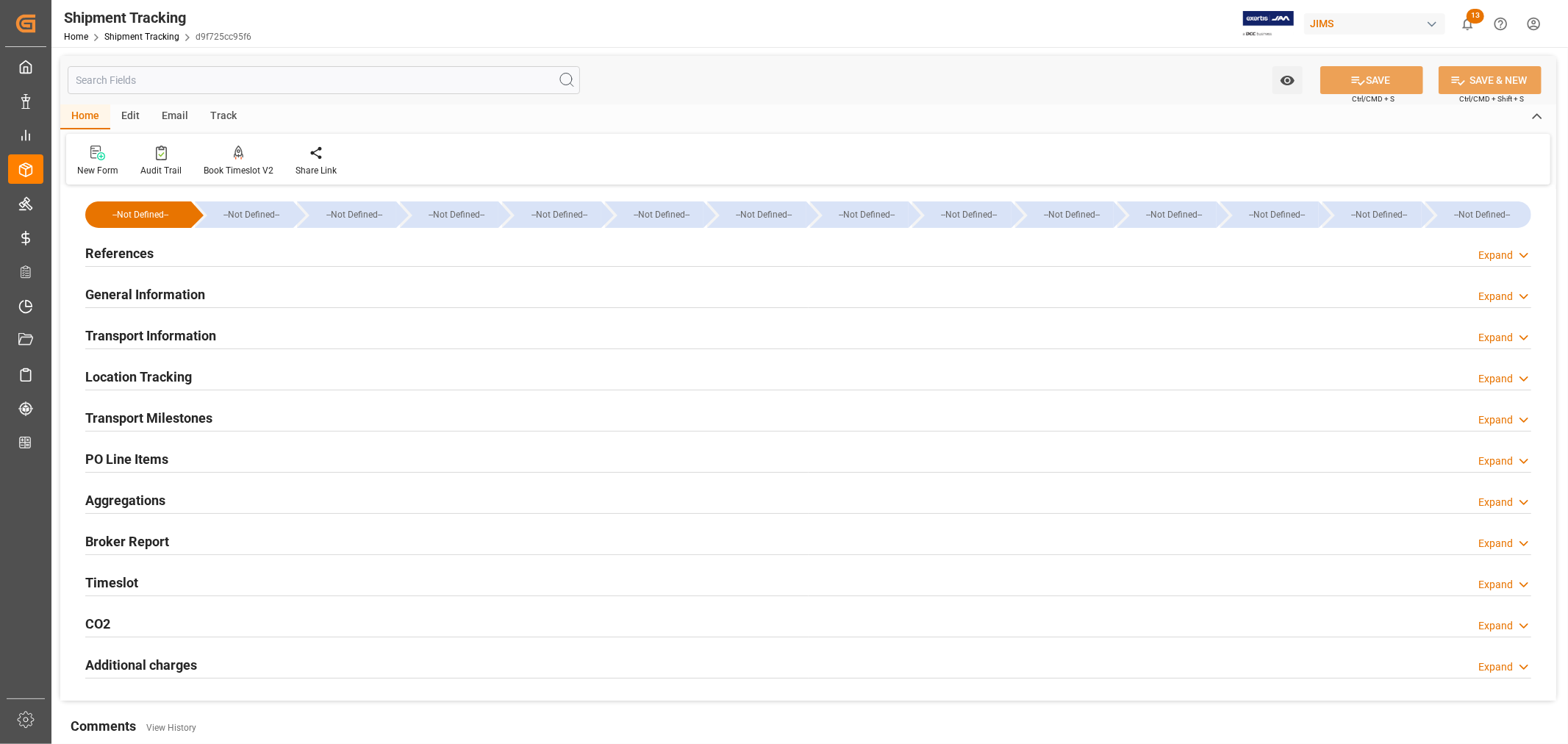
scroll to position [163, 0]
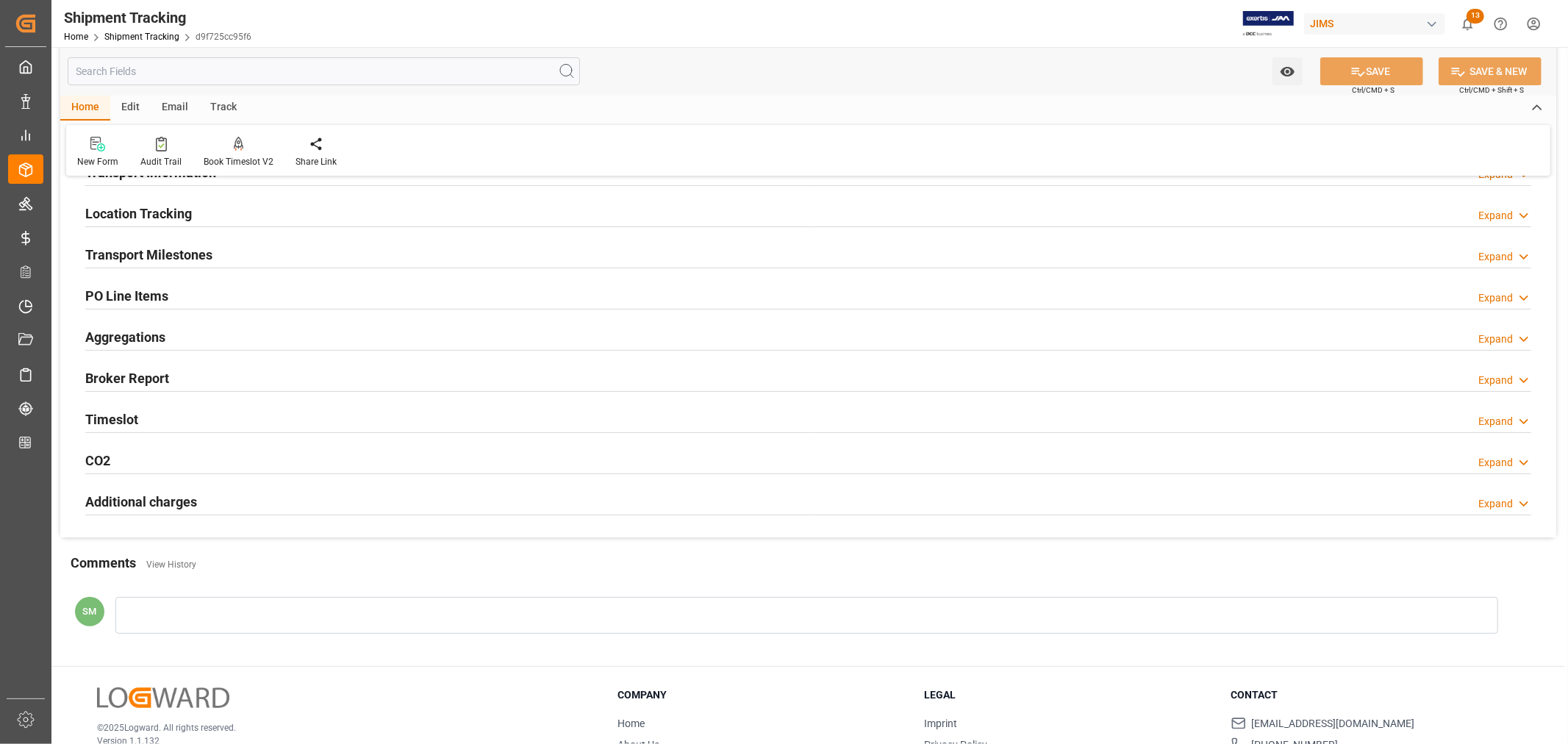
click at [115, 411] on h2 "Timeslot" at bounding box center [111, 419] width 53 height 20
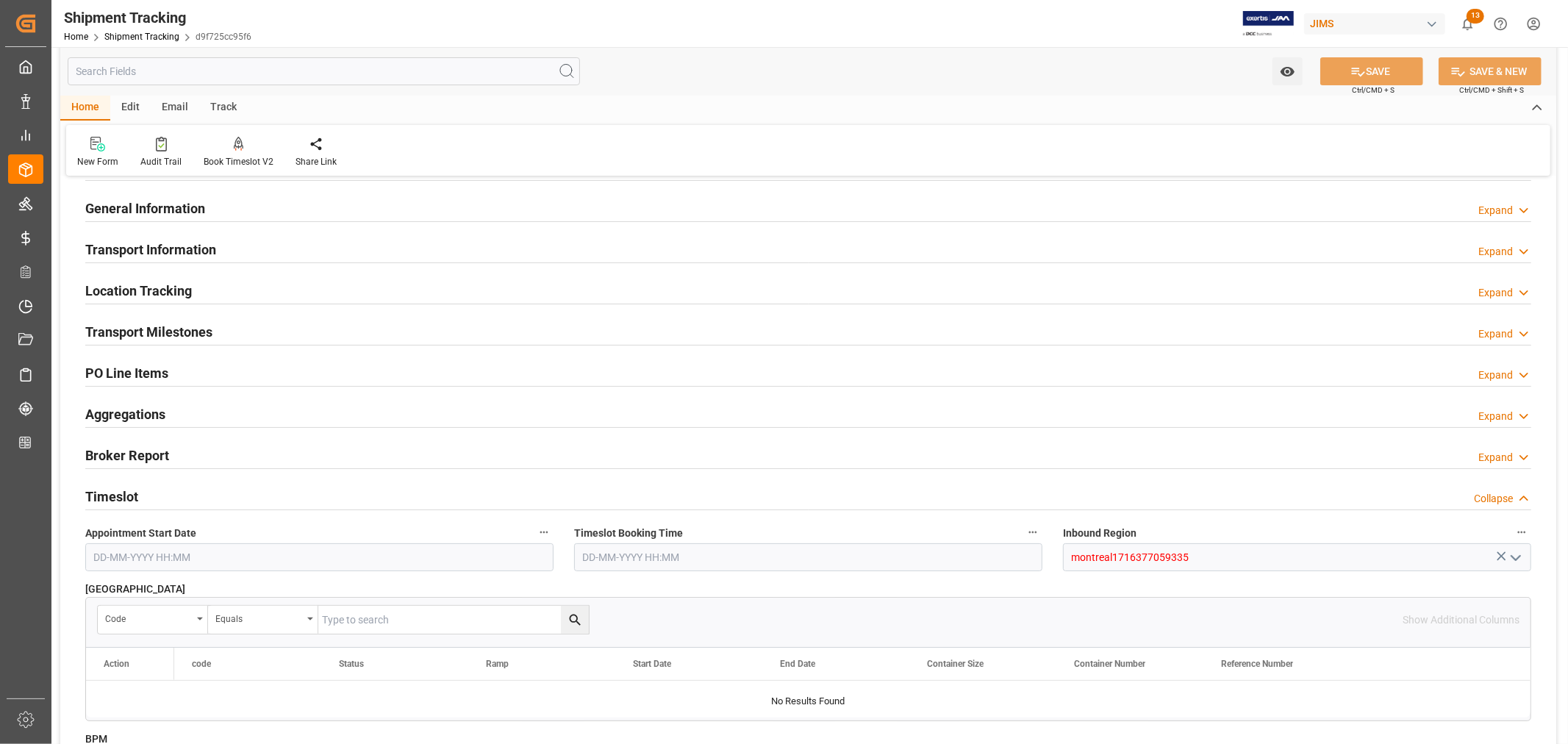
scroll to position [82, 0]
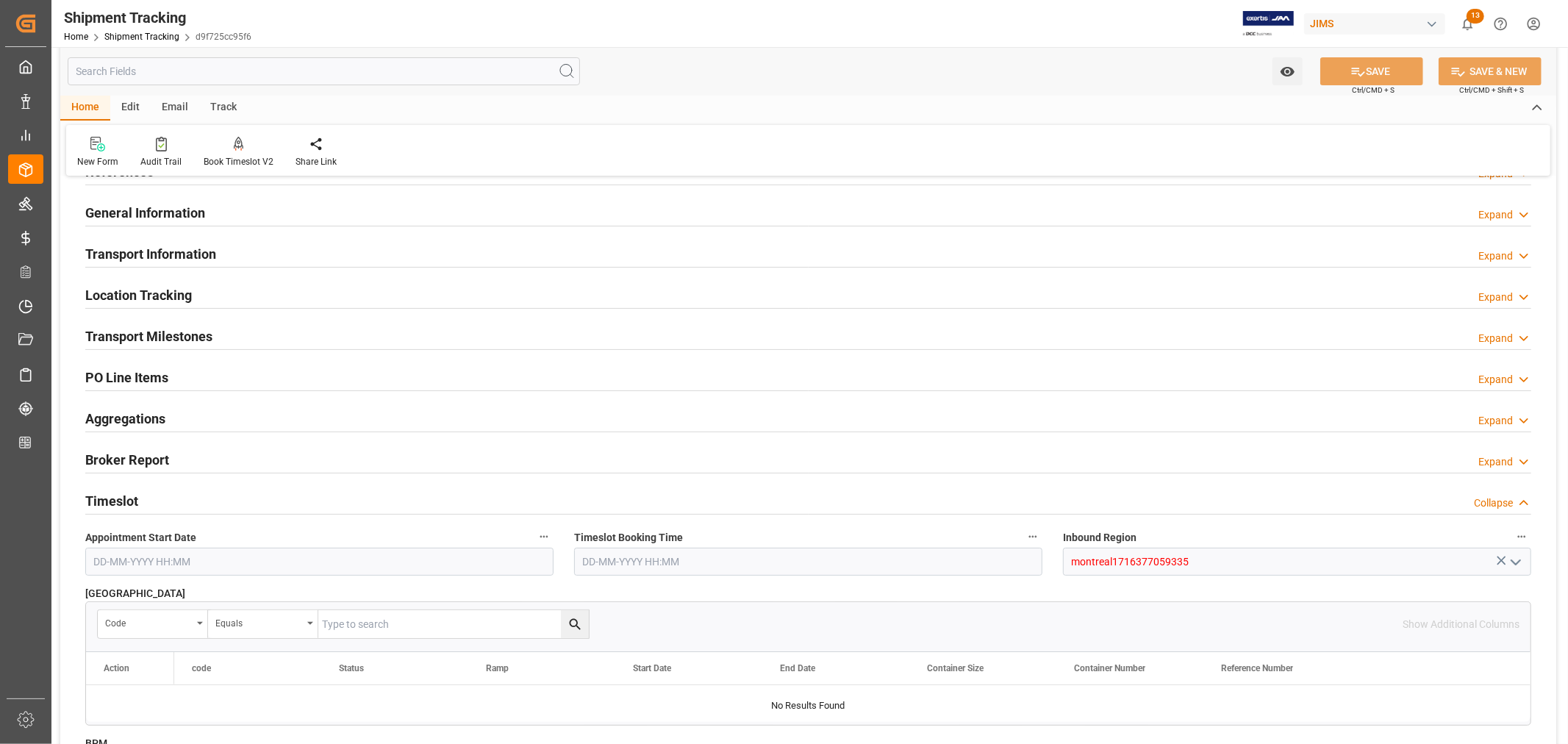
click at [149, 379] on h2 "PO Line Items" at bounding box center [126, 378] width 83 height 20
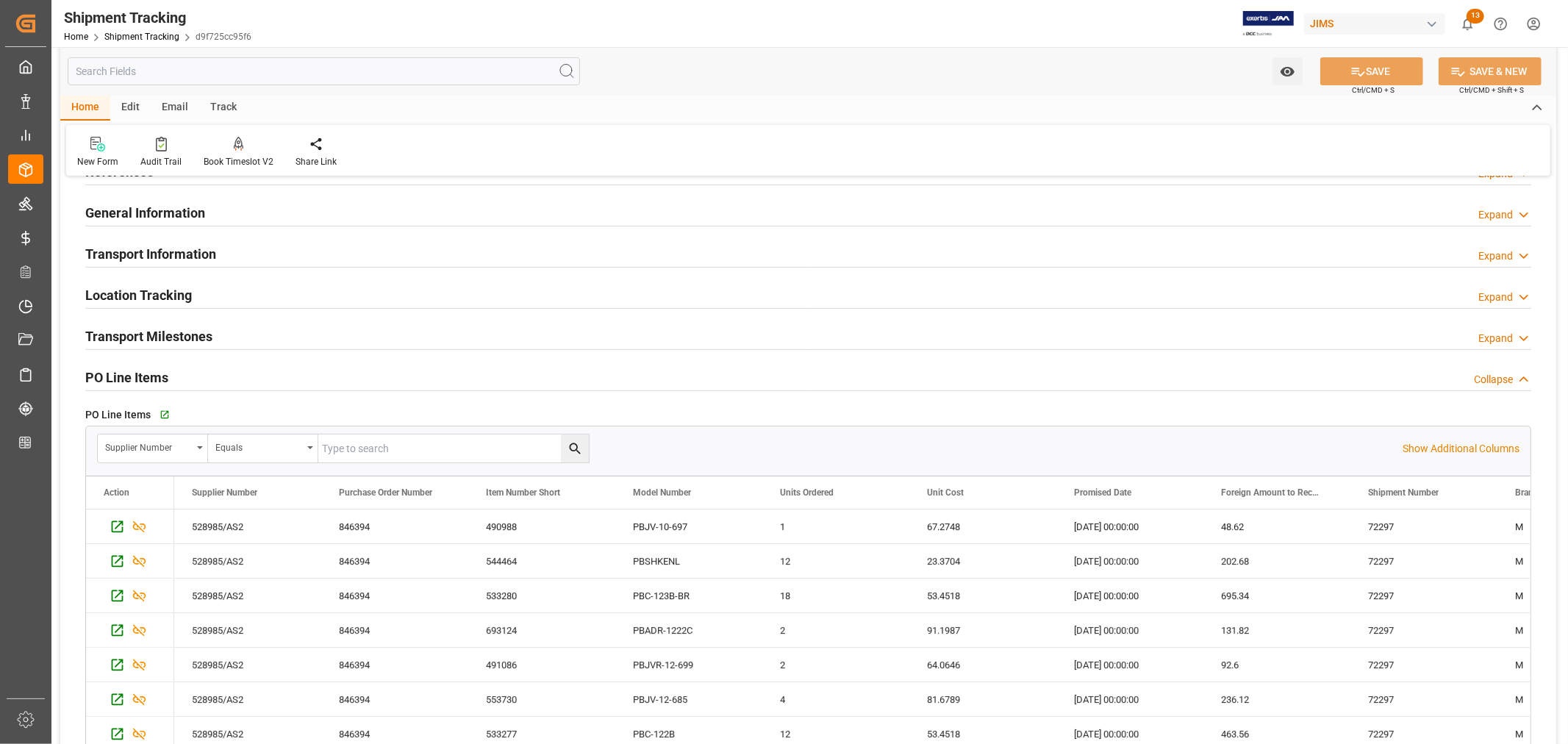
click at [189, 244] on h2 "Transport Information" at bounding box center [150, 254] width 131 height 20
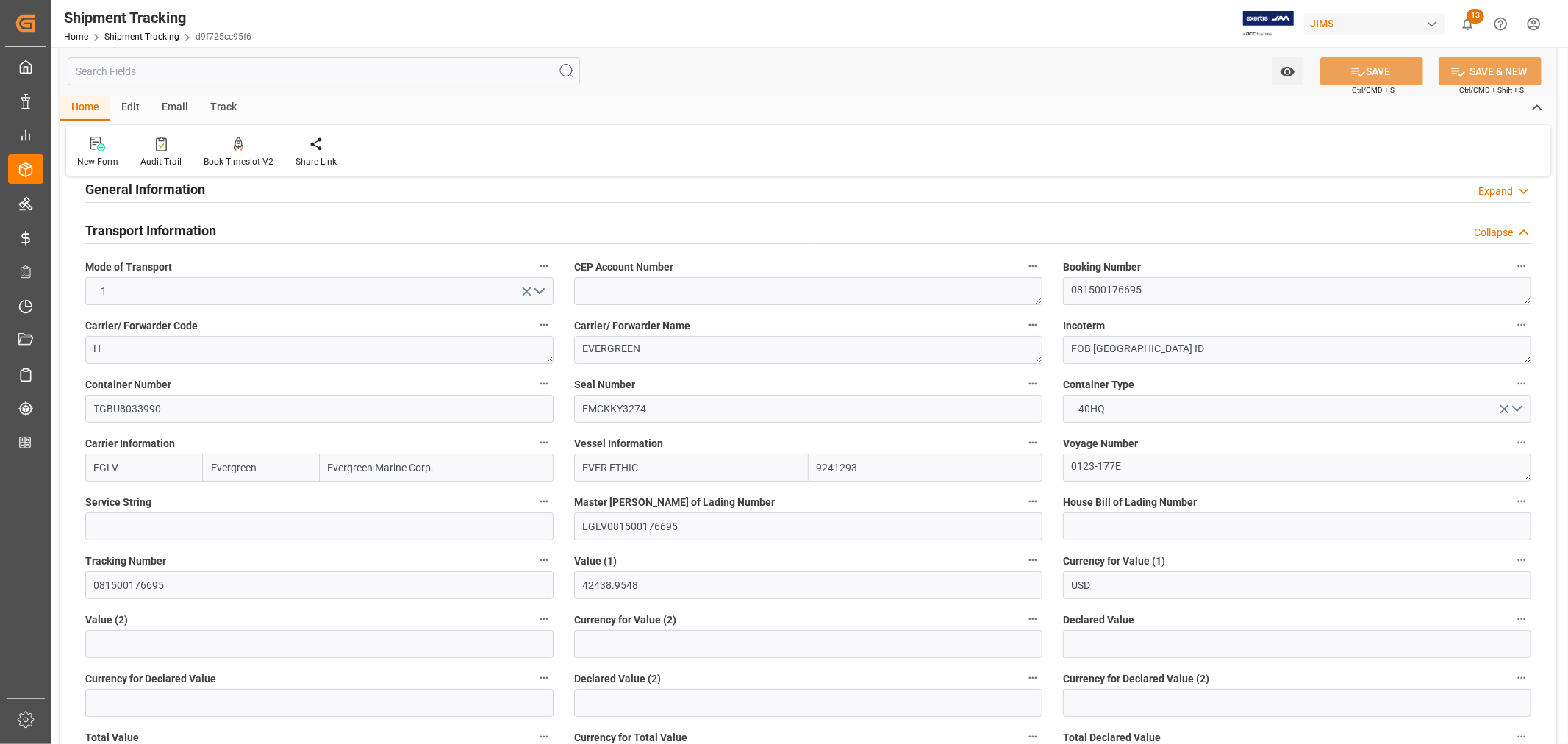
scroll to position [0, 0]
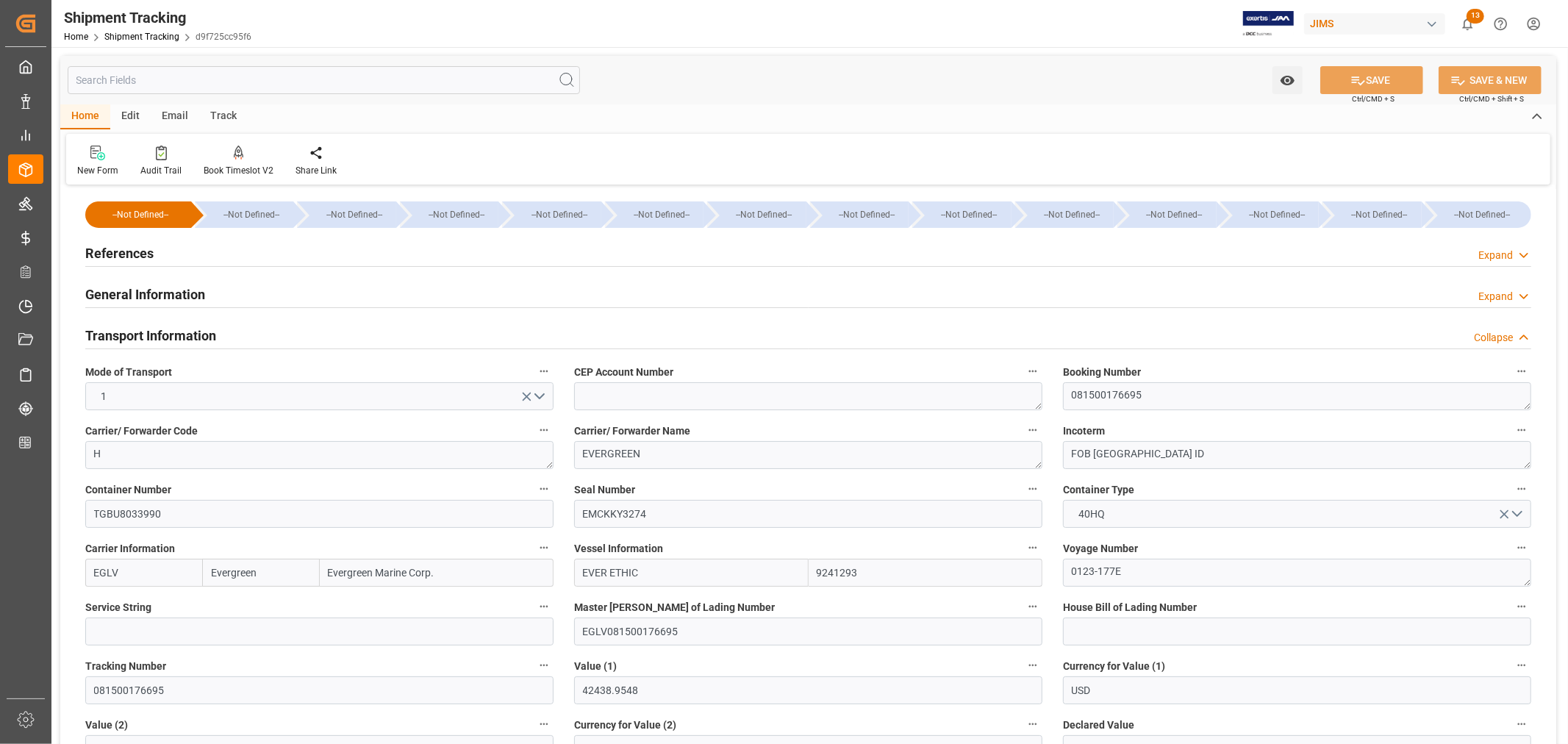
click at [151, 331] on h2 "Transport Information" at bounding box center [150, 336] width 131 height 20
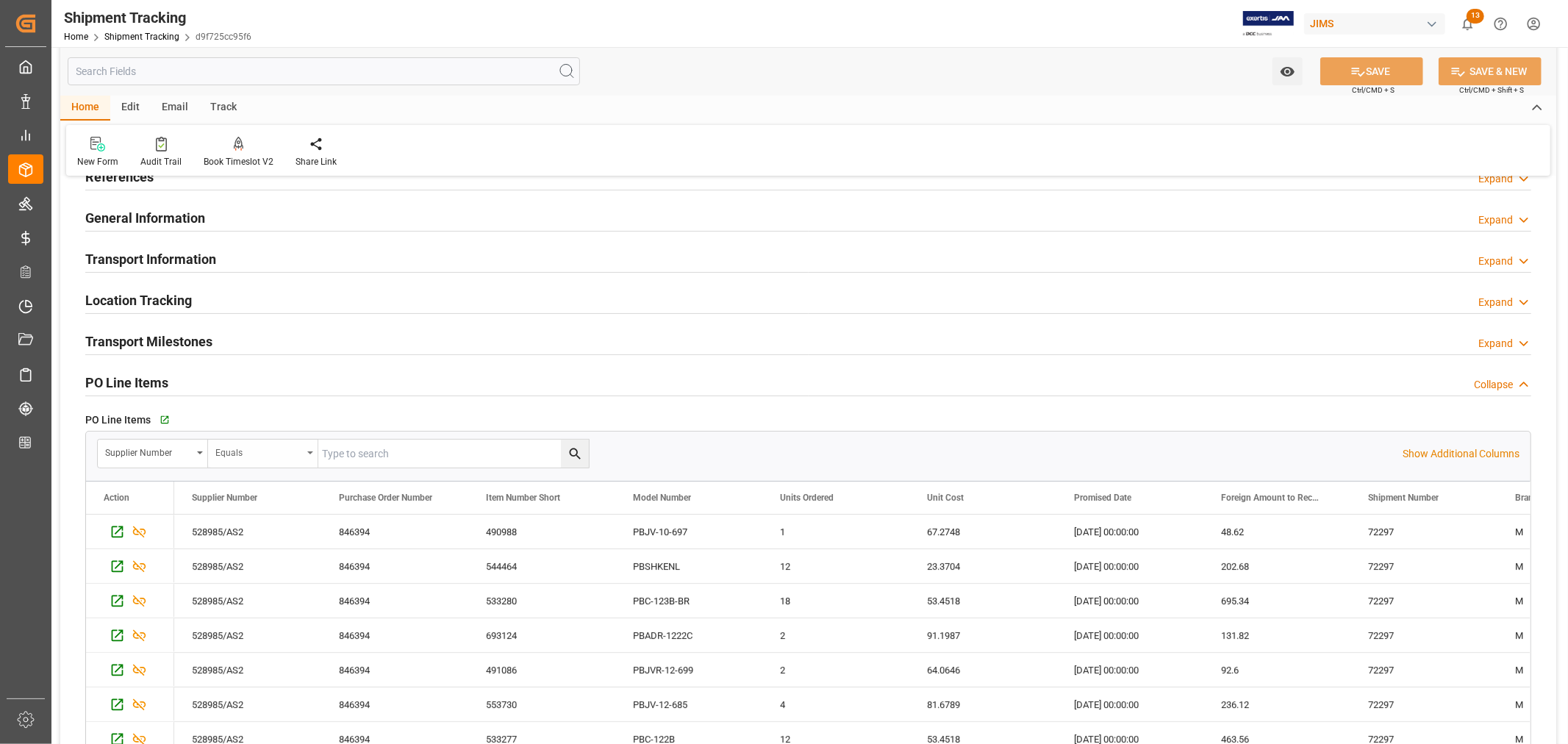
scroll to position [163, 0]
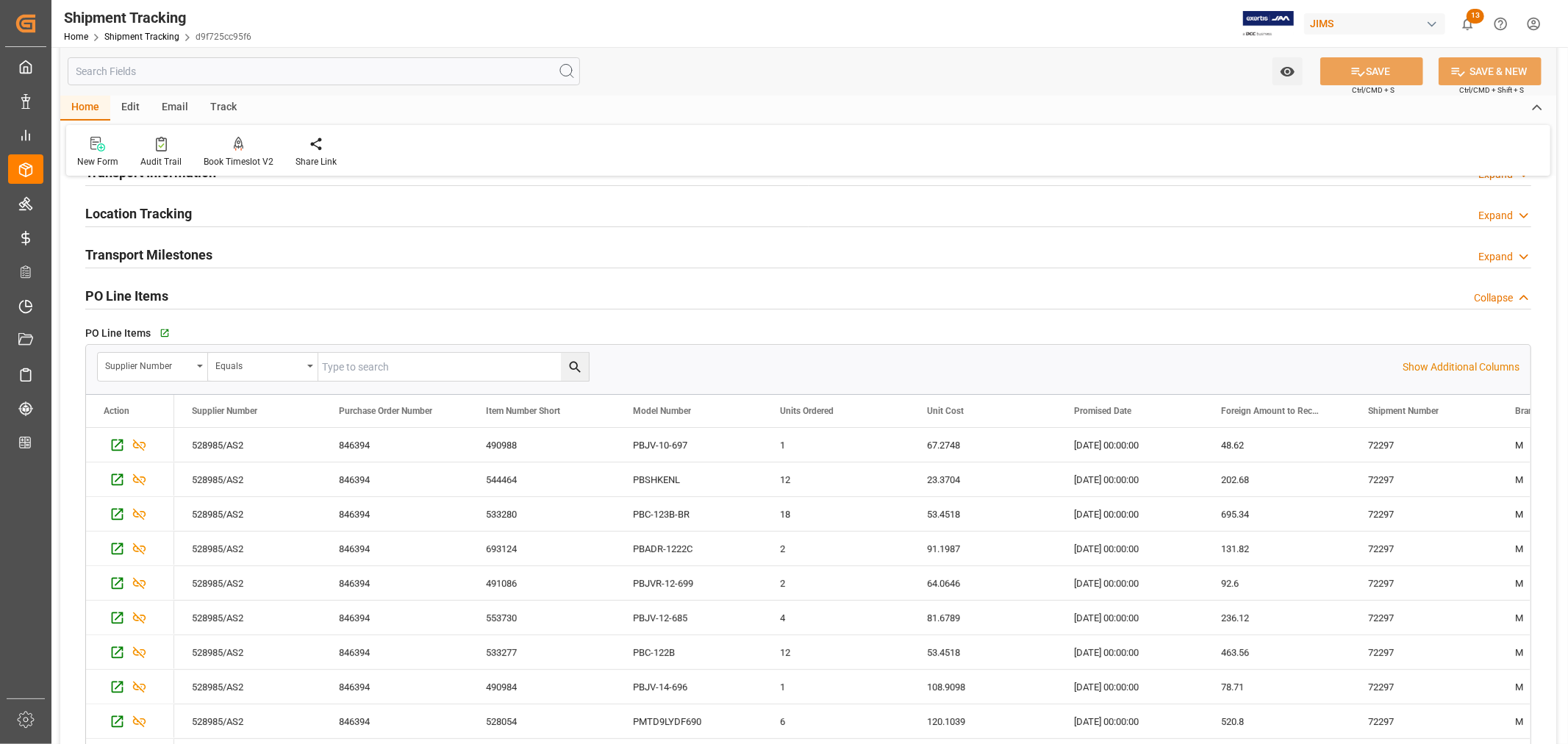
click at [169, 258] on h2 "Transport Milestones" at bounding box center [148, 255] width 127 height 20
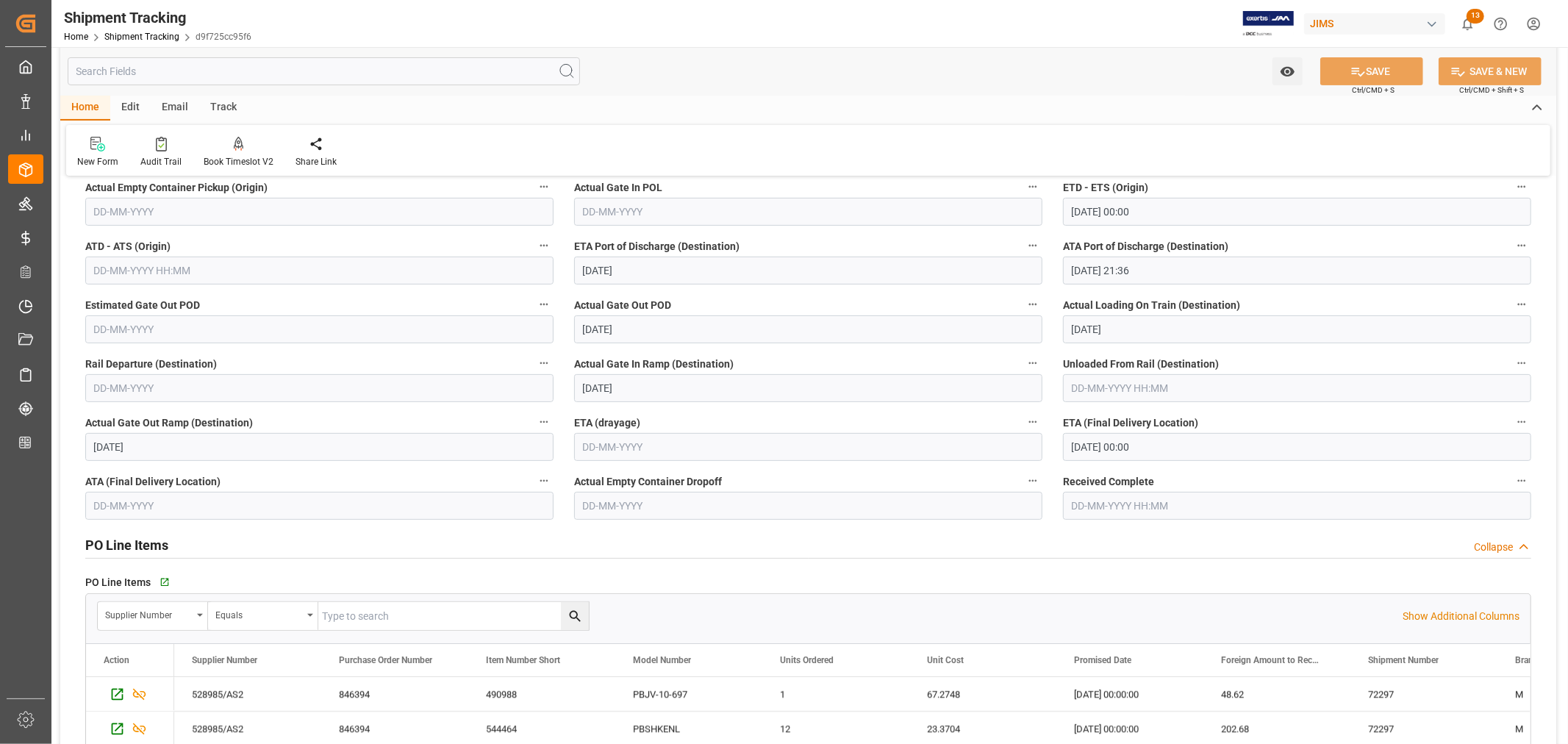
scroll to position [327, 0]
click at [1094, 443] on input "[DATE] 00:00" at bounding box center [1297, 446] width 468 height 28
click at [1143, 621] on span "24" at bounding box center [1139, 620] width 9 height 10
type input "[DATE] 00:00"
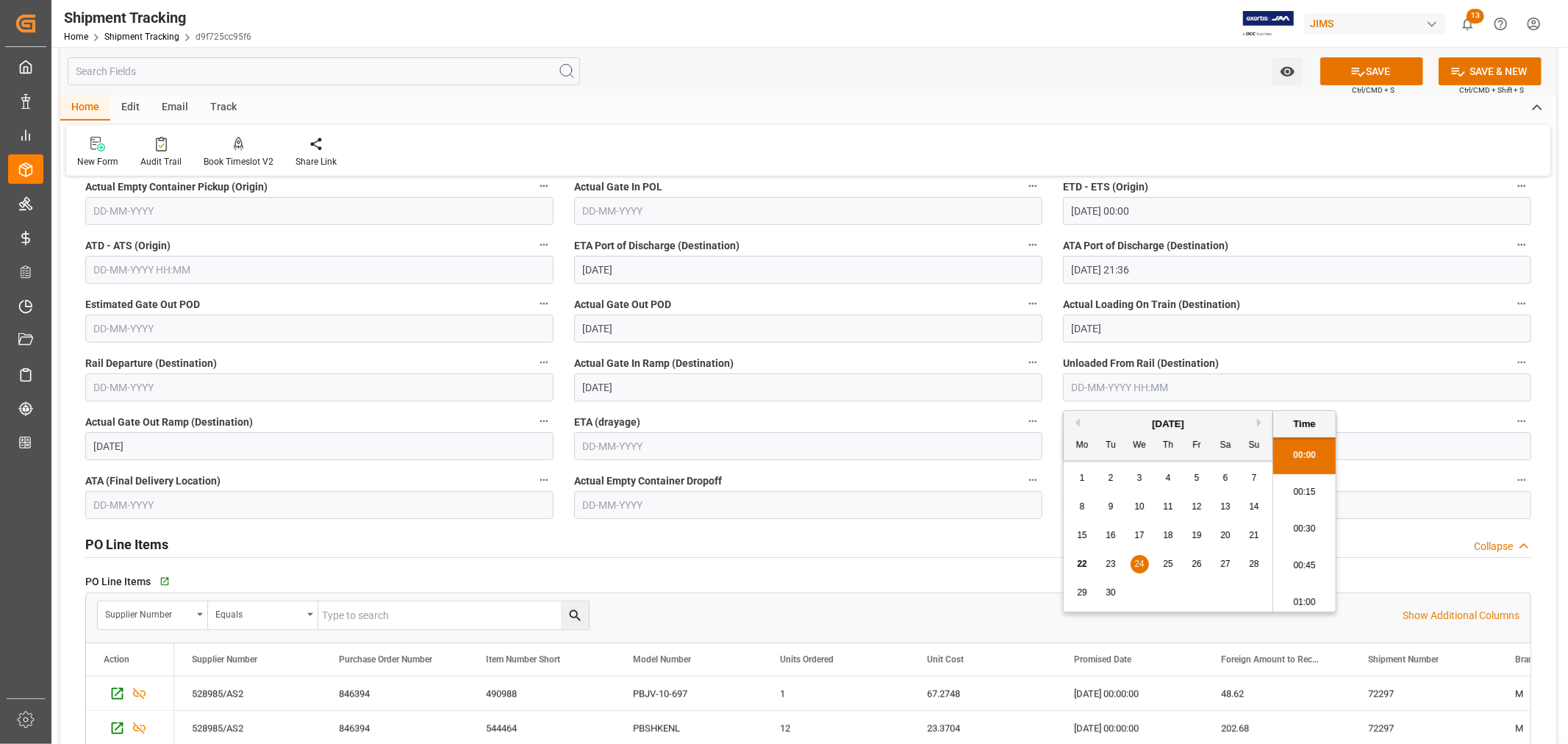
scroll to position [0, 0]
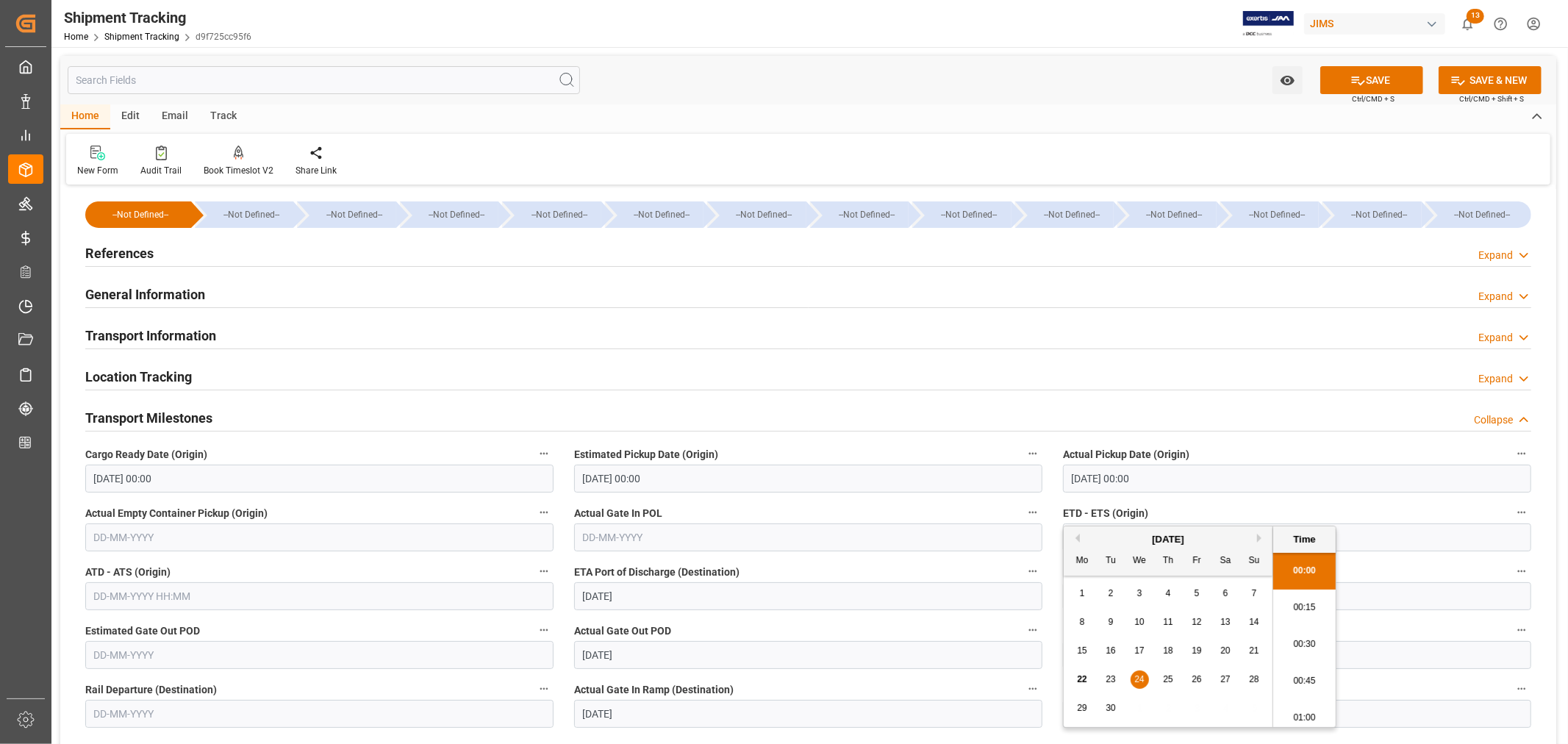
drag, startPoint x: 140, startPoint y: 253, endPoint x: 144, endPoint y: 263, distance: 10.8
click at [140, 253] on h2 "References" at bounding box center [119, 253] width 68 height 20
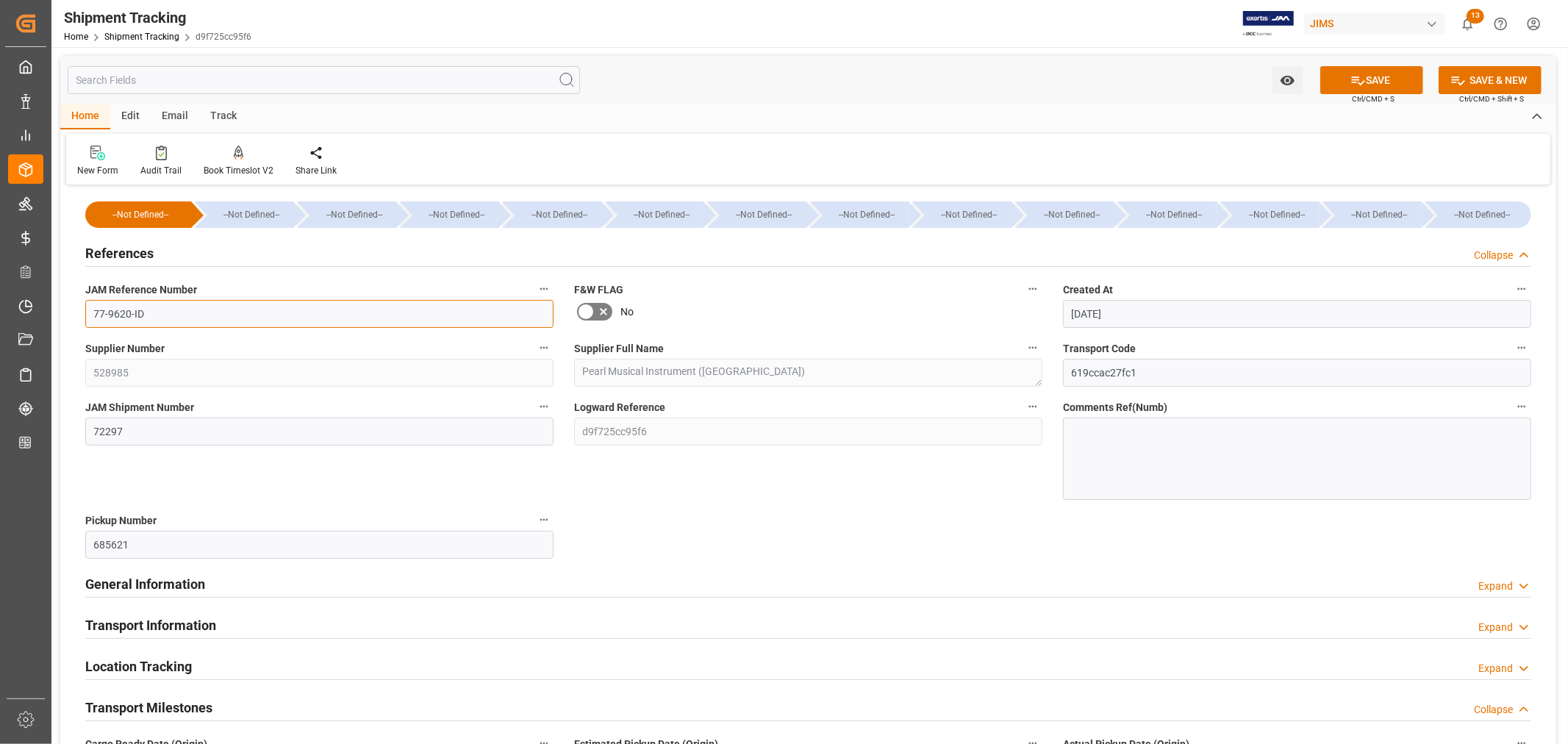
drag, startPoint x: 160, startPoint y: 314, endPoint x: 75, endPoint y: 311, distance: 85.1
click at [75, 311] on div "JAM Reference Number 77-9620-ID" at bounding box center [319, 303] width 489 height 59
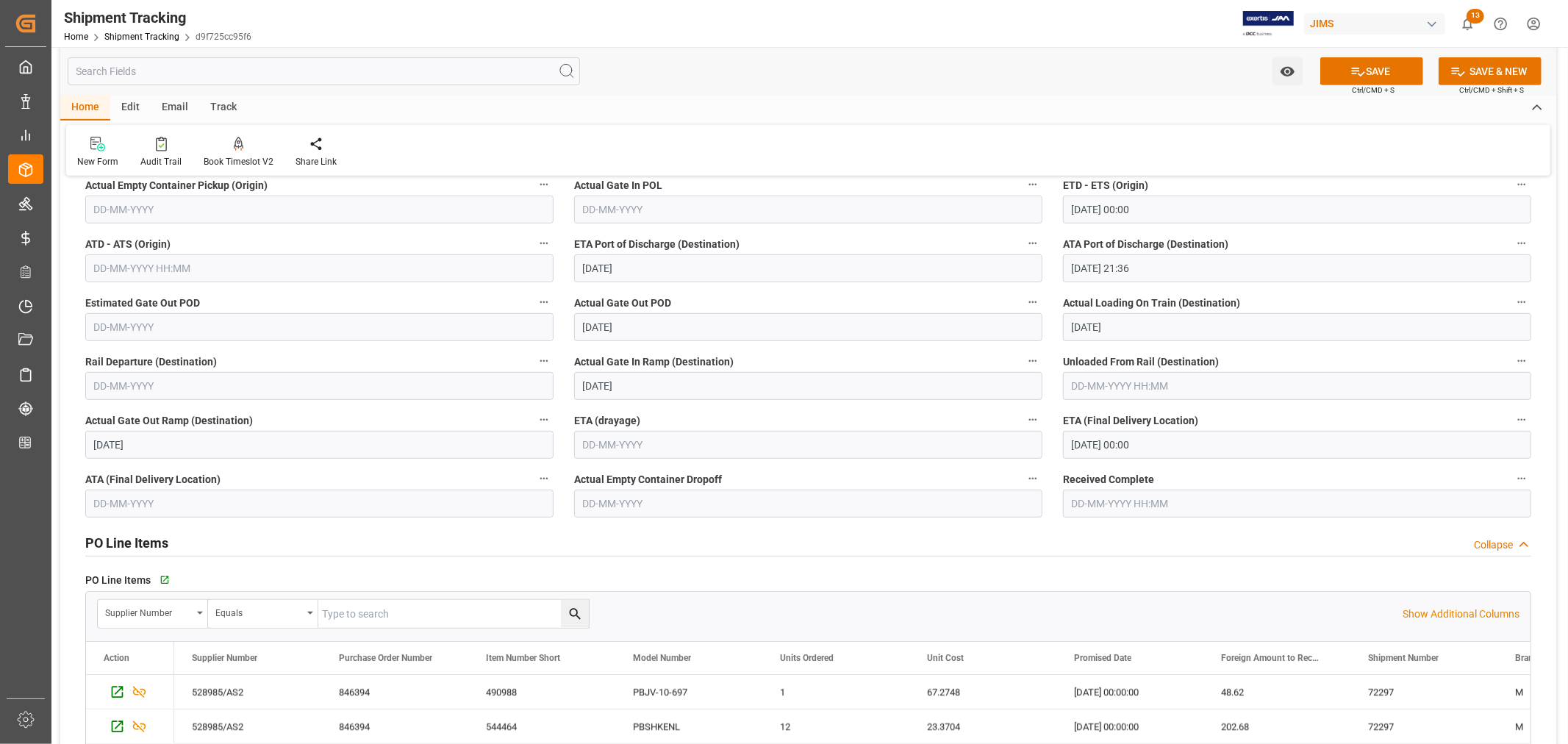
scroll to position [735, 0]
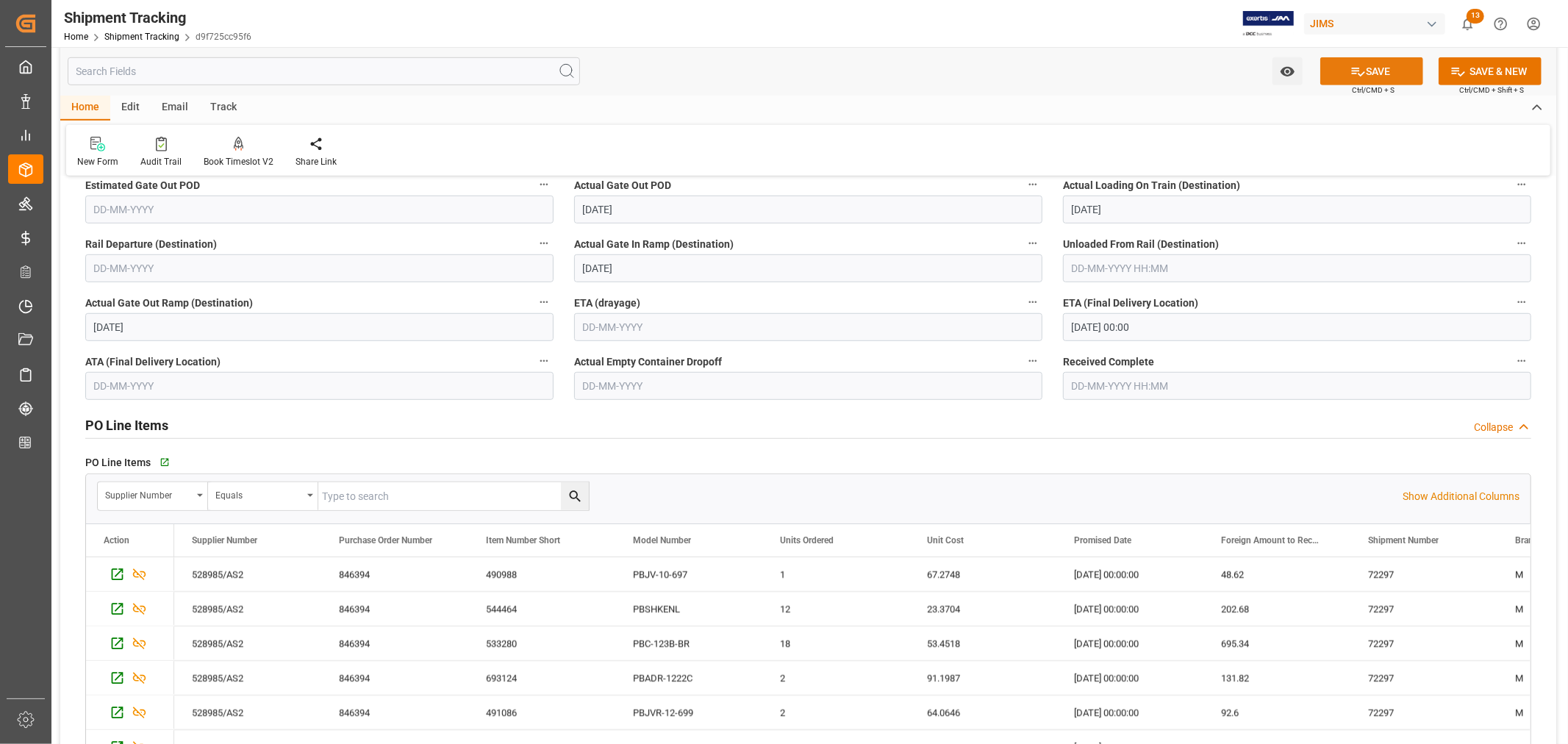
click at [1370, 78] on button "SAVE" at bounding box center [1371, 71] width 103 height 28
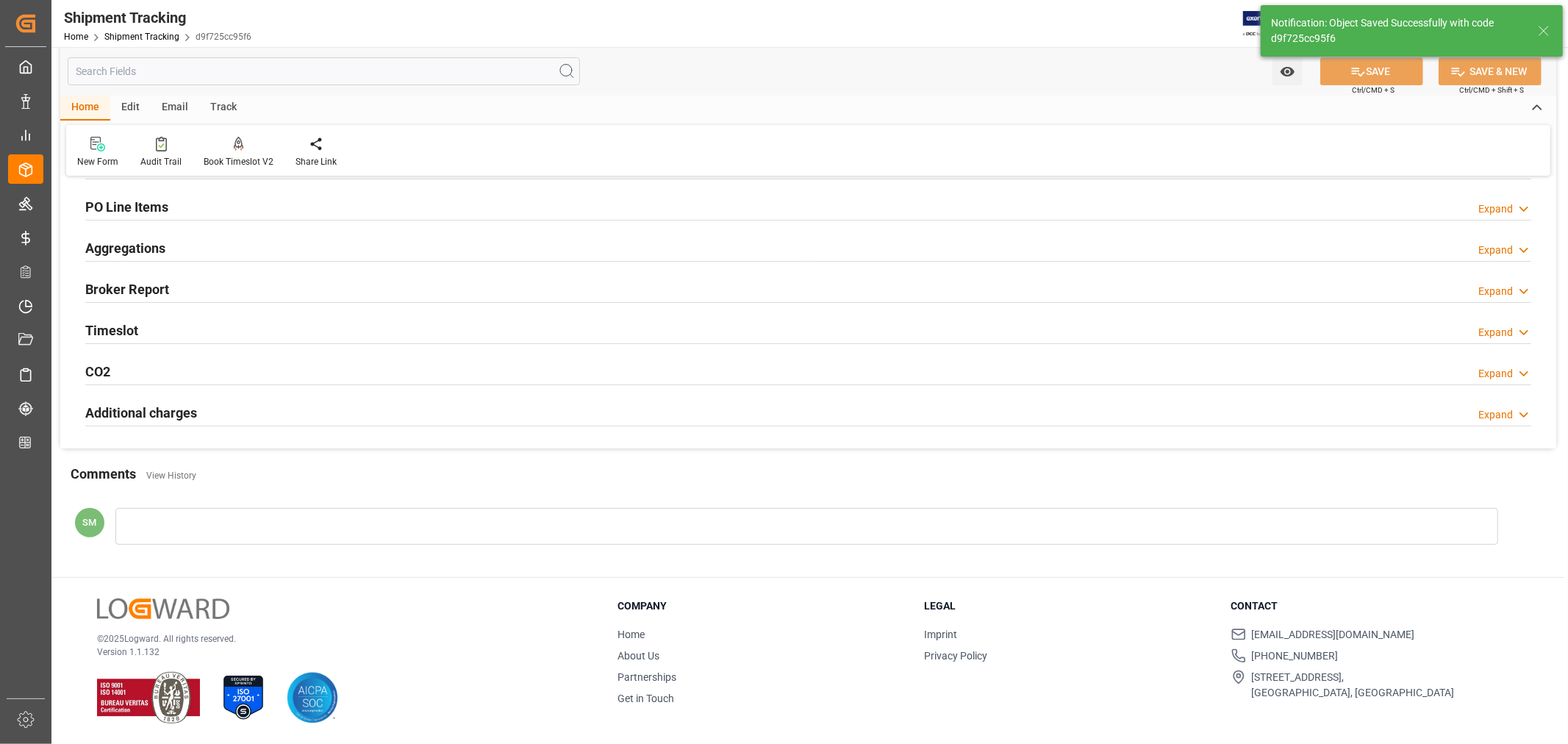
scroll to position [34, 0]
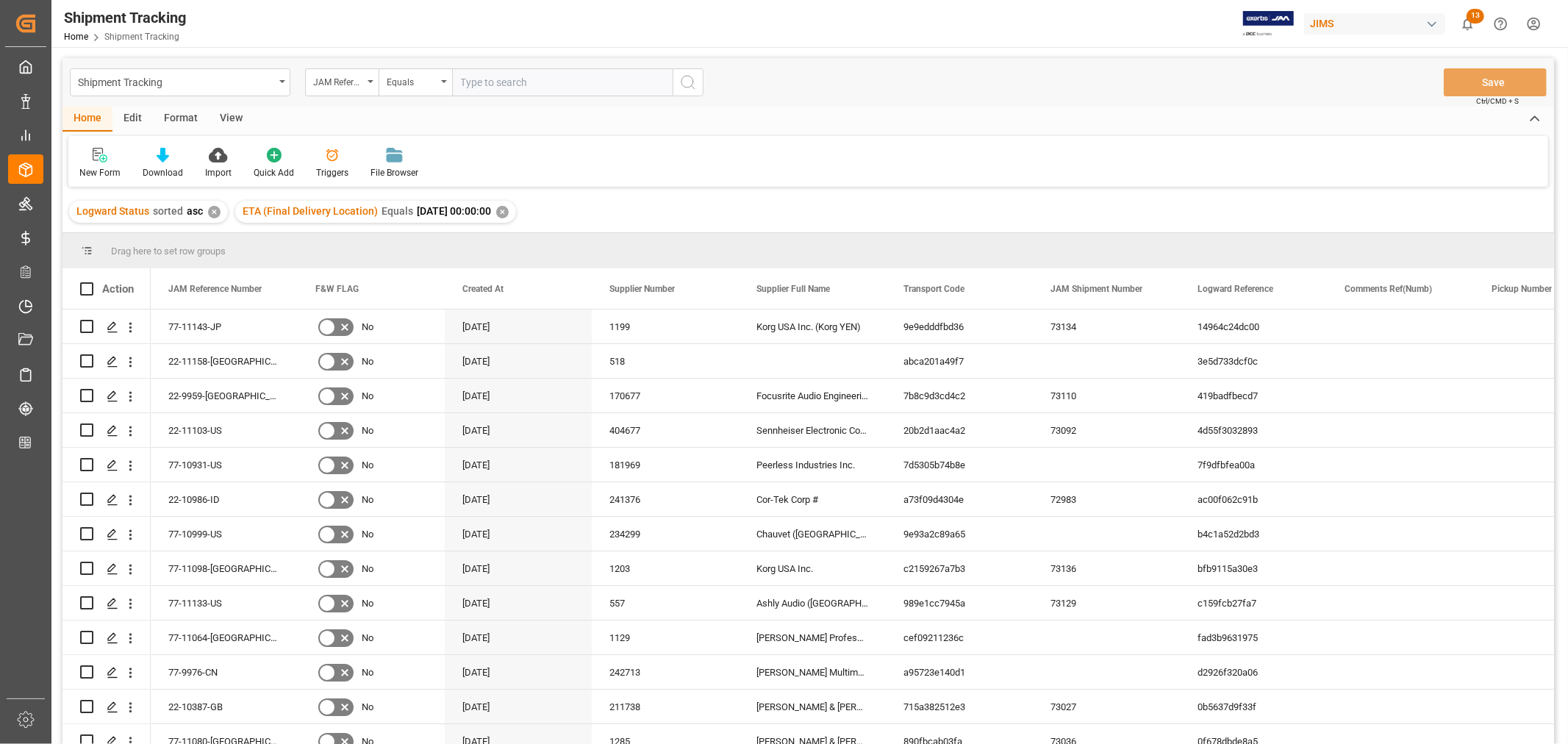
click at [237, 115] on div "View" at bounding box center [231, 119] width 45 height 25
click at [92, 164] on div "Default" at bounding box center [93, 163] width 50 height 32
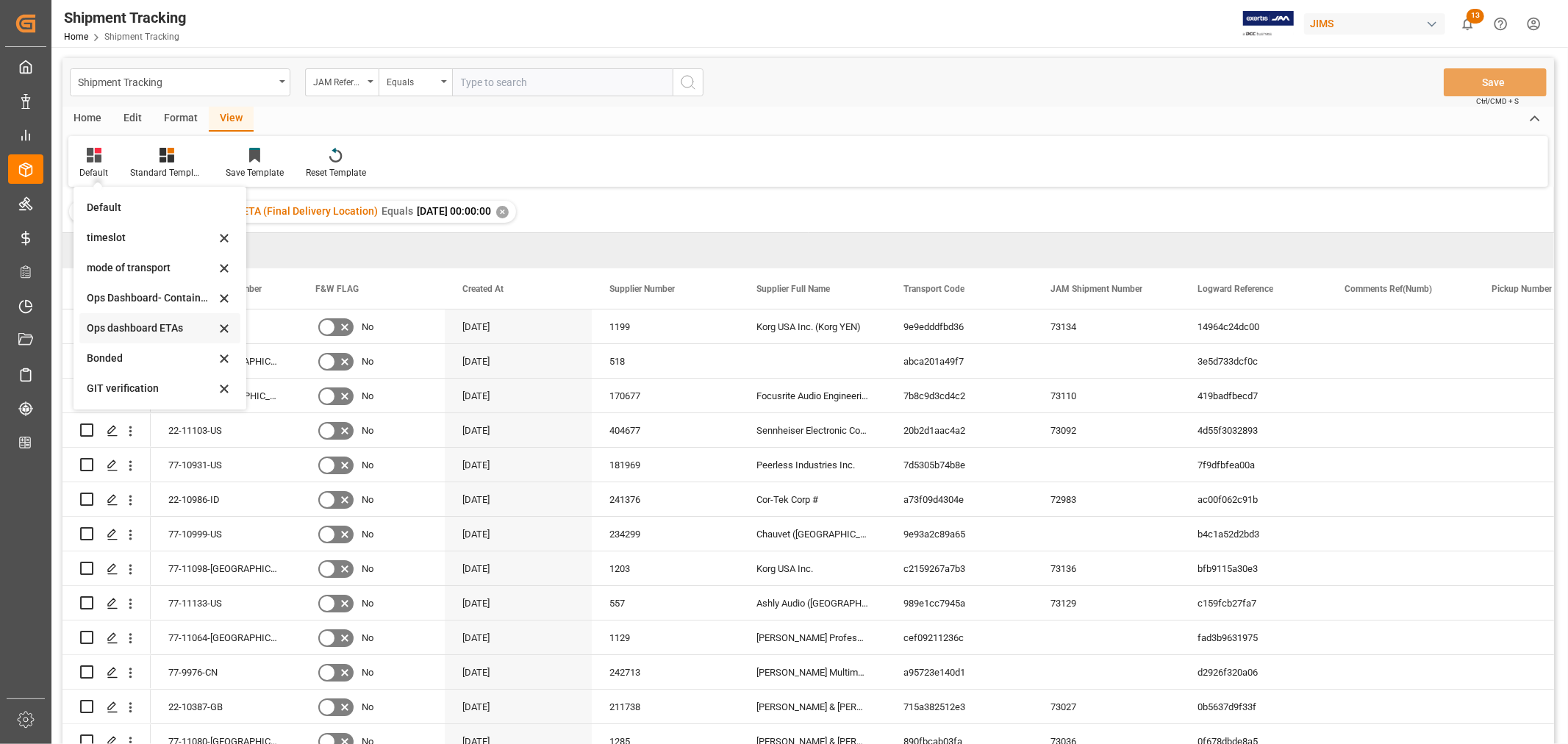
click at [133, 326] on div "Ops dashboard ETAs" at bounding box center [151, 328] width 128 height 15
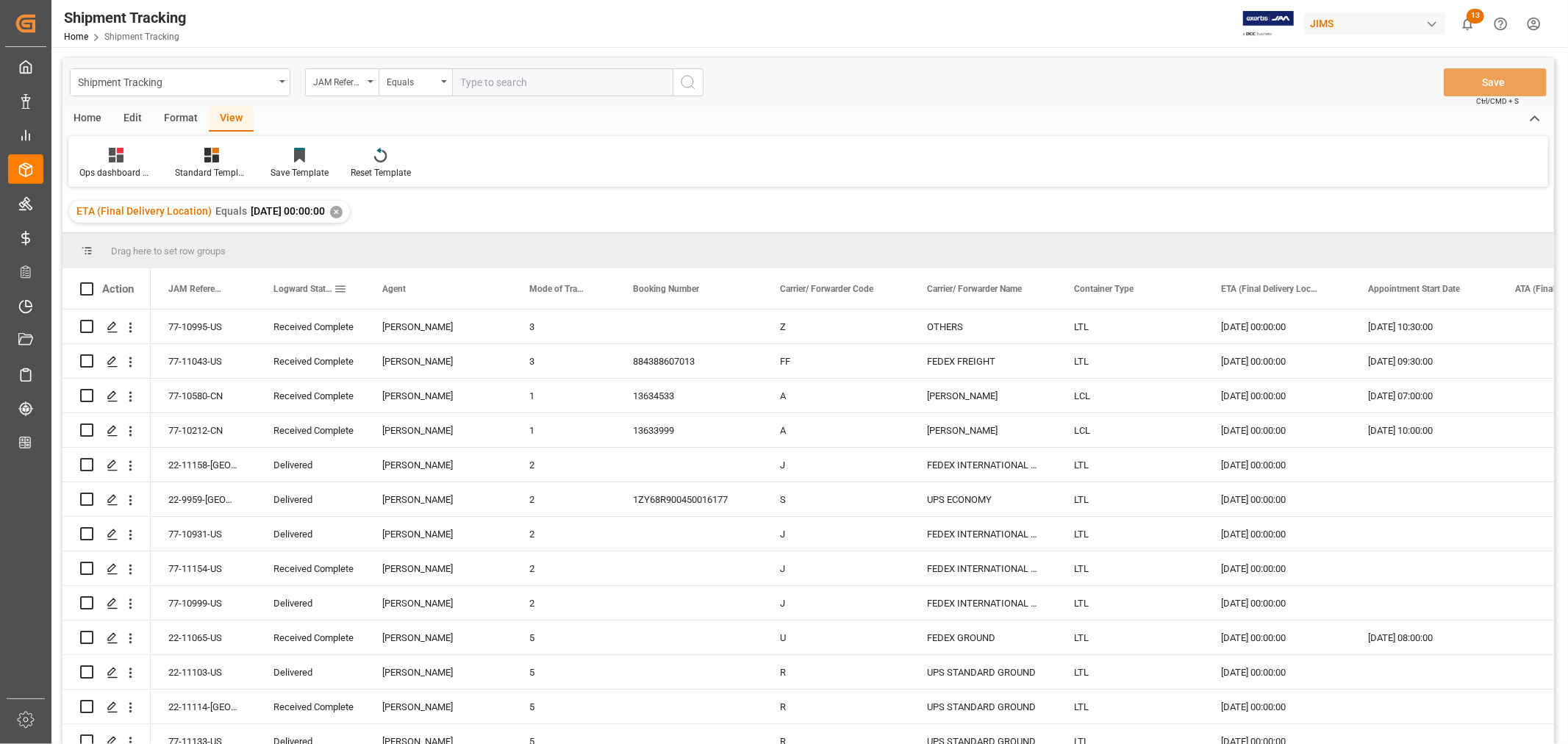
click at [312, 285] on span "Logward Status" at bounding box center [304, 288] width 60 height 10
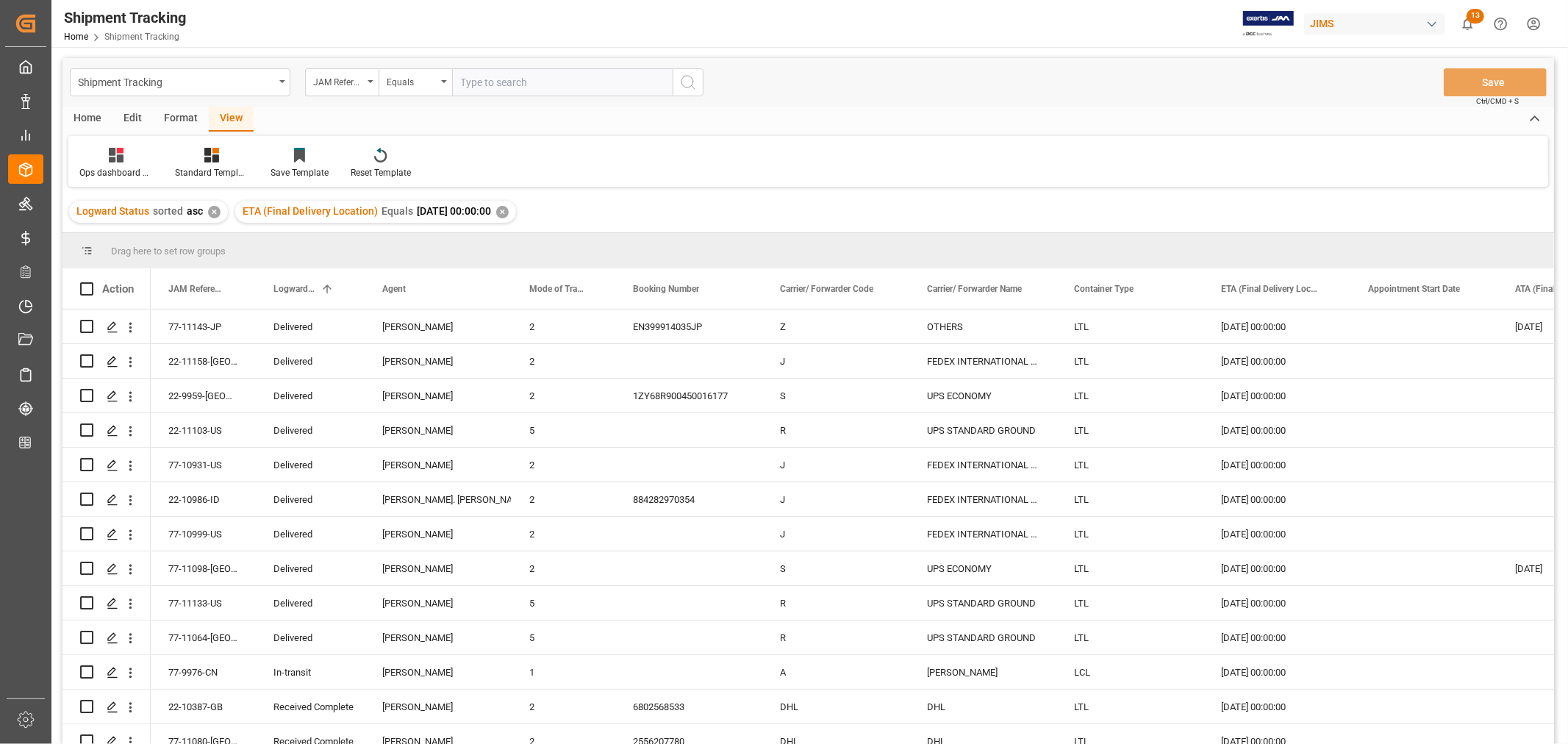
click at [509, 208] on div "✕" at bounding box center [503, 212] width 12 height 12
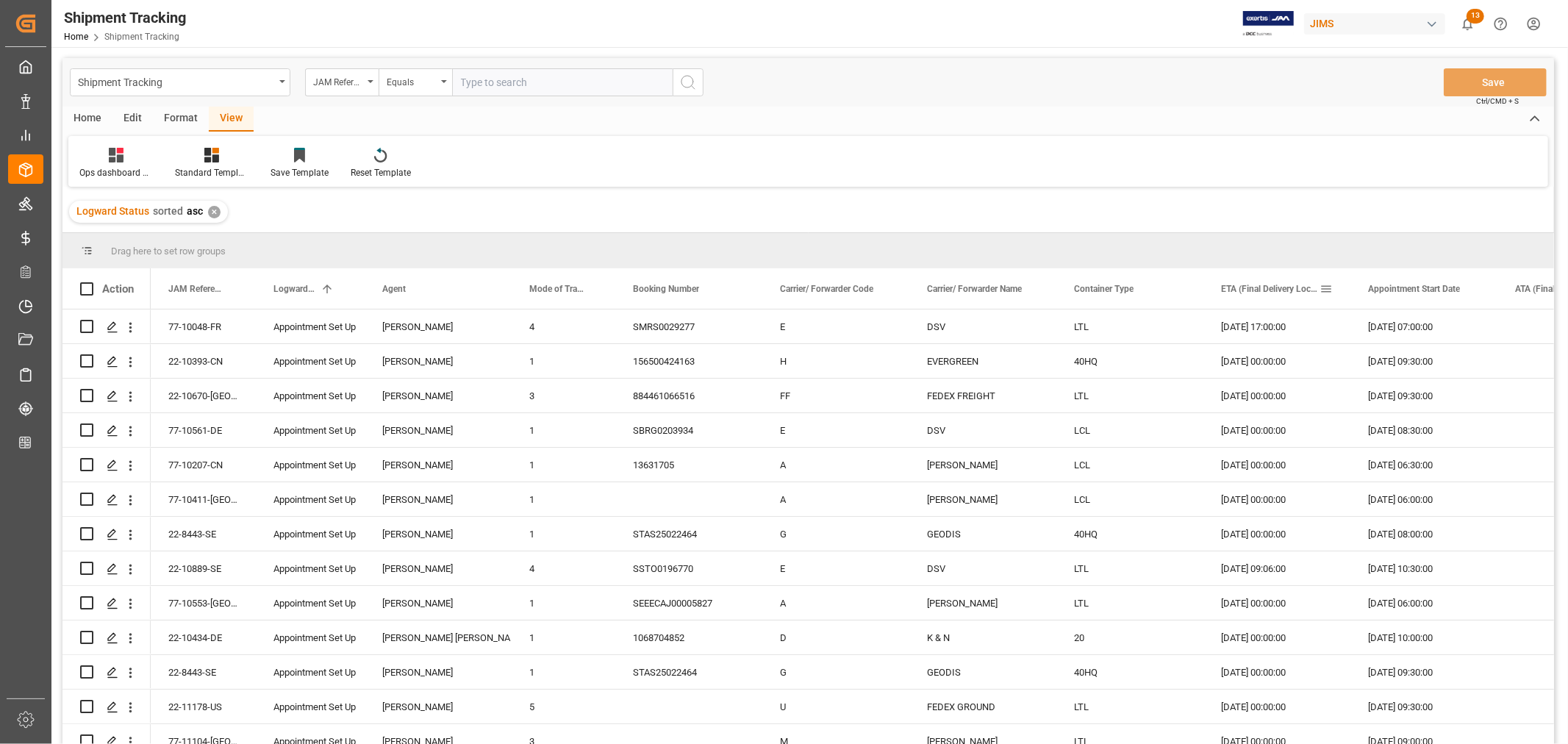
click at [1323, 288] on span at bounding box center [1326, 288] width 13 height 13
click at [1427, 290] on span "filter" at bounding box center [1428, 291] width 13 height 13
click at [1343, 333] on div "Equals" at bounding box center [1387, 331] width 123 height 11
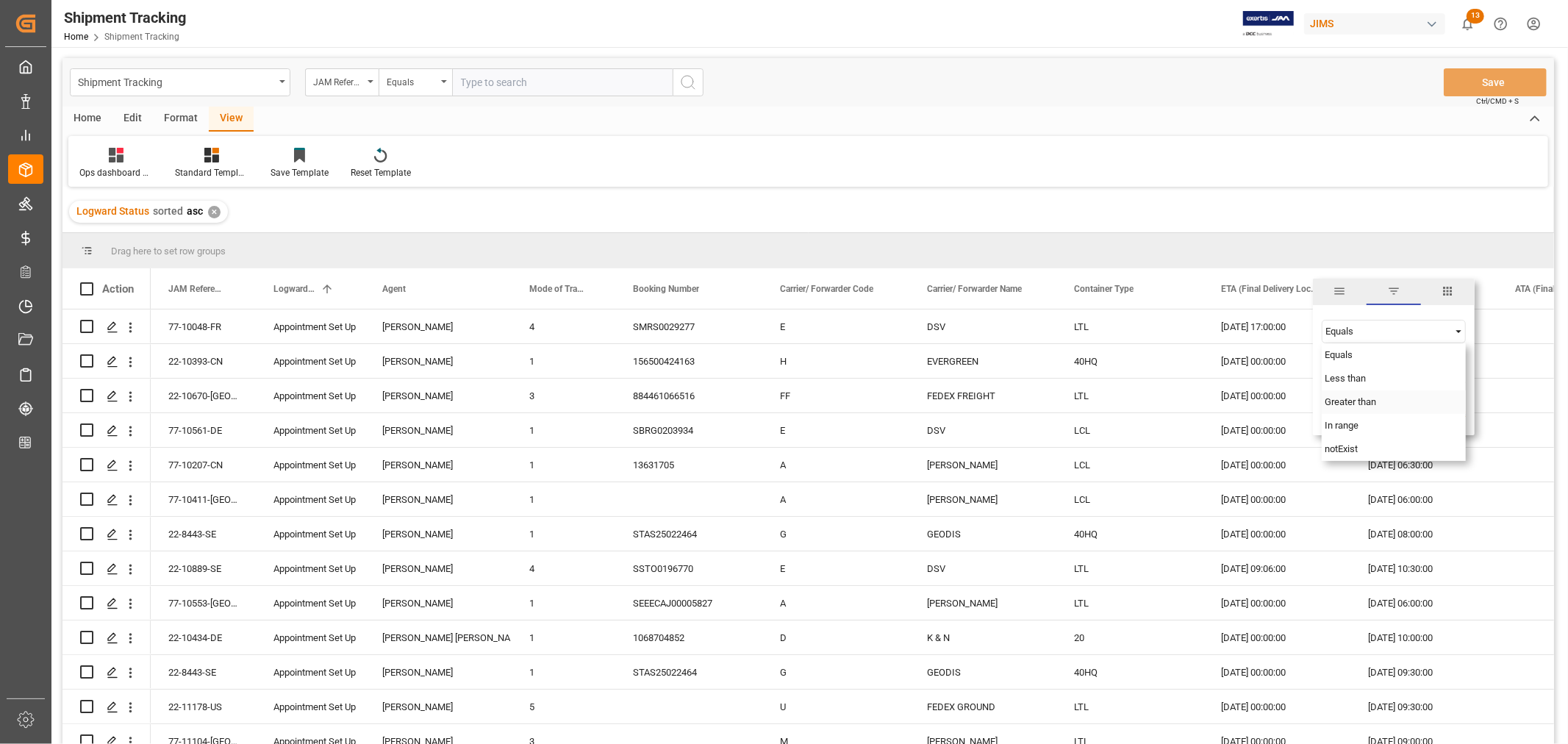
click at [1342, 401] on span "Greater than" at bounding box center [1350, 401] width 51 height 11
click at [1456, 363] on input "date" at bounding box center [1394, 368] width 144 height 29
type input "[DATE]"
click at [1408, 412] on button "Apply" at bounding box center [1413, 413] width 28 height 15
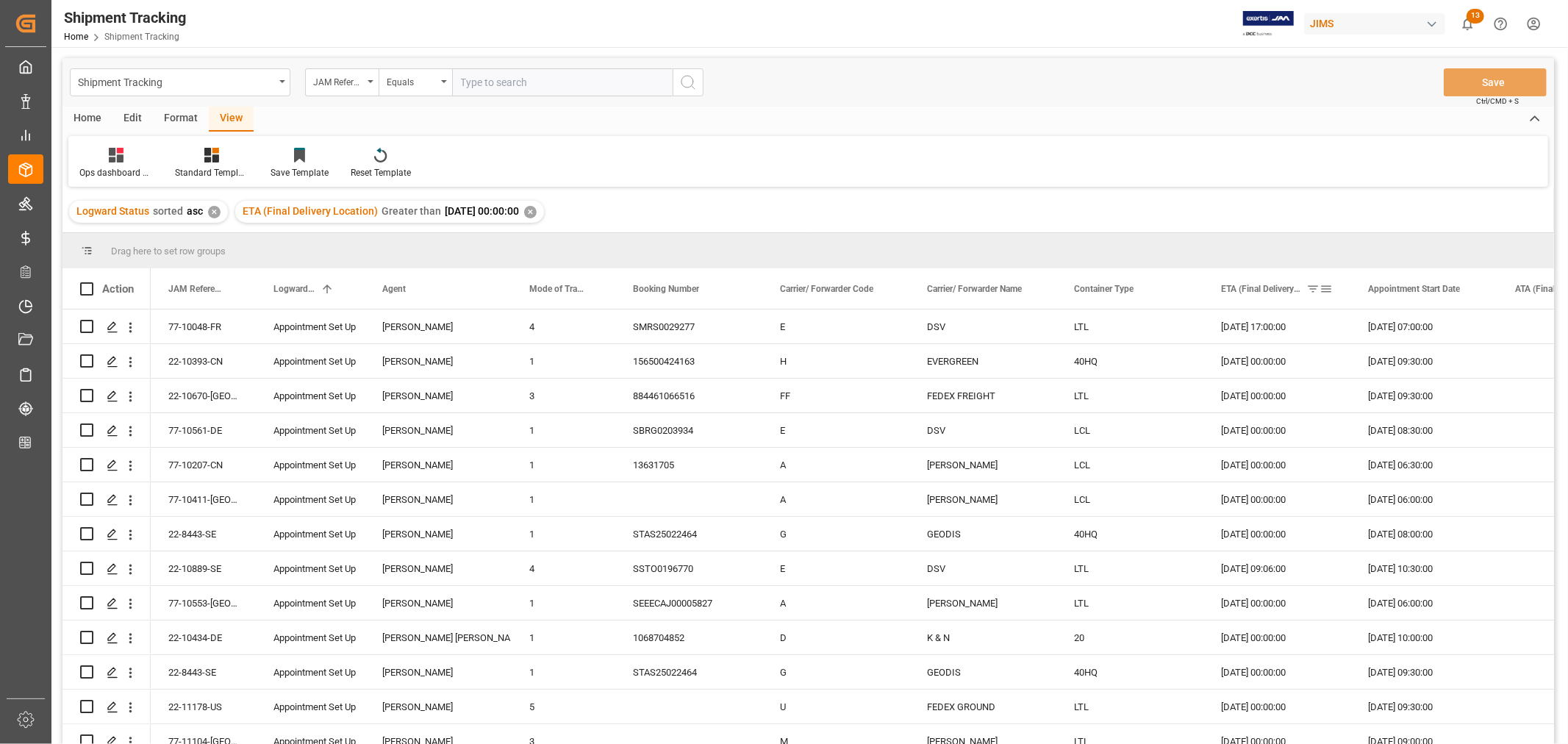
click at [1244, 287] on span "ETA (Final Delivery Location)" at bounding box center [1261, 288] width 80 height 10
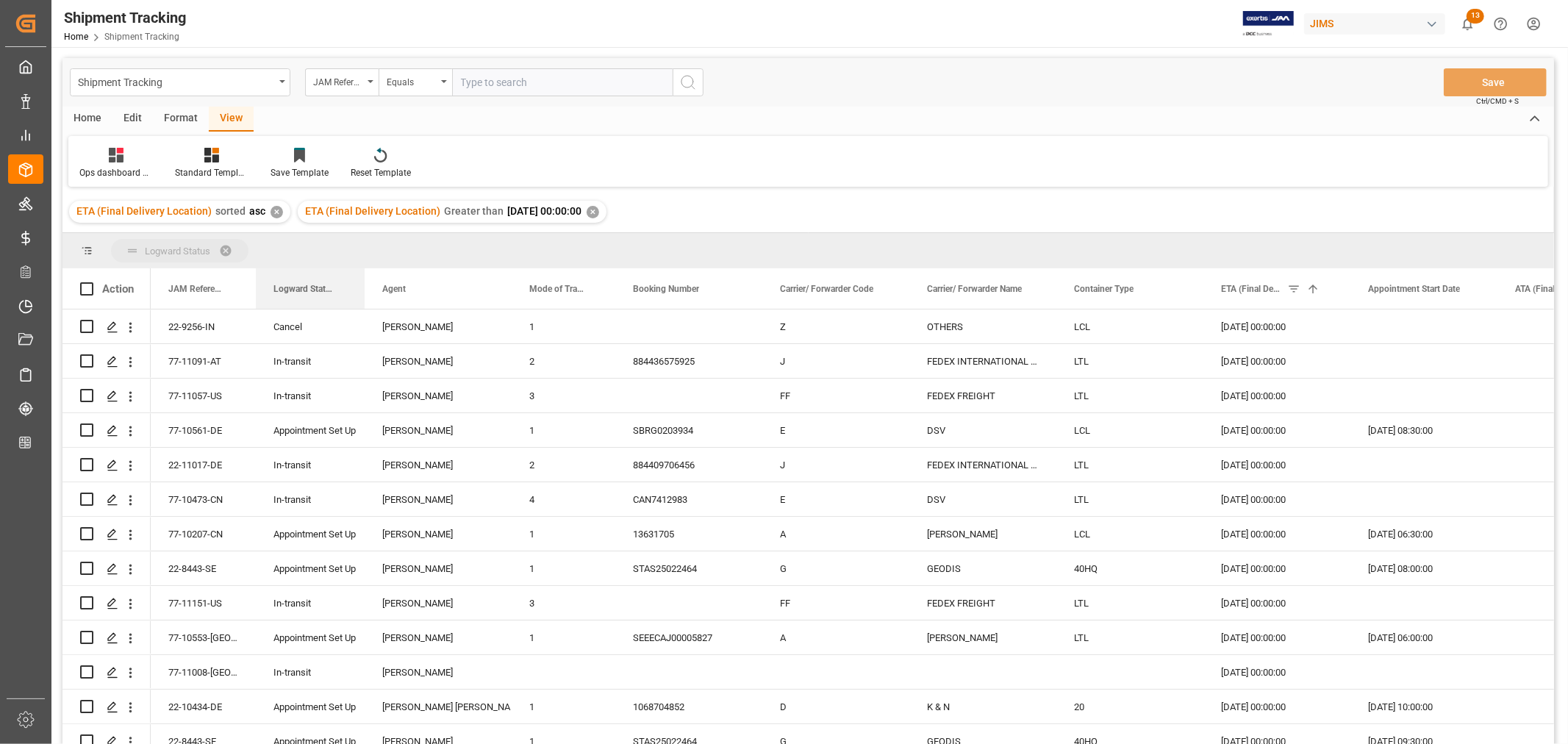
drag, startPoint x: 296, startPoint y: 287, endPoint x: 285, endPoint y: 248, distance: 40.5
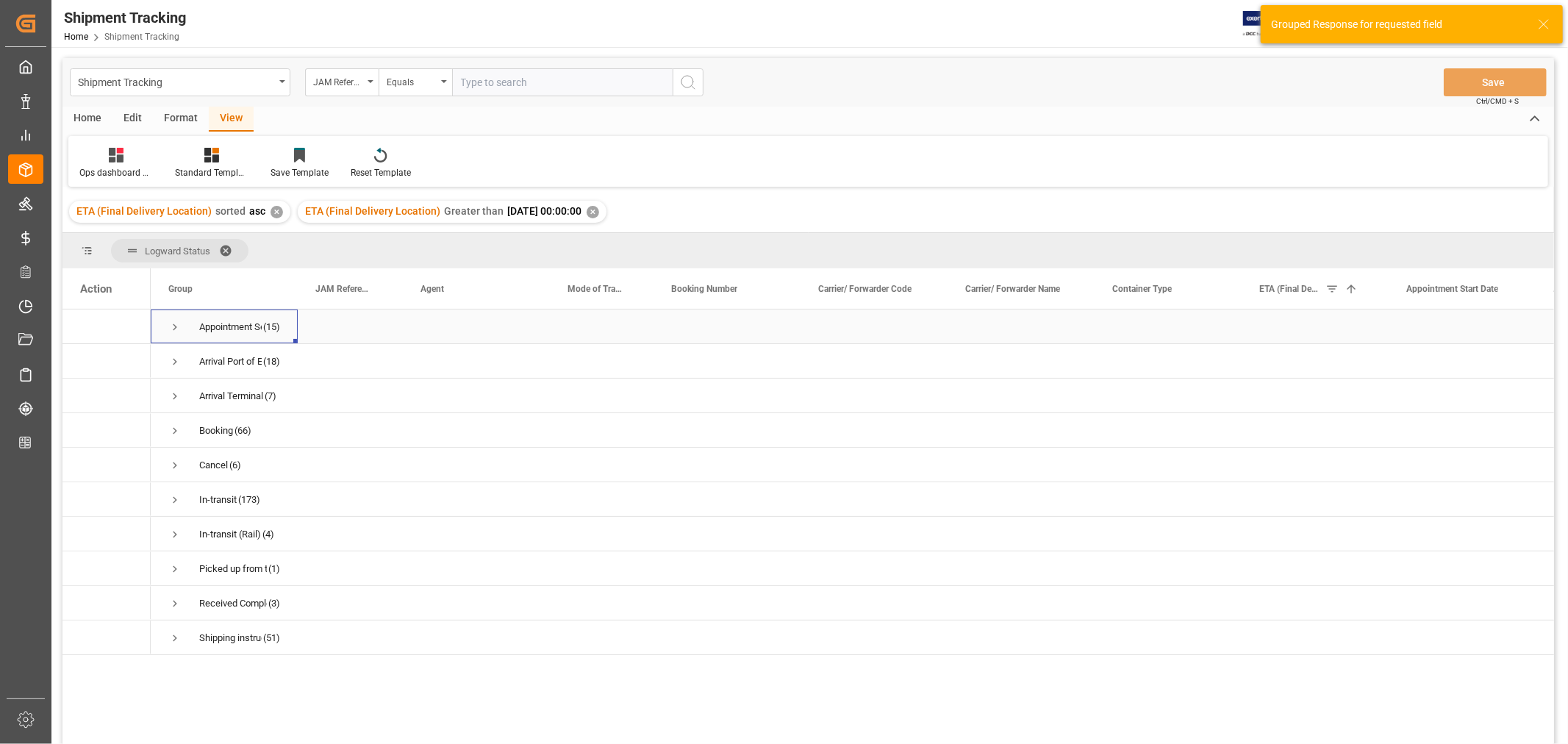
click at [173, 327] on span "Press SPACE to select this row." at bounding box center [174, 327] width 13 height 13
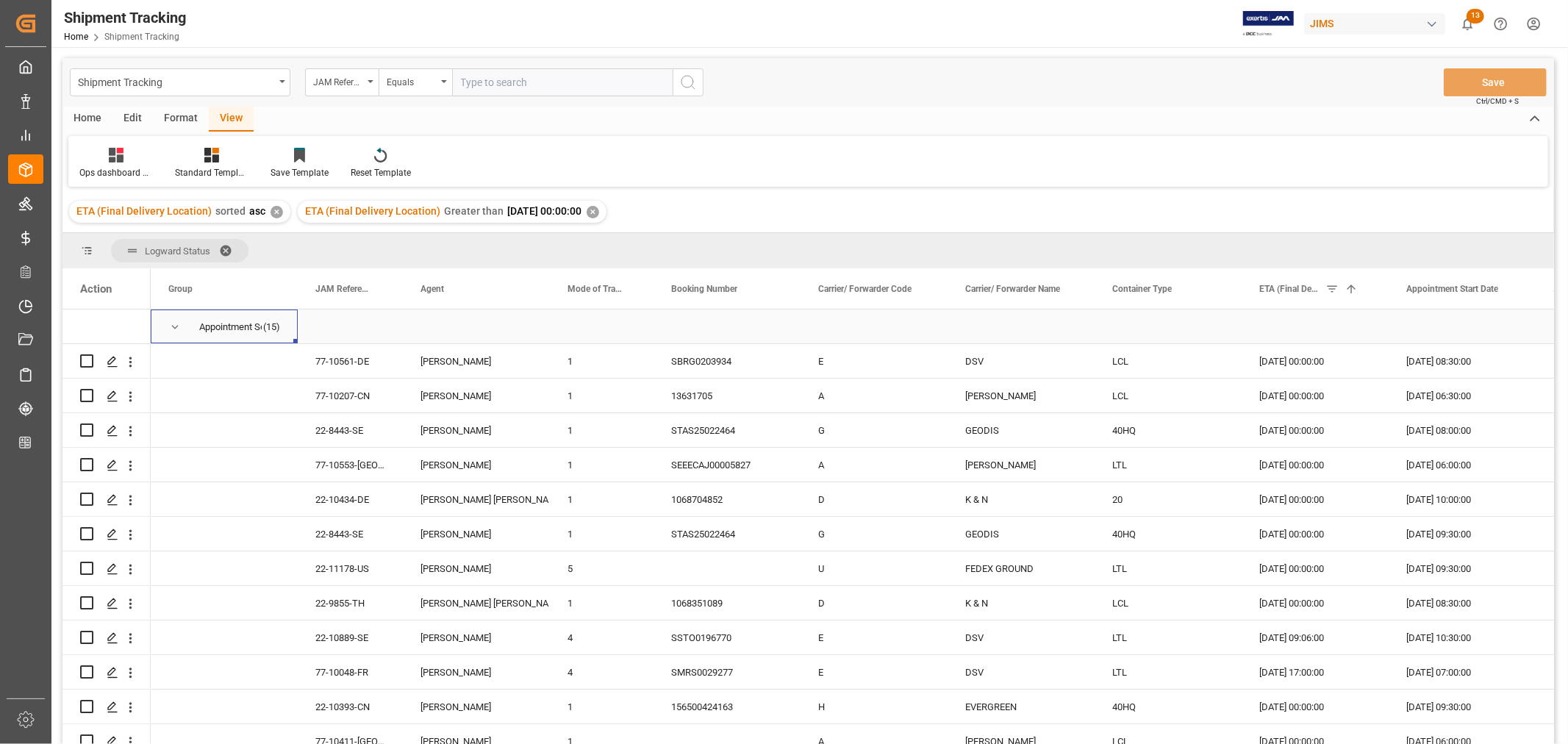
click at [173, 327] on span "Press SPACE to select this row." at bounding box center [174, 327] width 13 height 13
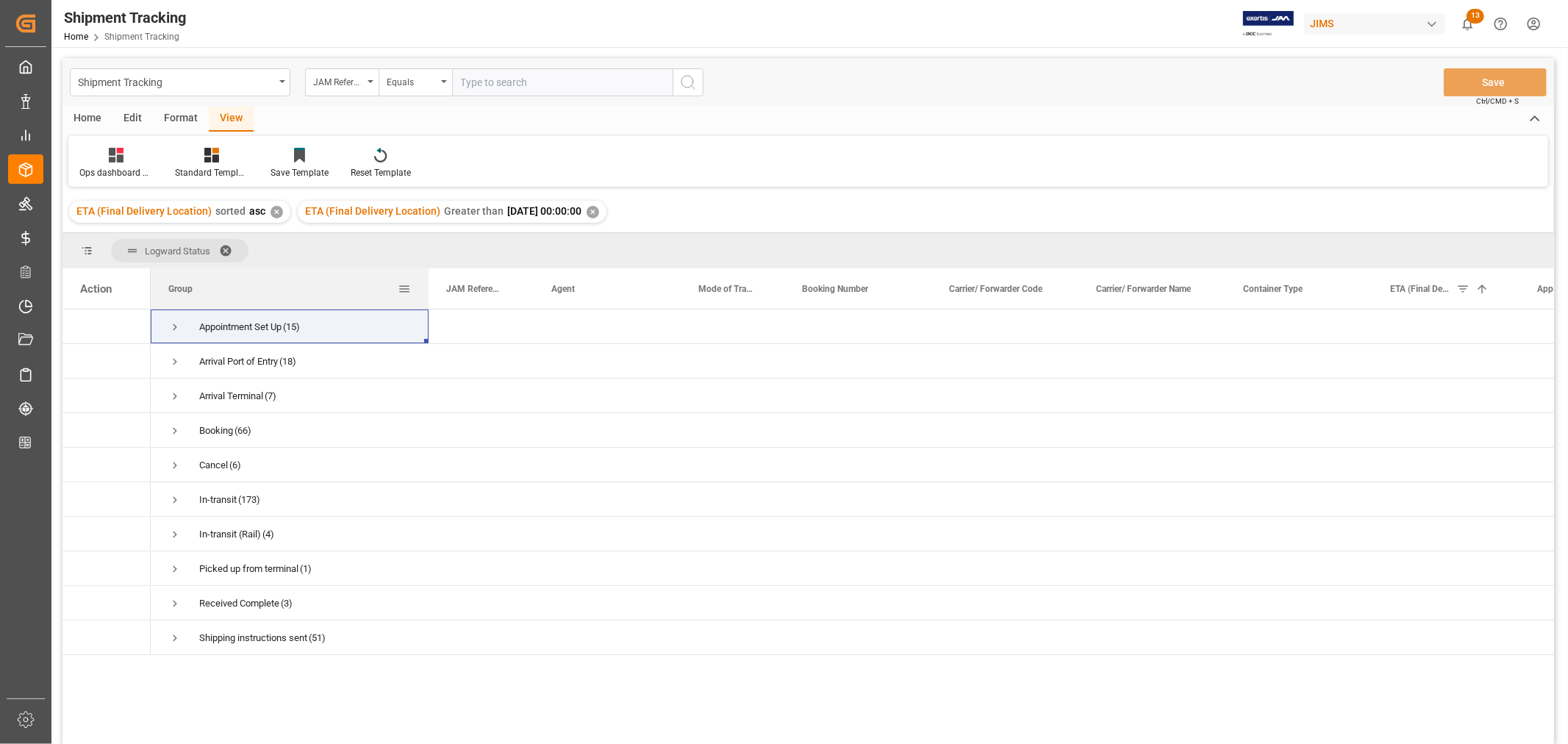
drag, startPoint x: 294, startPoint y: 293, endPoint x: 425, endPoint y: 292, distance: 131.0
click at [425, 292] on div at bounding box center [428, 288] width 6 height 41
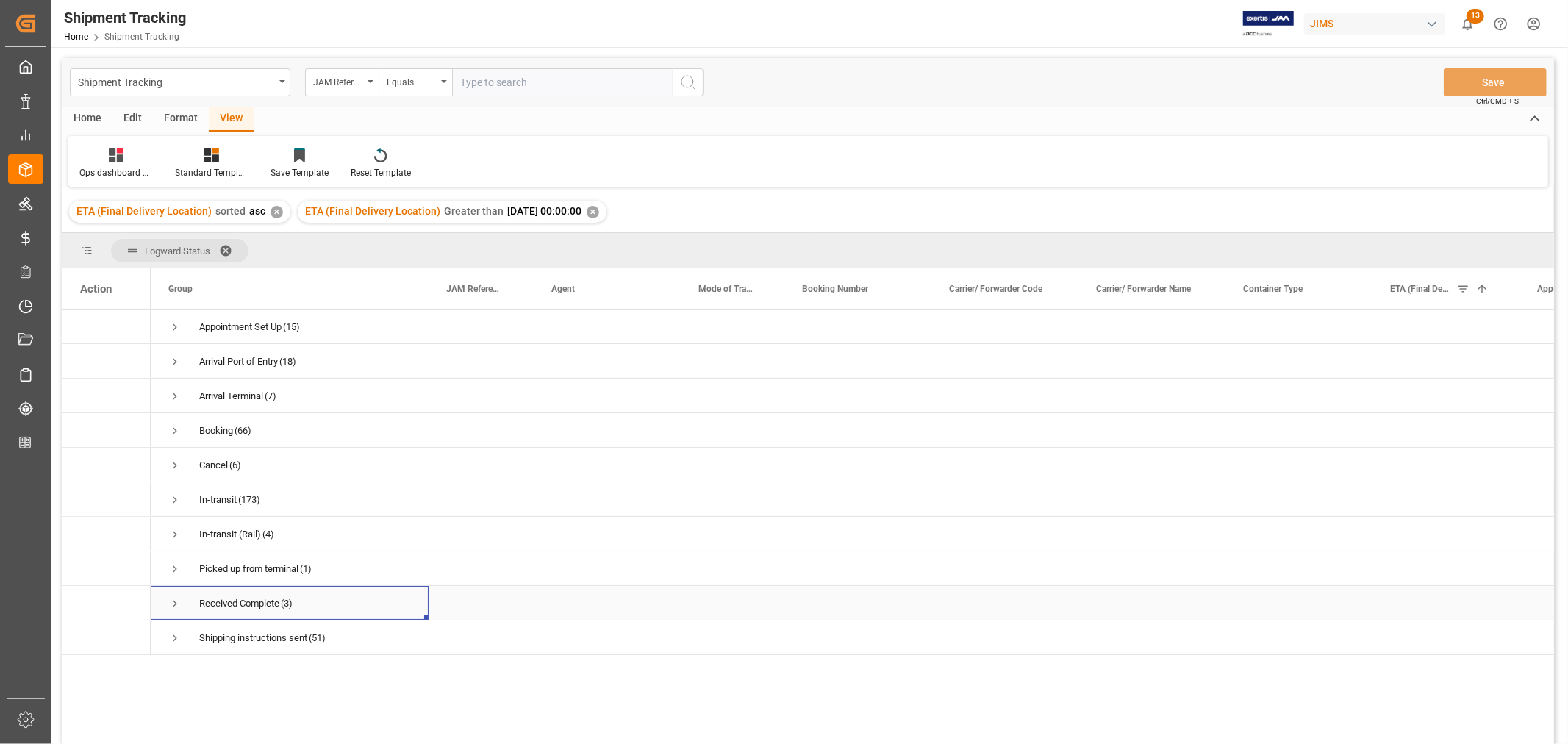
click at [175, 599] on span "Press SPACE to select this row." at bounding box center [174, 603] width 13 height 13
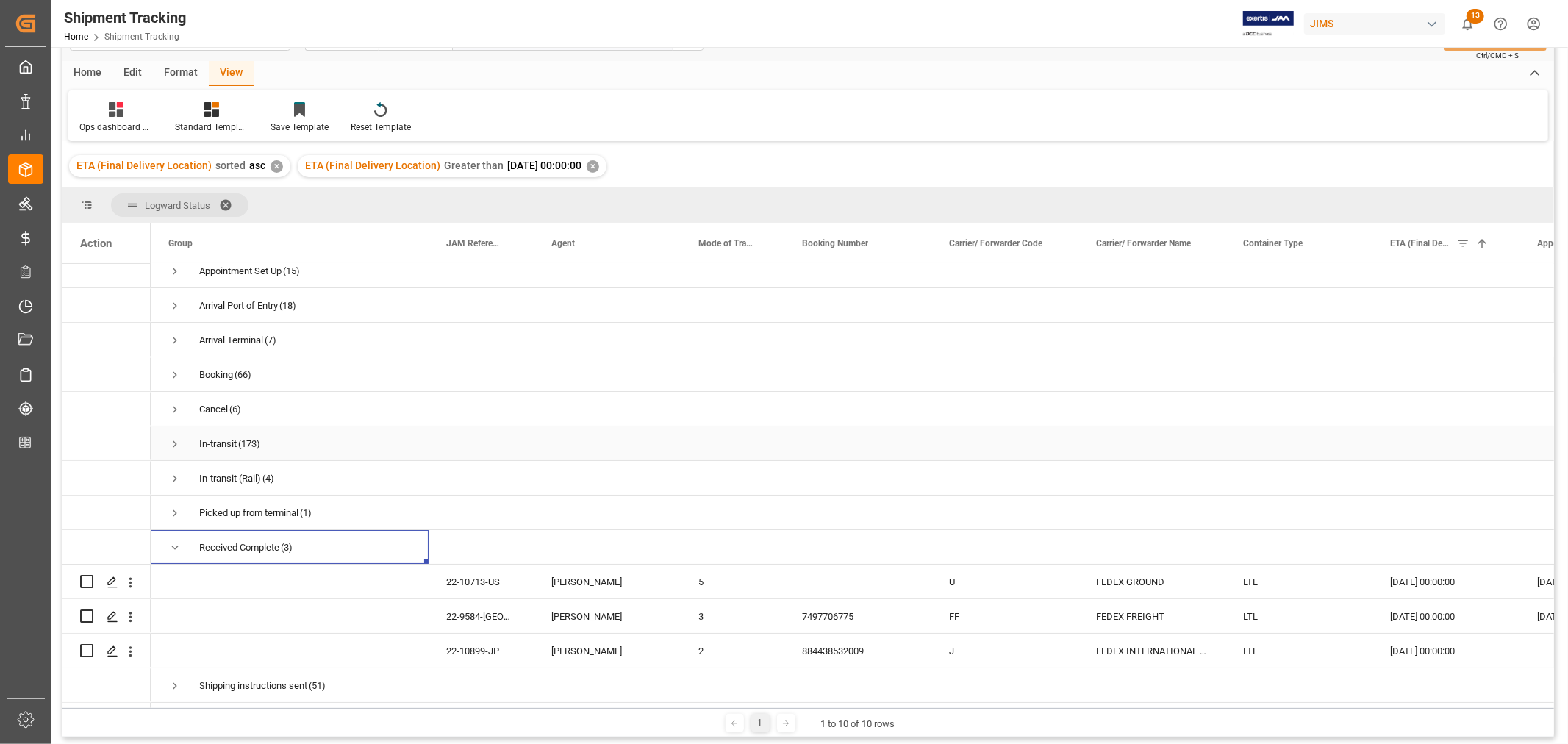
scroll to position [82, 0]
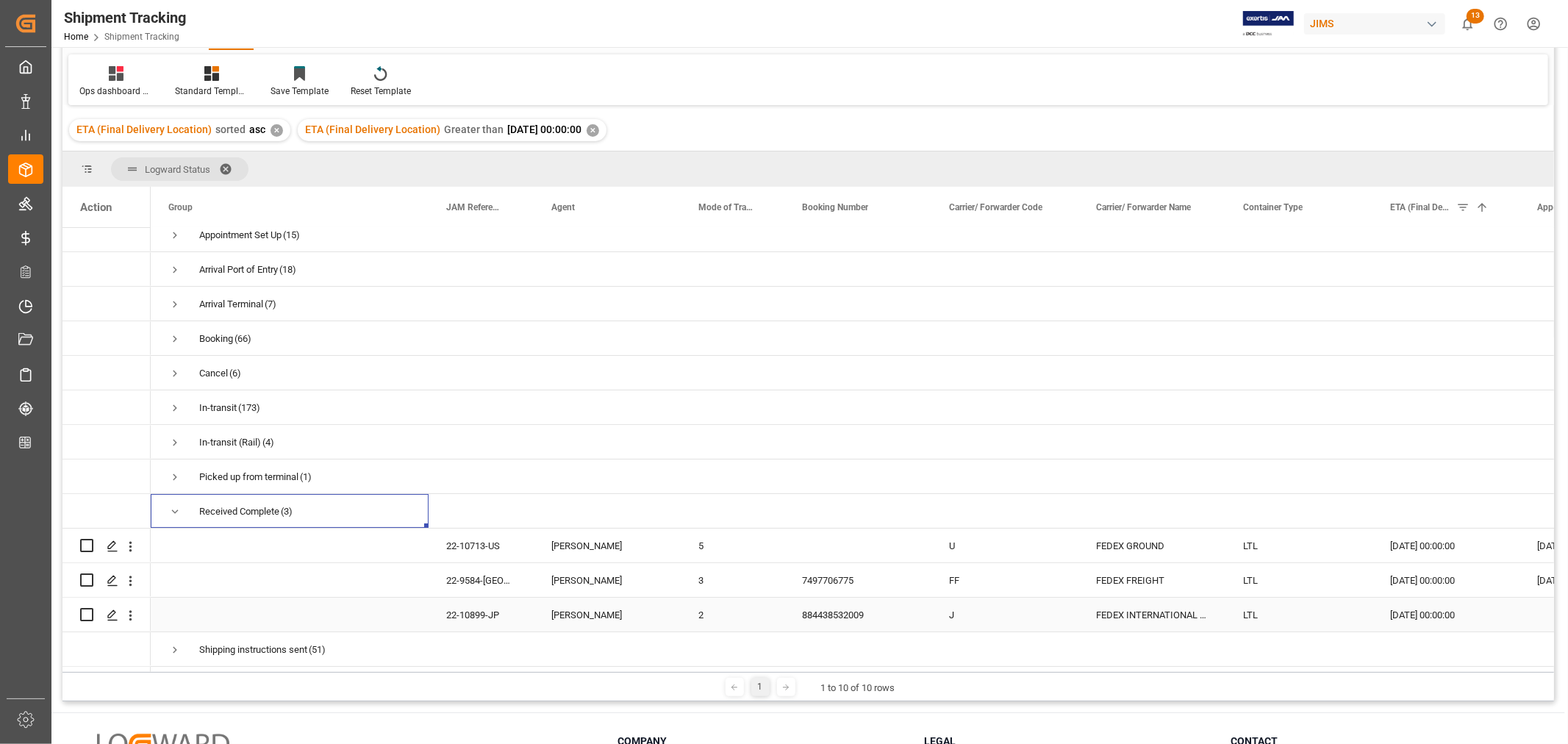
click at [1426, 612] on div "[DATE] 00:00:00" at bounding box center [1446, 614] width 147 height 34
click at [831, 603] on div "884438532009" at bounding box center [857, 614] width 147 height 34
click at [1430, 612] on div "[DATE] 00:00:00" at bounding box center [1446, 614] width 147 height 34
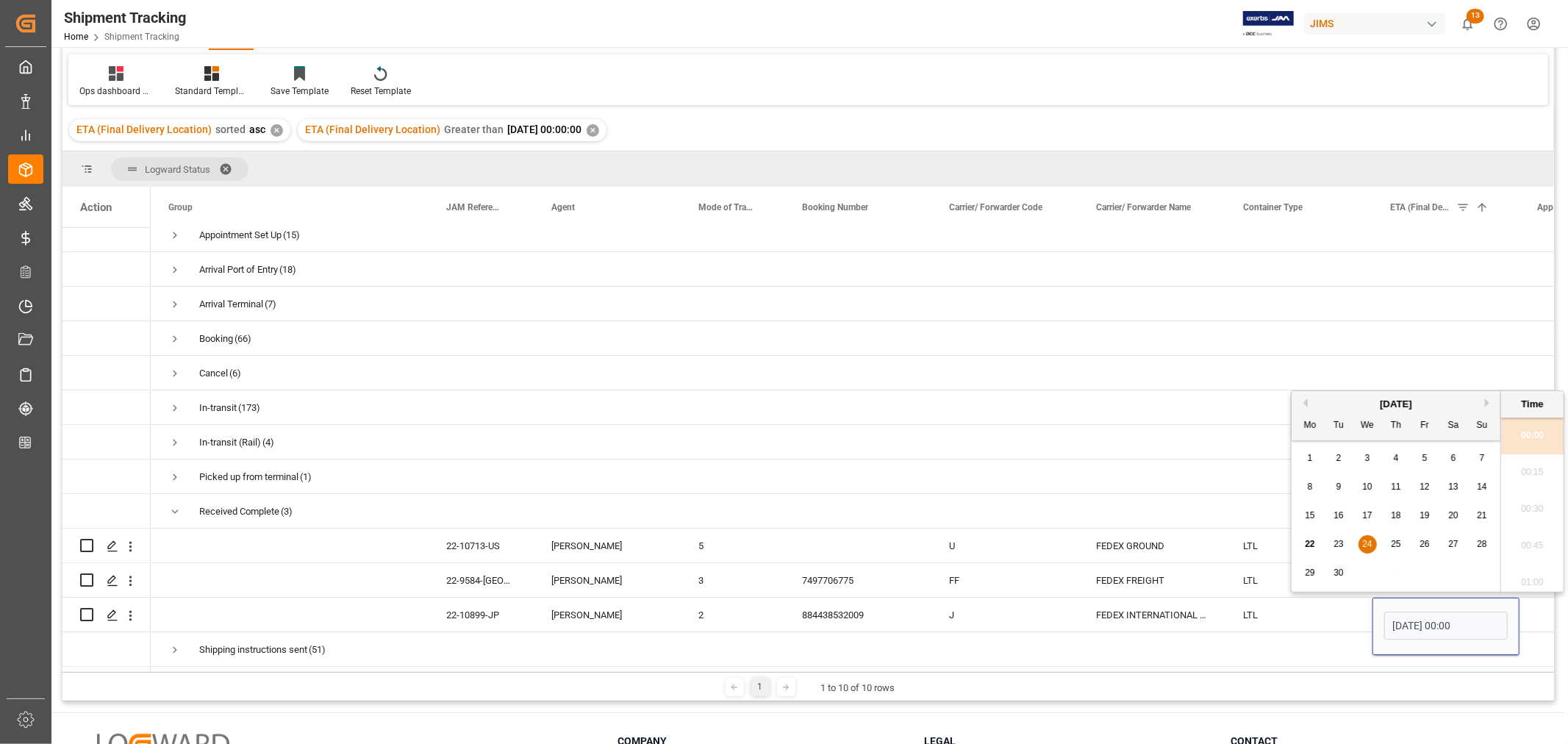
click at [1309, 541] on span "22" at bounding box center [1309, 543] width 9 height 10
type input "[DATE] 00:00"
click at [1144, 577] on div "FEDEX FREIGHT" at bounding box center [1152, 580] width 147 height 34
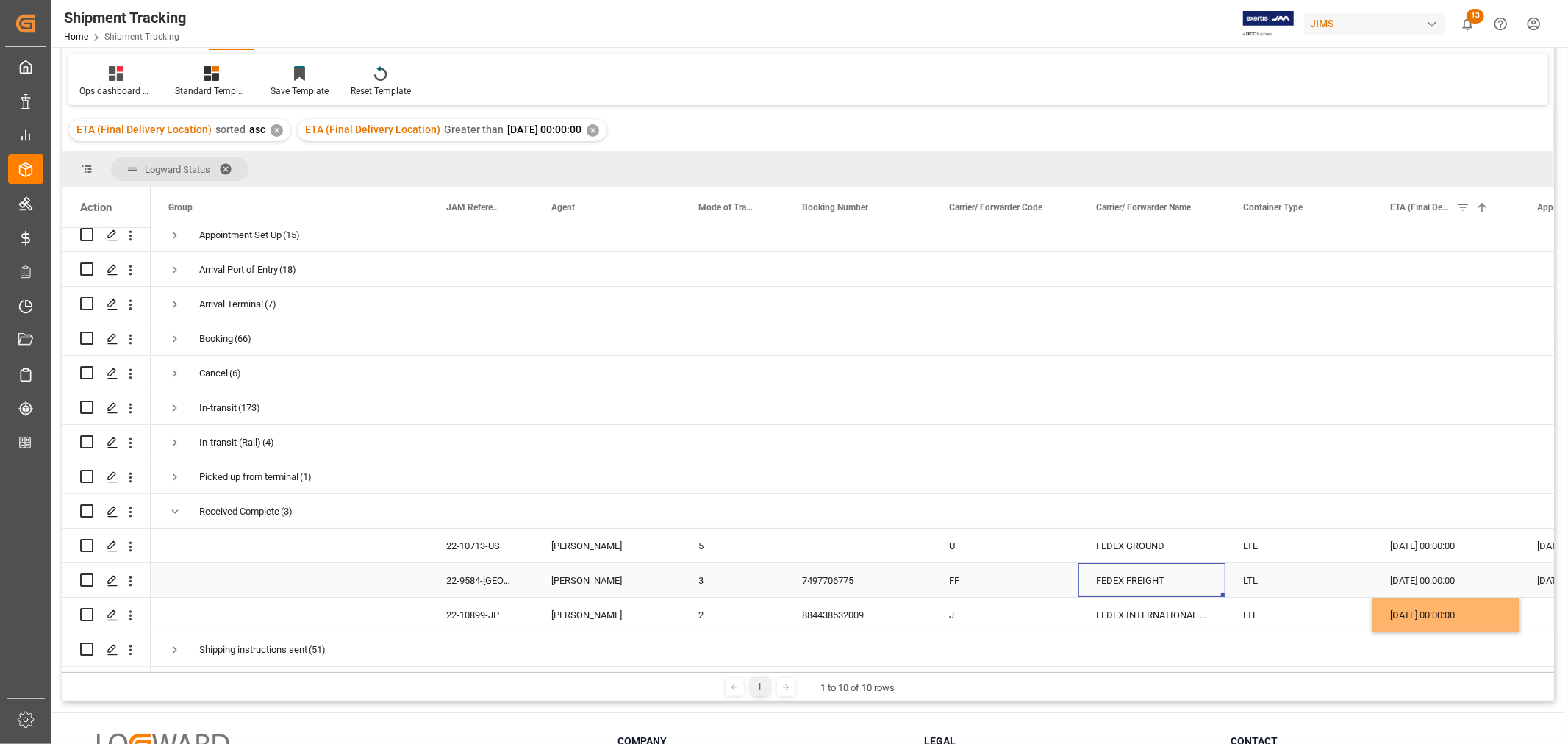
click at [848, 577] on div "7497706775" at bounding box center [857, 580] width 147 height 34
click at [1434, 570] on div "[DATE] 00:00:00" at bounding box center [1446, 580] width 147 height 34
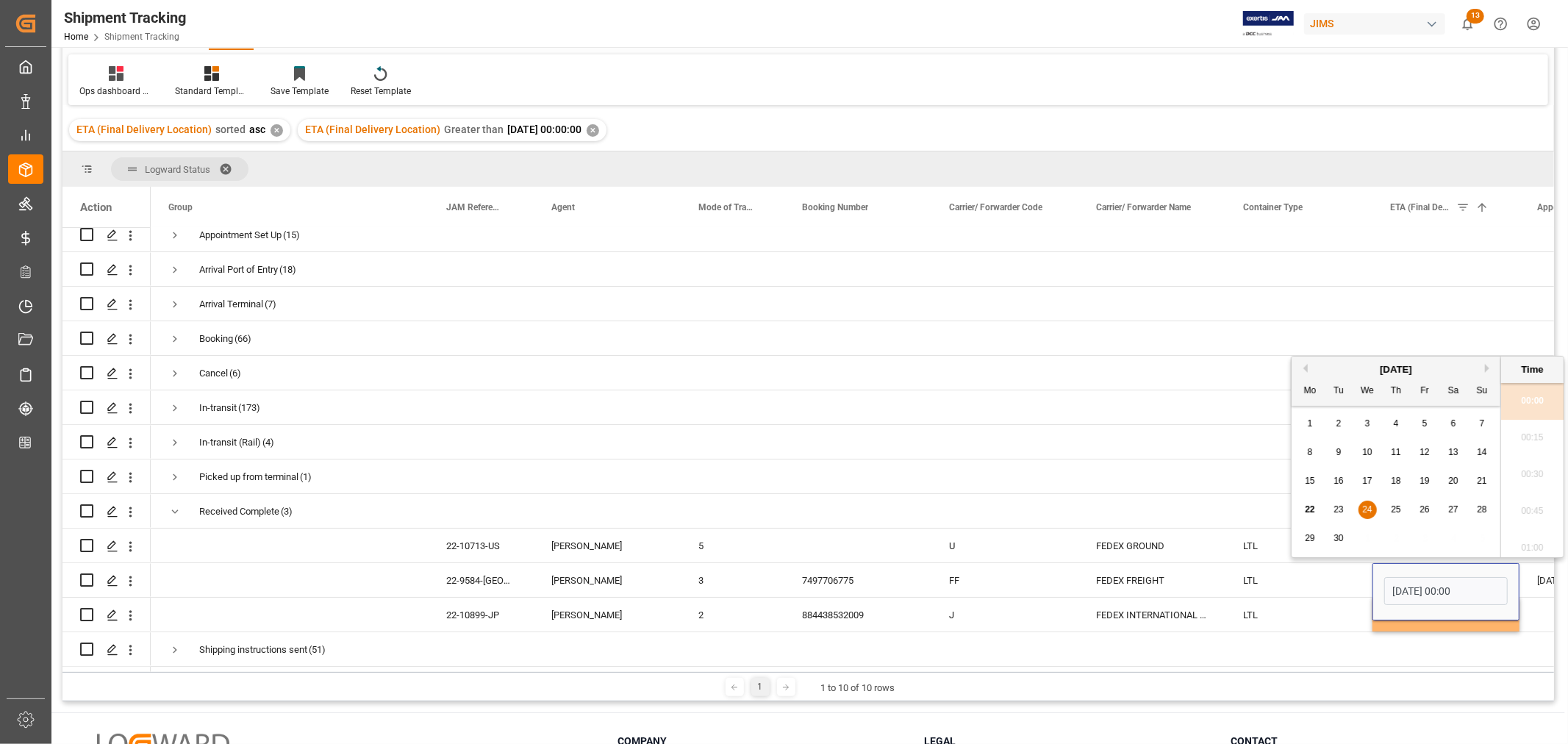
click at [1307, 368] on div "[DATE]" at bounding box center [1396, 369] width 209 height 15
click at [1304, 368] on button "Previous Month" at bounding box center [1303, 369] width 9 height 9
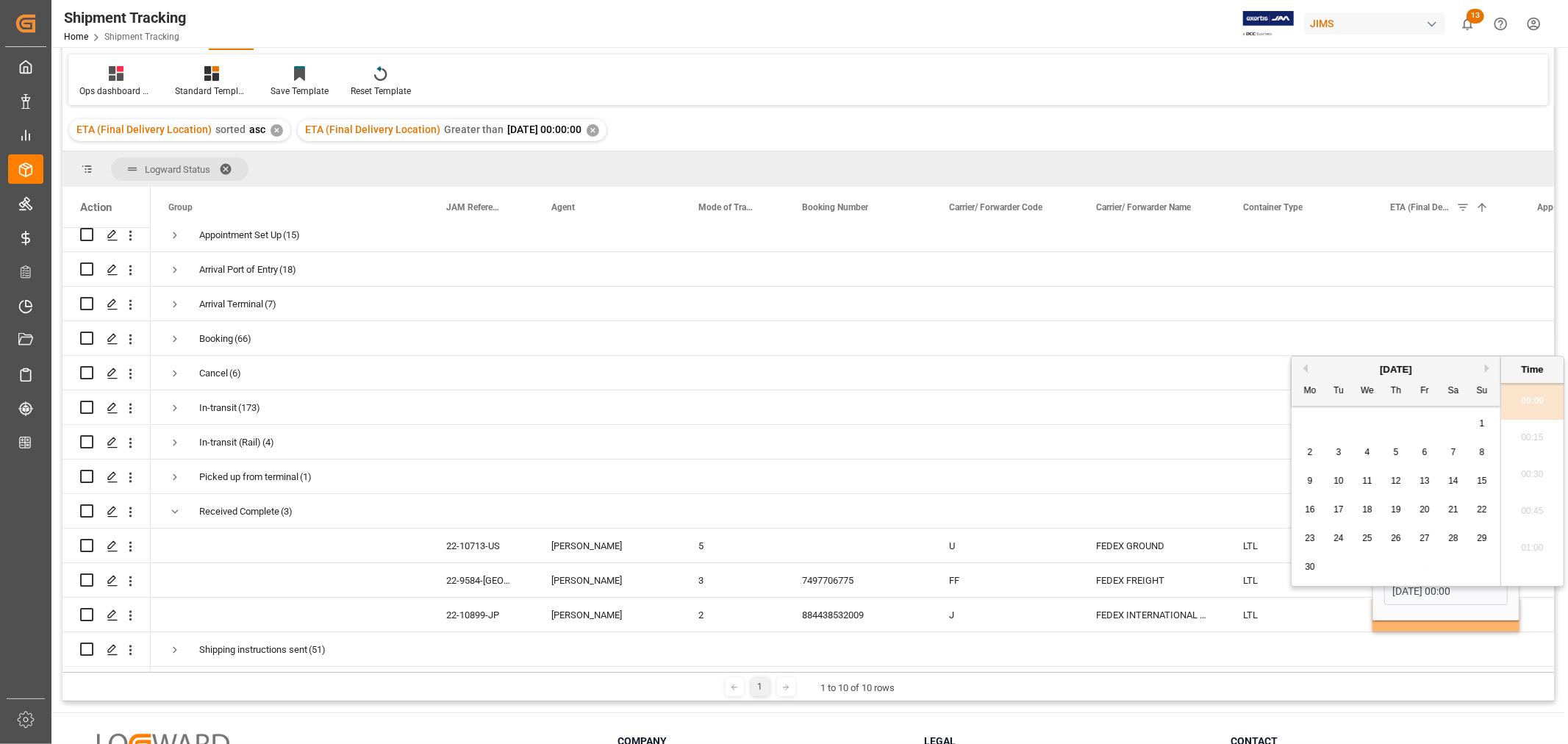
click at [1365, 540] on span "25" at bounding box center [1367, 538] width 9 height 10
type input "[DATE] 00:00"
click at [1138, 586] on div "FEDEX FREIGHT" at bounding box center [1152, 580] width 147 height 34
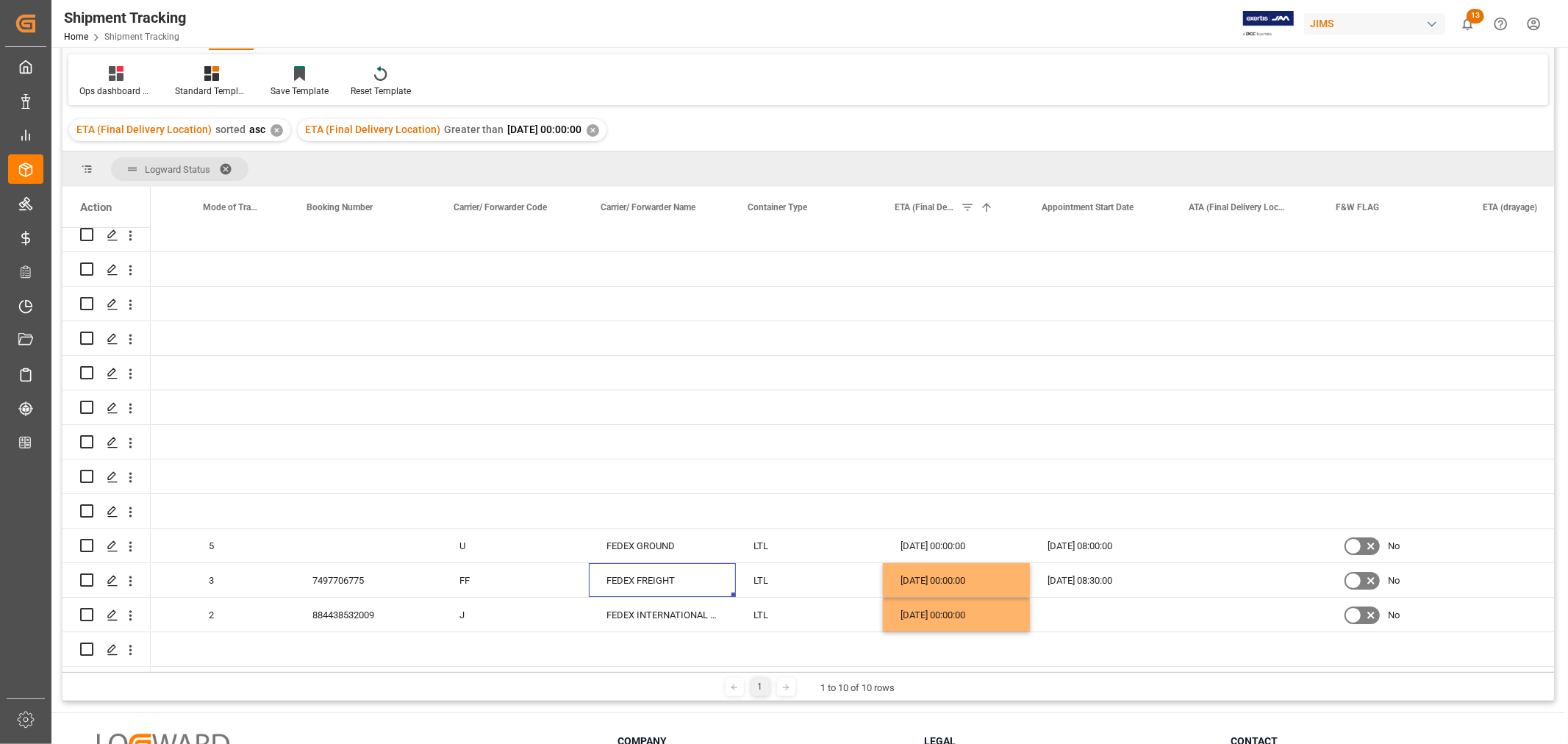
scroll to position [0, 496]
click at [1063, 574] on div "[DATE] 08:30:00" at bounding box center [1098, 580] width 147 height 34
drag, startPoint x: 967, startPoint y: 672, endPoint x: 925, endPoint y: 673, distance: 42.0
click at [925, 673] on div "1 1 to 10 of 10 rows" at bounding box center [808, 686] width 1492 height 29
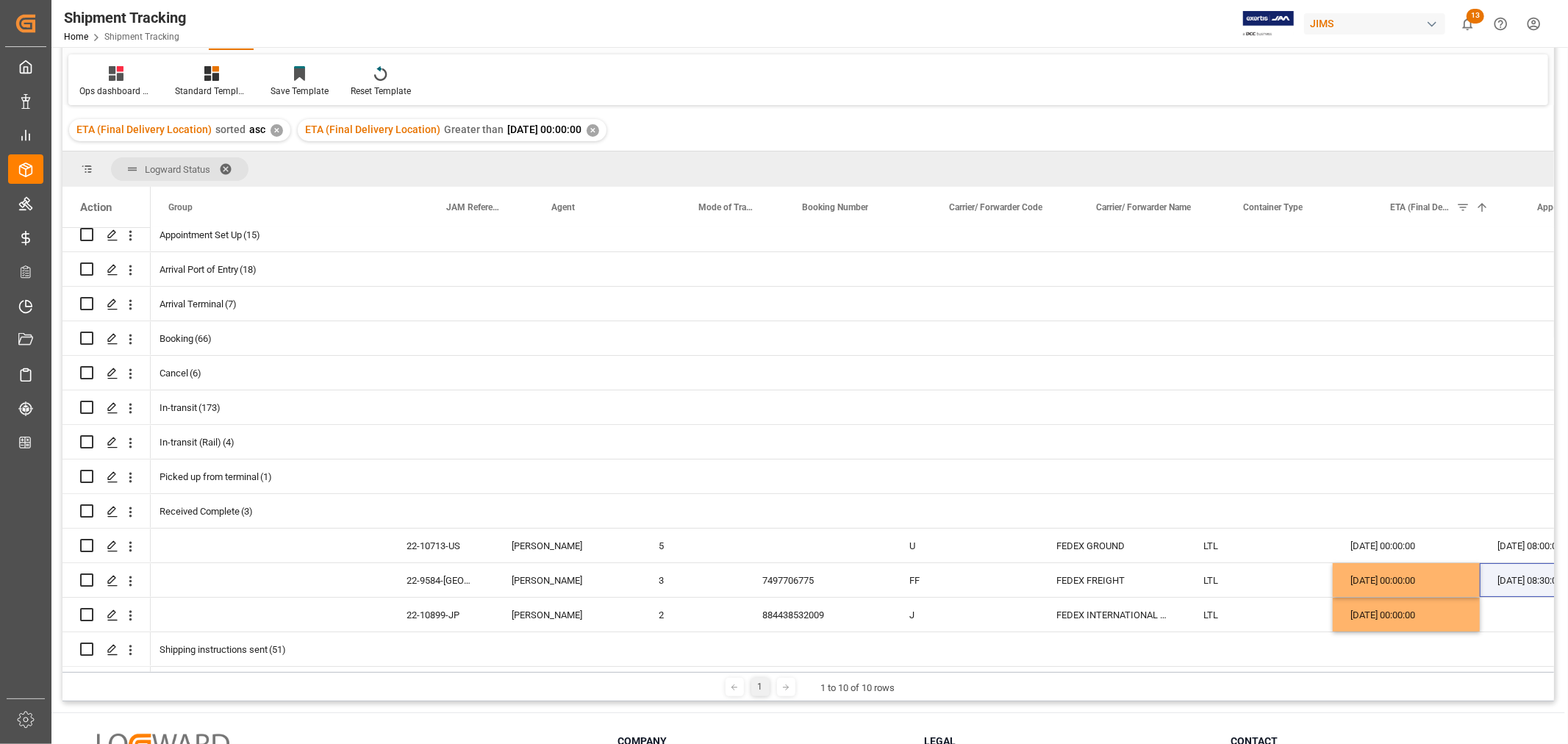
scroll to position [0, 0]
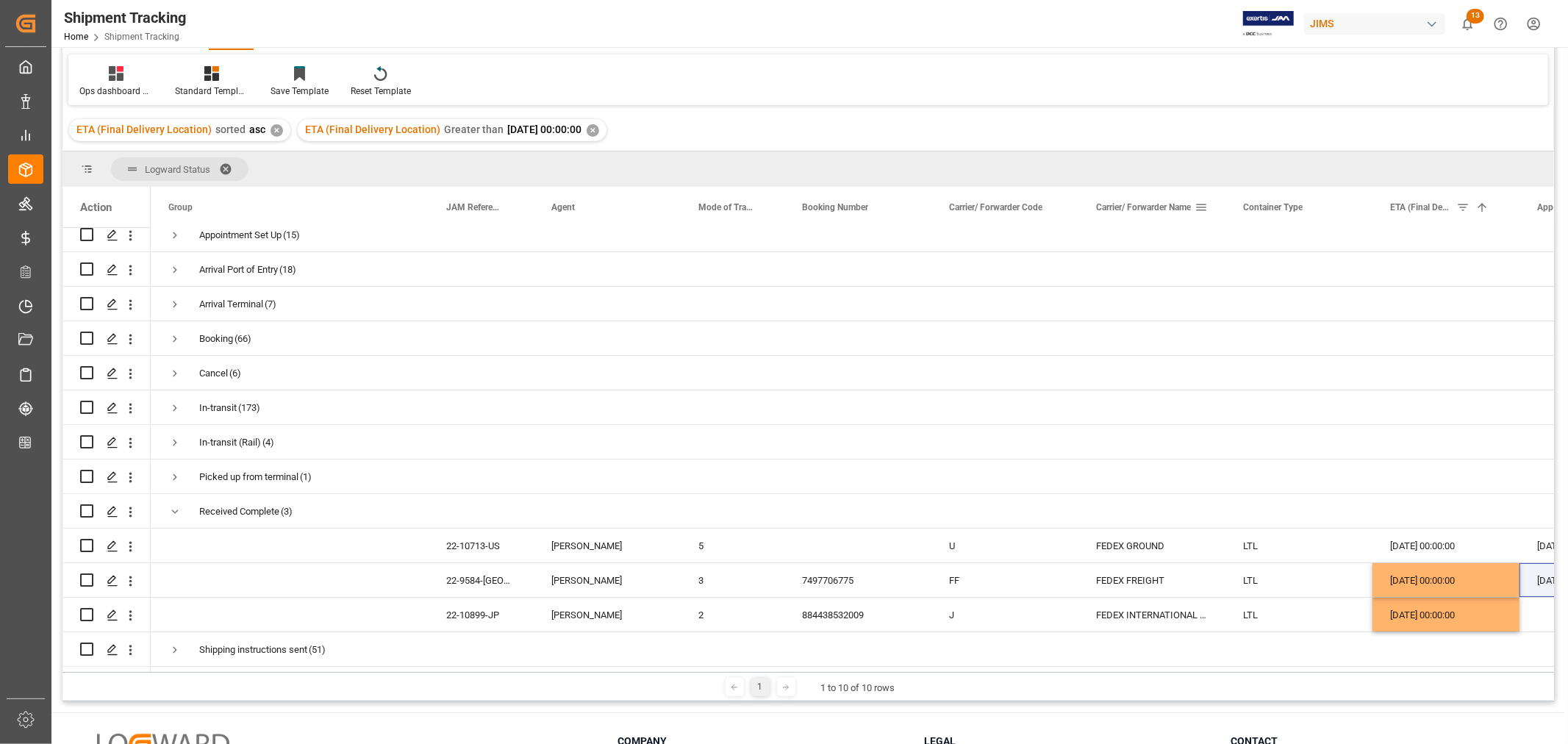
click at [1205, 202] on span at bounding box center [1201, 206] width 13 height 13
click at [1325, 206] on span "columns" at bounding box center [1322, 209] width 13 height 13
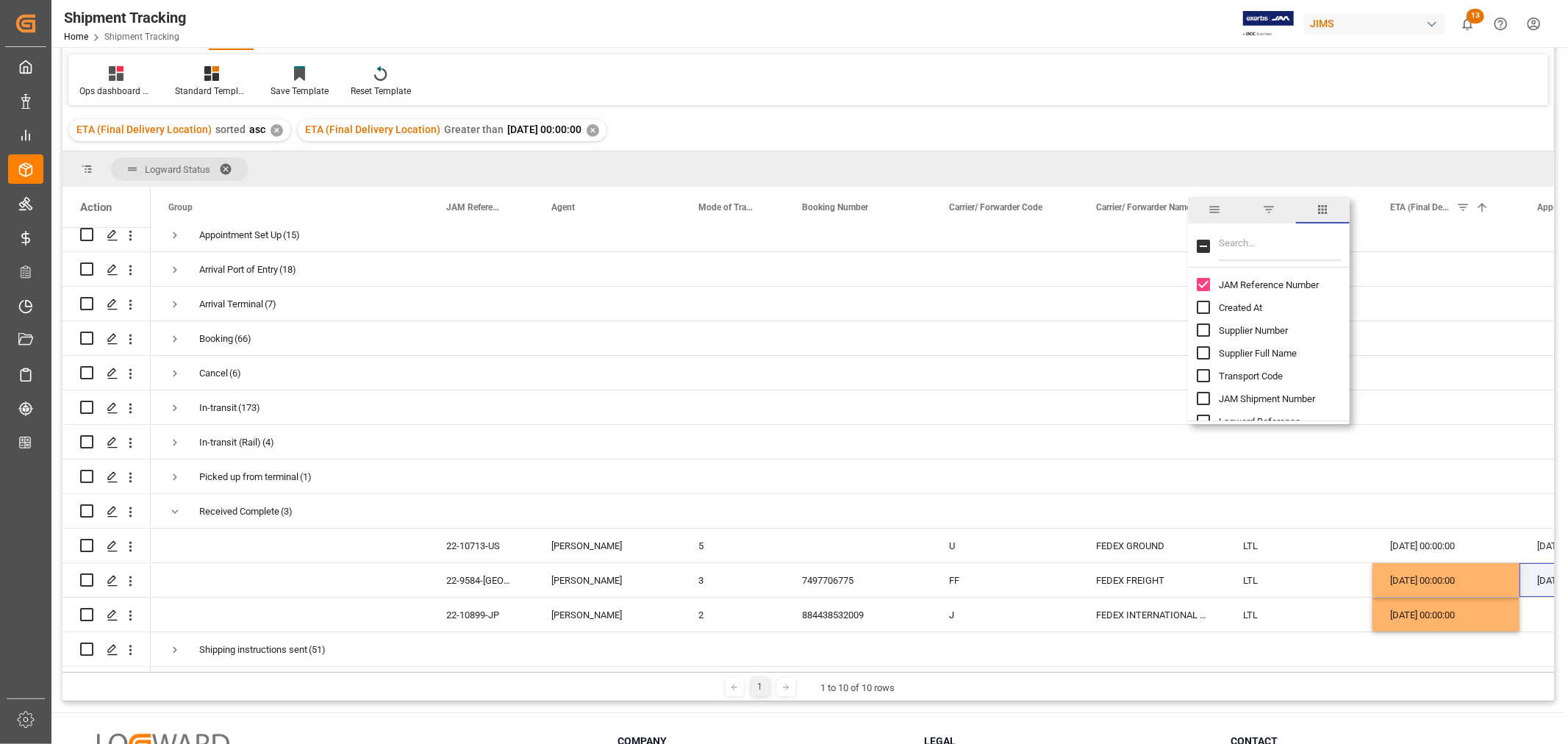
click at [1242, 248] on input "Filter Columns Input" at bounding box center [1280, 246] width 122 height 29
type input "tracking"
click at [1202, 283] on input "Tracking Number column toggle visibility (hidden)" at bounding box center [1203, 284] width 13 height 13
checkbox input "true"
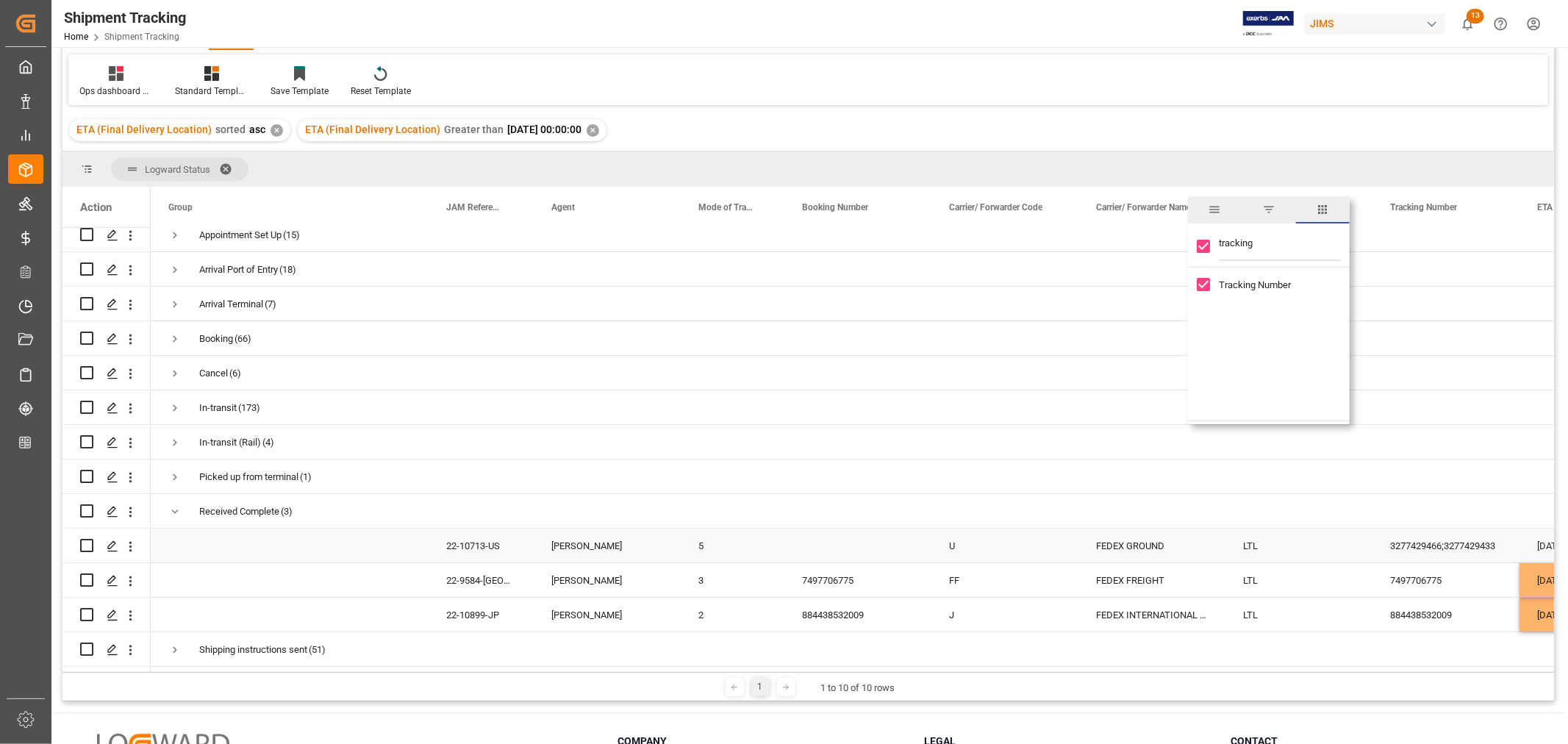
click at [1416, 544] on div "3277429466;3277429433" at bounding box center [1446, 545] width 147 height 34
click at [1443, 544] on div "3277429466;3277429433" at bounding box center [1446, 545] width 147 height 34
click at [1415, 539] on div "3277429466;3277429433" at bounding box center [1446, 545] width 147 height 34
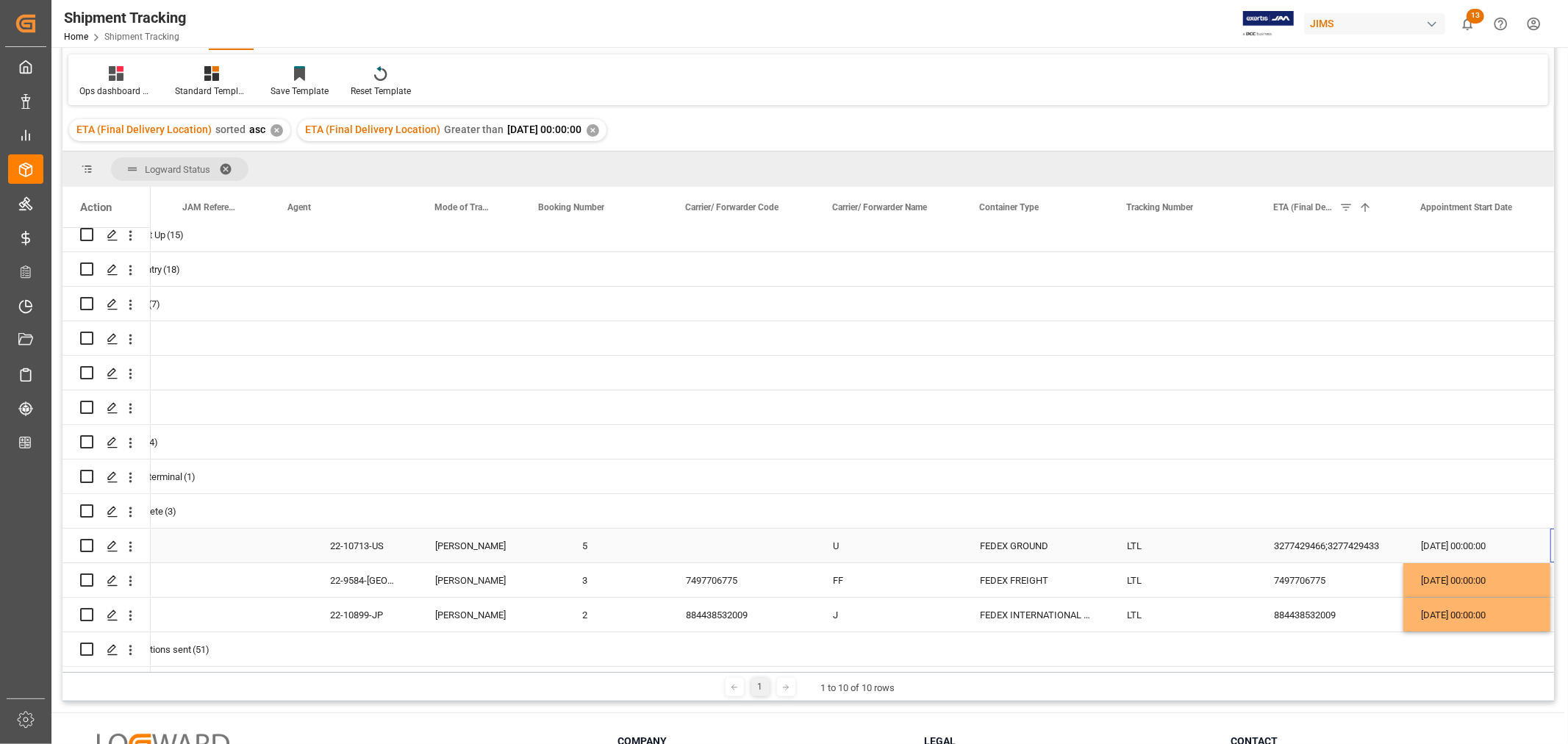
scroll to position [0, 263]
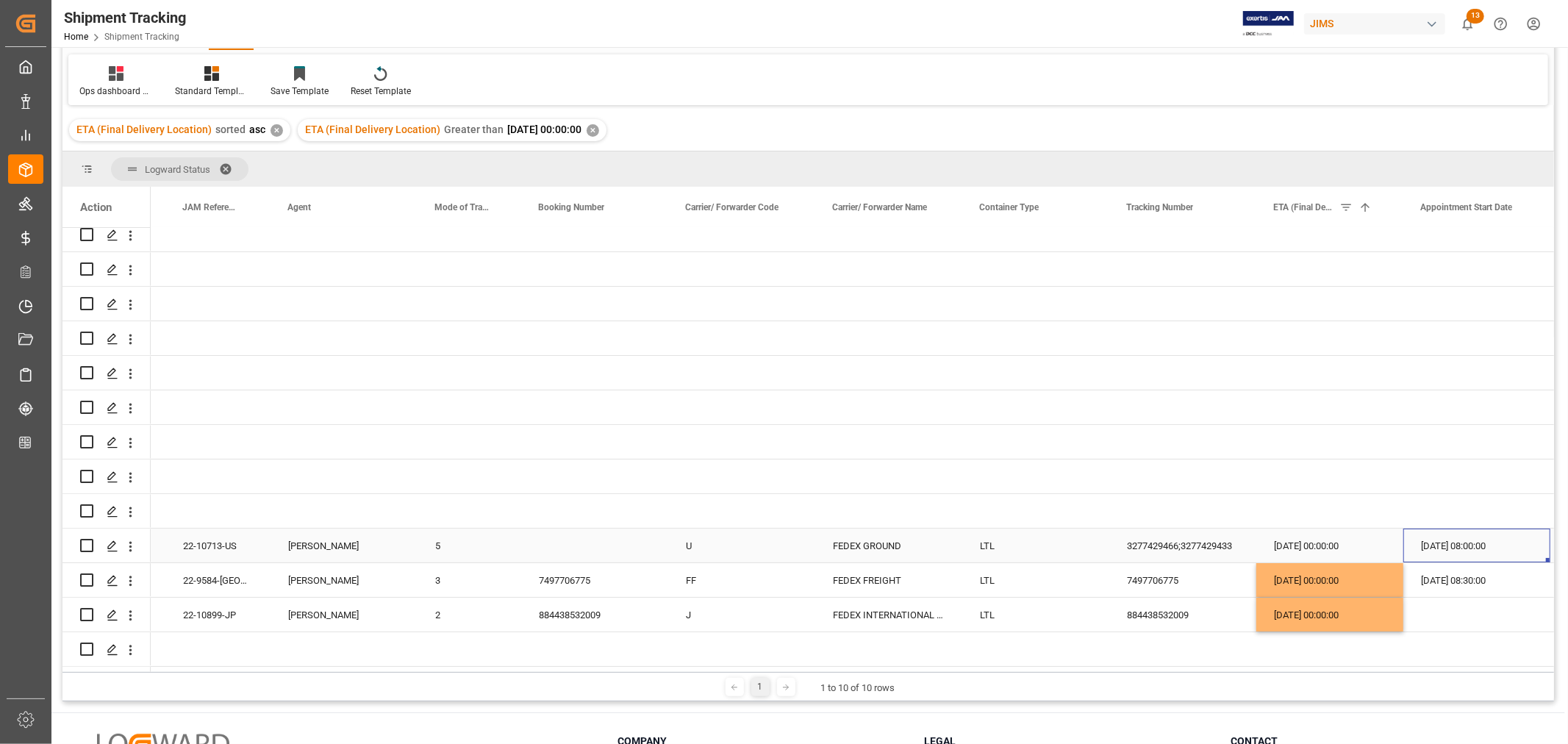
click at [1309, 539] on div "[DATE] 00:00:00" at bounding box center [1329, 545] width 147 height 34
click at [1309, 538] on div "[DATE] 00:00:00" at bounding box center [1329, 545] width 147 height 34
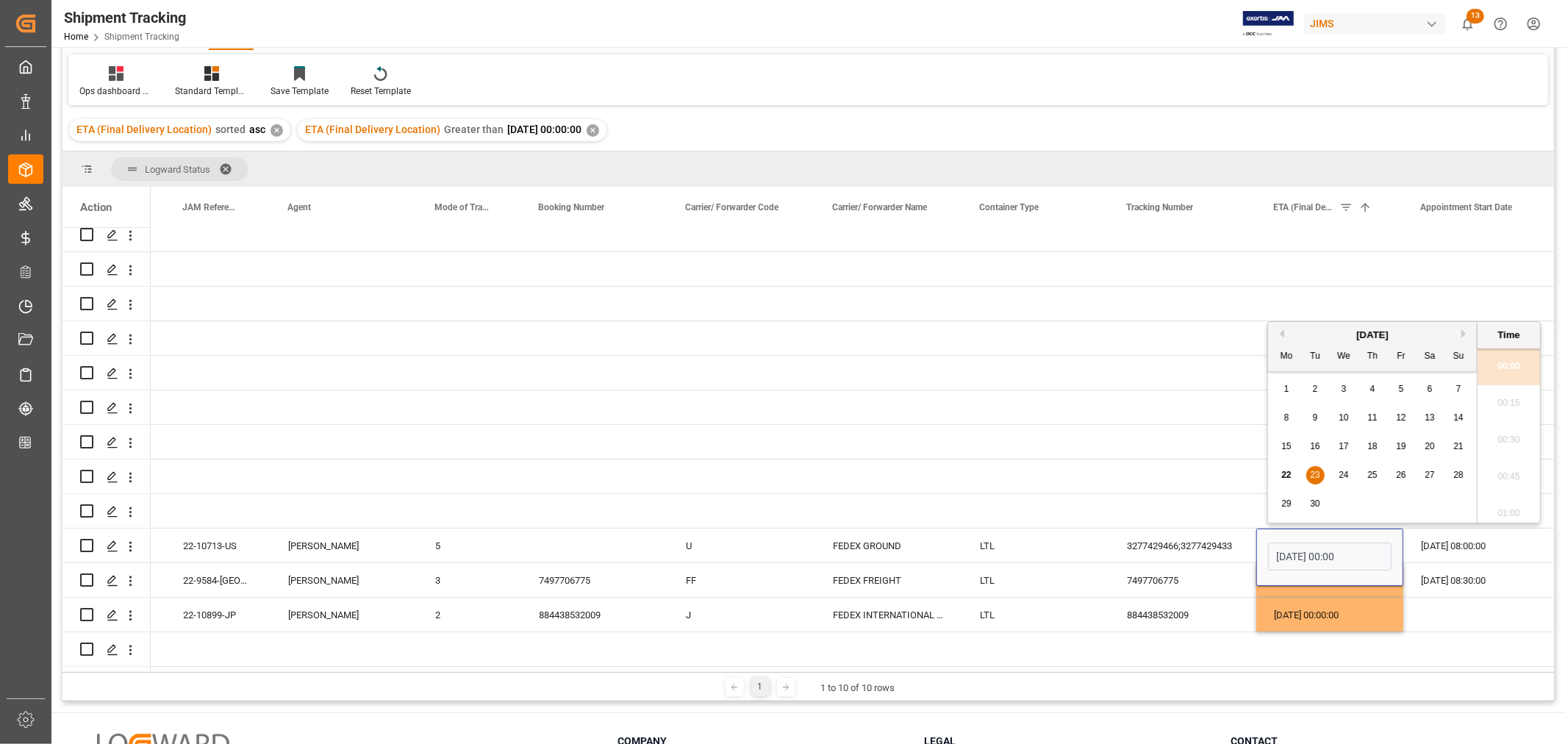
click at [1371, 385] on span "4" at bounding box center [1372, 388] width 5 height 10
type input "[DATE] 00:00"
click at [1179, 532] on div "3277429466;3277429433" at bounding box center [1183, 545] width 147 height 34
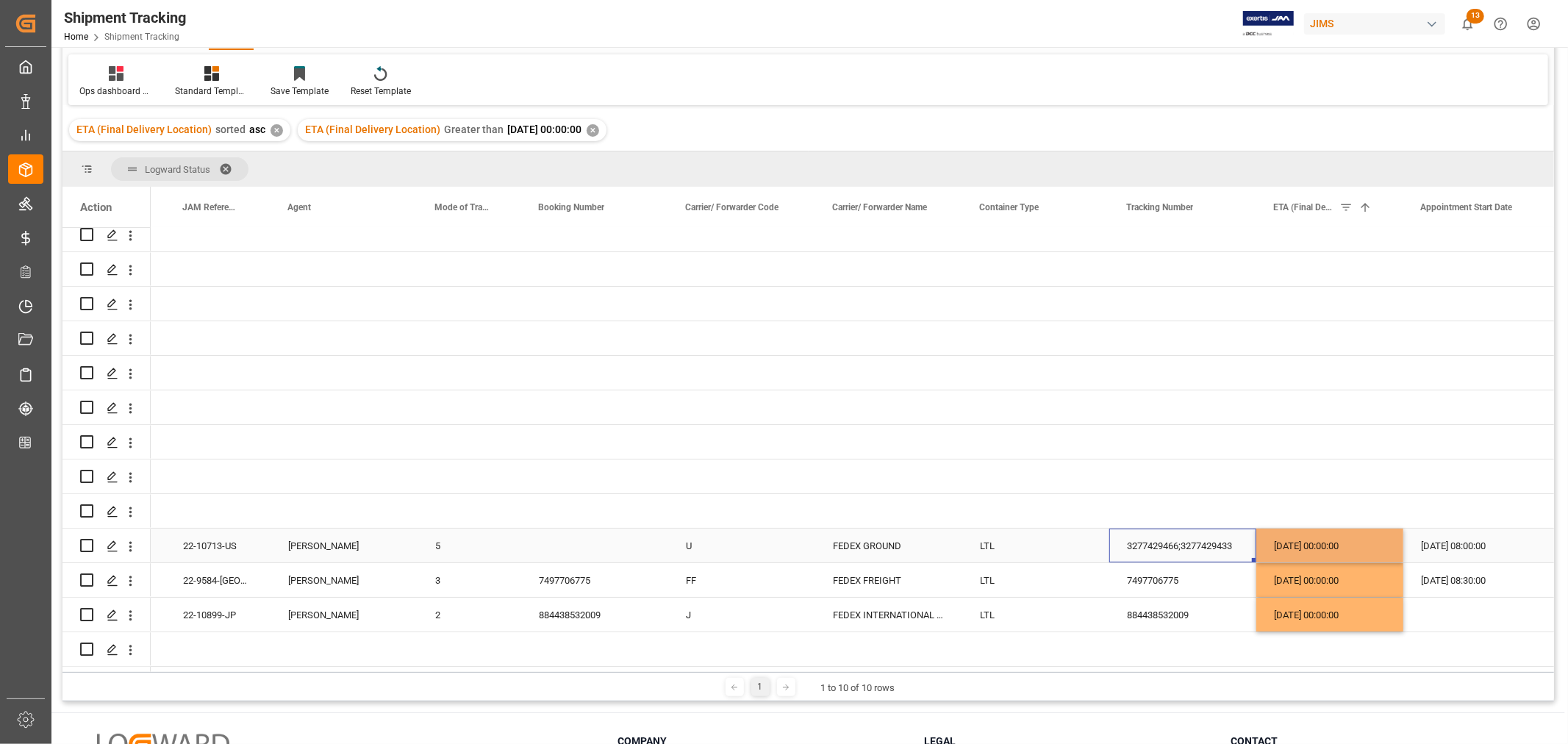
click at [1354, 547] on div "[DATE] 00:00:00" at bounding box center [1329, 545] width 147 height 34
click at [1453, 541] on div "[DATE] 08:00:00" at bounding box center [1477, 545] width 147 height 34
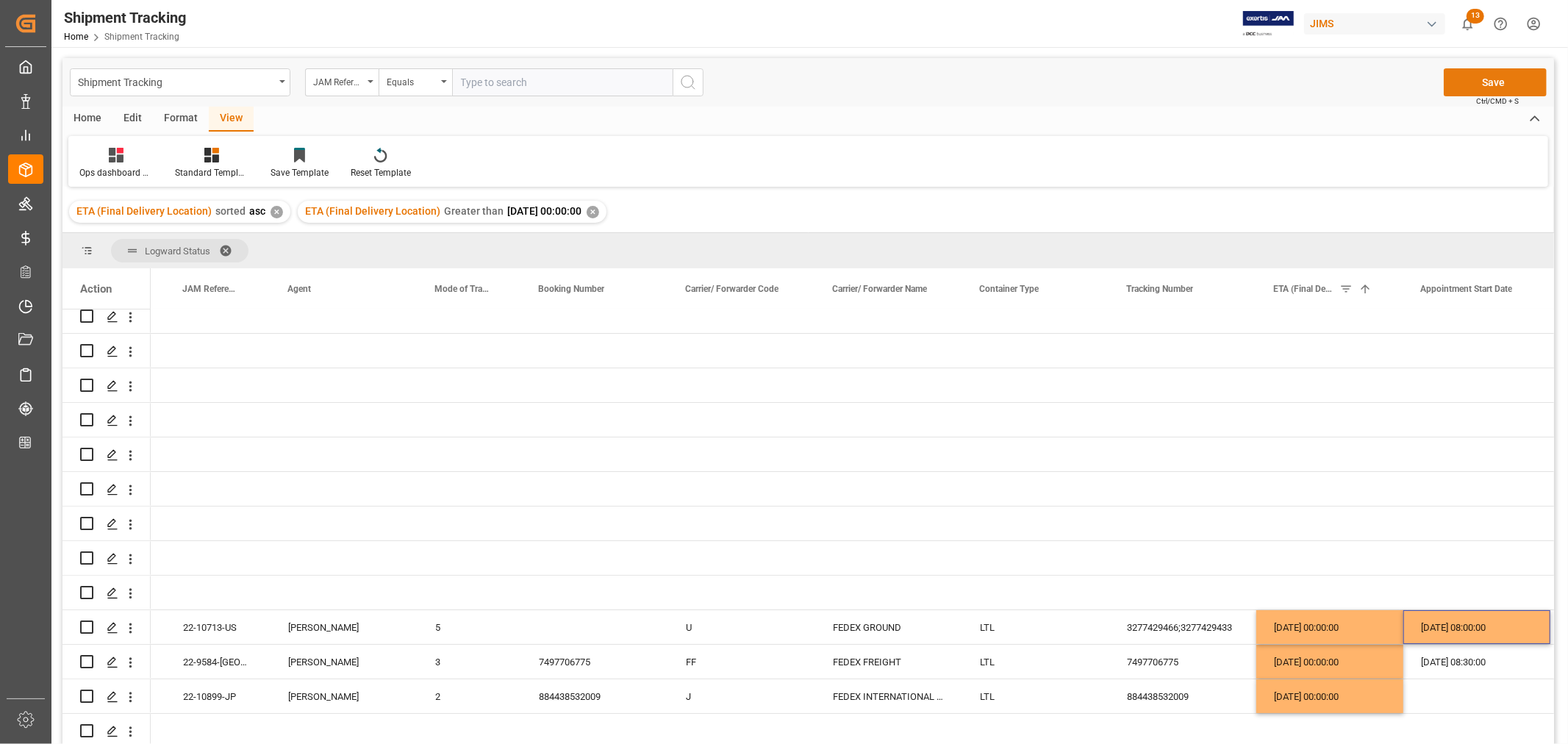
click at [1481, 77] on button "Save" at bounding box center [1495, 82] width 103 height 28
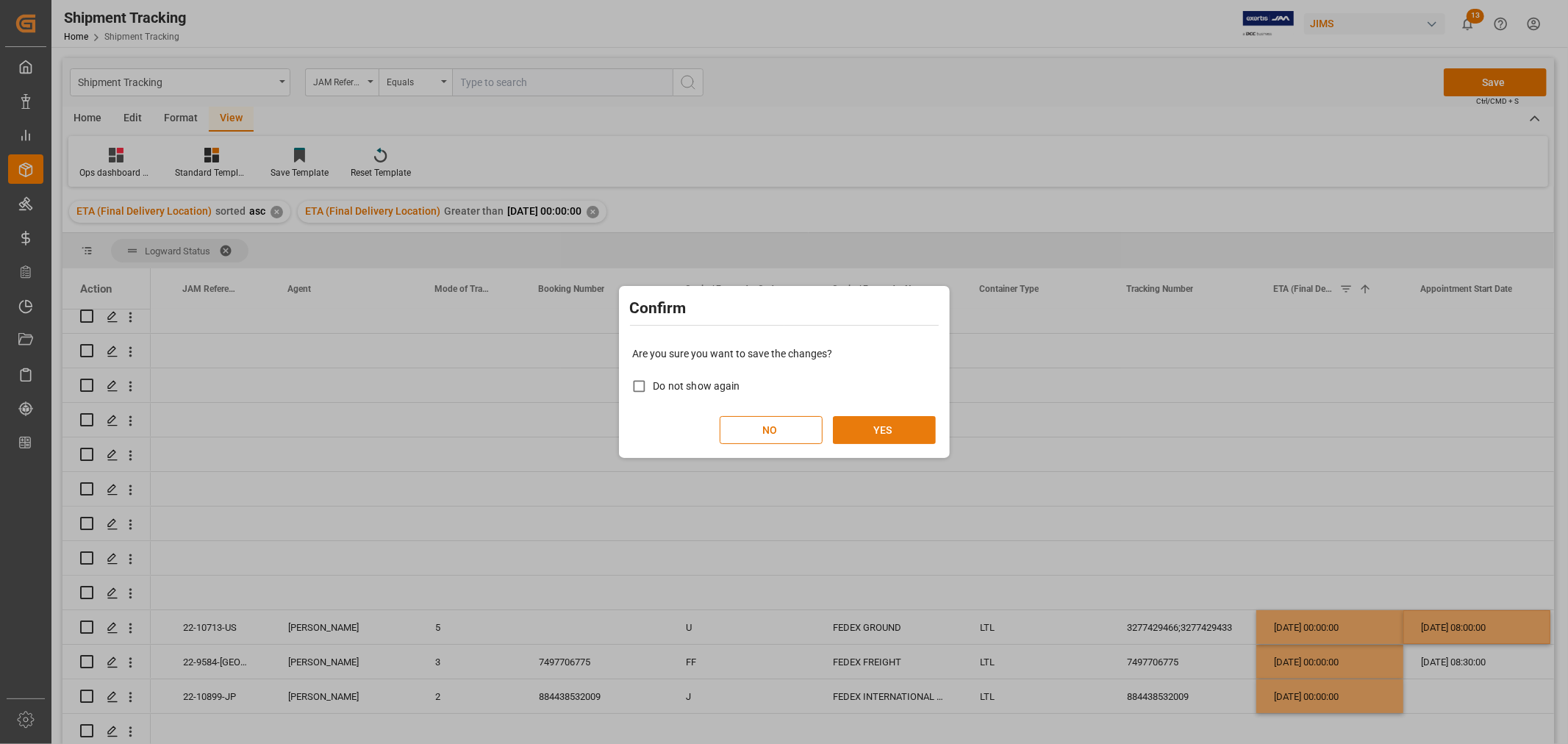
click at [915, 429] on button "YES" at bounding box center [884, 430] width 103 height 28
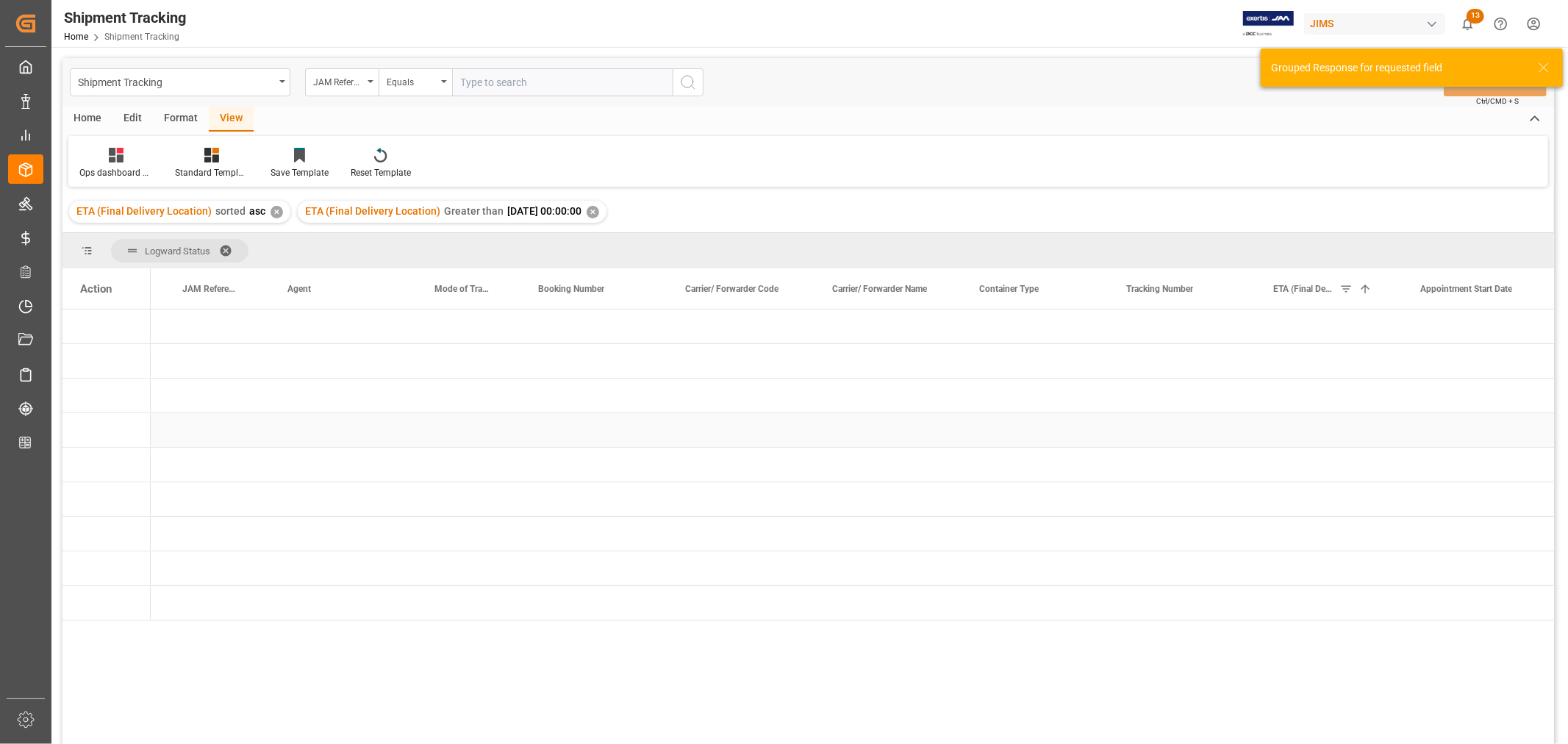
click at [915, 428] on div "Press SPACE to select this row." at bounding box center [889, 430] width 147 height 34
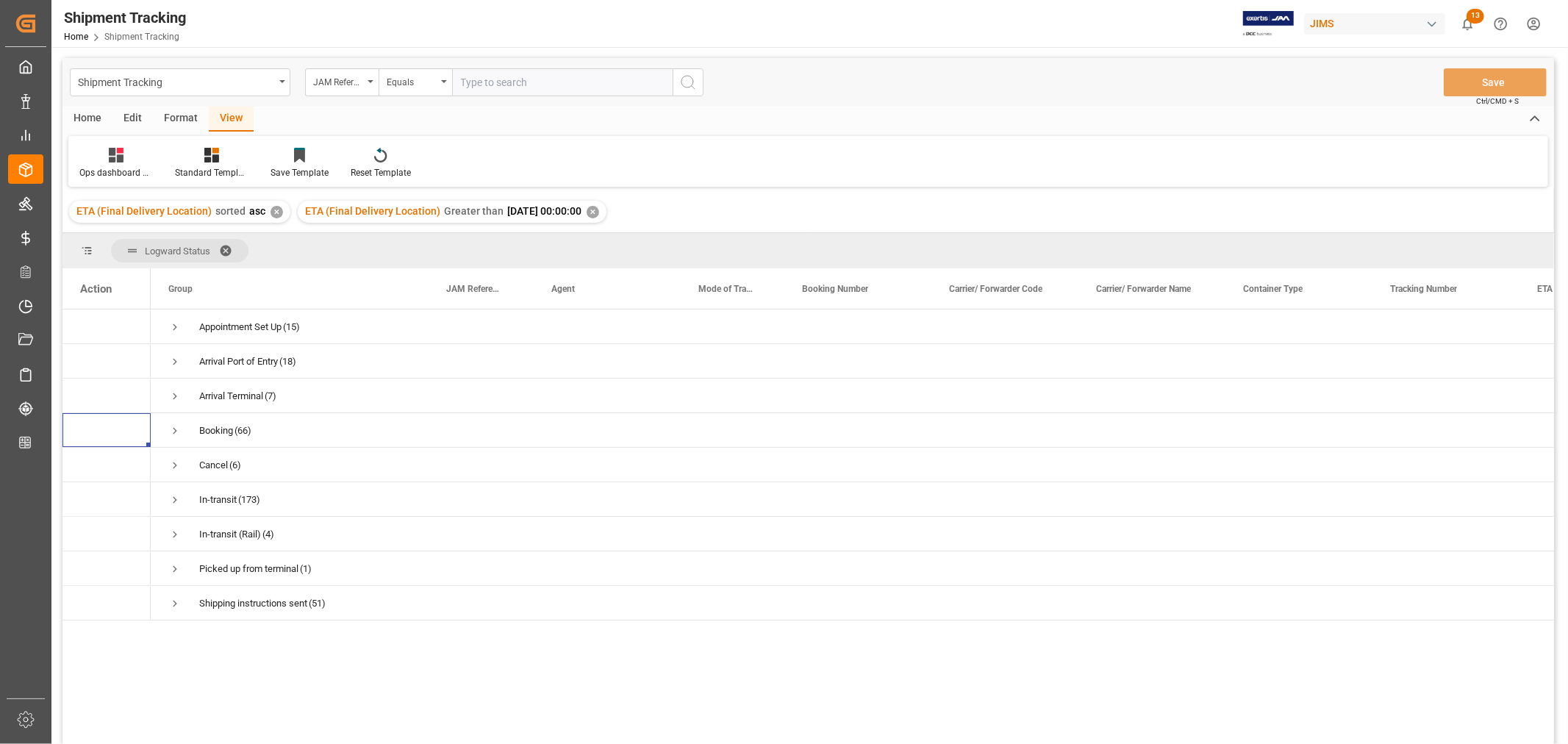
click at [599, 211] on div "✕" at bounding box center [593, 212] width 12 height 12
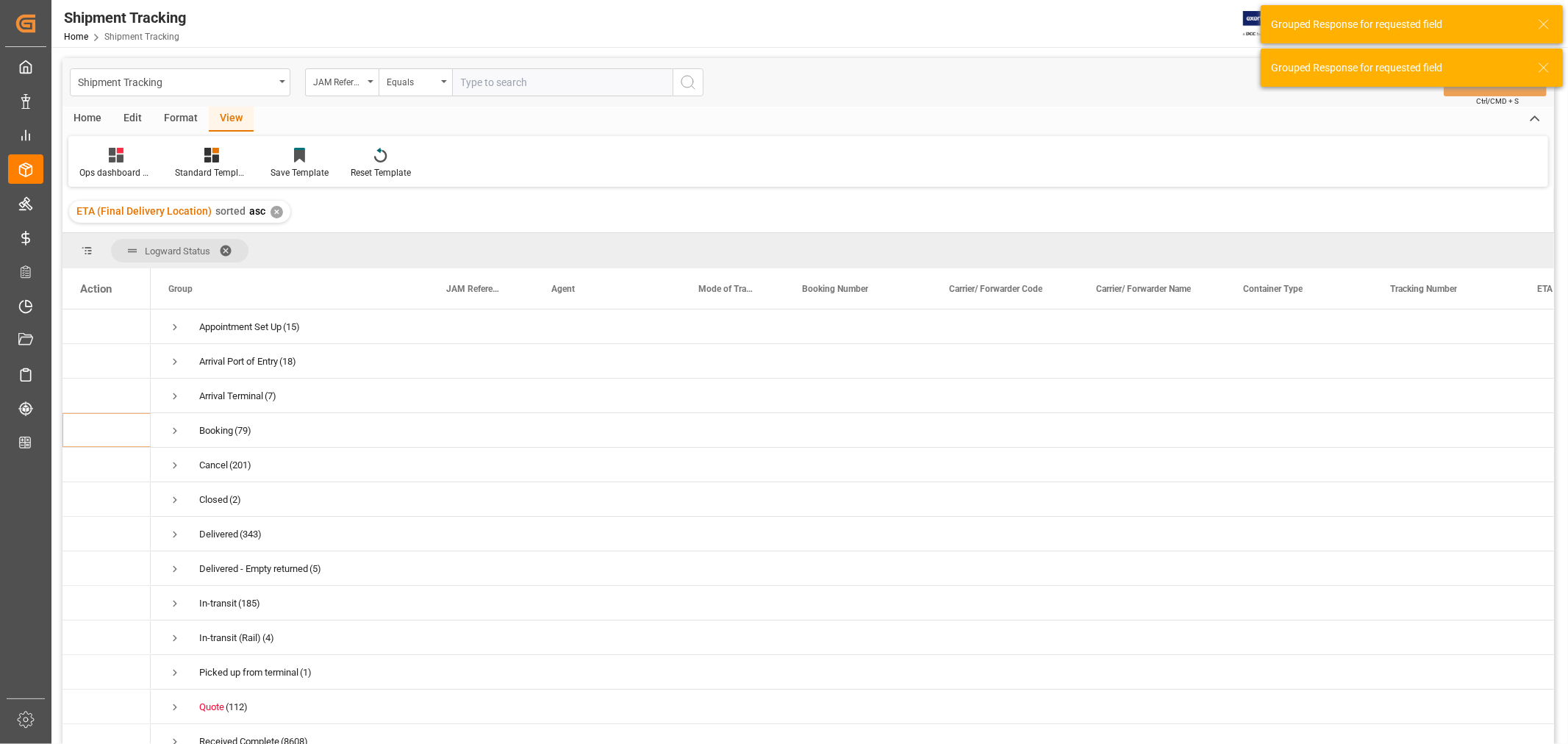
click at [262, 211] on div "ETA (Final Delivery Location) sorted asc ✕" at bounding box center [179, 211] width 221 height 22
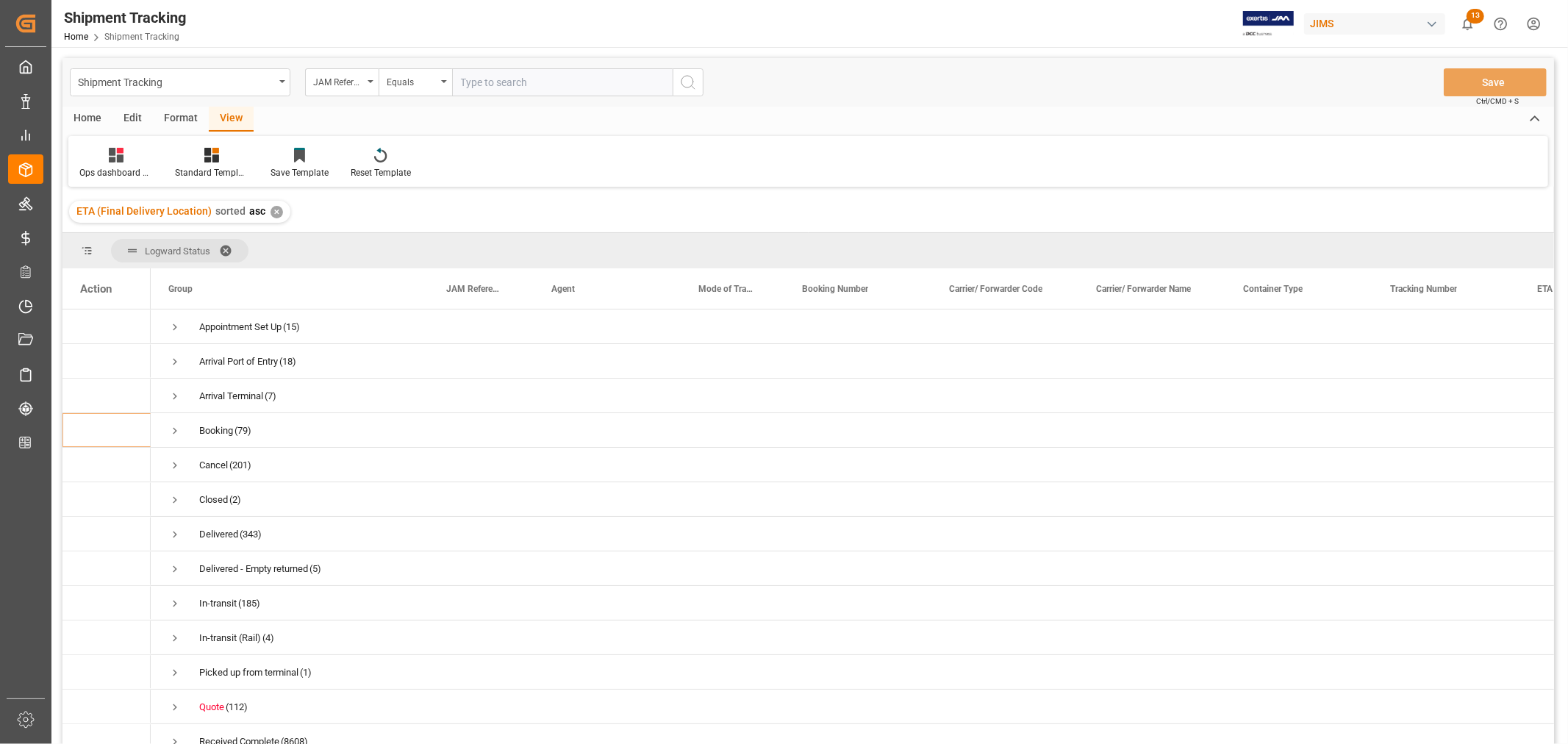
click at [276, 212] on div "✕" at bounding box center [277, 212] width 12 height 12
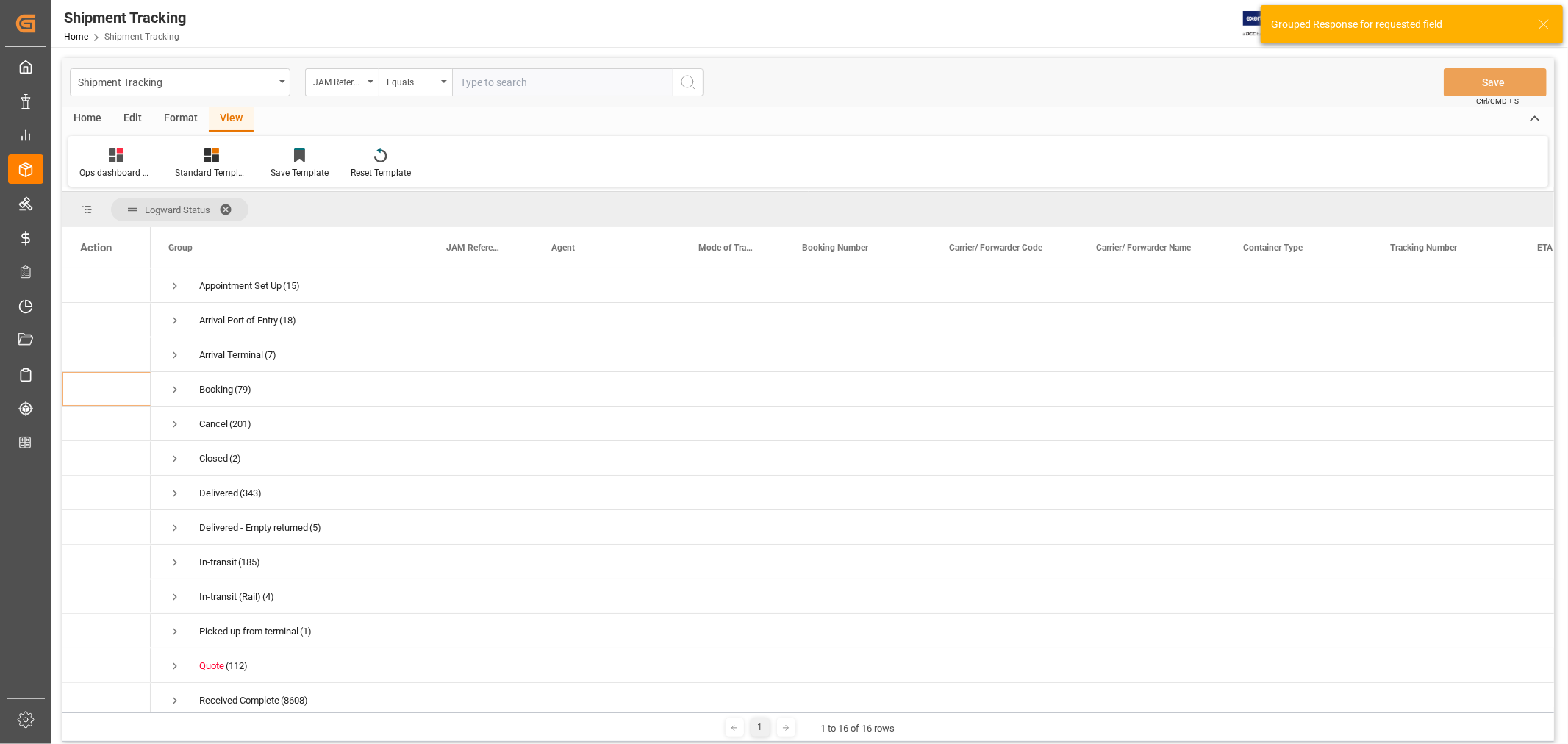
click at [226, 204] on span at bounding box center [230, 209] width 24 height 13
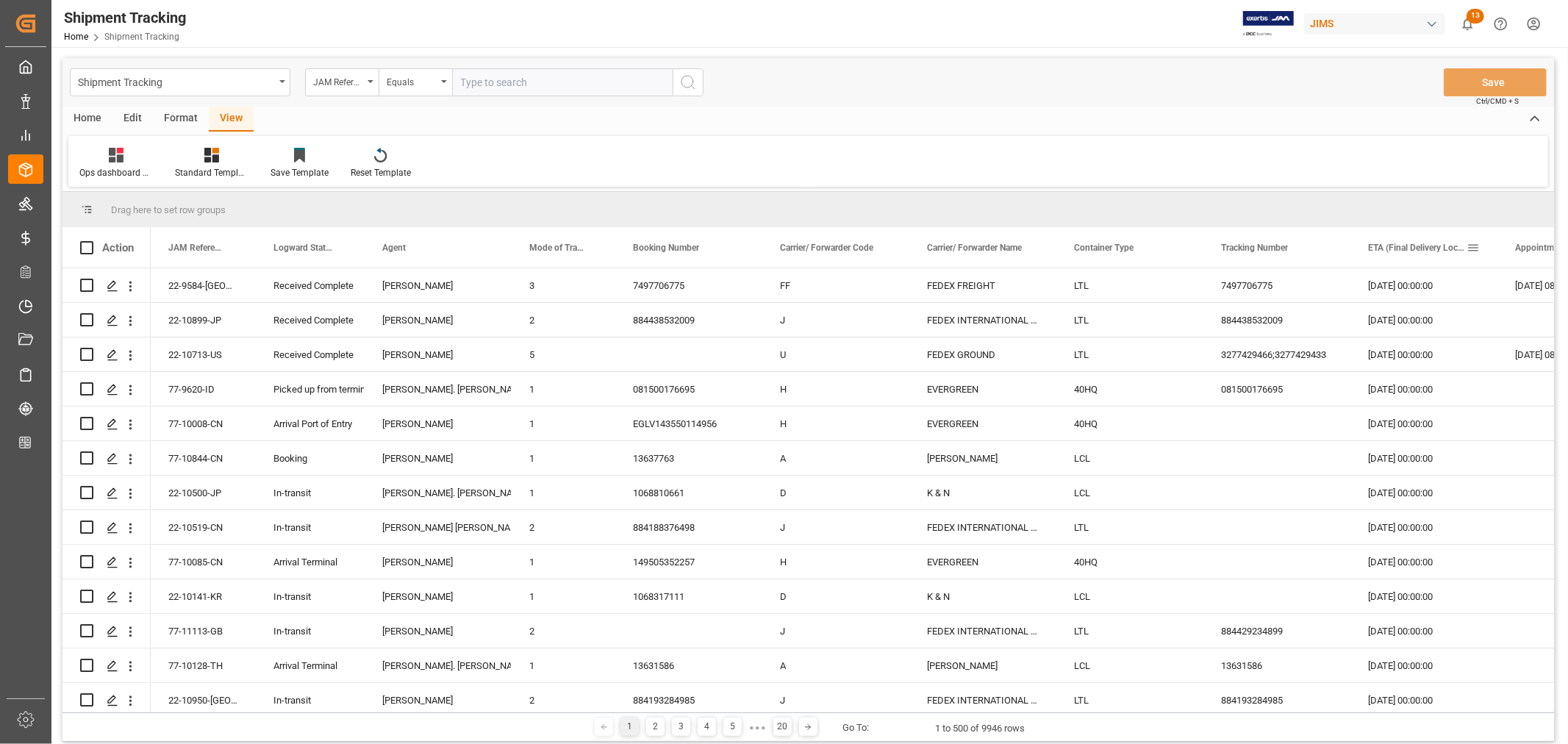
click at [1475, 247] on span at bounding box center [1472, 247] width 13 height 13
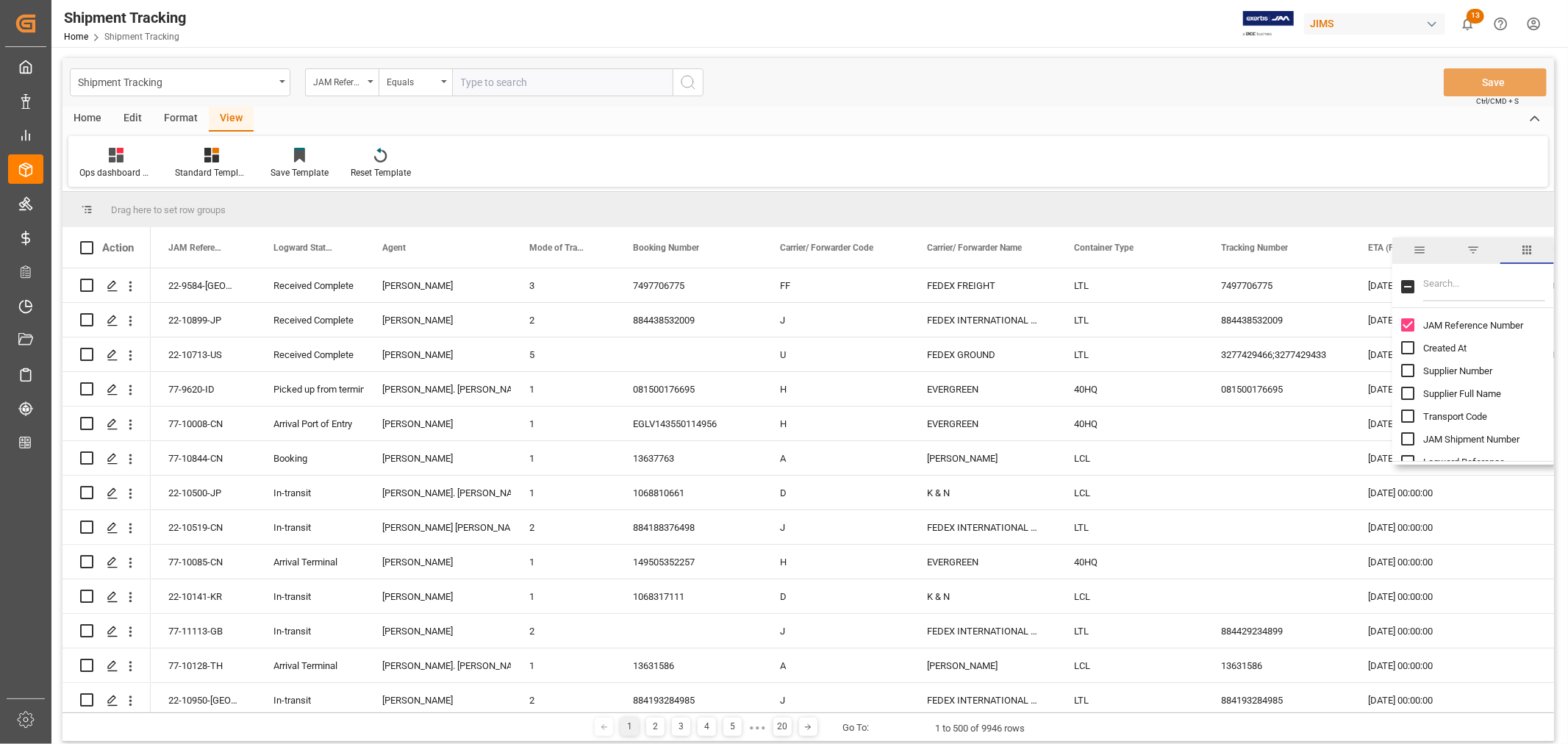
click at [1472, 248] on span "filter" at bounding box center [1472, 249] width 13 height 13
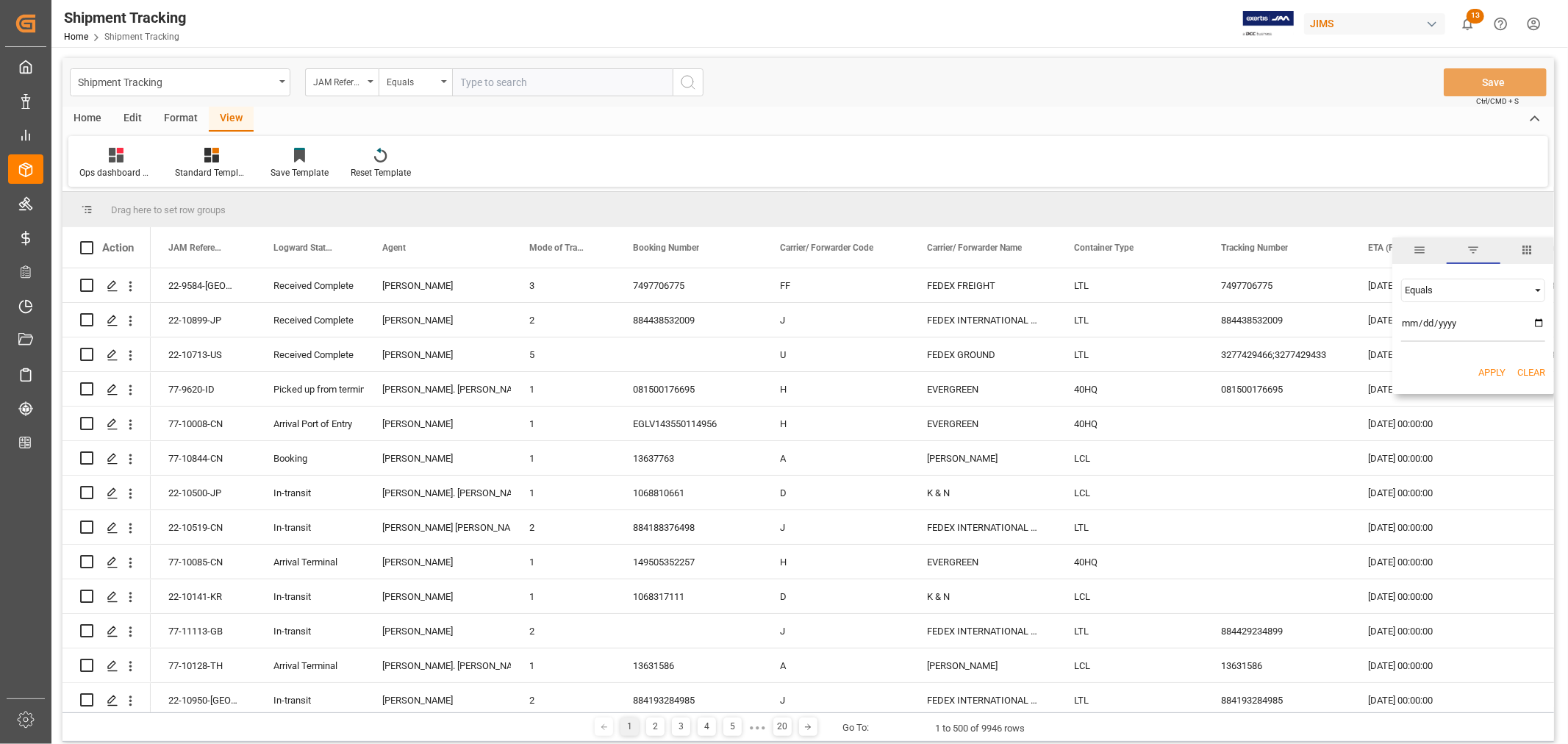
click at [1417, 289] on div "Equals" at bounding box center [1466, 290] width 123 height 11
click at [1419, 334] on span "Less than" at bounding box center [1425, 336] width 41 height 11
click at [1538, 320] on input "date" at bounding box center [1473, 327] width 144 height 29
type input "2025-09-22"
click at [1491, 369] on button "Apply" at bounding box center [1492, 372] width 28 height 15
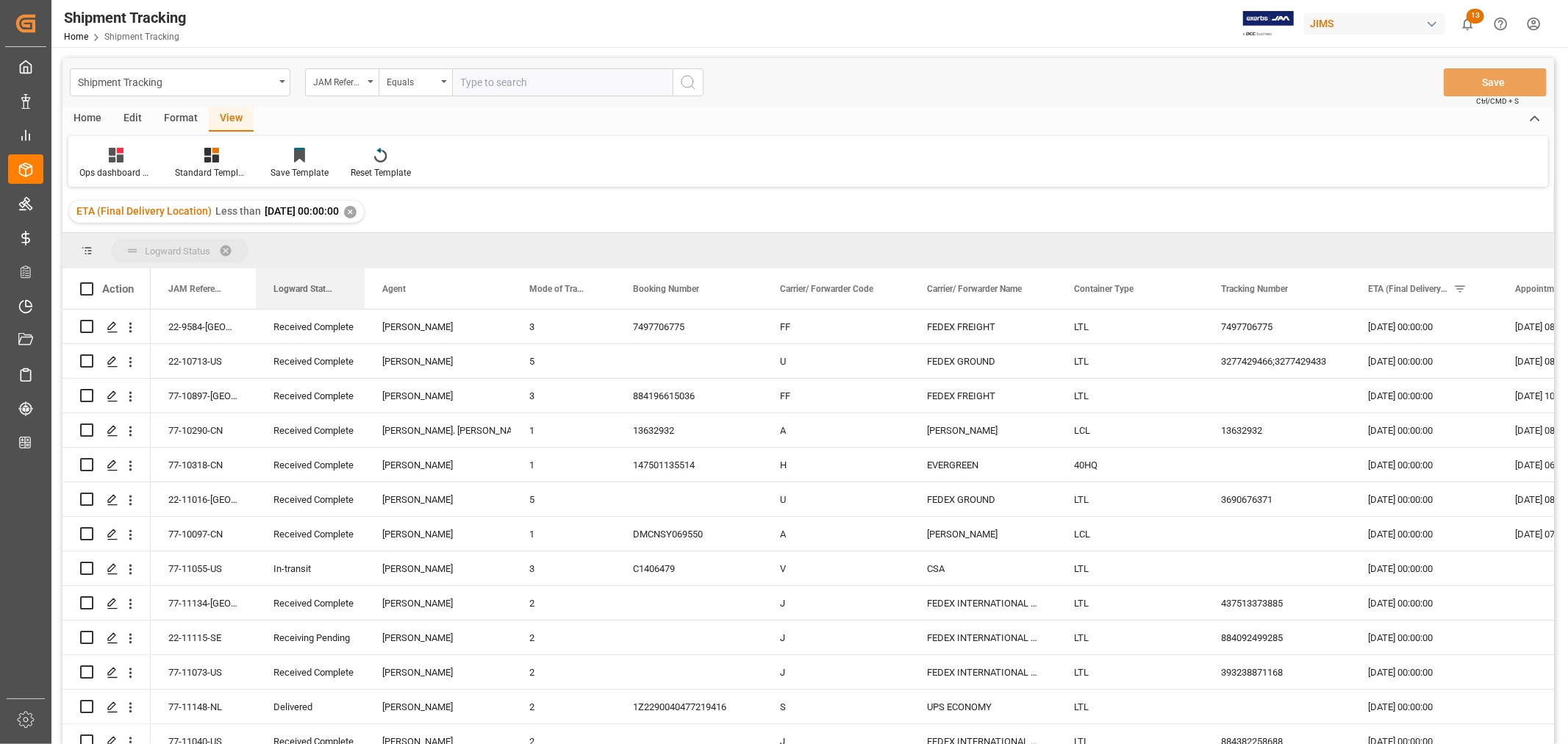
drag, startPoint x: 309, startPoint y: 290, endPoint x: 301, endPoint y: 253, distance: 37.9
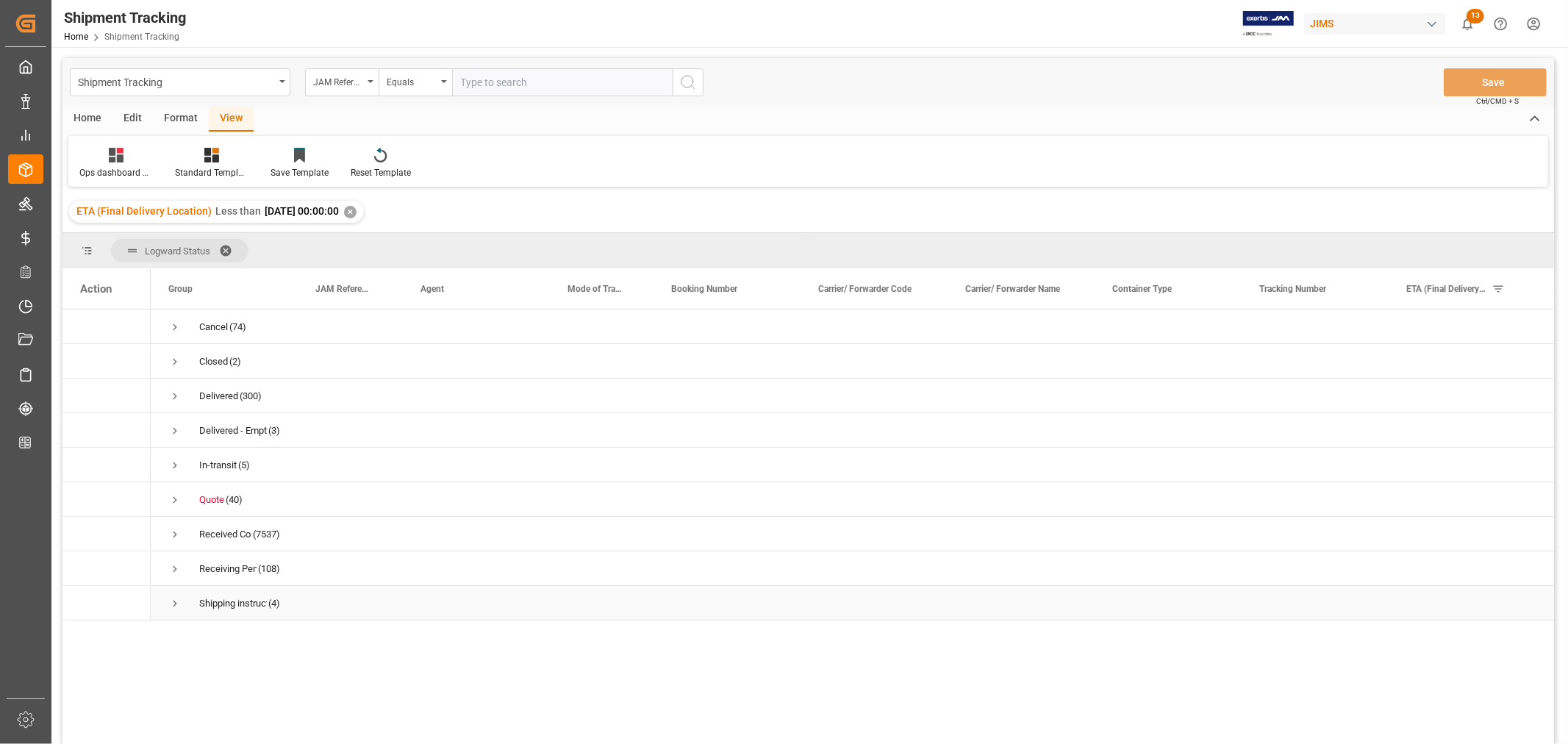
click at [175, 605] on span "Press SPACE to select this row." at bounding box center [174, 603] width 13 height 13
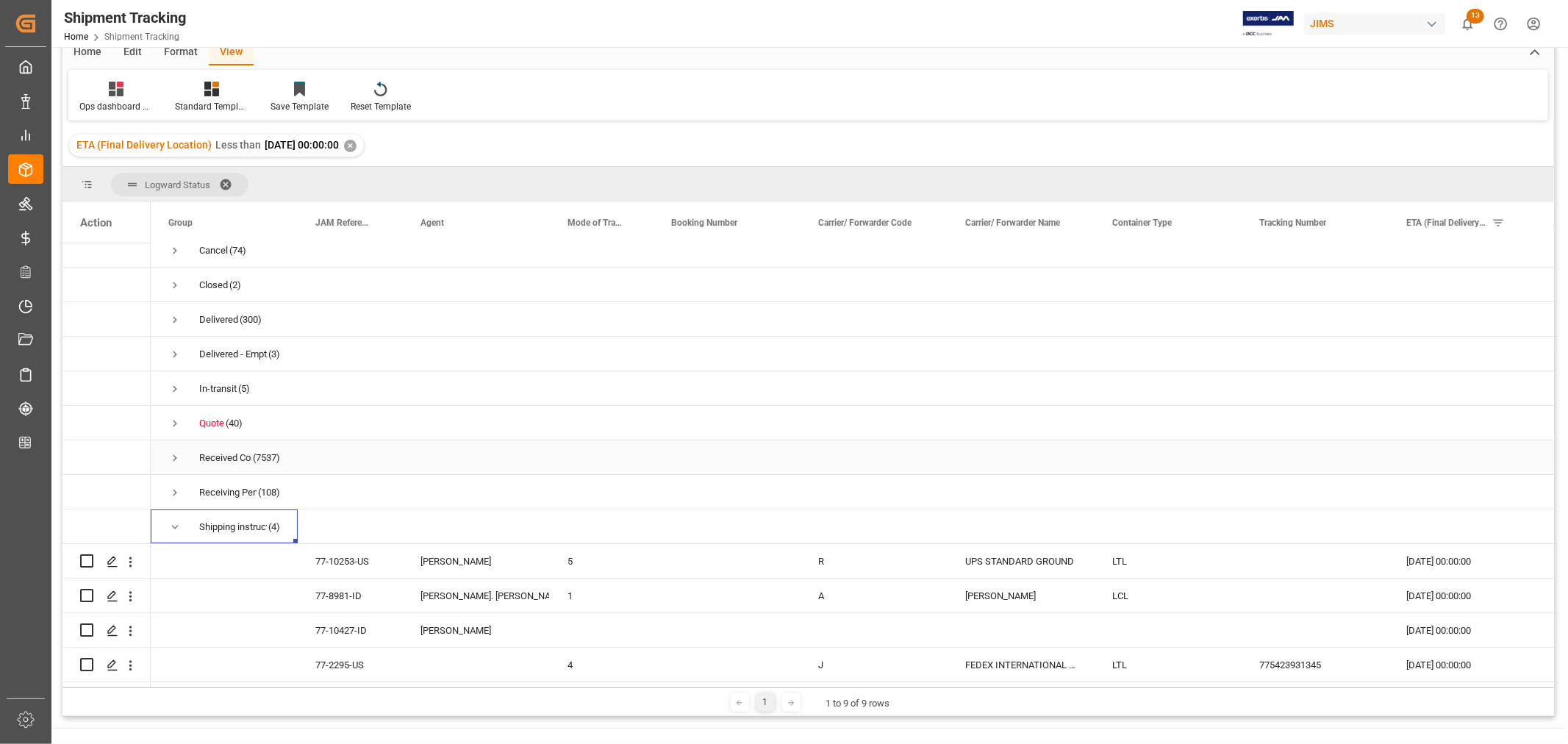
scroll to position [163, 0]
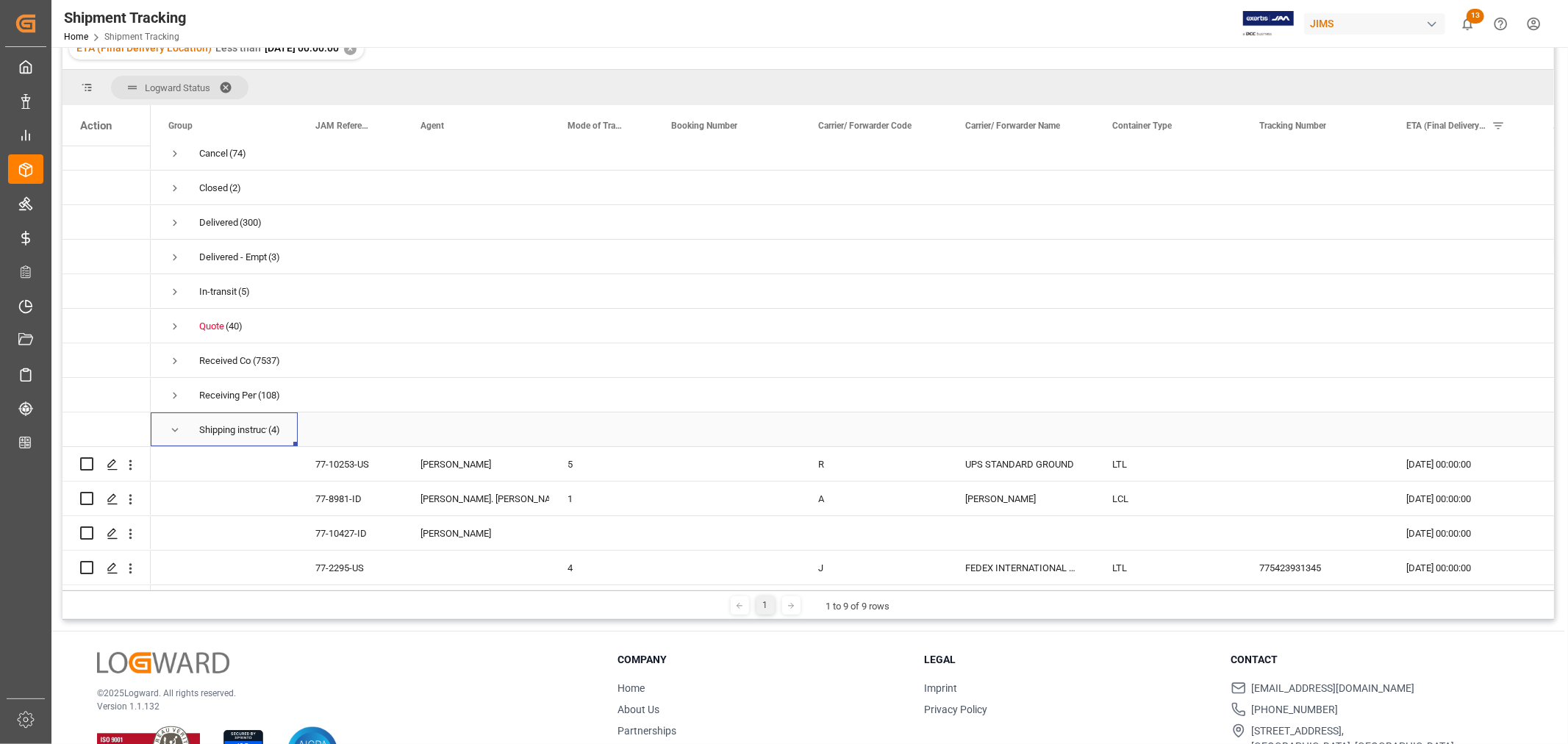
click at [178, 424] on span "Press SPACE to select this row." at bounding box center [174, 430] width 13 height 13
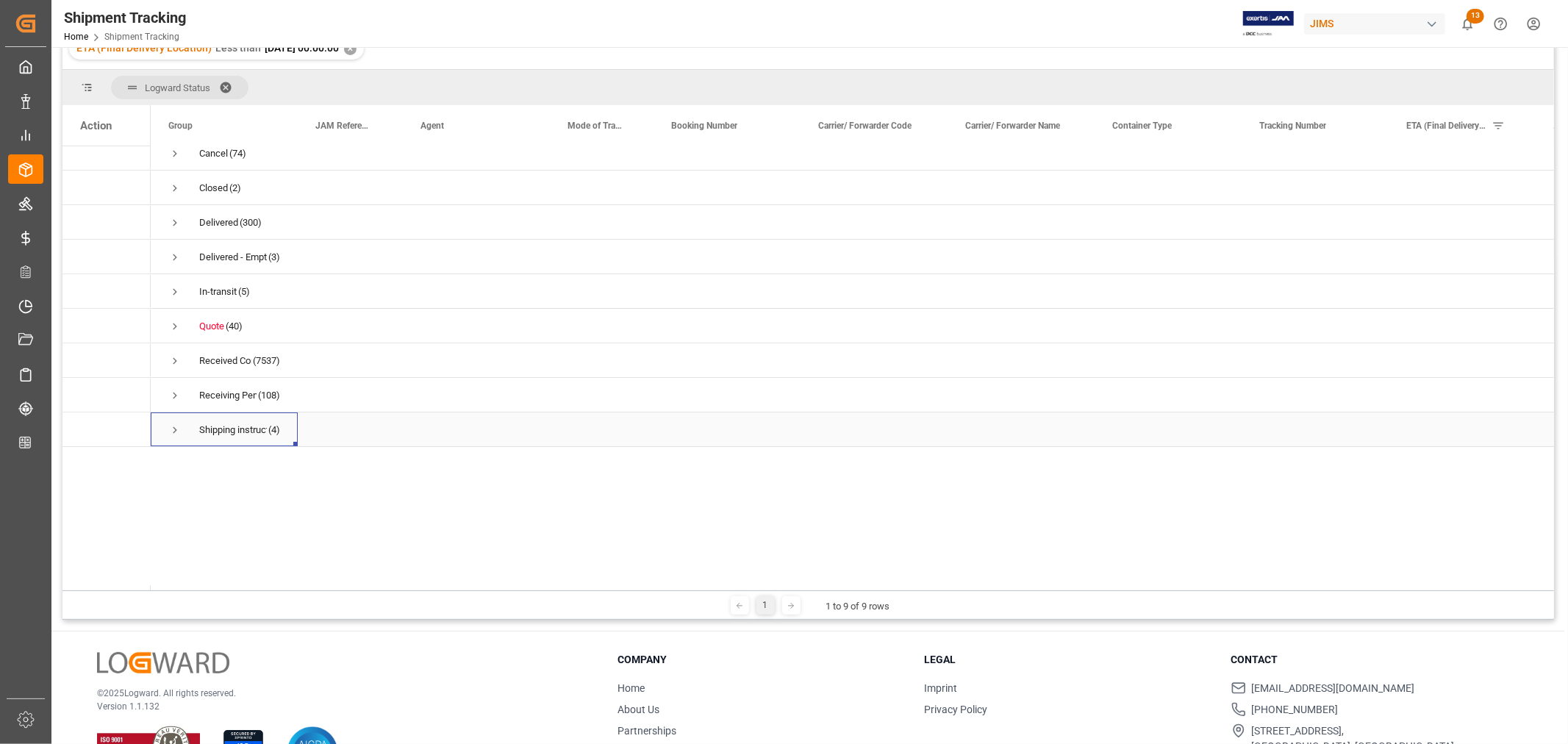
scroll to position [0, 0]
click at [174, 443] on span "Press SPACE to select this row." at bounding box center [174, 440] width 13 height 13
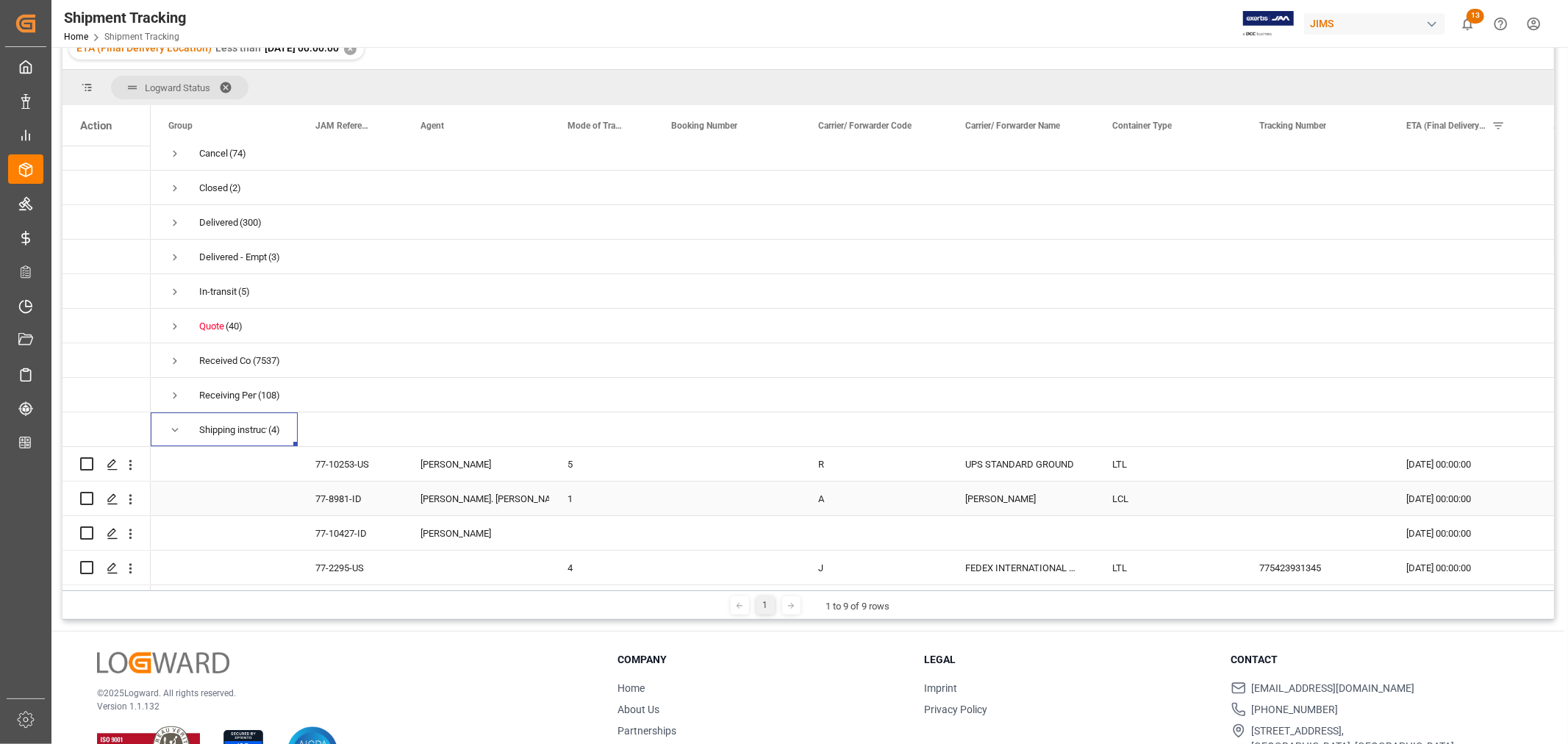
scroll to position [15, 0]
click at [1274, 560] on div "775423931345" at bounding box center [1315, 567] width 147 height 34
click at [172, 424] on span "Press SPACE to select this row." at bounding box center [174, 430] width 13 height 13
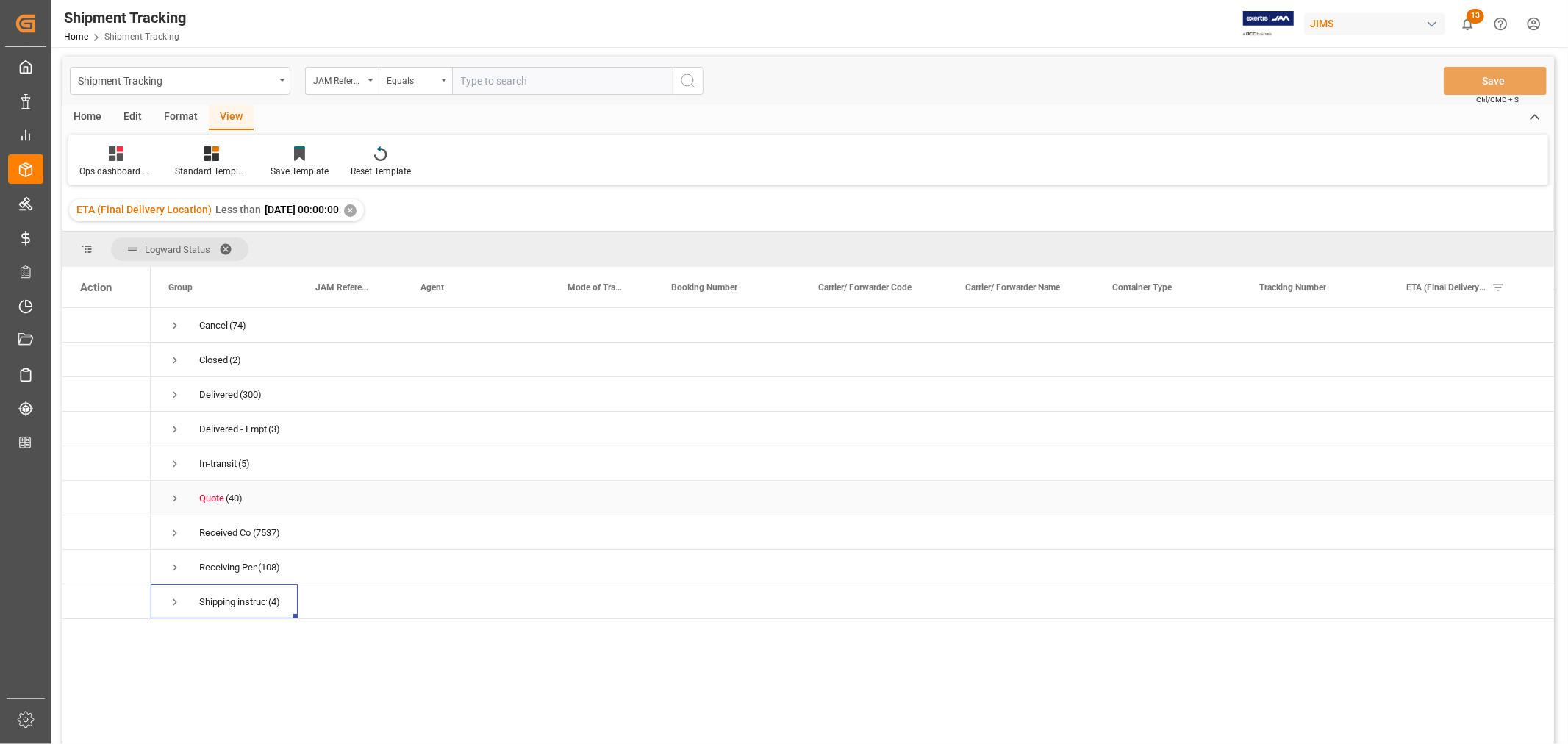
scroll to position [0, 0]
click at [174, 463] on span "Press SPACE to select this row." at bounding box center [174, 465] width 13 height 13
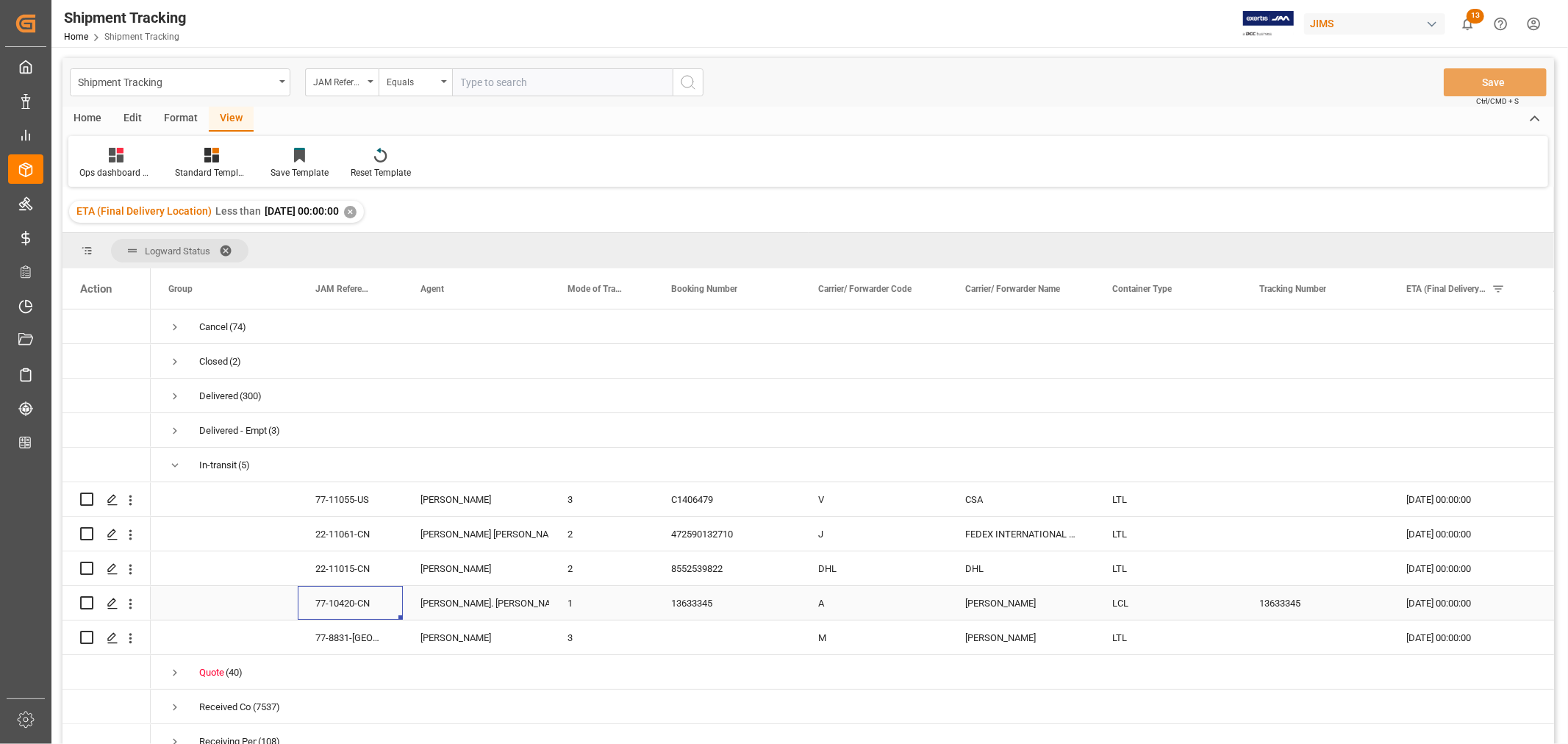
click at [338, 609] on div "77-10420-CN" at bounding box center [350, 603] width 105 height 34
click at [368, 571] on div "22-11015-CN" at bounding box center [350, 568] width 105 height 34
click at [346, 537] on div "22-11061-CN" at bounding box center [350, 534] width 105 height 34
click at [695, 531] on div "472590132710" at bounding box center [727, 534] width 147 height 34
click at [329, 534] on div "22-11061-CN" at bounding box center [350, 534] width 105 height 34
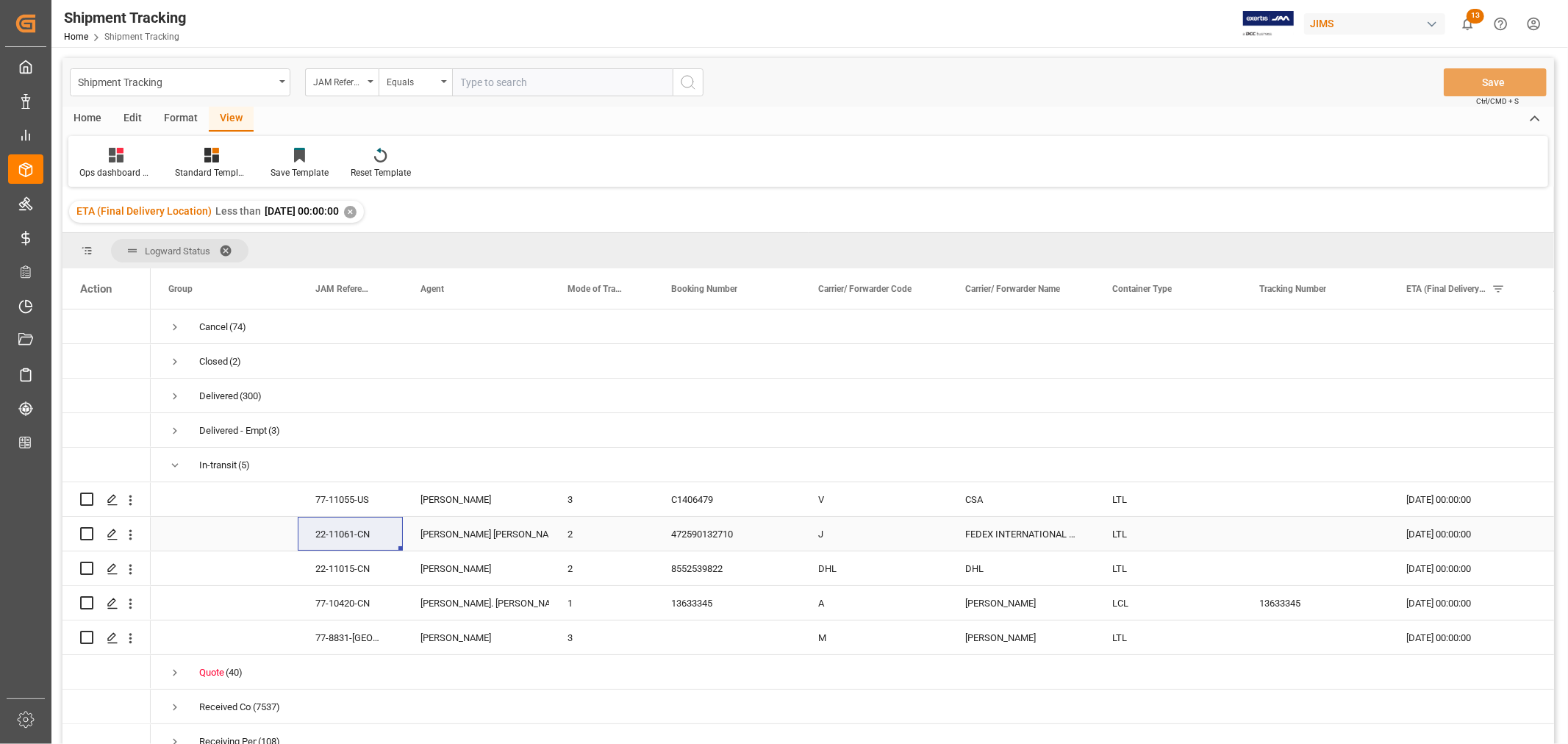
click at [1430, 534] on div "18-09-2025 00:00:00" at bounding box center [1462, 534] width 147 height 34
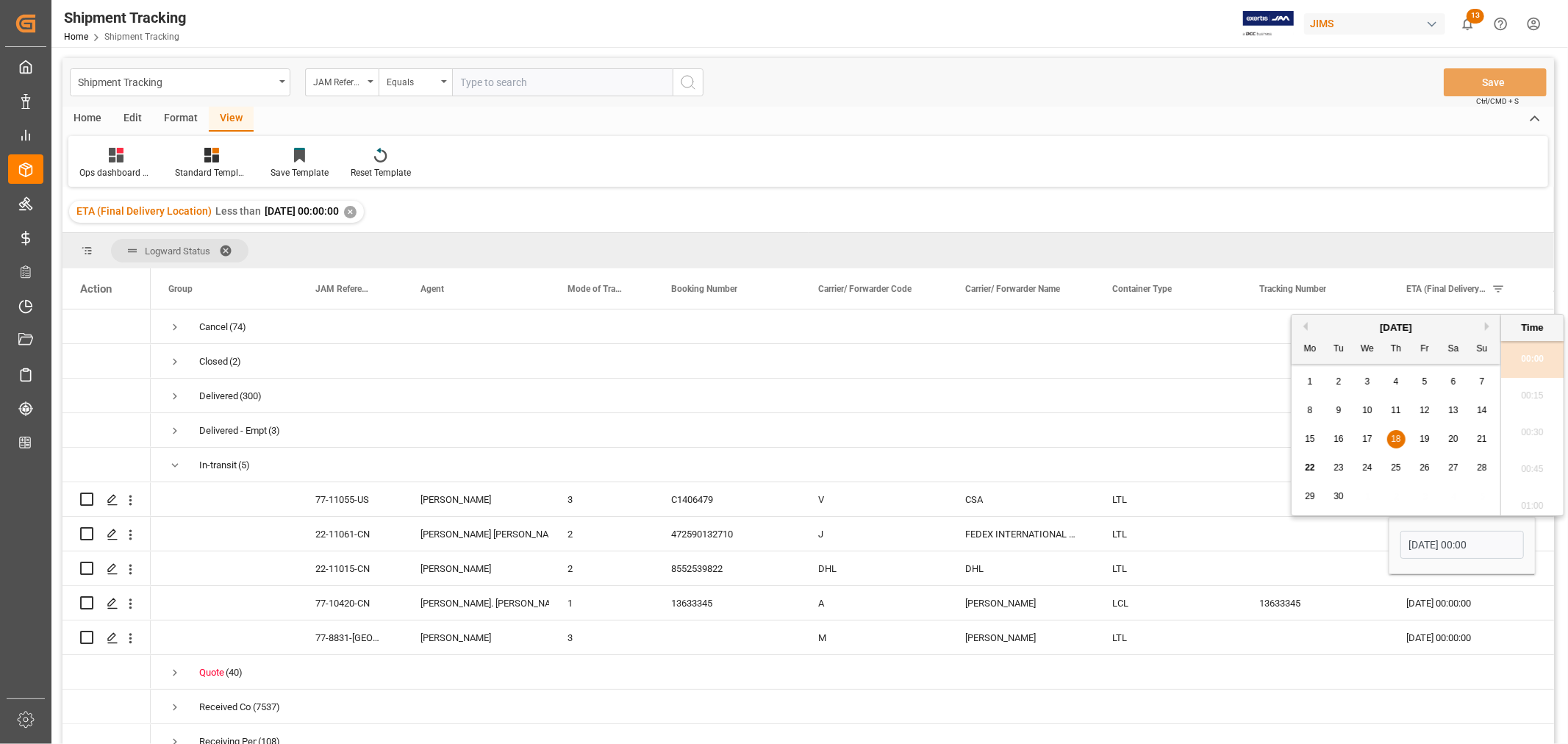
click at [1368, 438] on span "17" at bounding box center [1367, 438] width 9 height 10
type input "17-09-2025 00:00"
click at [1238, 532] on div "LTL" at bounding box center [1168, 534] width 147 height 34
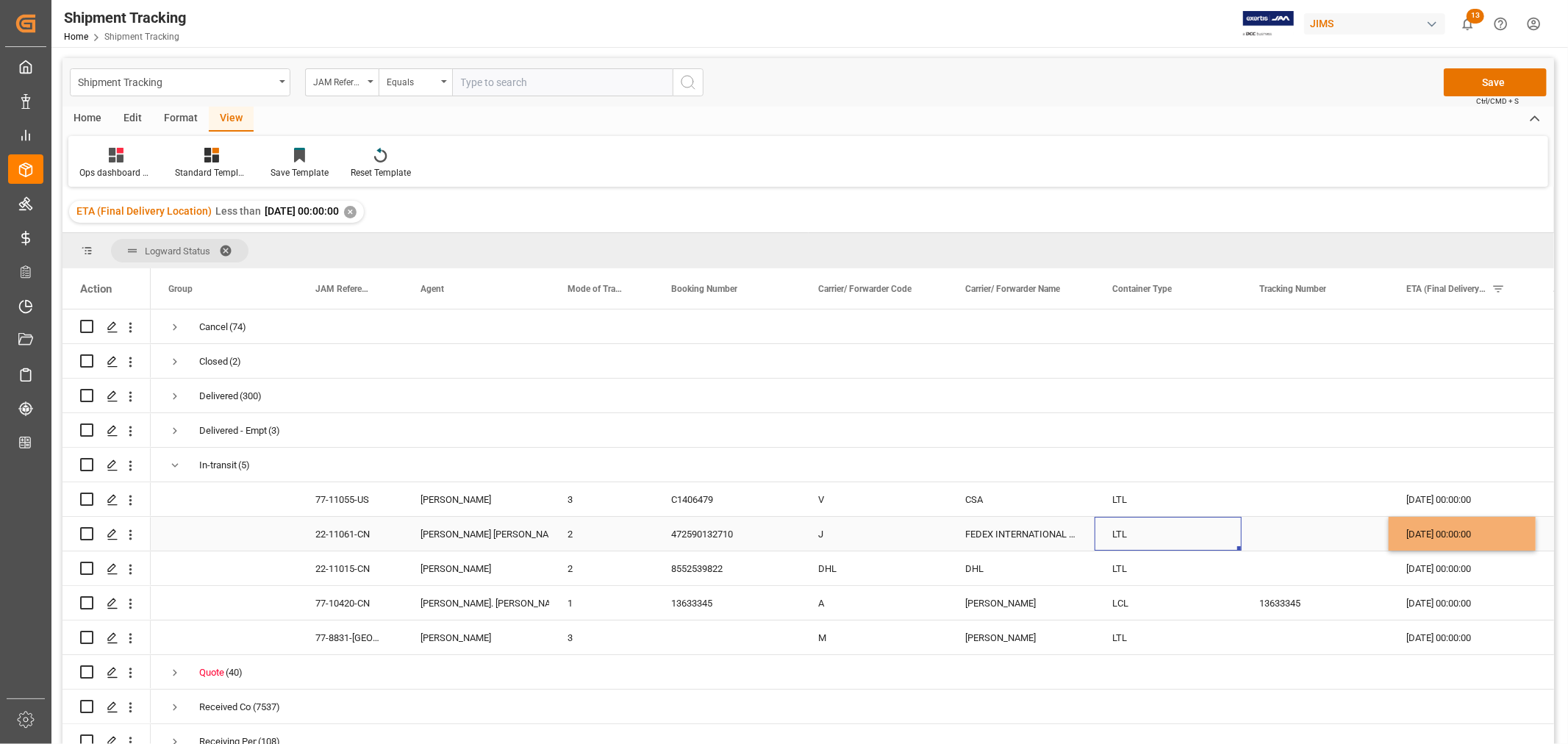
click at [1272, 534] on div "Press SPACE to select this row." at bounding box center [1315, 534] width 147 height 34
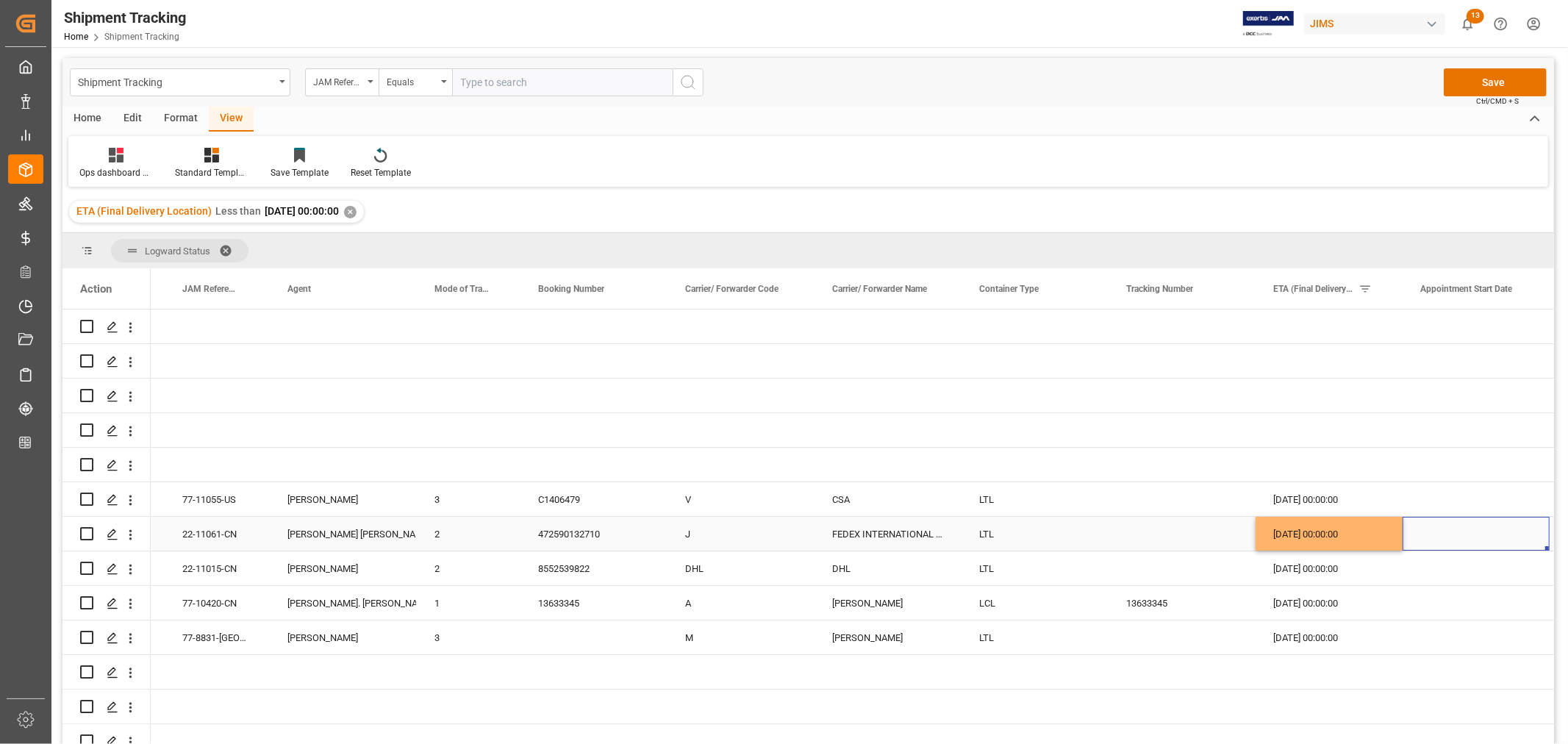
scroll to position [0, 280]
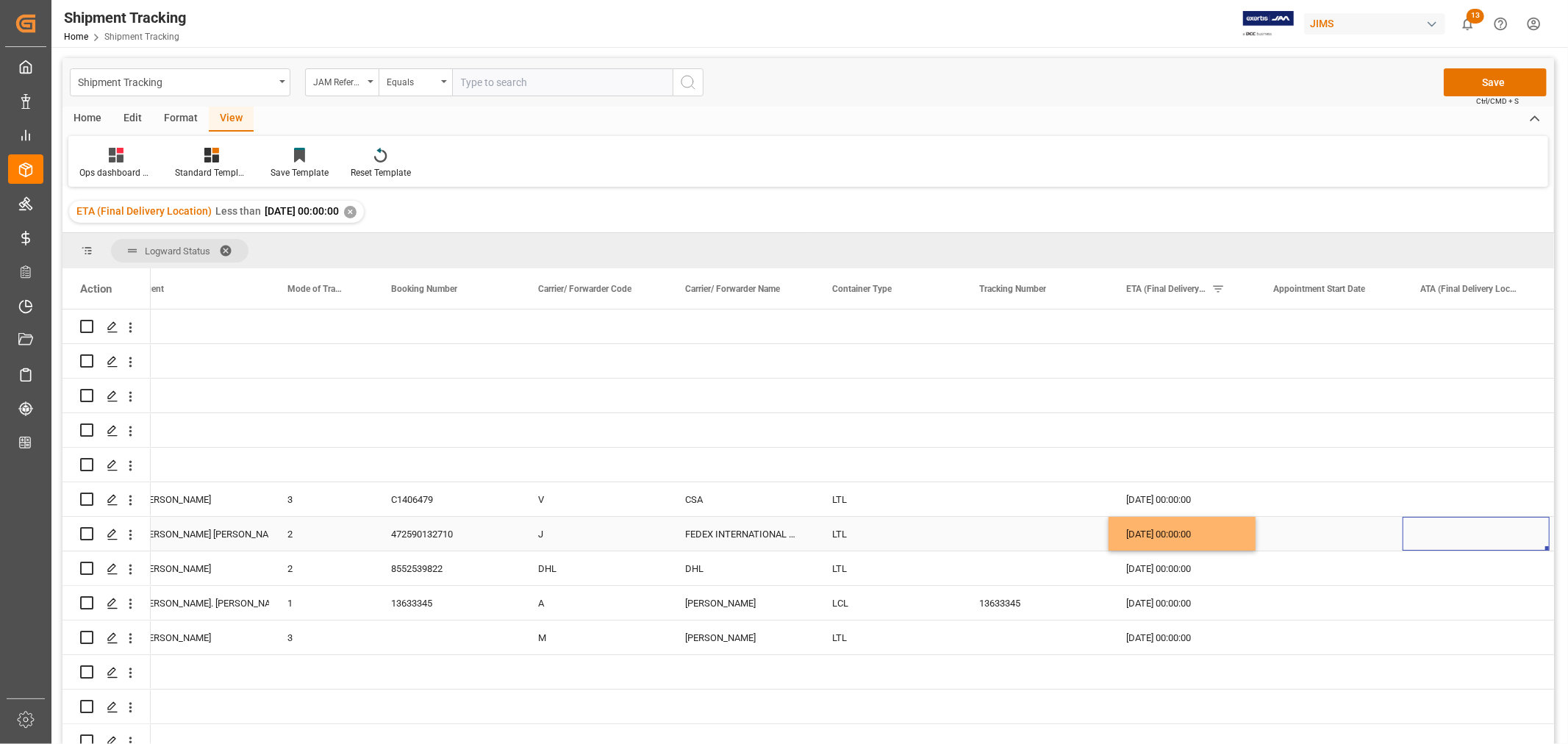
click at [1430, 537] on div "Press SPACE to select this row." at bounding box center [1476, 534] width 147 height 34
click at [1426, 436] on span "17" at bounding box center [1430, 438] width 9 height 10
type input "17-09-2025"
click at [1184, 534] on div "17-09-2025 00:00:00" at bounding box center [1182, 534] width 147 height 34
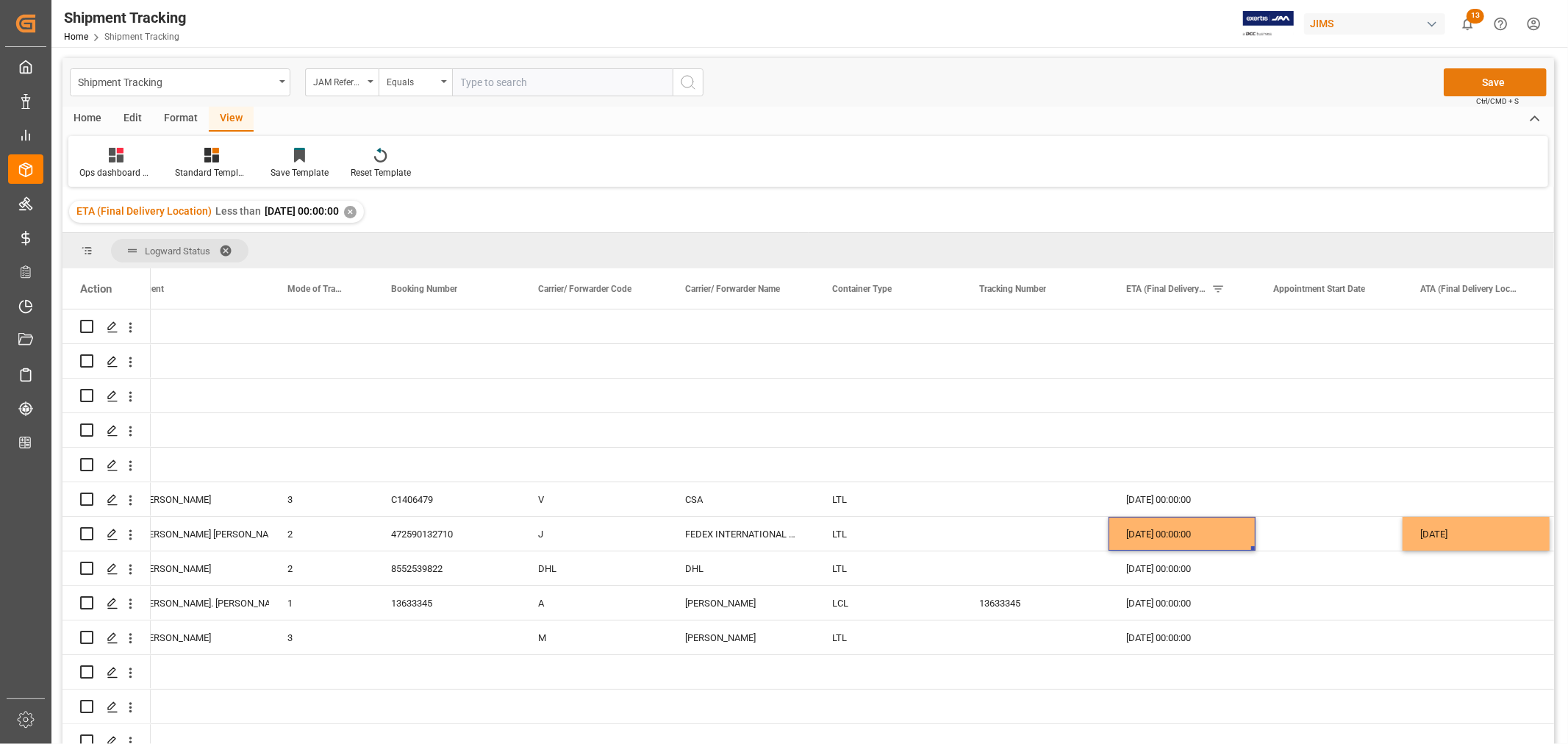
click at [1481, 78] on button "Save" at bounding box center [1495, 82] width 103 height 28
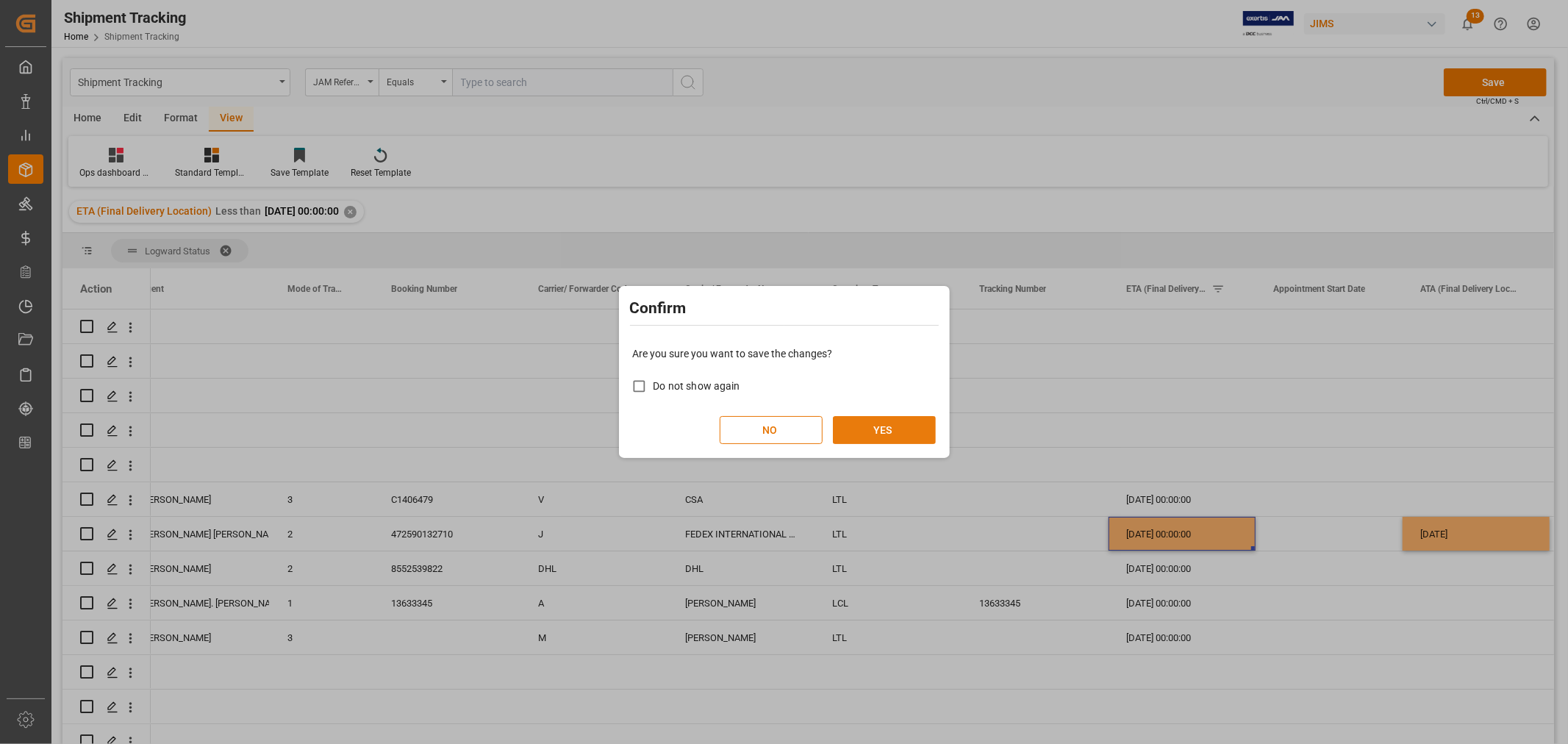
click at [890, 426] on button "YES" at bounding box center [884, 430] width 103 height 28
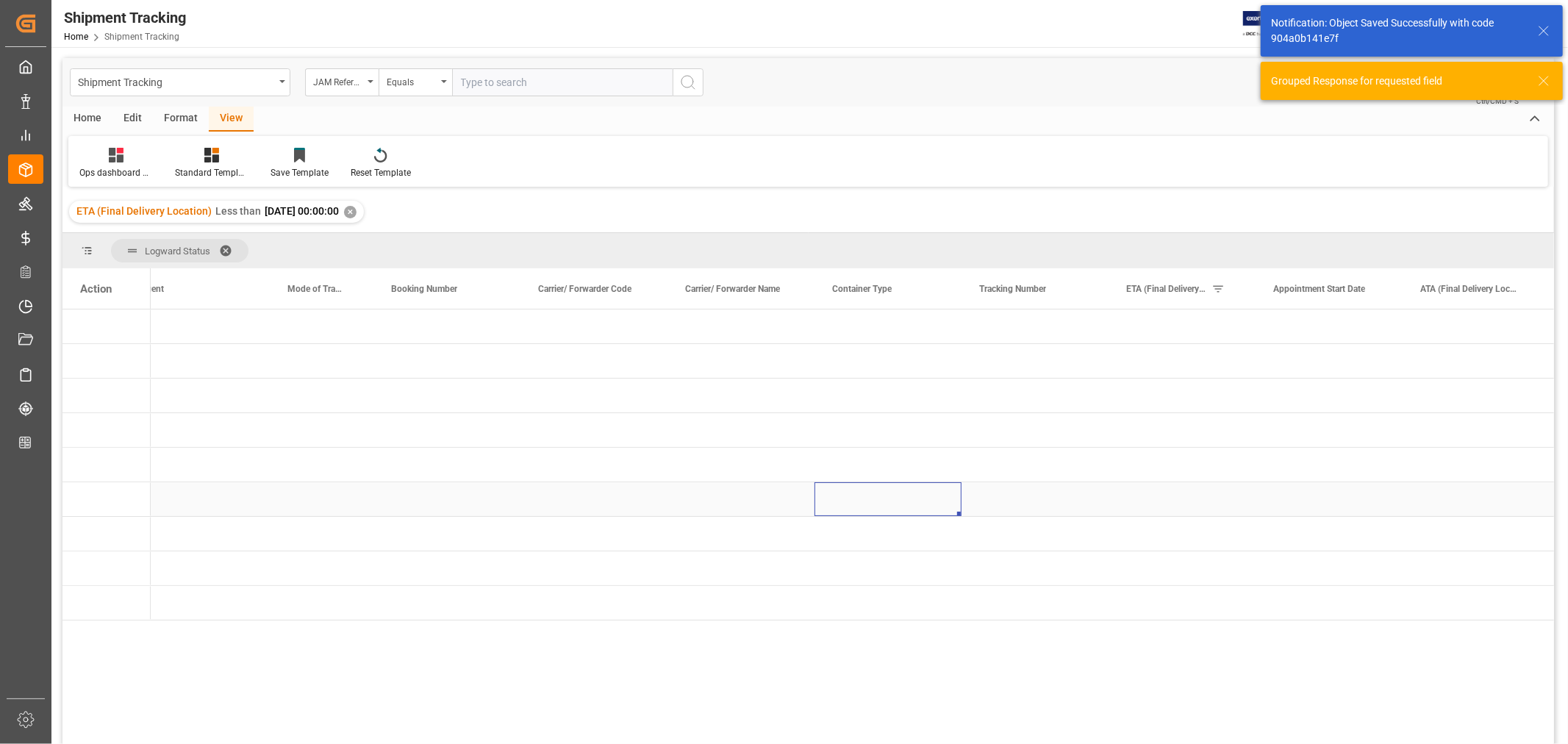
click at [942, 505] on div "Press SPACE to select this row." at bounding box center [888, 499] width 147 height 34
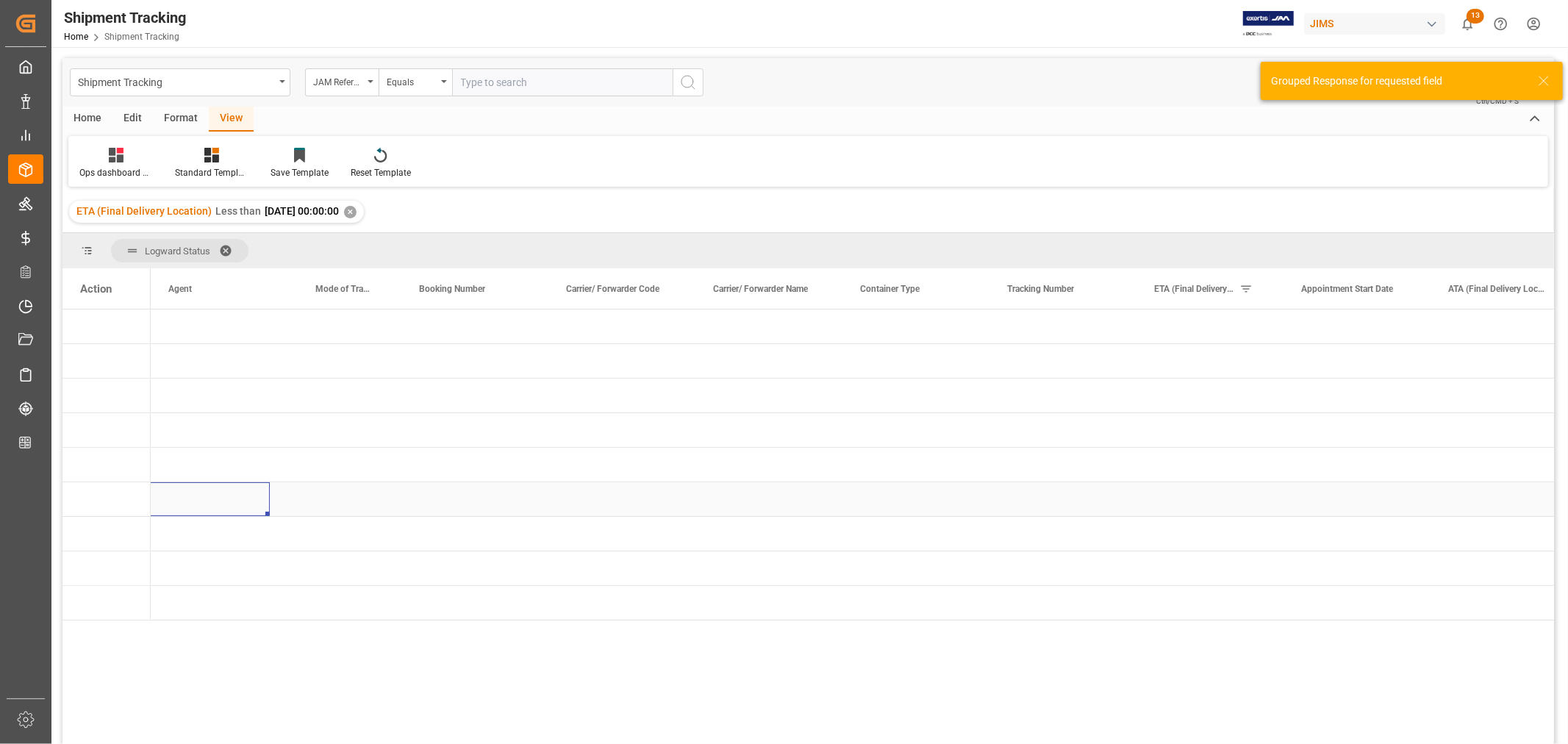
scroll to position [0, 0]
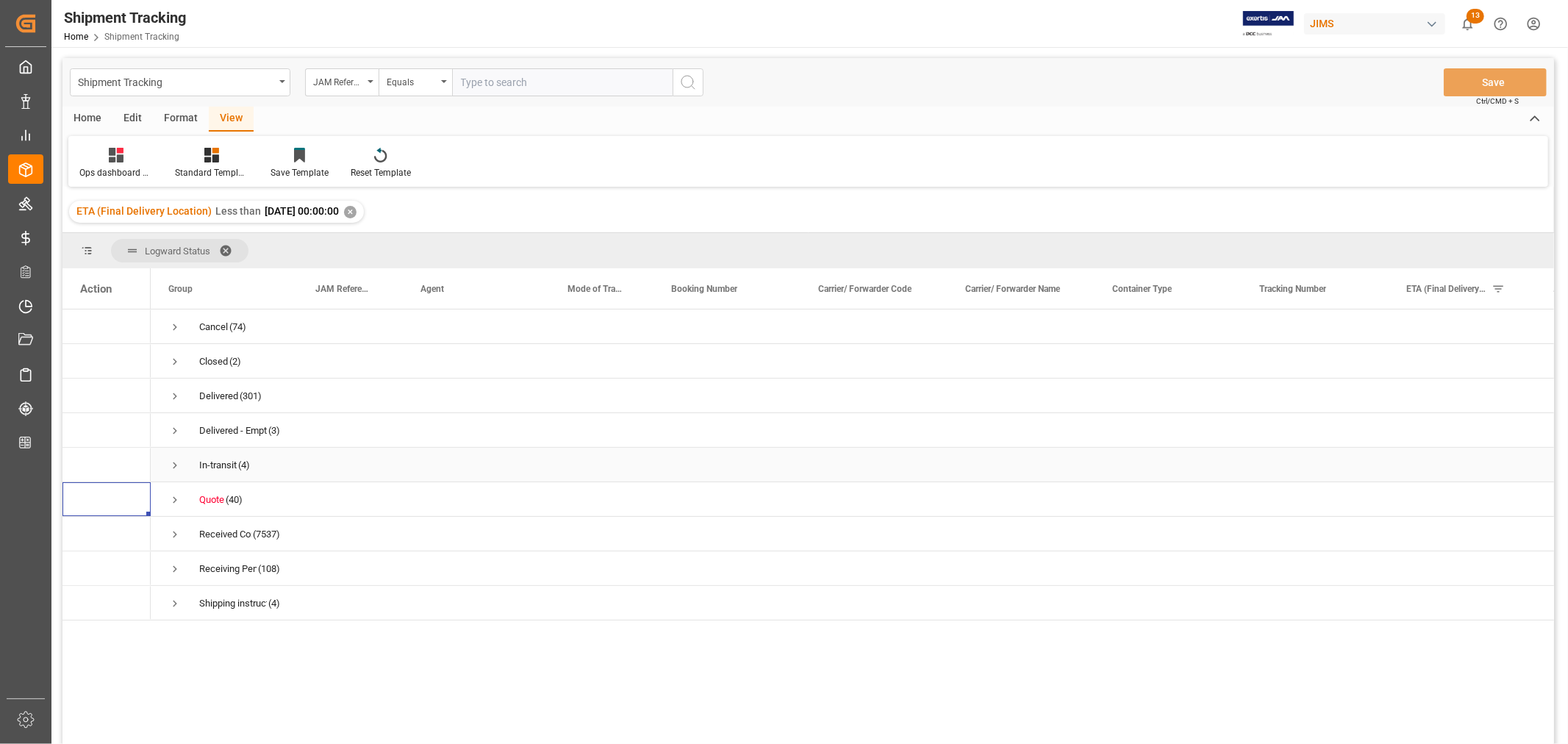
click at [179, 463] on span "Press SPACE to select this row." at bounding box center [174, 465] width 13 height 13
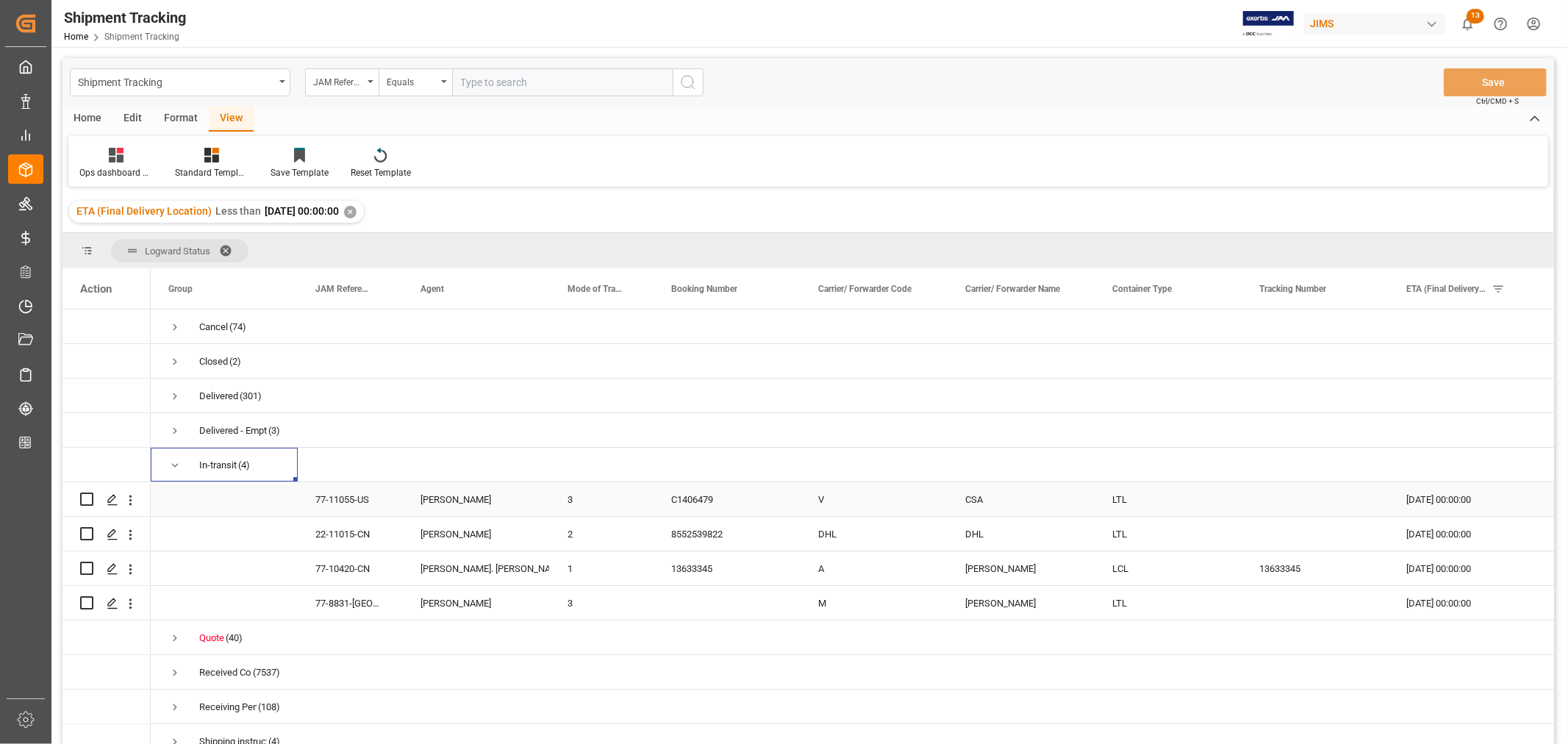
click at [1426, 501] on div "20-09-2025 00:00:00" at bounding box center [1462, 499] width 147 height 34
click at [343, 502] on div "77-11055-US" at bounding box center [350, 499] width 105 height 34
click at [1424, 497] on div "20-09-2025 00:00:00" at bounding box center [1462, 499] width 147 height 34
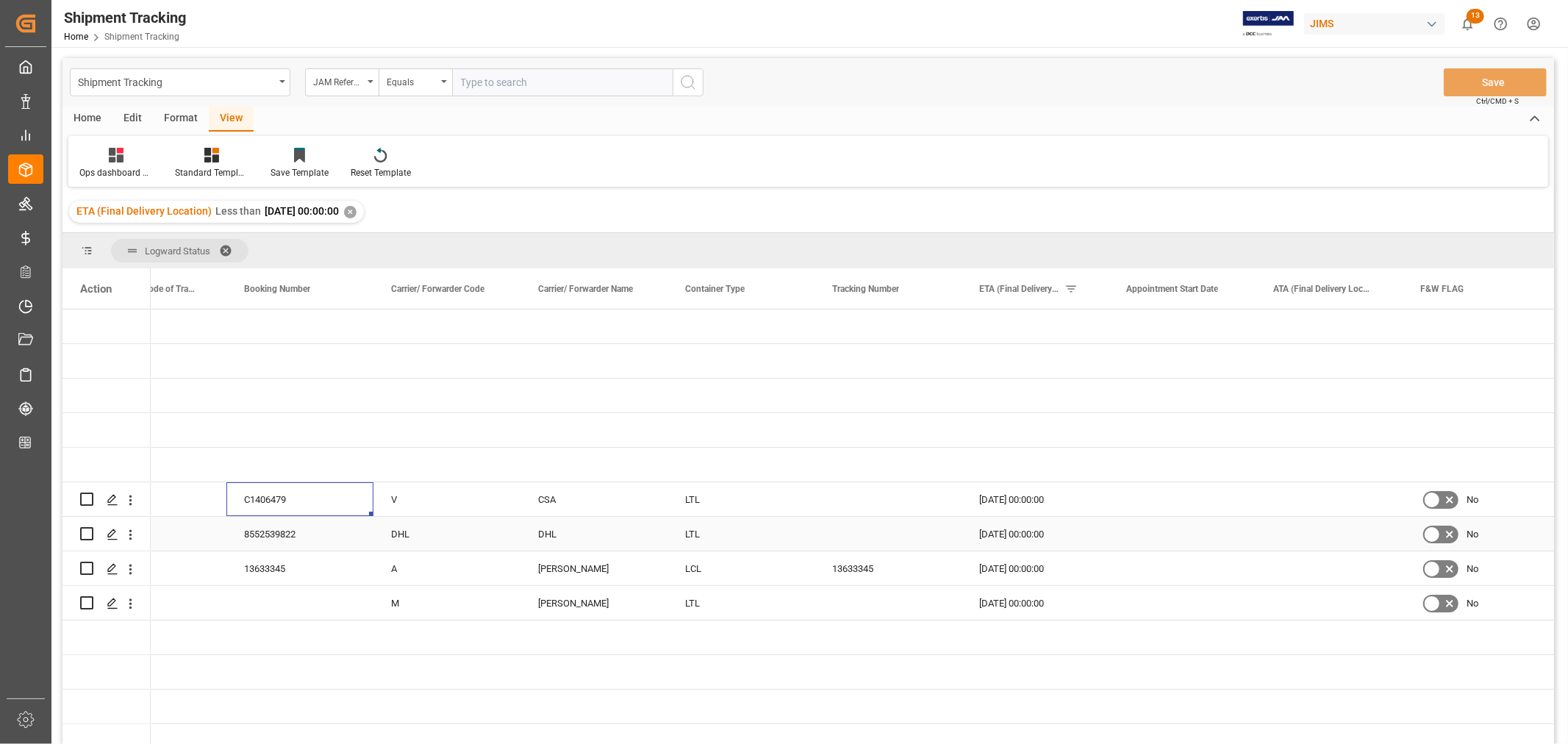
scroll to position [0, 399]
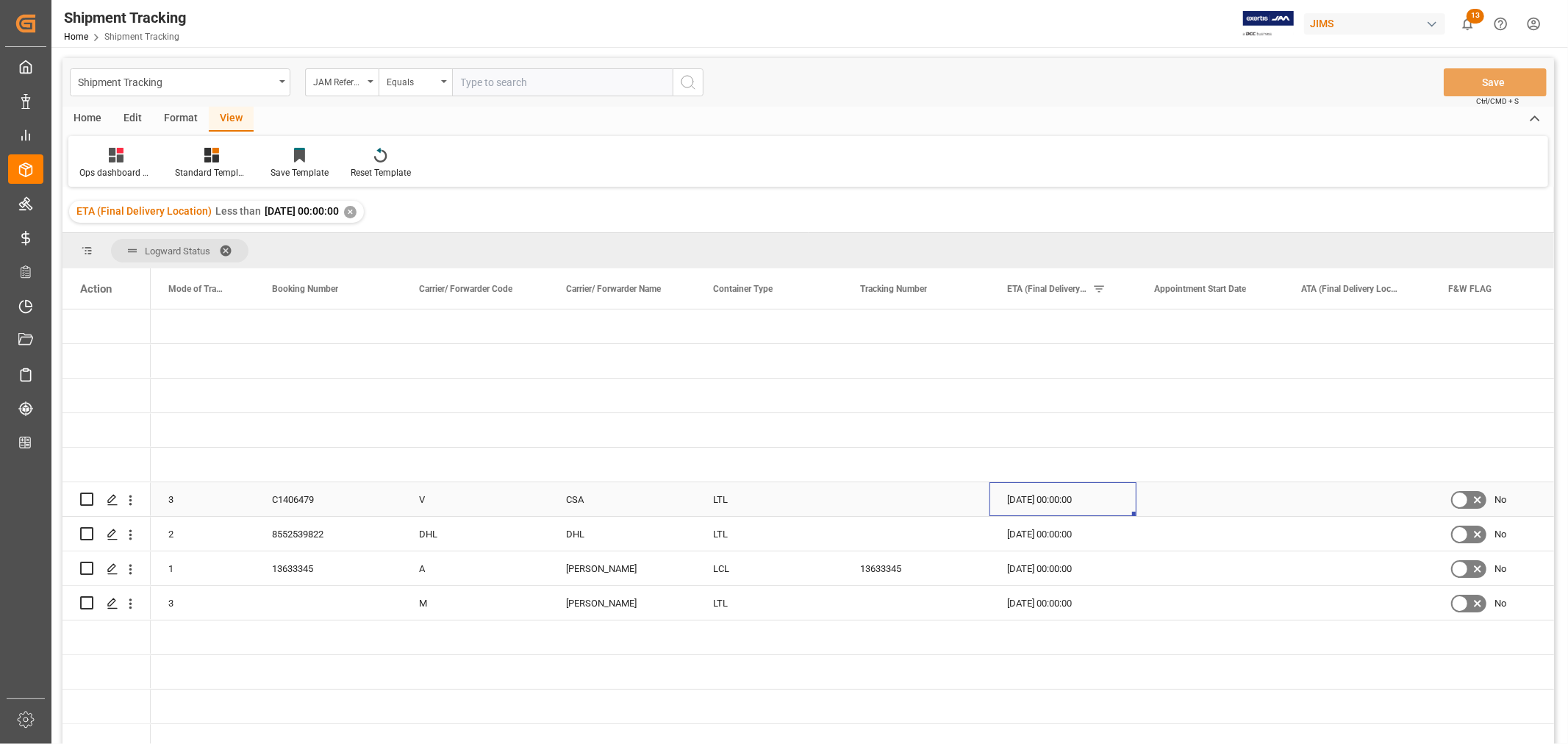
click at [1072, 501] on div "20-09-2025 00:00:00" at bounding box center [1063, 499] width 147 height 34
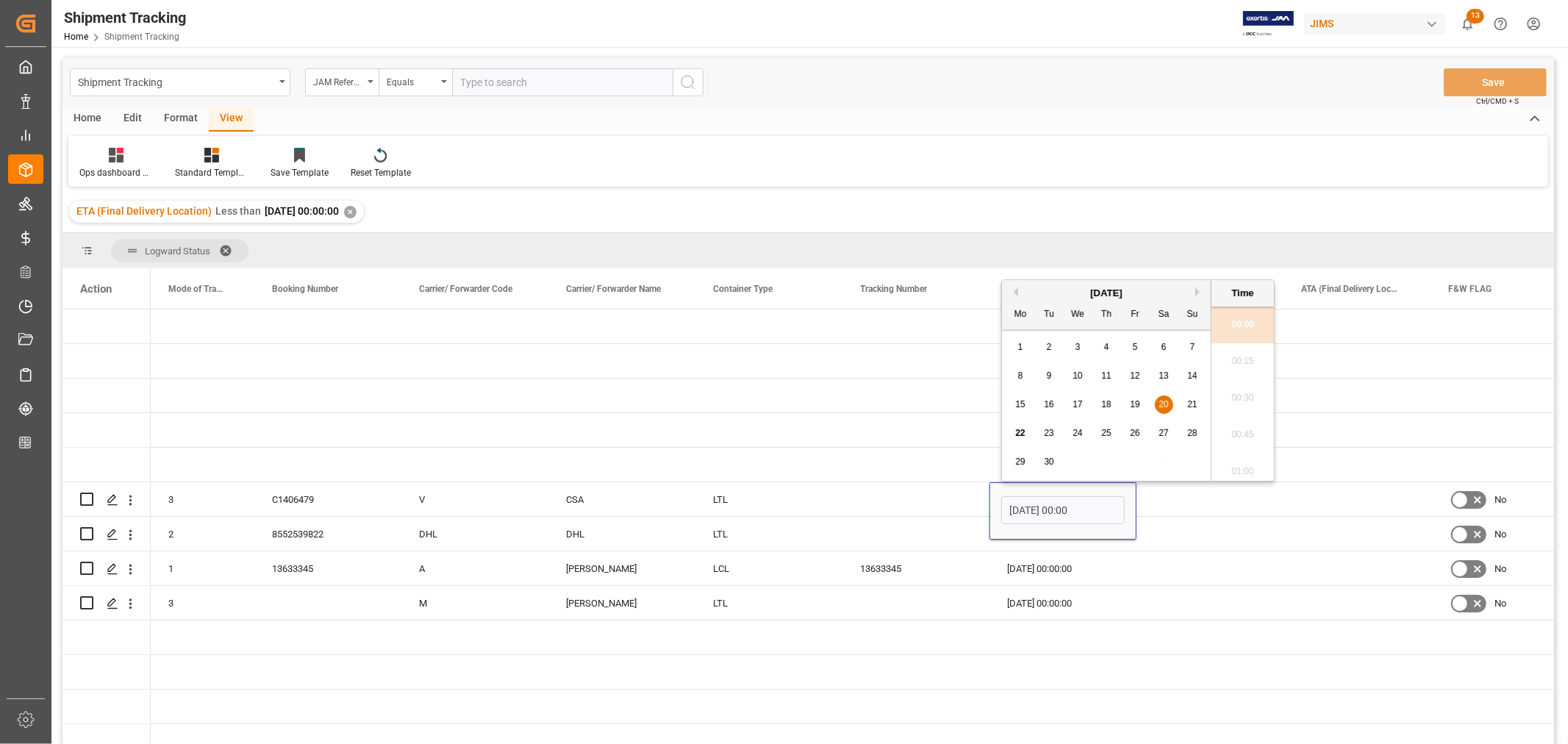
click at [1056, 434] on div "23" at bounding box center [1049, 433] width 18 height 18
type input "23-09-2025 00:00"
click at [944, 509] on div "Press SPACE to select this row." at bounding box center [916, 499] width 147 height 34
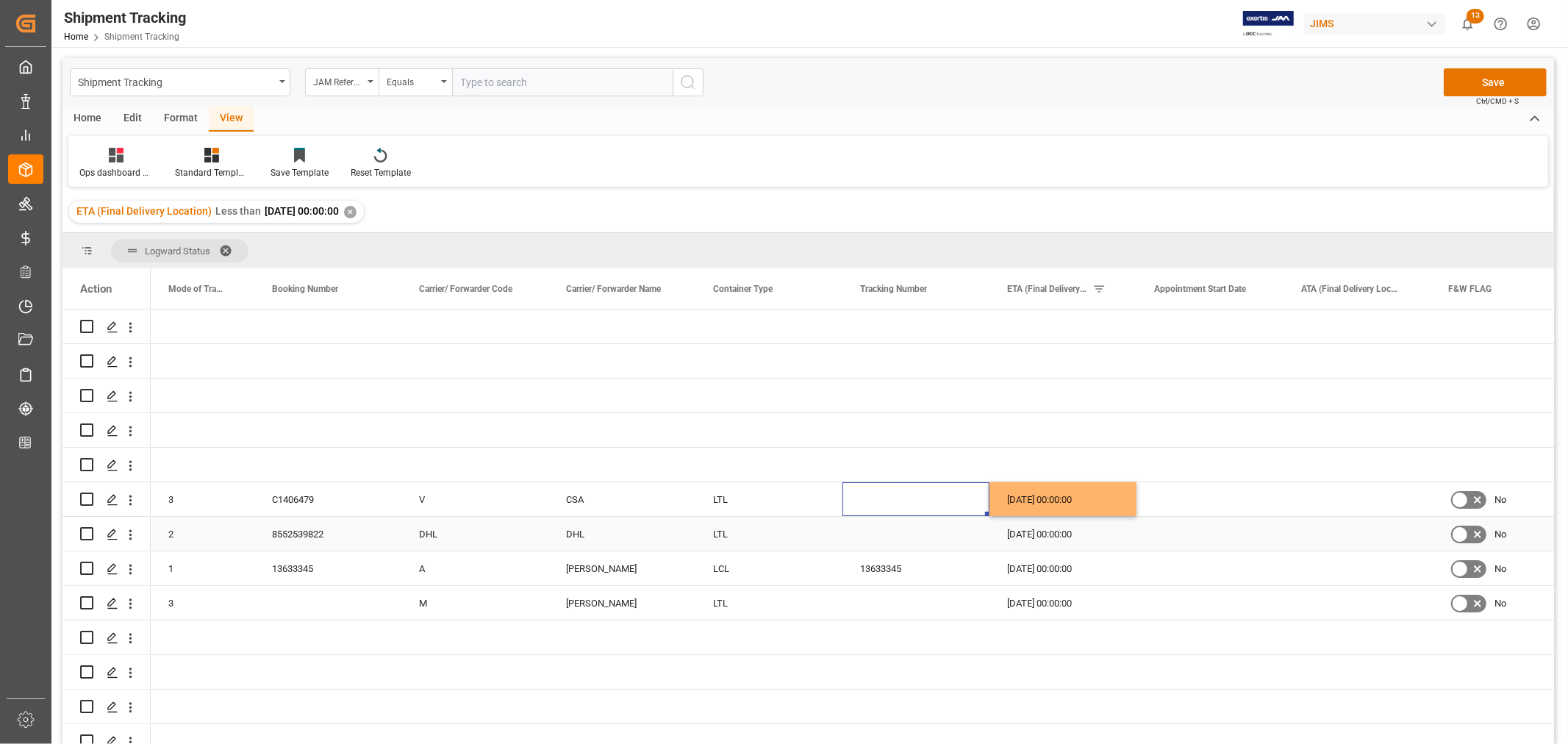
click at [1052, 538] on div "16-09-2025 00:00:00" at bounding box center [1063, 534] width 147 height 34
click at [1032, 538] on div "16-09-2025 00:00:00" at bounding box center [1063, 534] width 147 height 34
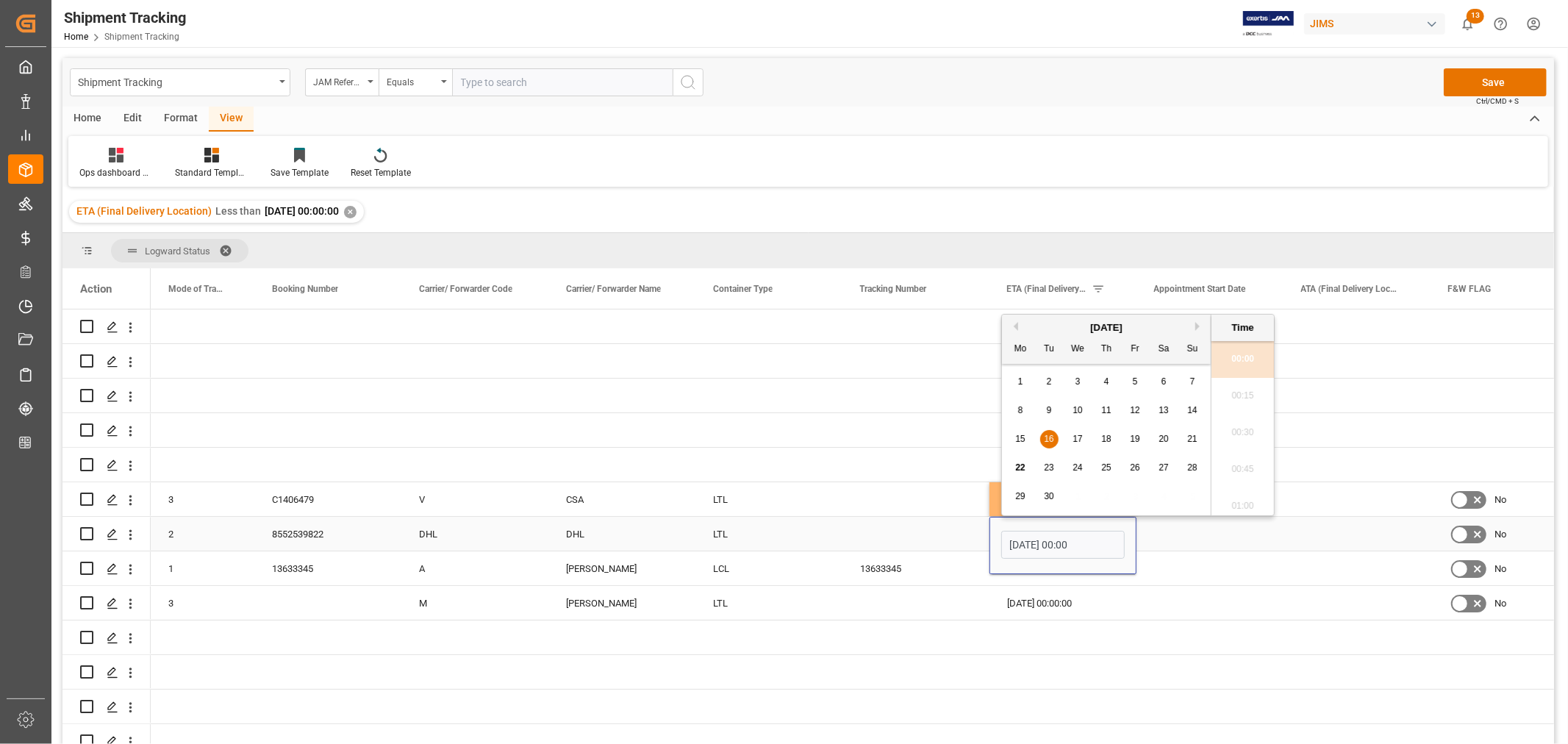
scroll to position [3164, 0]
click at [1130, 407] on span "12" at bounding box center [1134, 410] width 9 height 10
type input "12-09-2025 00:00"
click at [912, 538] on div "Press SPACE to select this row." at bounding box center [916, 534] width 147 height 34
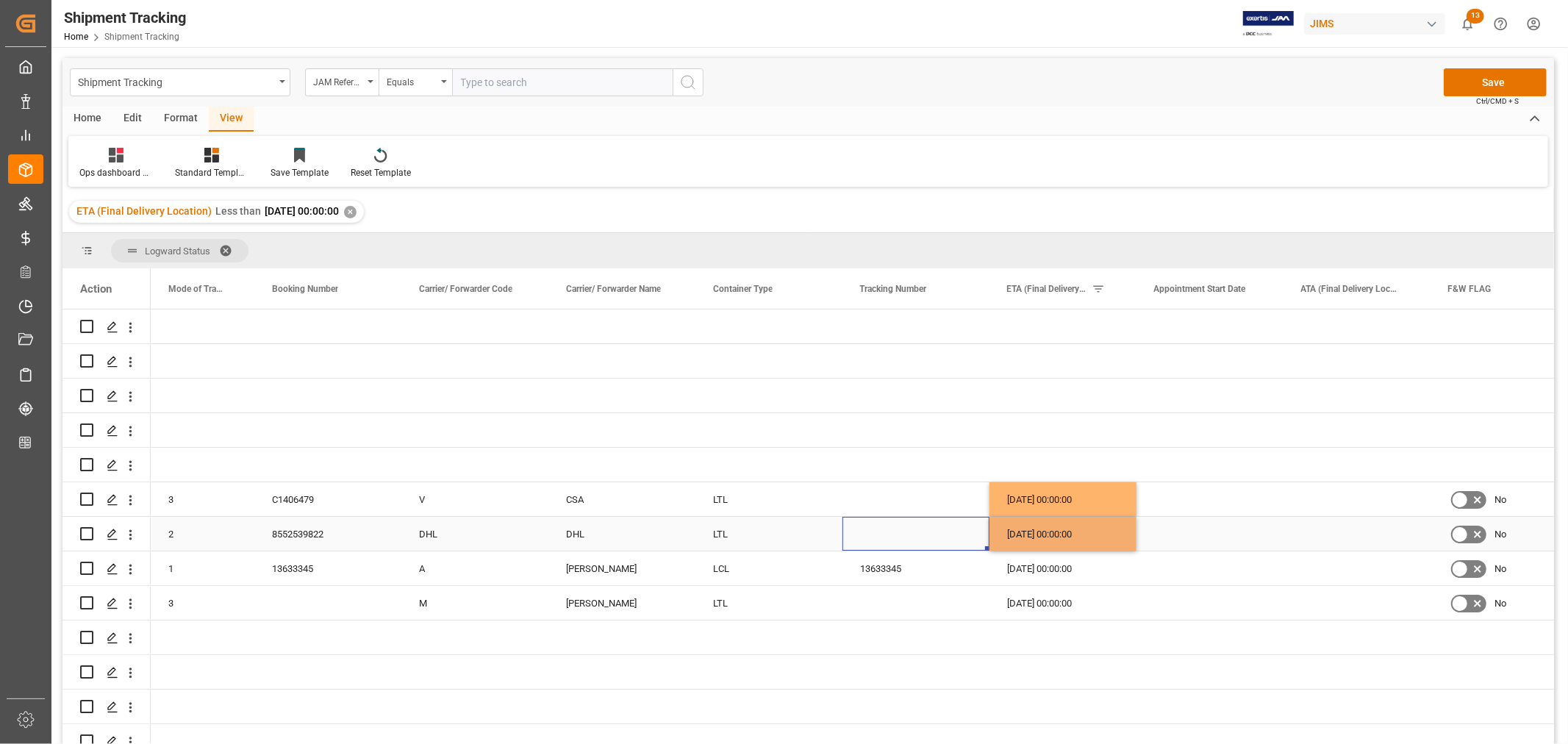
click at [1025, 537] on div "12-09-2025 00:00:00" at bounding box center [1063, 534] width 147 height 34
click at [1314, 525] on div "Press SPACE to select this row." at bounding box center [1357, 534] width 147 height 34
click at [304, 548] on div "8552539822" at bounding box center [328, 534] width 147 height 34
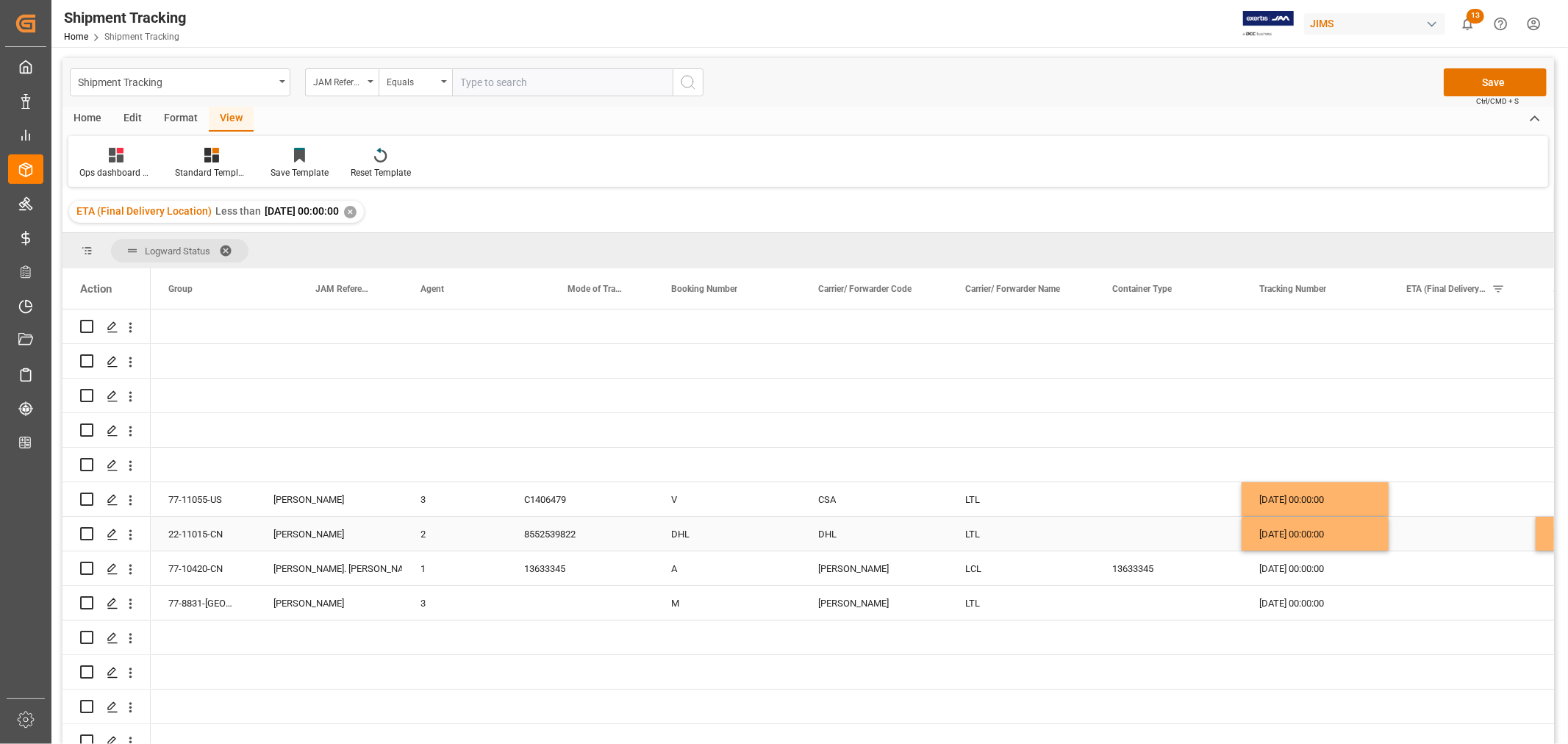
scroll to position [0, 0]
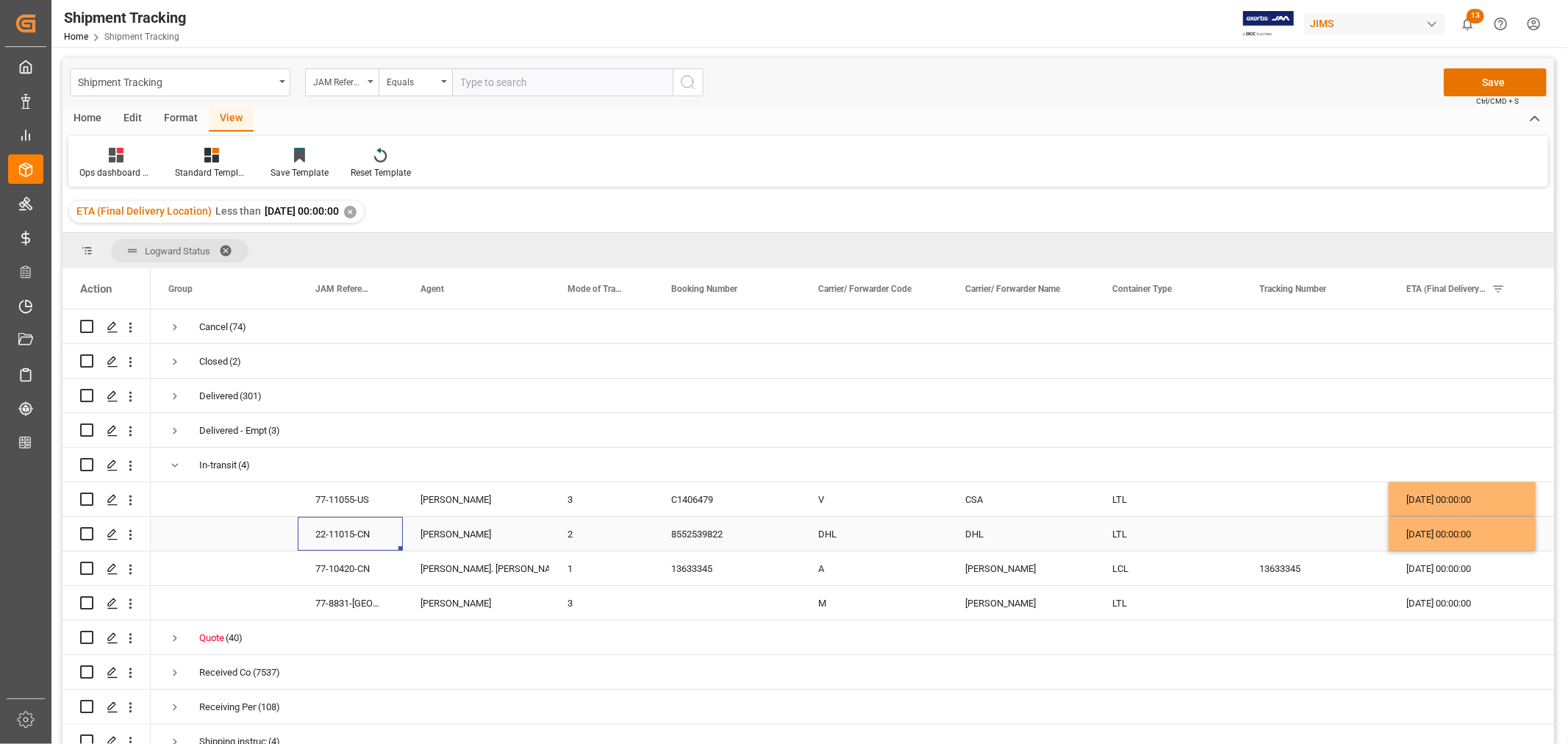
click at [330, 539] on div "22-11015-CN" at bounding box center [350, 534] width 105 height 34
click at [460, 571] on div "Lynne St. Jacques" at bounding box center [477, 569] width 112 height 34
click at [682, 567] on div "13633345" at bounding box center [727, 568] width 147 height 34
click at [340, 570] on div "77-10420-CN" at bounding box center [350, 568] width 105 height 34
click at [1501, 83] on button "Save" at bounding box center [1495, 82] width 103 height 28
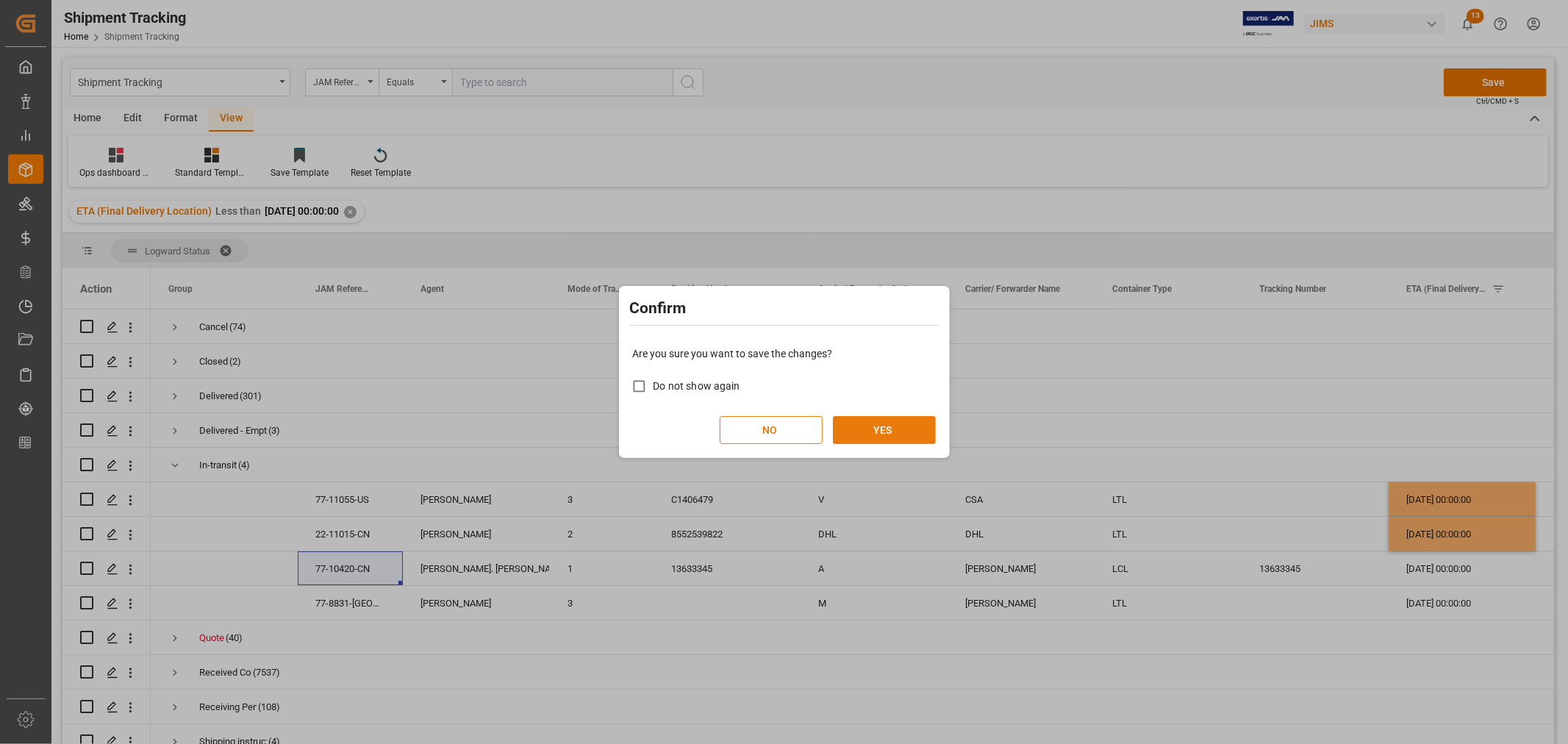
click at [877, 426] on button "YES" at bounding box center [884, 430] width 103 height 28
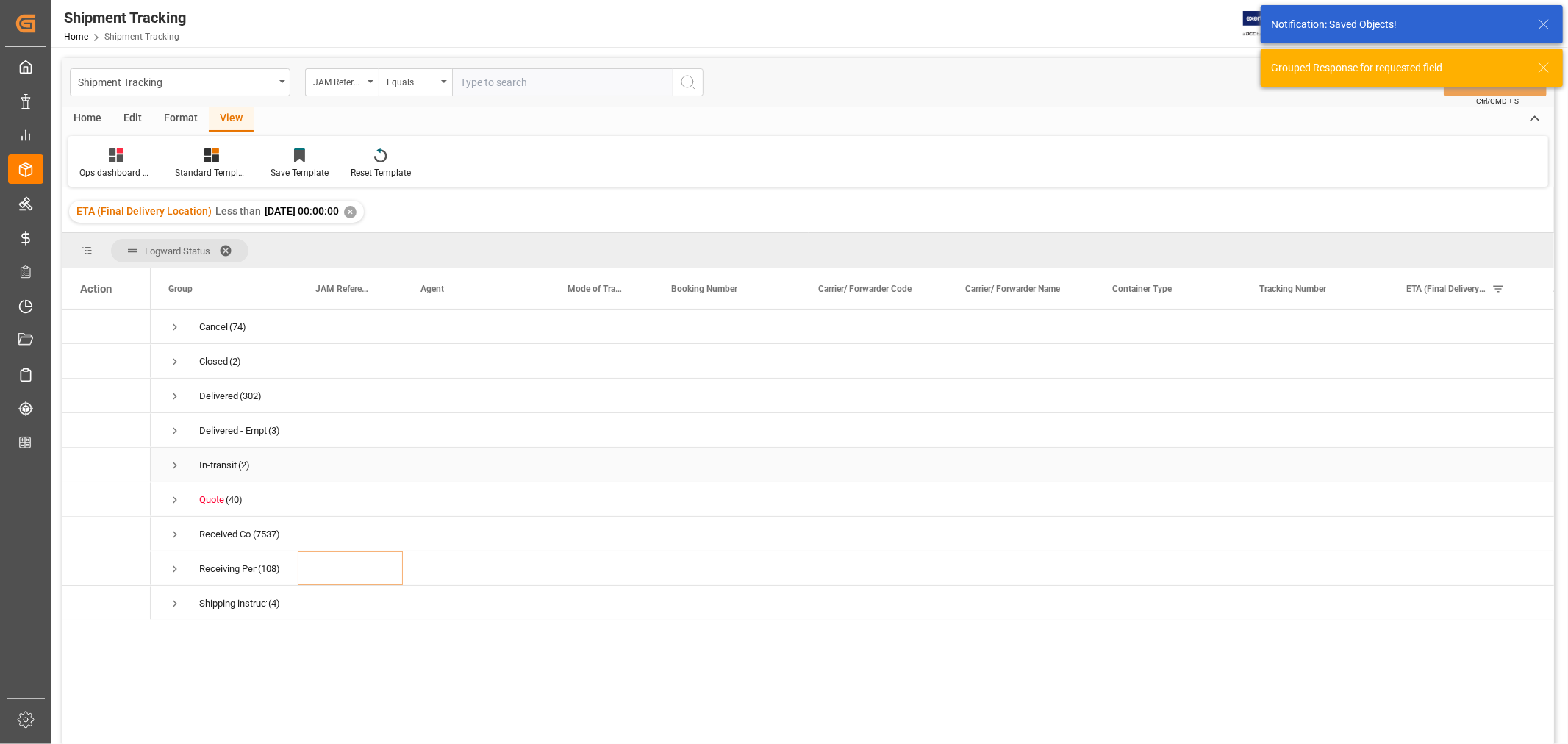
click at [175, 463] on span "Press SPACE to select this row." at bounding box center [174, 465] width 13 height 13
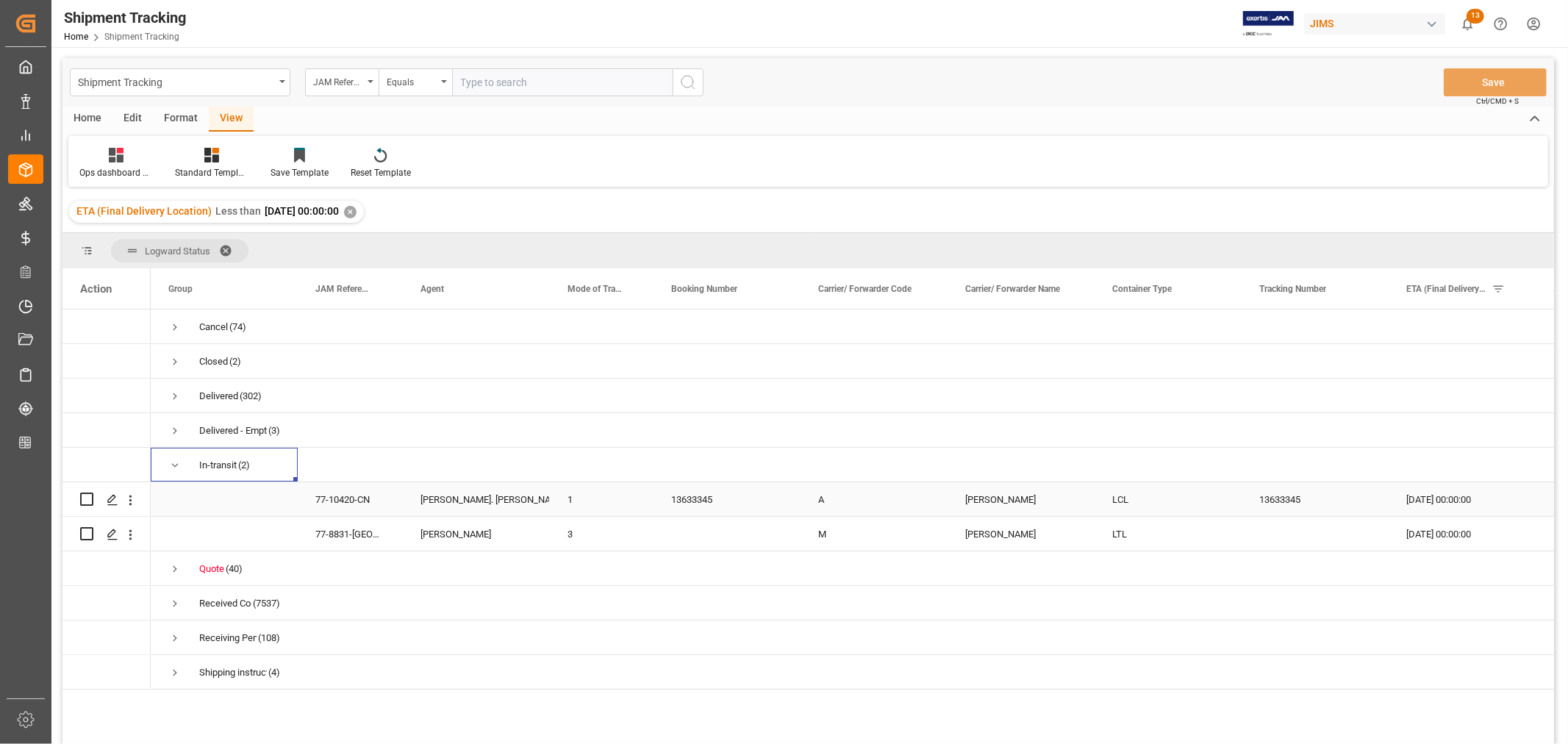
click at [1445, 500] on div "15-09-2025 00:00:00" at bounding box center [1462, 499] width 147 height 34
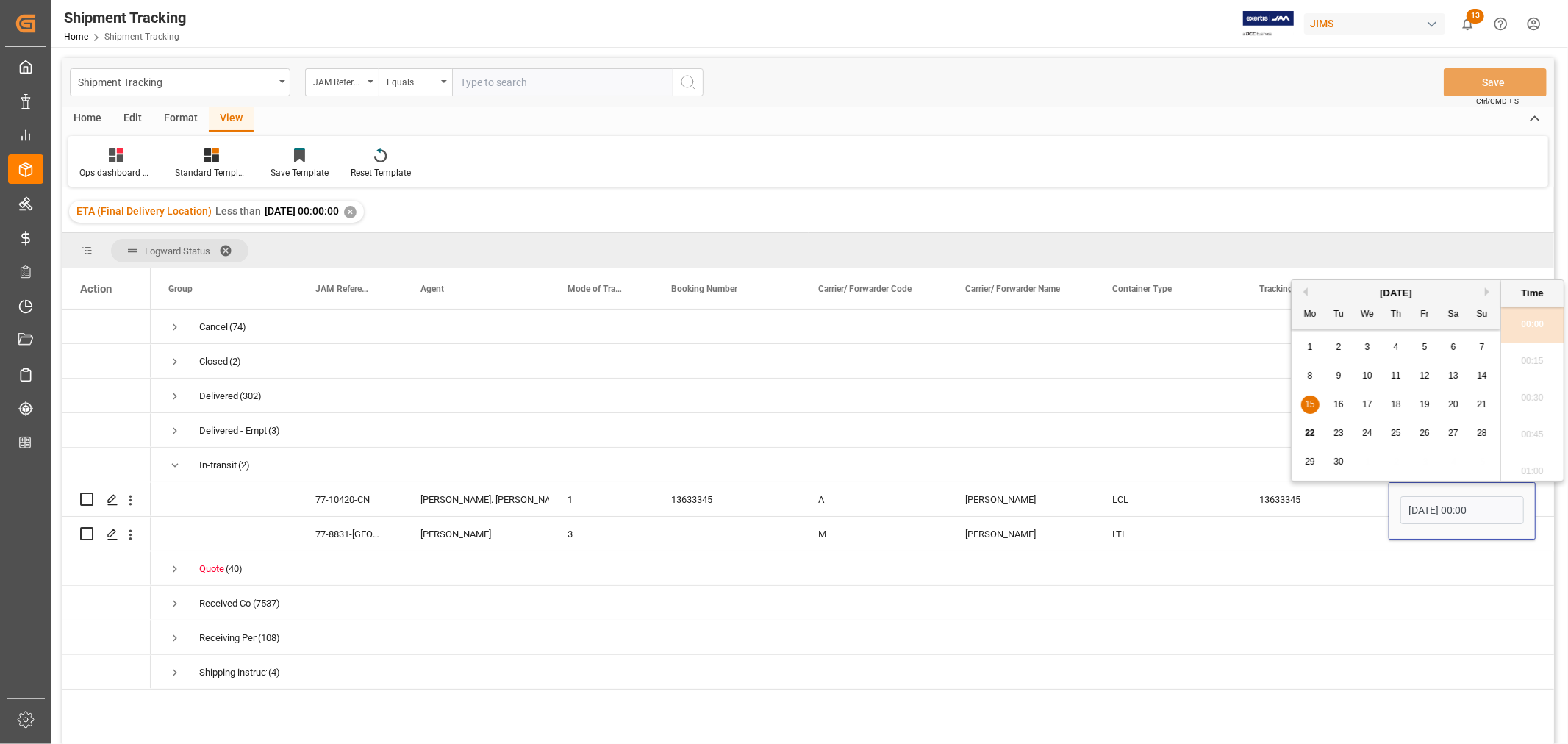
click at [1423, 435] on span "26" at bounding box center [1424, 432] width 9 height 10
type input "26-09-2025 00:00"
click at [1274, 500] on div "13633345" at bounding box center [1315, 499] width 147 height 34
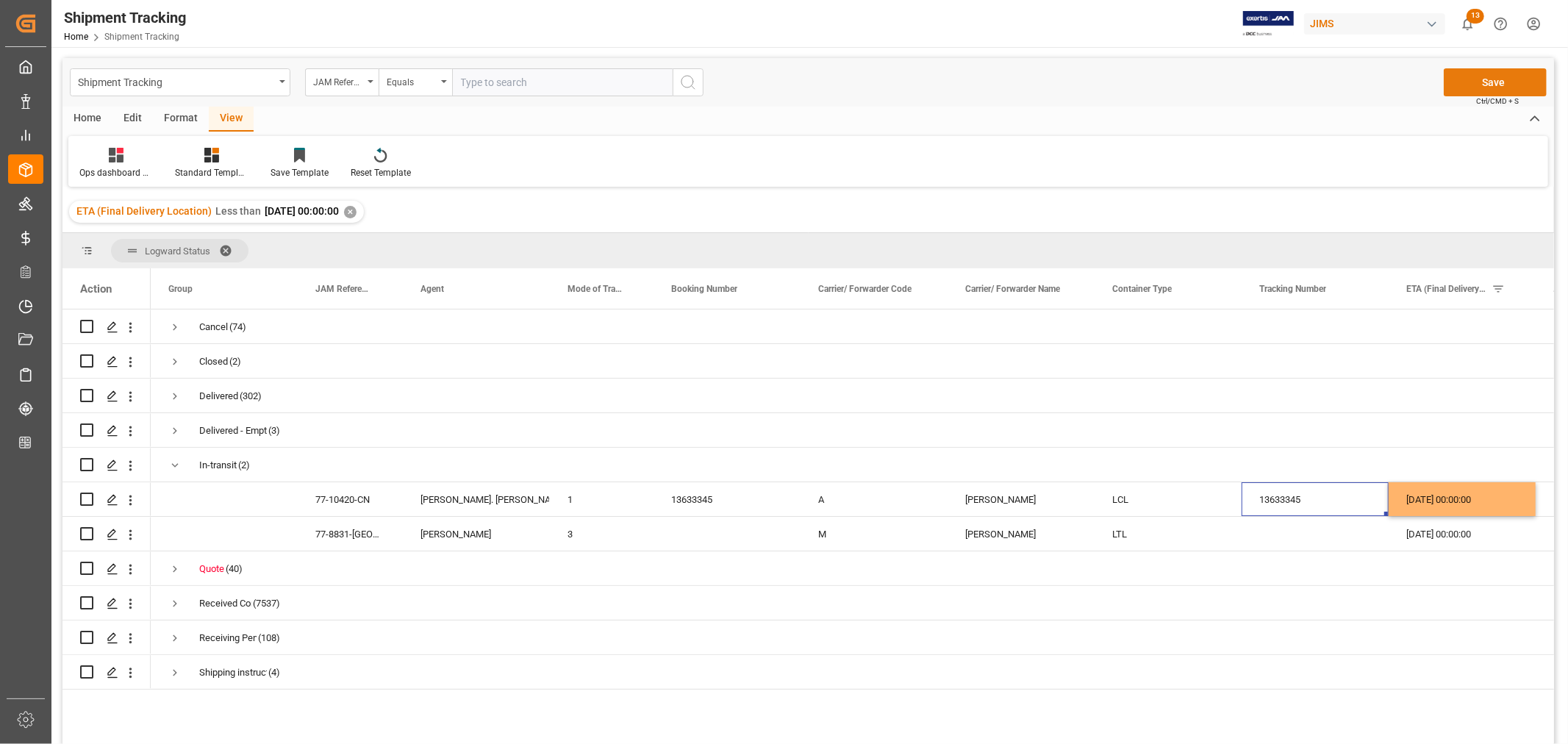
click at [1494, 80] on button "Save" at bounding box center [1495, 82] width 103 height 28
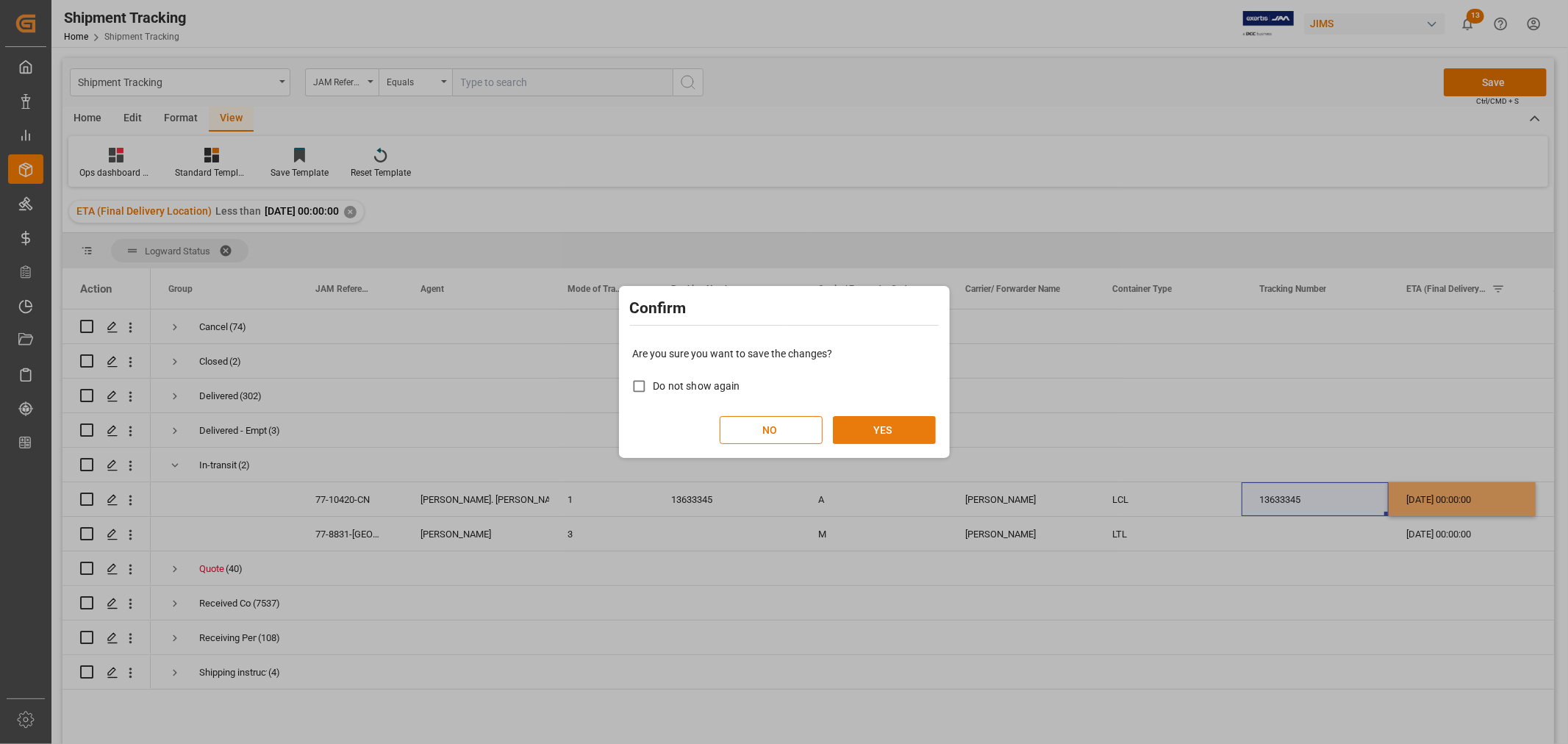
click at [893, 422] on button "YES" at bounding box center [884, 430] width 103 height 28
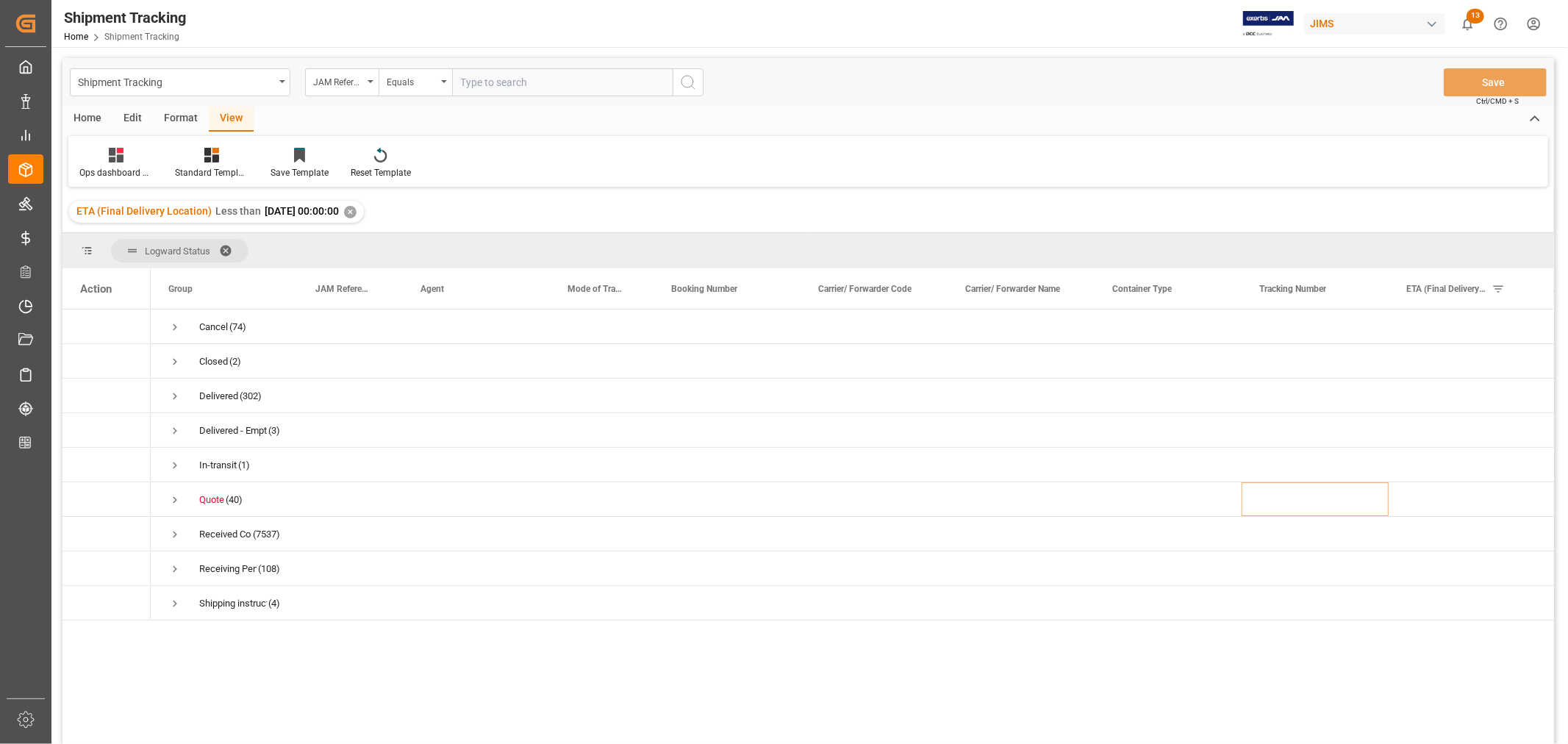
click at [356, 211] on div "✕" at bounding box center [350, 212] width 12 height 12
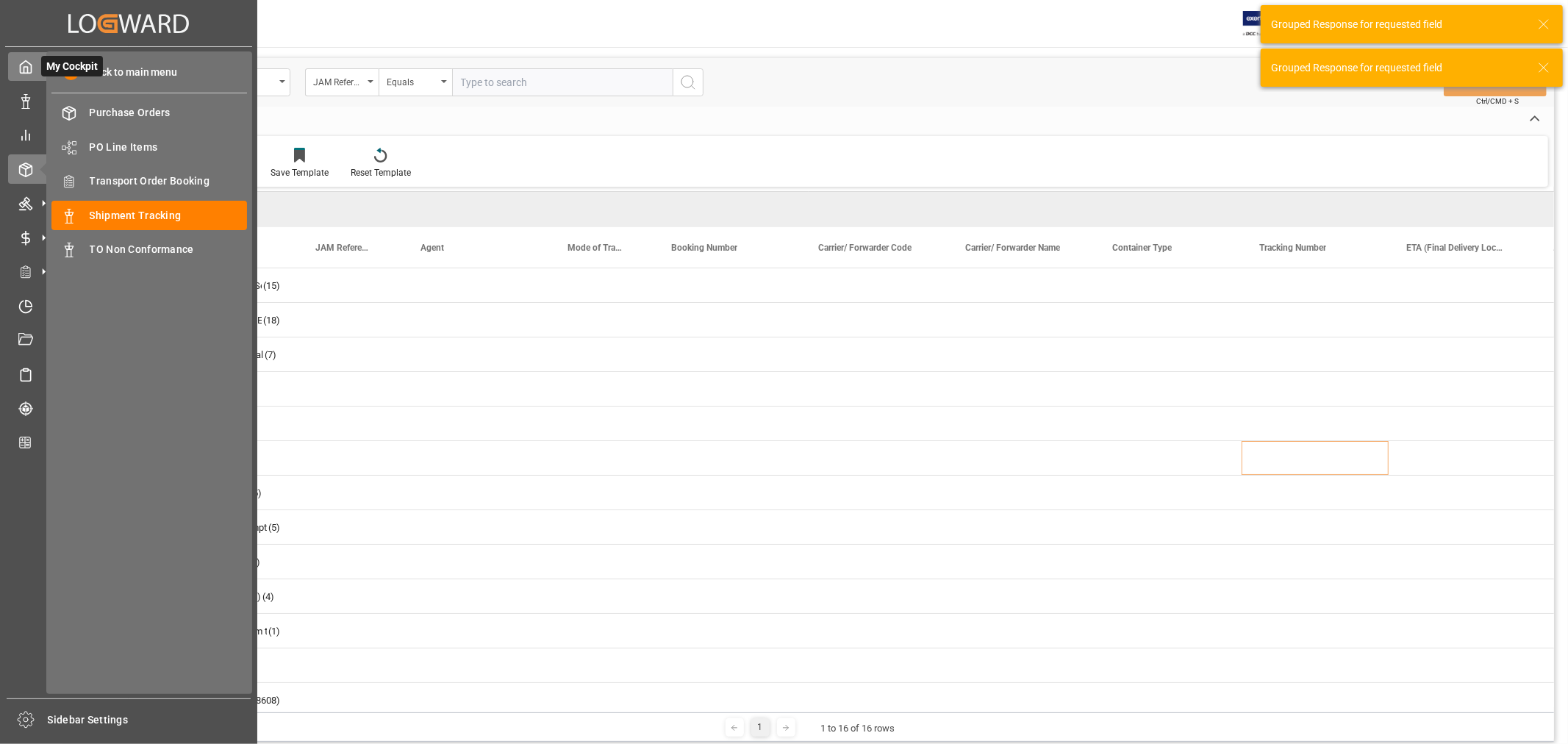
click at [28, 70] on polyline at bounding box center [26, 70] width 4 height 6
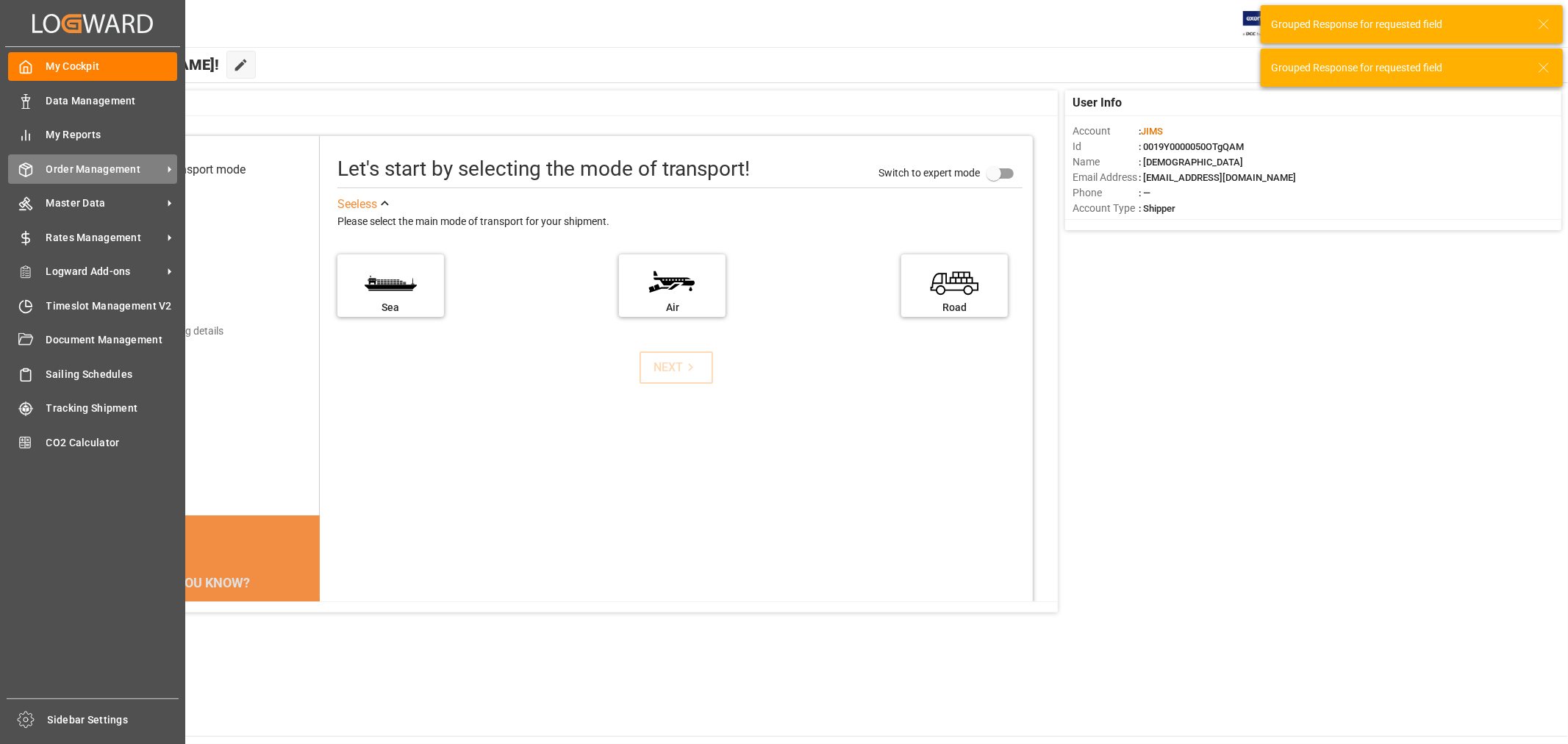
click at [101, 164] on span "Order Management" at bounding box center [105, 169] width 116 height 15
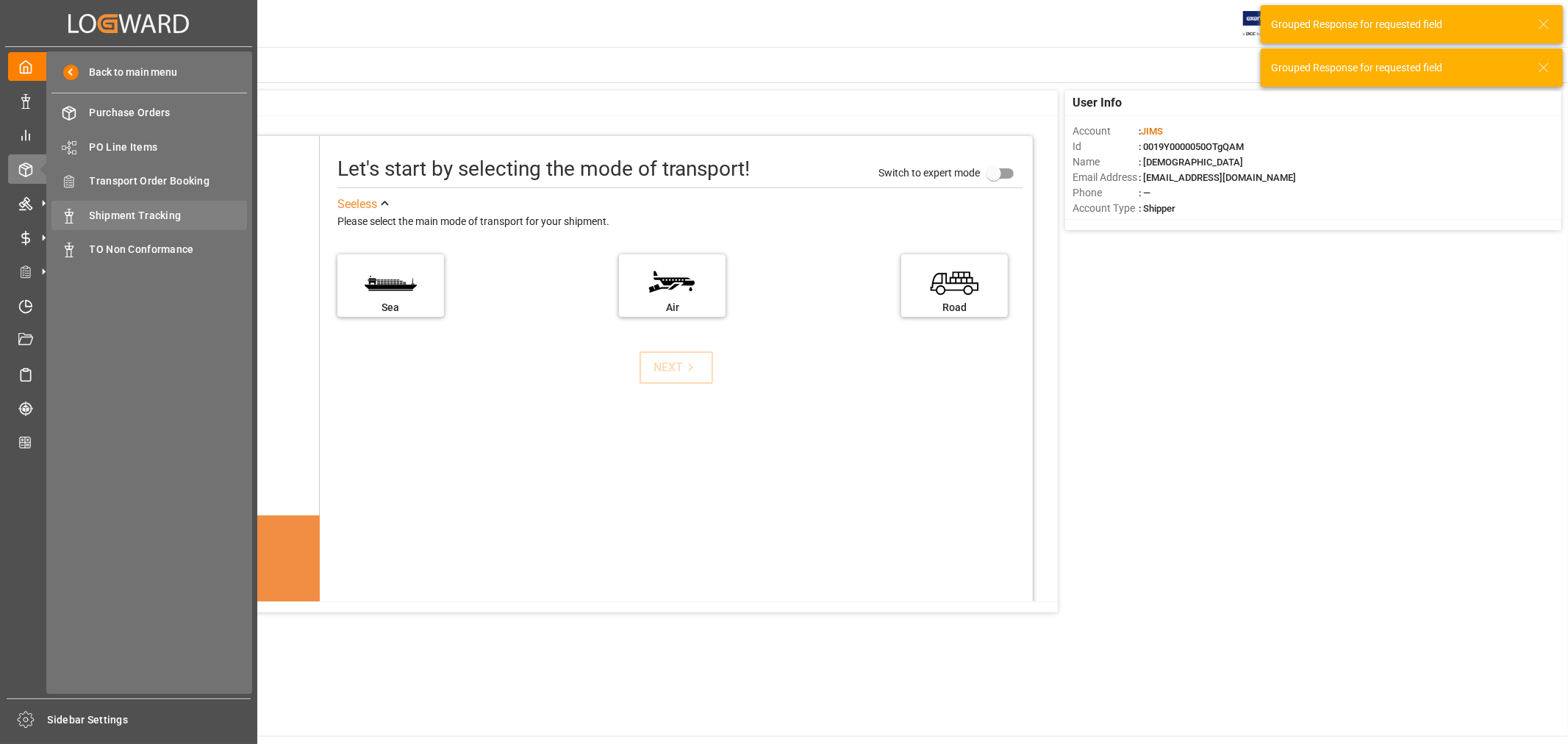
click at [145, 217] on span "Shipment Tracking" at bounding box center [168, 216] width 158 height 15
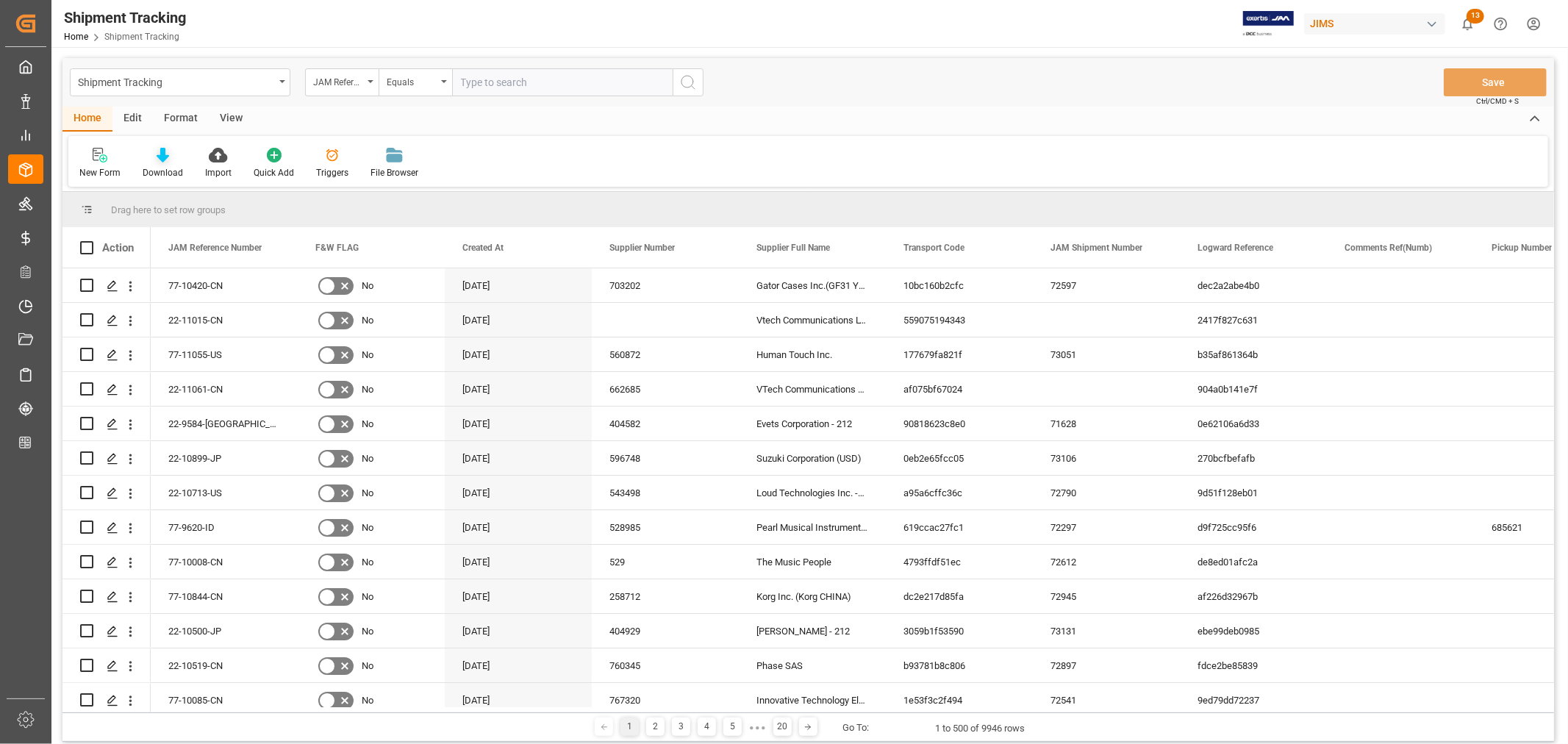
click at [168, 167] on div "Download" at bounding box center [162, 172] width 41 height 13
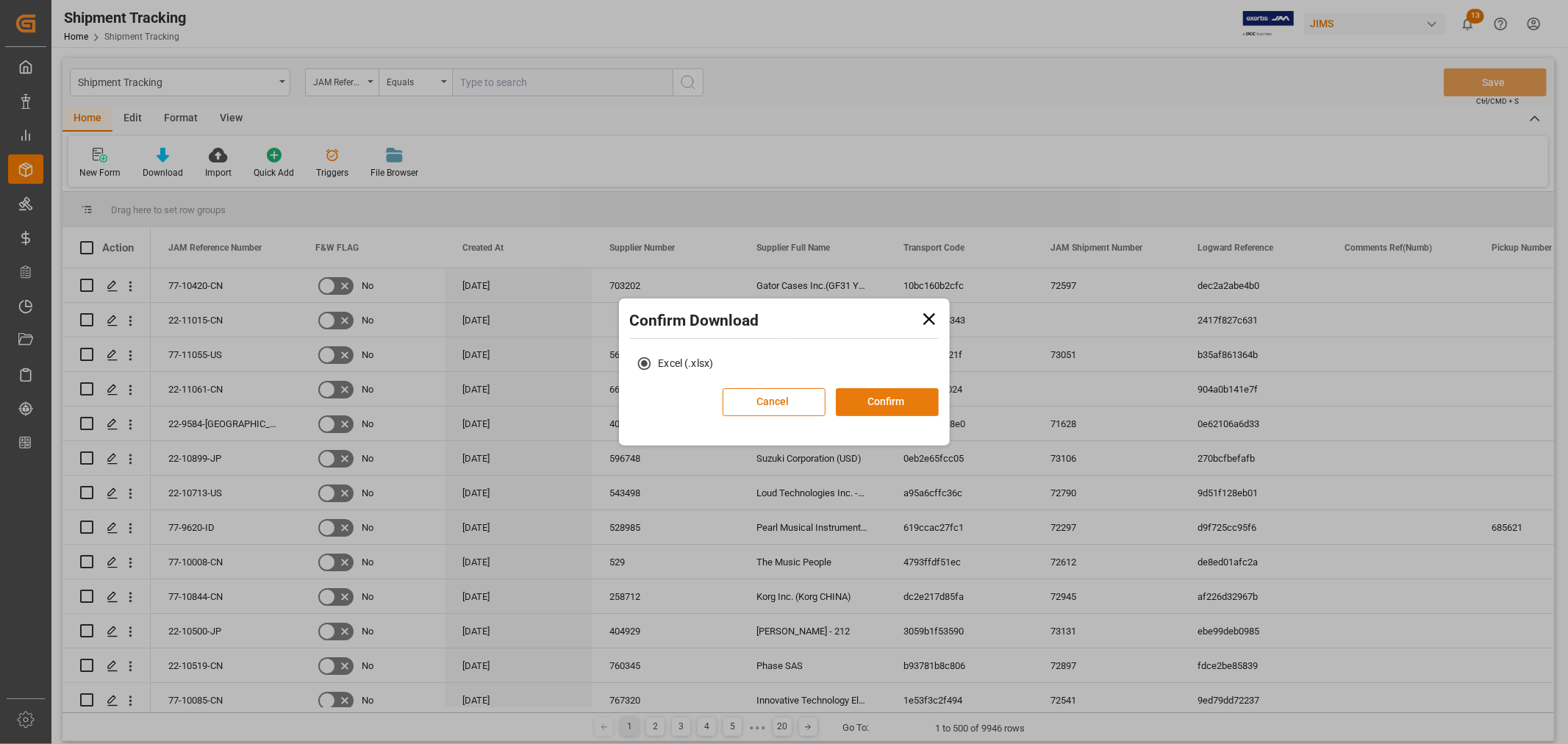
click at [854, 395] on button "Confirm" at bounding box center [887, 401] width 103 height 28
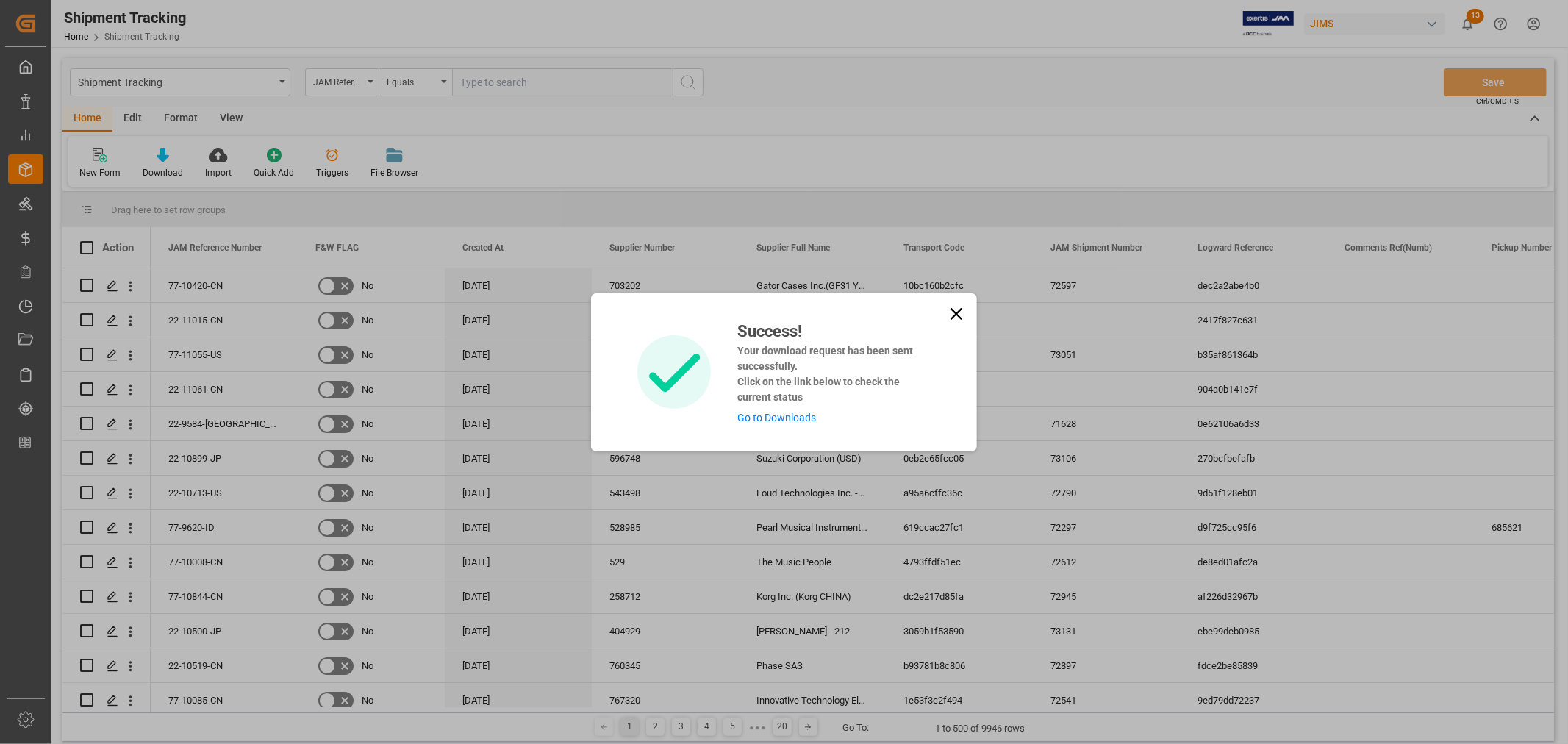
click at [779, 414] on link "Go to Downloads" at bounding box center [776, 417] width 79 height 11
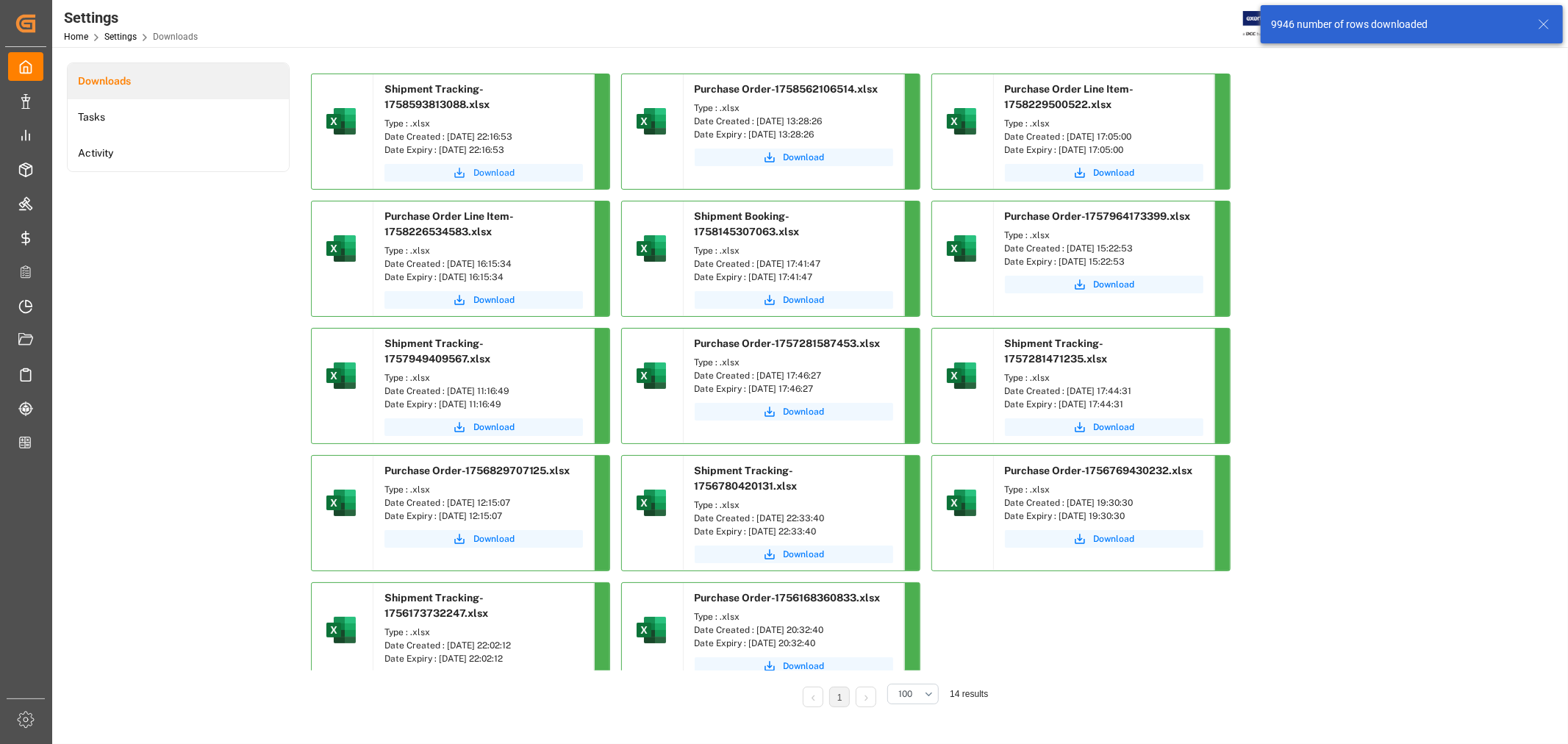
click at [483, 172] on span "Download" at bounding box center [494, 172] width 41 height 13
